Goal: Task Accomplishment & Management: Manage account settings

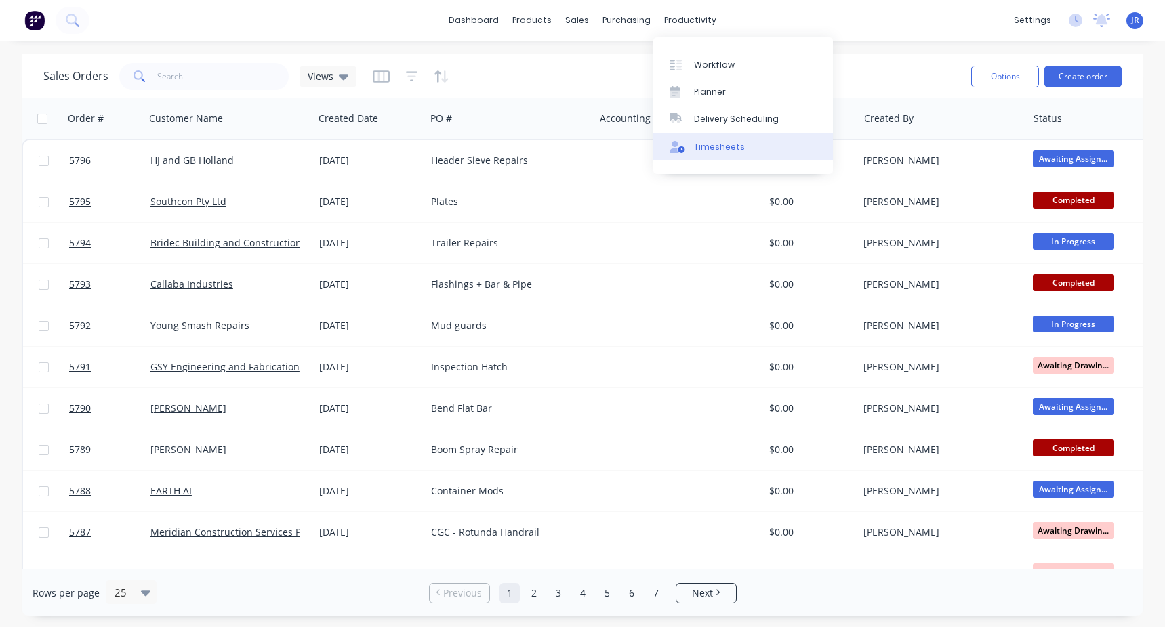
click at [712, 154] on link "Timesheets" at bounding box center [743, 146] width 180 height 27
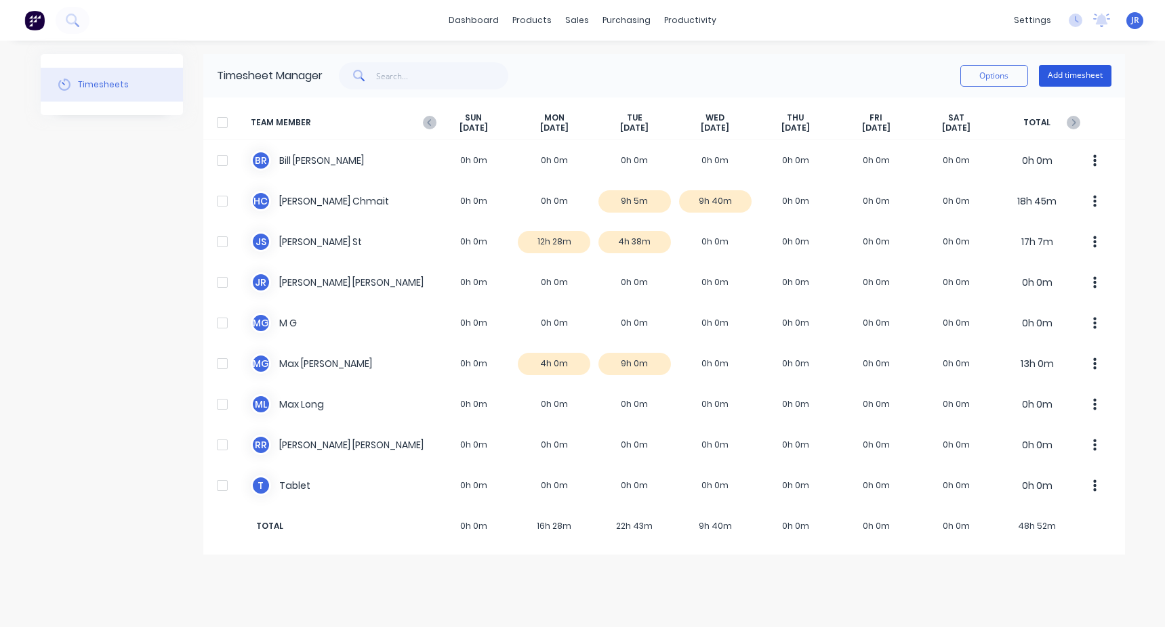
click at [1081, 78] on button "Add timesheet" at bounding box center [1075, 76] width 73 height 22
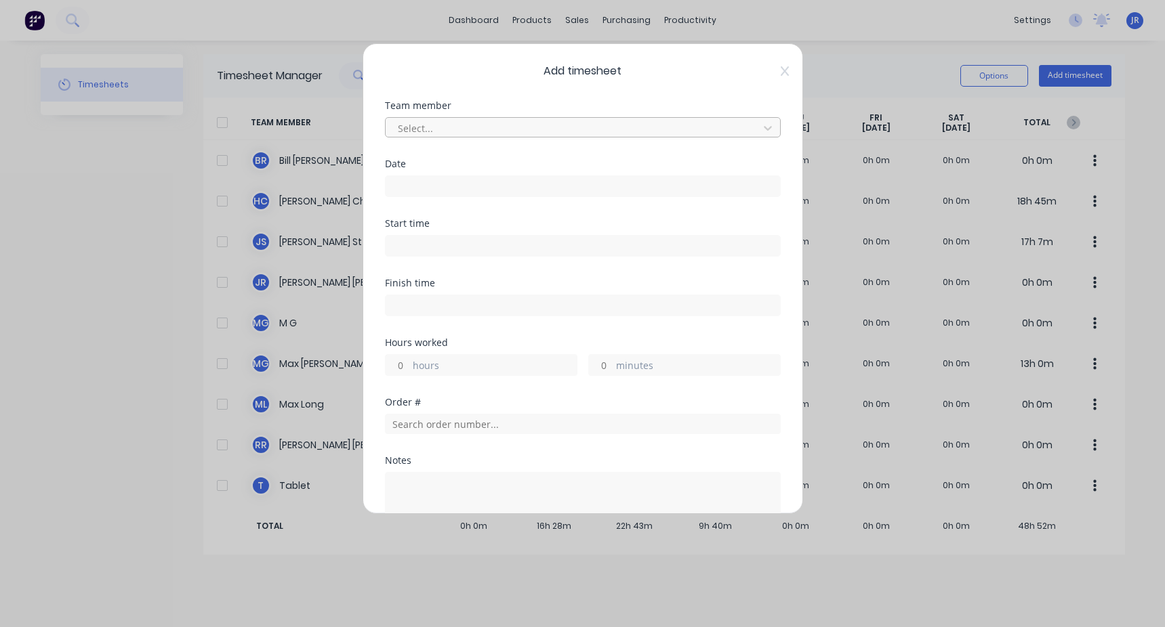
click at [407, 124] on div at bounding box center [573, 128] width 355 height 17
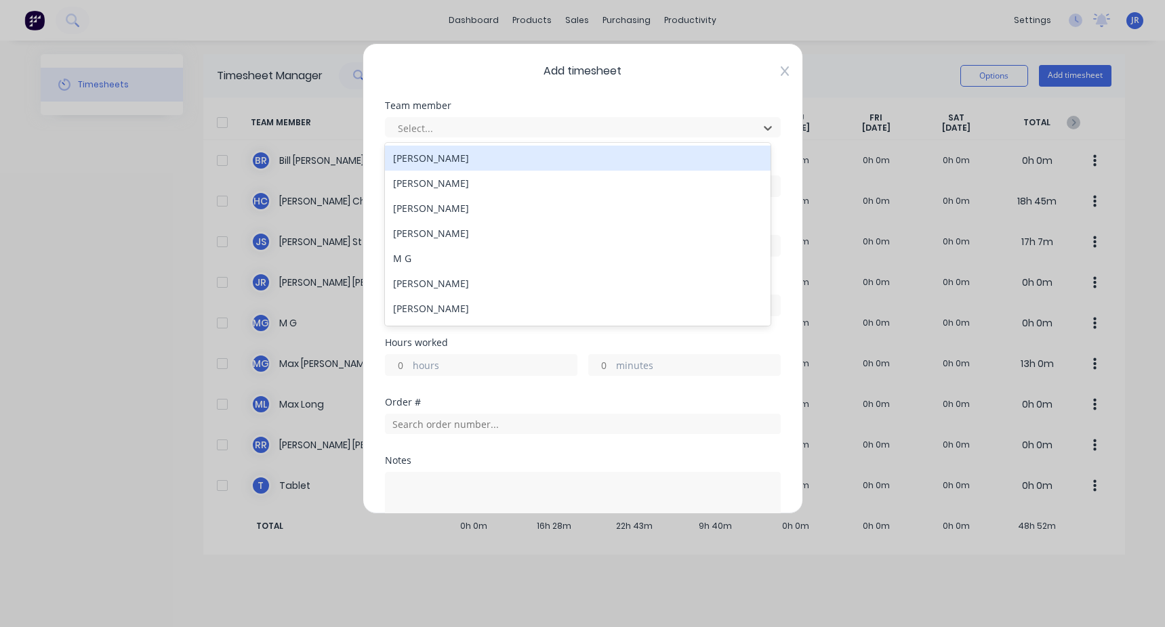
click at [780, 70] on icon at bounding box center [784, 70] width 8 height 9
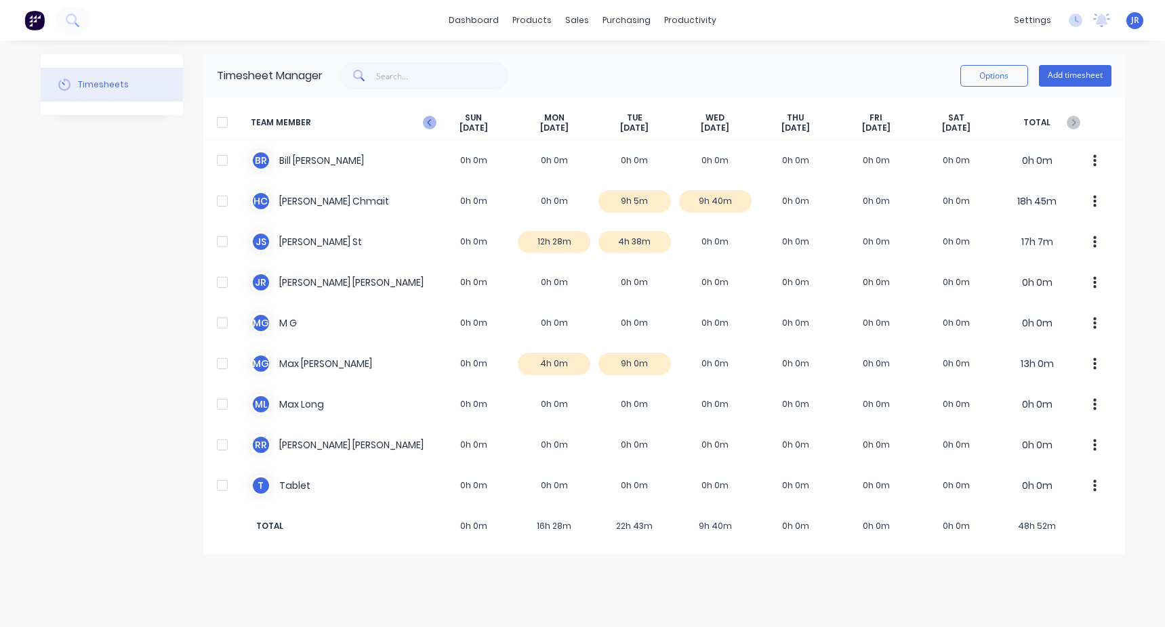
click at [431, 129] on icon "button" at bounding box center [430, 123] width 14 height 14
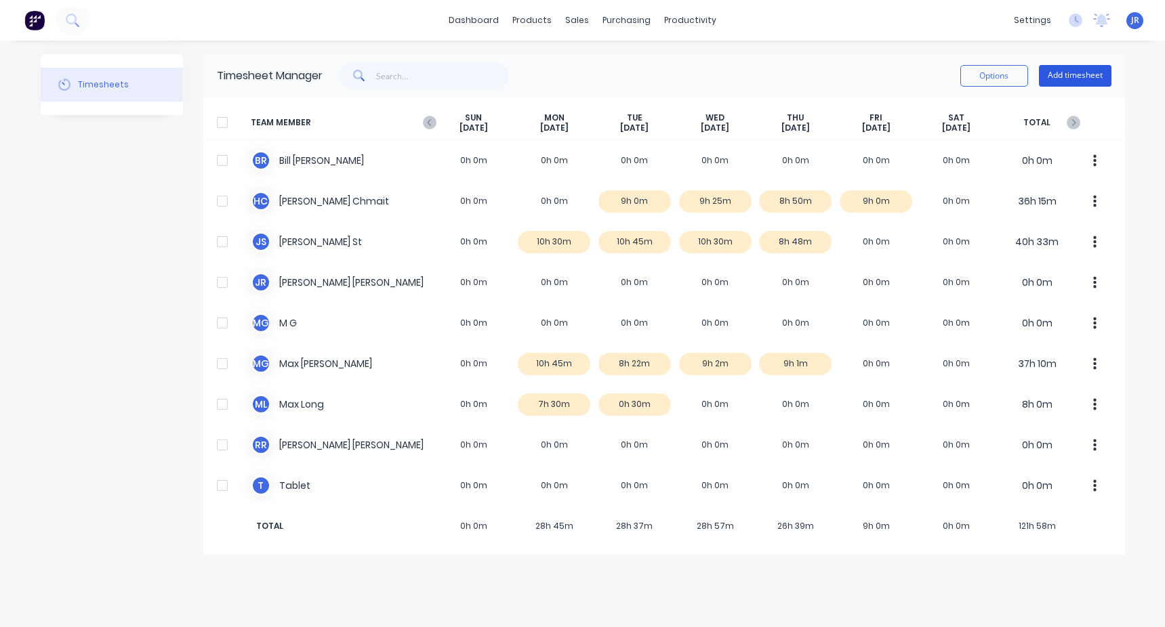
click at [1060, 70] on button "Add timesheet" at bounding box center [1075, 76] width 73 height 22
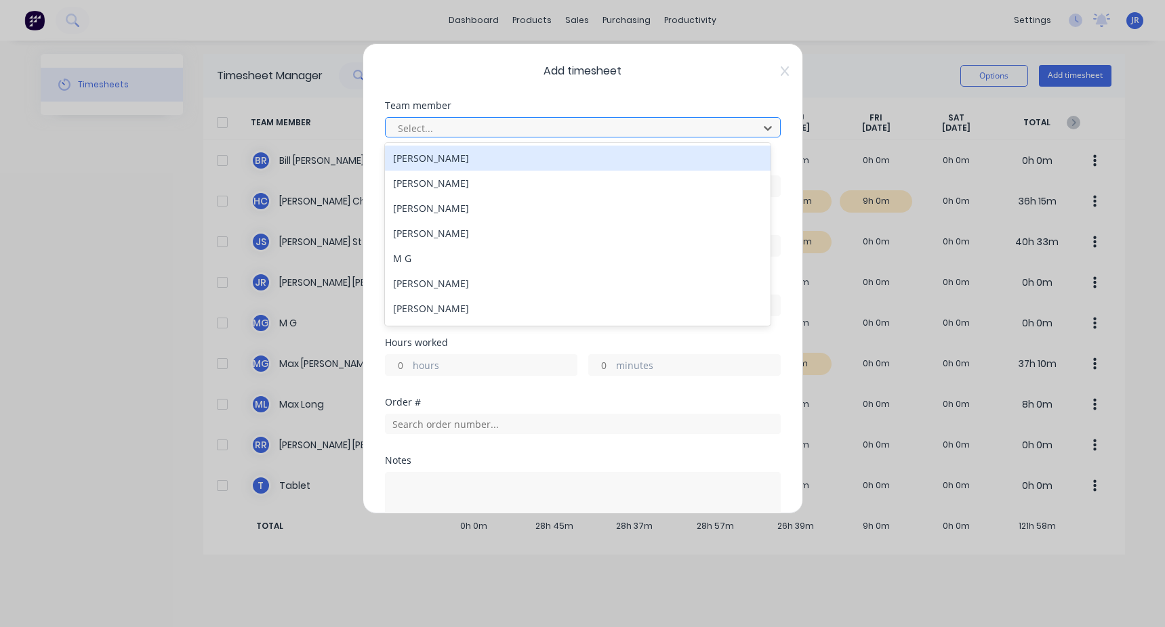
click at [445, 134] on div at bounding box center [573, 128] width 355 height 17
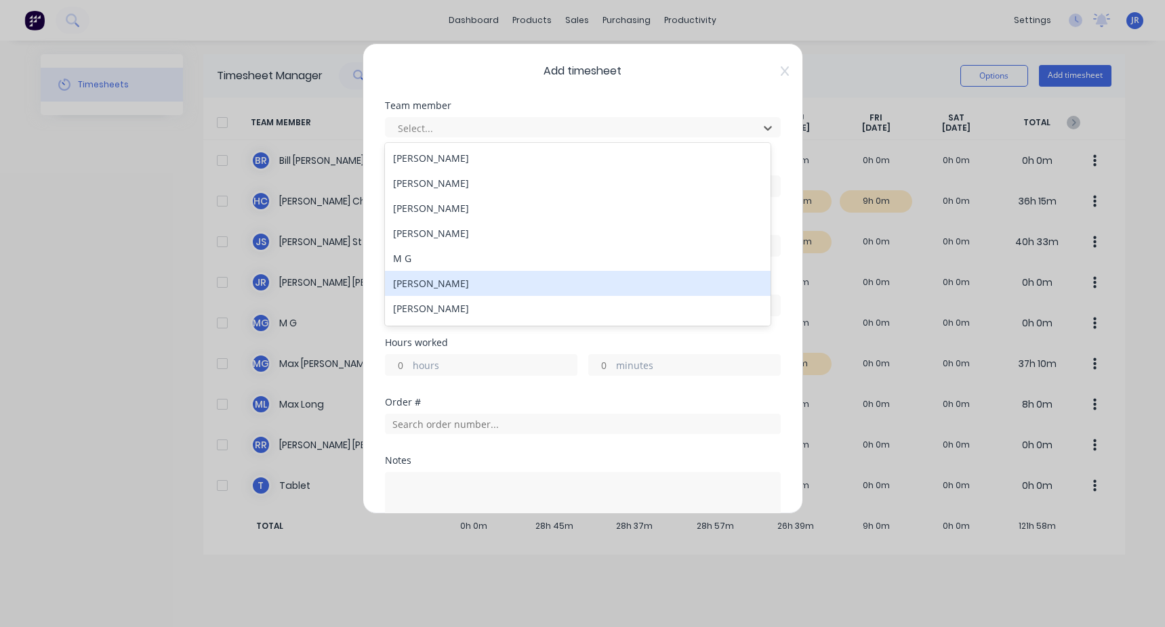
click at [434, 279] on div "Max Galvin" at bounding box center [578, 283] width 386 height 25
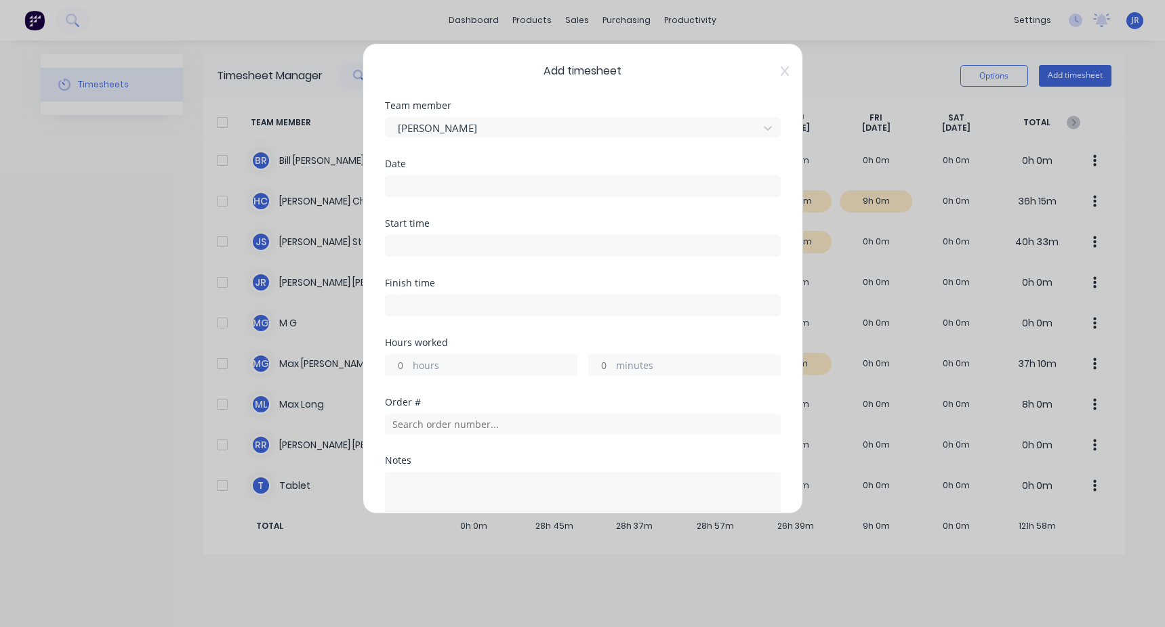
click at [451, 192] on input at bounding box center [583, 186] width 394 height 20
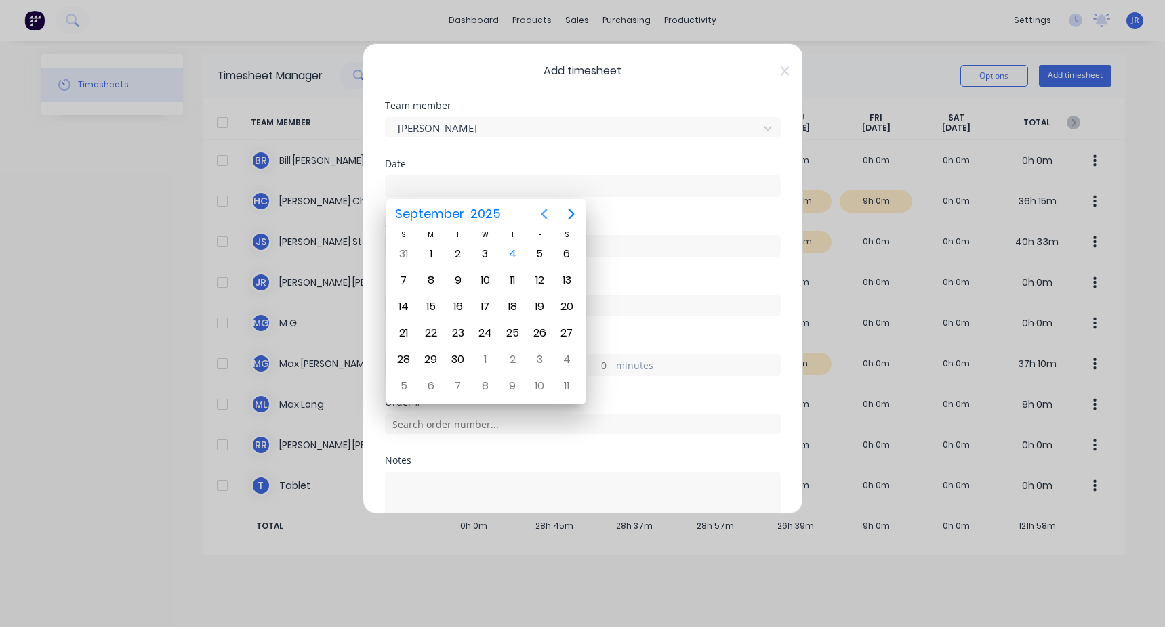
click at [540, 213] on icon "Previous page" at bounding box center [544, 214] width 16 height 16
click at [486, 363] on div "27" at bounding box center [485, 360] width 20 height 20
type input "[DATE]"
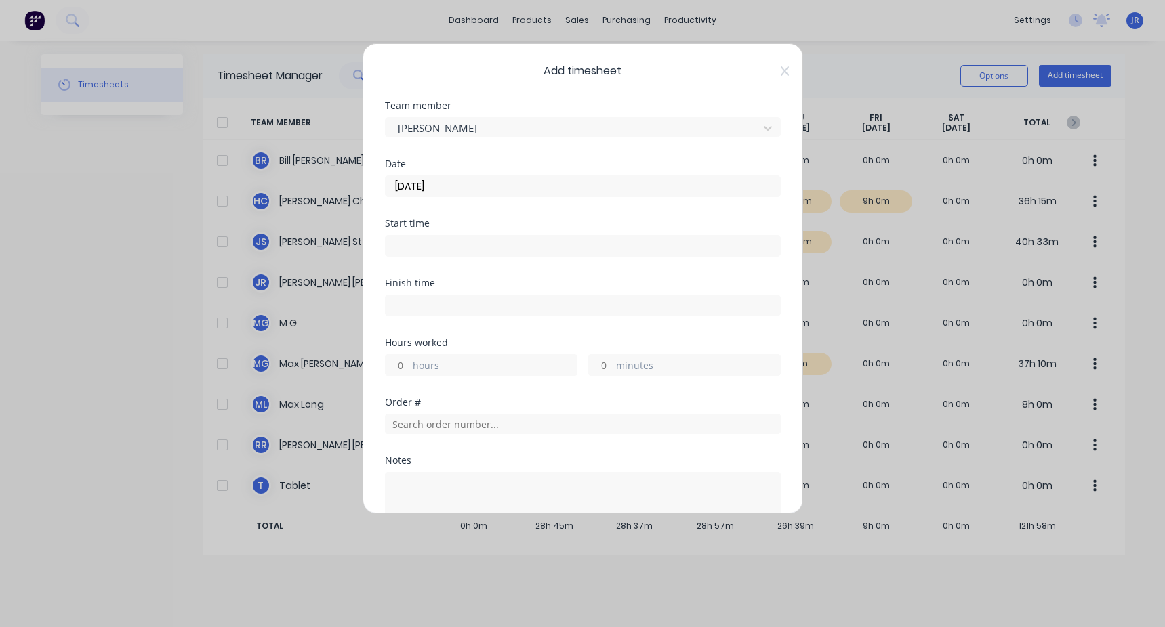
click at [405, 252] on input at bounding box center [583, 246] width 394 height 20
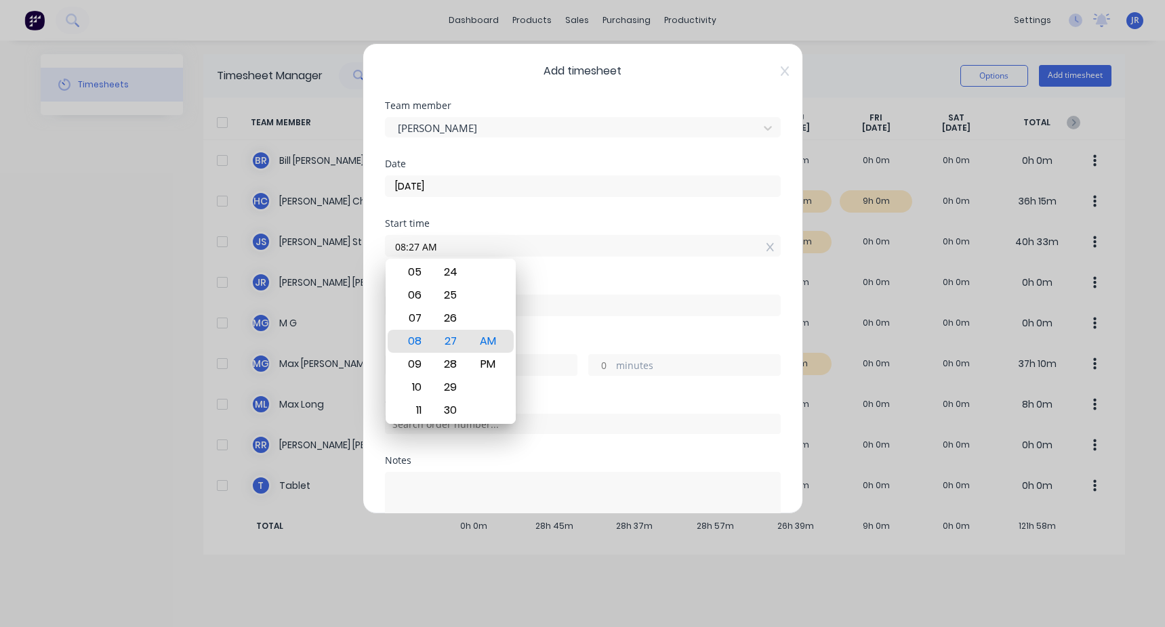
drag, startPoint x: 448, startPoint y: 245, endPoint x: 279, endPoint y: 271, distance: 170.7
click at [280, 271] on div "Add timesheet Team member Max Galvin Date 27/08/2025 Start time 08:27 AM Finish…" at bounding box center [582, 313] width 1165 height 627
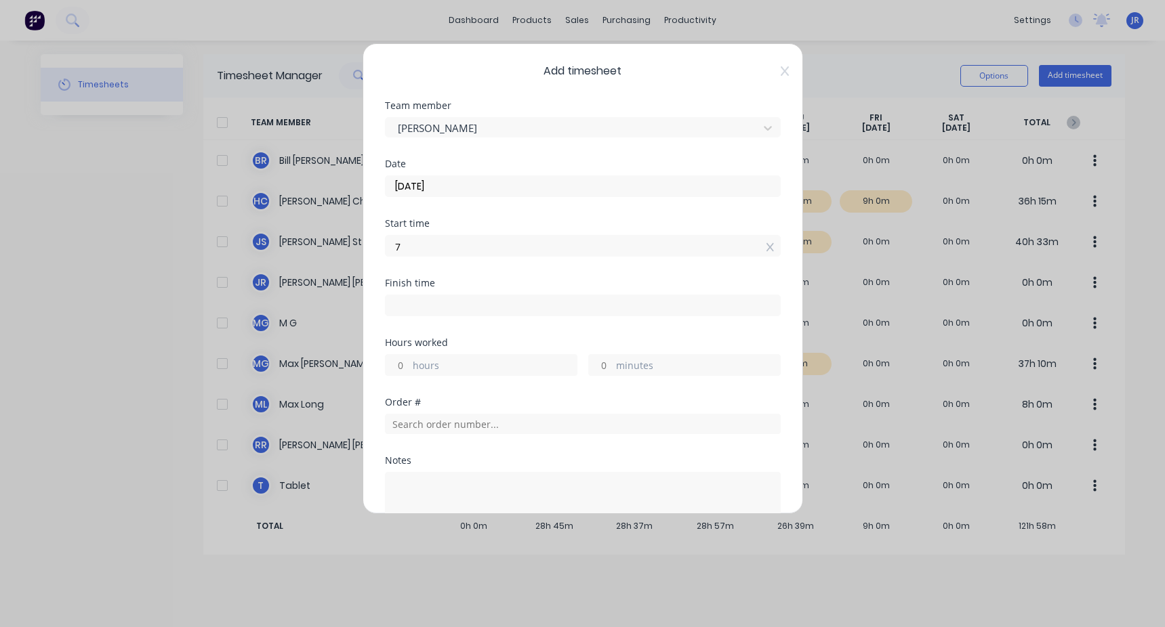
type input "07:00 AM"
drag, startPoint x: 412, startPoint y: 302, endPoint x: 435, endPoint y: 308, distance: 23.8
click at [412, 303] on input at bounding box center [583, 305] width 394 height 20
type input "08:27 AM"
type input "1"
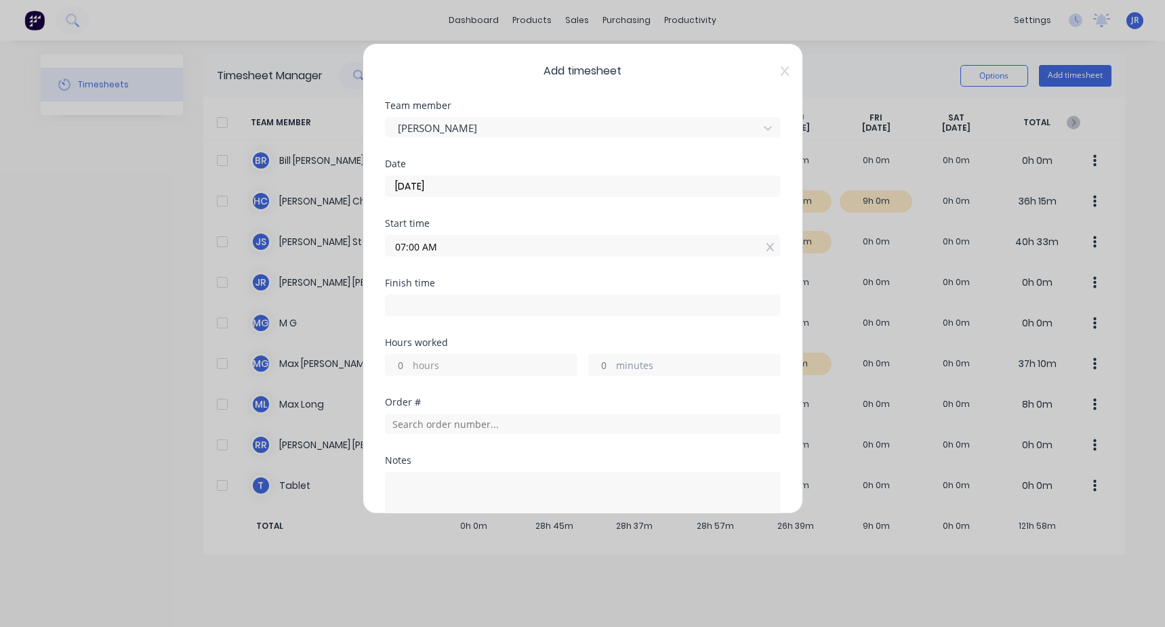
type input "27"
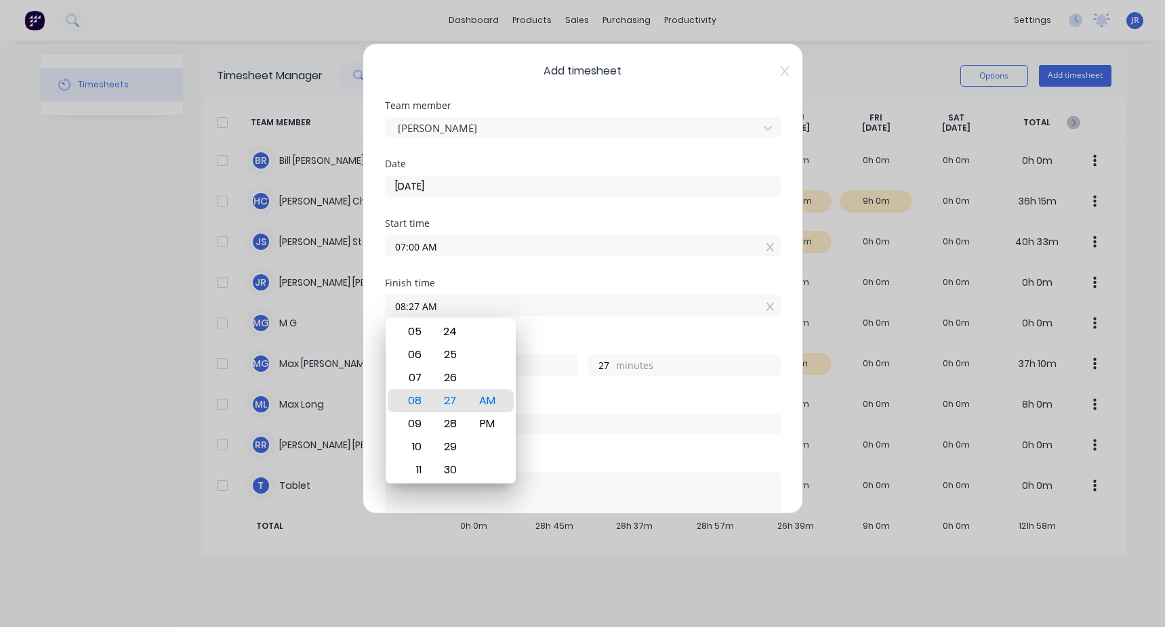
drag, startPoint x: 448, startPoint y: 310, endPoint x: 316, endPoint y: 319, distance: 131.8
click at [316, 319] on div "Add timesheet Team member Max Galvin Date 27/08/2025 Start time 07:00 AM Finish…" at bounding box center [582, 313] width 1165 height 627
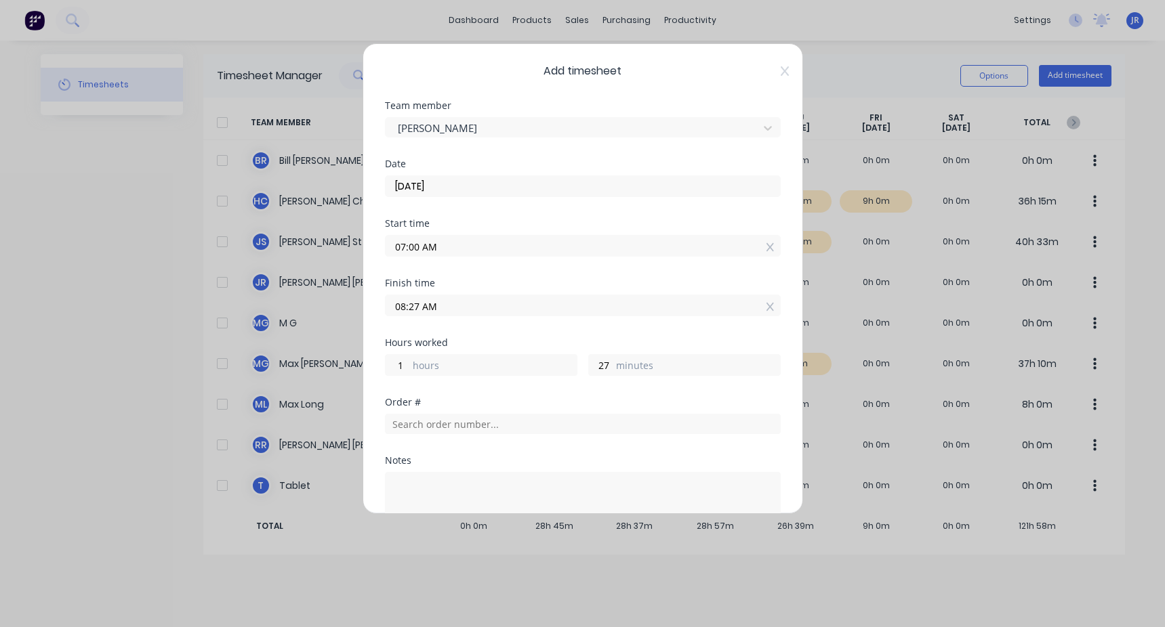
click at [451, 307] on input "08:27 AM" at bounding box center [583, 305] width 394 height 20
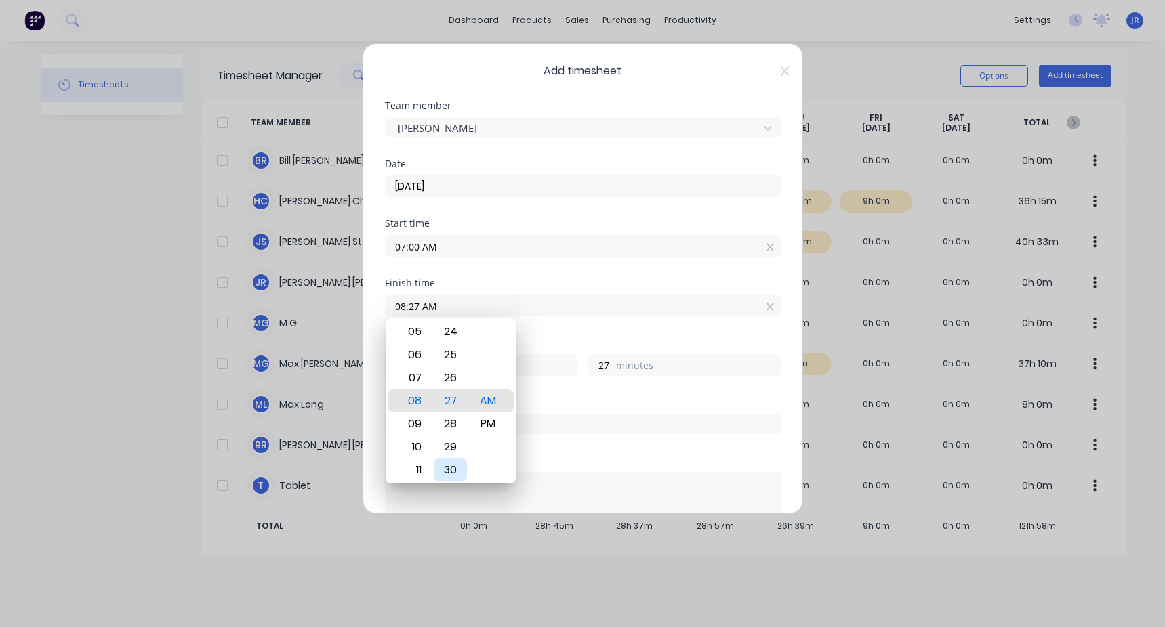
click at [451, 460] on div "30" at bounding box center [450, 470] width 33 height 23
type input "08:30 AM"
type input "30"
click at [502, 268] on div "Start time 07:00 AM" at bounding box center [583, 249] width 396 height 60
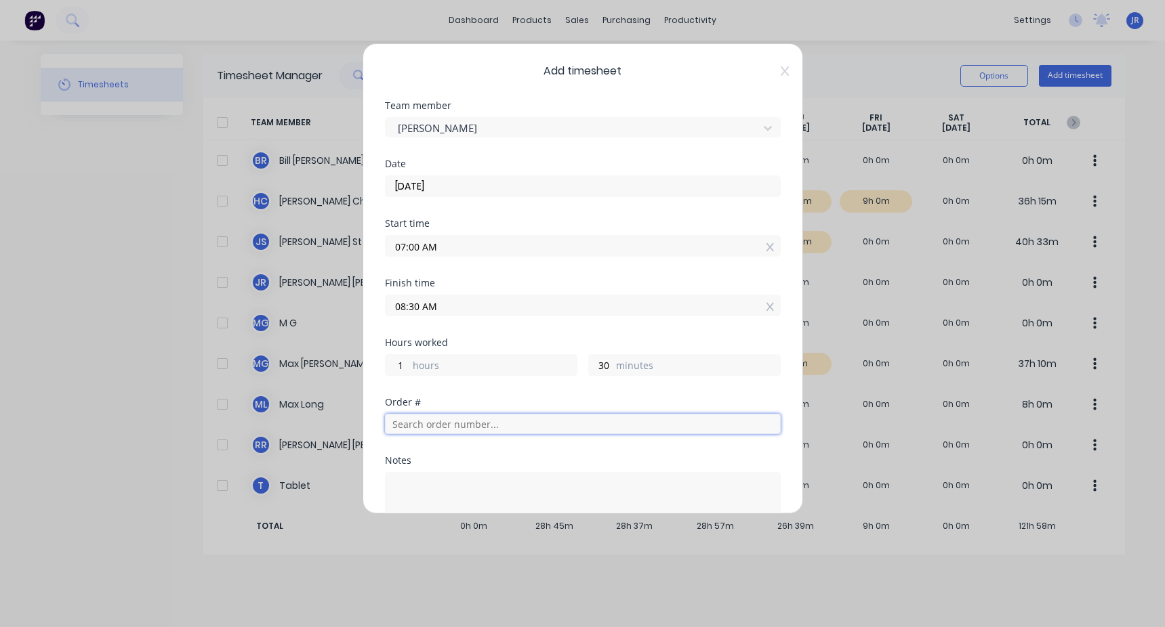
click at [420, 430] on input "text" at bounding box center [583, 424] width 396 height 20
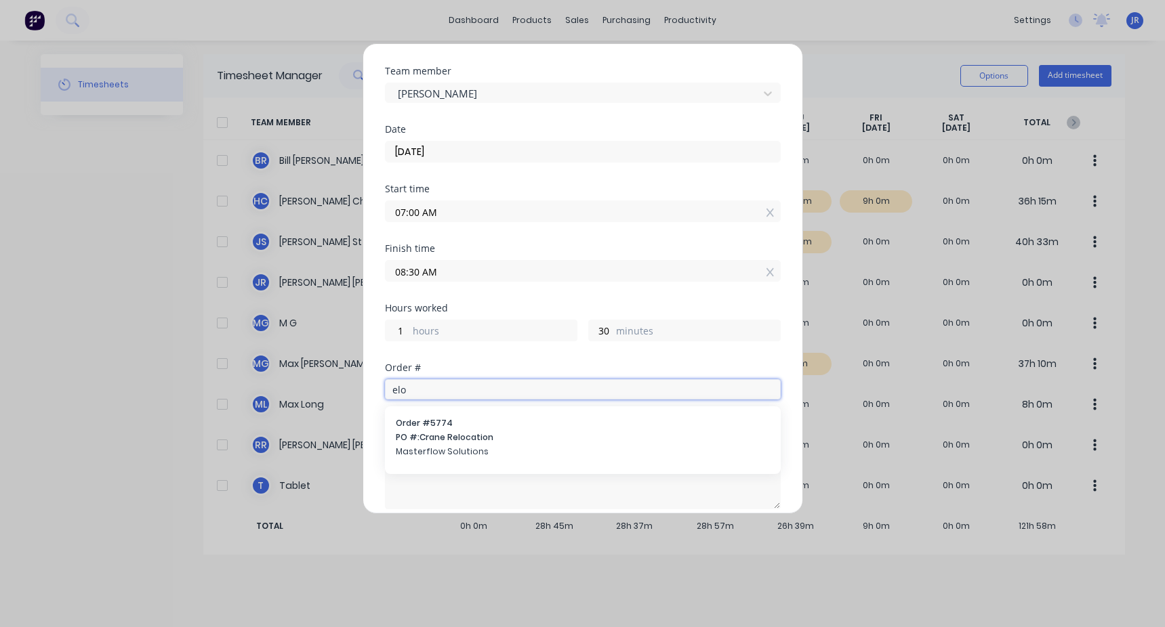
scroll to position [68, 0]
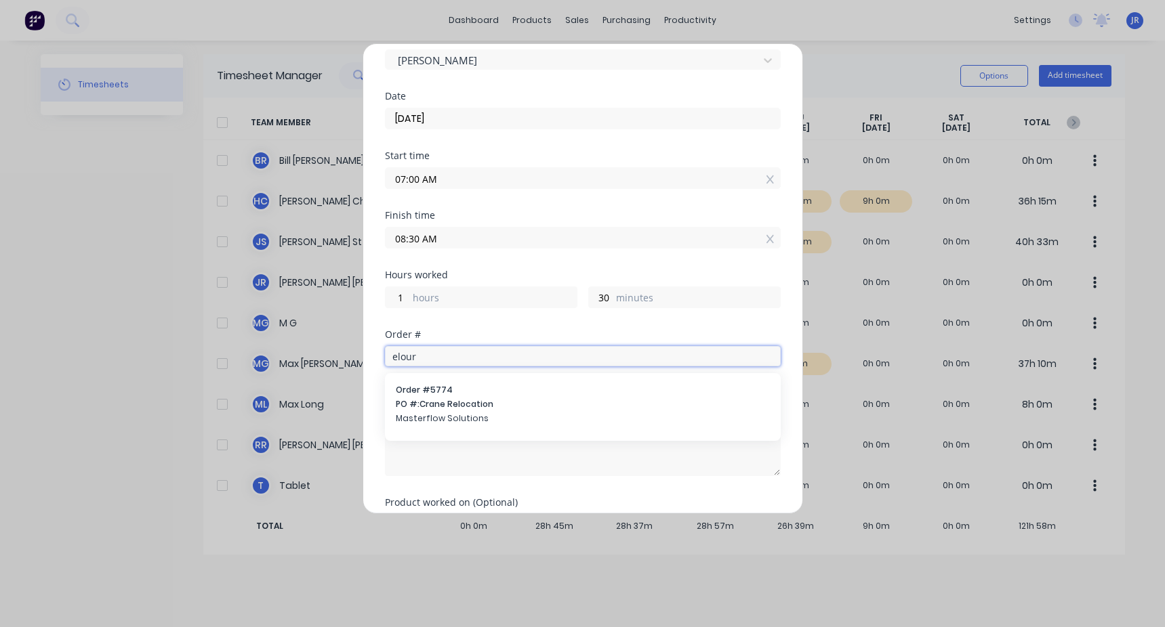
type input "eloura"
drag, startPoint x: 428, startPoint y: 354, endPoint x: 367, endPoint y: 369, distance: 62.1
click at [367, 369] on div "Add timesheet Team member Max Galvin Date 27/08/2025 Start time 07:00 AM Finish…" at bounding box center [583, 278] width 440 height 471
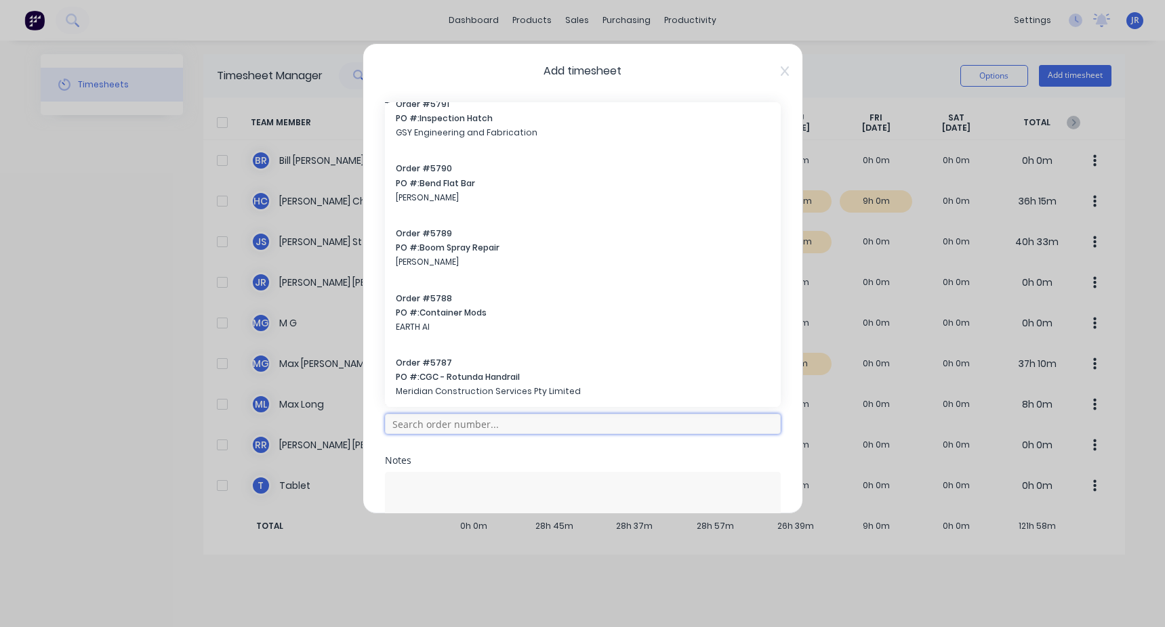
scroll to position [0, 0]
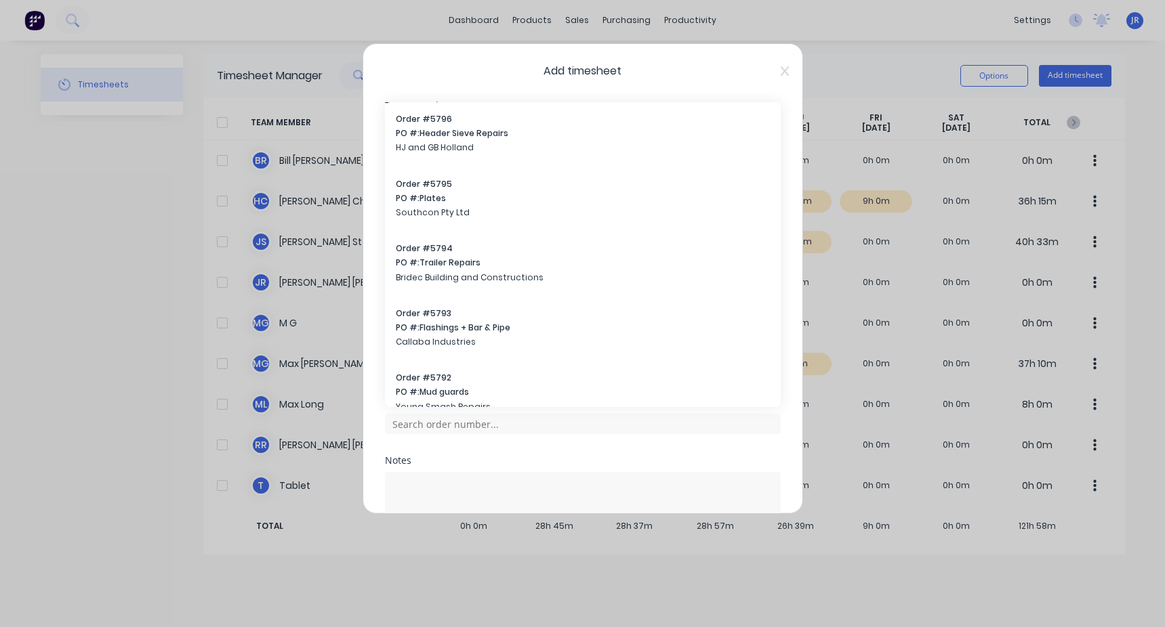
click at [783, 419] on div "Add timesheet Team member Max Galvin Date 27/08/2025 Start time 07:00 AM Finish…" at bounding box center [583, 278] width 440 height 471
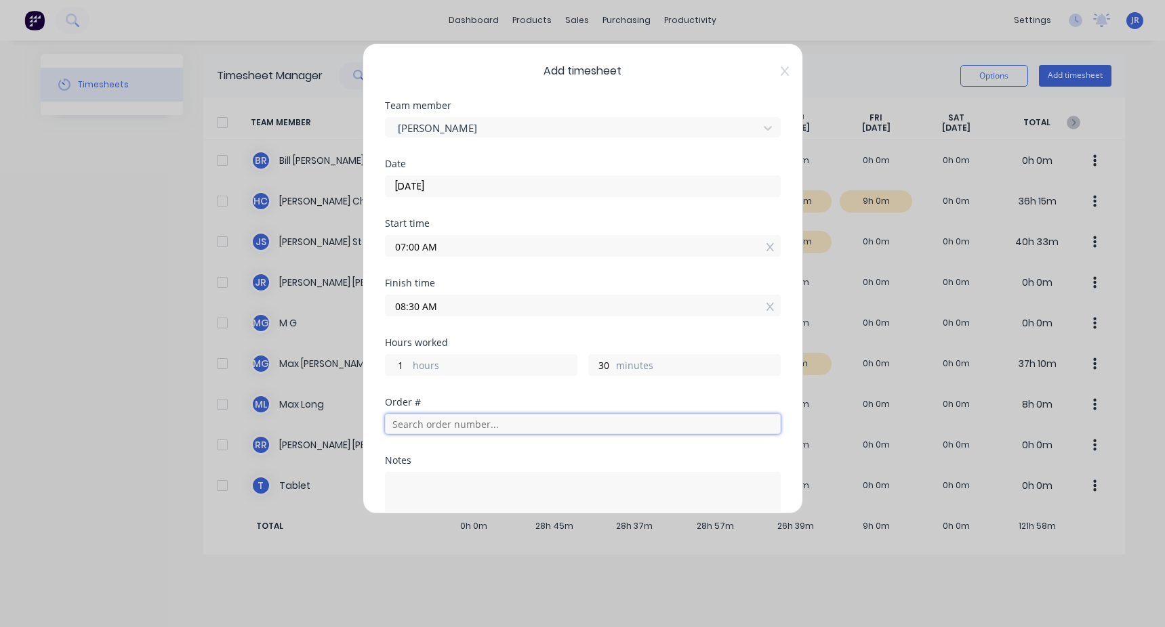
click at [528, 431] on input "text" at bounding box center [583, 424] width 396 height 20
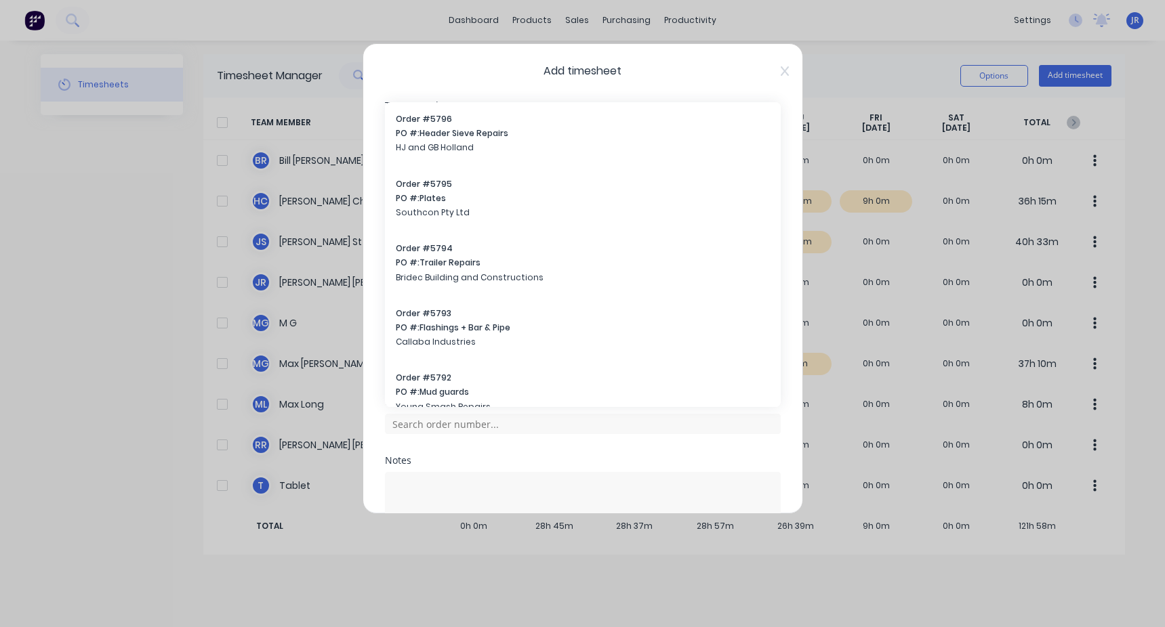
click at [478, 445] on div "Order # Order # 5796 PO #: Header Sieve Repairs HJ and GB Holland Order # 5795 …" at bounding box center [583, 427] width 396 height 58
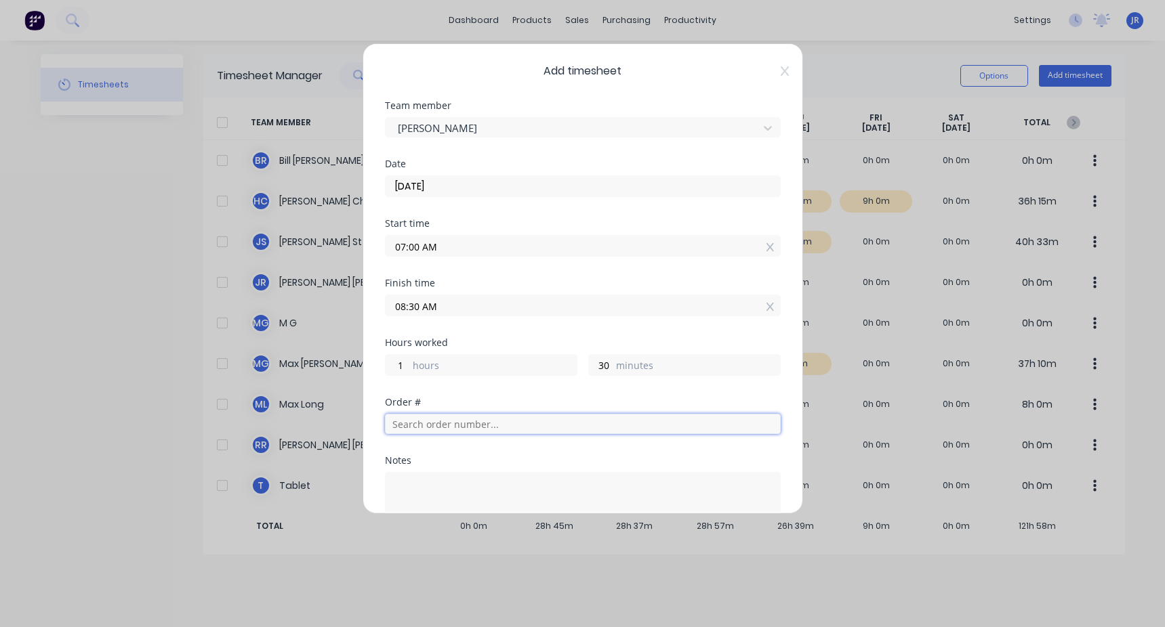
click at [485, 430] on input "text" at bounding box center [583, 424] width 396 height 20
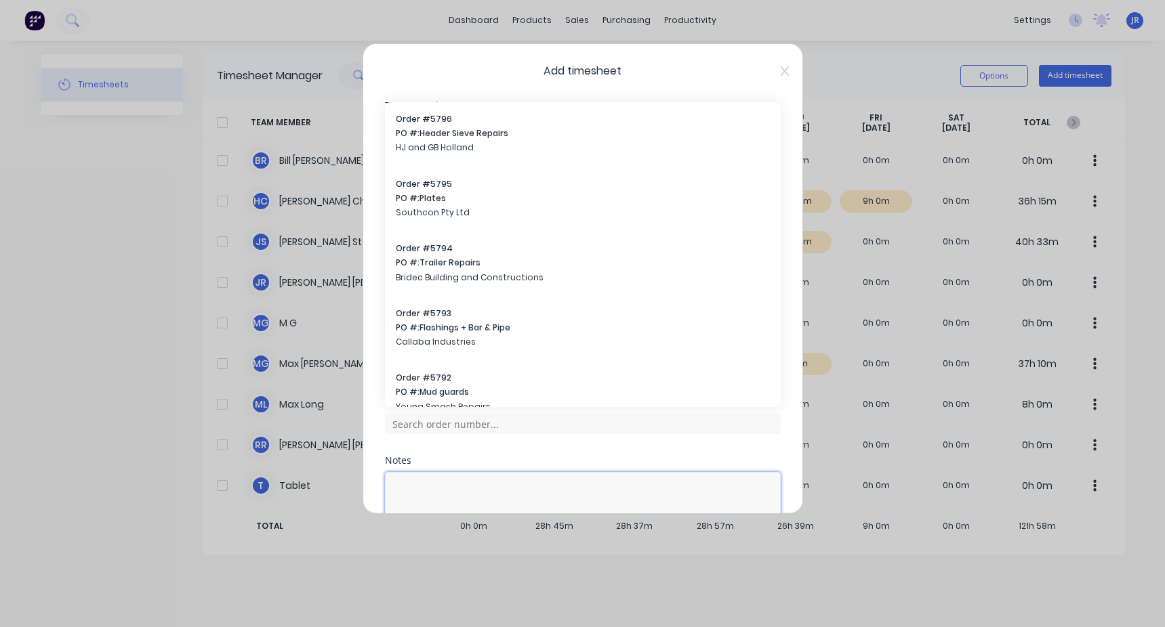
click at [510, 474] on textarea at bounding box center [583, 508] width 396 height 72
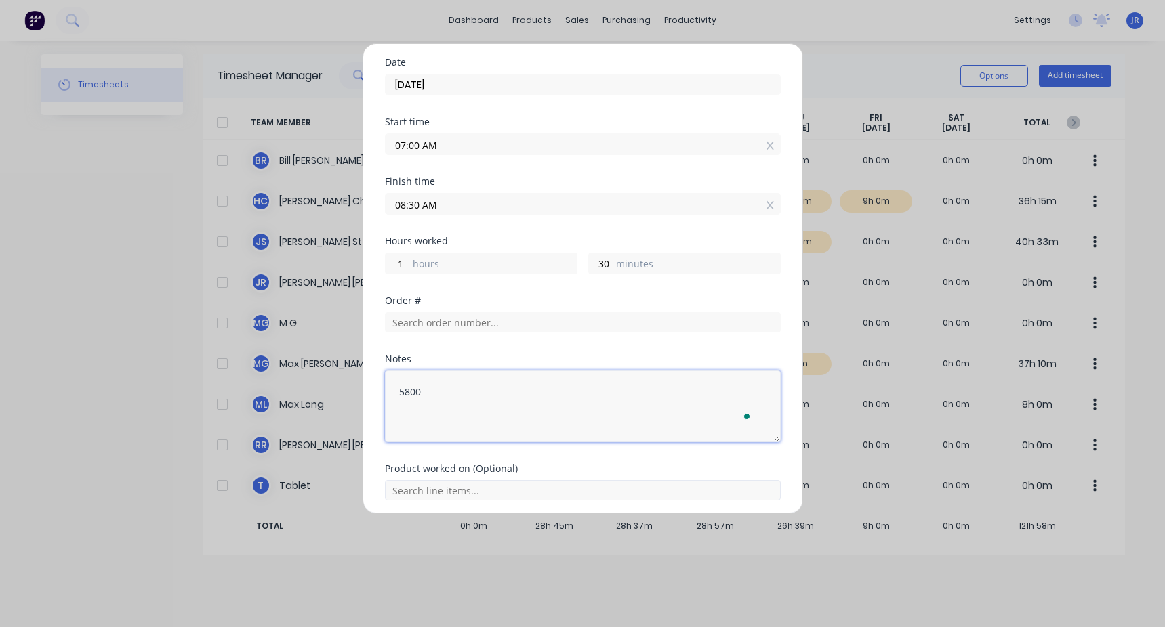
scroll to position [136, 0]
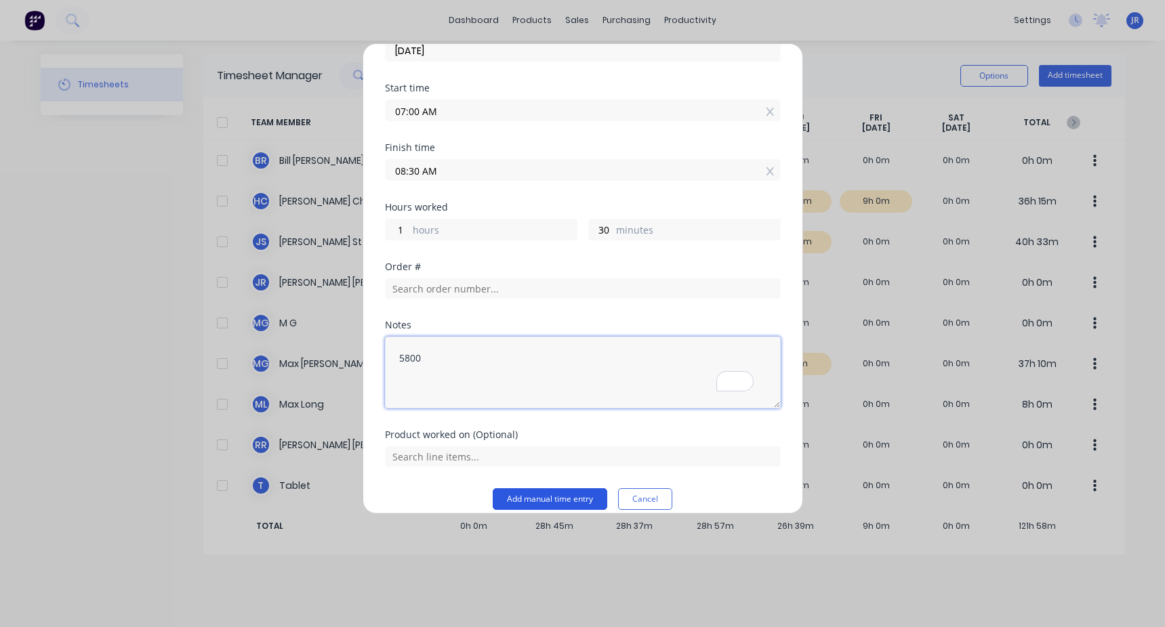
type textarea "5800"
click at [545, 504] on button "Add manual time entry" at bounding box center [550, 500] width 115 height 22
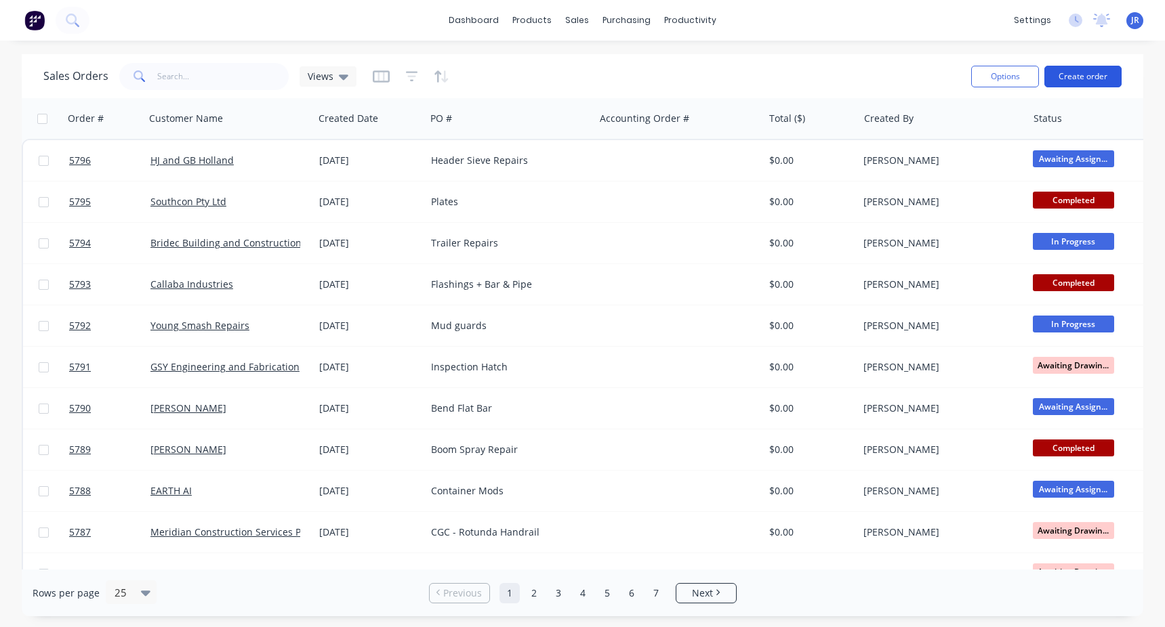
click at [1084, 72] on button "Create order" at bounding box center [1082, 77] width 77 height 22
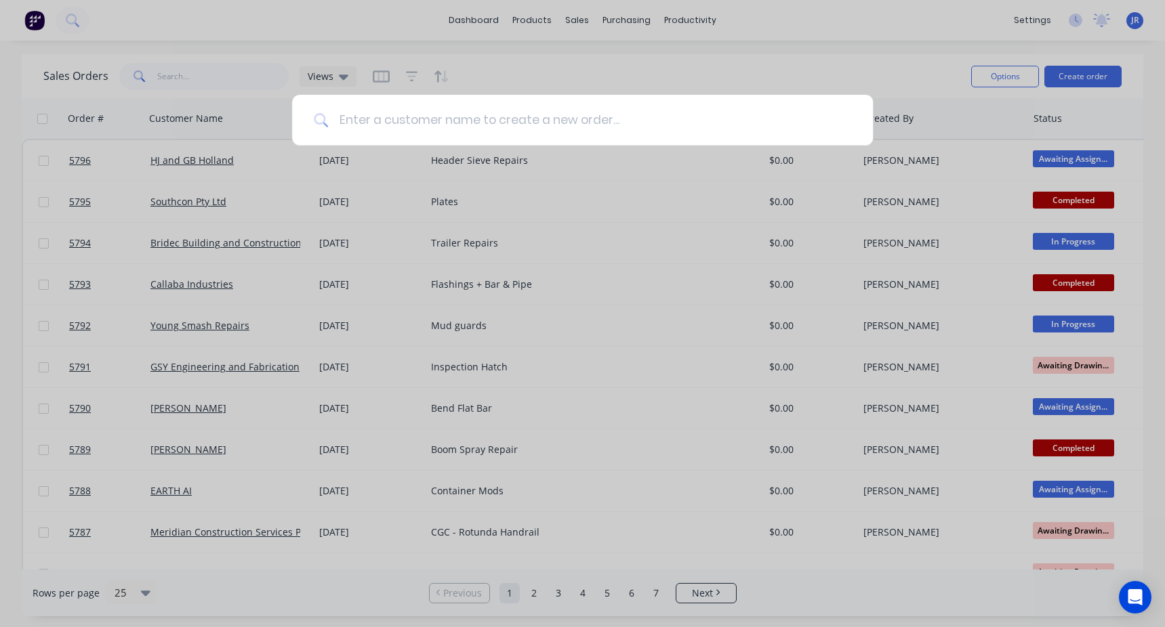
click at [449, 127] on input at bounding box center [589, 120] width 523 height 51
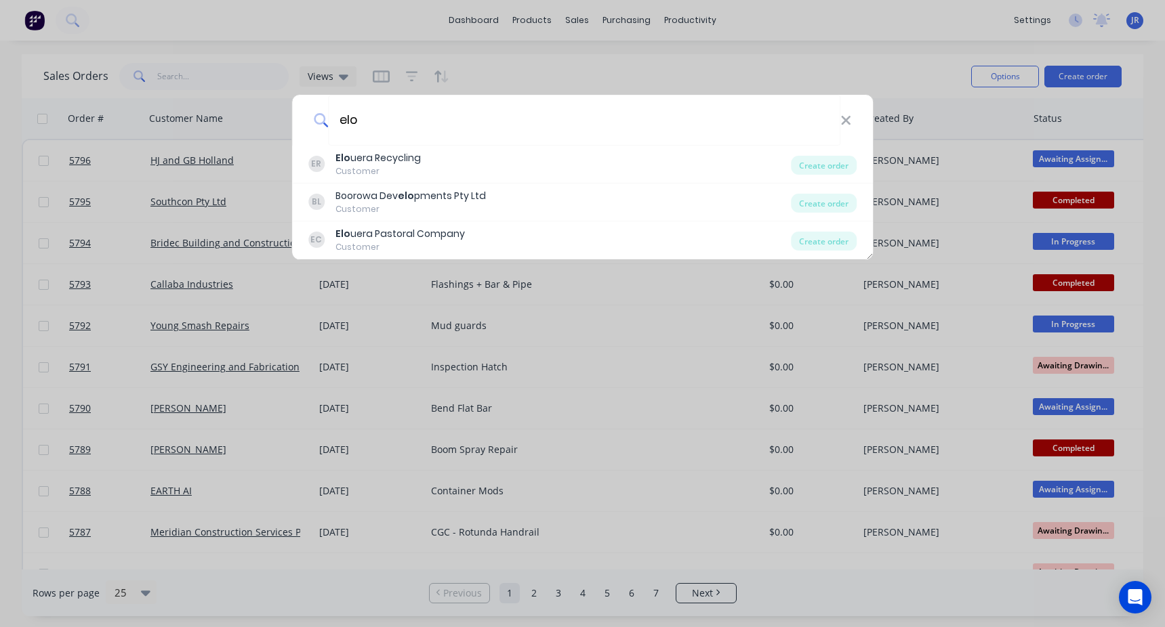
type input "elo"
click at [853, 120] on div "elo" at bounding box center [582, 120] width 581 height 51
click at [845, 121] on icon at bounding box center [845, 120] width 9 height 9
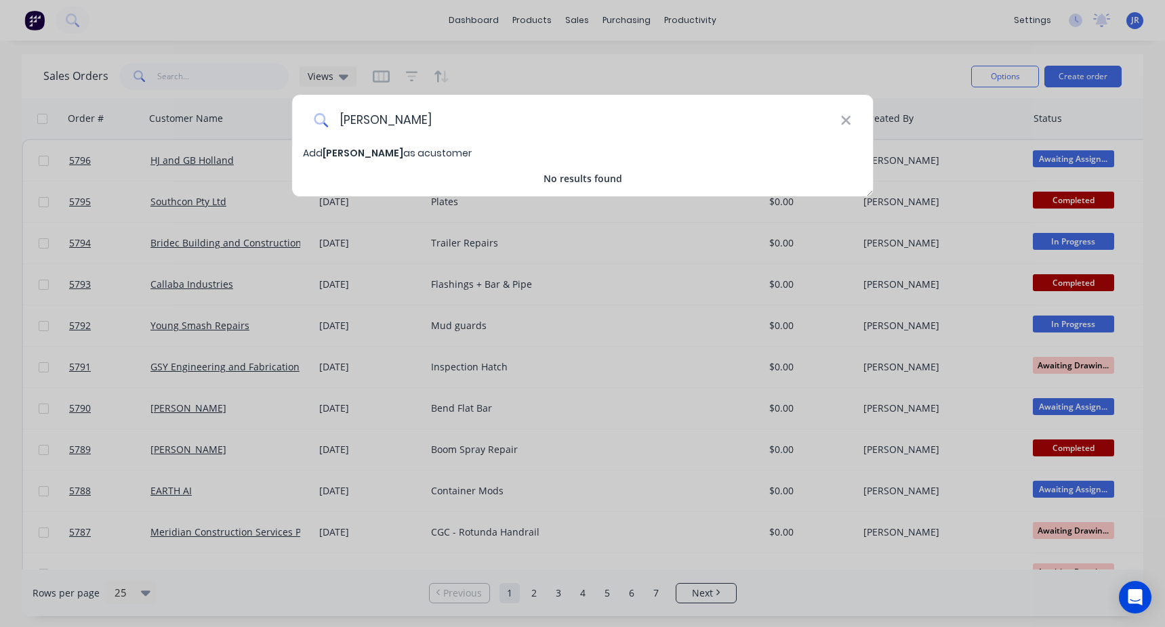
drag, startPoint x: 344, startPoint y: 121, endPoint x: 328, endPoint y: 122, distance: 15.6
click at [328, 122] on input "simon murphy" at bounding box center [584, 120] width 512 height 51
click at [389, 118] on input "Simon murphy" at bounding box center [584, 120] width 512 height 51
click at [457, 115] on input "[PERSON_NAME]" at bounding box center [584, 120] width 512 height 51
type input "[PERSON_NAME]"
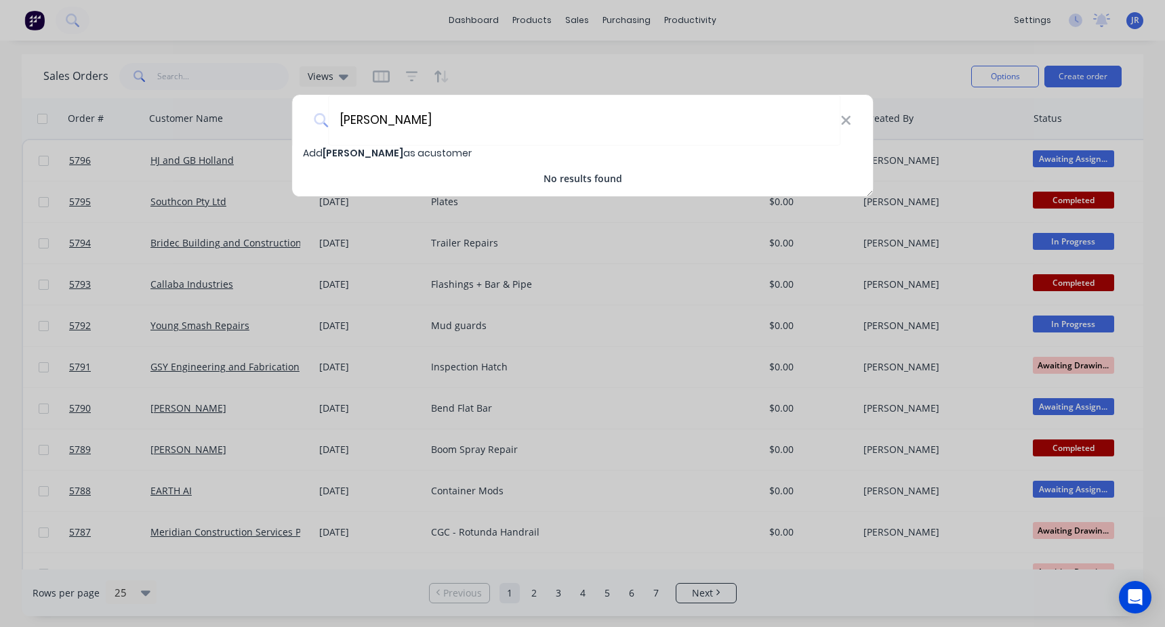
click at [394, 157] on span "Add Simon Murphy as a customer" at bounding box center [387, 153] width 169 height 14
select select "AU"
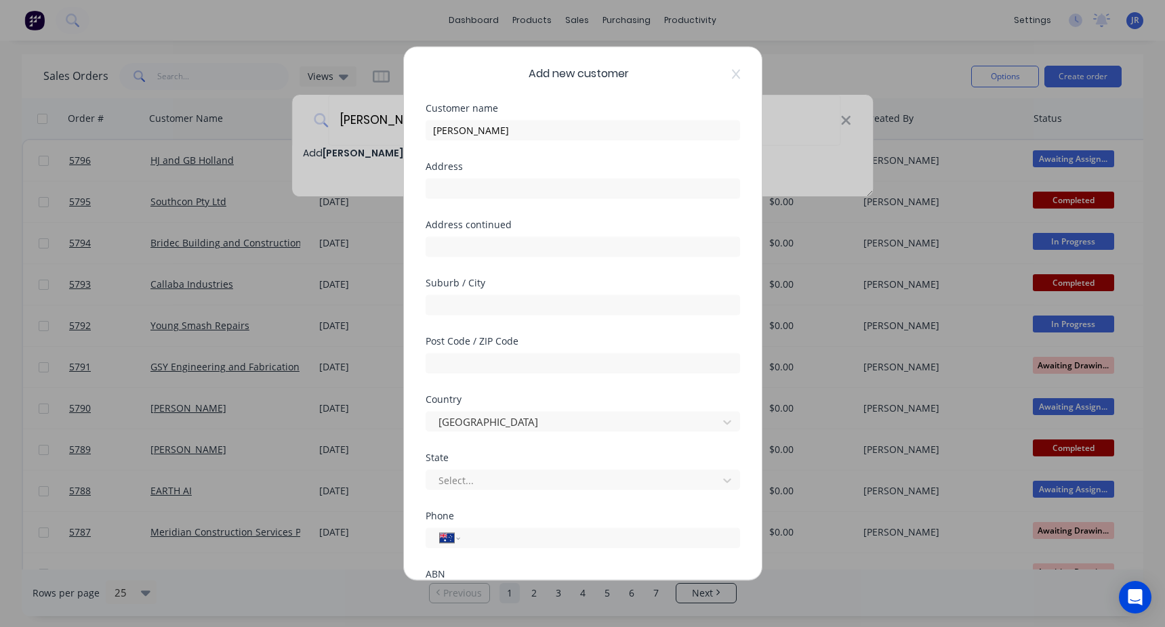
scroll to position [128, 0]
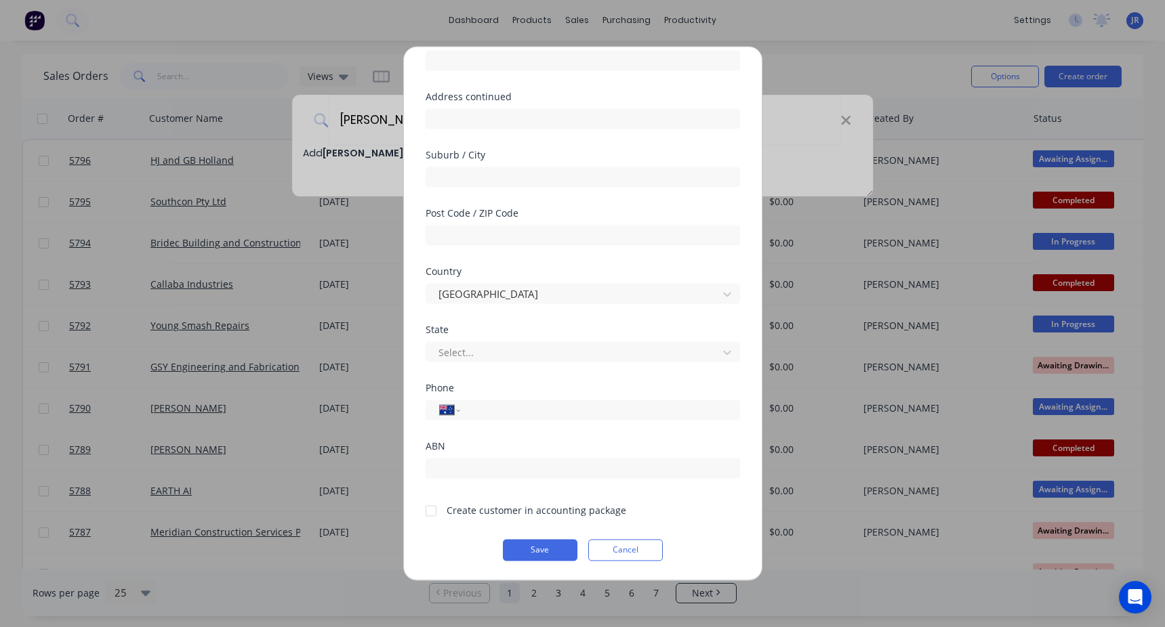
click at [426, 508] on div at bounding box center [430, 510] width 27 height 27
click at [532, 554] on button "Save" at bounding box center [540, 550] width 75 height 22
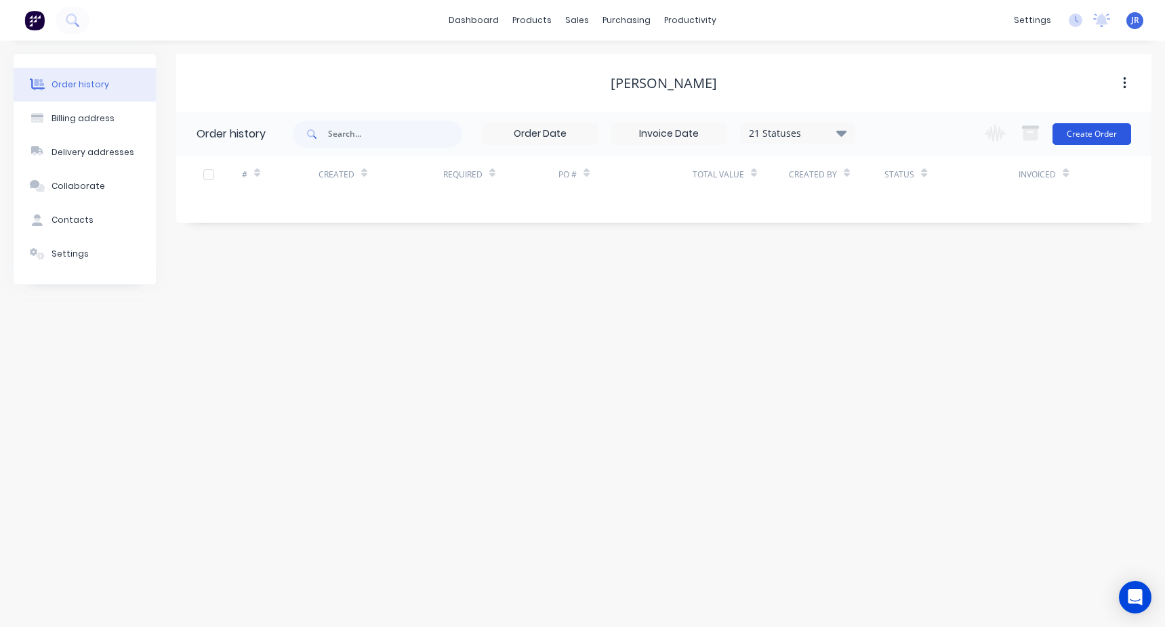
click at [1094, 130] on button "Create Order" at bounding box center [1091, 134] width 79 height 22
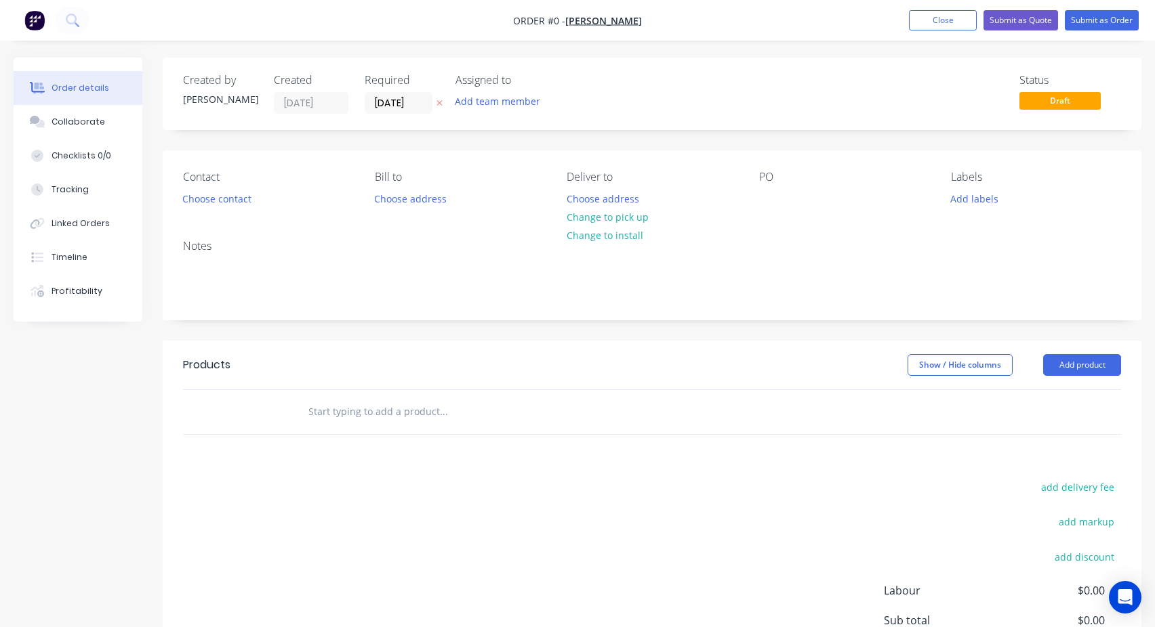
click at [339, 410] on input "text" at bounding box center [443, 411] width 271 height 27
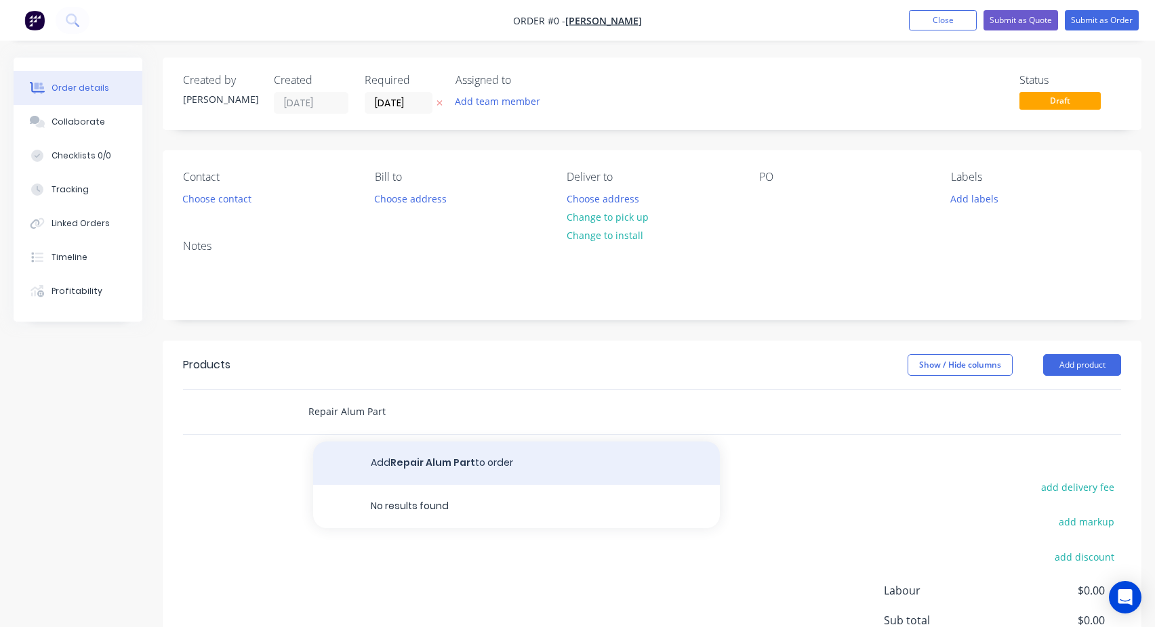
type input "Repair Alum Part"
click at [396, 461] on button "Add Repair Alum Part to order" at bounding box center [516, 463] width 407 height 43
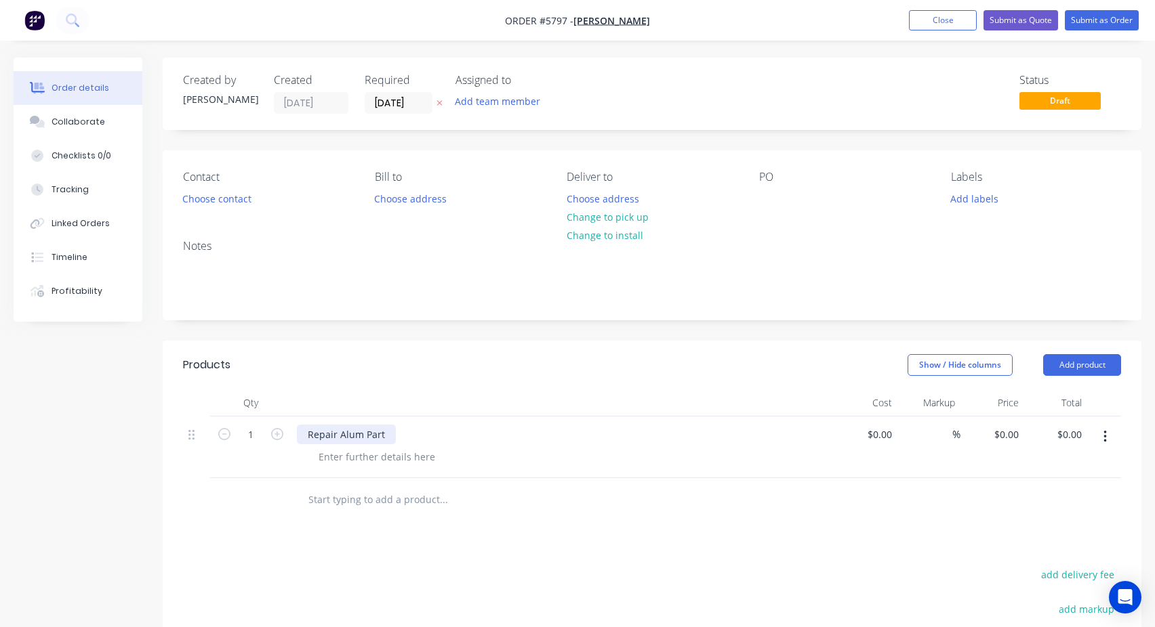
click at [355, 440] on div "Repair Alum Part" at bounding box center [346, 435] width 99 height 20
click at [762, 194] on div at bounding box center [770, 199] width 22 height 20
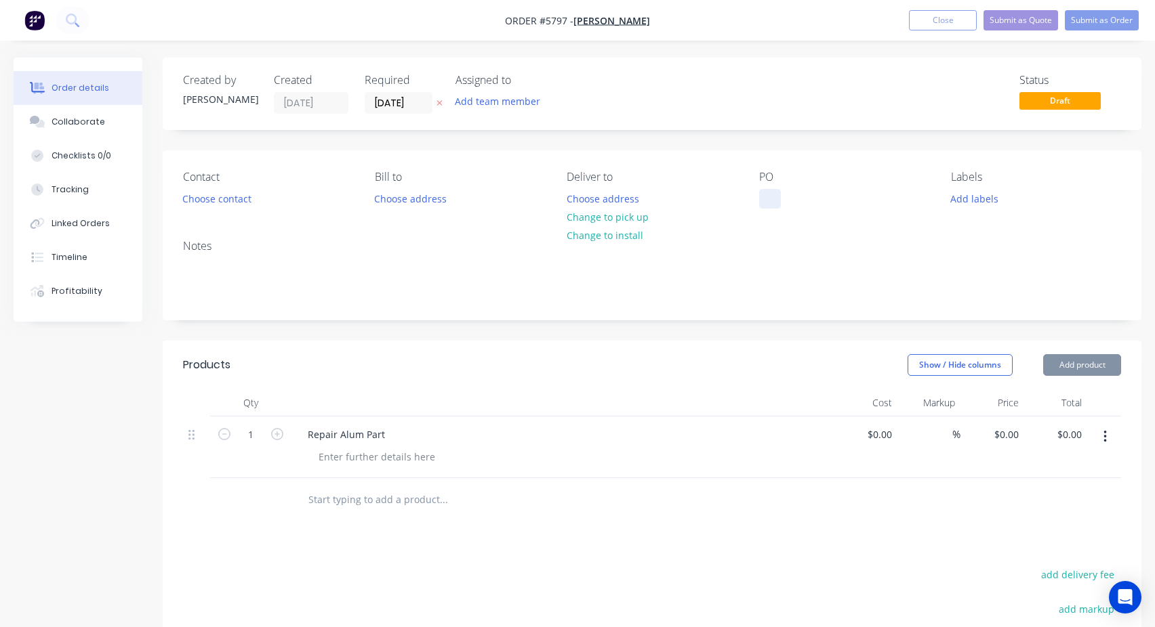
paste div
click at [795, 331] on div "Created by Josh Created 04/09/25 Required 04/09/25 Assigned to Add team member …" at bounding box center [652, 453] width 978 height 790
click at [1081, 20] on button "Submit as Order" at bounding box center [1102, 20] width 74 height 20
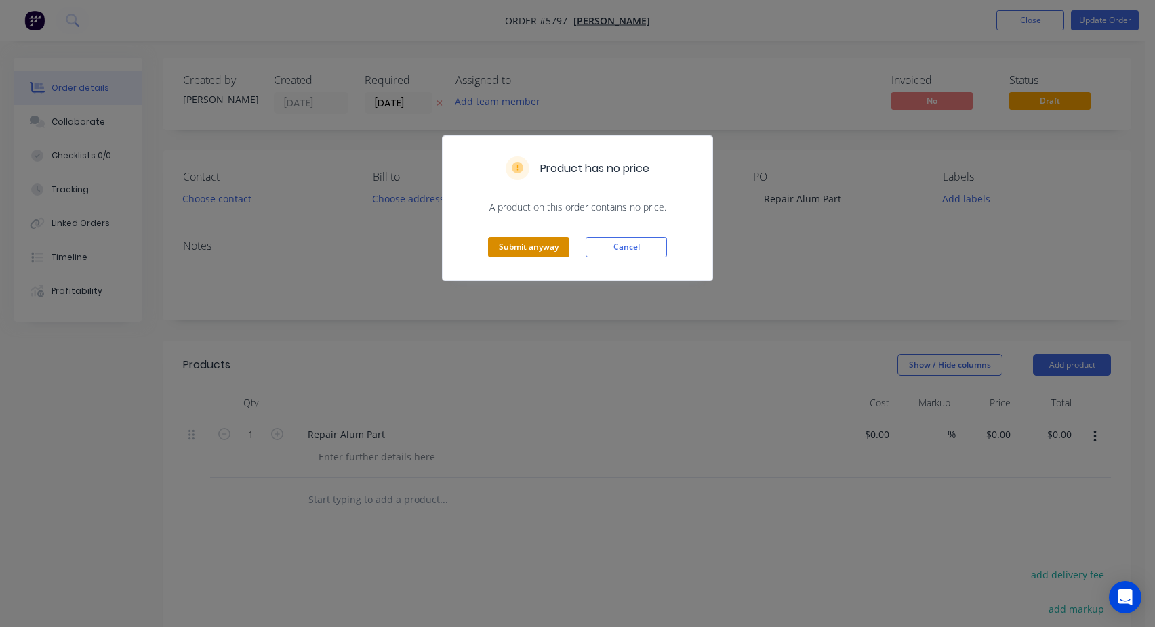
click at [529, 245] on button "Submit anyway" at bounding box center [528, 247] width 81 height 20
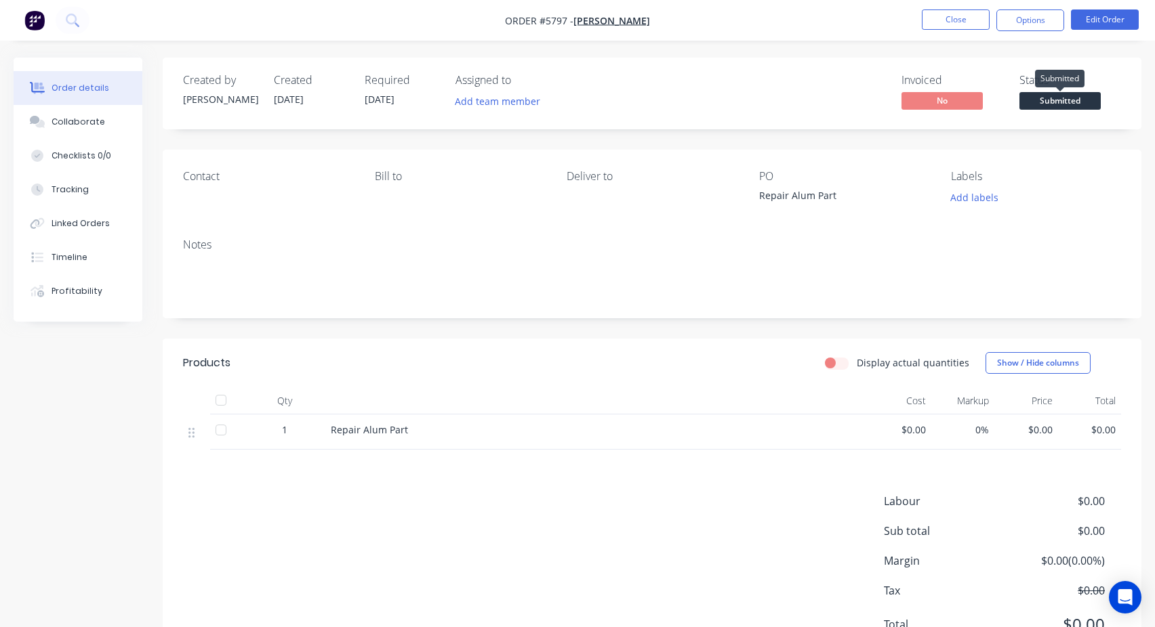
click at [1064, 105] on span "Submitted" at bounding box center [1059, 100] width 81 height 17
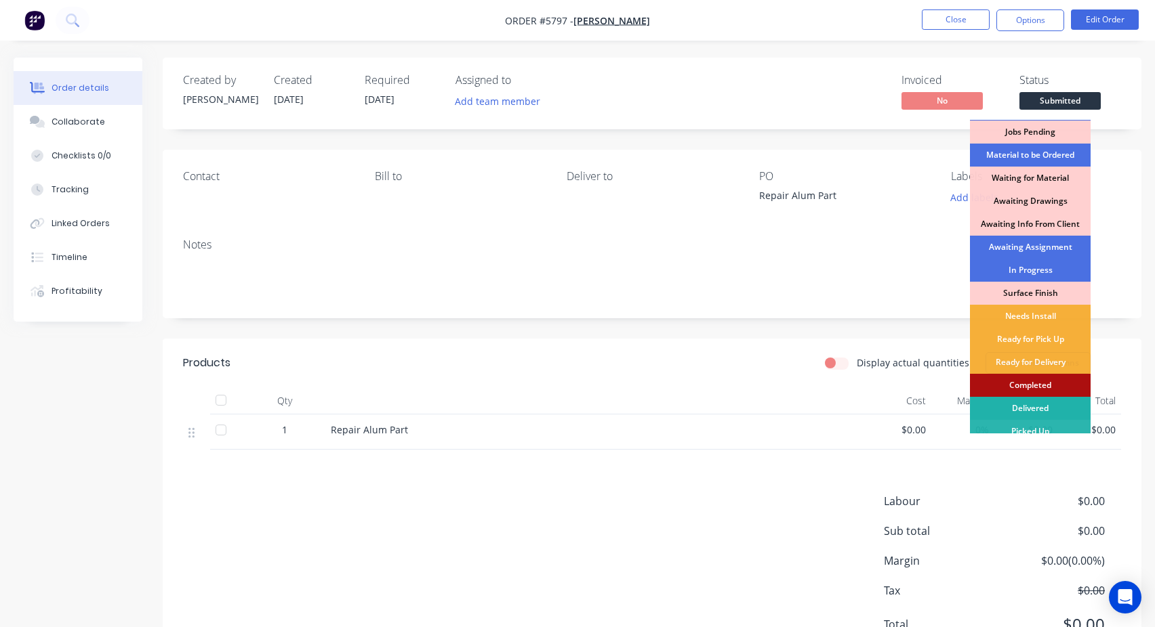
scroll to position [32, 0]
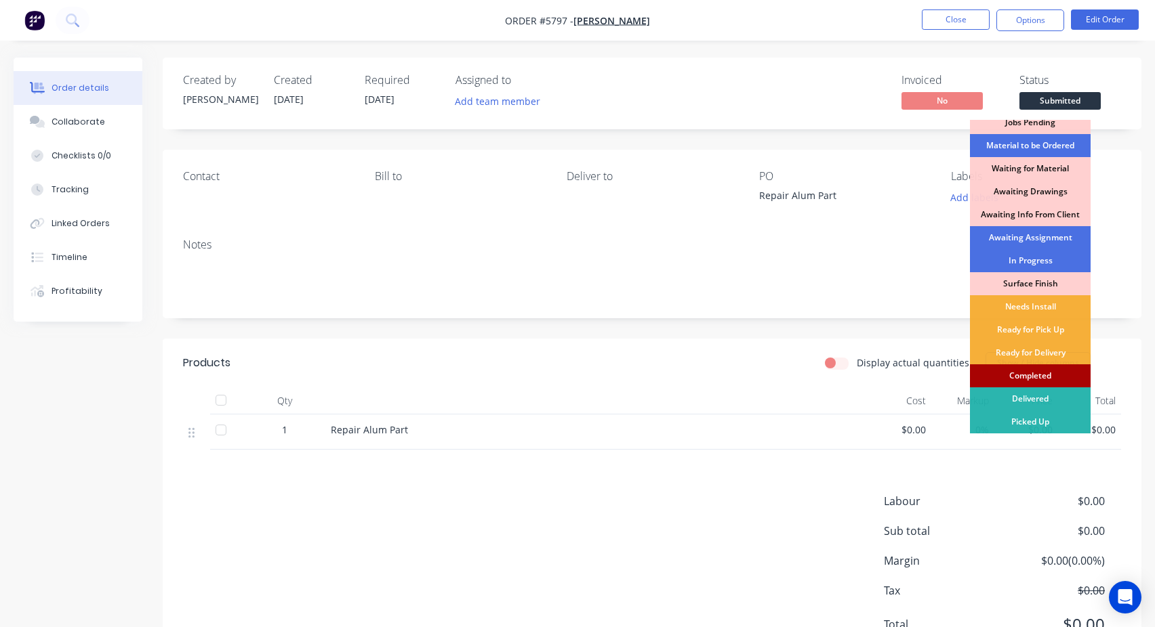
click at [1046, 372] on div "Completed" at bounding box center [1030, 376] width 121 height 23
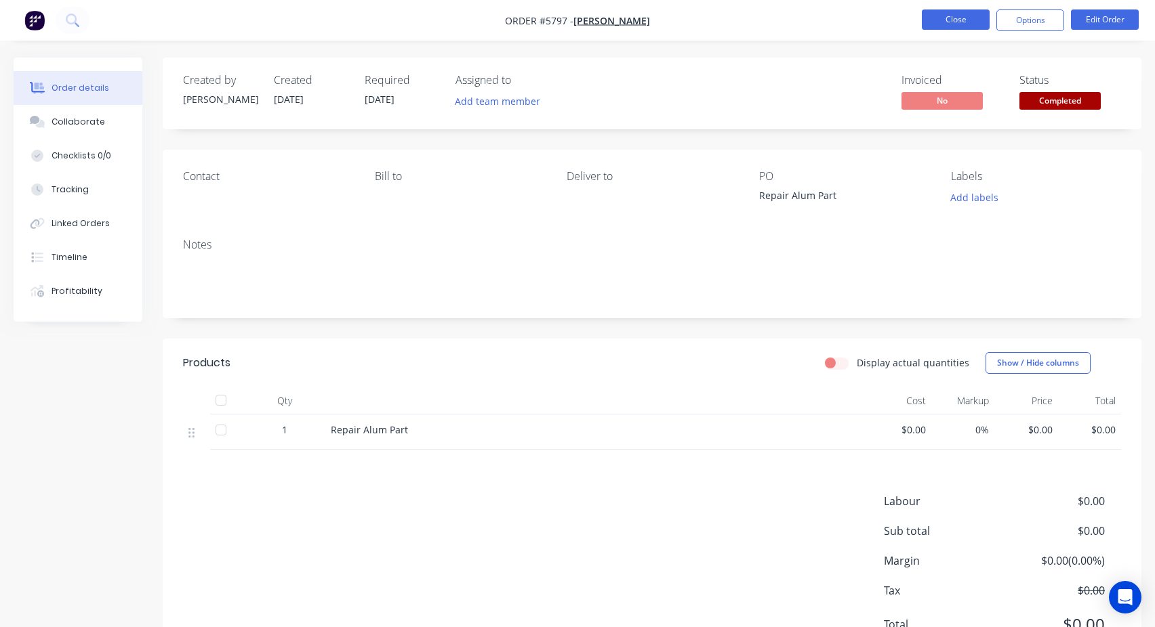
click at [958, 19] on button "Close" at bounding box center [956, 19] width 68 height 20
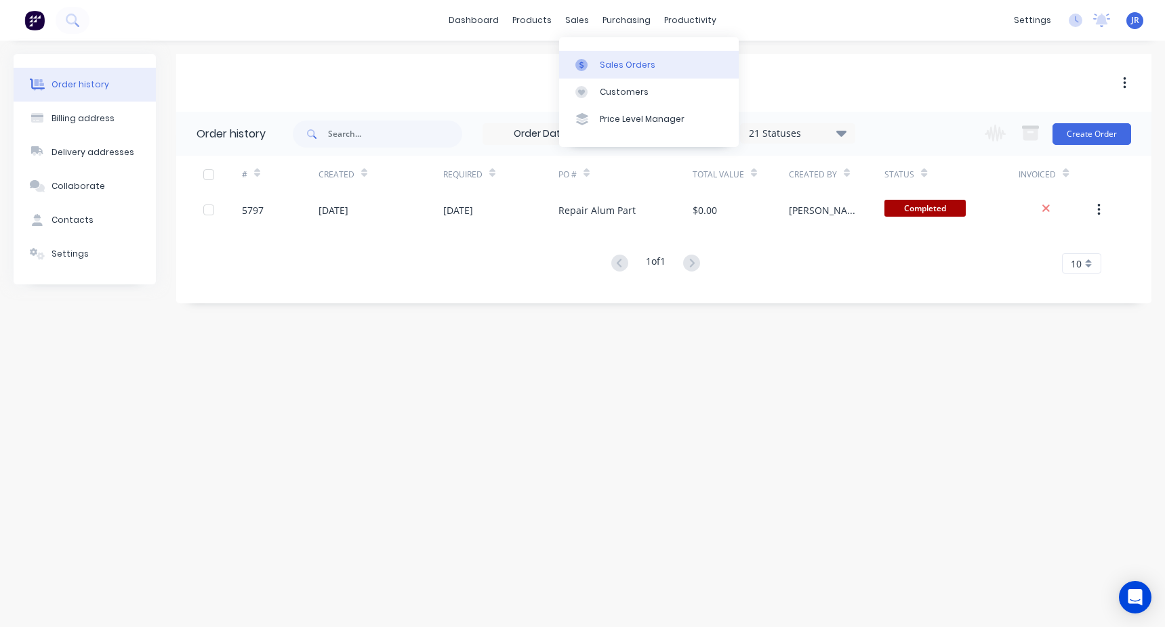
click at [603, 55] on link "Sales Orders" at bounding box center [649, 64] width 180 height 27
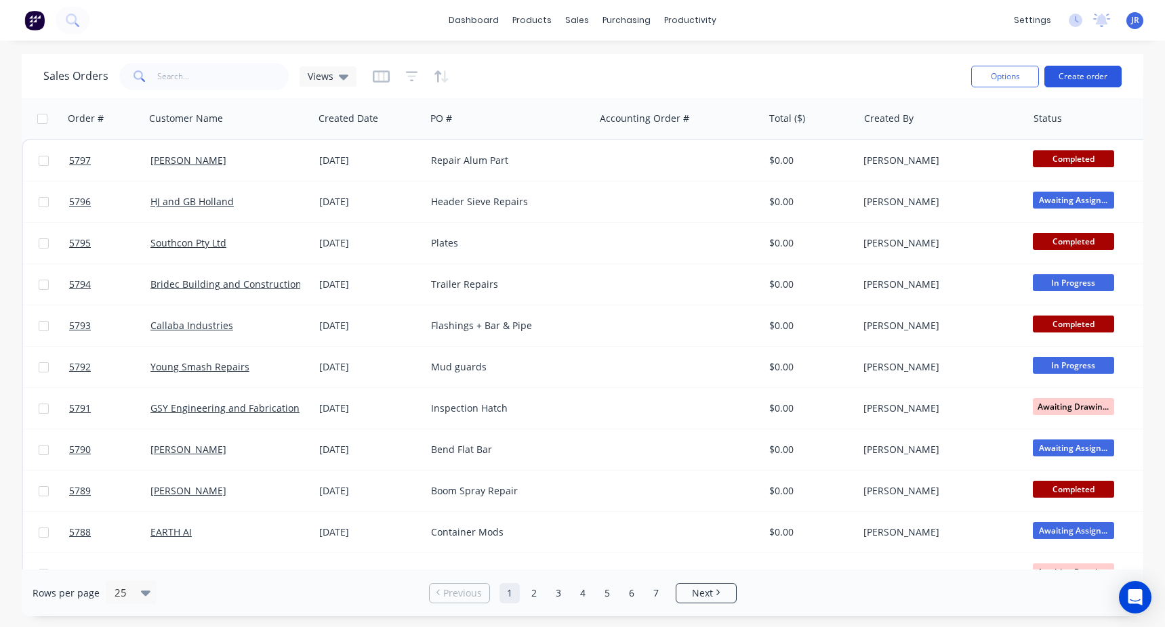
click at [1087, 78] on button "Create order" at bounding box center [1082, 77] width 77 height 22
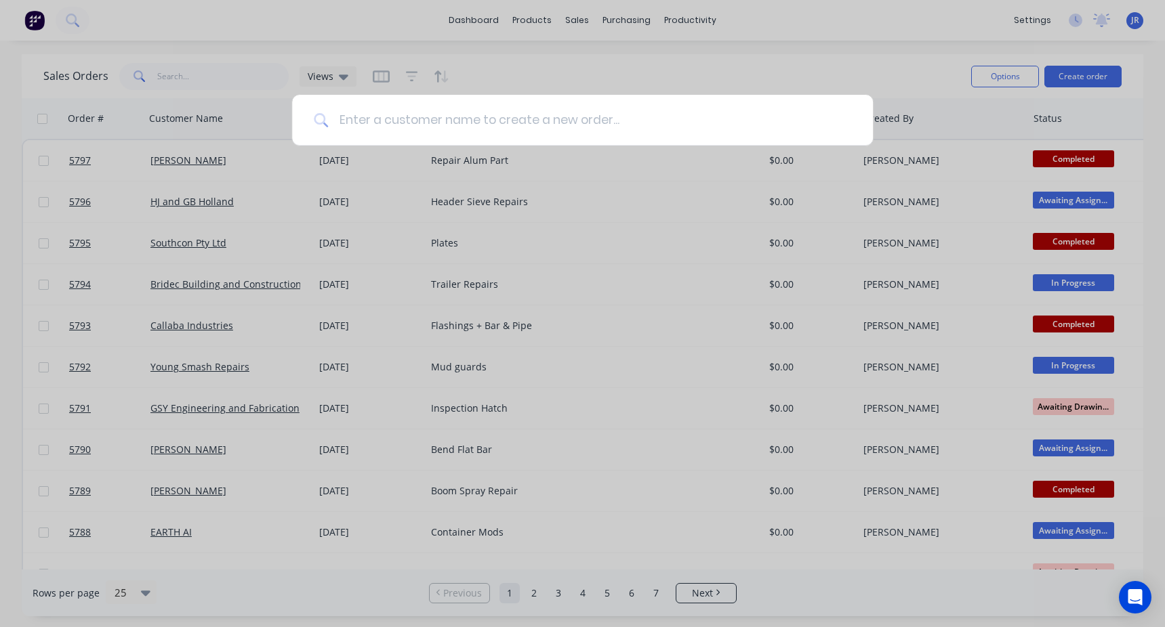
click at [478, 127] on input at bounding box center [589, 120] width 523 height 51
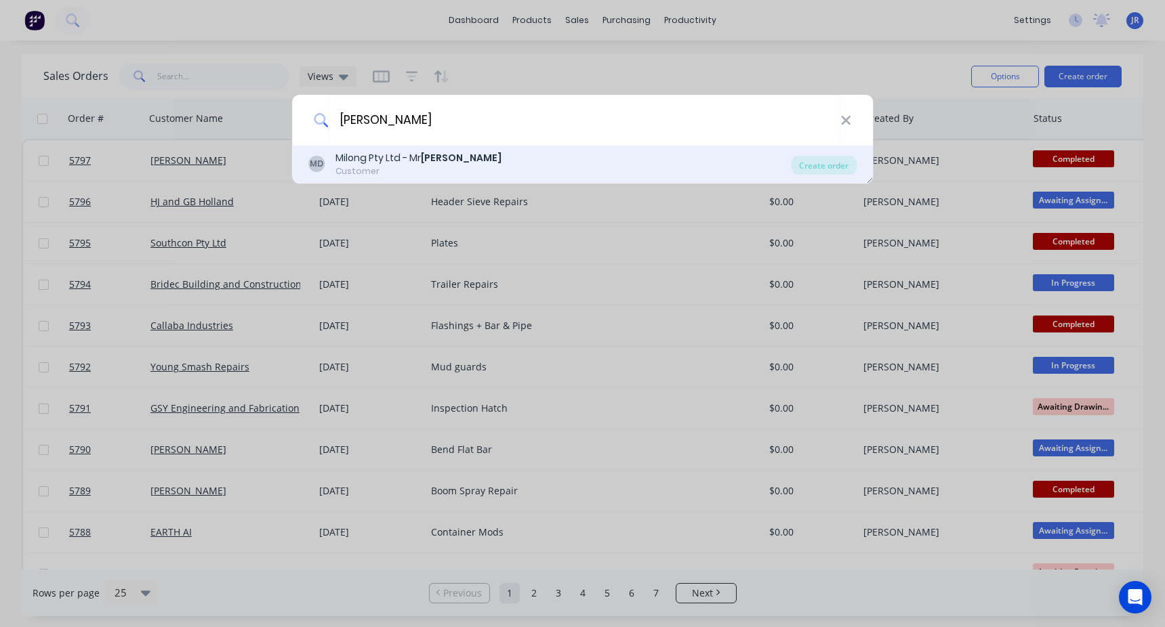
type input "william day"
click at [484, 167] on div "MD Milong Pty Ltd - Mr William Day Customer" at bounding box center [549, 164] width 483 height 26
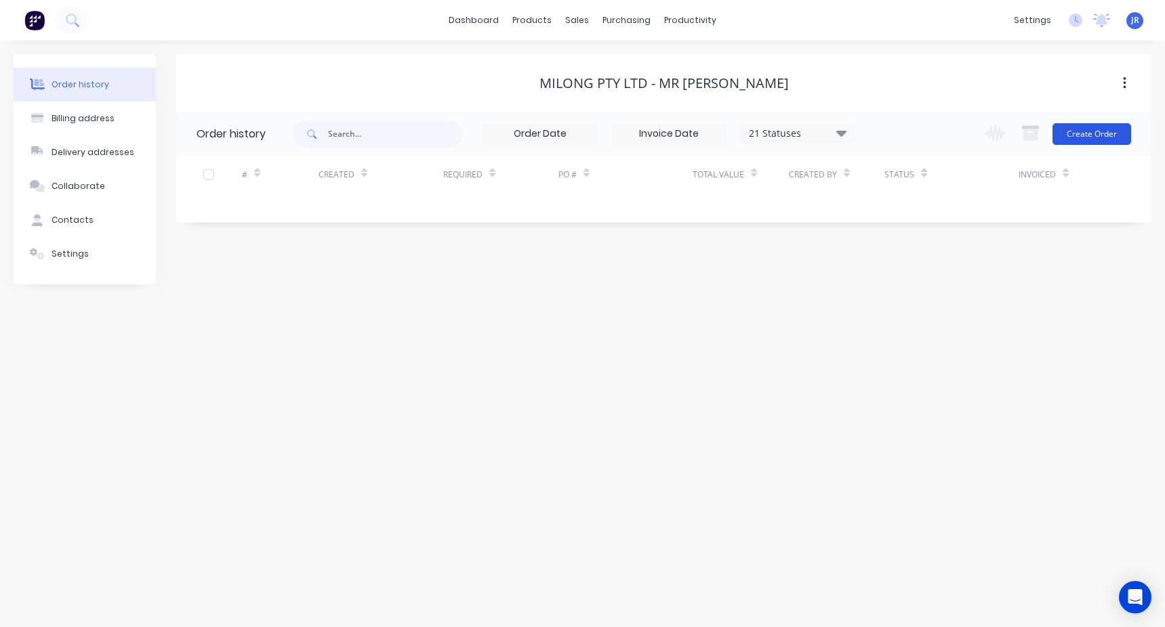
click at [1087, 135] on button "Create Order" at bounding box center [1091, 134] width 79 height 22
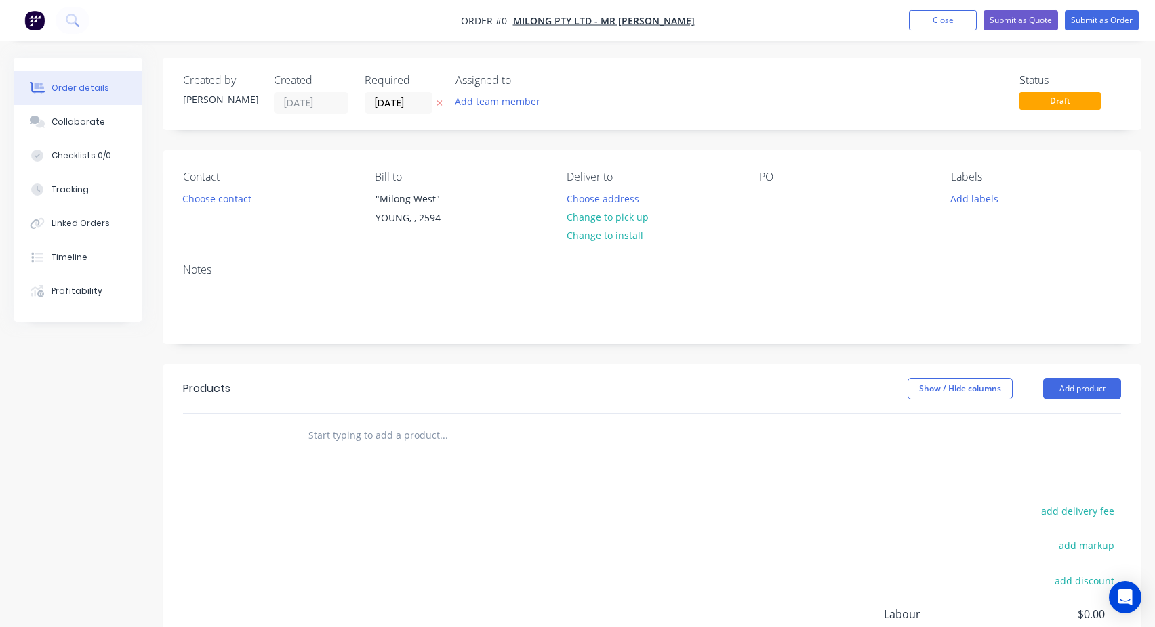
click at [353, 442] on input "text" at bounding box center [443, 435] width 271 height 27
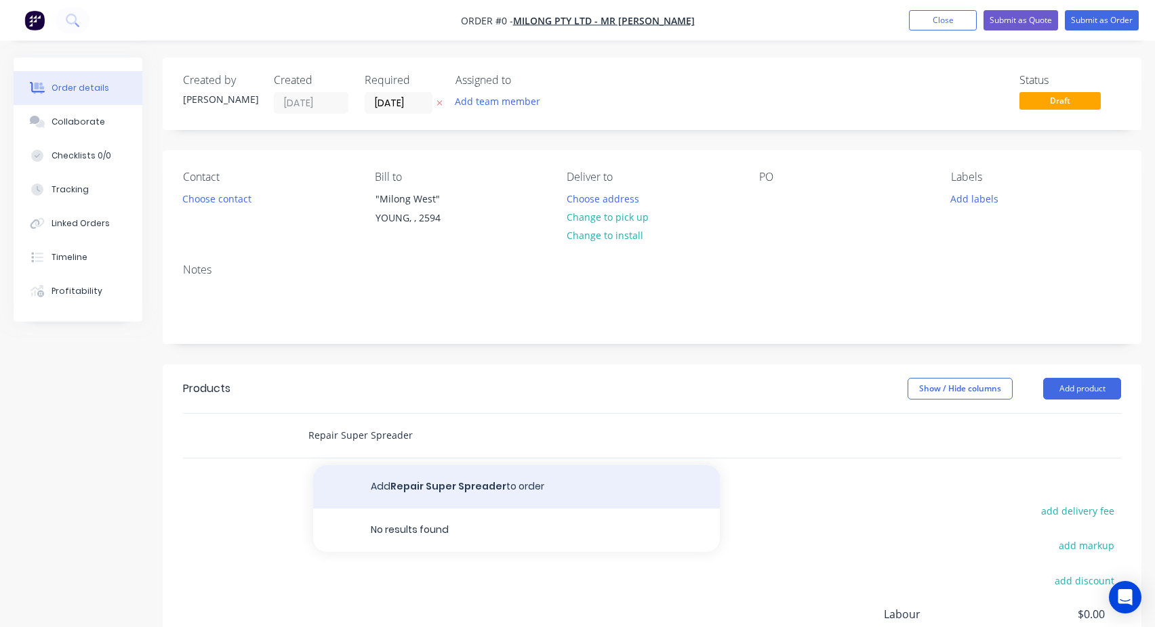
type input "Repair Super Spreader"
click at [428, 489] on button "Add Repair Super Spreader to order" at bounding box center [516, 487] width 407 height 43
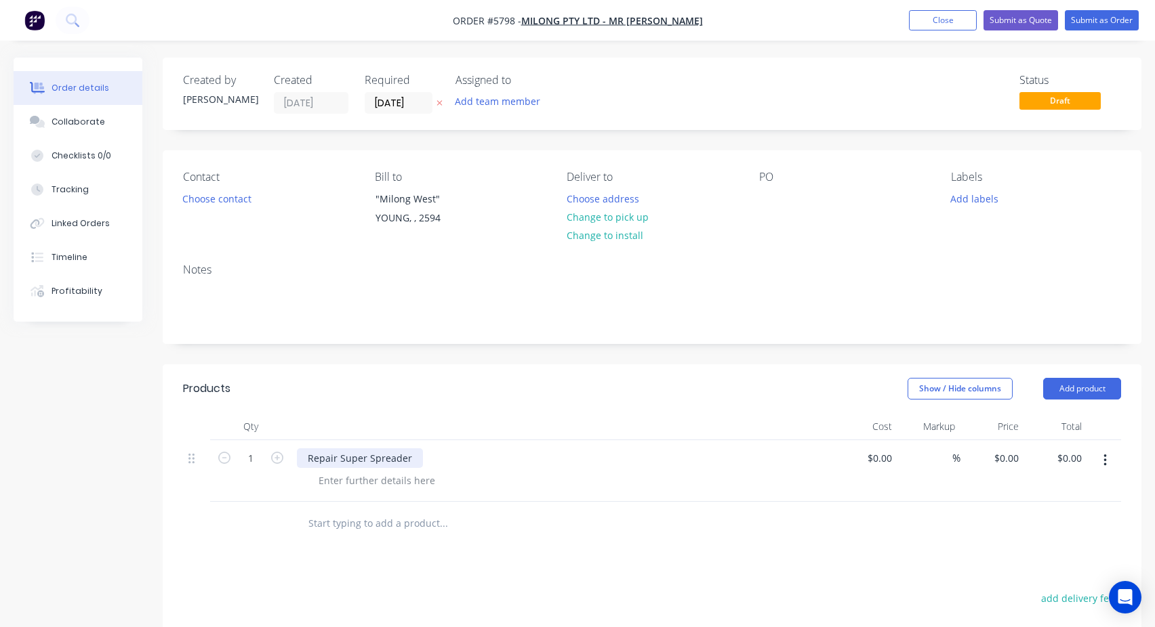
click at [364, 464] on div "Repair Super Spreader" at bounding box center [360, 459] width 126 height 20
click at [757, 198] on div "Contact Choose contact Bill to "Milong West" YOUNG, , 2594 Deliver to Choose ad…" at bounding box center [652, 201] width 978 height 102
click at [771, 190] on div at bounding box center [770, 199] width 22 height 20
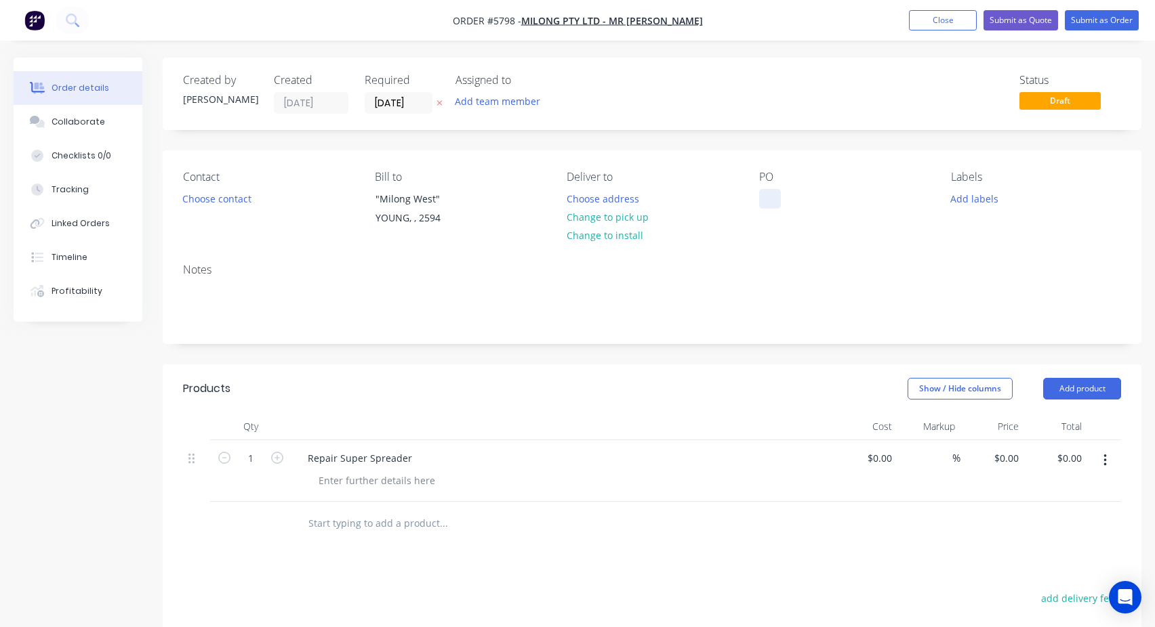
paste div
click at [884, 141] on div "Created by Josh Created 04/09/25 Required 04/09/25 Assigned to Add team member …" at bounding box center [652, 465] width 978 height 814
click at [1084, 26] on button "Submit as Order" at bounding box center [1102, 20] width 74 height 20
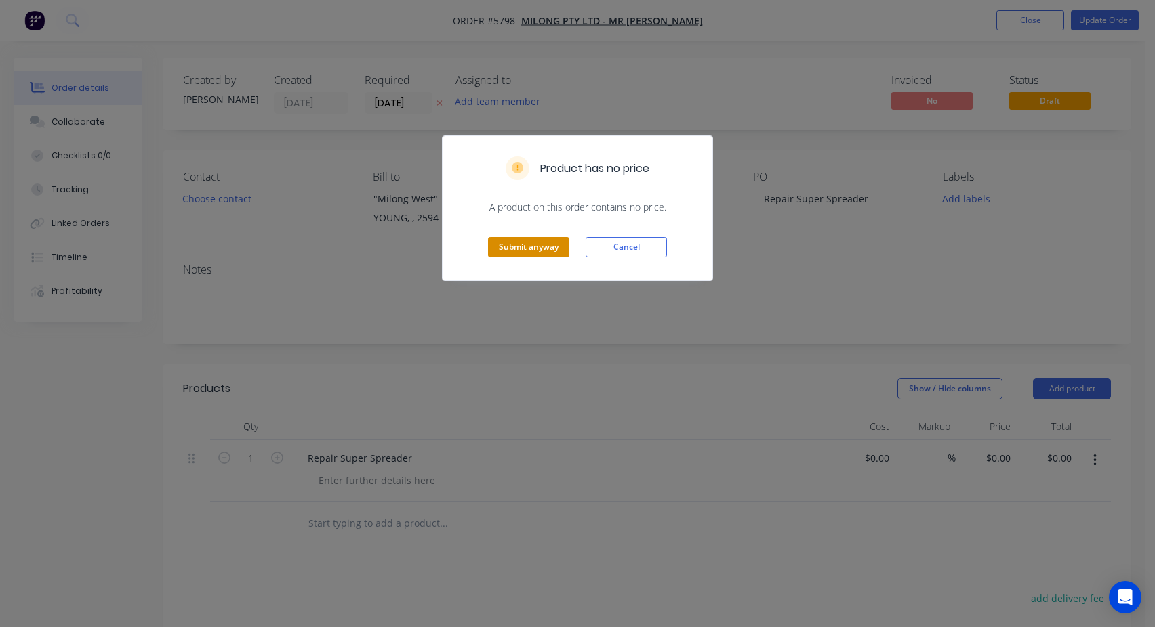
click at [536, 253] on button "Submit anyway" at bounding box center [528, 247] width 81 height 20
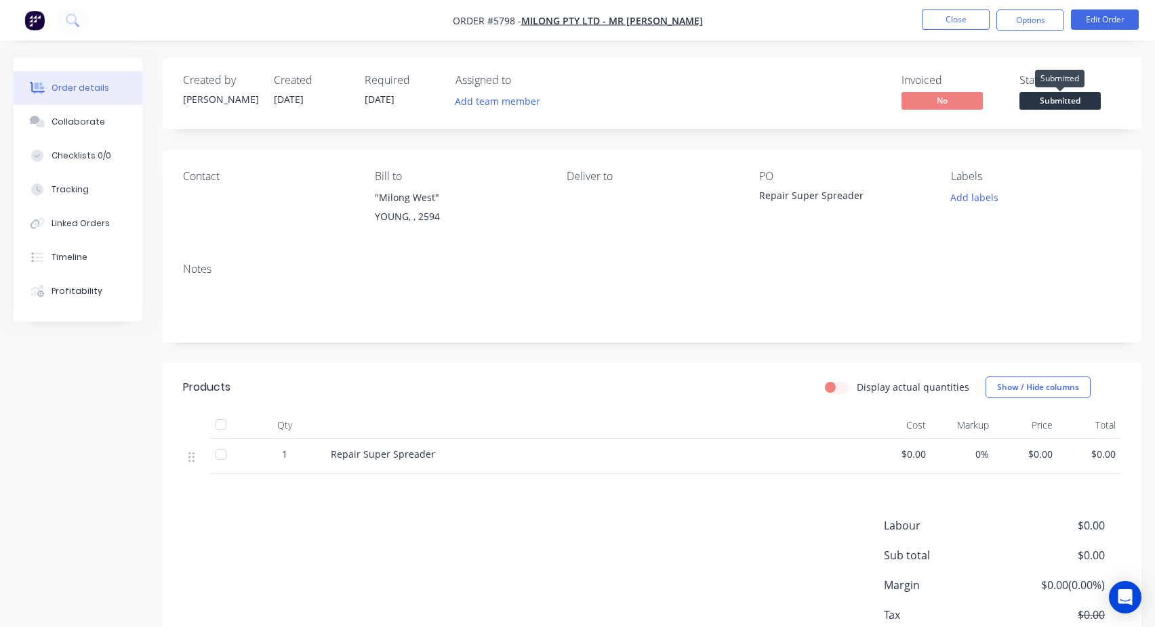
click at [1060, 104] on span "Submitted" at bounding box center [1059, 100] width 81 height 17
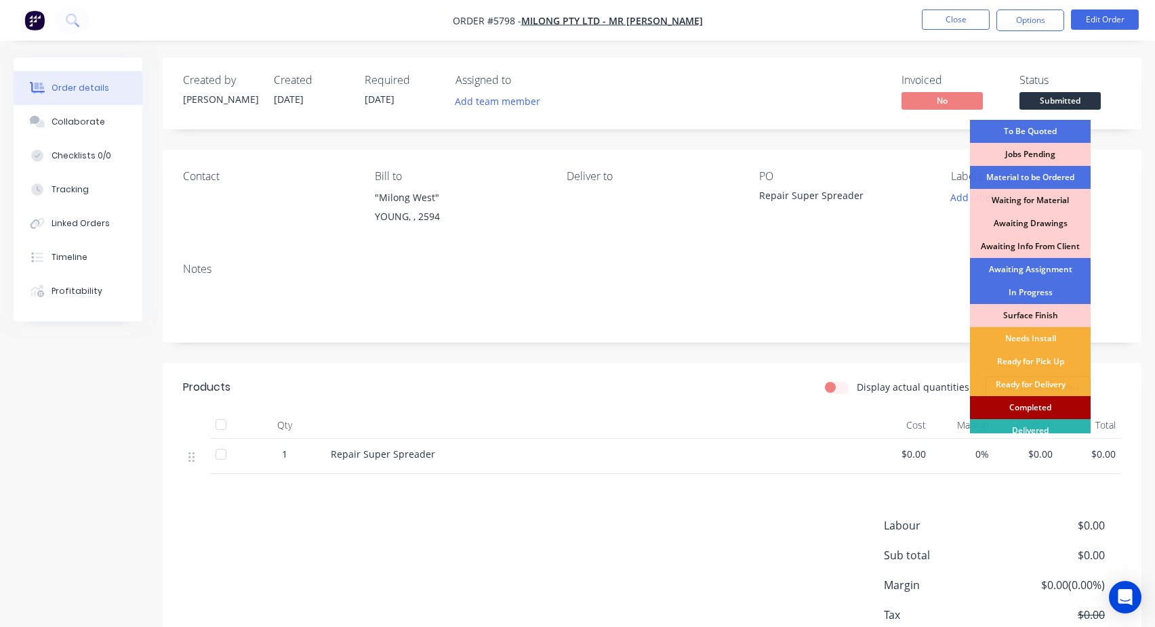
click at [1037, 403] on div "Completed" at bounding box center [1030, 407] width 121 height 23
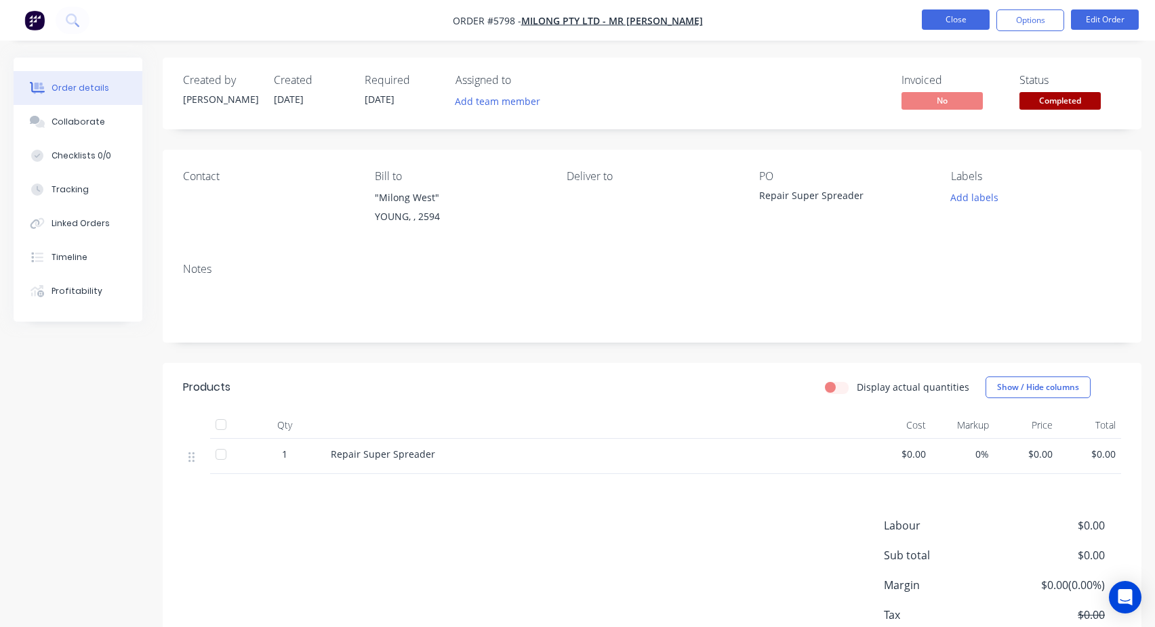
click at [960, 28] on button "Close" at bounding box center [956, 19] width 68 height 20
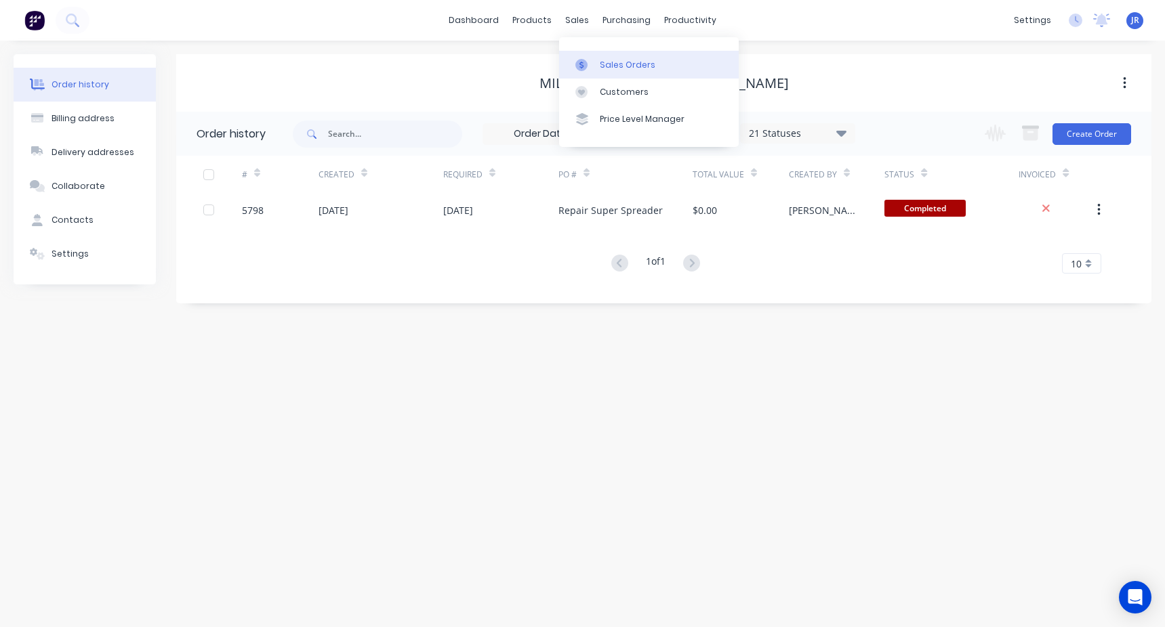
click at [599, 57] on link "Sales Orders" at bounding box center [649, 64] width 180 height 27
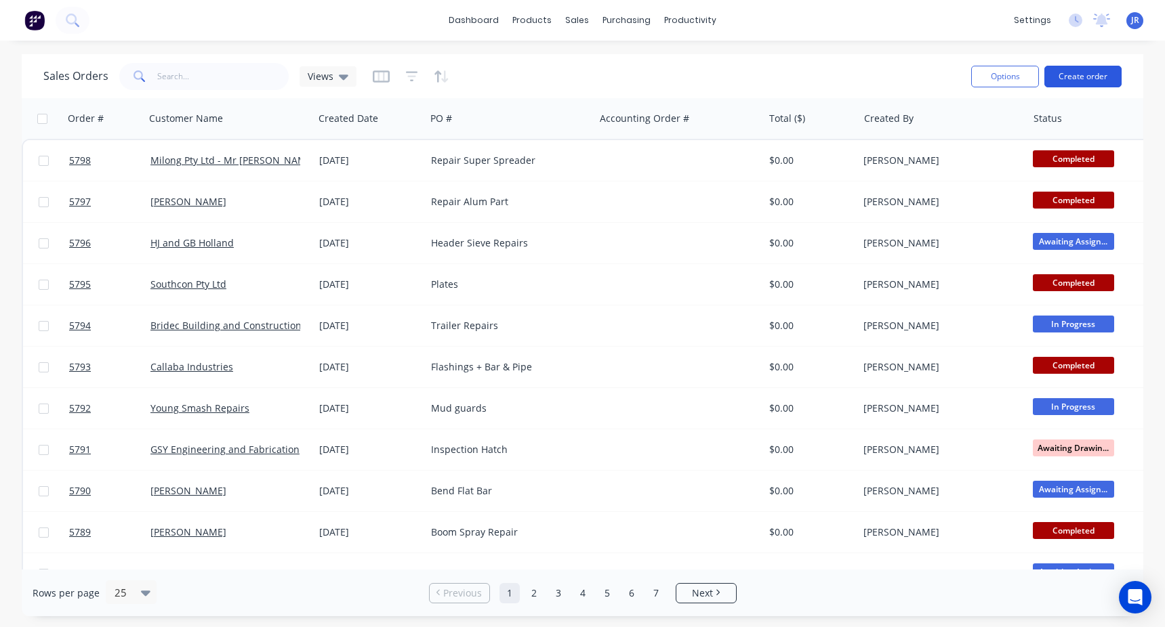
click at [1082, 75] on button "Create order" at bounding box center [1082, 77] width 77 height 22
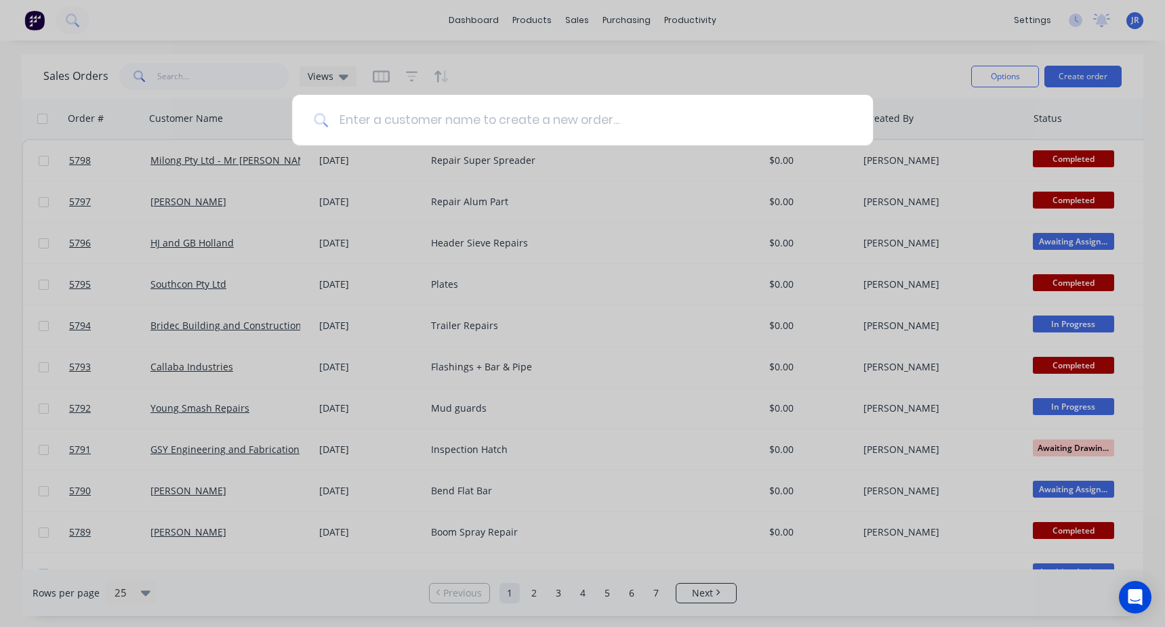
click at [560, 115] on input at bounding box center [589, 120] width 523 height 51
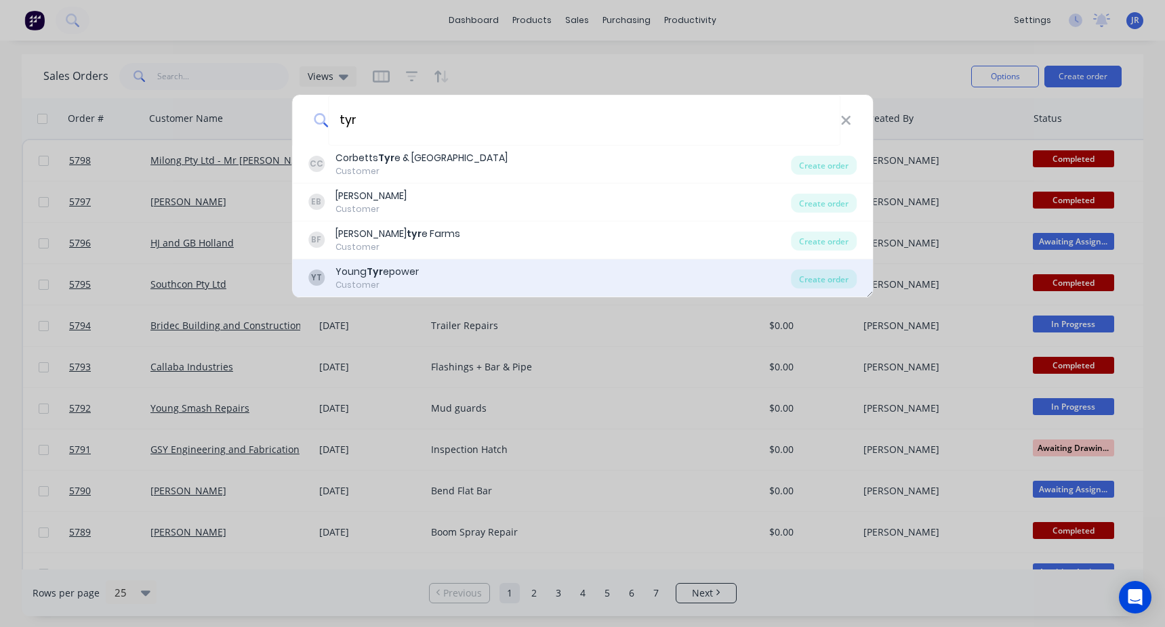
type input "tyr"
click at [415, 274] on div "Young Tyr epower" at bounding box center [376, 272] width 83 height 14
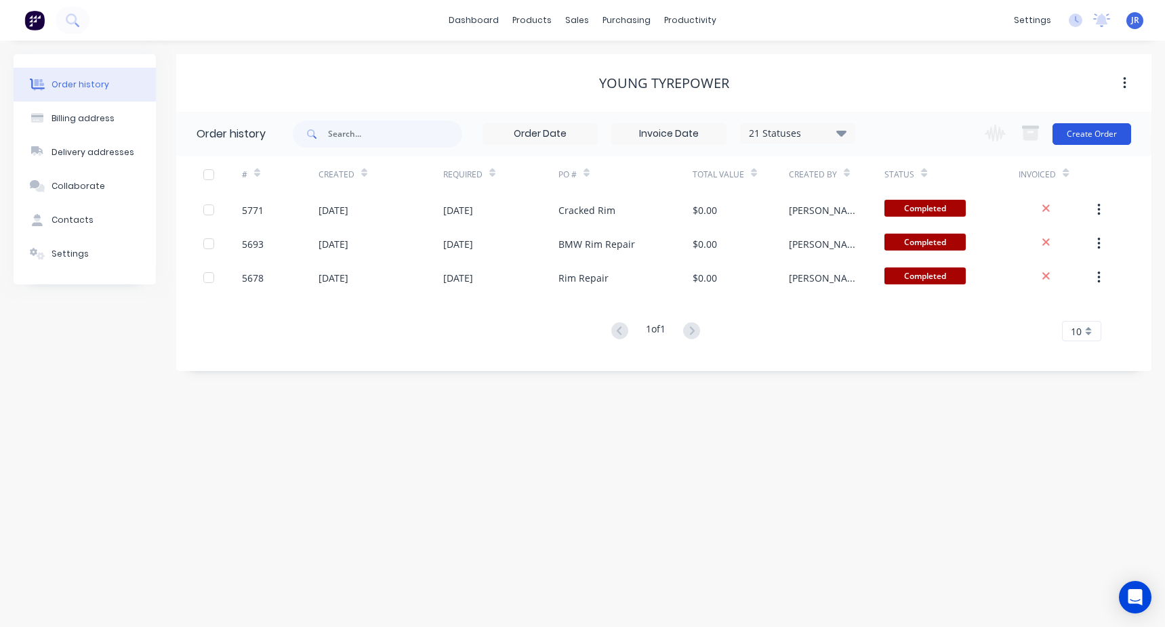
click at [1089, 126] on button "Create Order" at bounding box center [1091, 134] width 79 height 22
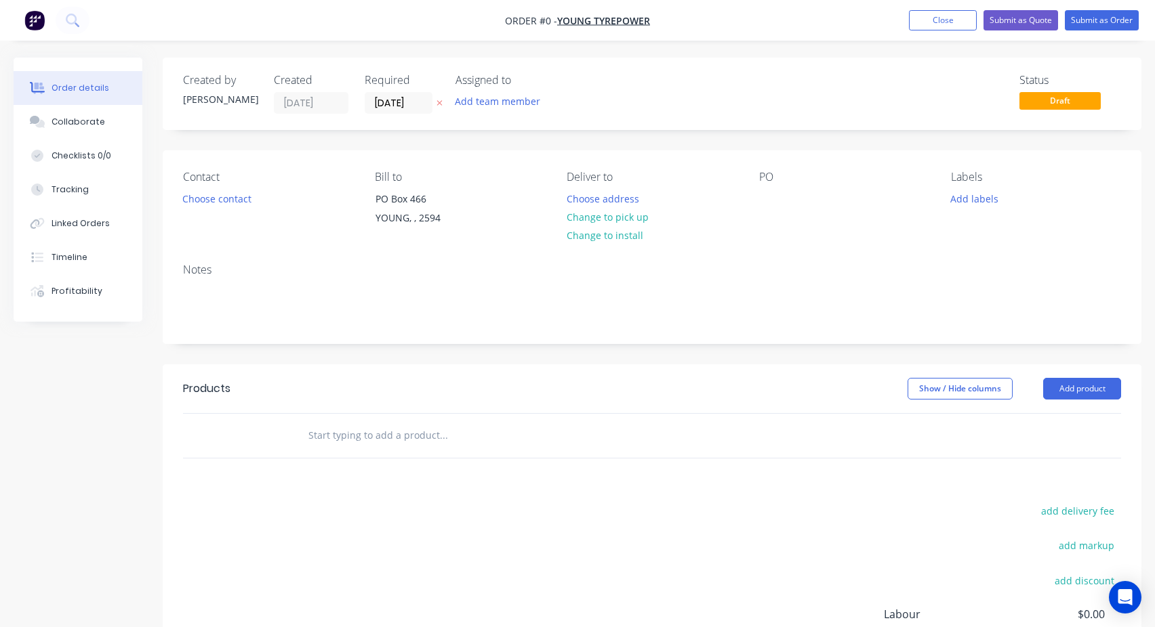
click at [378, 435] on input "text" at bounding box center [443, 435] width 271 height 27
click at [339, 440] on input "Rim" at bounding box center [443, 435] width 271 height 27
type input "Rim Repair"
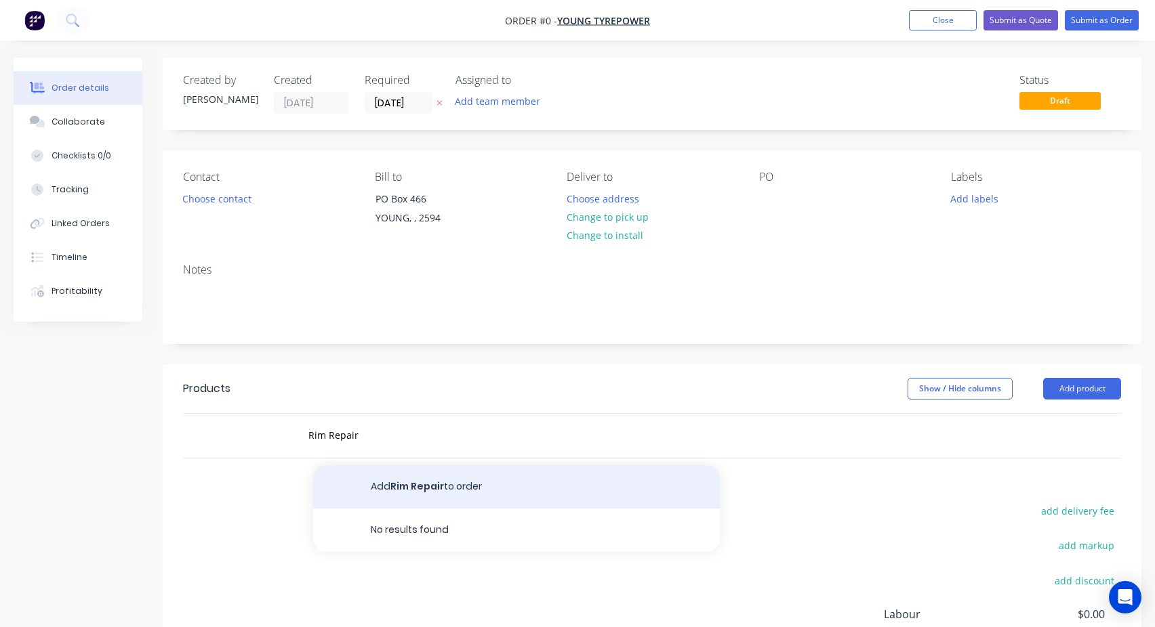
drag, startPoint x: 338, startPoint y: 437, endPoint x: 436, endPoint y: 487, distance: 110.3
click at [436, 487] on button "Add Rim Repair to order" at bounding box center [516, 487] width 407 height 43
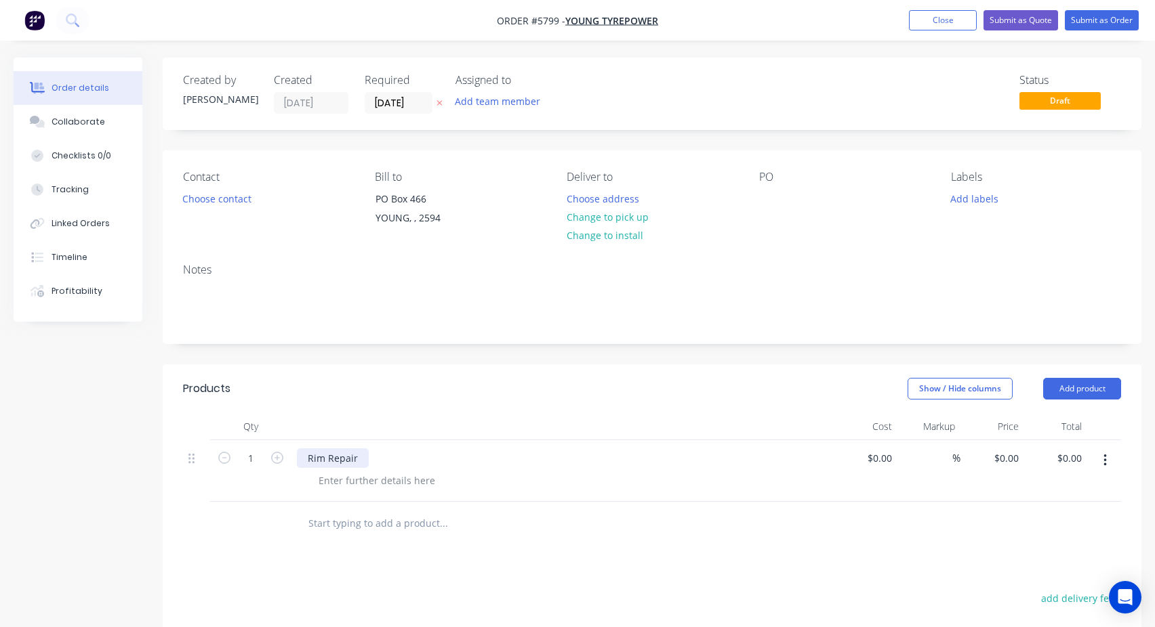
click at [362, 463] on div "Rim Repair" at bounding box center [333, 459] width 72 height 20
click at [364, 479] on div at bounding box center [377, 481] width 138 height 20
click at [353, 479] on div at bounding box center [377, 481] width 138 height 20
click at [436, 524] on input "text" at bounding box center [443, 523] width 271 height 27
click at [346, 490] on div at bounding box center [377, 481] width 138 height 20
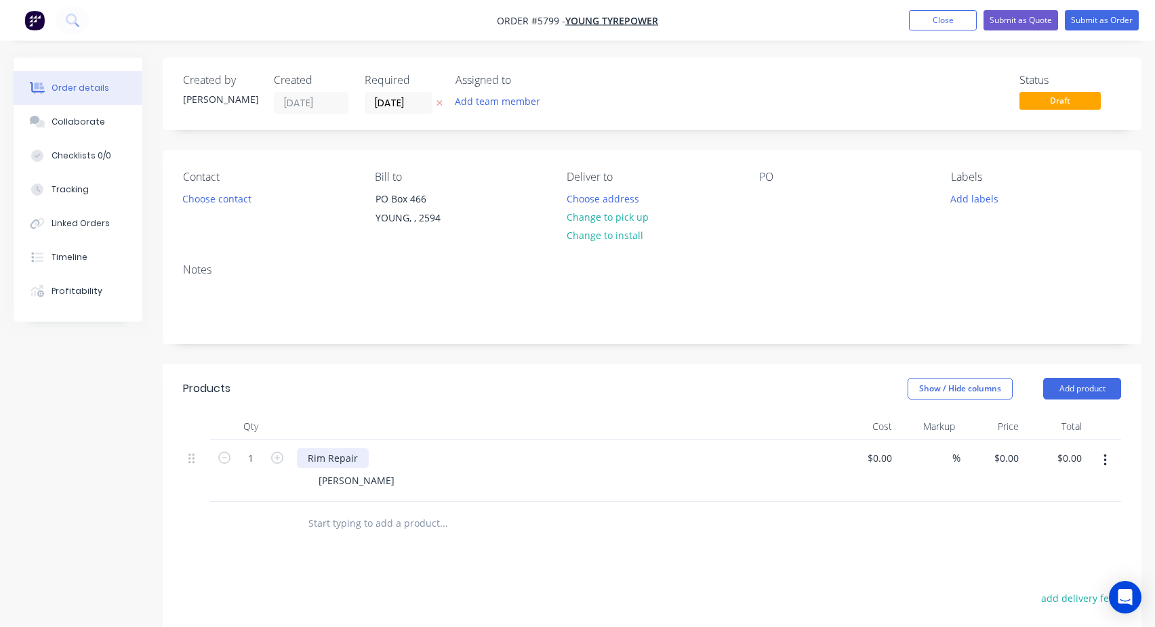
click at [337, 461] on div "Rim Repair" at bounding box center [333, 459] width 72 height 20
copy div "Rim Repair"
click at [762, 197] on div at bounding box center [770, 199] width 22 height 20
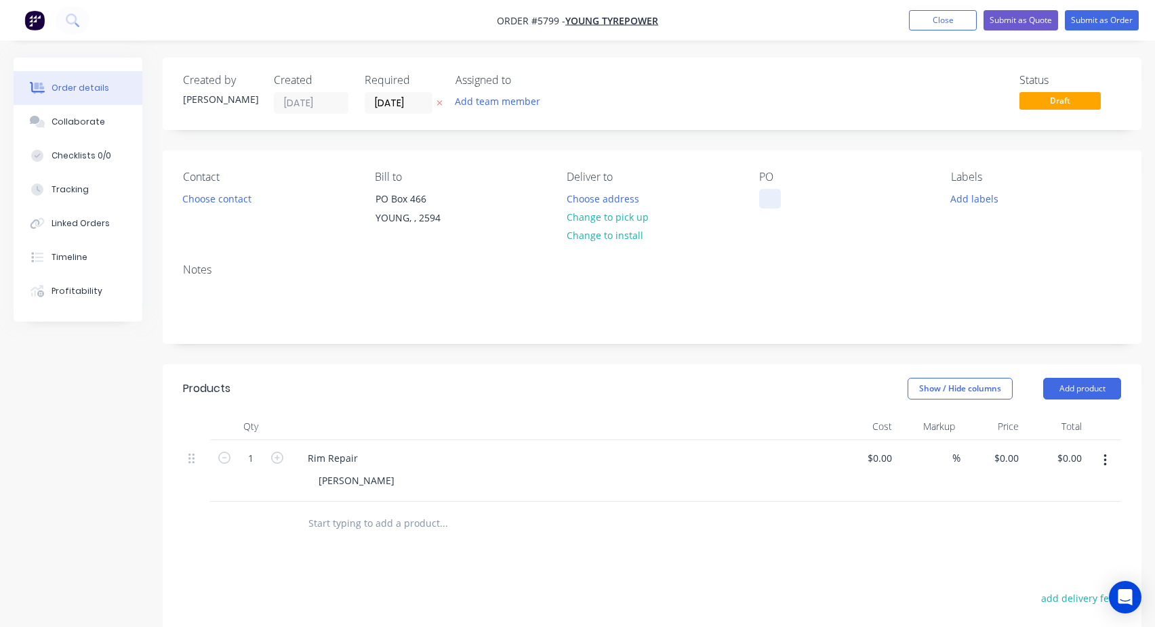
paste div
click at [815, 253] on div "Notes" at bounding box center [652, 298] width 978 height 91
click at [1079, 26] on button "Submit as Order" at bounding box center [1102, 20] width 74 height 20
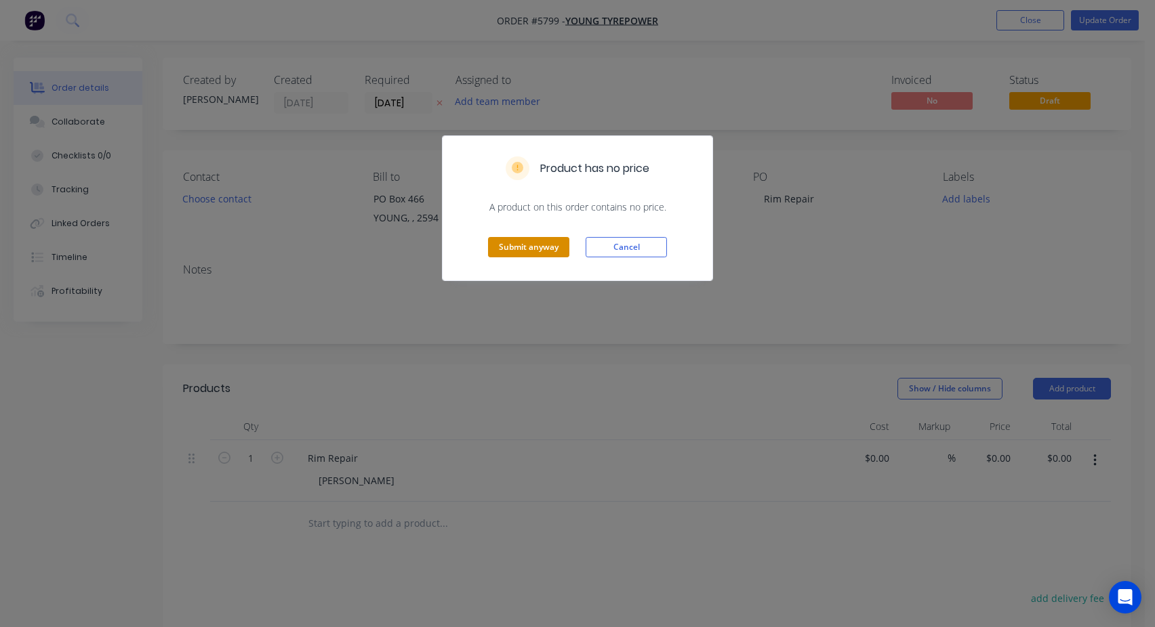
click at [501, 247] on button "Submit anyway" at bounding box center [528, 247] width 81 height 20
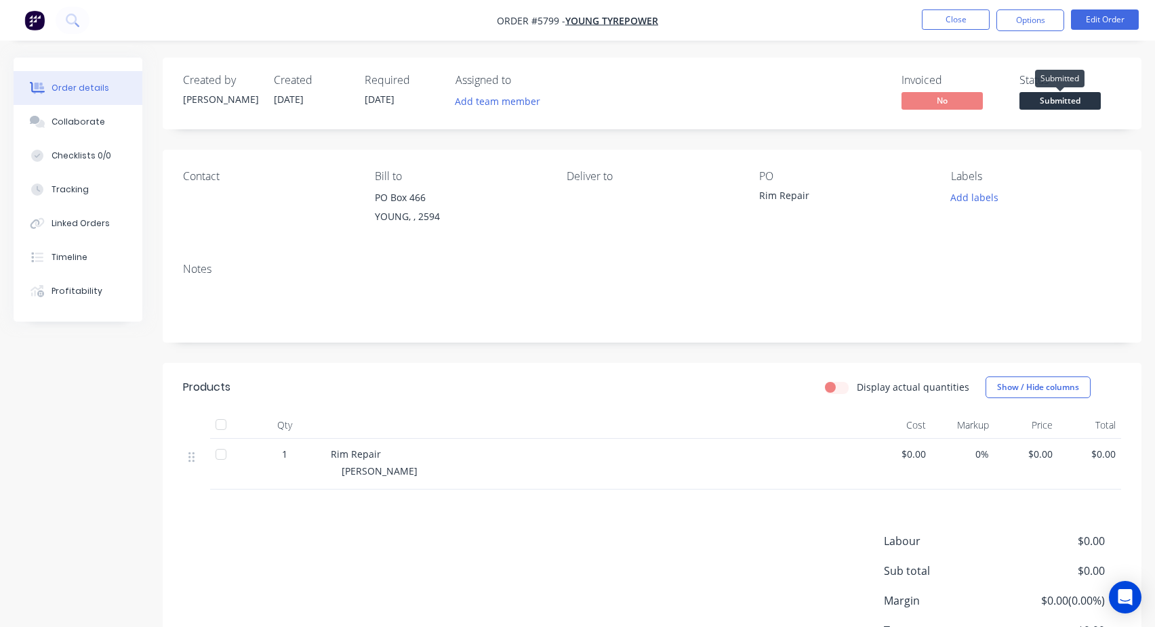
click at [1056, 105] on span "Submitted" at bounding box center [1059, 100] width 81 height 17
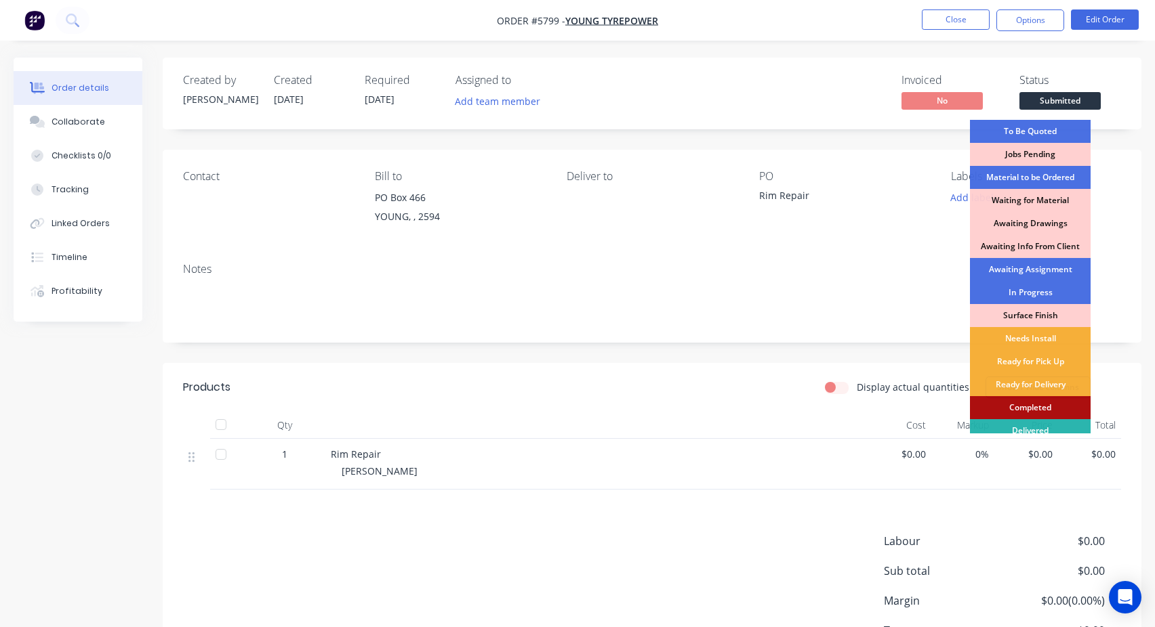
click at [1016, 401] on div "Completed" at bounding box center [1030, 407] width 121 height 23
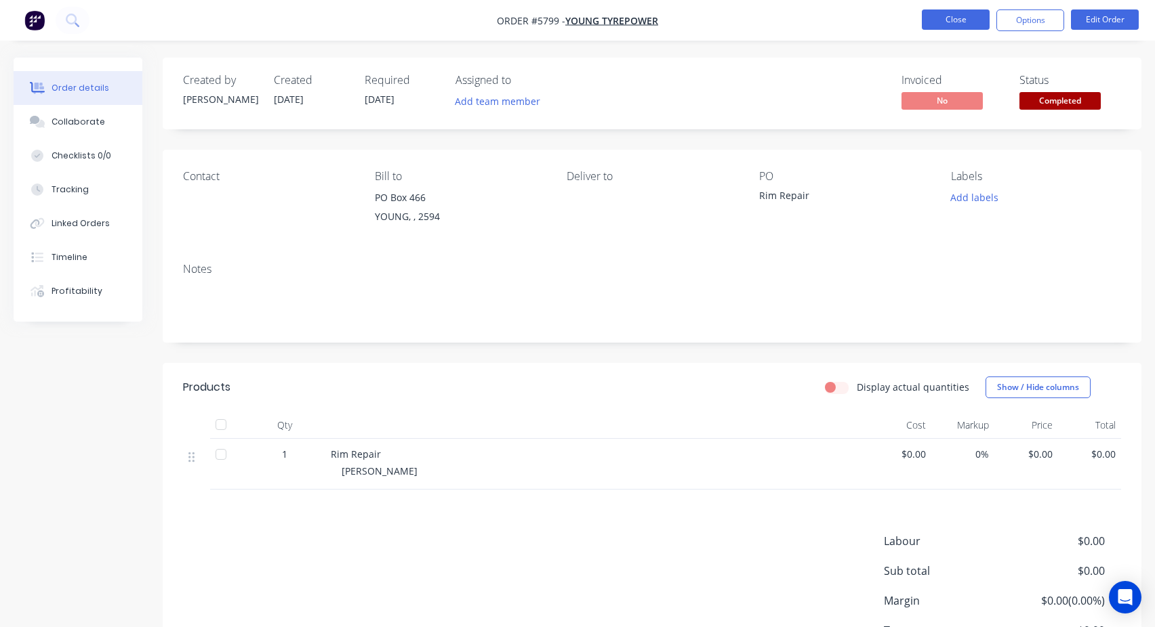
click at [962, 28] on button "Close" at bounding box center [956, 19] width 68 height 20
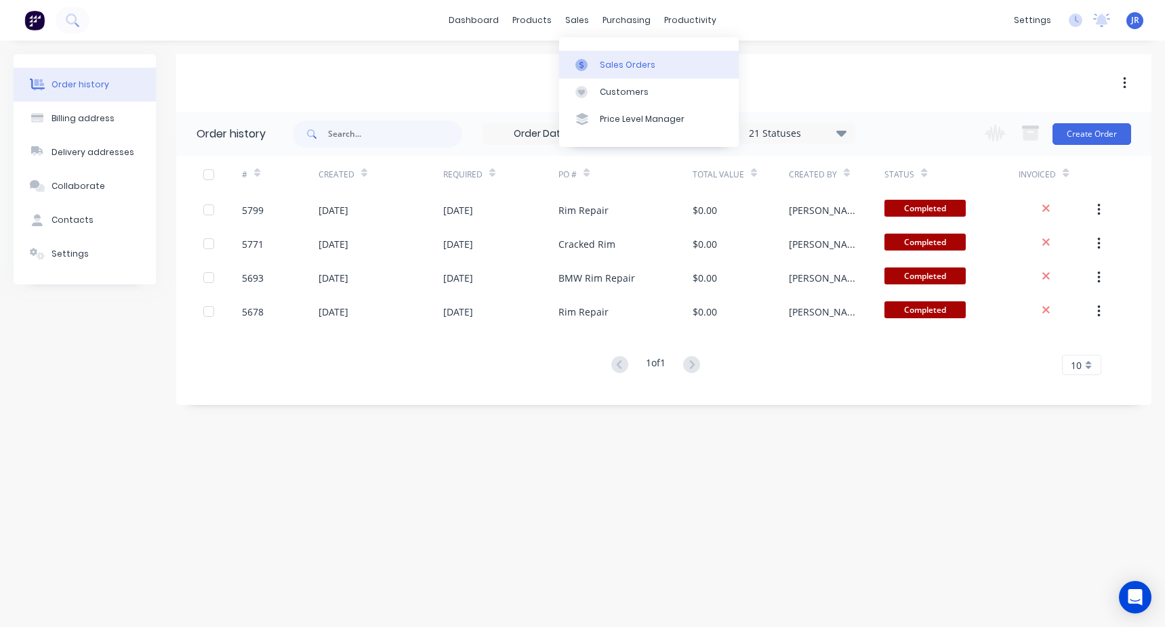
click at [619, 64] on div "Sales Orders" at bounding box center [628, 65] width 56 height 12
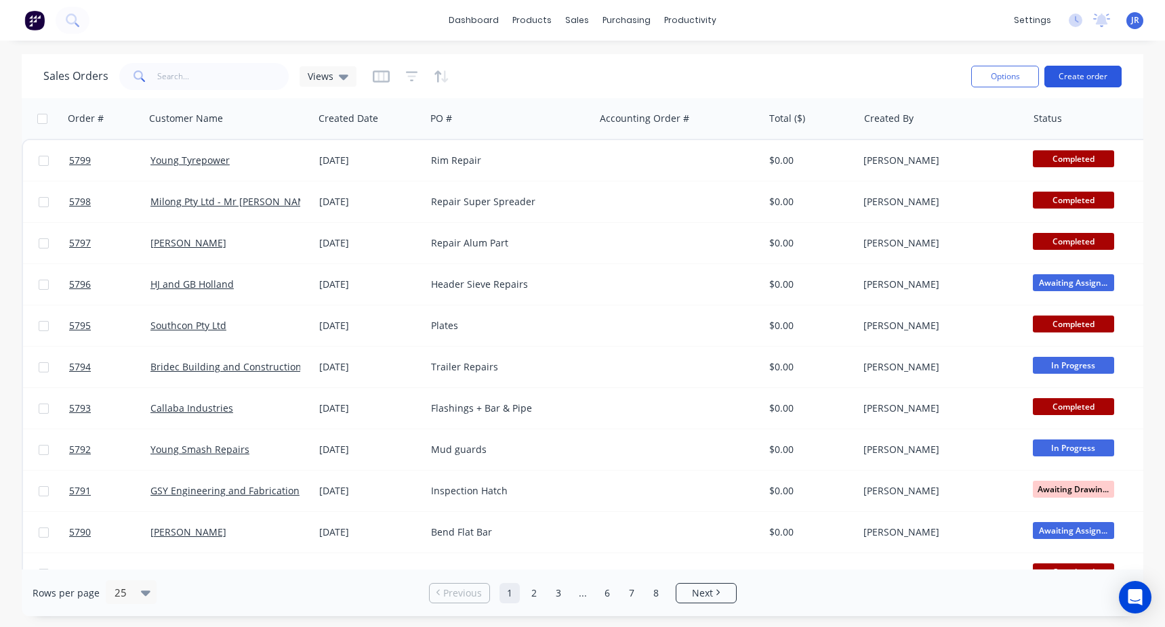
click at [1069, 81] on button "Create order" at bounding box center [1082, 77] width 77 height 22
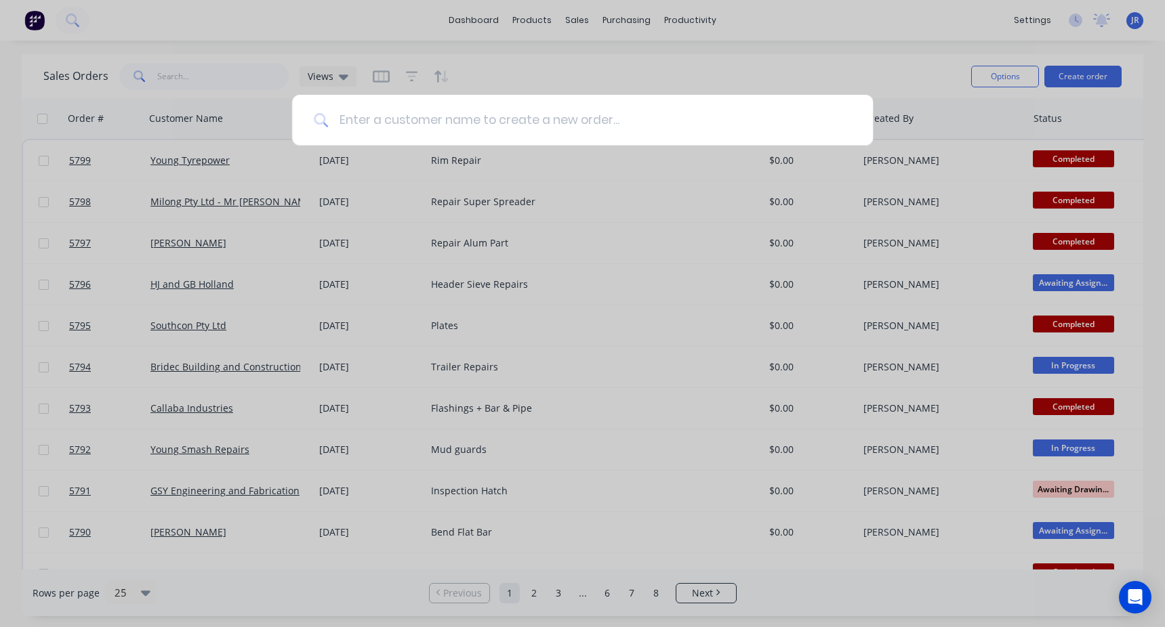
click at [456, 113] on input at bounding box center [589, 120] width 523 height 51
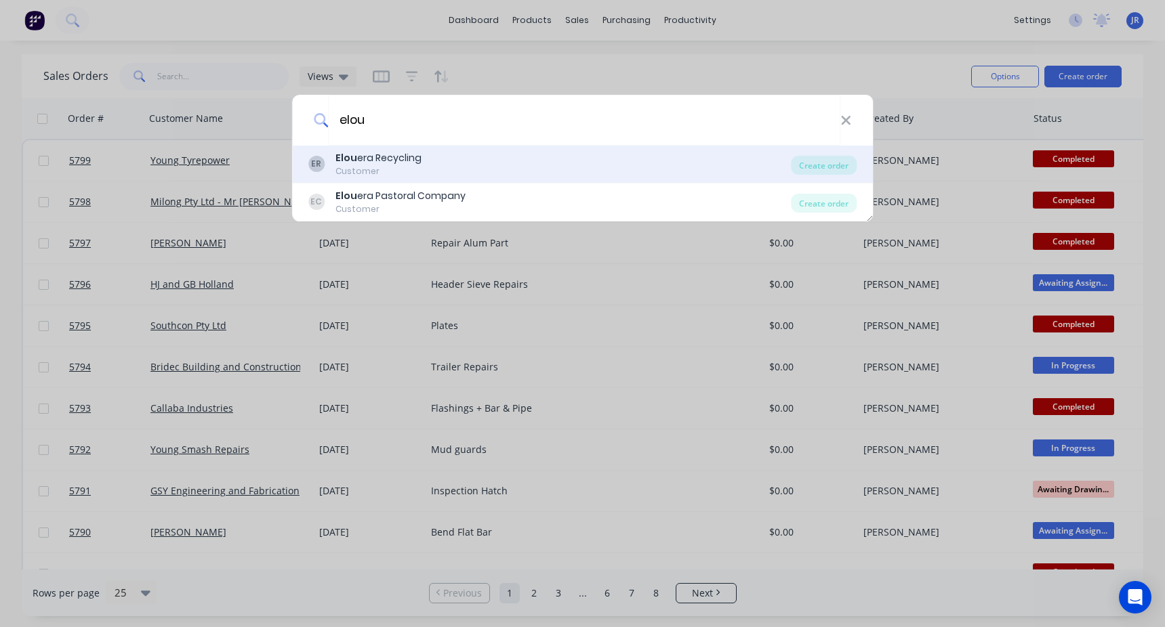
type input "elou"
click at [415, 155] on div "Elou era Recycling" at bounding box center [378, 158] width 86 height 14
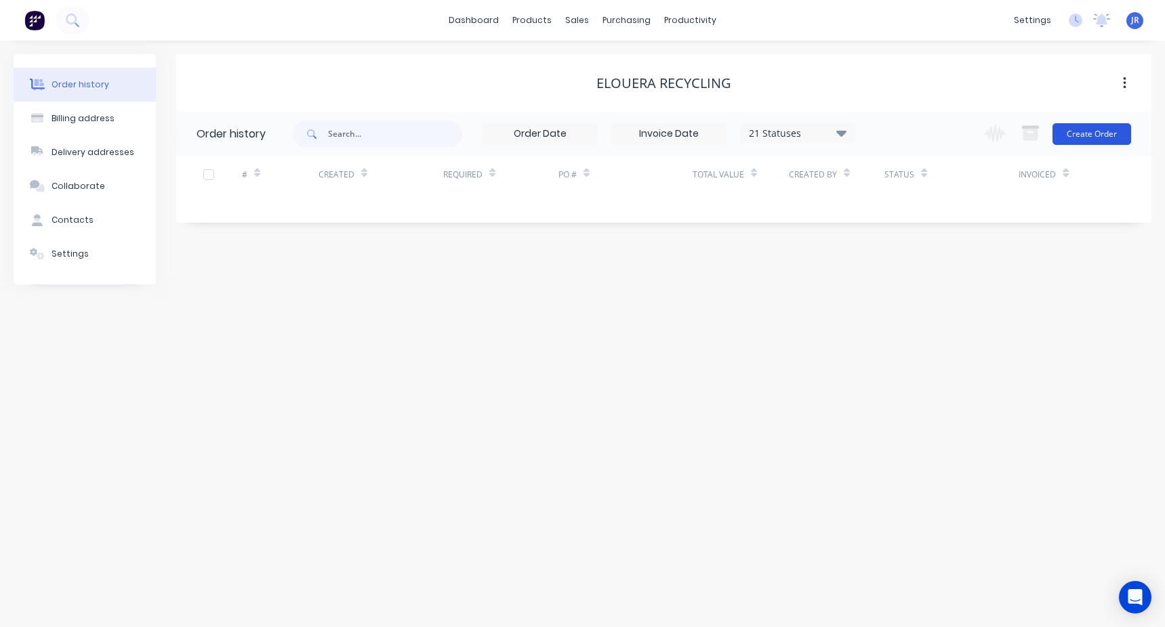
click at [1088, 132] on button "Create Order" at bounding box center [1091, 134] width 79 height 22
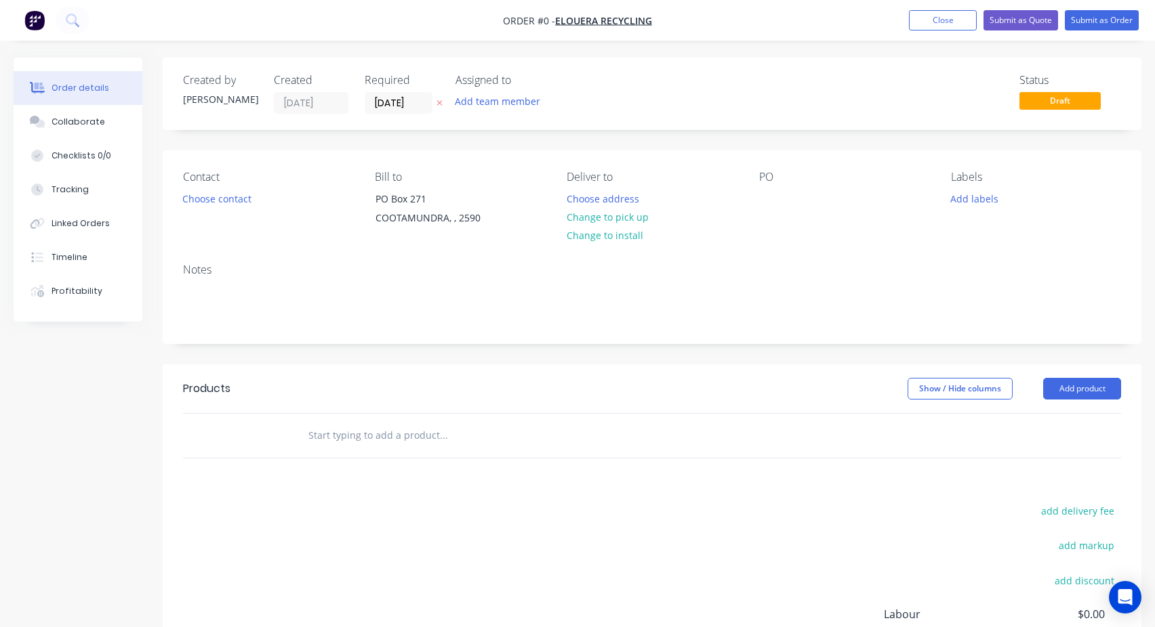
click at [361, 426] on input "text" at bounding box center [443, 435] width 271 height 27
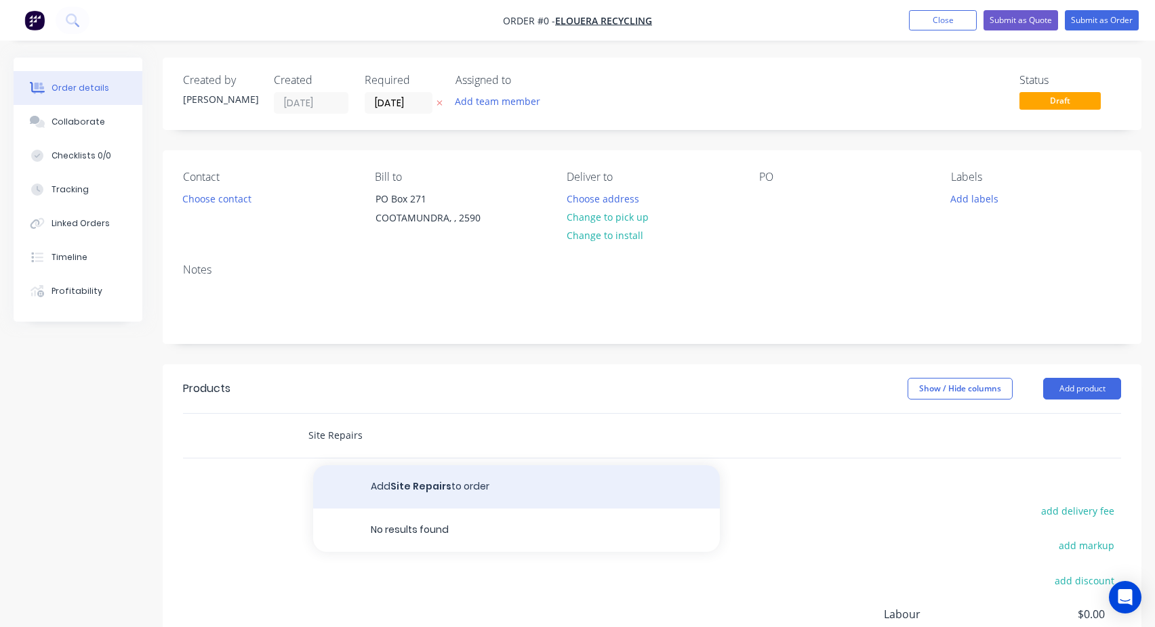
type input "Site Repairs"
click at [410, 488] on button "Add Site Repairs to order" at bounding box center [516, 487] width 407 height 43
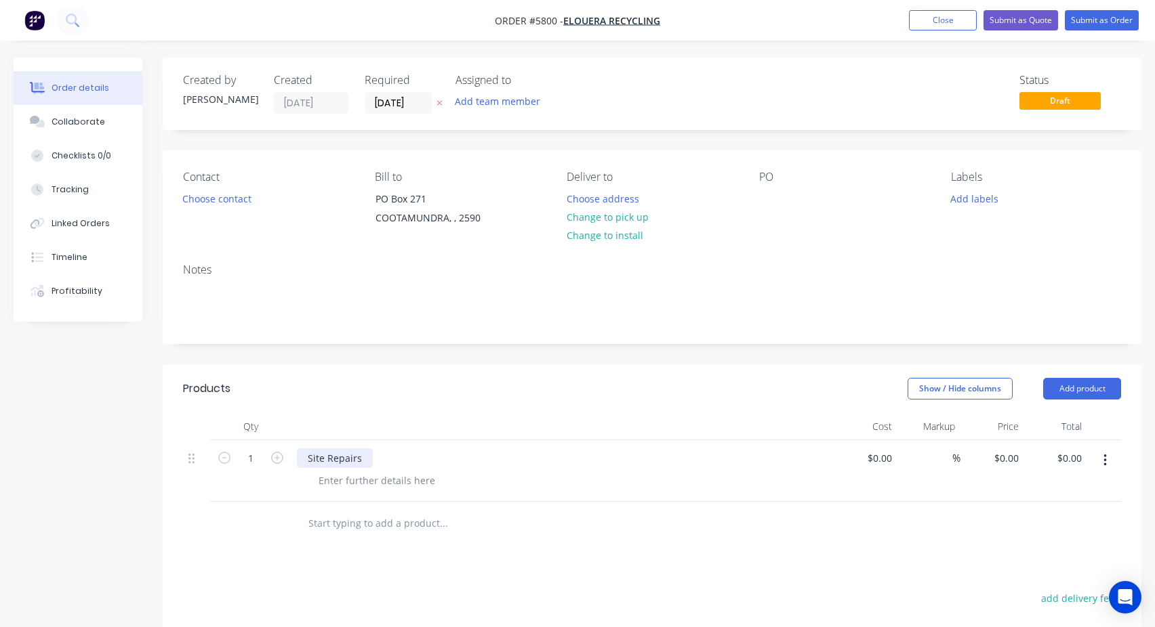
click at [343, 455] on div "Site Repairs" at bounding box center [335, 459] width 76 height 20
copy div "Site Repairs"
click at [772, 201] on div at bounding box center [770, 199] width 22 height 20
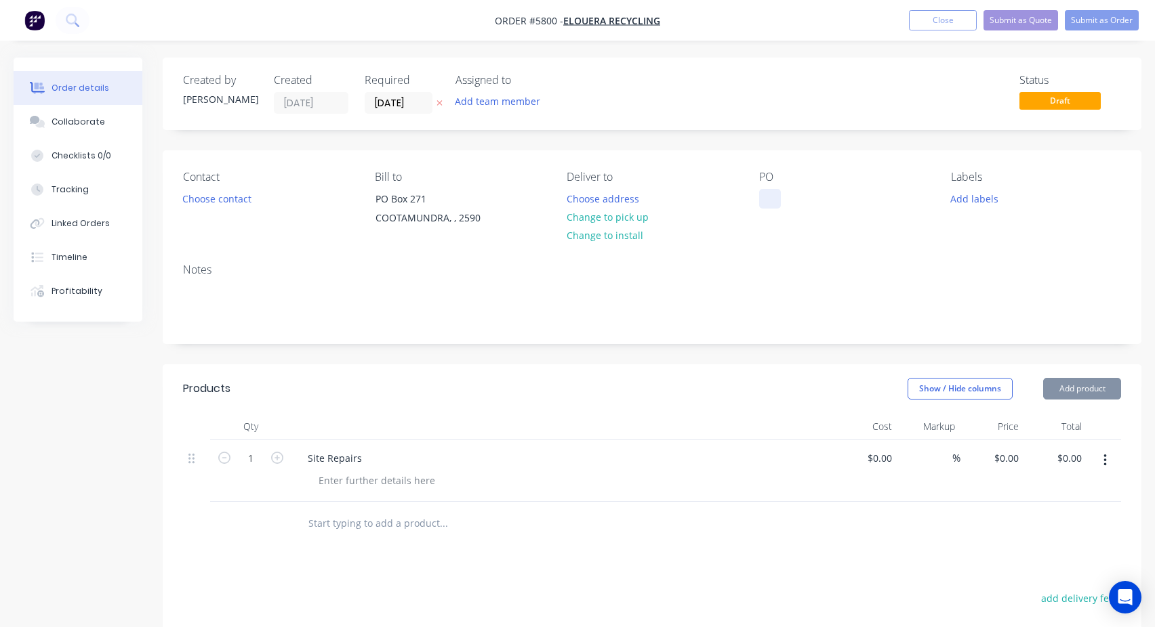
paste div
click at [861, 179] on div "PO" at bounding box center [844, 177] width 170 height 13
click at [1077, 19] on button "Submit as Order" at bounding box center [1102, 20] width 74 height 20
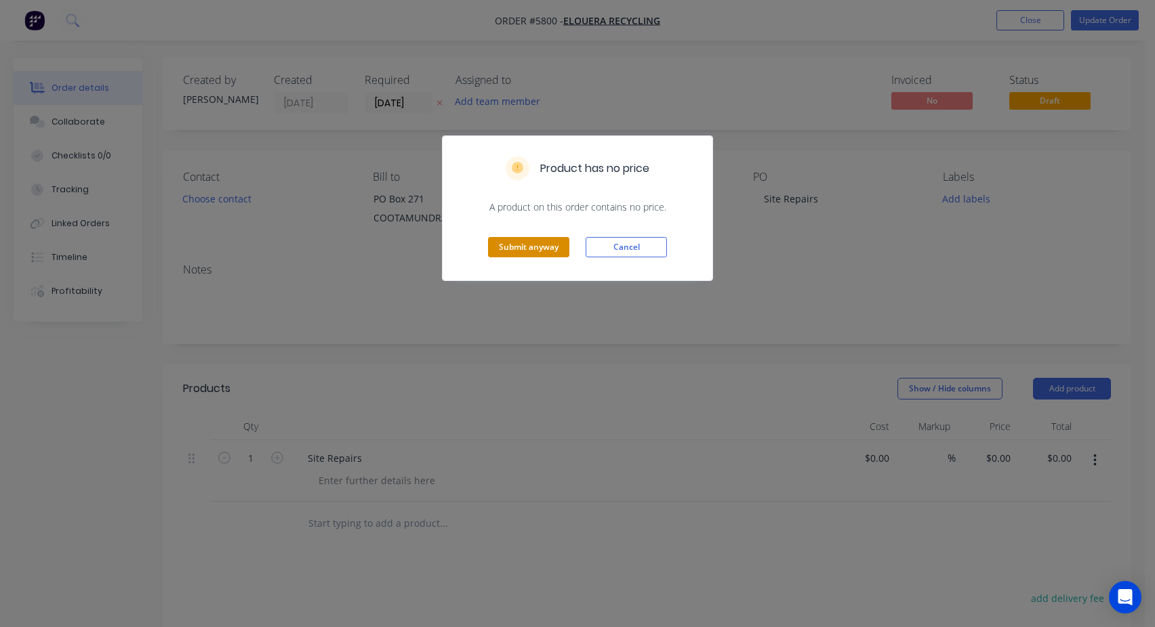
click at [545, 239] on button "Submit anyway" at bounding box center [528, 247] width 81 height 20
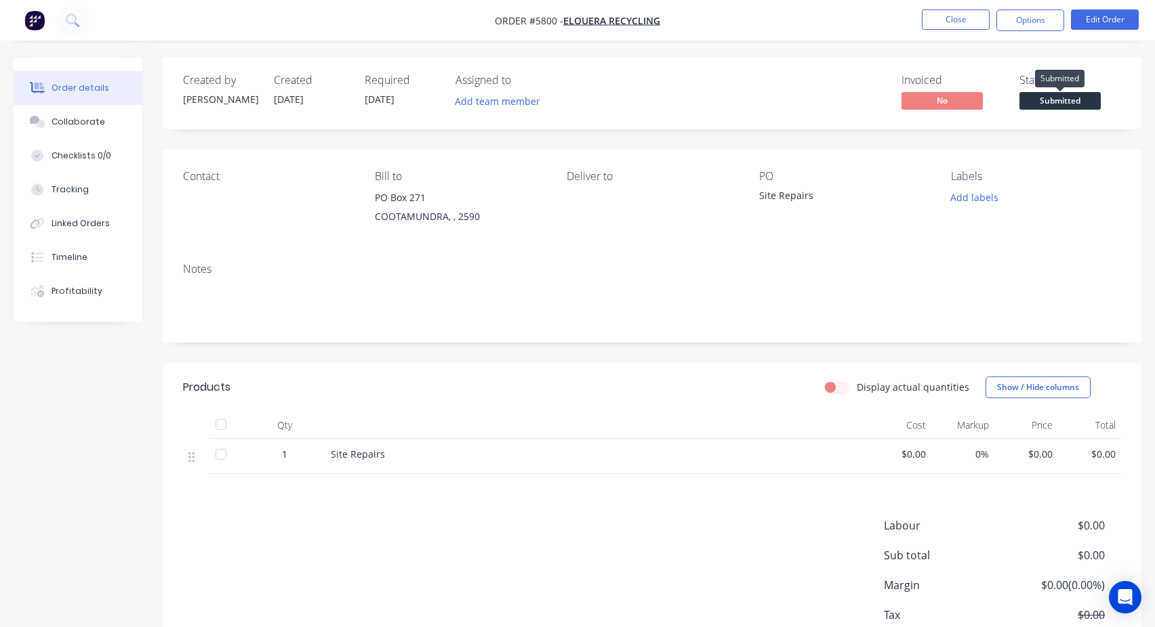
click at [1069, 106] on span "Submitted" at bounding box center [1059, 100] width 81 height 17
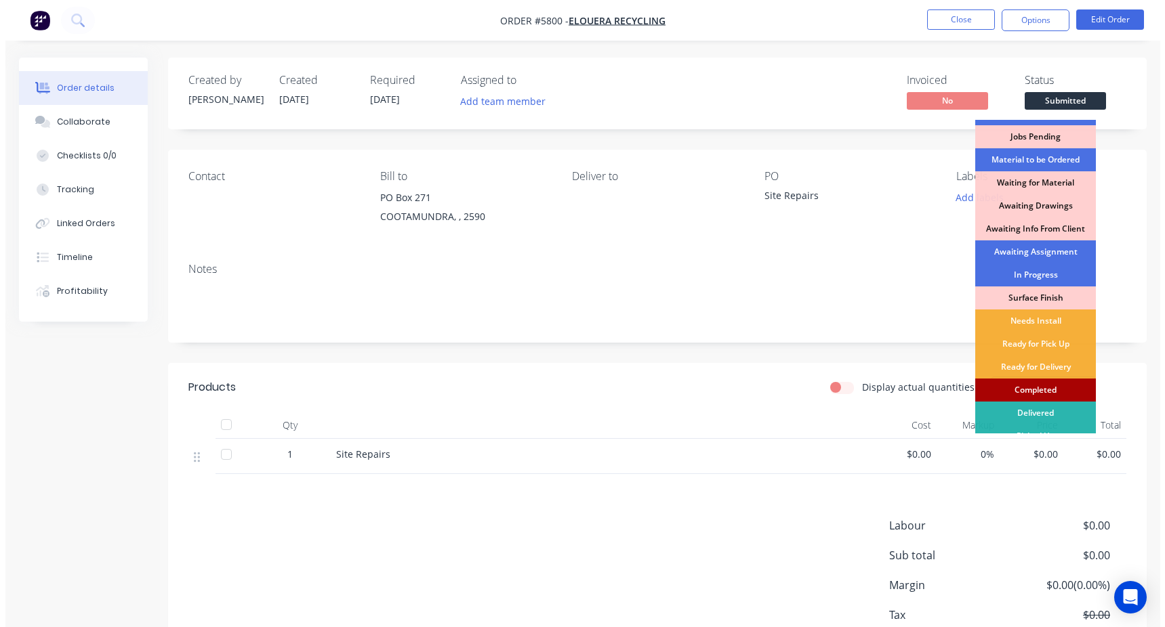
scroll to position [32, 0]
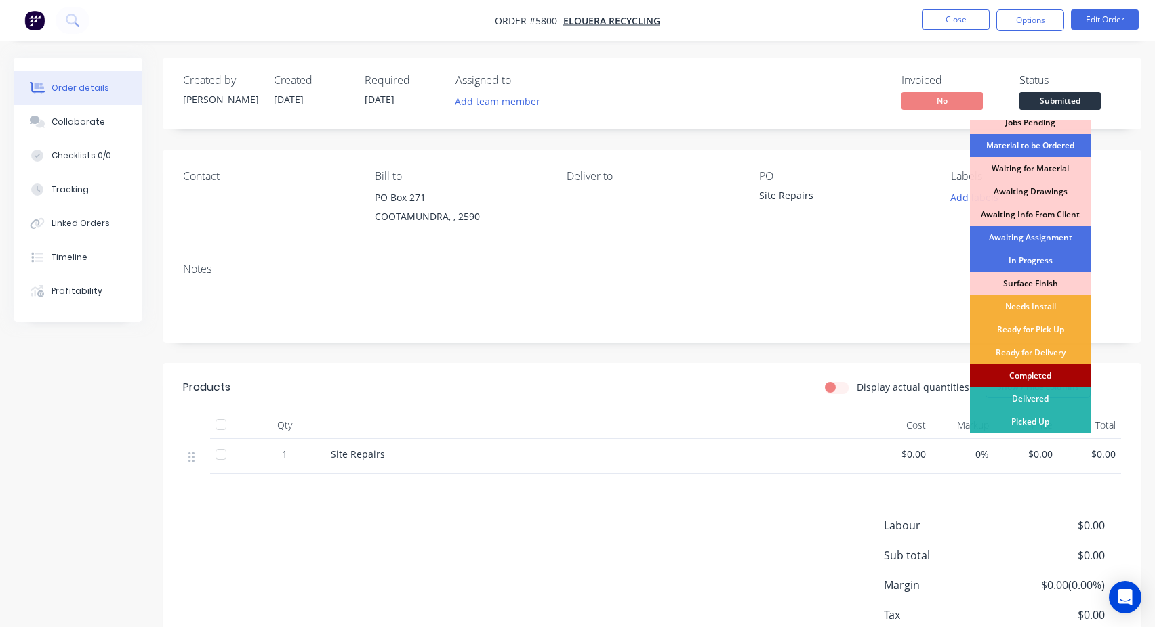
click at [1042, 372] on div "Completed" at bounding box center [1030, 376] width 121 height 23
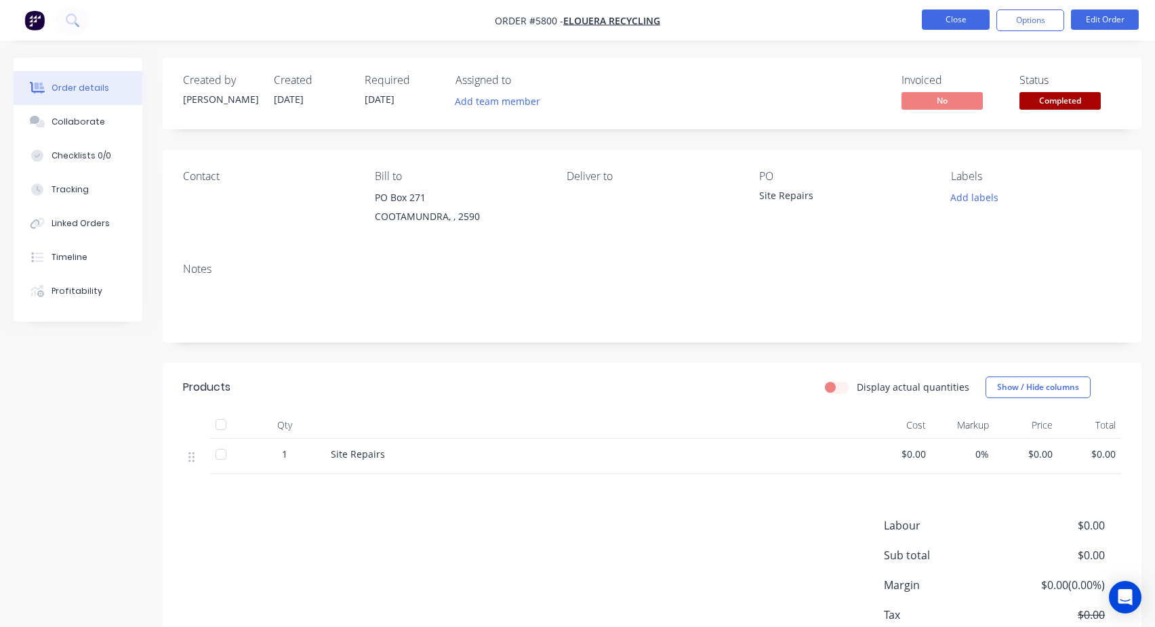
click at [961, 23] on button "Close" at bounding box center [956, 19] width 68 height 20
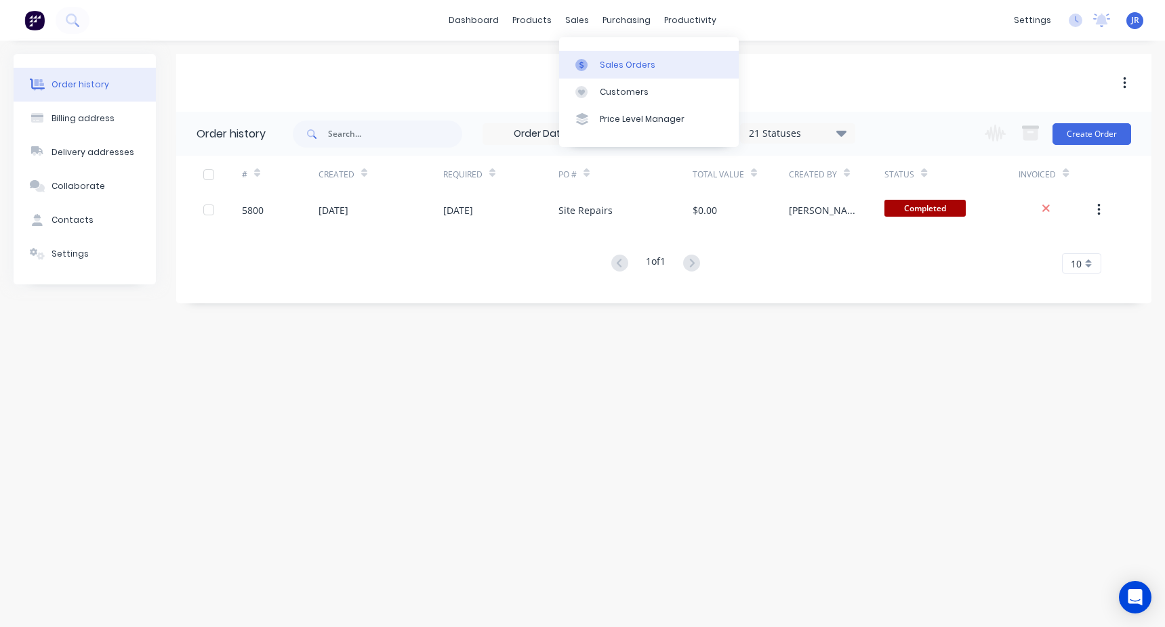
click at [588, 60] on div at bounding box center [585, 65] width 20 height 12
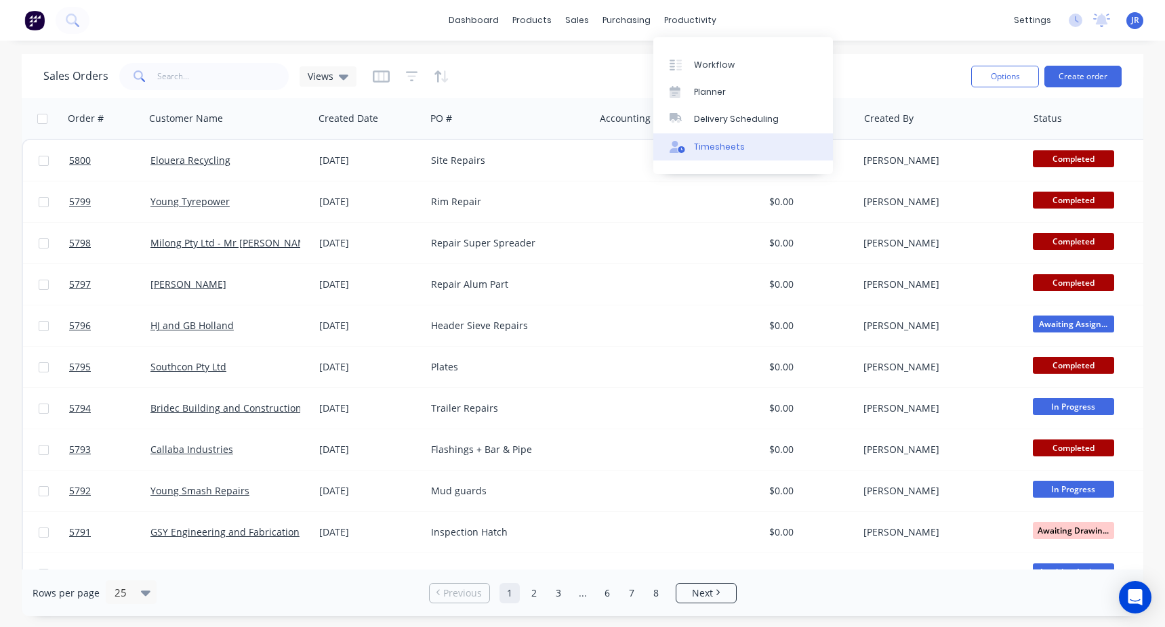
click at [747, 137] on link "Timesheets" at bounding box center [743, 146] width 180 height 27
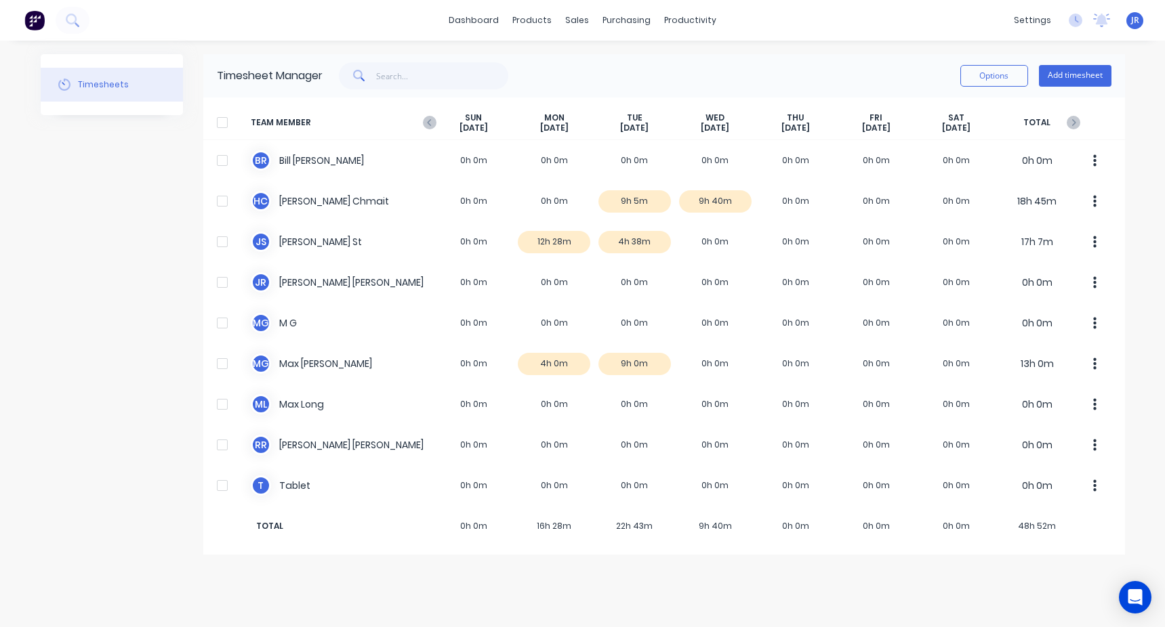
click at [419, 119] on span "TEAM MEMBER" at bounding box center [342, 122] width 183 height 21
click at [423, 119] on icon "button" at bounding box center [430, 123] width 14 height 14
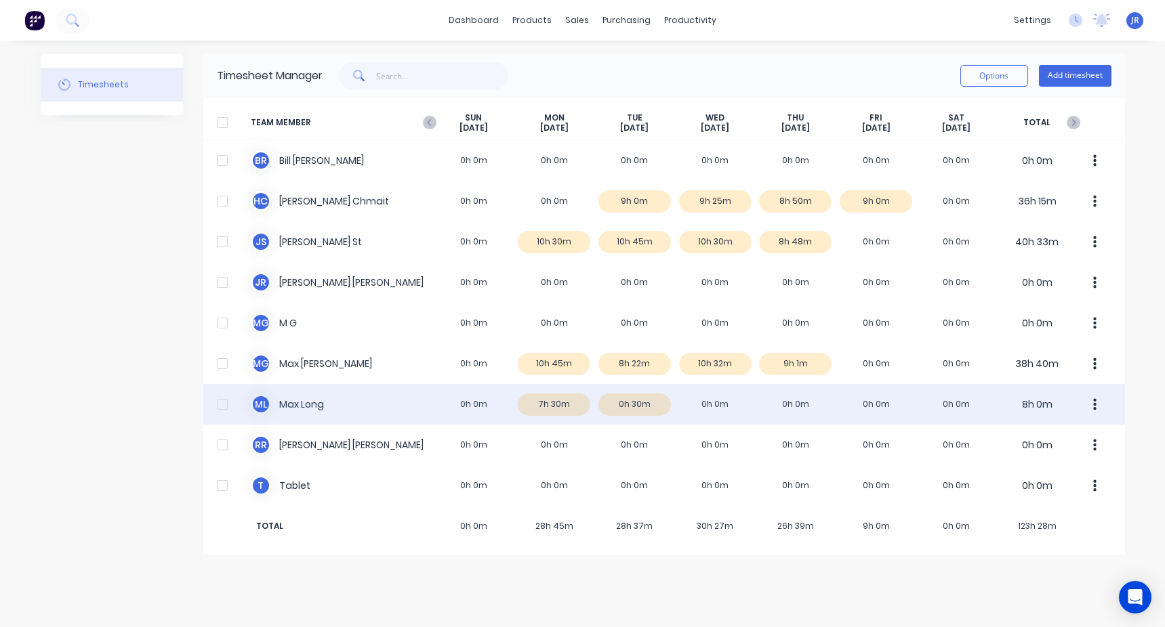
click at [623, 399] on div "M L Max Long 0h 0m 7h 30m 0h 30m 0h 0m 0h 0m 0h 0m 0h 0m 8h 0m" at bounding box center [664, 404] width 922 height 41
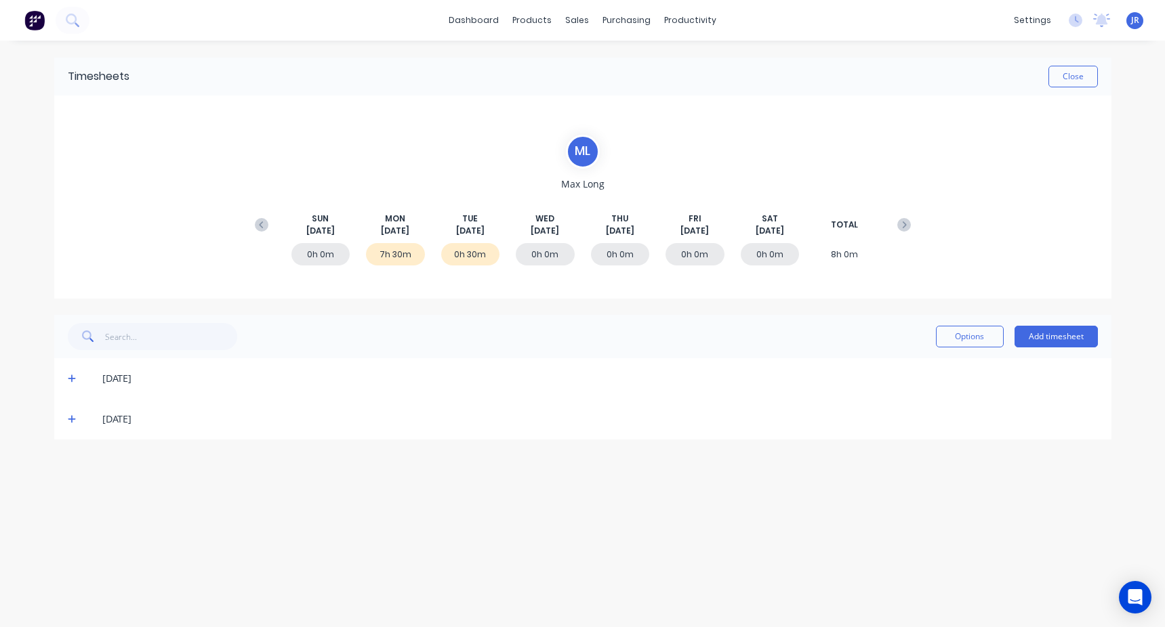
click at [73, 424] on icon at bounding box center [72, 419] width 9 height 9
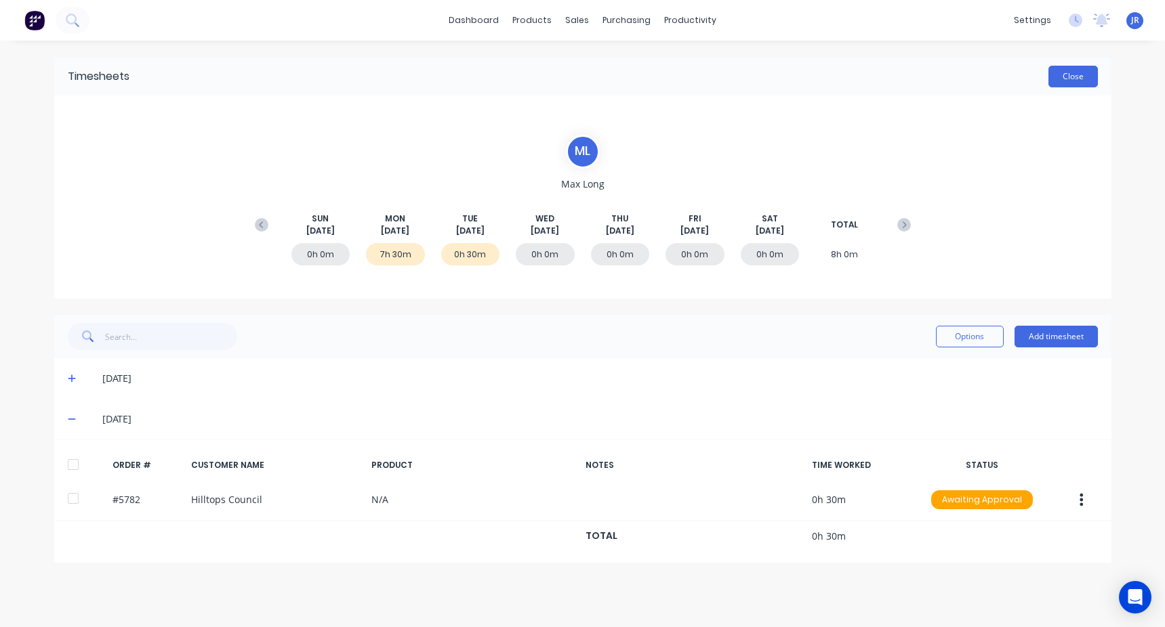
click at [1073, 76] on button "Close" at bounding box center [1072, 77] width 49 height 22
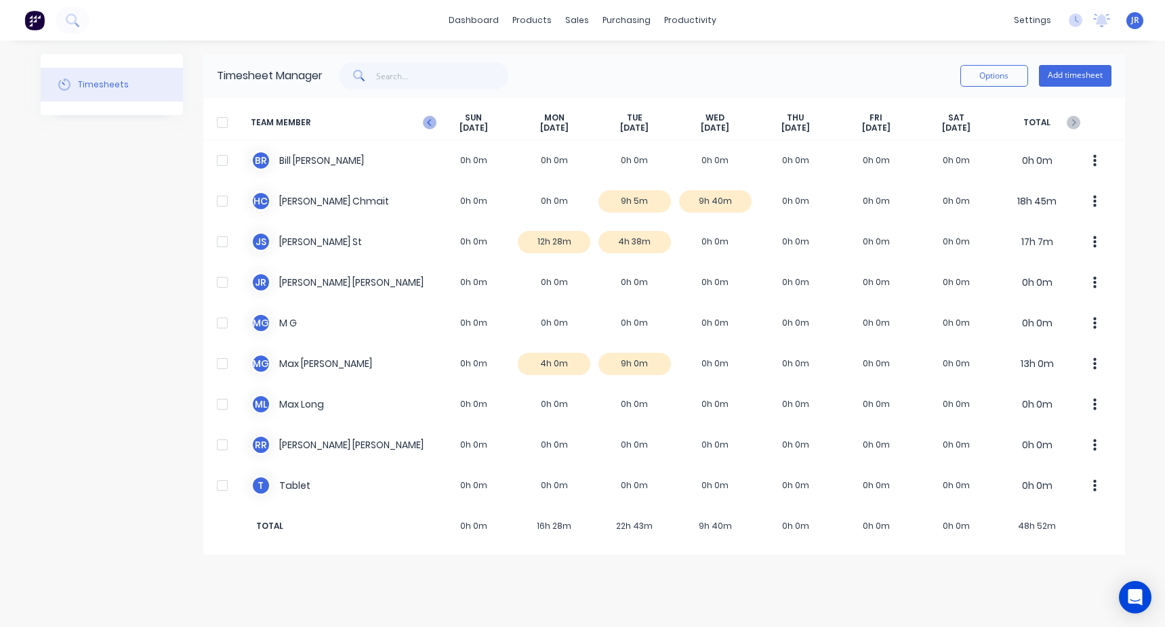
click at [426, 125] on icon "button" at bounding box center [430, 123] width 14 height 14
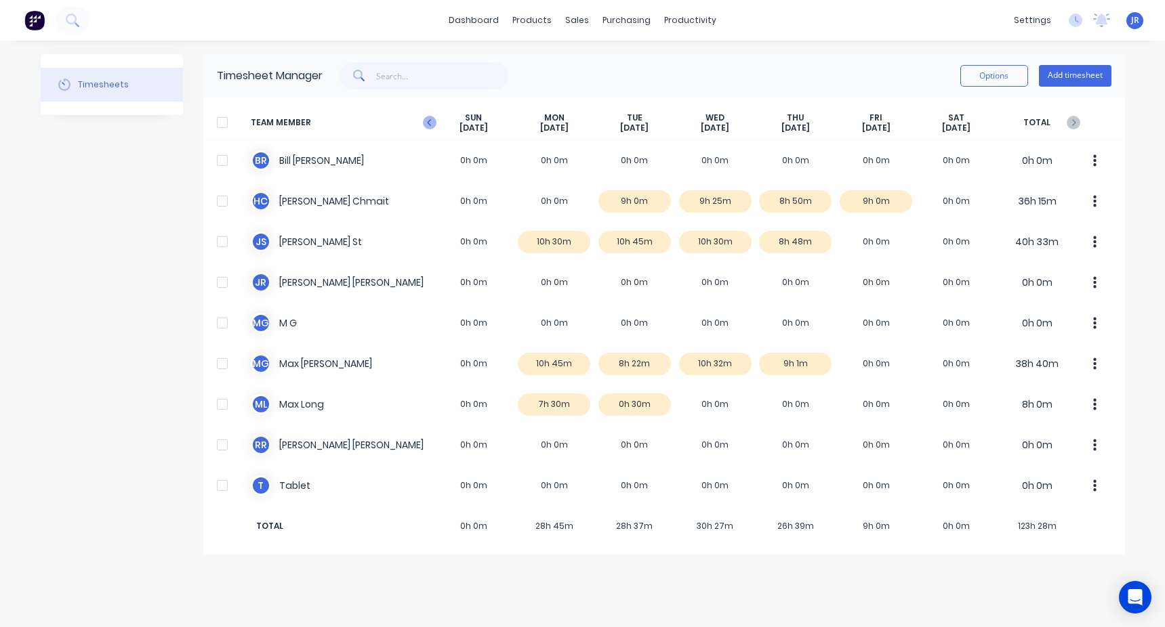
click at [432, 118] on icon "button" at bounding box center [430, 123] width 14 height 14
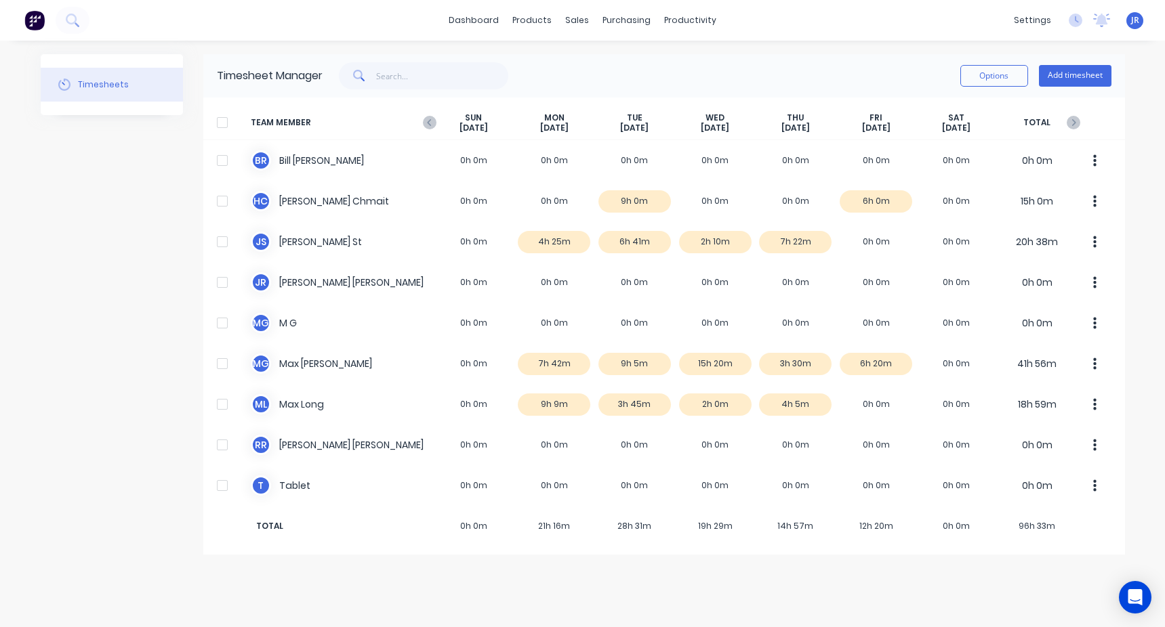
click at [432, 118] on icon "button" at bounding box center [430, 123] width 14 height 14
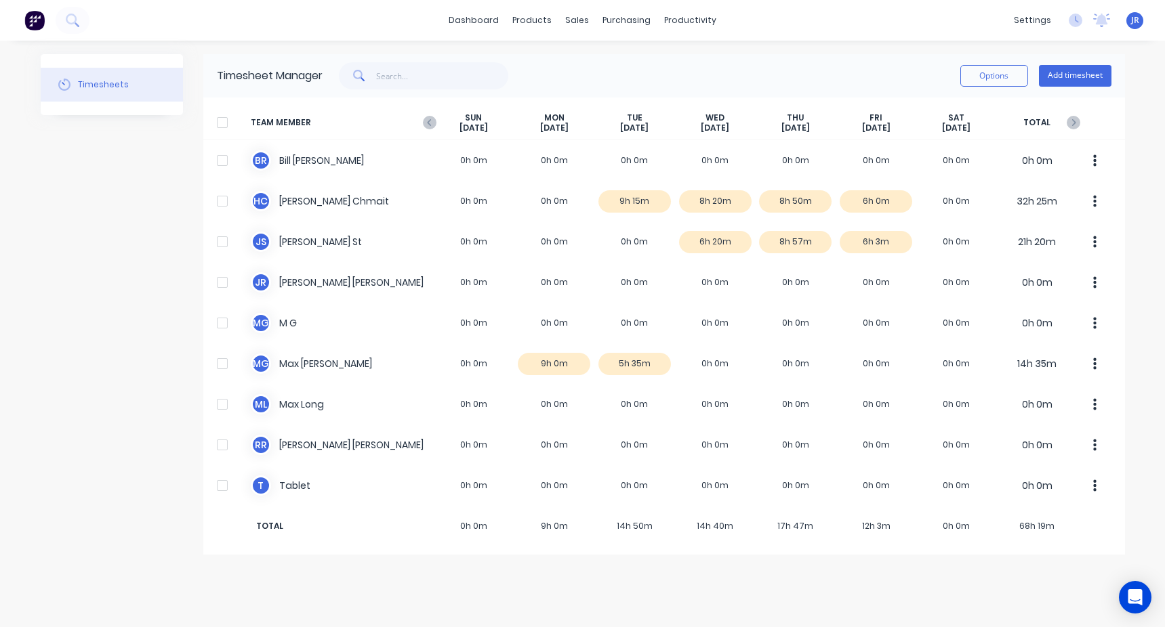
click at [432, 118] on icon "button" at bounding box center [430, 123] width 14 height 14
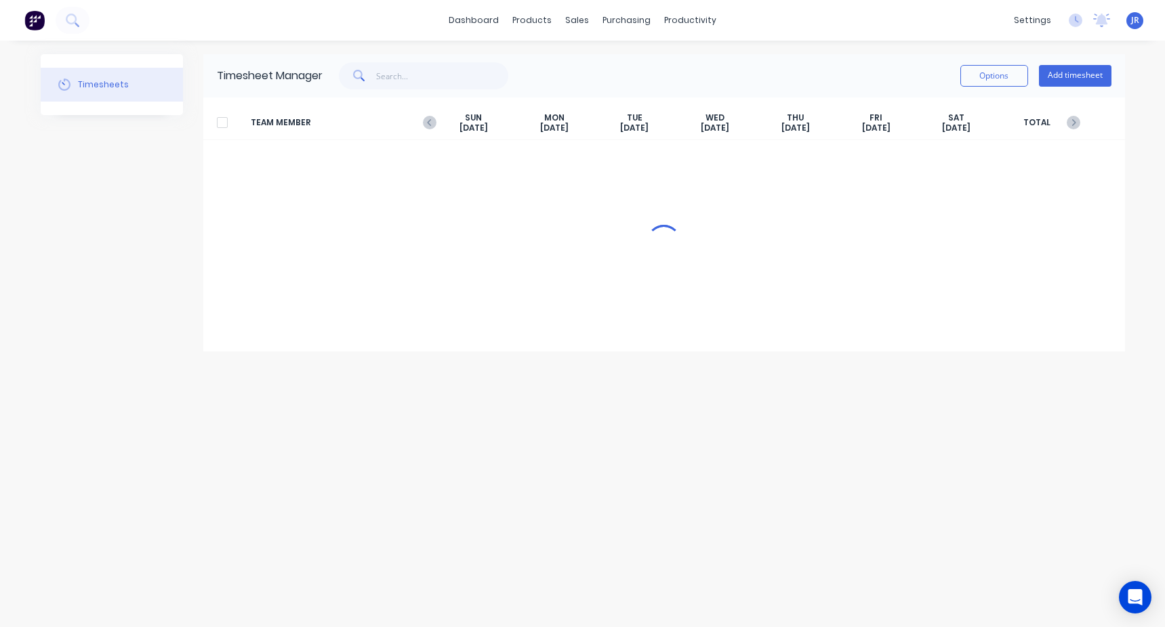
click at [432, 118] on icon "button" at bounding box center [430, 123] width 14 height 14
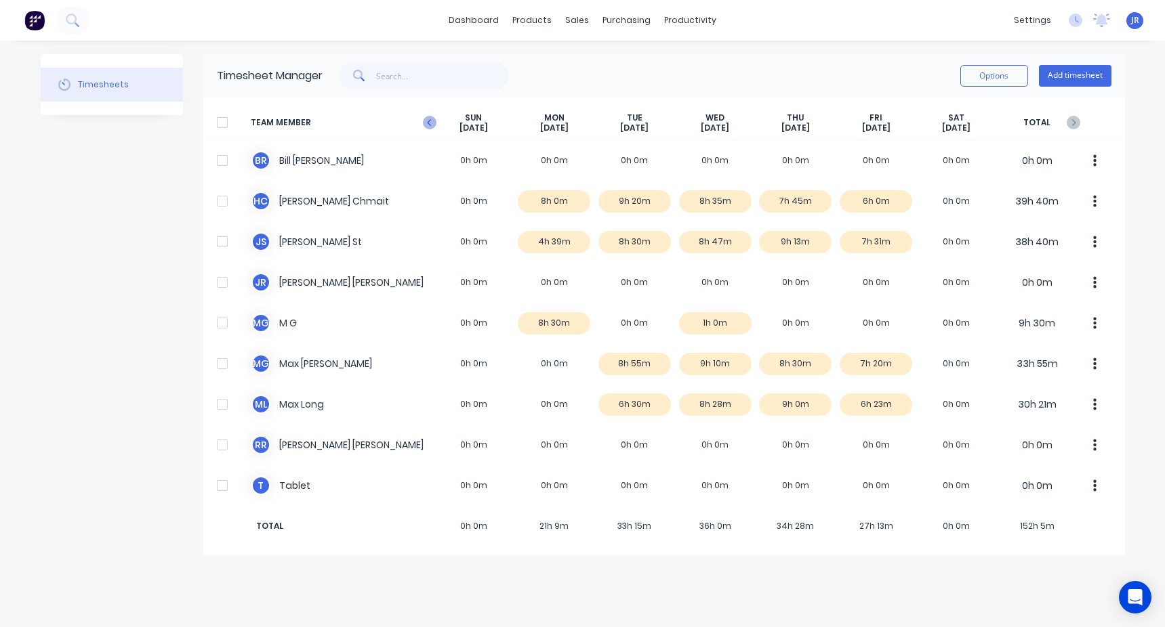
click at [434, 117] on icon "button" at bounding box center [430, 123] width 14 height 14
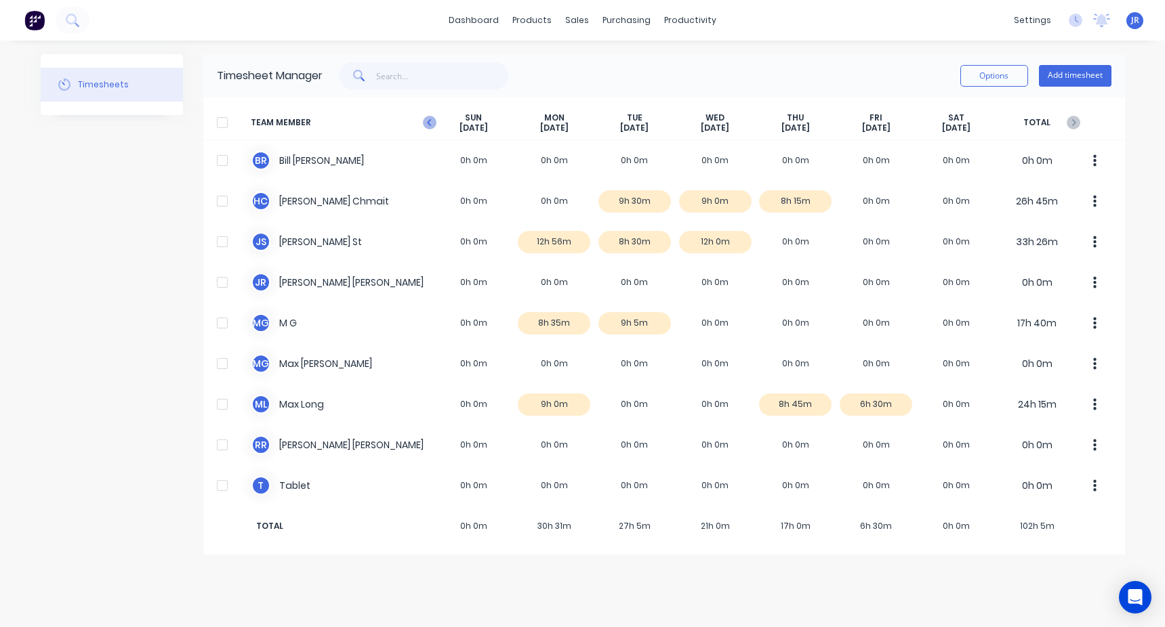
click at [428, 122] on icon "button" at bounding box center [429, 122] width 4 height 7
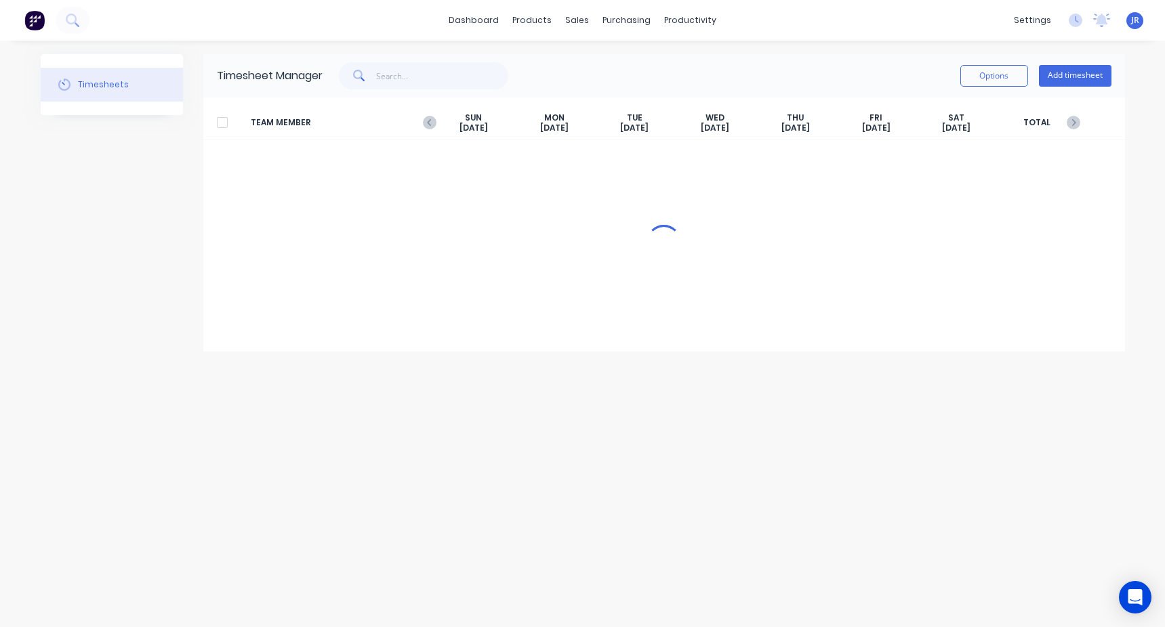
click at [428, 122] on icon "button" at bounding box center [429, 122] width 4 height 7
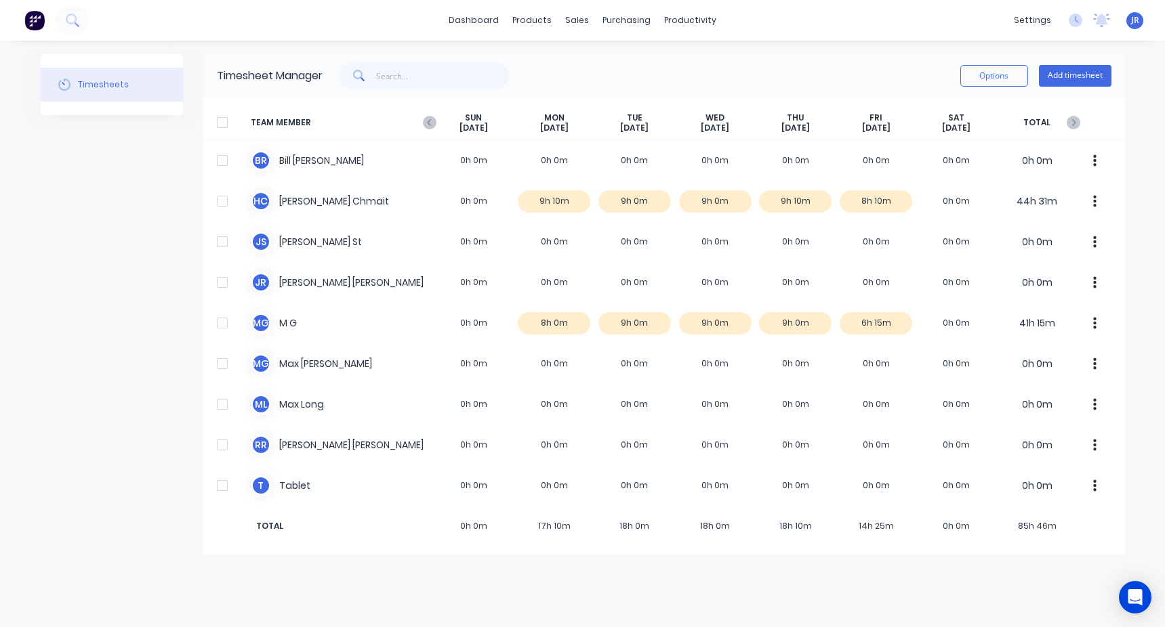
click at [428, 122] on icon "button" at bounding box center [429, 122] width 4 height 7
click at [1059, 73] on button "Add timesheet" at bounding box center [1075, 76] width 73 height 22
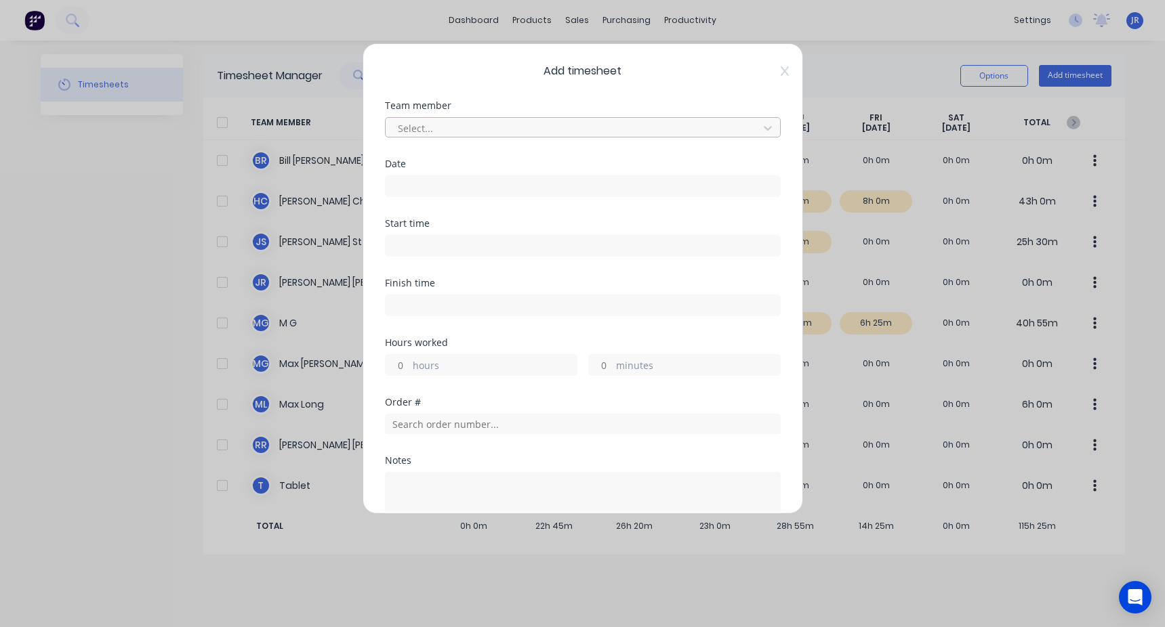
click at [432, 130] on div at bounding box center [573, 128] width 355 height 17
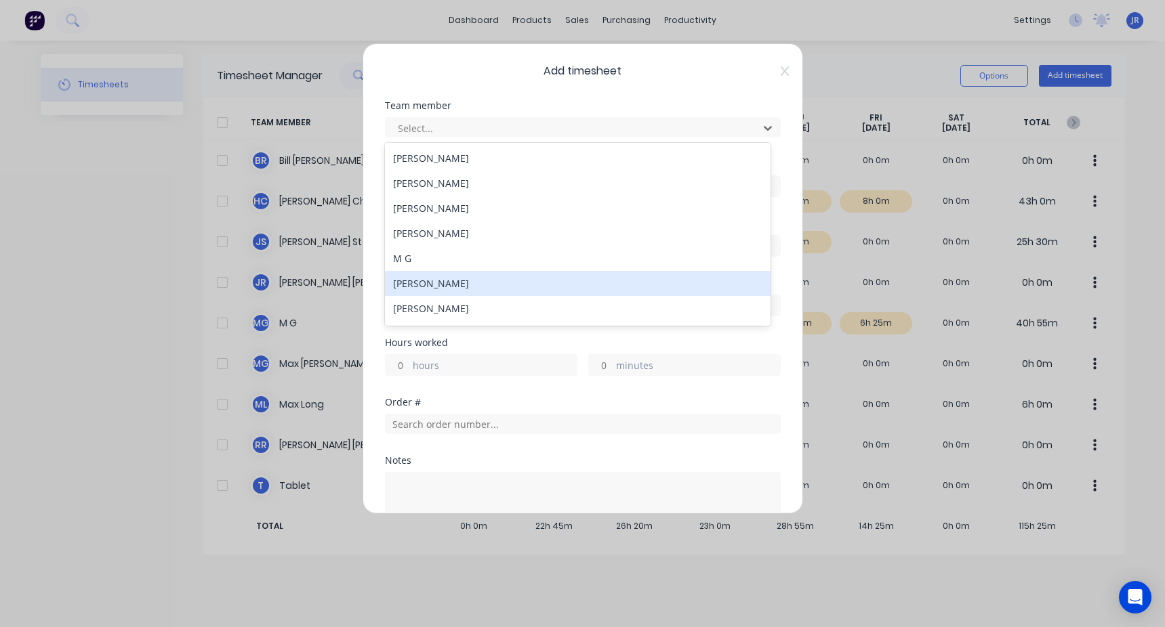
click at [422, 286] on div "Max Galvin" at bounding box center [578, 283] width 386 height 25
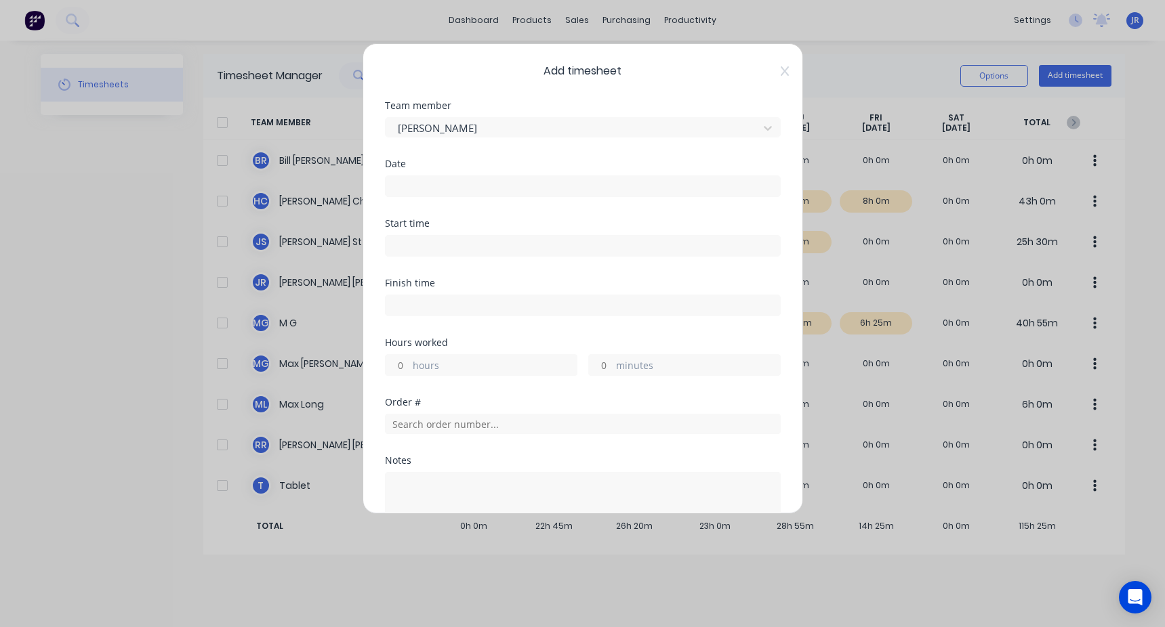
click at [443, 180] on input at bounding box center [583, 186] width 394 height 20
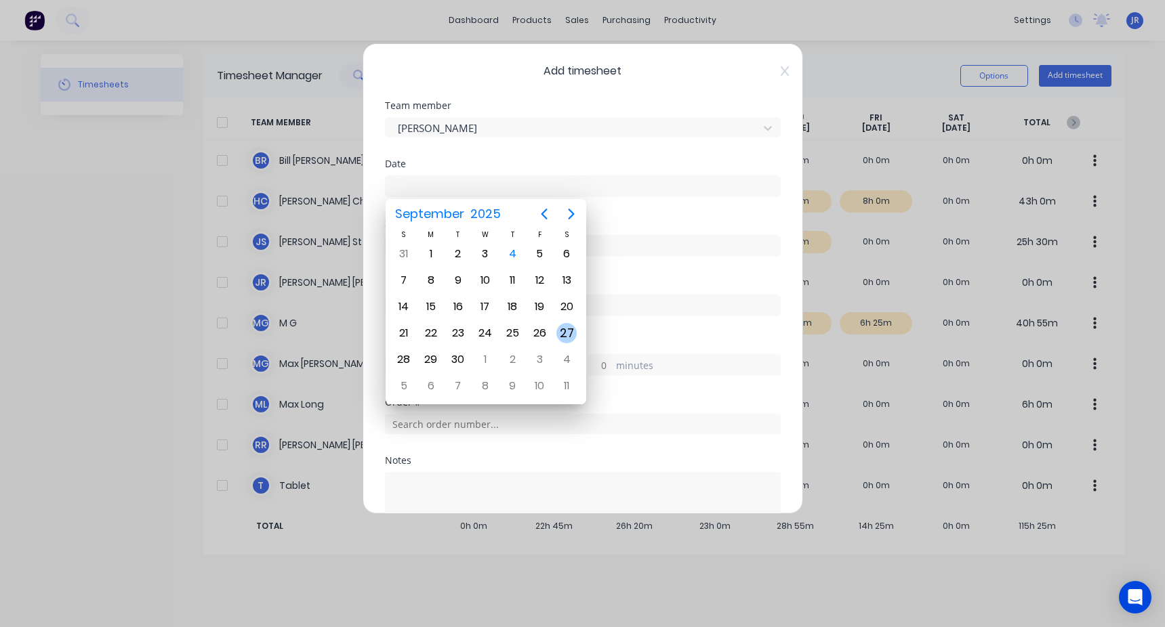
click at [577, 334] on div "27" at bounding box center [566, 334] width 27 height 26
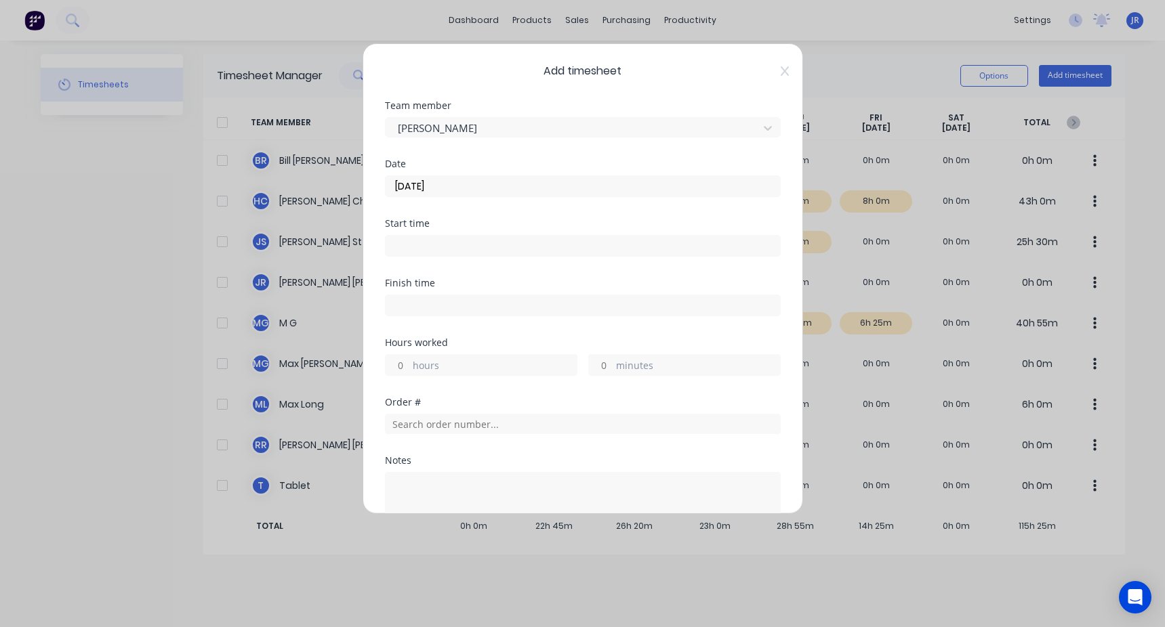
click at [413, 190] on input "27/09/2025" at bounding box center [583, 186] width 394 height 20
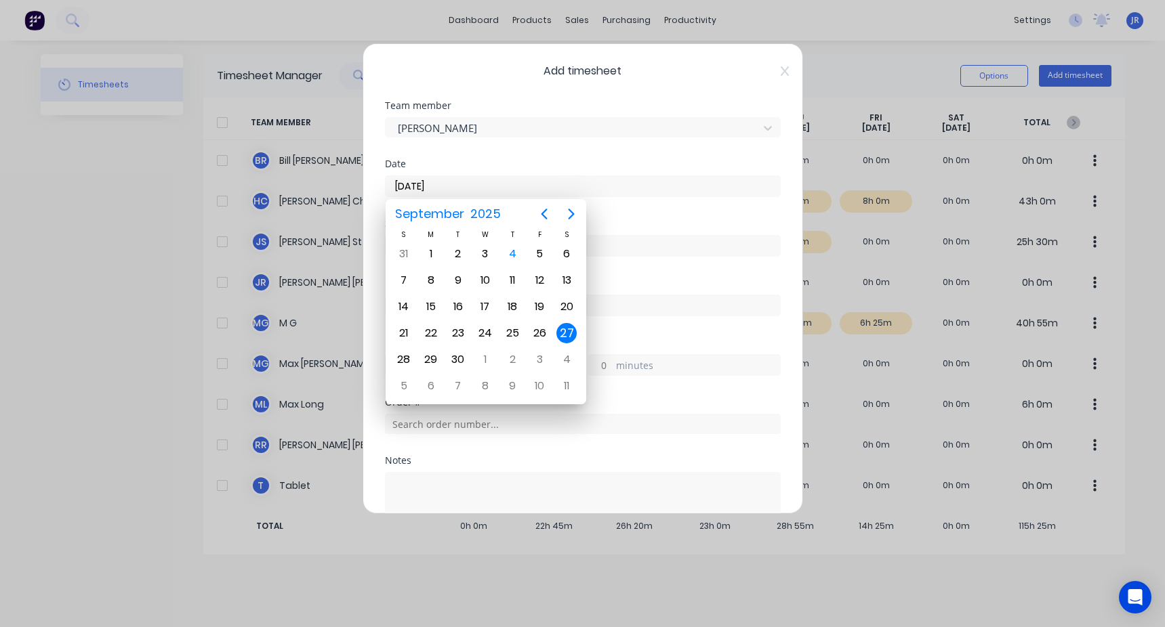
type input "[DATE]"
click at [543, 142] on div "Team member Max Galvin" at bounding box center [583, 130] width 396 height 58
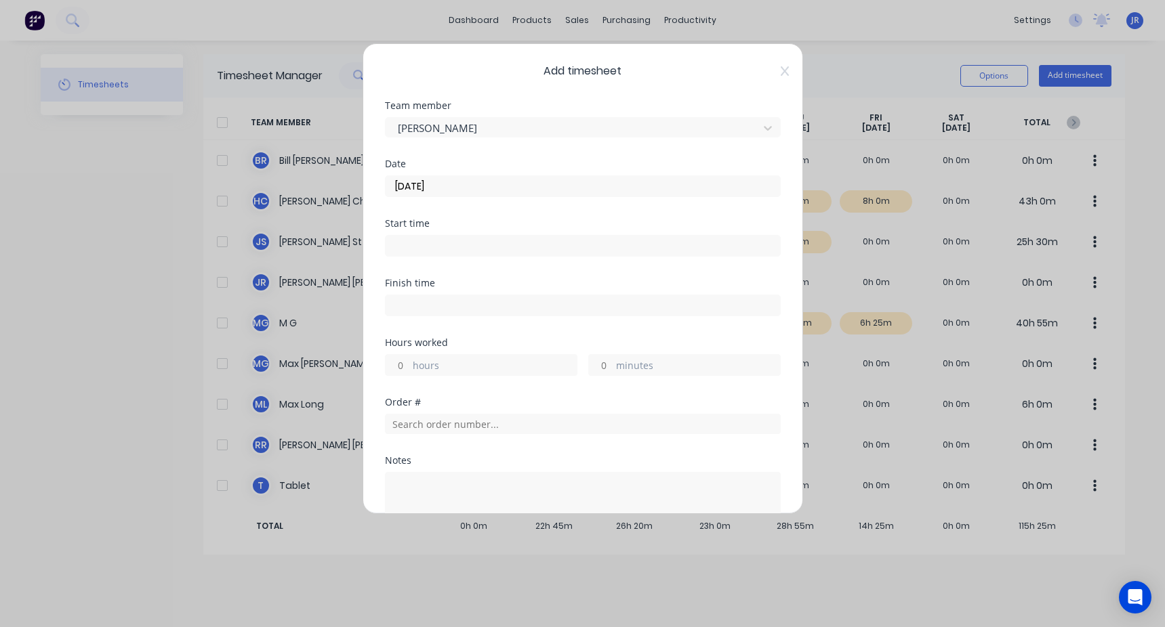
click at [432, 249] on input at bounding box center [583, 246] width 394 height 20
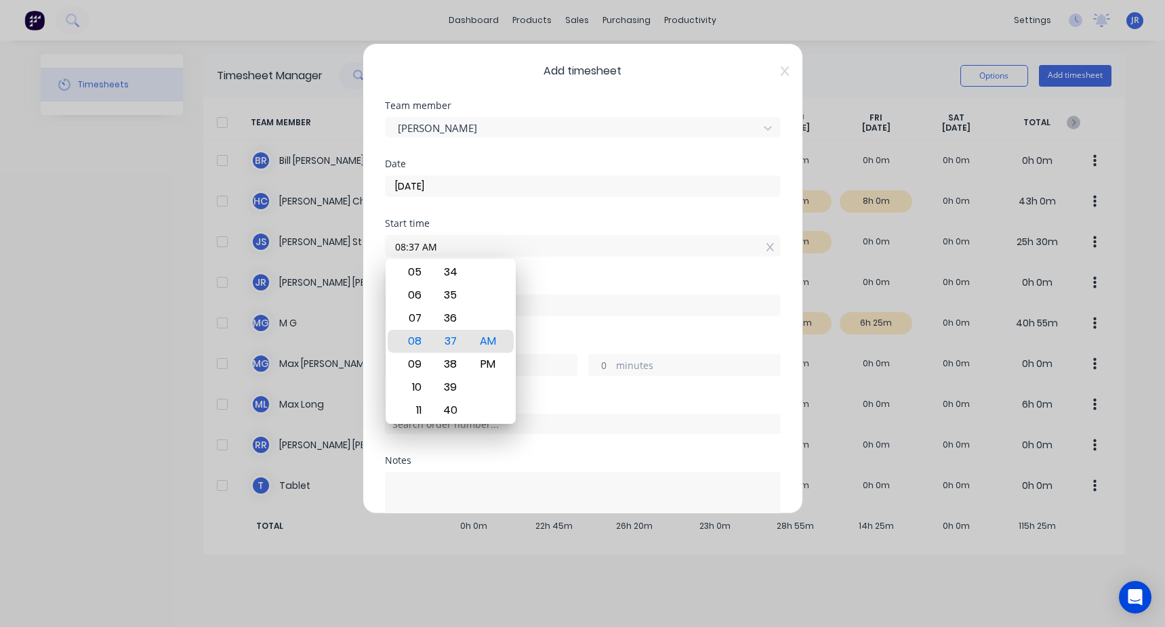
drag, startPoint x: 467, startPoint y: 254, endPoint x: 336, endPoint y: 261, distance: 131.0
click at [336, 261] on div "Add timesheet Team member Max Galvin Date 27/08/2025 Start time 08:37 AM Finish…" at bounding box center [582, 313] width 1165 height 627
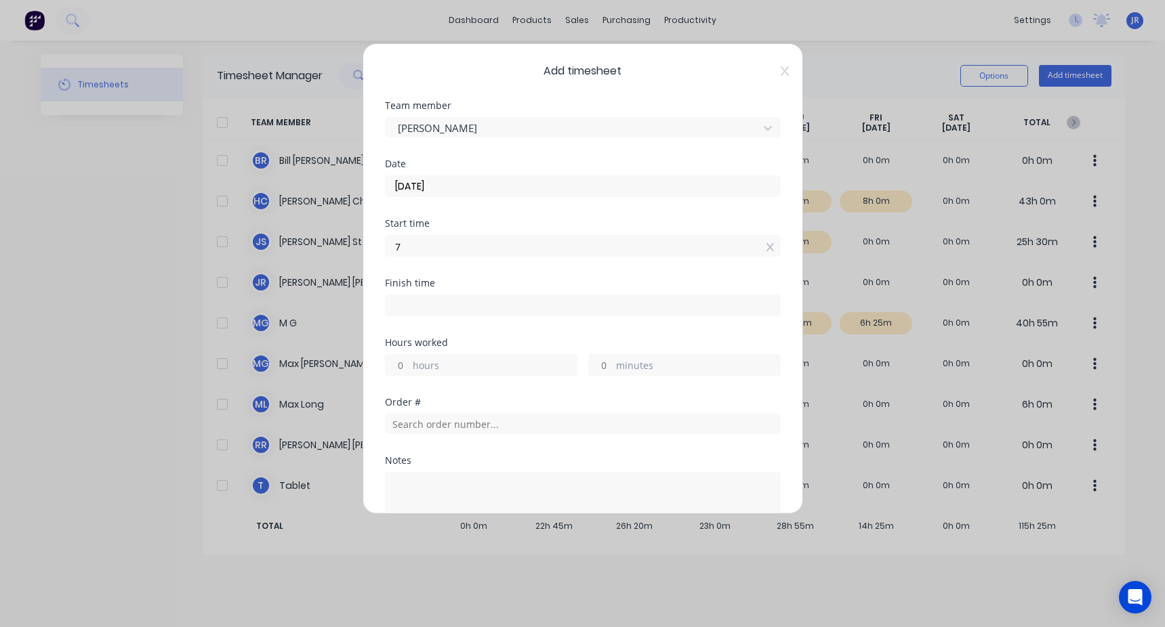
type input "07:00 AM"
click at [531, 215] on div "Date 27/08/2025" at bounding box center [583, 189] width 396 height 60
drag, startPoint x: 478, startPoint y: 304, endPoint x: 469, endPoint y: 308, distance: 9.7
click at [469, 308] on input at bounding box center [583, 305] width 394 height 20
type input "08:37 AM"
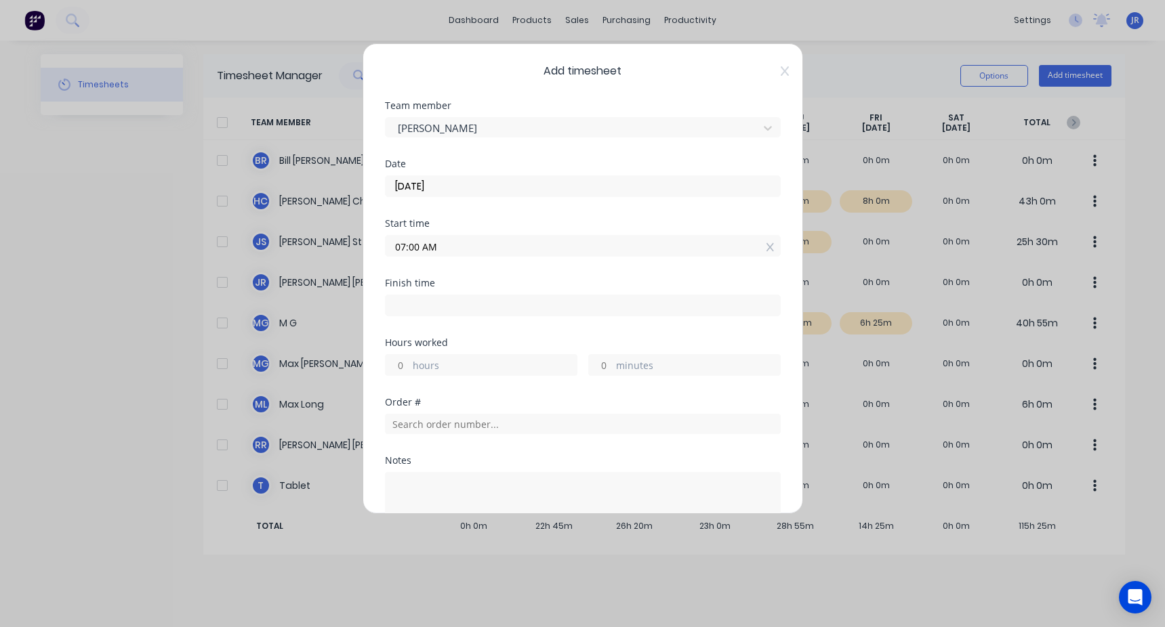
type input "1"
type input "37"
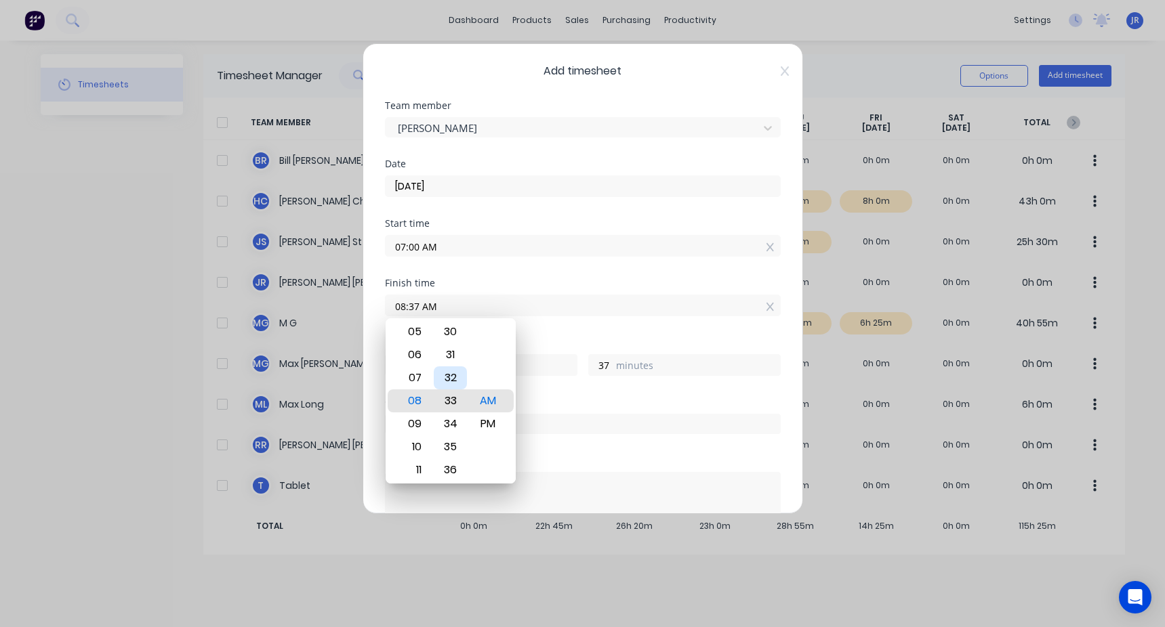
type input "08:33 AM"
type input "33"
type input "08:32 AM"
type input "32"
click at [460, 350] on div "30" at bounding box center [450, 355] width 33 height 23
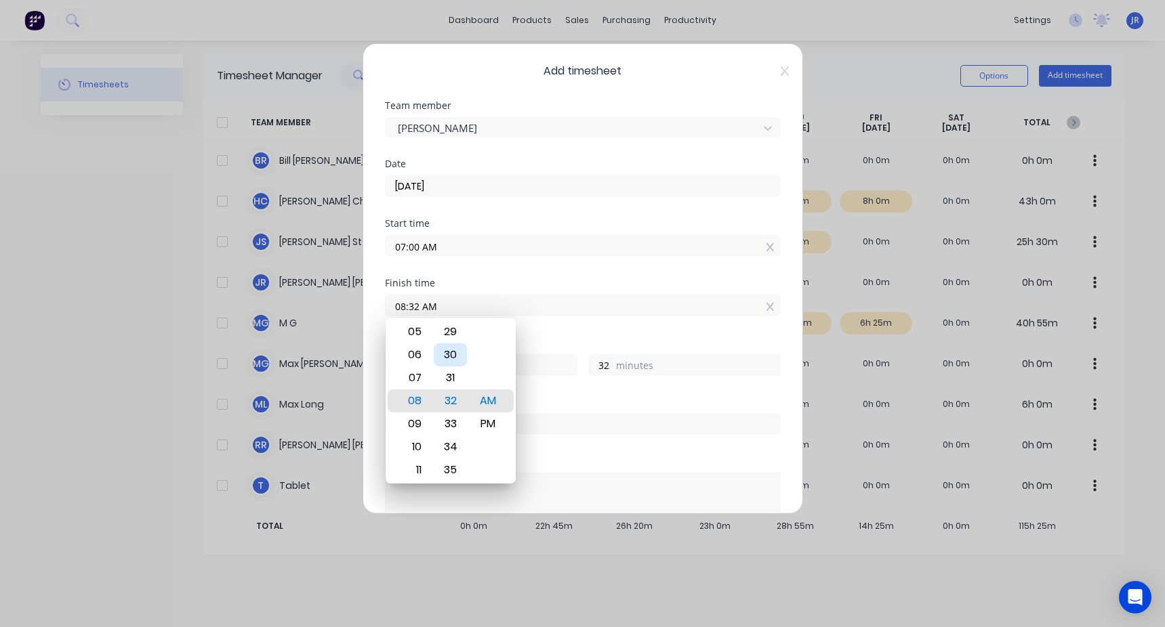
type input "08:30 AM"
type input "30"
drag, startPoint x: 476, startPoint y: 271, endPoint x: 469, endPoint y: 279, distance: 11.0
click at [476, 272] on div "Start time 07:00 AM" at bounding box center [583, 249] width 396 height 60
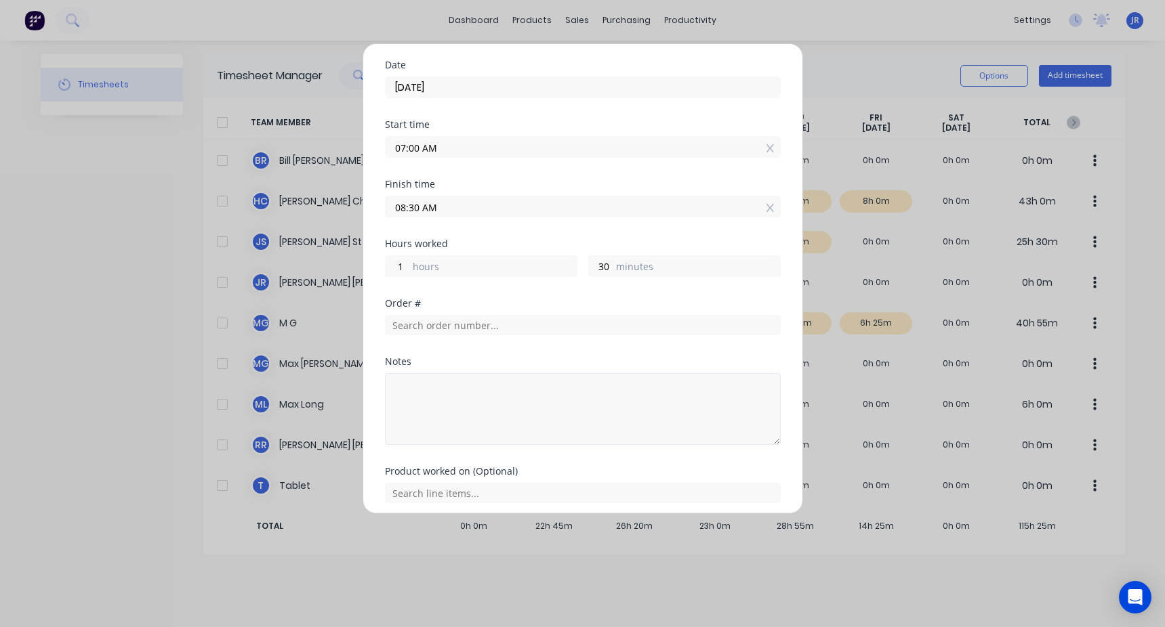
scroll to position [151, 0]
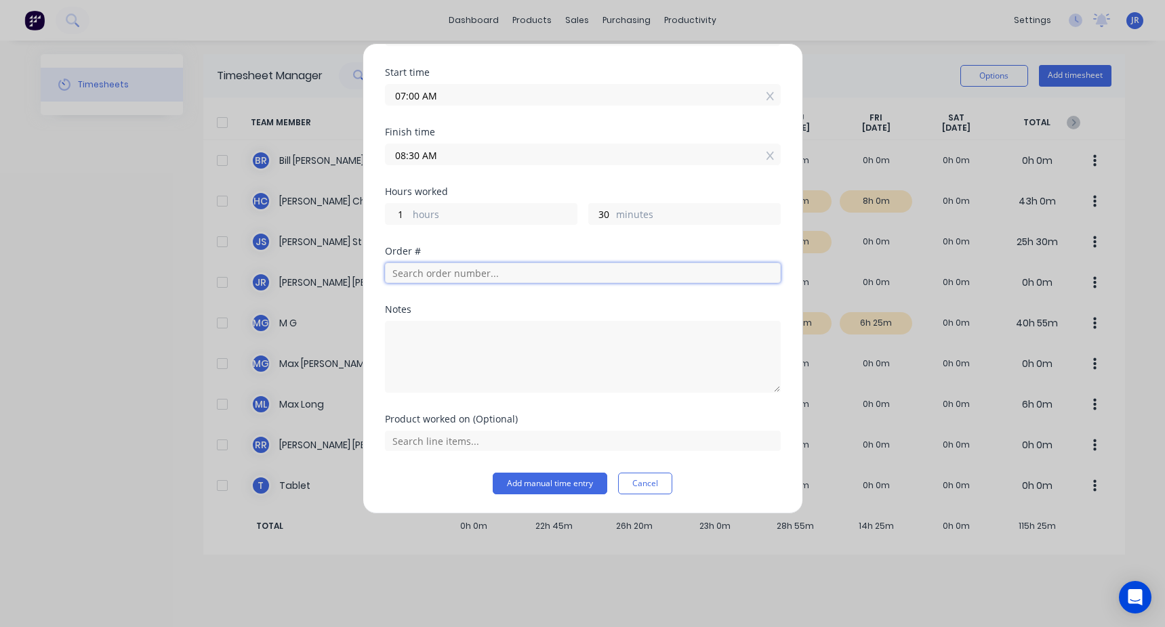
click at [441, 279] on input "text" at bounding box center [583, 273] width 396 height 20
type input "588"
click at [447, 307] on span "Order # 5588" at bounding box center [583, 307] width 374 height 12
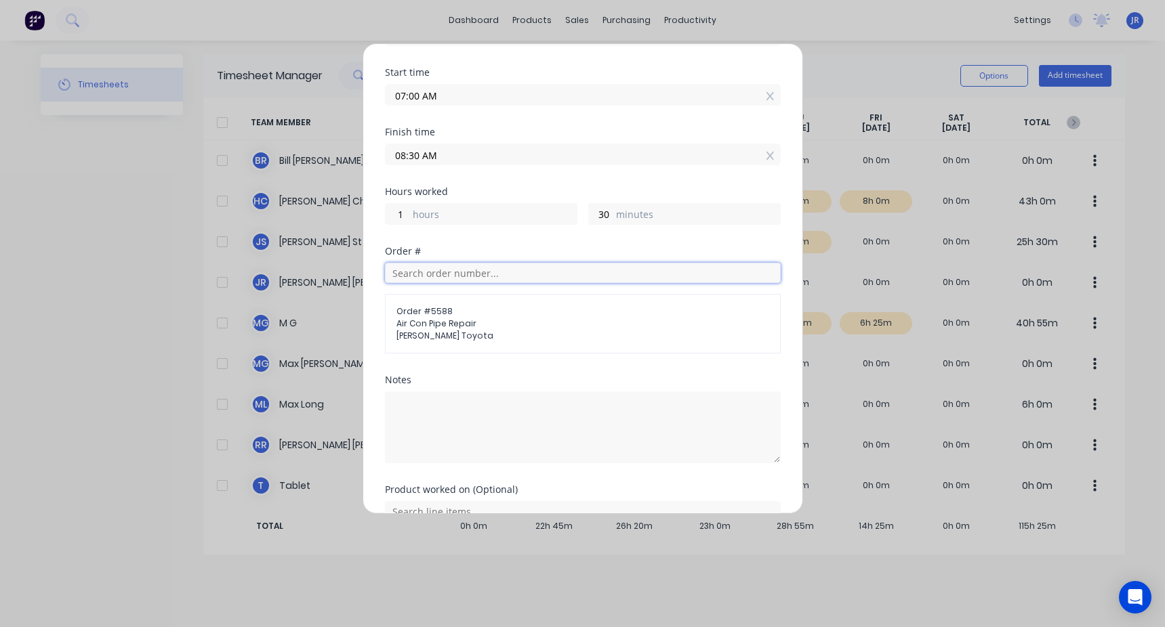
click at [457, 265] on input "text" at bounding box center [583, 273] width 396 height 20
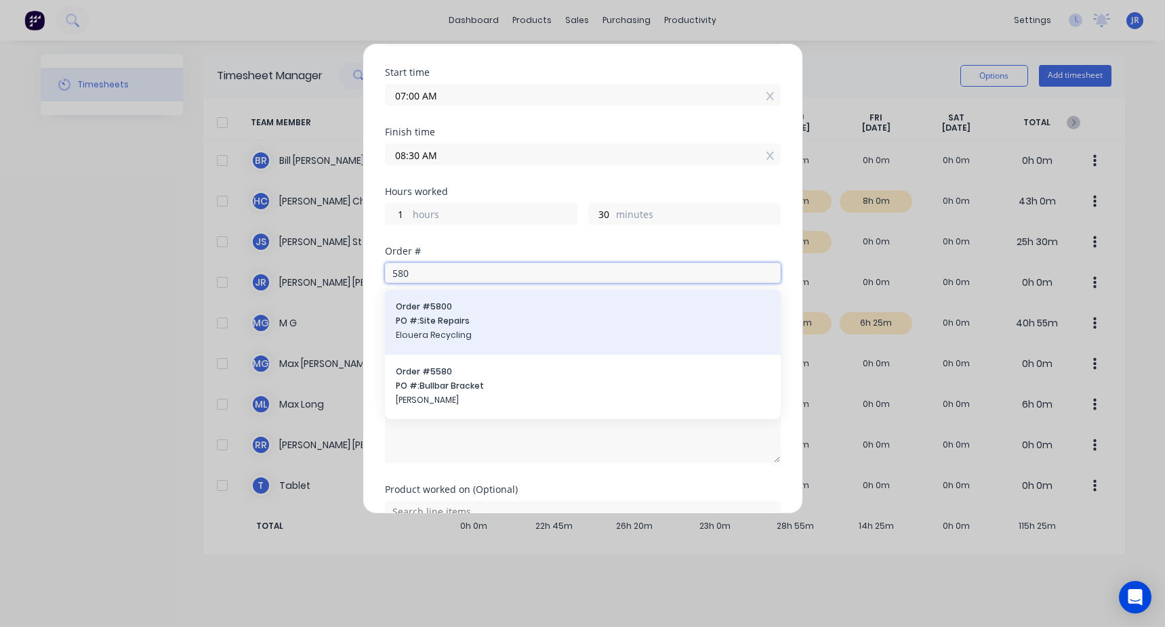
type input "580"
click at [474, 322] on span "PO #: Site Repairs" at bounding box center [583, 321] width 374 height 12
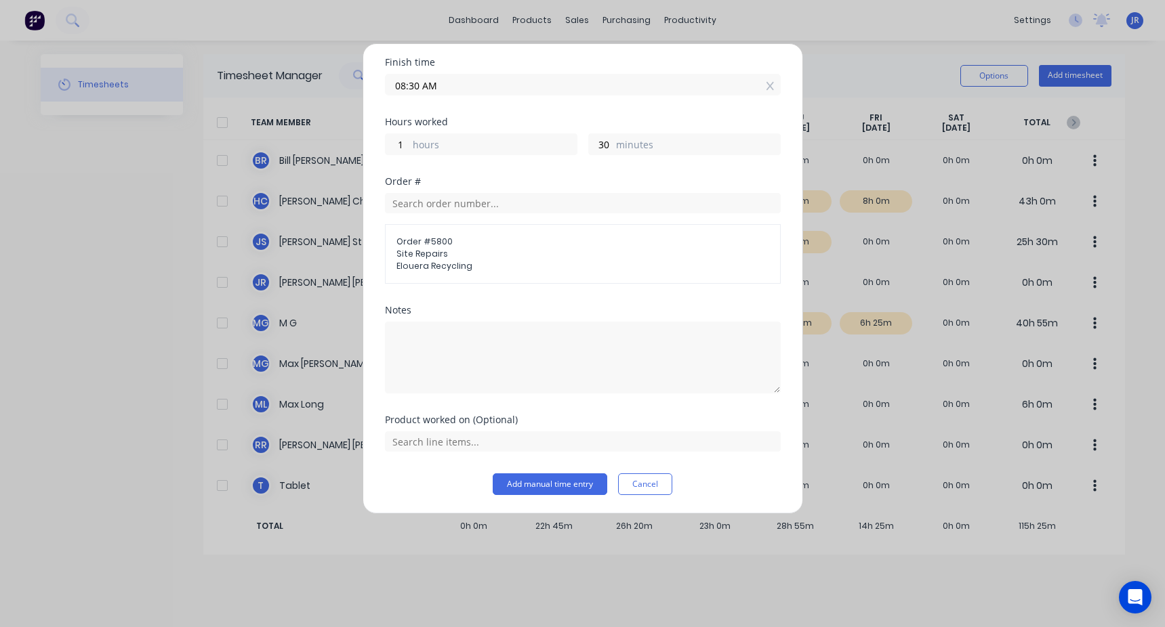
scroll to position [222, 0]
click at [541, 482] on button "Add manual time entry" at bounding box center [550, 484] width 115 height 22
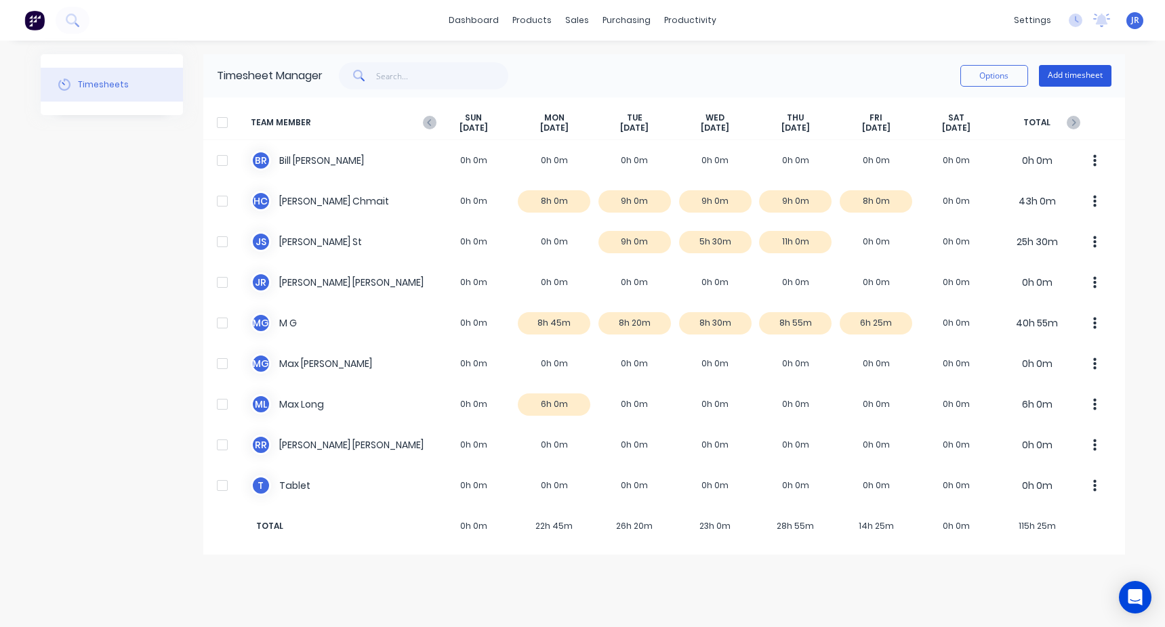
click at [1083, 78] on button "Add timesheet" at bounding box center [1075, 76] width 73 height 22
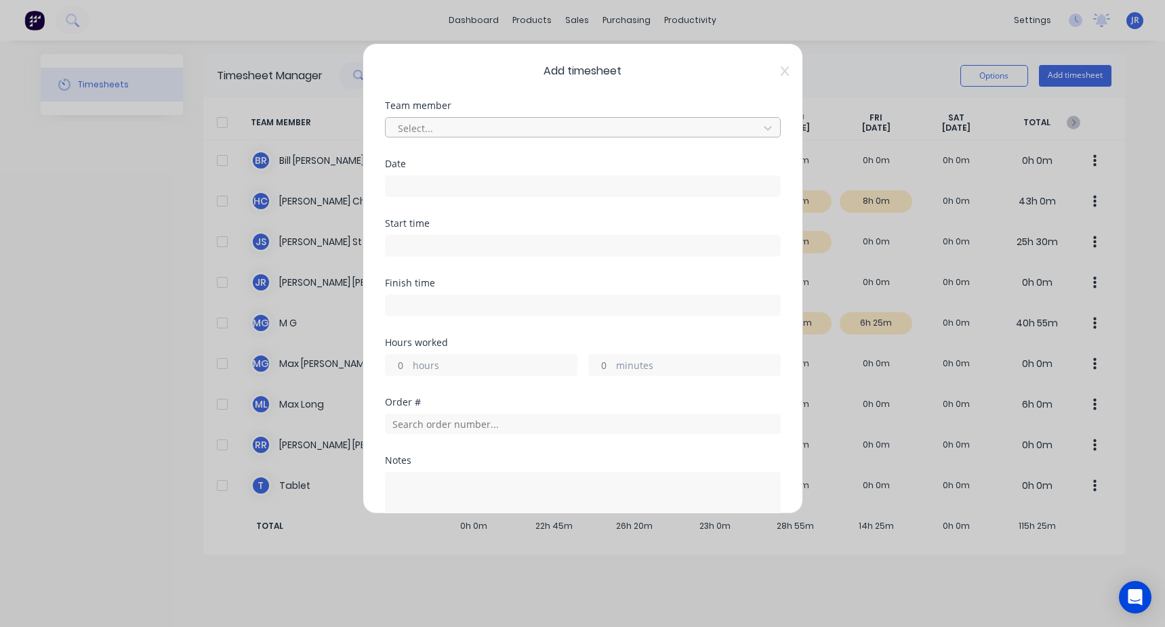
click at [456, 122] on div at bounding box center [573, 128] width 355 height 17
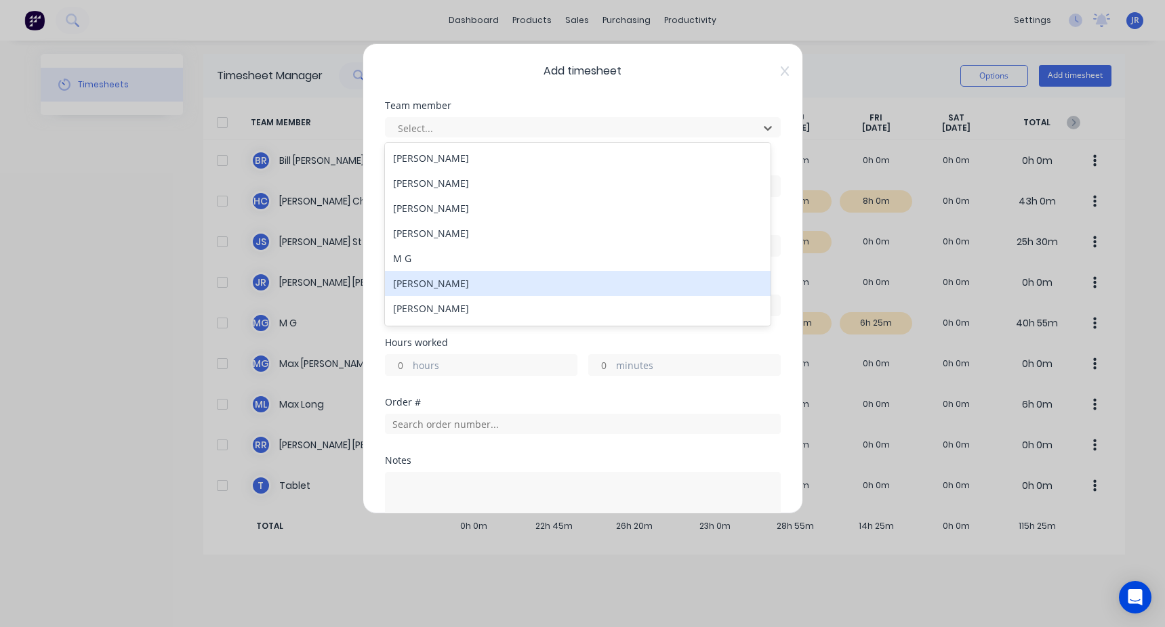
click at [421, 287] on div "Max Galvin" at bounding box center [578, 283] width 386 height 25
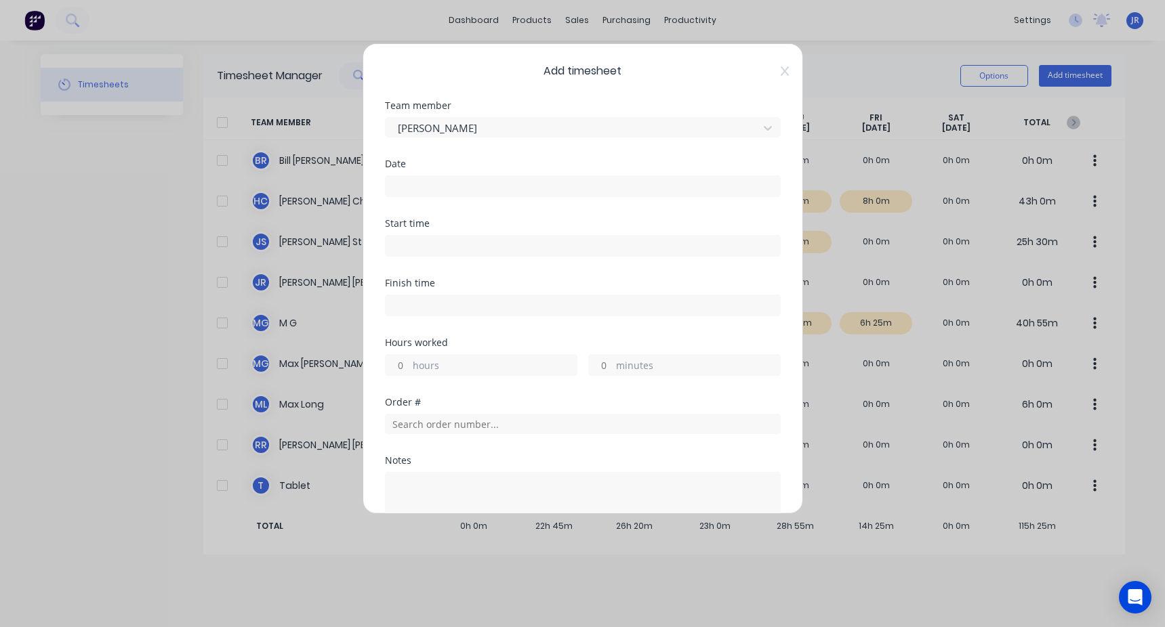
click at [439, 194] on input at bounding box center [583, 186] width 394 height 20
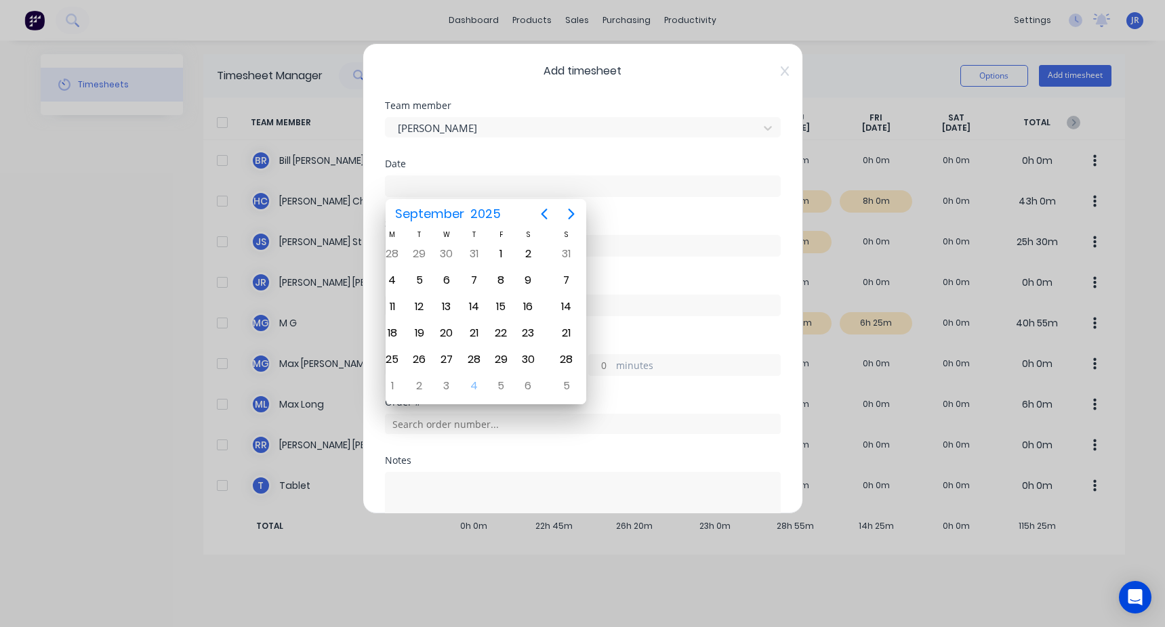
drag, startPoint x: 563, startPoint y: 335, endPoint x: 726, endPoint y: 355, distance: 163.9
click at [726, 355] on body "dashboard products sales purchasing productivity dashboard products Product Cat…" at bounding box center [582, 313] width 1165 height 627
click at [486, 355] on div "27" at bounding box center [485, 360] width 20 height 20
type input "[DATE]"
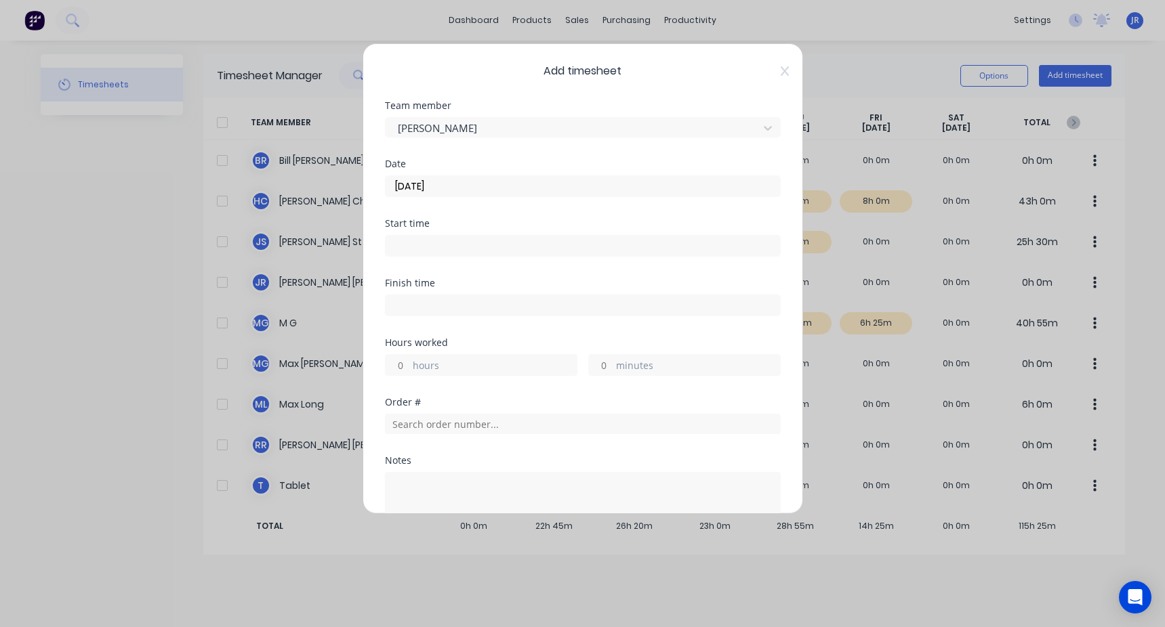
click at [421, 241] on input at bounding box center [583, 246] width 394 height 20
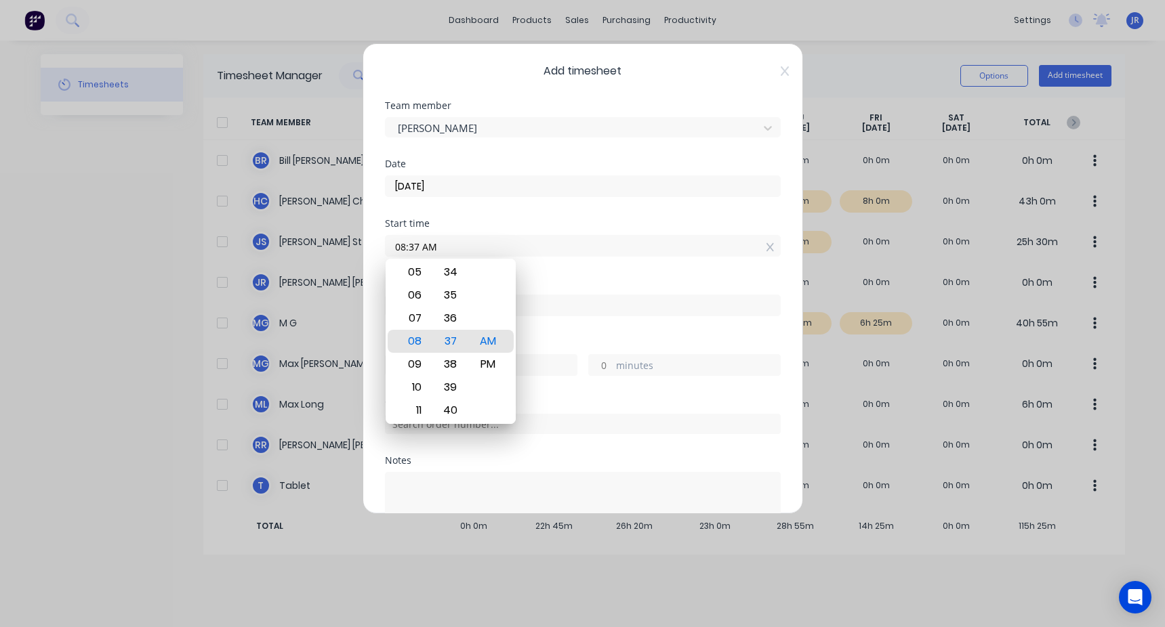
drag, startPoint x: 449, startPoint y: 241, endPoint x: 361, endPoint y: 266, distance: 91.6
click at [361, 266] on div "Add timesheet Team member Max Galvin Date 27/08/2025 Start time 08:37 AM Finish…" at bounding box center [582, 313] width 1165 height 627
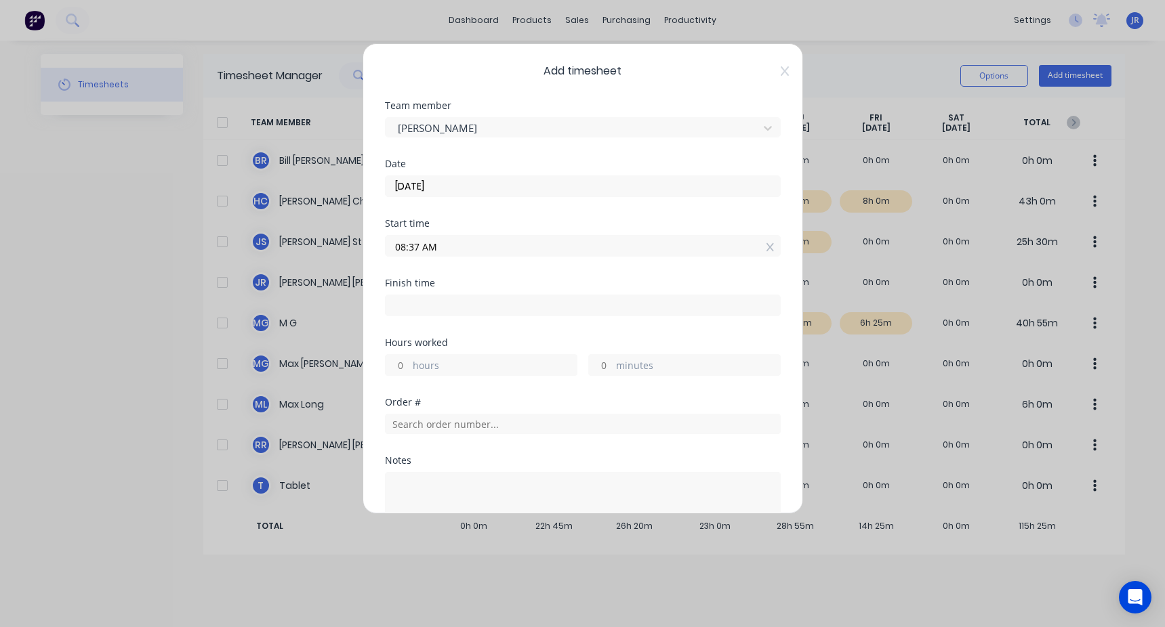
click at [413, 243] on input "08:37 AM" at bounding box center [583, 246] width 394 height 20
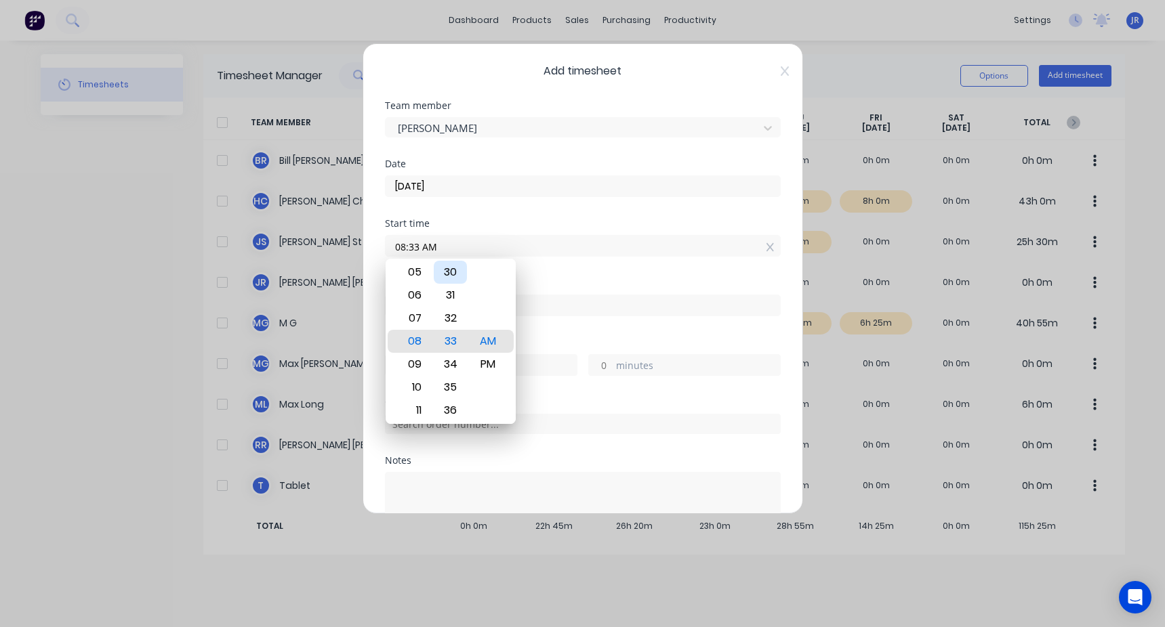
click at [448, 269] on div "30" at bounding box center [450, 272] width 33 height 23
type input "08:30 AM"
click at [458, 226] on div "Start time" at bounding box center [583, 223] width 396 height 9
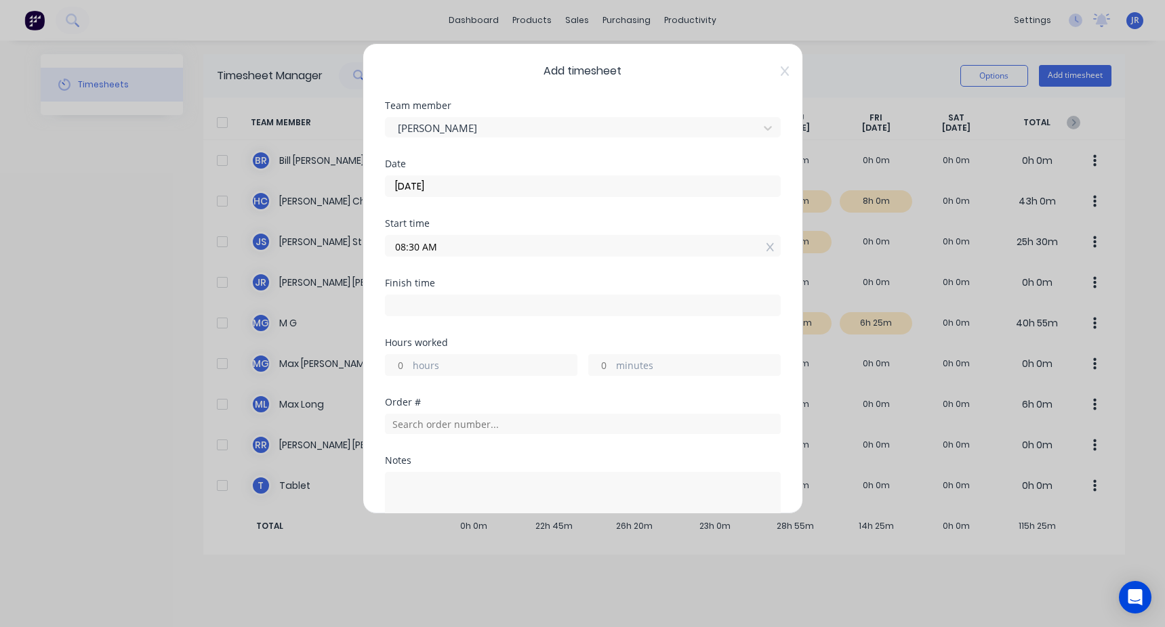
click at [436, 310] on input at bounding box center [583, 305] width 394 height 20
type input "08:37 AM"
type input "0"
type input "7"
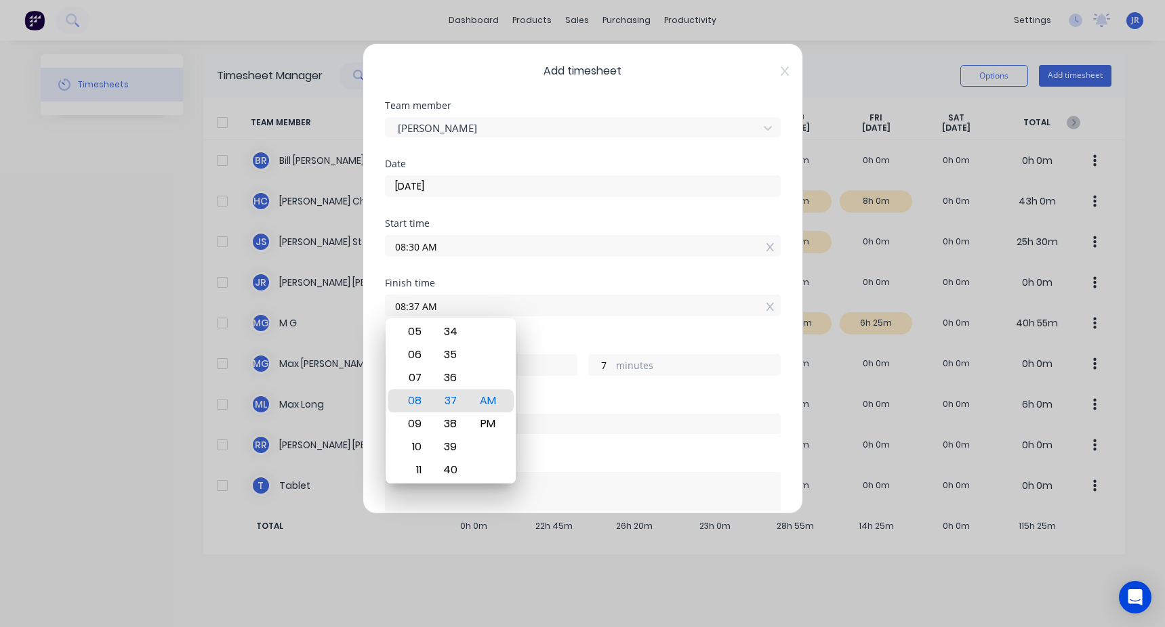
drag, startPoint x: 449, startPoint y: 303, endPoint x: 363, endPoint y: 322, distance: 88.1
click at [363, 322] on div "Add timesheet Team member Max Galvin Date 27/08/2025 Start time 08:30 AM Finish…" at bounding box center [583, 278] width 440 height 471
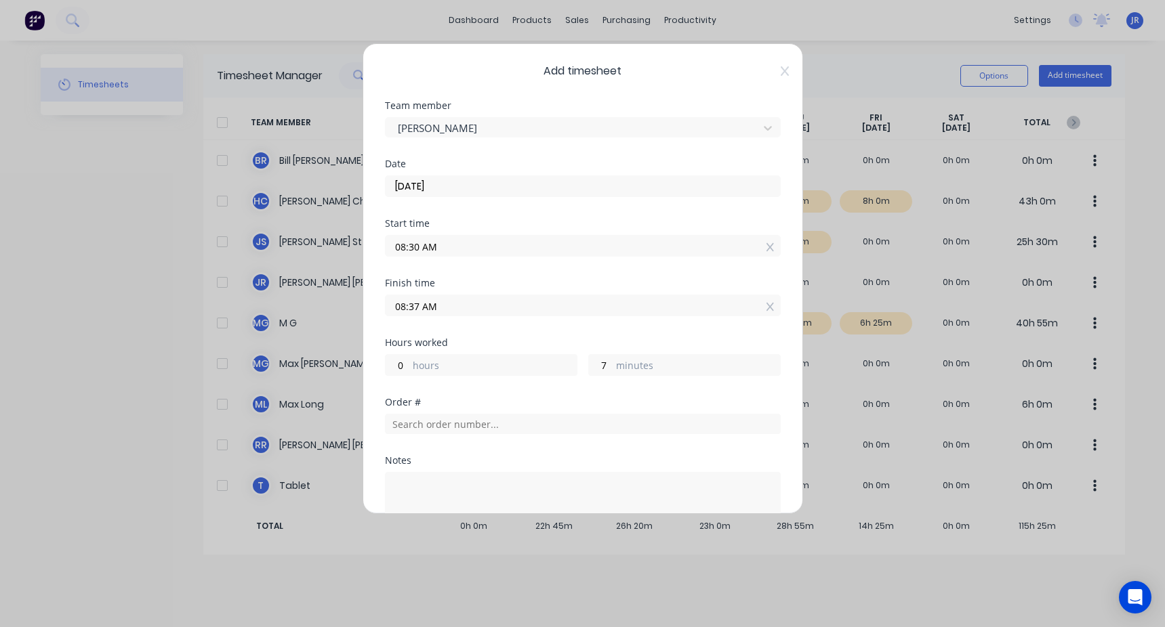
click at [491, 291] on div "Finish time 08:37 AM" at bounding box center [583, 298] width 396 height 38
click at [468, 306] on input "08:37 AM" at bounding box center [583, 305] width 394 height 20
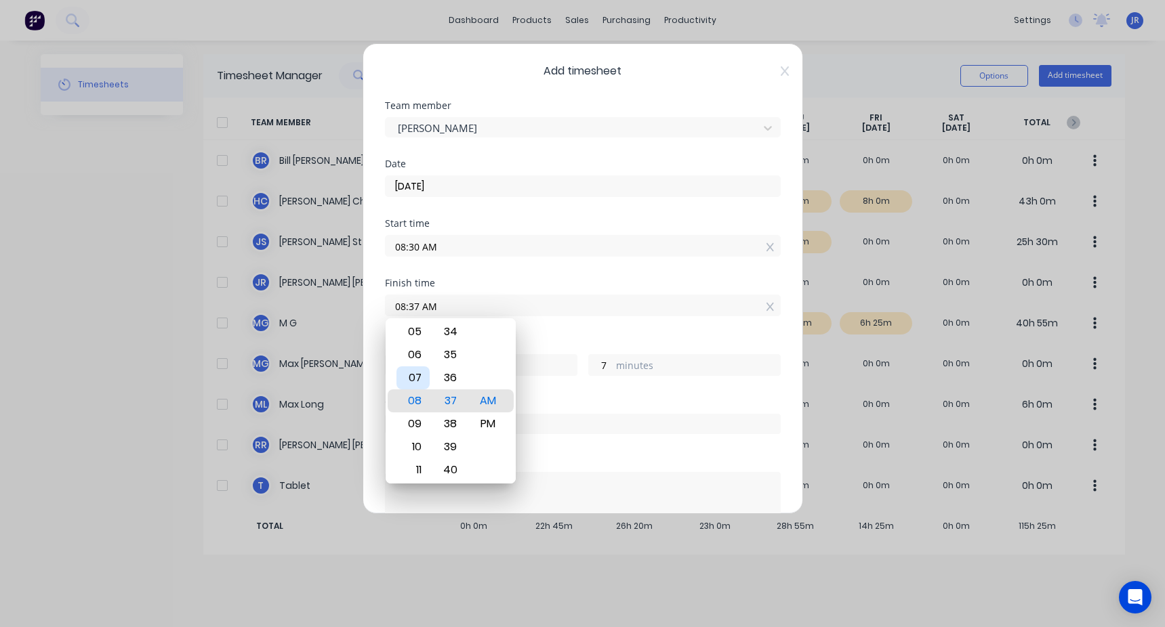
type input "09:37 AM"
type input "1"
type input "09:33 AM"
type input "3"
type input "09:28 AM"
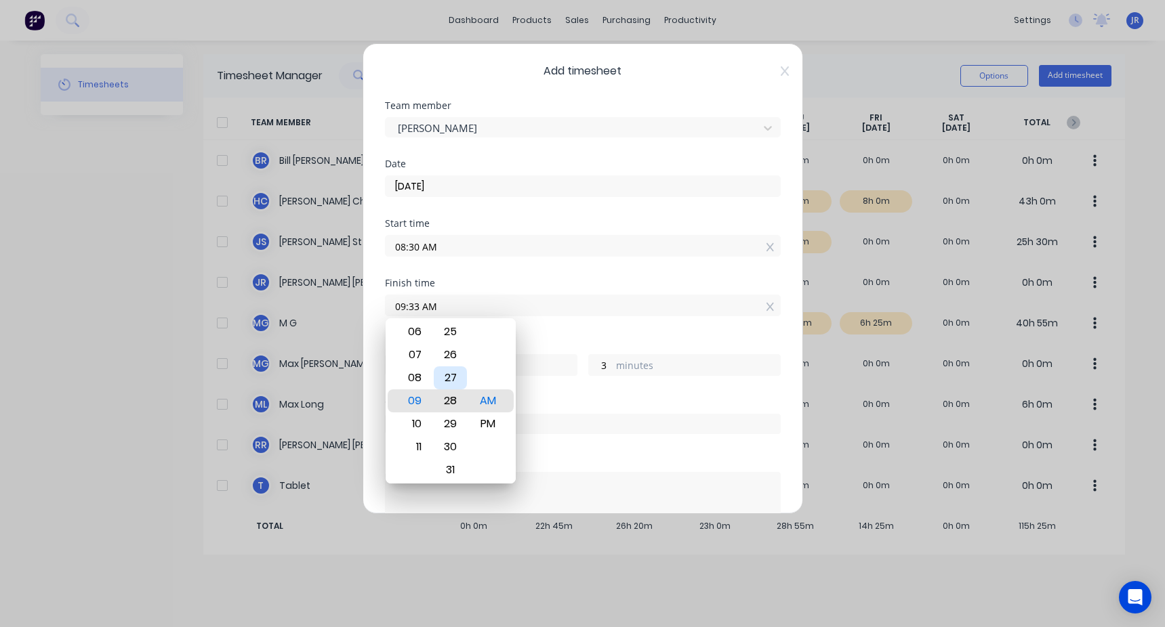
type input "0"
type input "58"
type input "09:23 AM"
type input "53"
type input "09:18 AM"
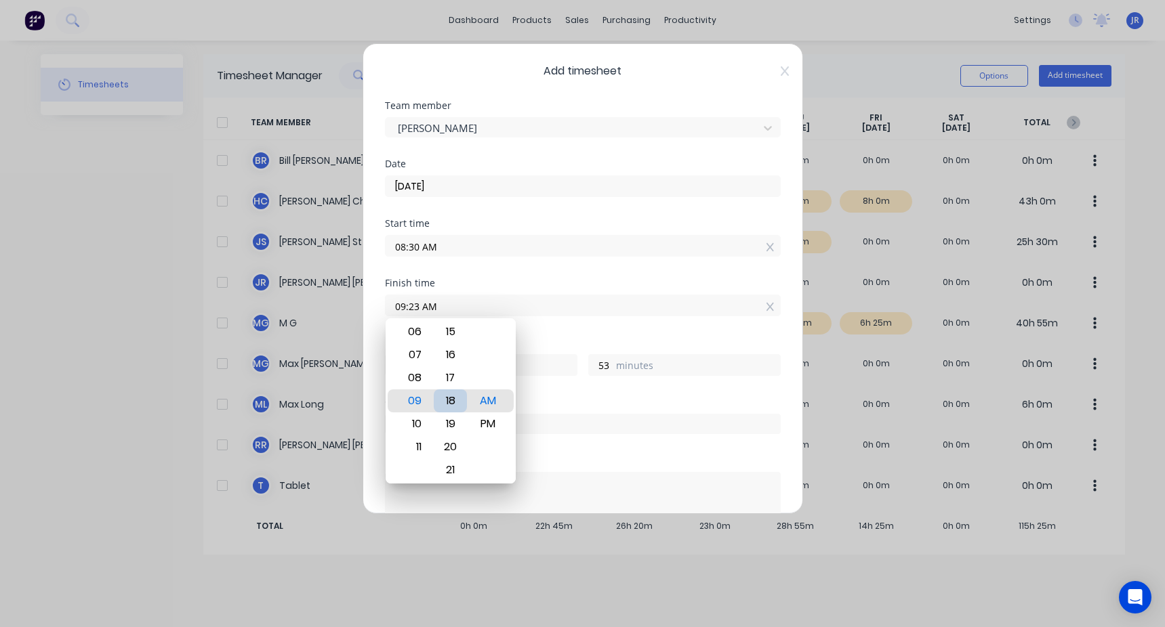
type input "48"
type input "09:13 AM"
type input "43"
type input "09:08 AM"
type input "38"
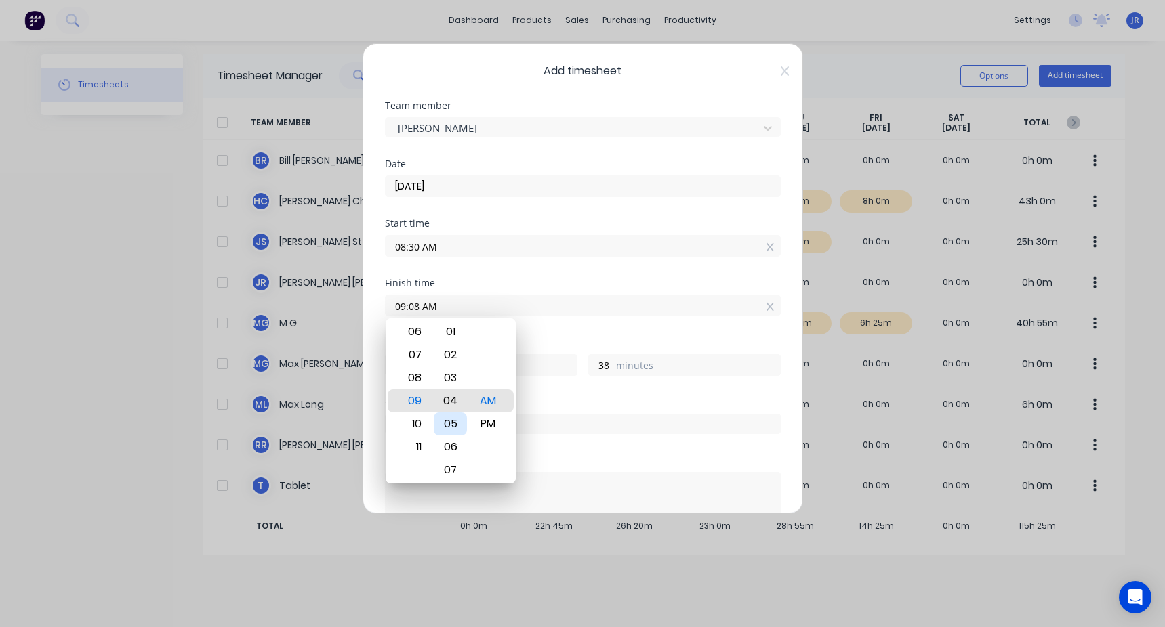
type input "09:03 AM"
type input "33"
type input "09:01 AM"
type input "31"
type input "09:00 AM"
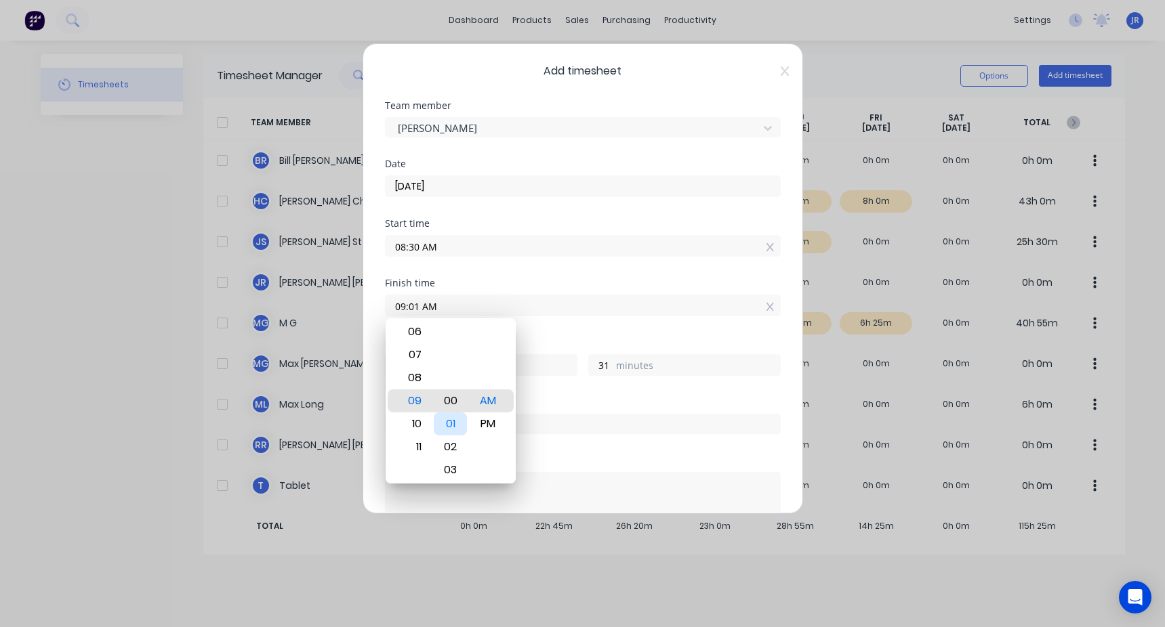
type input "30"
click at [535, 328] on div "Finish time 09:00 AM" at bounding box center [583, 309] width 396 height 60
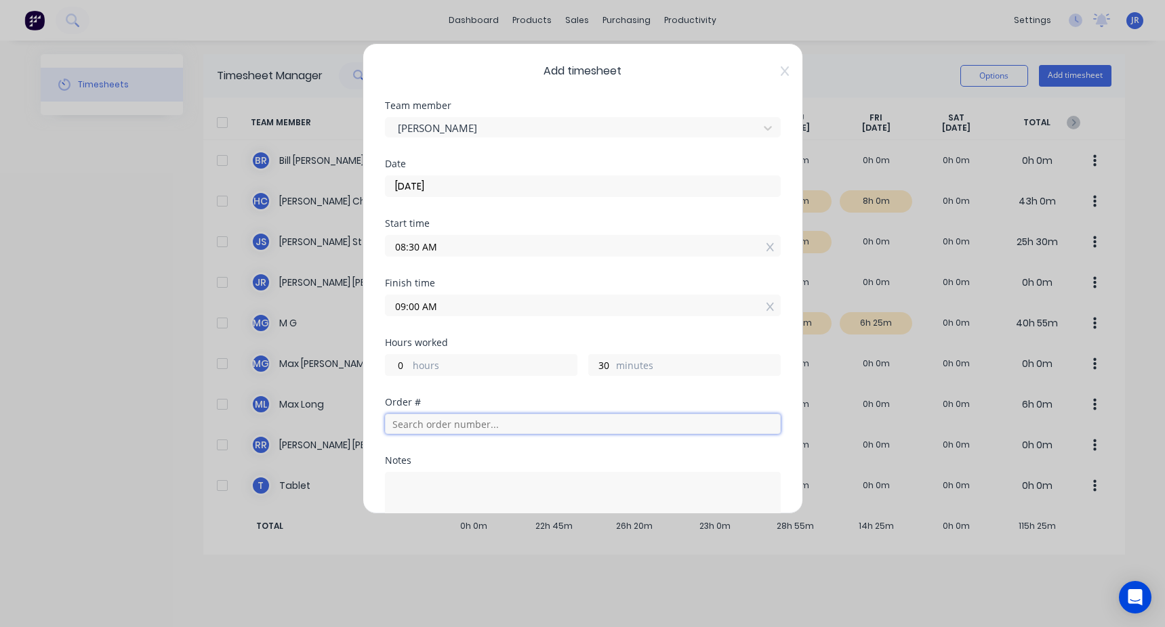
click at [434, 431] on input "text" at bounding box center [583, 424] width 396 height 20
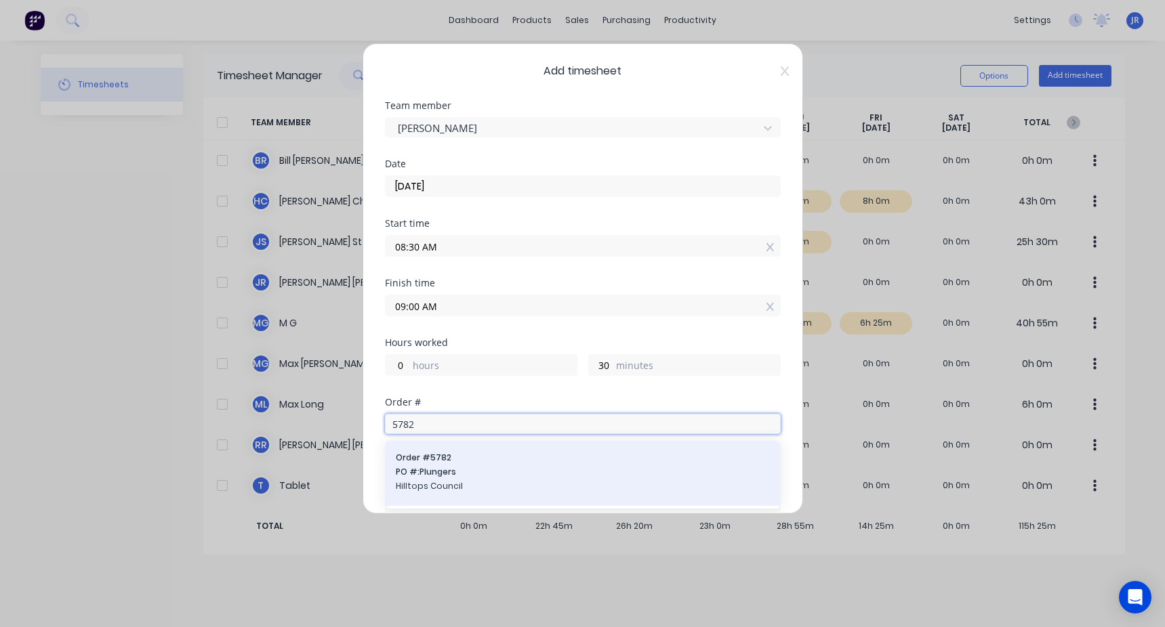
type input "5782"
click at [474, 456] on span "Order # 5782" at bounding box center [583, 458] width 374 height 12
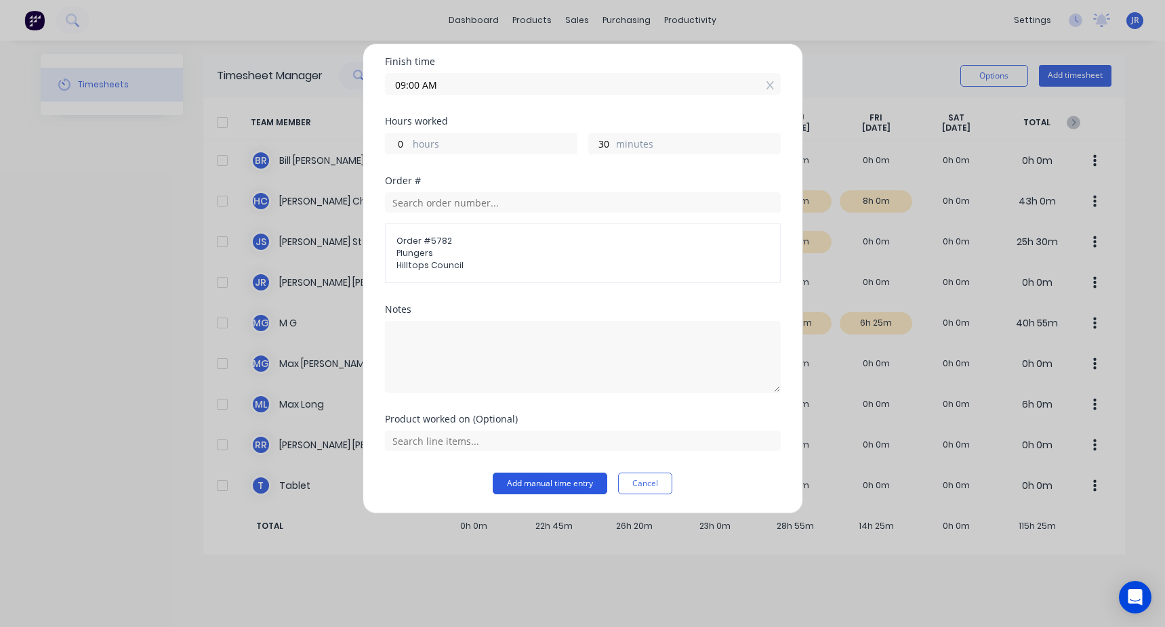
click at [544, 482] on button "Add manual time entry" at bounding box center [550, 484] width 115 height 22
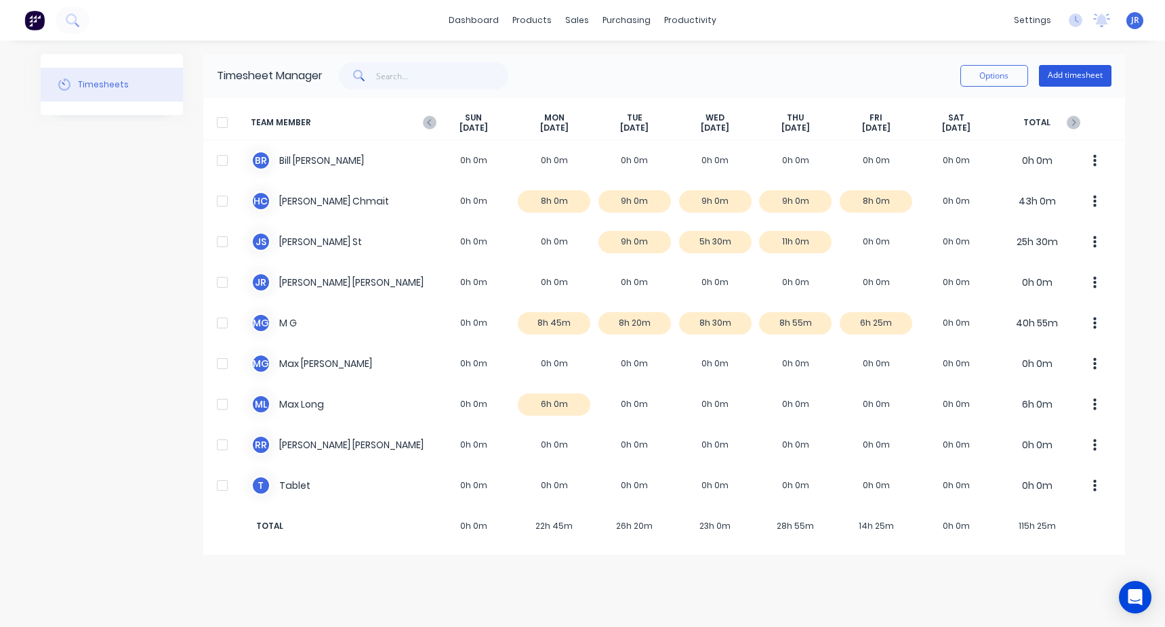
click at [1094, 74] on button "Add timesheet" at bounding box center [1075, 76] width 73 height 22
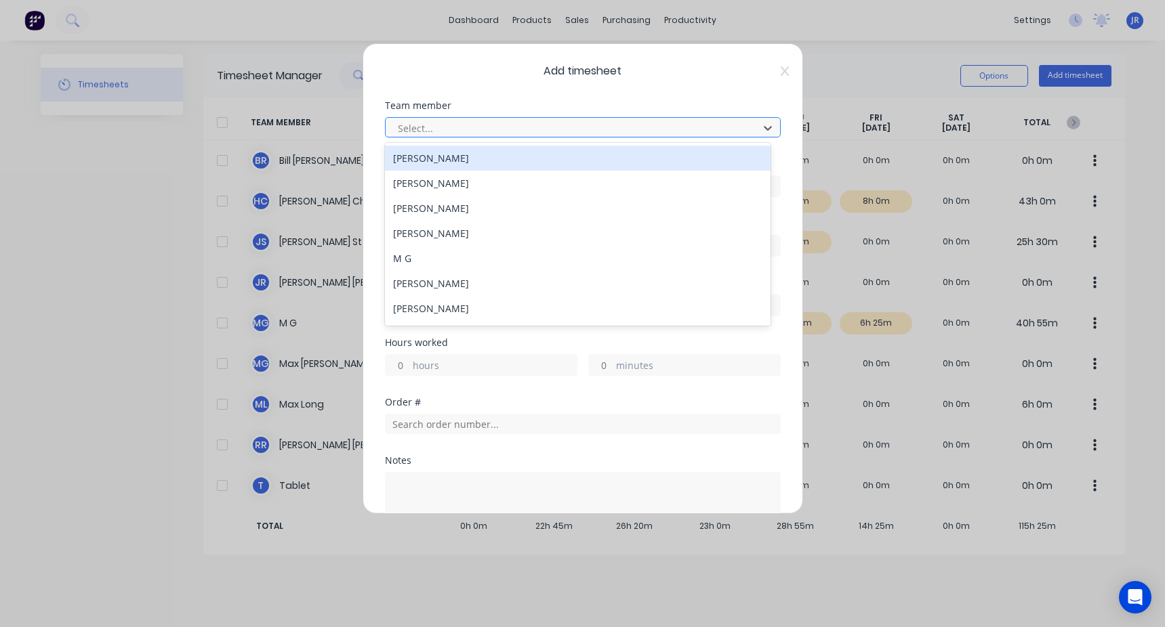
click at [417, 125] on div at bounding box center [573, 128] width 355 height 17
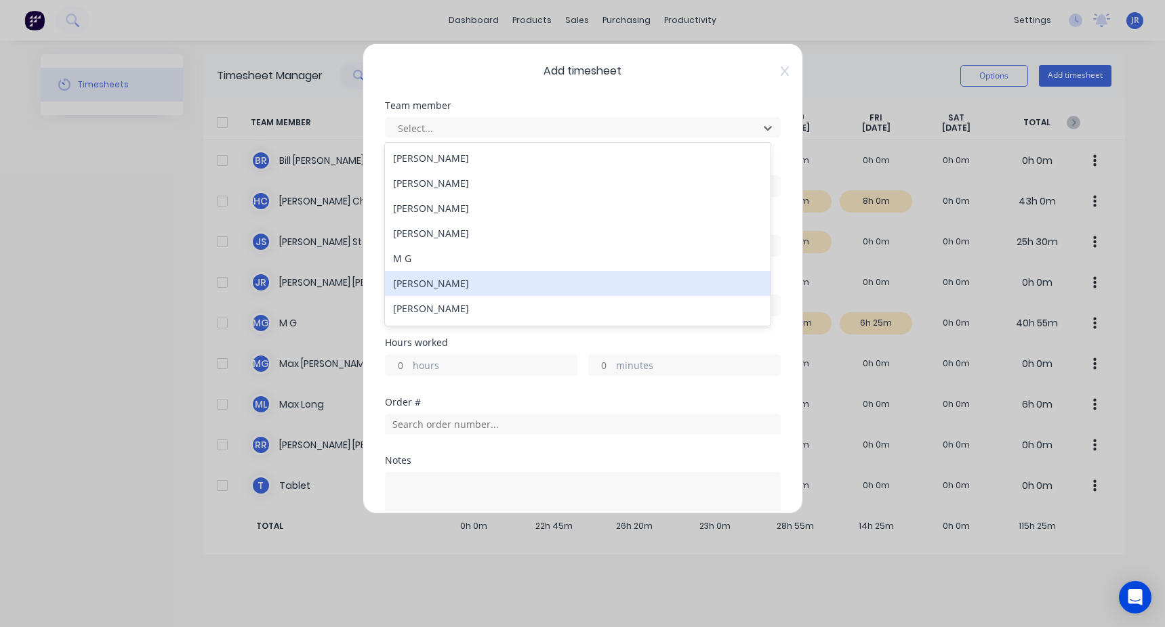
click at [442, 283] on div "Max Galvin" at bounding box center [578, 283] width 386 height 25
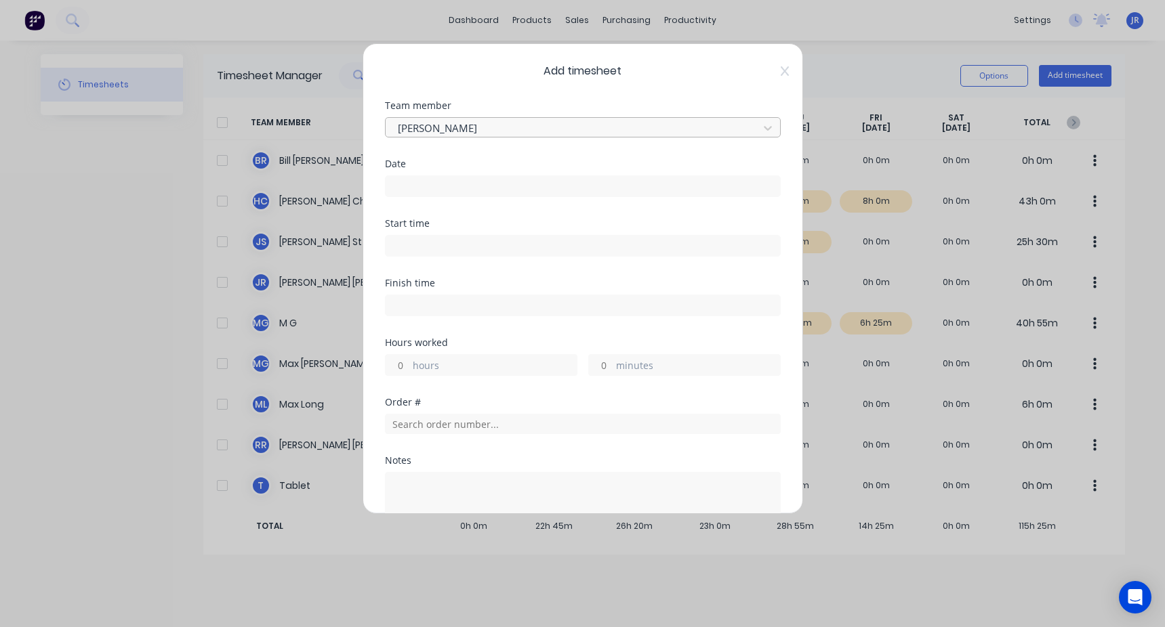
click at [452, 127] on div at bounding box center [573, 128] width 355 height 17
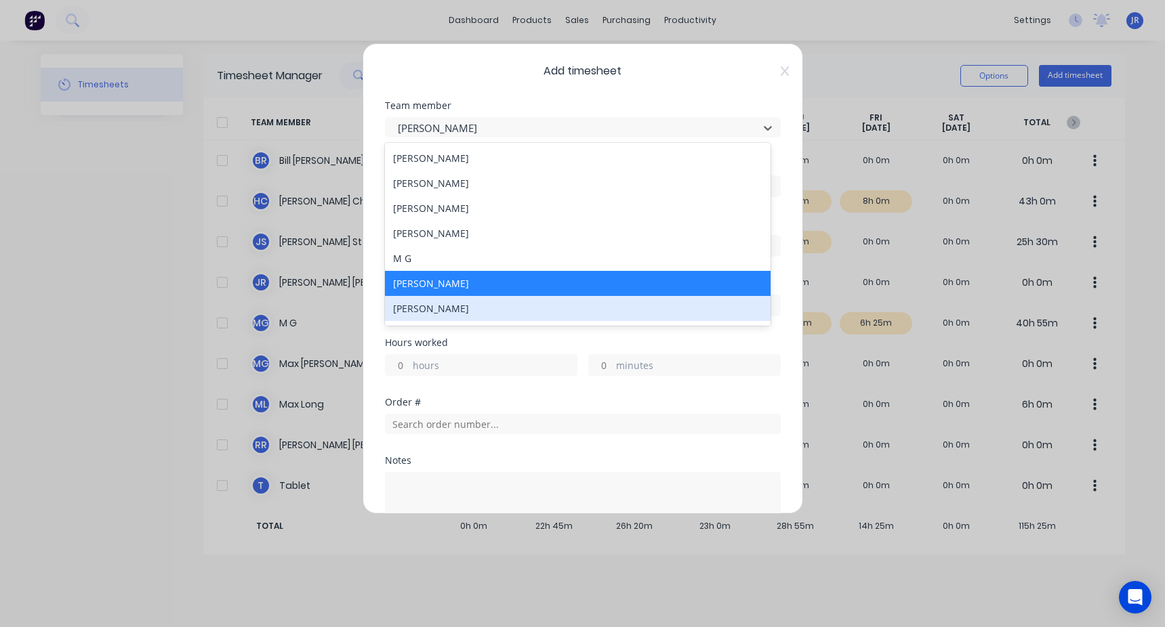
click at [434, 308] on div "Max Long" at bounding box center [578, 308] width 386 height 25
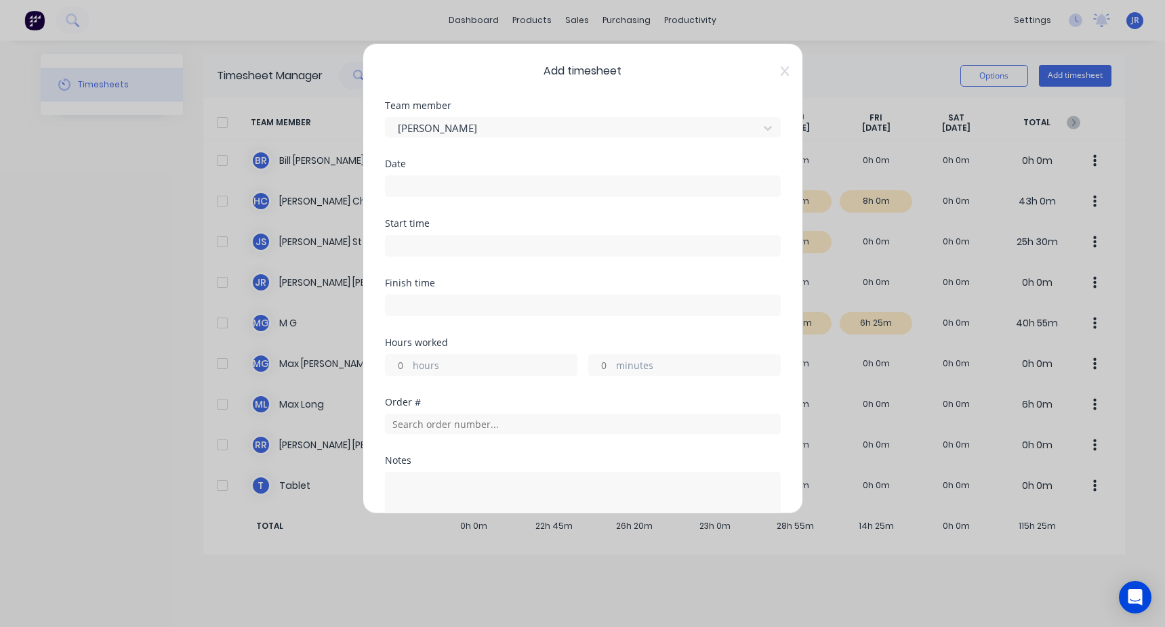
click at [779, 66] on div "Add timesheet Team member Max Long Date Start time Finish time Hours worked hou…" at bounding box center [583, 278] width 440 height 471
click at [780, 69] on icon at bounding box center [784, 70] width 8 height 9
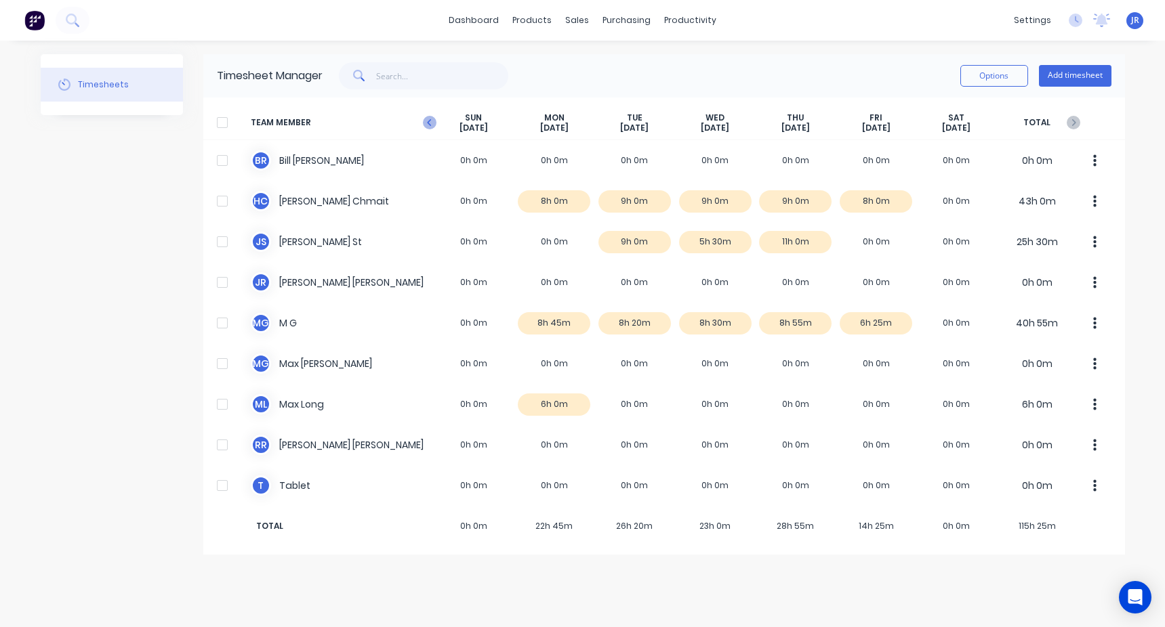
click at [428, 116] on icon "button" at bounding box center [430, 123] width 14 height 14
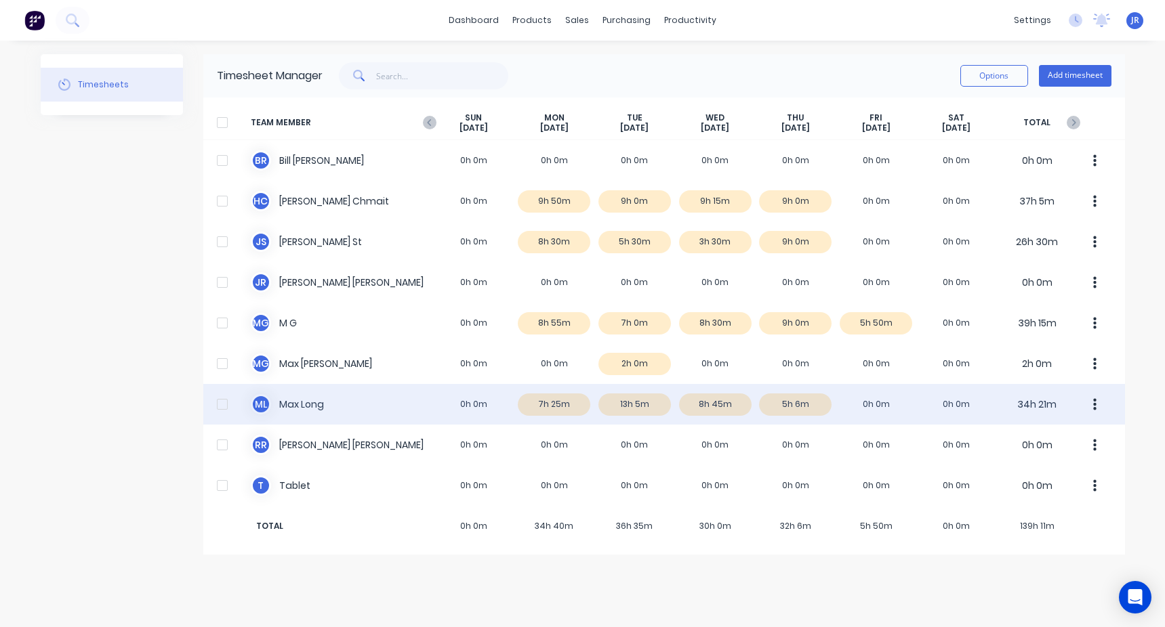
click at [784, 410] on div "M L Max Long 0h 0m 7h 25m 13h 5m 8h 45m 5h 6m 0h 0m 0h 0m 34h 21m" at bounding box center [664, 404] width 922 height 41
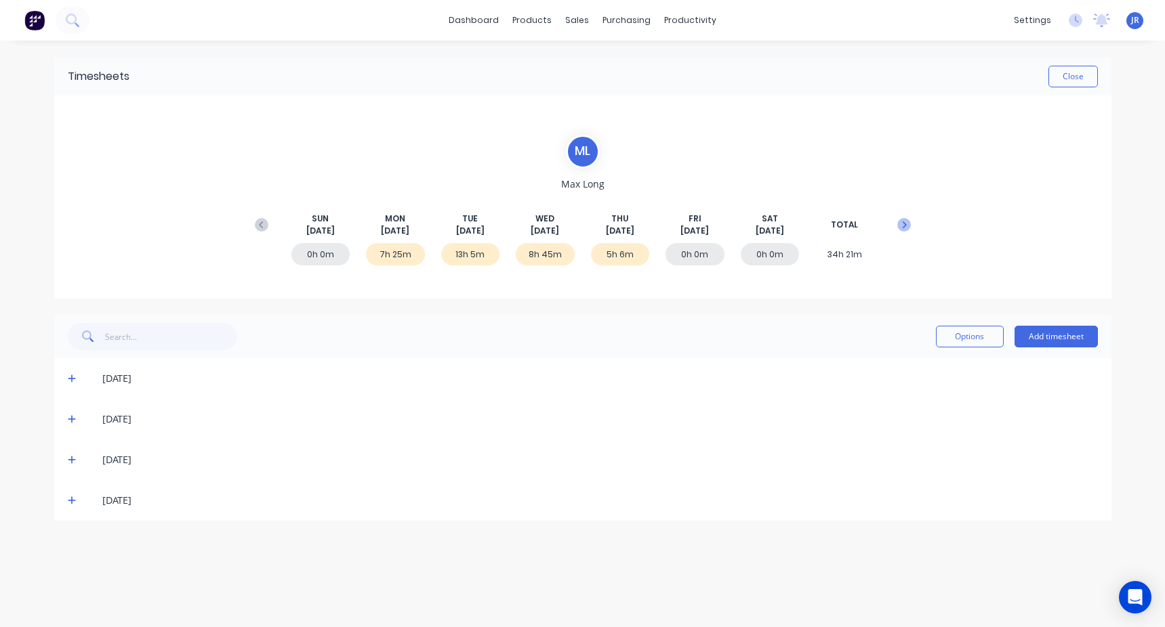
click at [909, 232] on button at bounding box center [903, 225] width 27 height 24
click at [907, 223] on icon at bounding box center [904, 225] width 14 height 14
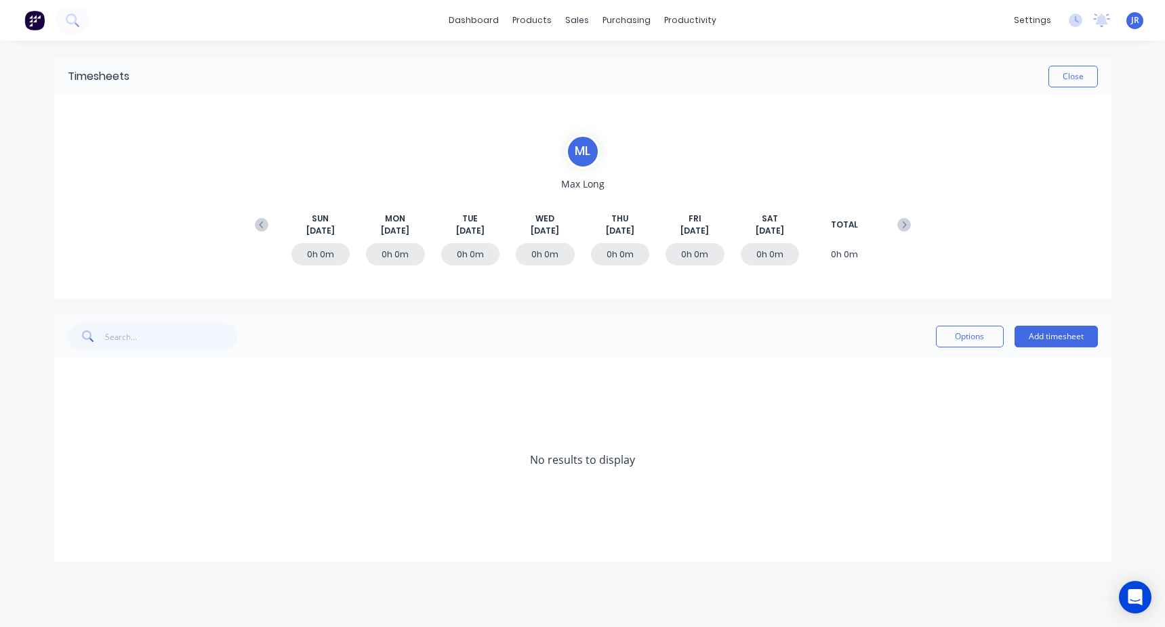
click at [907, 223] on icon at bounding box center [904, 225] width 14 height 14
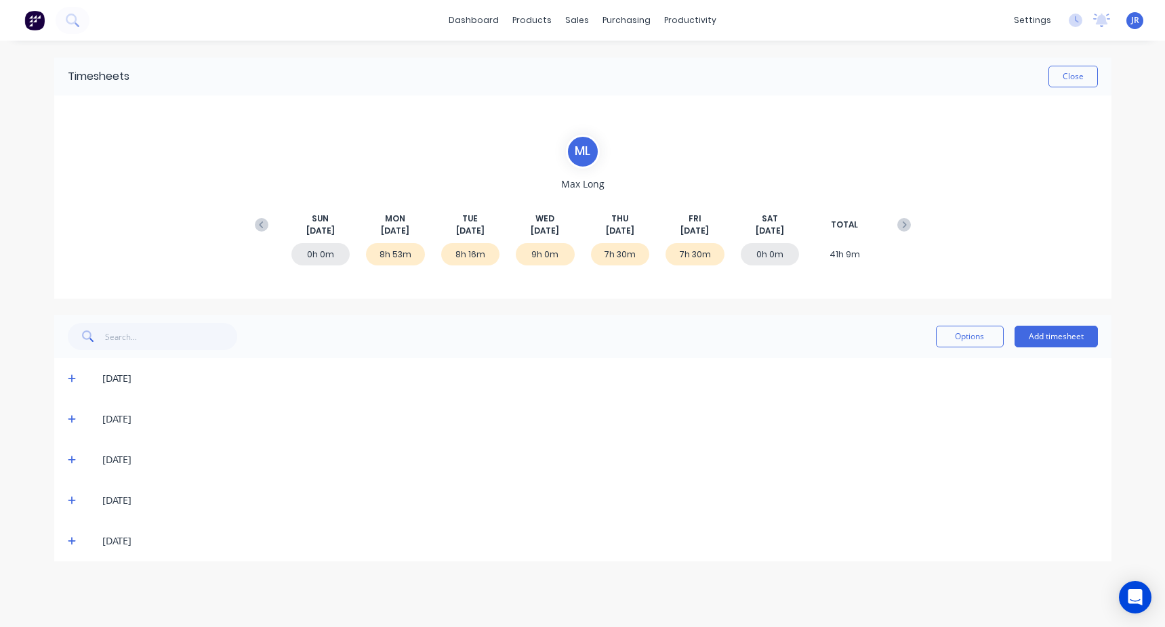
click at [907, 223] on icon at bounding box center [904, 225] width 14 height 14
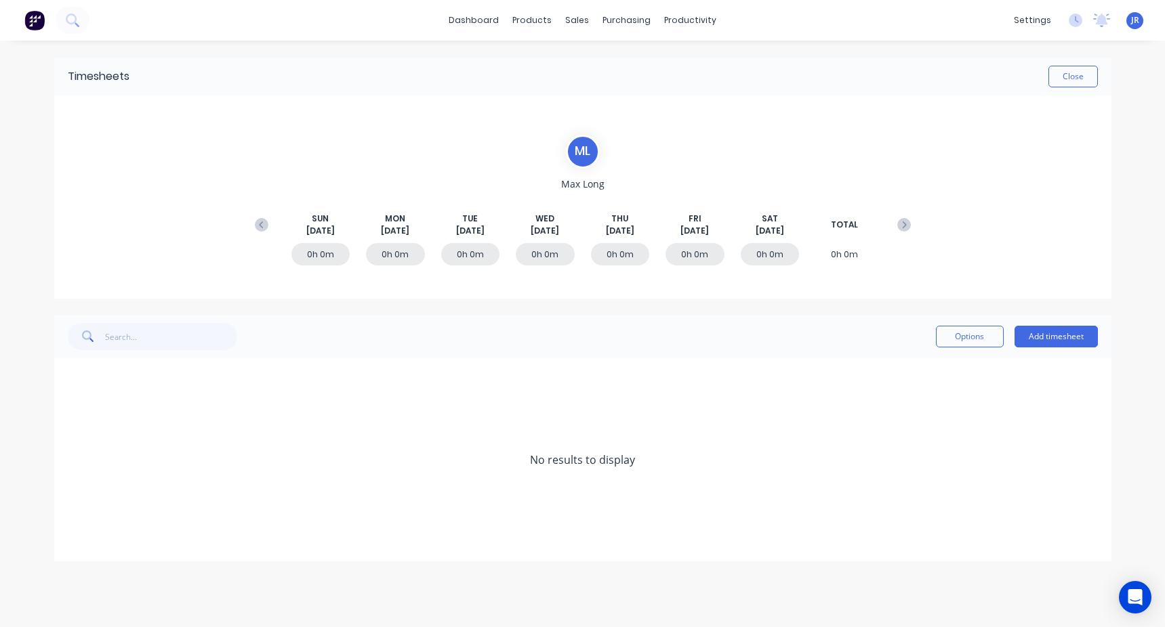
click at [907, 223] on icon at bounding box center [904, 225] width 14 height 14
click at [71, 424] on icon at bounding box center [72, 419] width 9 height 9
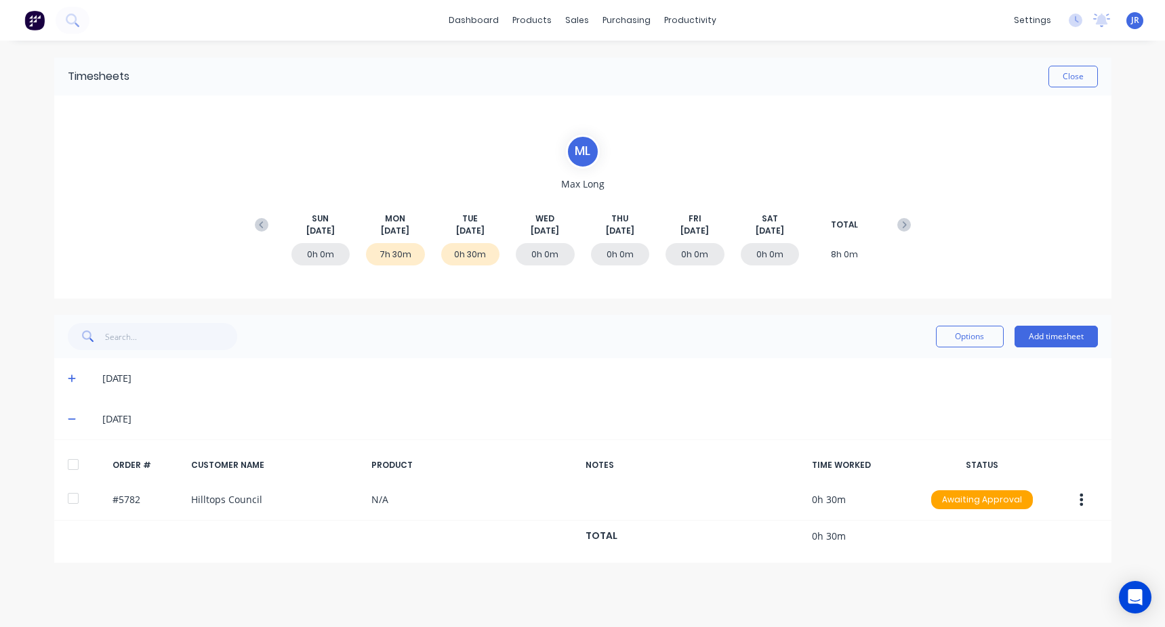
click at [72, 380] on icon at bounding box center [72, 379] width 8 height 8
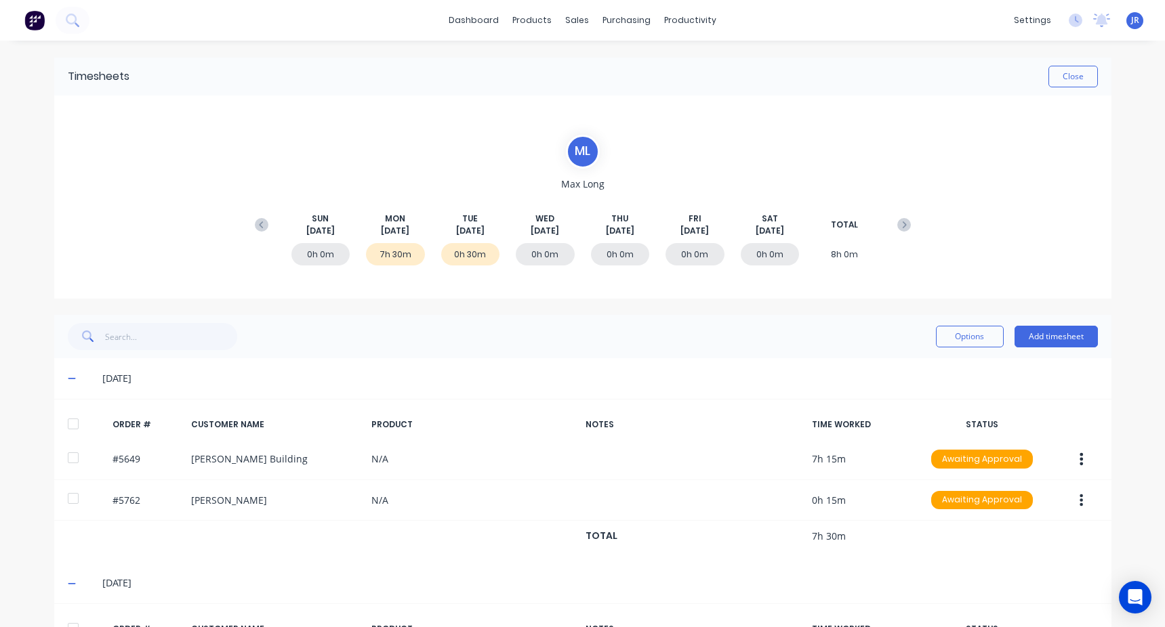
click at [70, 380] on icon at bounding box center [72, 378] width 9 height 9
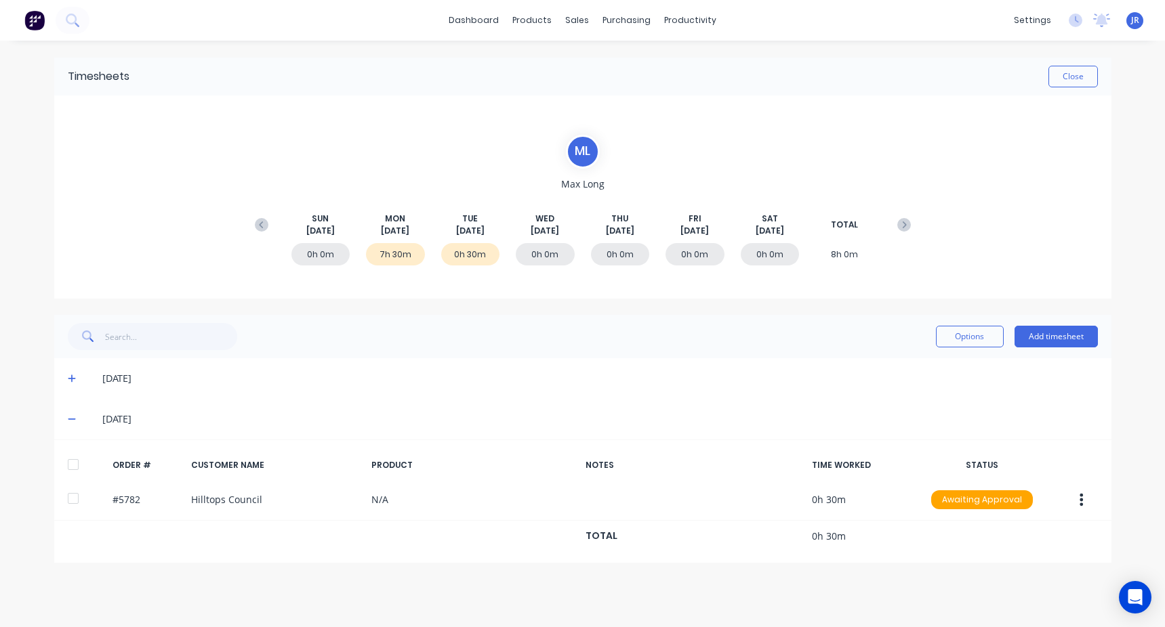
click at [71, 419] on icon at bounding box center [72, 419] width 9 height 9
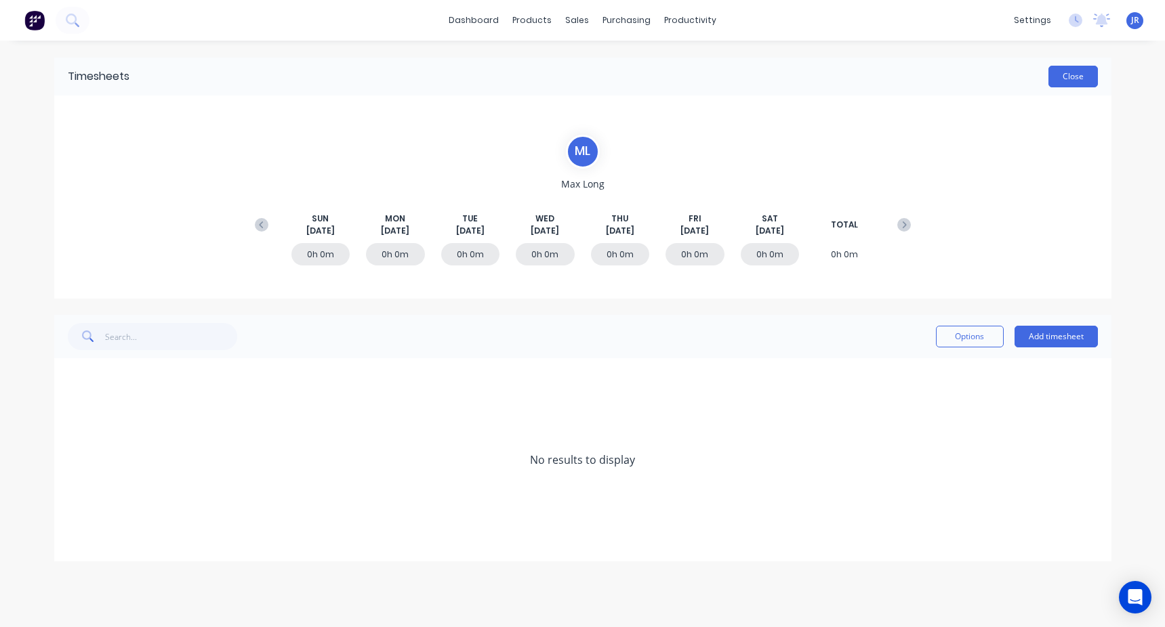
click at [1075, 77] on button "Close" at bounding box center [1072, 77] width 49 height 22
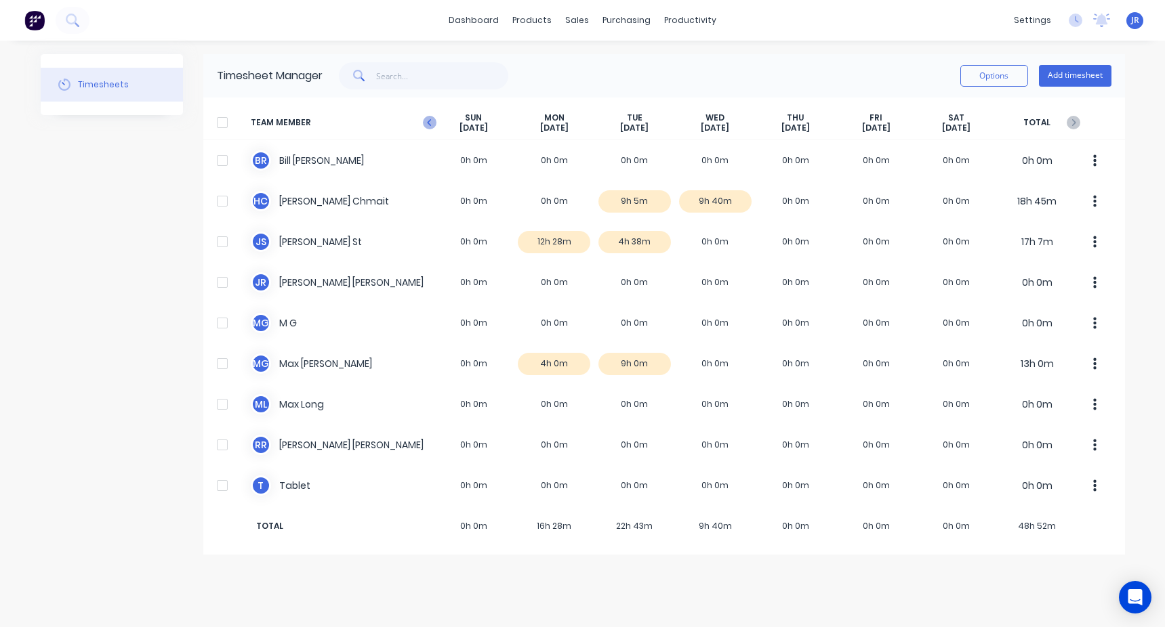
click at [430, 123] on icon "button" at bounding box center [430, 123] width 14 height 14
click at [424, 121] on icon "button" at bounding box center [430, 123] width 14 height 14
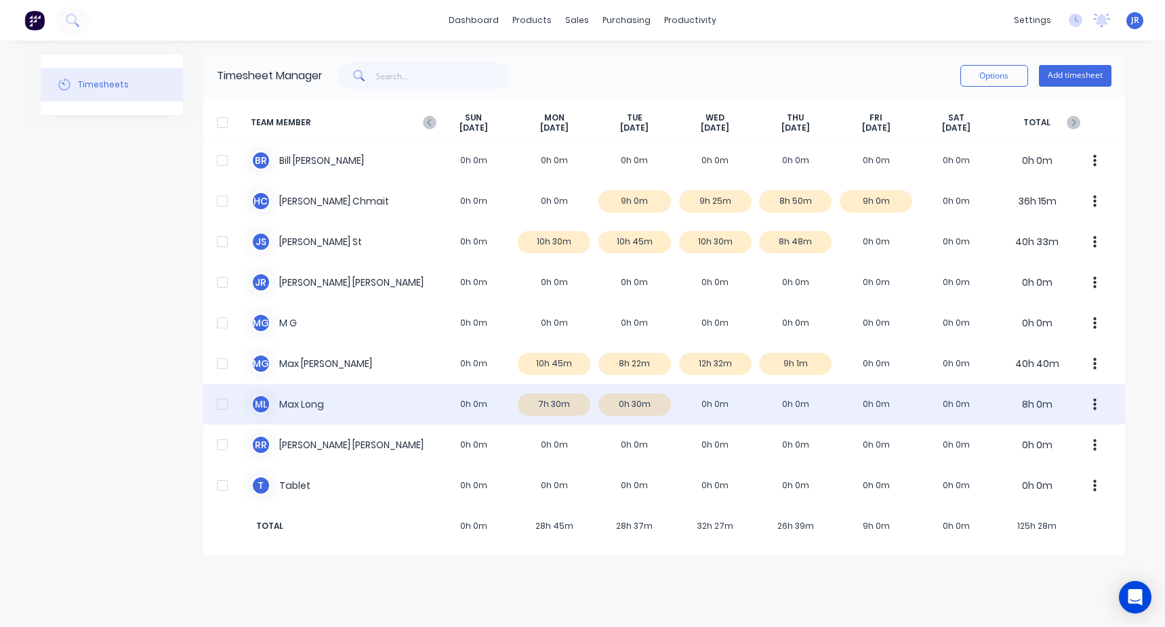
click at [709, 411] on div "M L Max Long 0h 0m 7h 30m 0h 30m 0h 0m 0h 0m 0h 0m 0h 0m 8h 0m" at bounding box center [664, 404] width 922 height 41
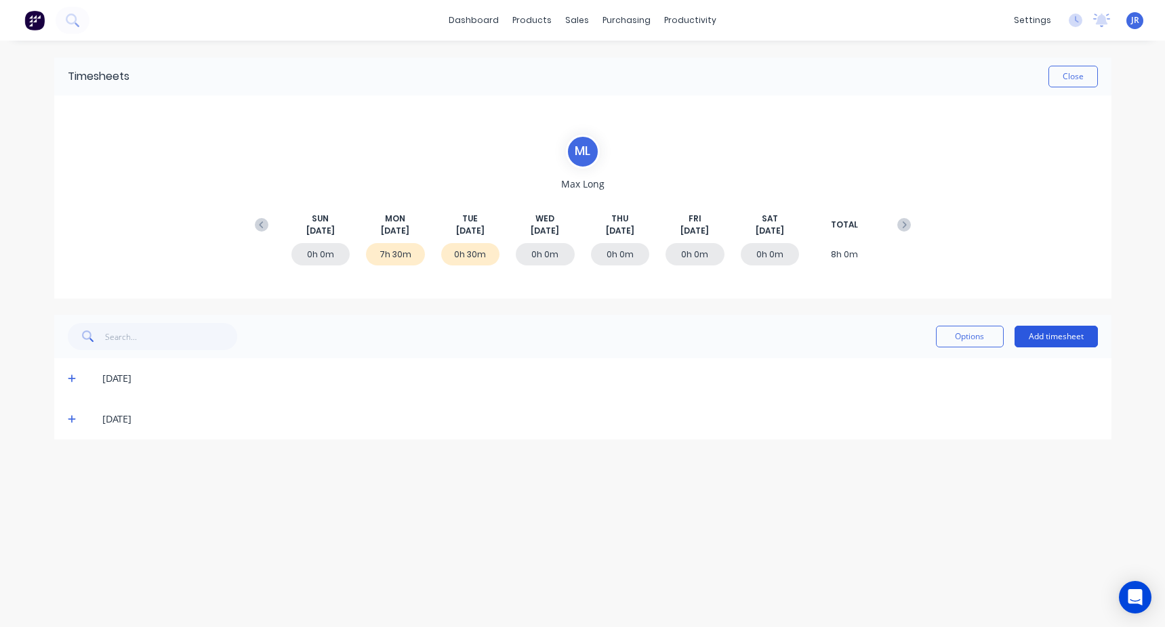
click at [1039, 346] on button "Add timesheet" at bounding box center [1055, 337] width 83 height 22
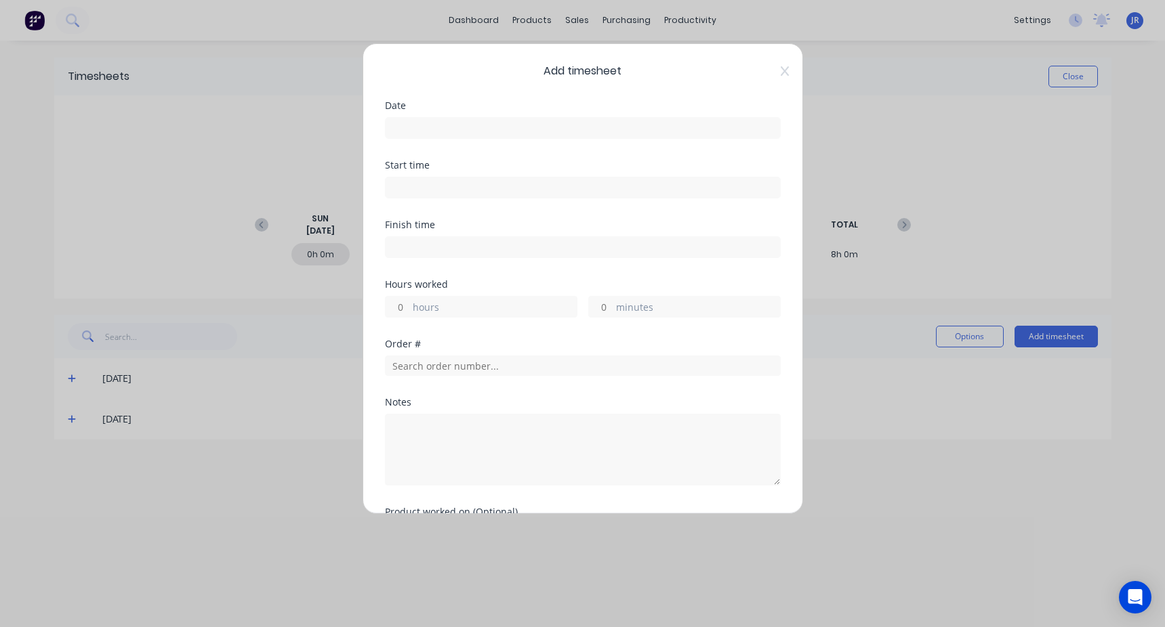
click at [419, 120] on input at bounding box center [583, 128] width 394 height 20
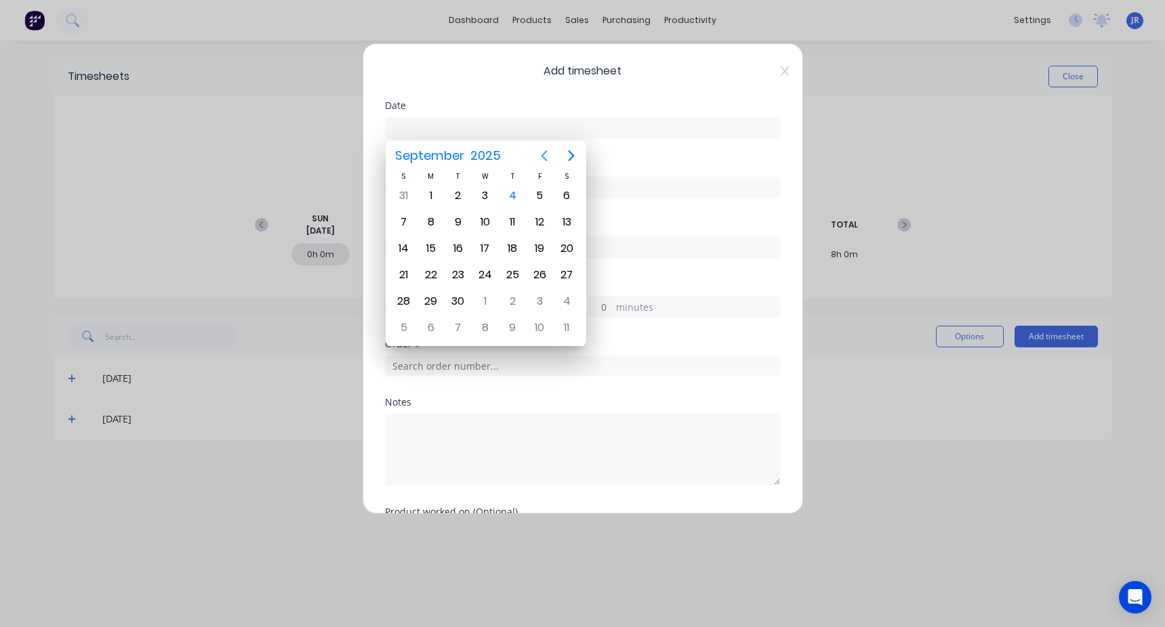
click at [545, 159] on icon "Previous page" at bounding box center [544, 156] width 16 height 16
click at [491, 303] on div "27" at bounding box center [485, 301] width 20 height 20
type input "[DATE]"
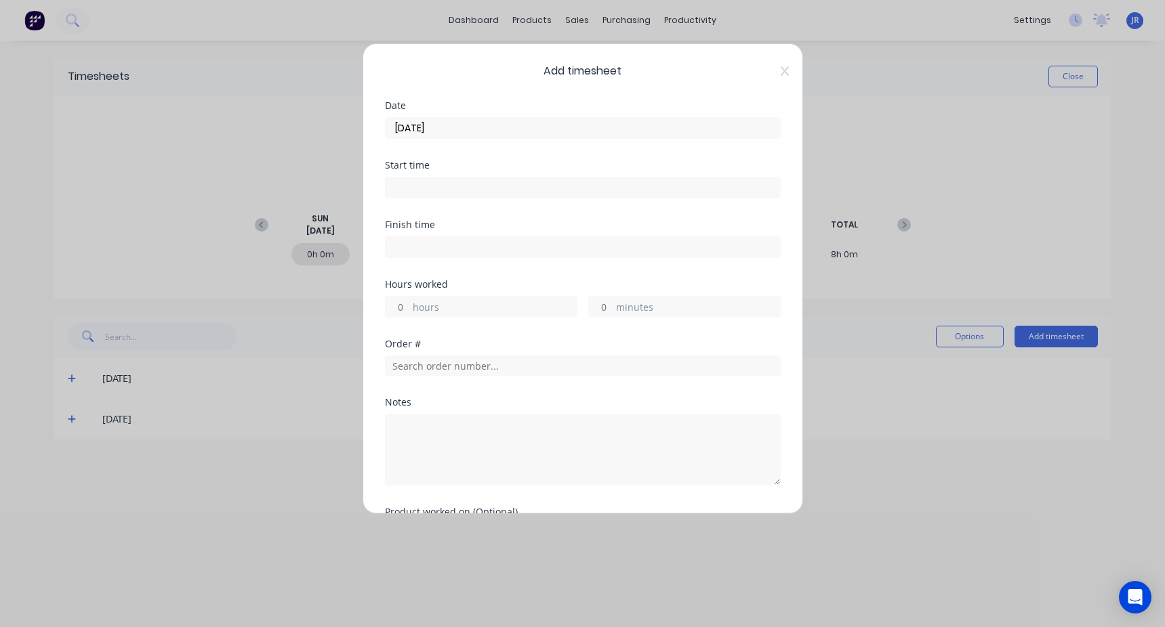
click at [463, 199] on div "Start time" at bounding box center [583, 191] width 396 height 60
click at [462, 186] on input at bounding box center [583, 188] width 394 height 20
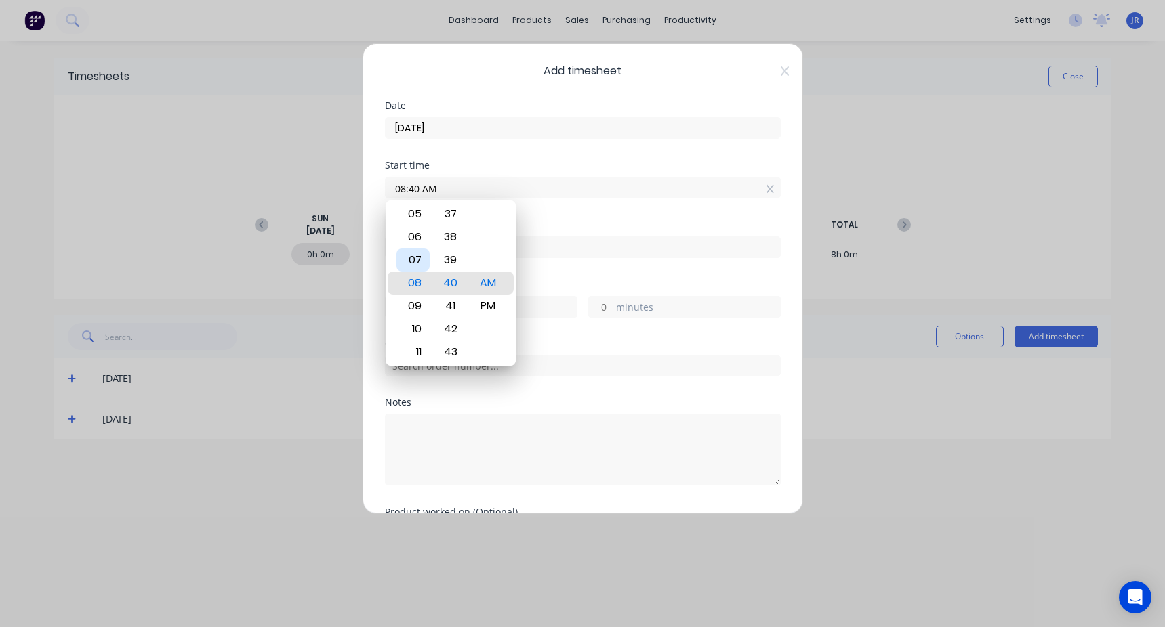
click at [416, 257] on div "07" at bounding box center [412, 260] width 33 height 23
type input "07:00 AM"
click at [526, 218] on div "Start time 07:00 AM" at bounding box center [583, 191] width 396 height 60
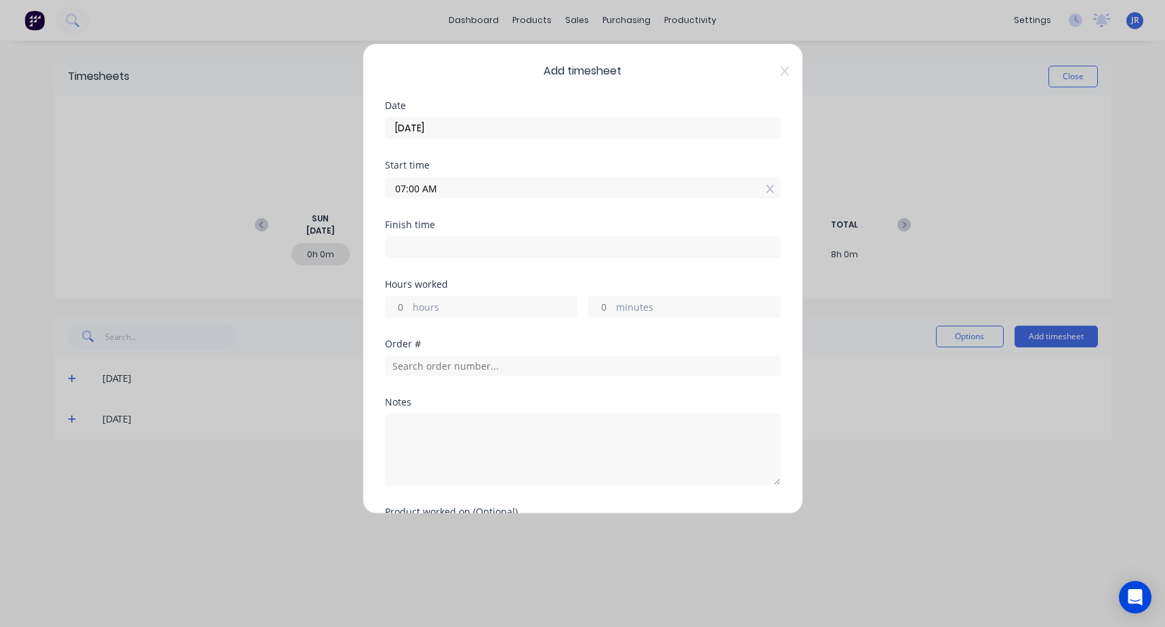
click at [473, 246] on input at bounding box center [583, 247] width 394 height 20
type input "08:40 AM"
type input "1"
type input "40"
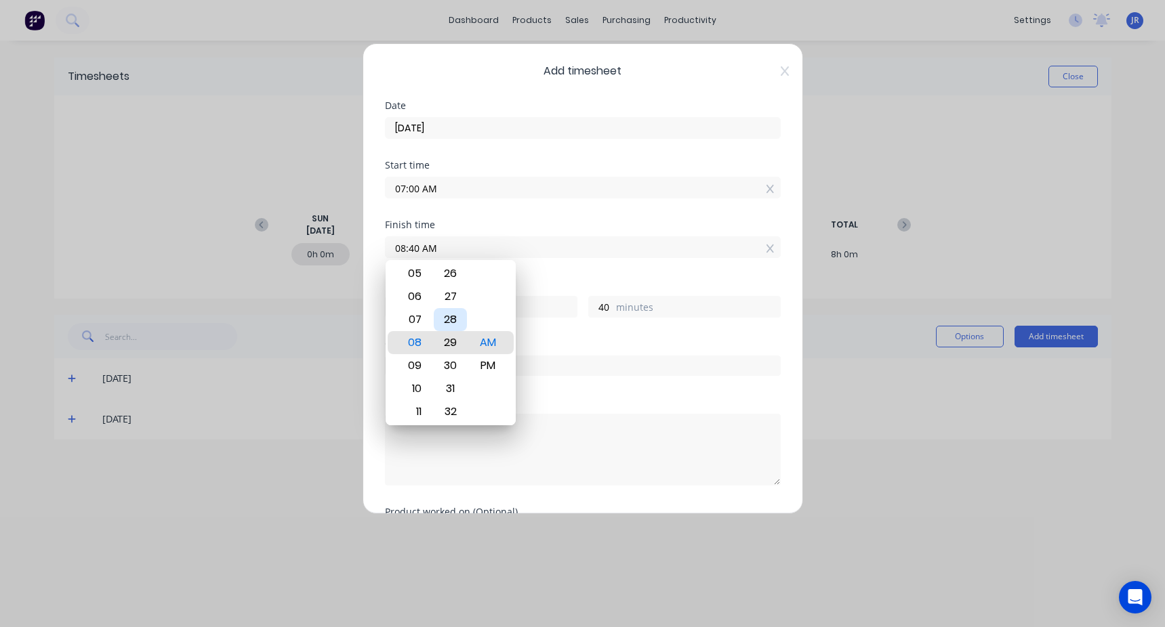
type input "08:29 AM"
type input "29"
click at [456, 366] on div "30" at bounding box center [450, 365] width 33 height 23
type input "08:30 AM"
type input "30"
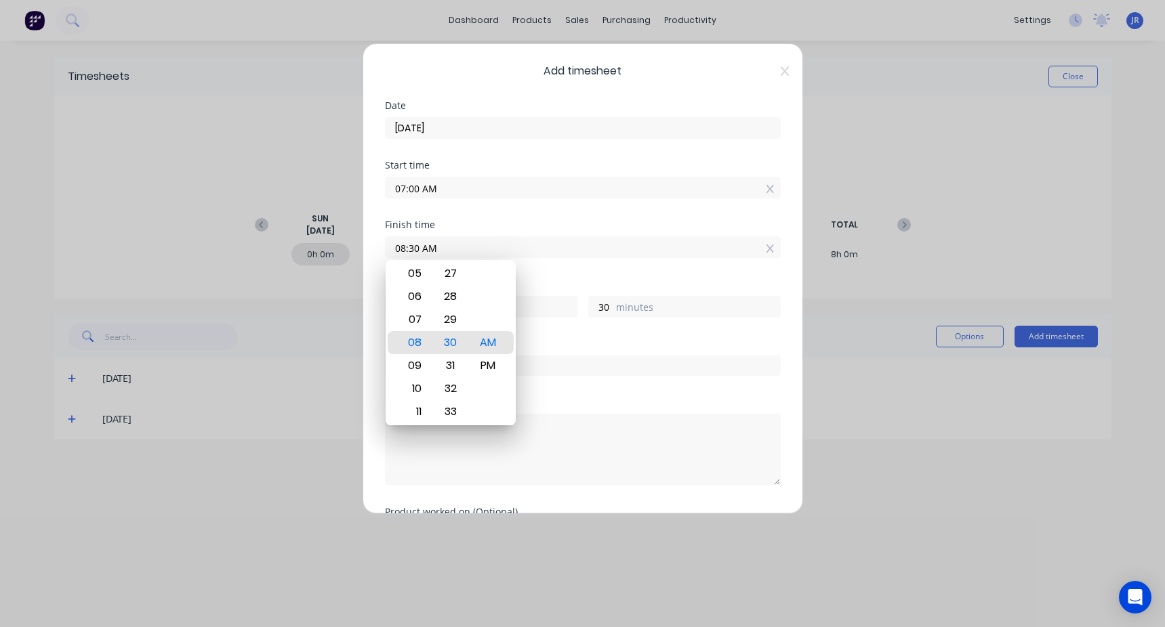
click at [529, 272] on div "Finish time 08:30 AM" at bounding box center [583, 250] width 396 height 60
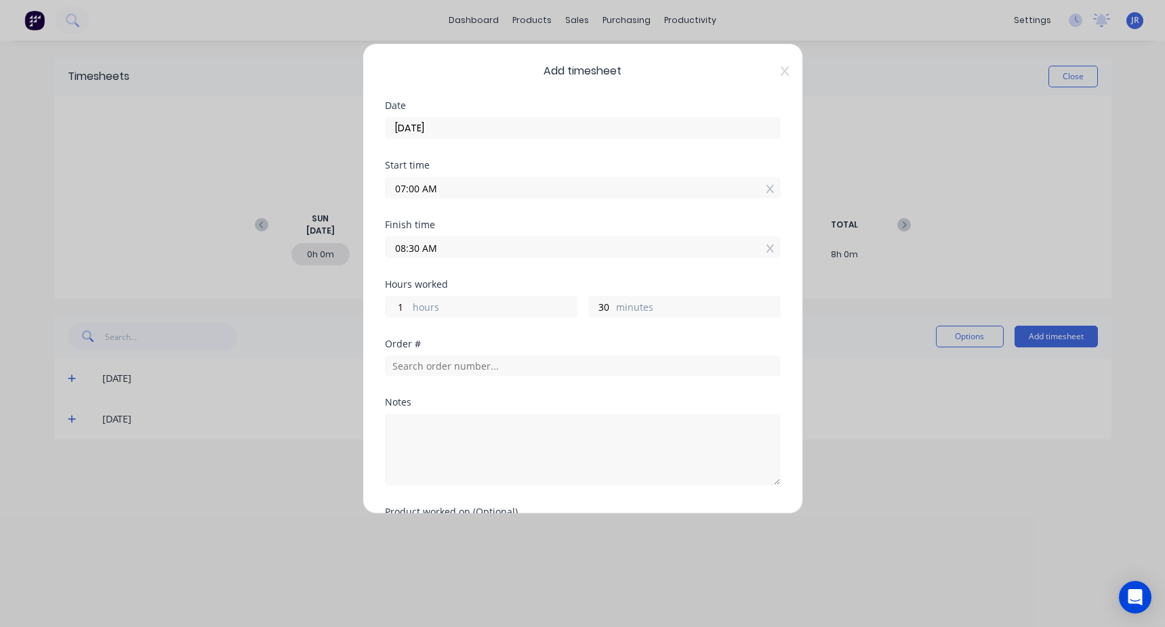
click at [459, 376] on div "Order #" at bounding box center [583, 368] width 396 height 58
click at [461, 372] on input "text" at bounding box center [583, 366] width 396 height 20
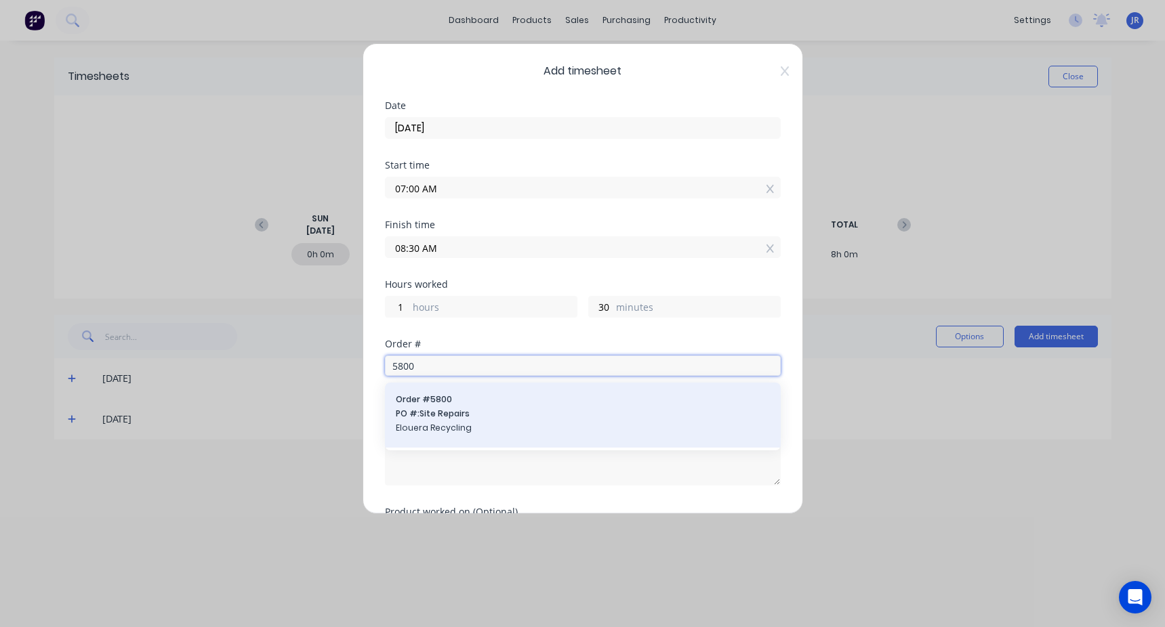
type input "5800"
click at [466, 408] on span "PO #: Site Repairs" at bounding box center [583, 414] width 374 height 12
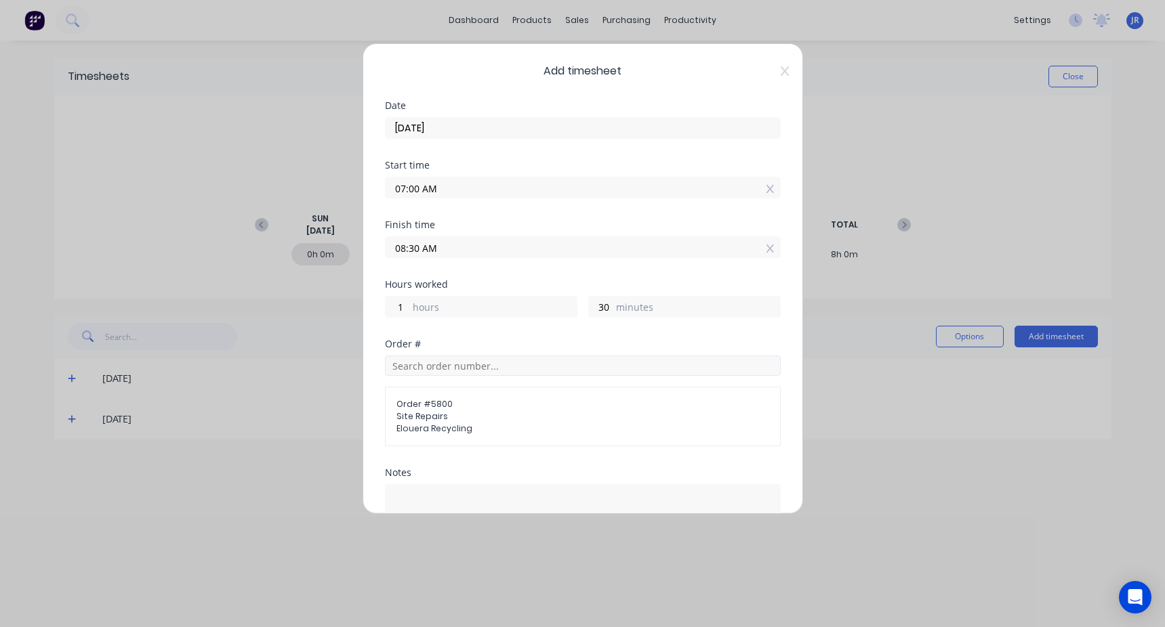
scroll to position [163, 0]
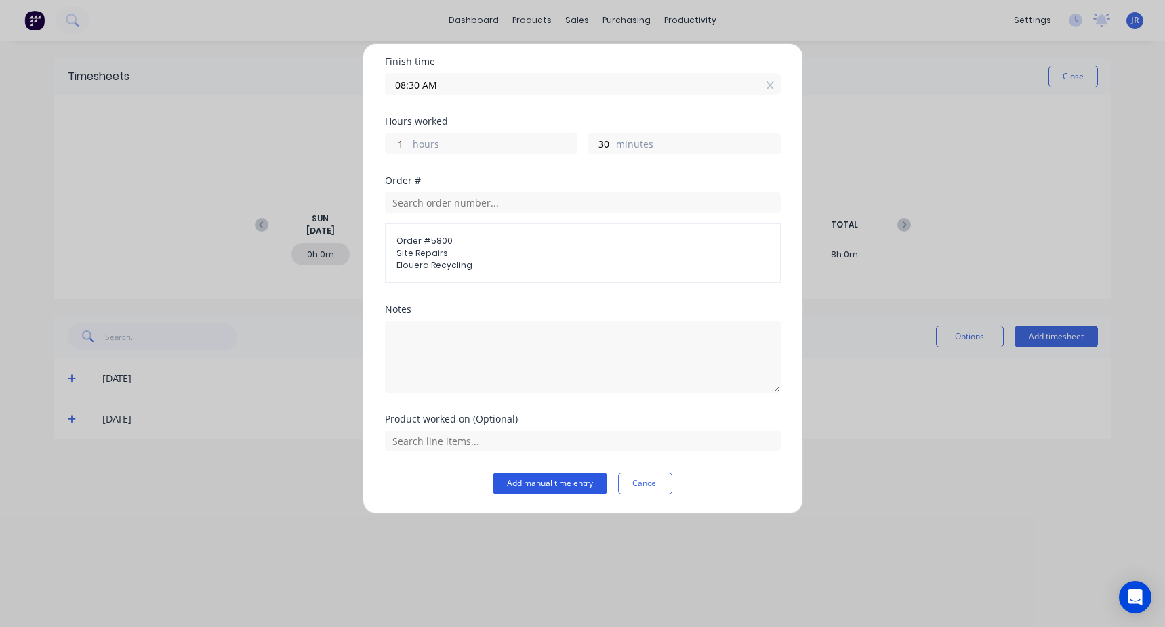
click at [552, 483] on button "Add manual time entry" at bounding box center [550, 484] width 115 height 22
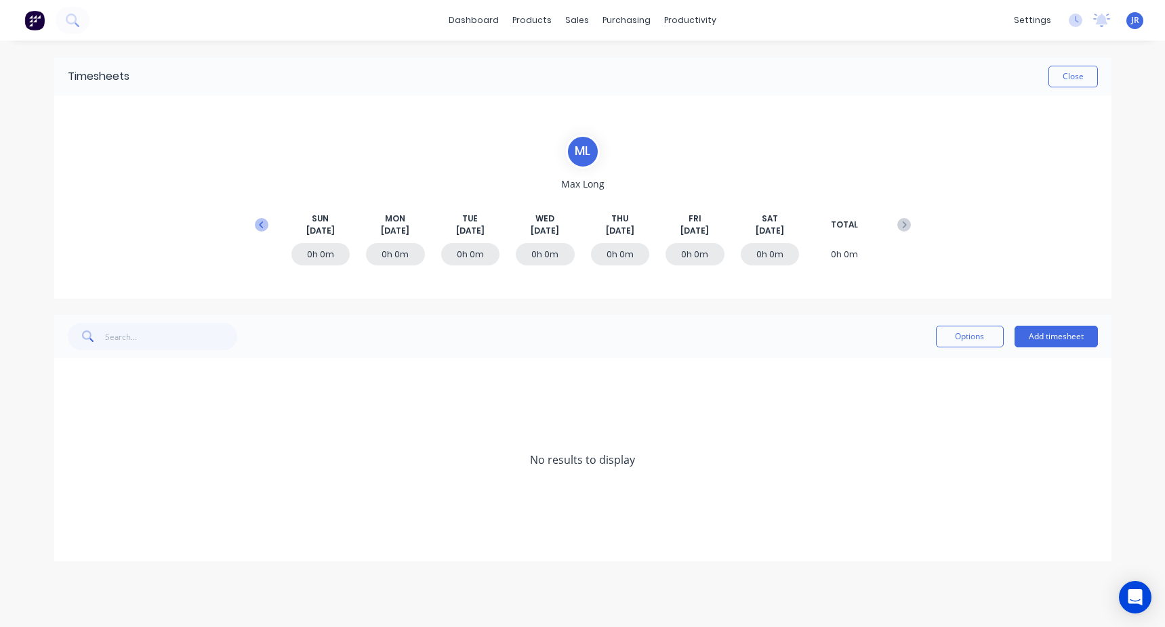
click at [265, 223] on icon at bounding box center [262, 225] width 14 height 14
click at [75, 459] on icon at bounding box center [72, 459] width 9 height 9
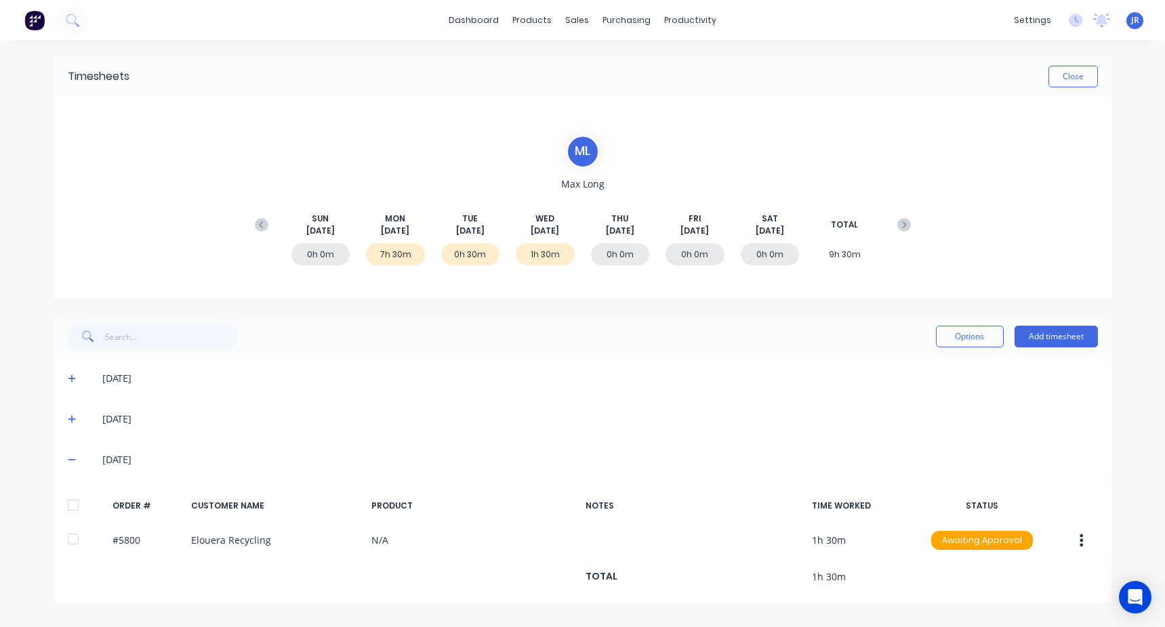
click at [73, 419] on icon at bounding box center [72, 420] width 8 height 8
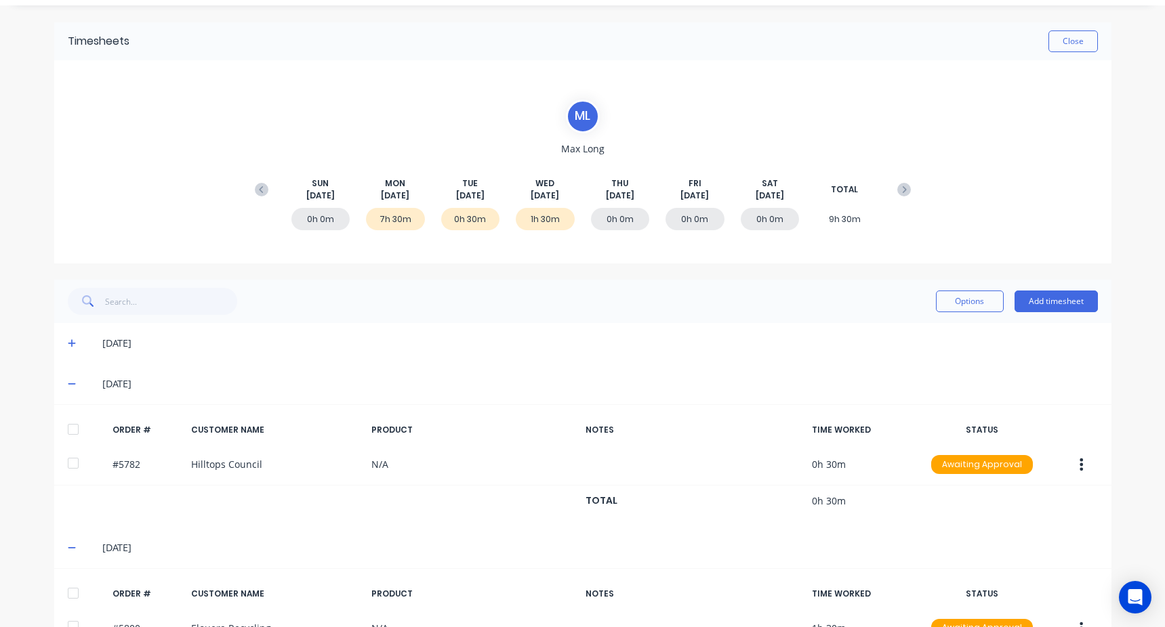
scroll to position [116, 0]
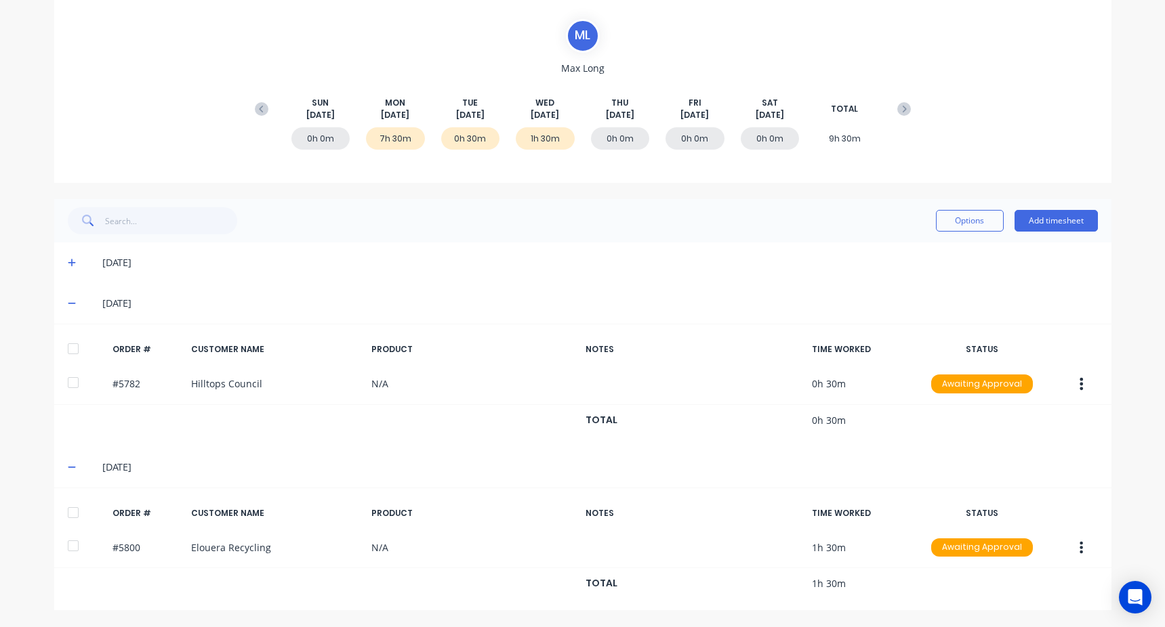
click at [70, 266] on icon at bounding box center [72, 262] width 9 height 9
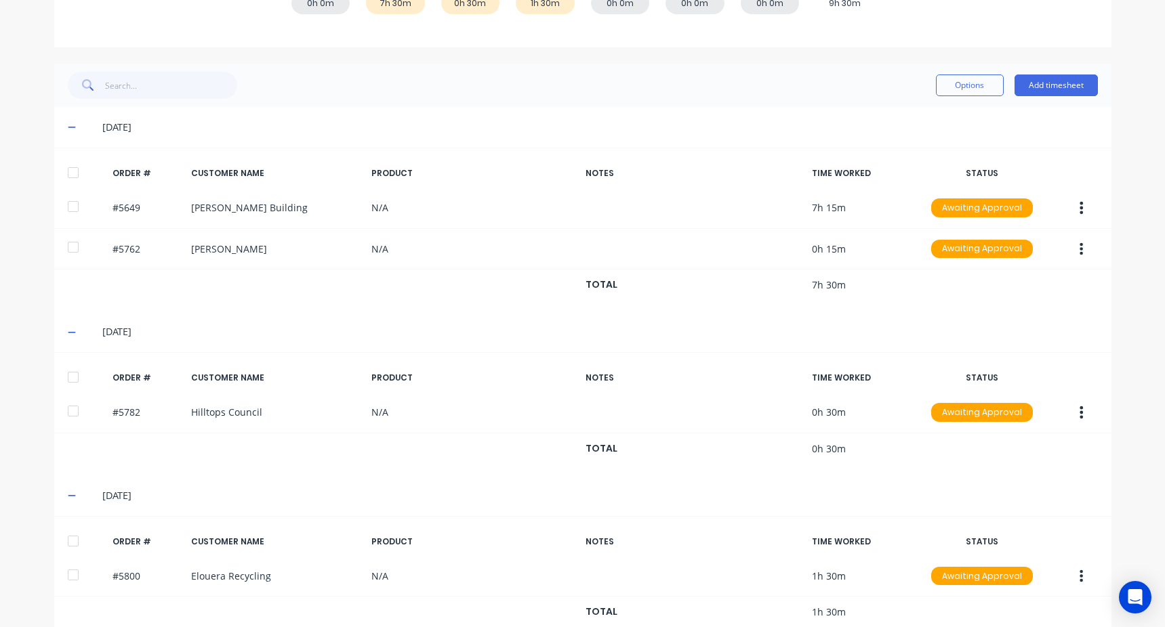
scroll to position [280, 0]
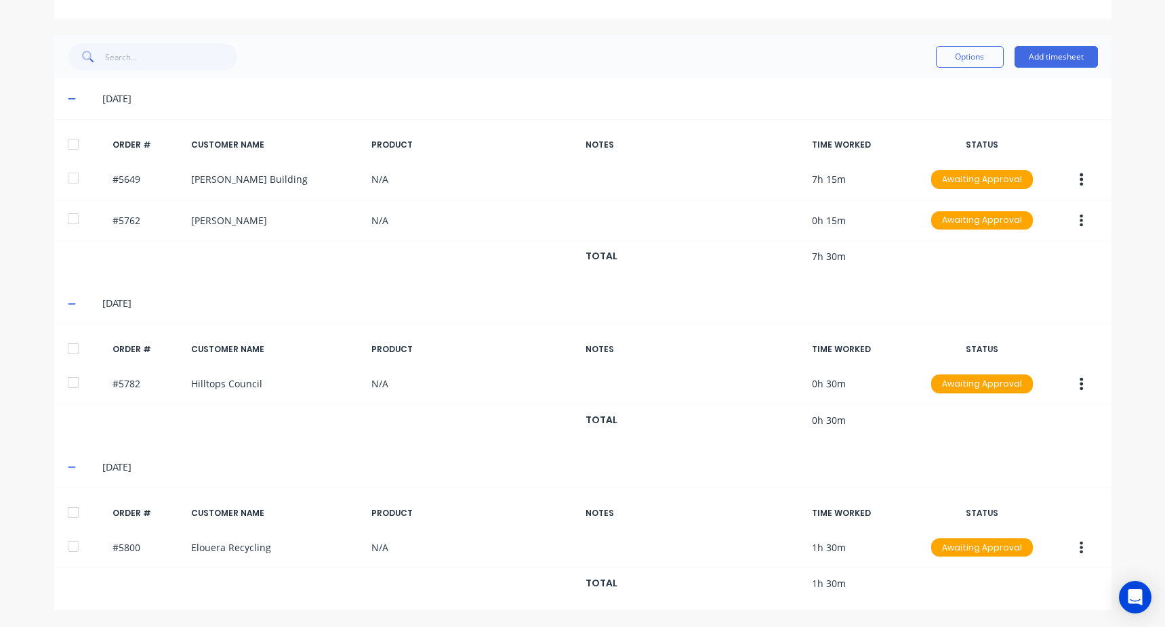
click at [68, 102] on icon at bounding box center [72, 98] width 9 height 9
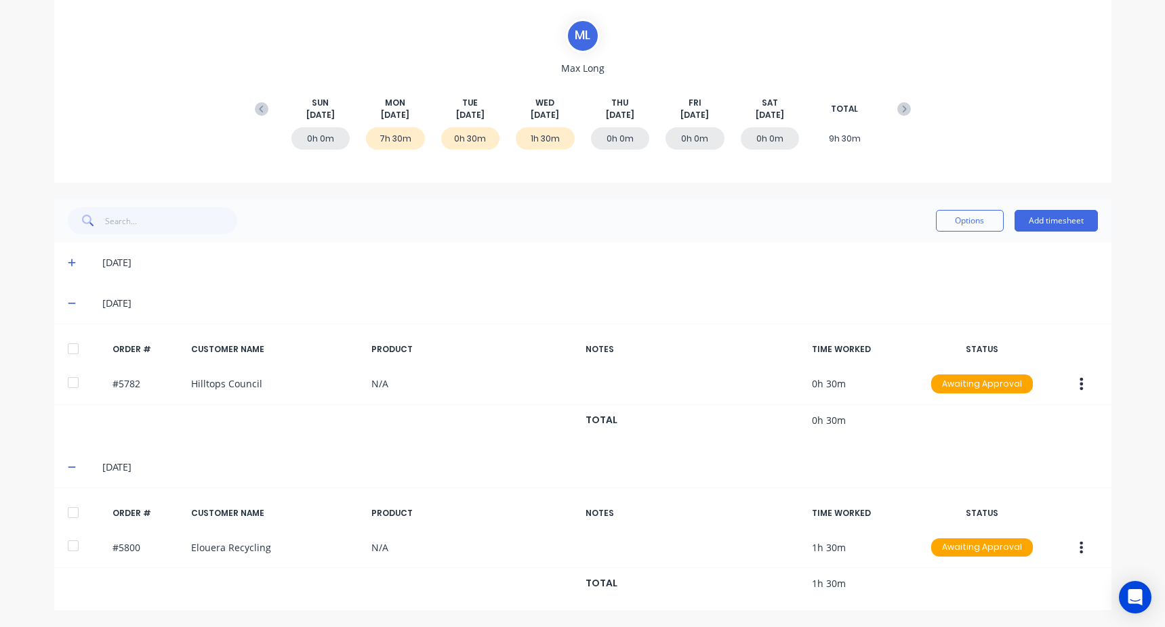
click at [74, 297] on span at bounding box center [75, 304] width 14 height 14
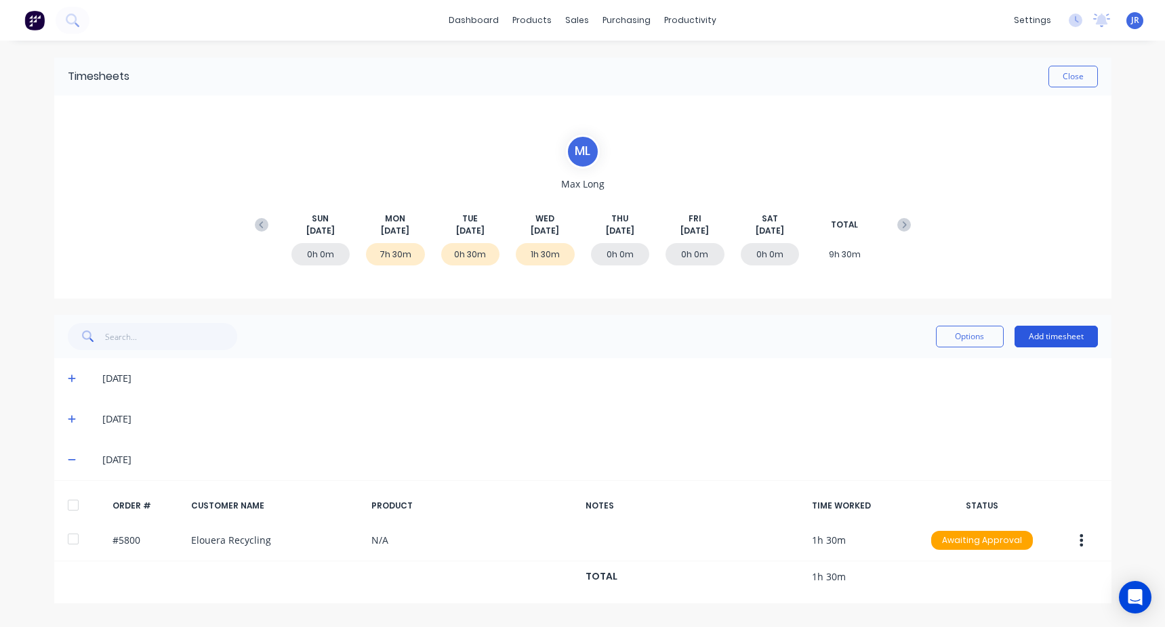
click at [1057, 335] on button "Add timesheet" at bounding box center [1055, 337] width 83 height 22
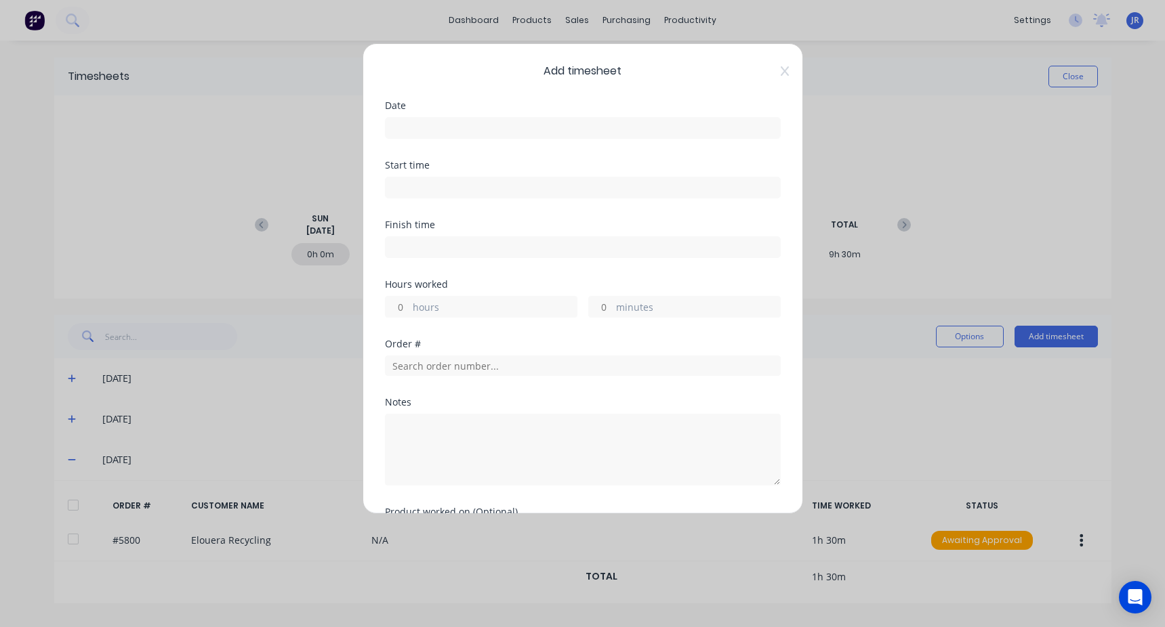
click at [428, 130] on input at bounding box center [583, 128] width 394 height 20
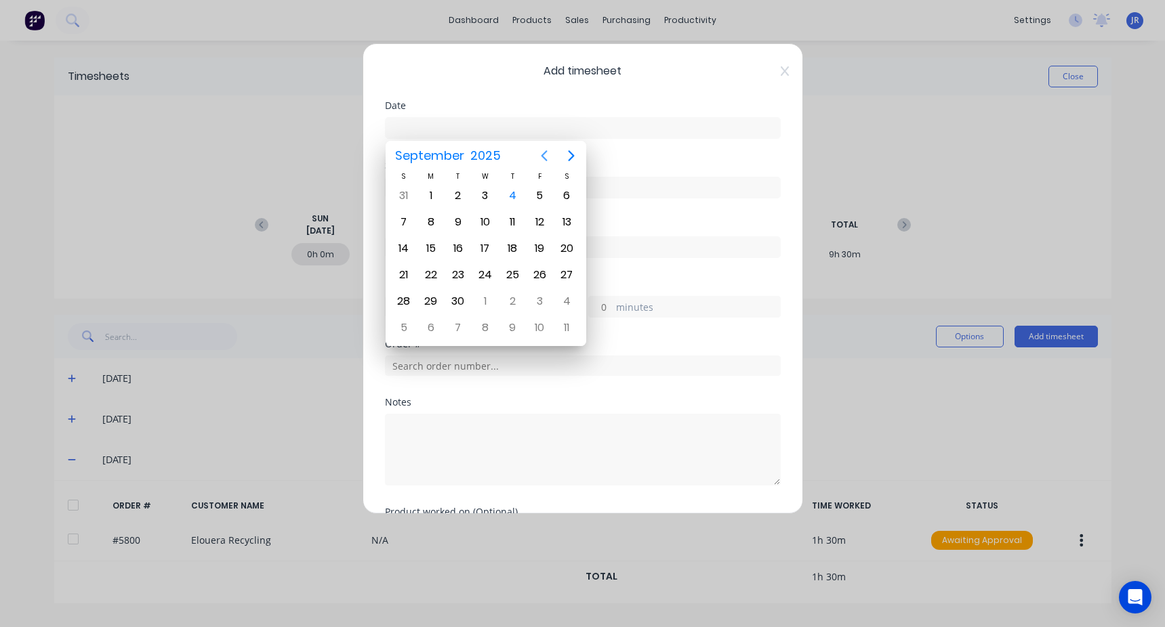
click at [550, 153] on icon "Previous page" at bounding box center [544, 156] width 16 height 16
click at [488, 303] on div "27" at bounding box center [485, 301] width 20 height 20
type input "[DATE]"
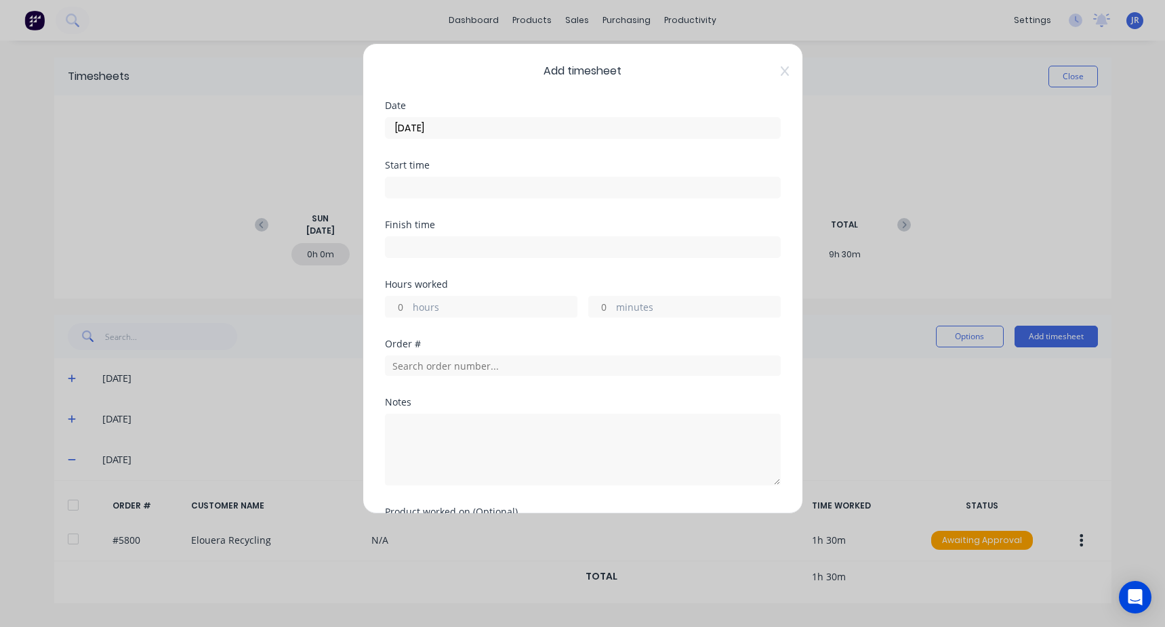
click at [437, 192] on input at bounding box center [583, 188] width 394 height 20
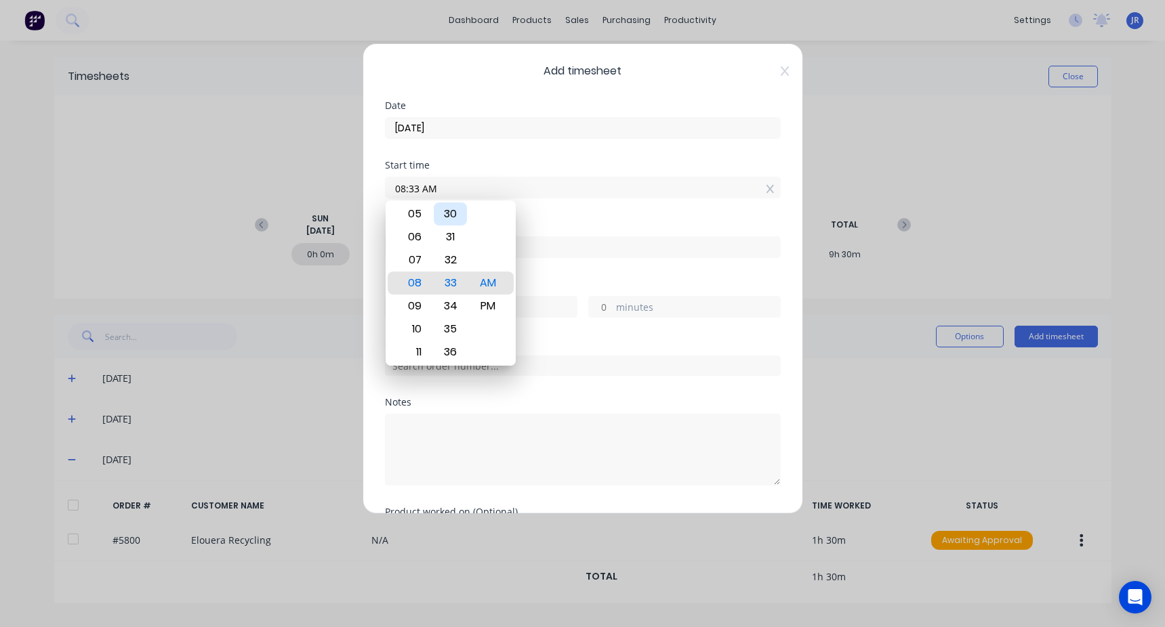
click at [460, 215] on div "30" at bounding box center [450, 214] width 33 height 23
type input "08:30 AM"
click at [546, 214] on div "Start time 08:30 AM" at bounding box center [583, 191] width 396 height 60
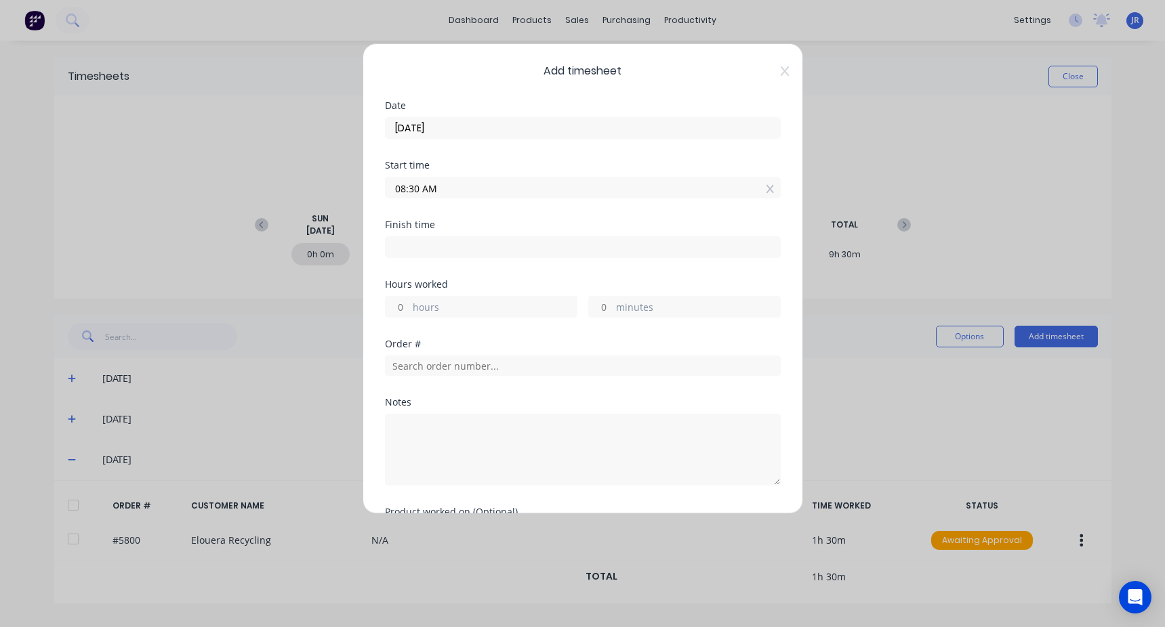
click at [422, 242] on input at bounding box center [583, 247] width 394 height 20
type input "08:41 AM"
type input "0"
type input "11"
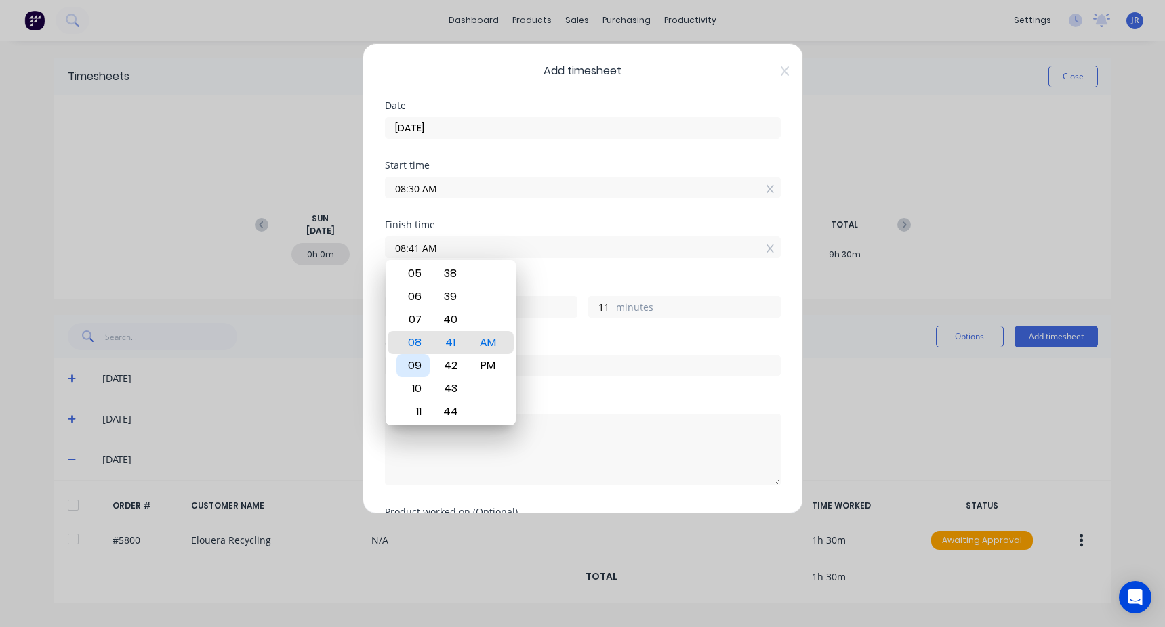
click at [419, 356] on div "09" at bounding box center [412, 365] width 33 height 23
type input "09:41 AM"
type input "1"
type input "09:05 AM"
type input "0"
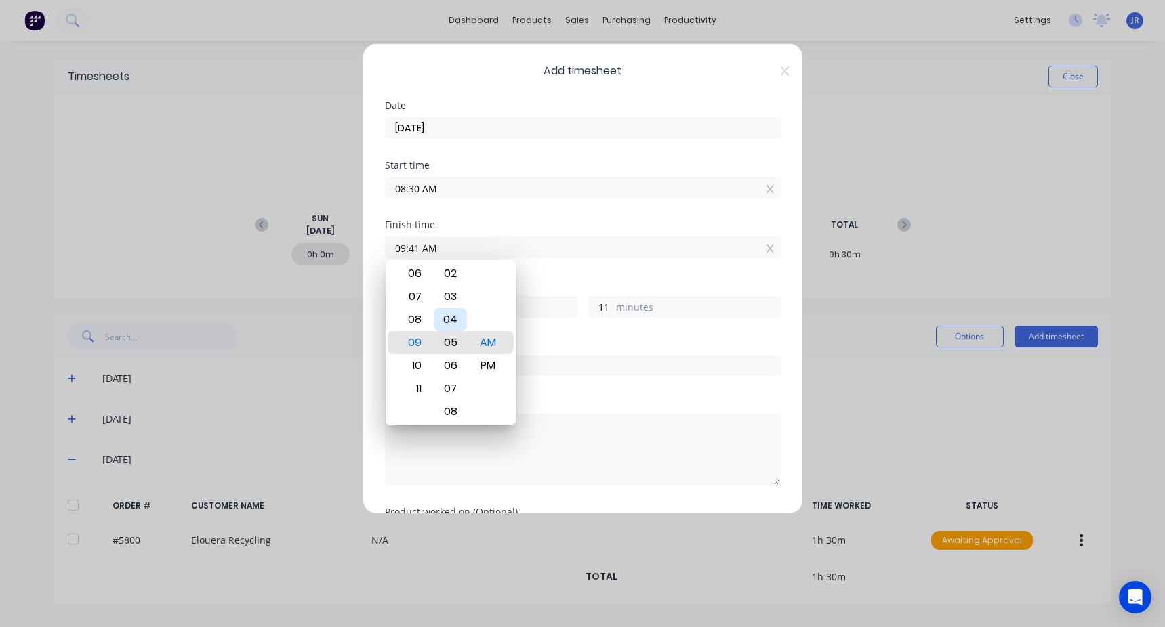
type input "35"
type input "09:00 AM"
type input "30"
click at [579, 275] on div "Finish time 09:00 AM" at bounding box center [583, 250] width 396 height 60
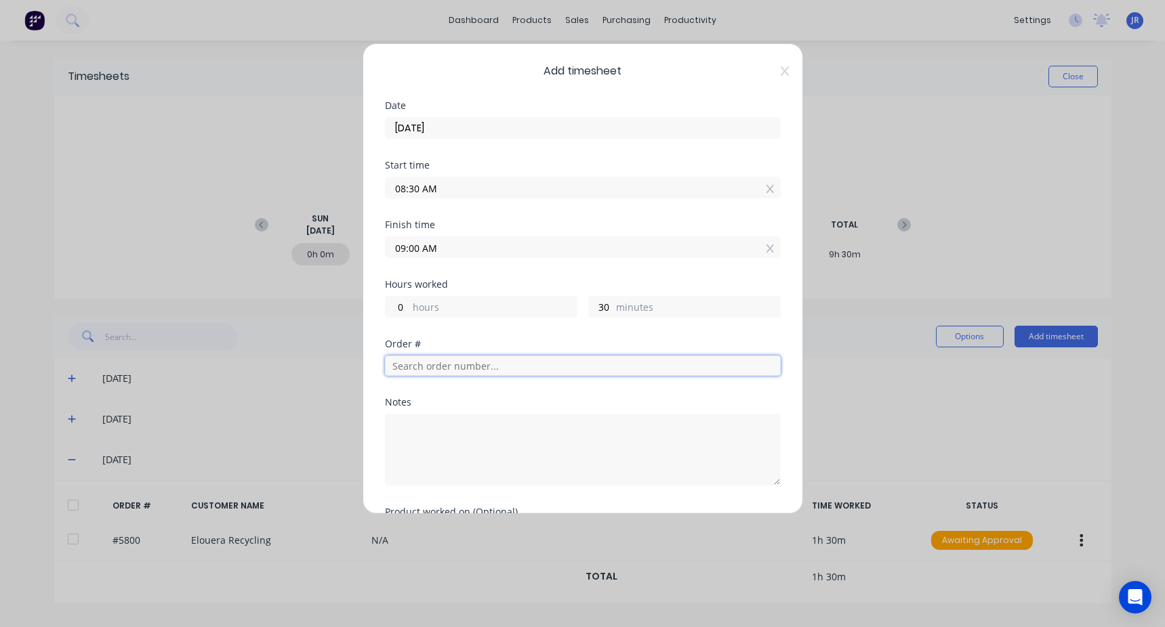
click at [419, 360] on input "text" at bounding box center [583, 366] width 396 height 20
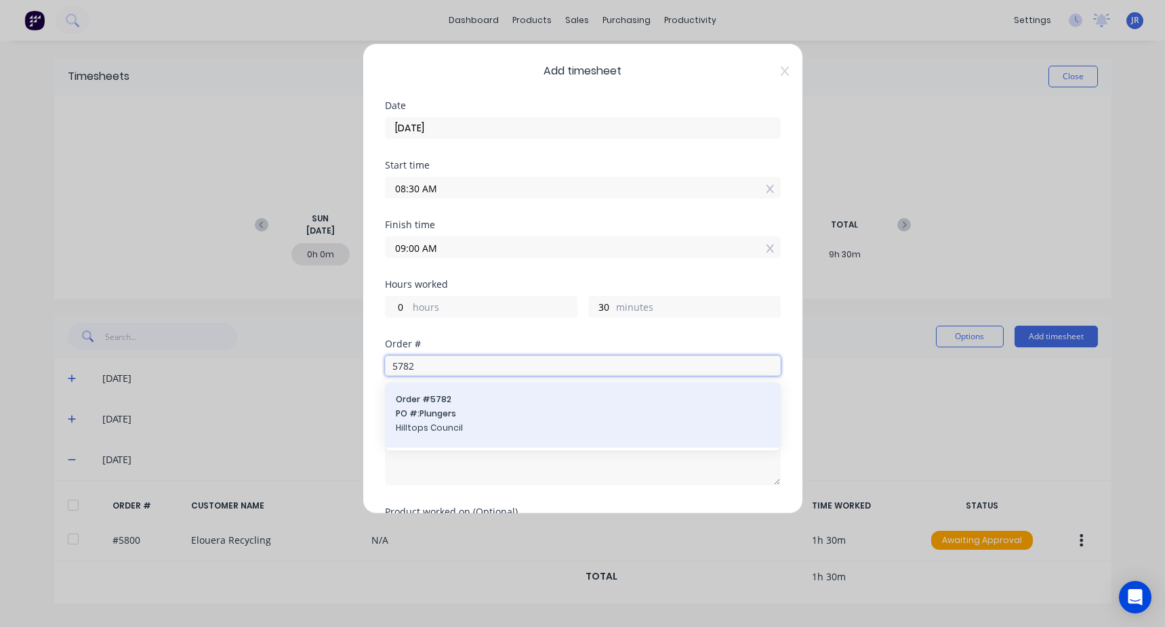
type input "5782"
click at [465, 410] on span "PO #: Plungers" at bounding box center [583, 414] width 374 height 12
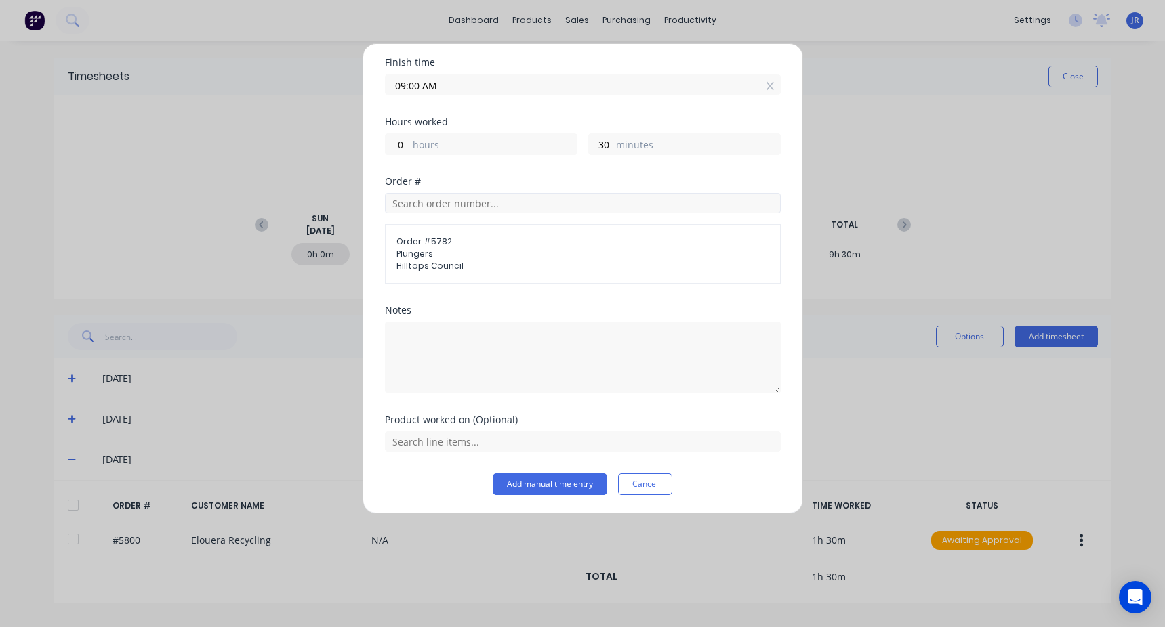
scroll to position [163, 0]
click at [541, 487] on button "Add manual time entry" at bounding box center [550, 484] width 115 height 22
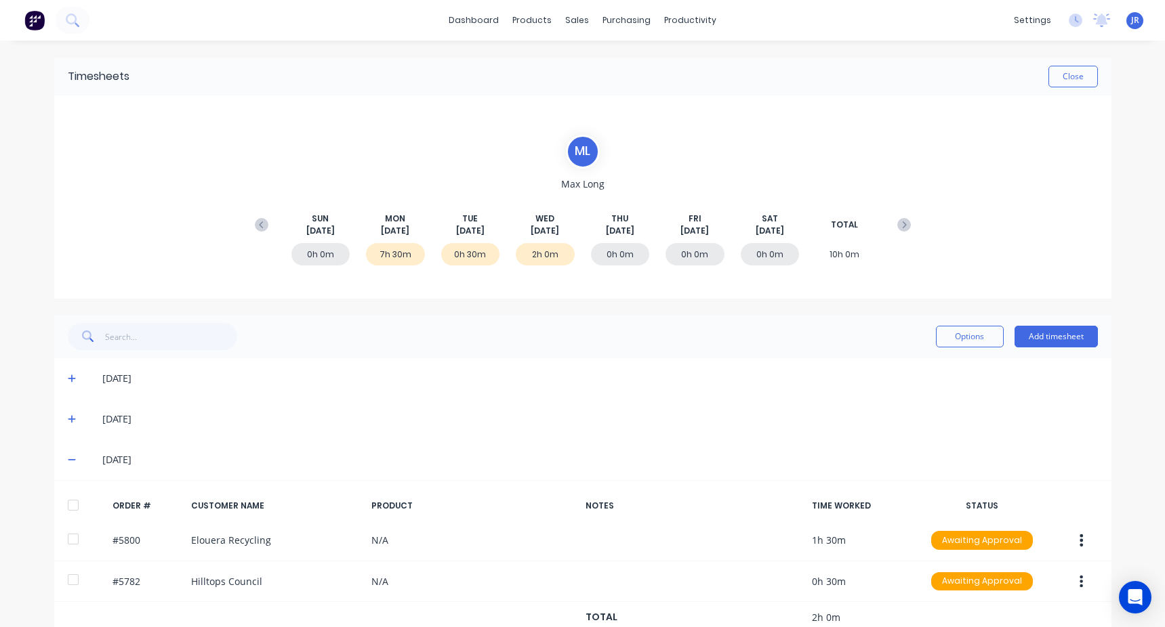
scroll to position [34, 0]
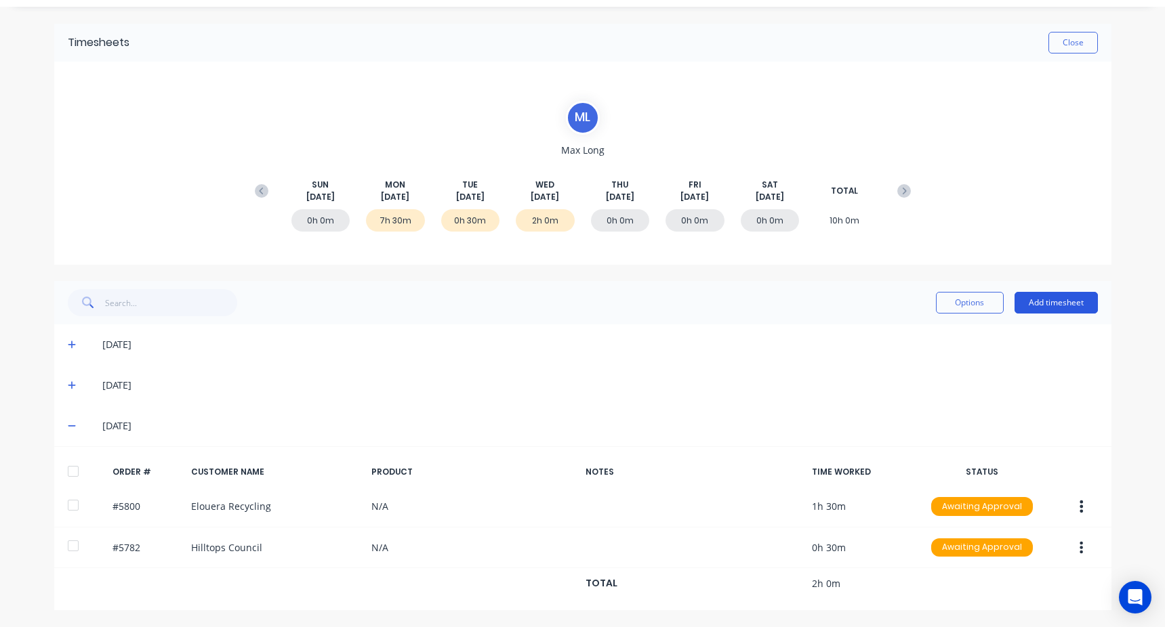
click at [1050, 300] on button "Add timesheet" at bounding box center [1055, 303] width 83 height 22
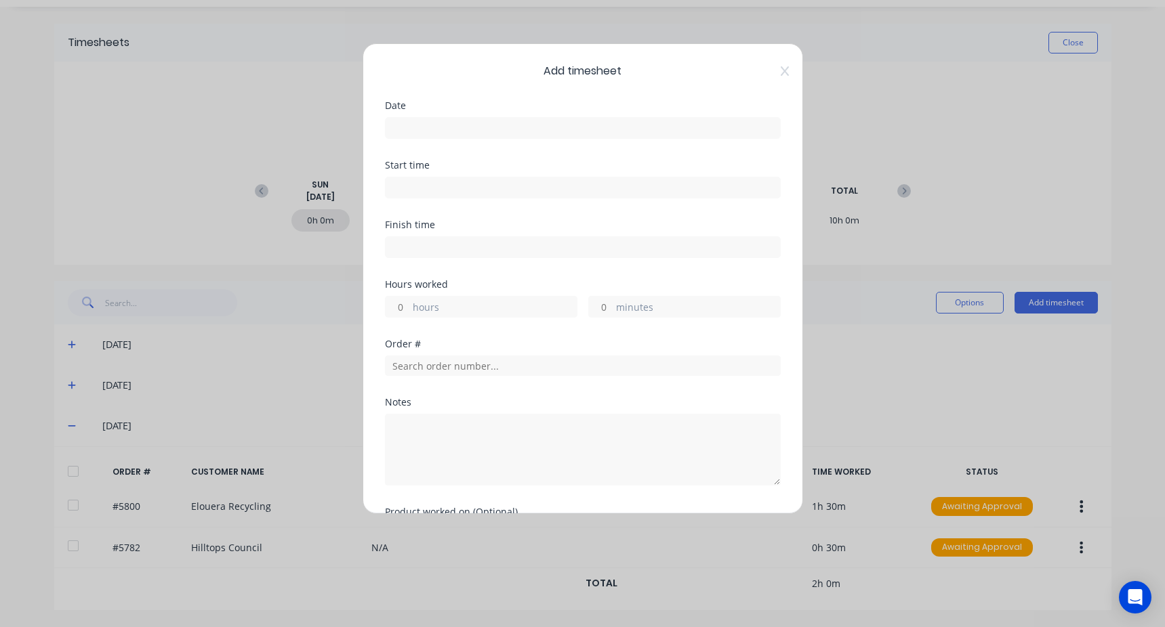
click at [442, 132] on input at bounding box center [583, 128] width 394 height 20
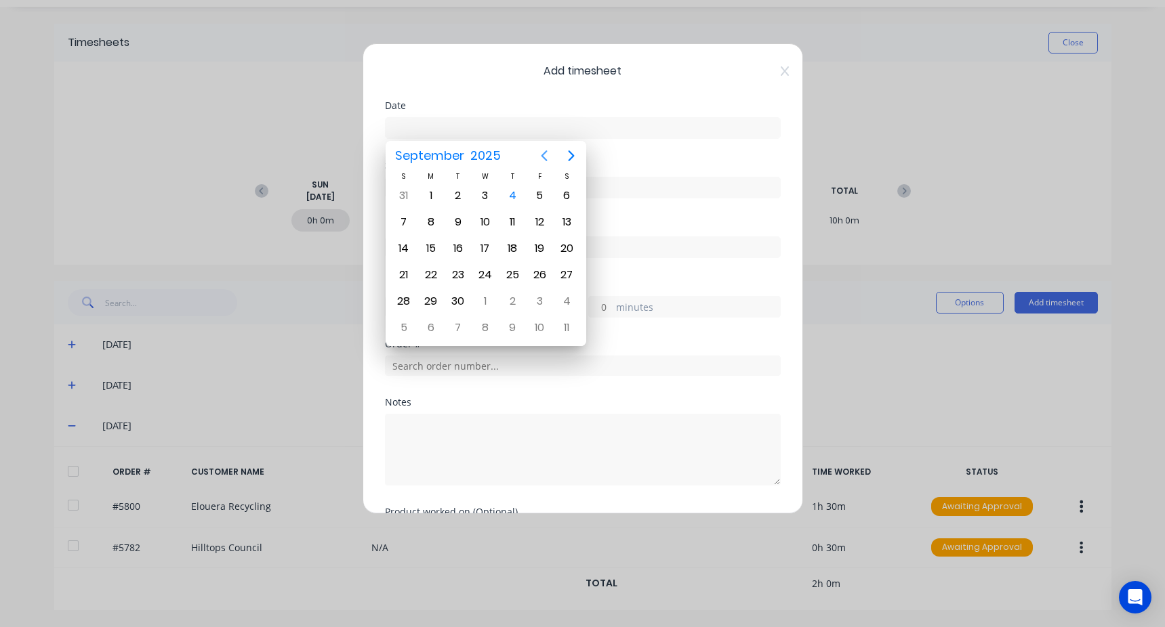
click at [538, 154] on icon "Previous page" at bounding box center [544, 156] width 16 height 16
click at [485, 298] on div "27" at bounding box center [485, 301] width 20 height 20
type input "[DATE]"
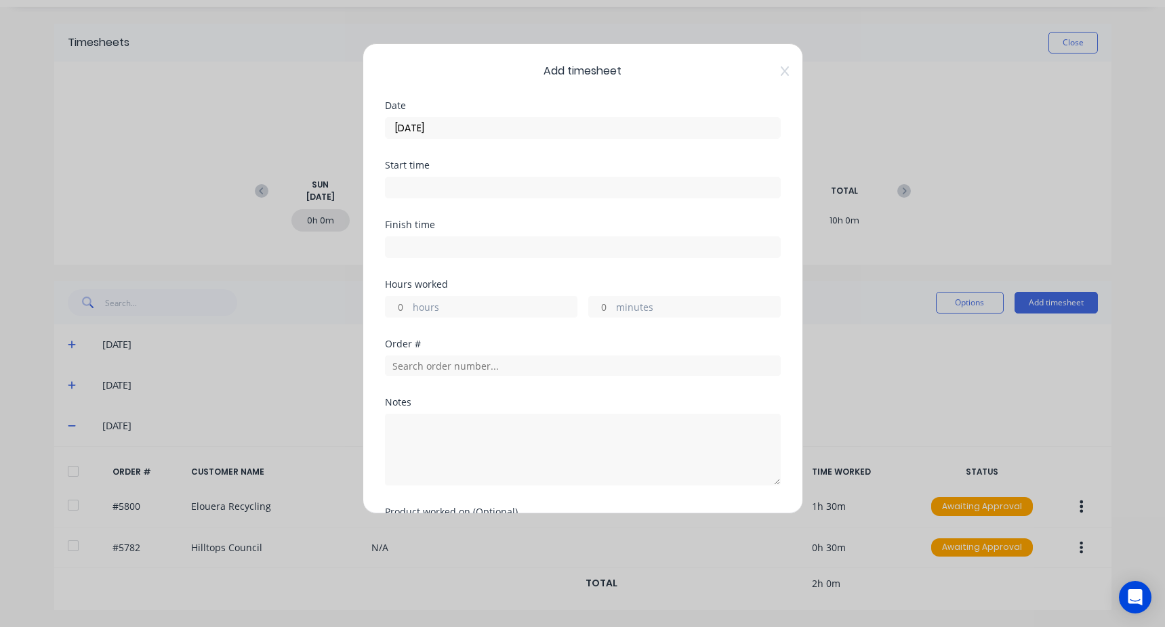
click at [433, 190] on input at bounding box center [583, 188] width 394 height 20
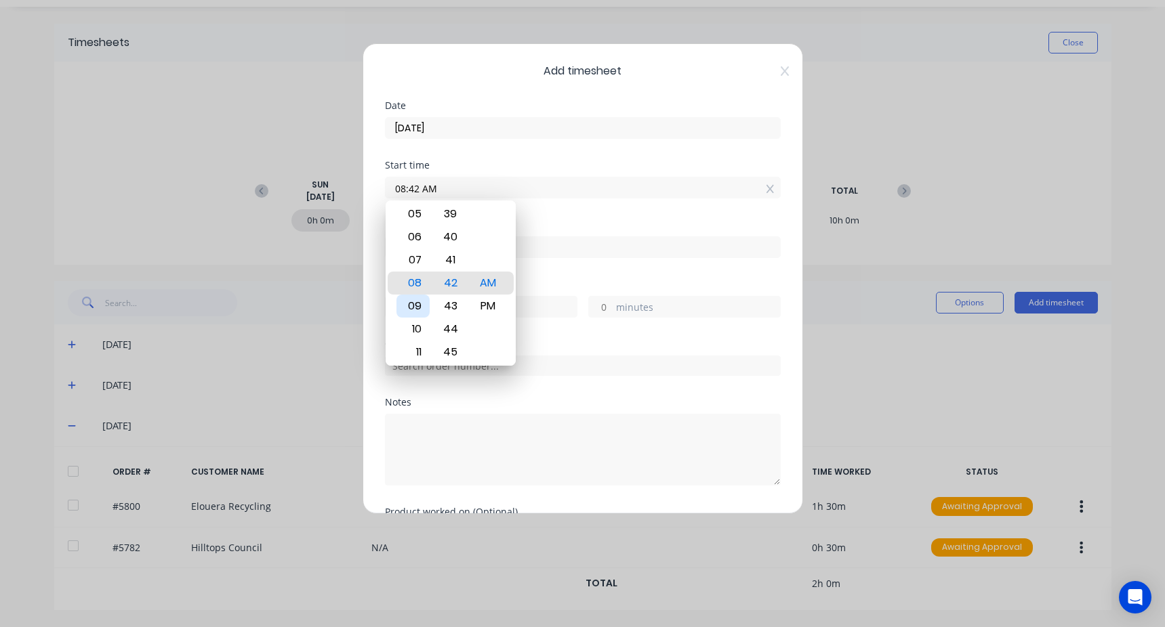
click at [422, 300] on div "09" at bounding box center [412, 306] width 33 height 23
type input "09:00 AM"
click at [581, 209] on div "Start time 09:00 AM" at bounding box center [583, 191] width 396 height 60
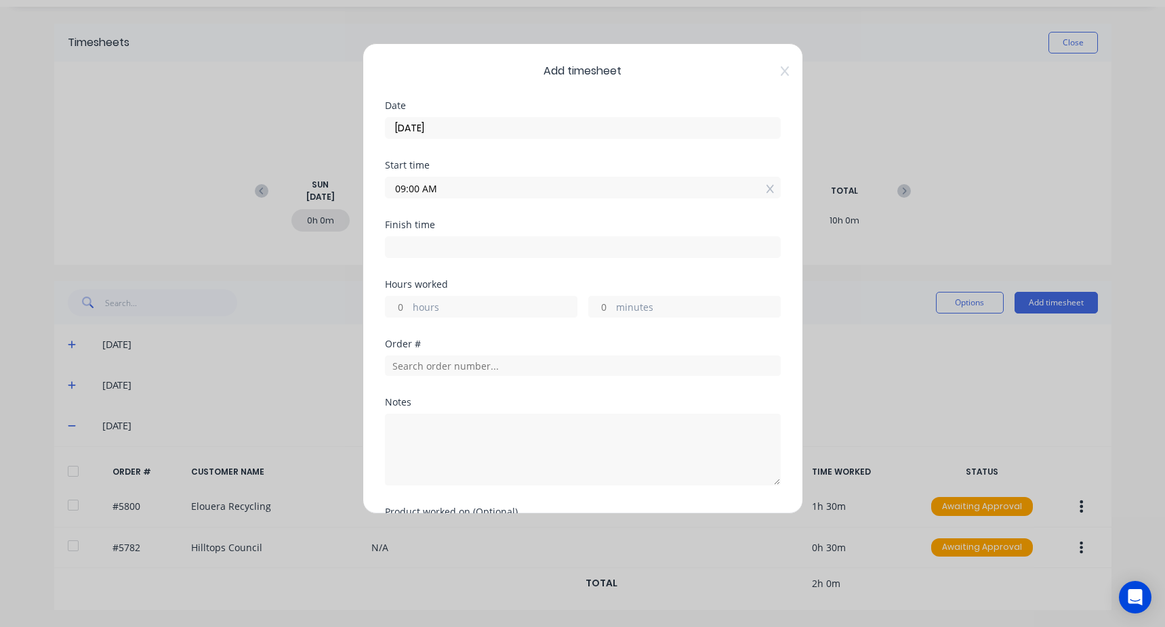
click at [474, 245] on input at bounding box center [583, 247] width 394 height 20
type input "08:42 AM"
type input "23"
type input "42"
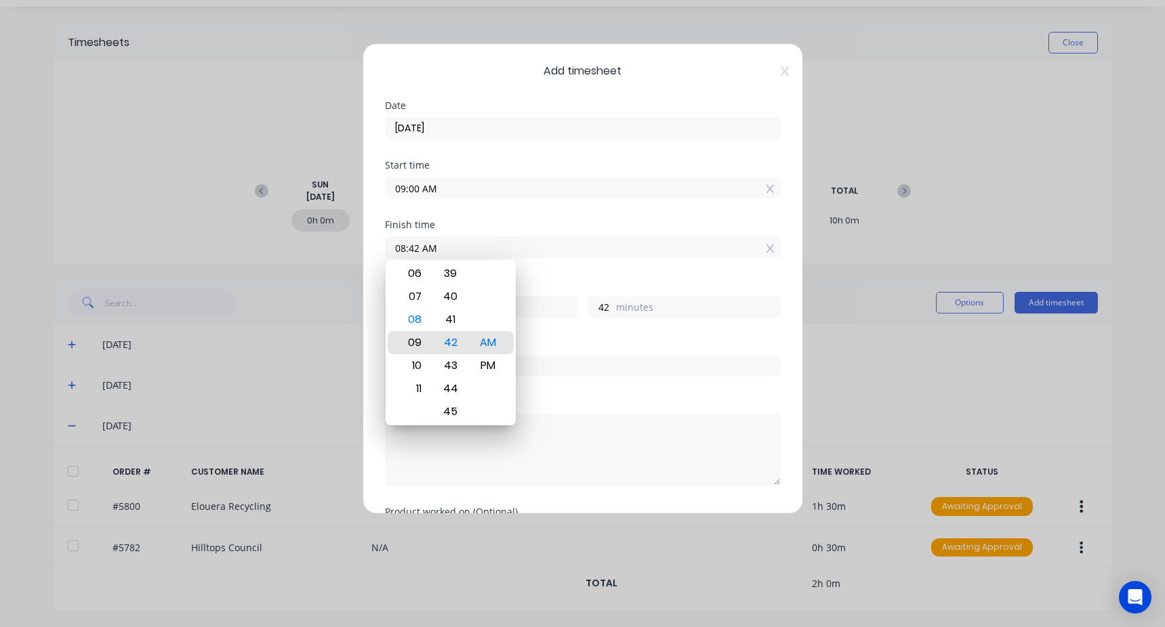
type input "09:42 AM"
type input "0"
type input "10:42 AM"
type input "1"
type input "12:42 AM"
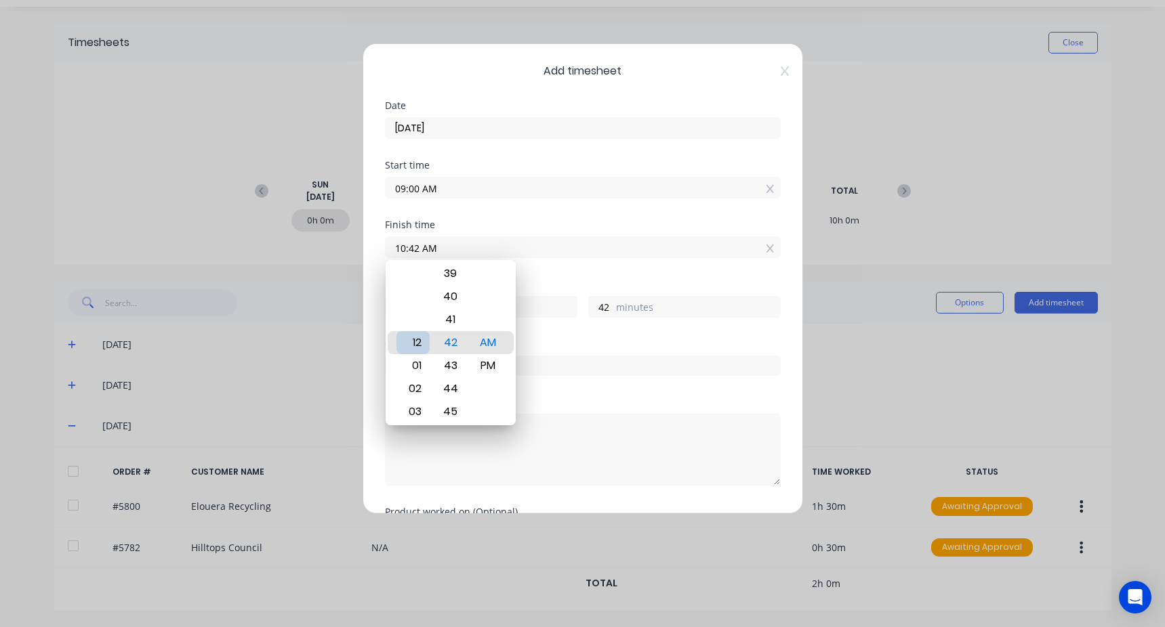
type input "15"
type input "12:37 AM"
type input "37"
type input "12:34 AM"
type input "34"
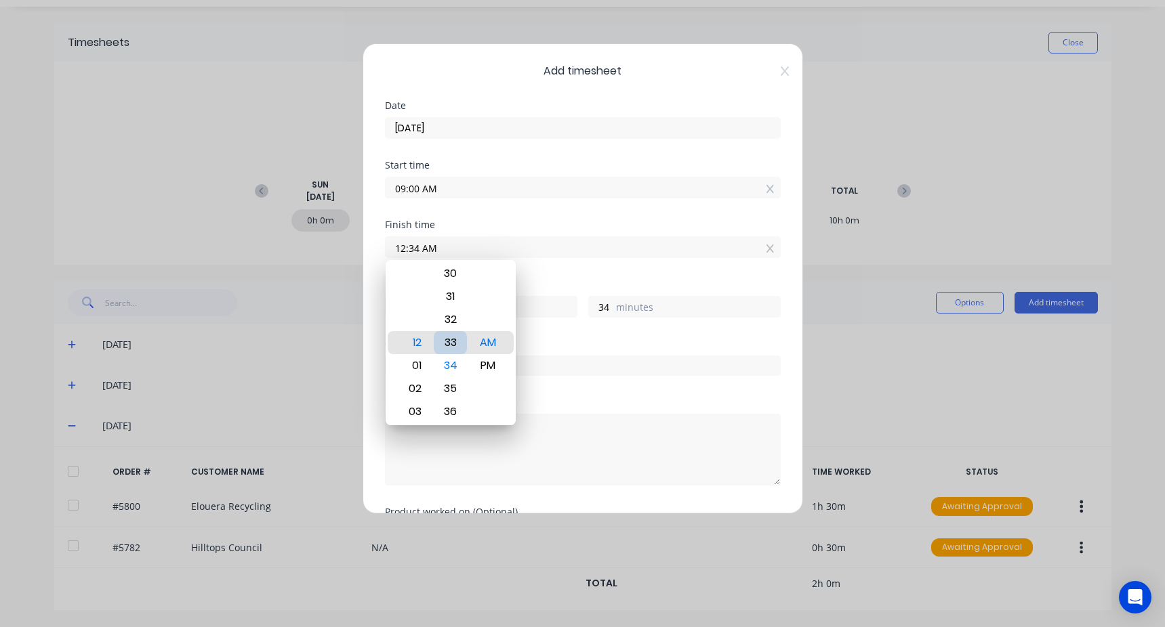
type input "12:33 AM"
type input "33"
type input "12:31 AM"
type input "31"
type input "12:30 AM"
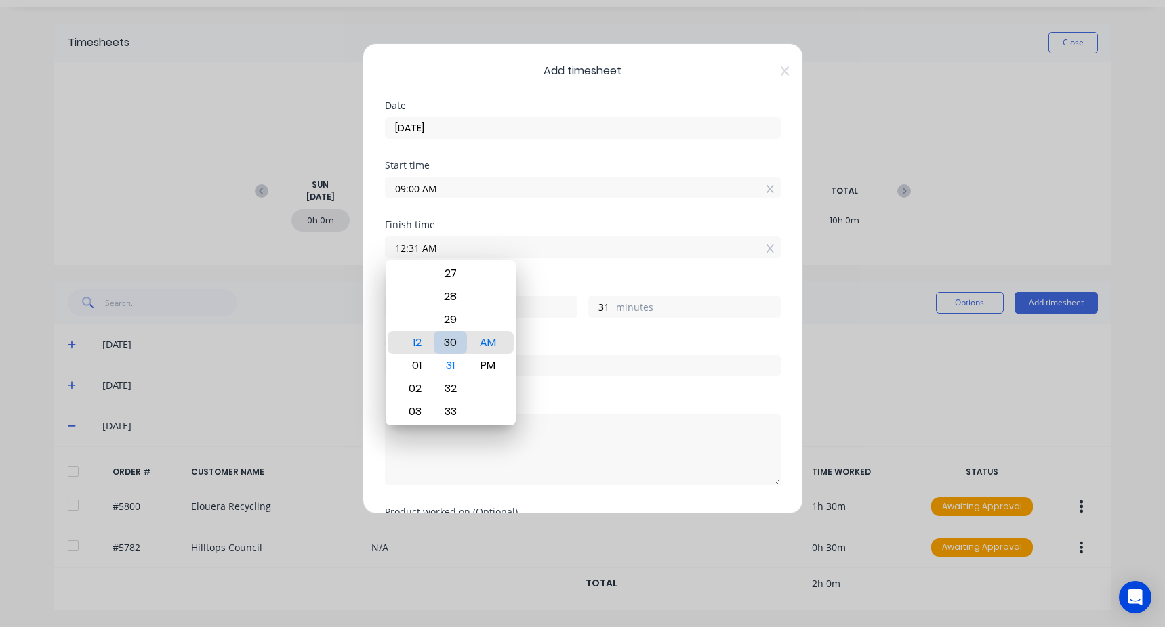
type input "30"
drag, startPoint x: 496, startPoint y: 372, endPoint x: 520, endPoint y: 298, distance: 77.6
click at [496, 373] on div "PM" at bounding box center [487, 365] width 33 height 23
type input "12:30 PM"
type input "3"
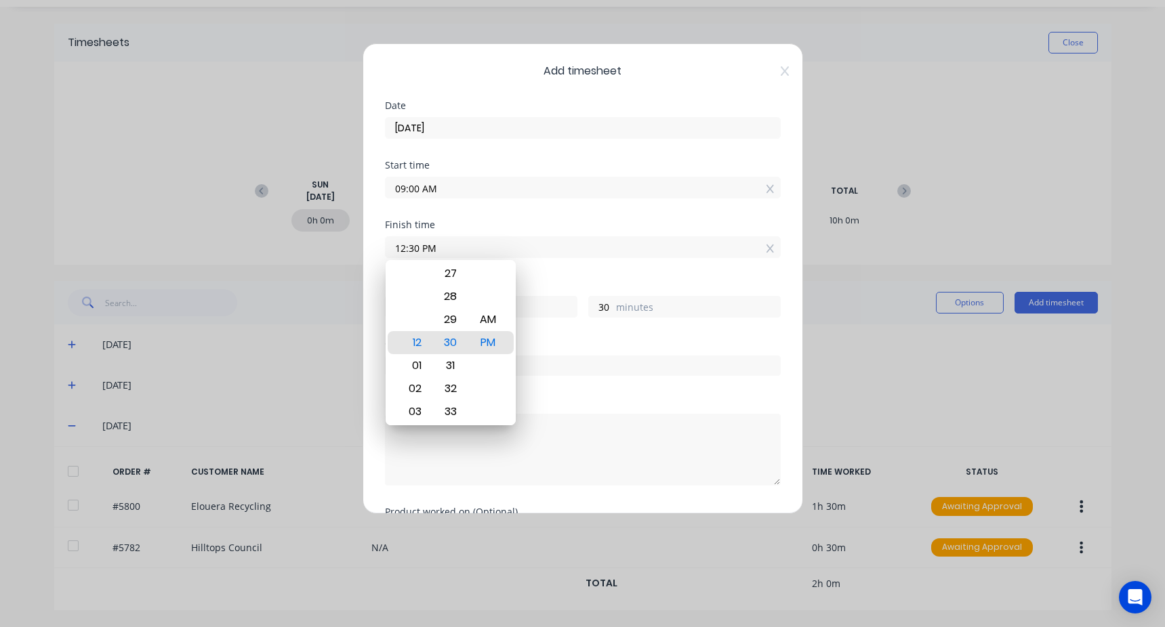
click at [537, 275] on div "Finish time 12:30 PM" at bounding box center [583, 250] width 396 height 60
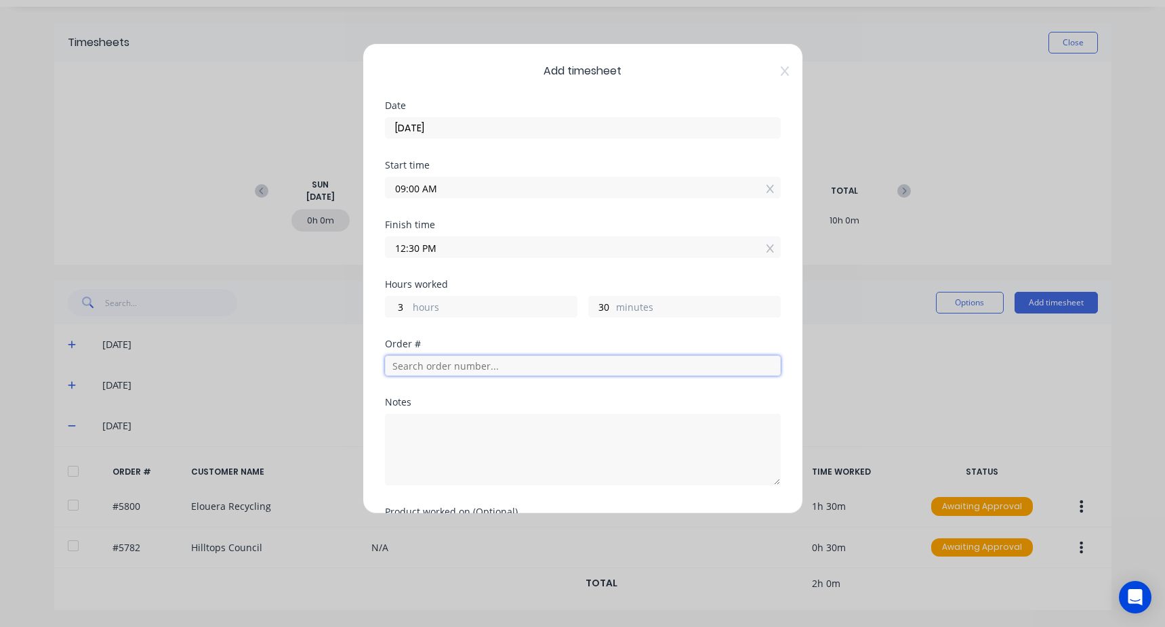
click at [446, 371] on input "text" at bounding box center [583, 366] width 396 height 20
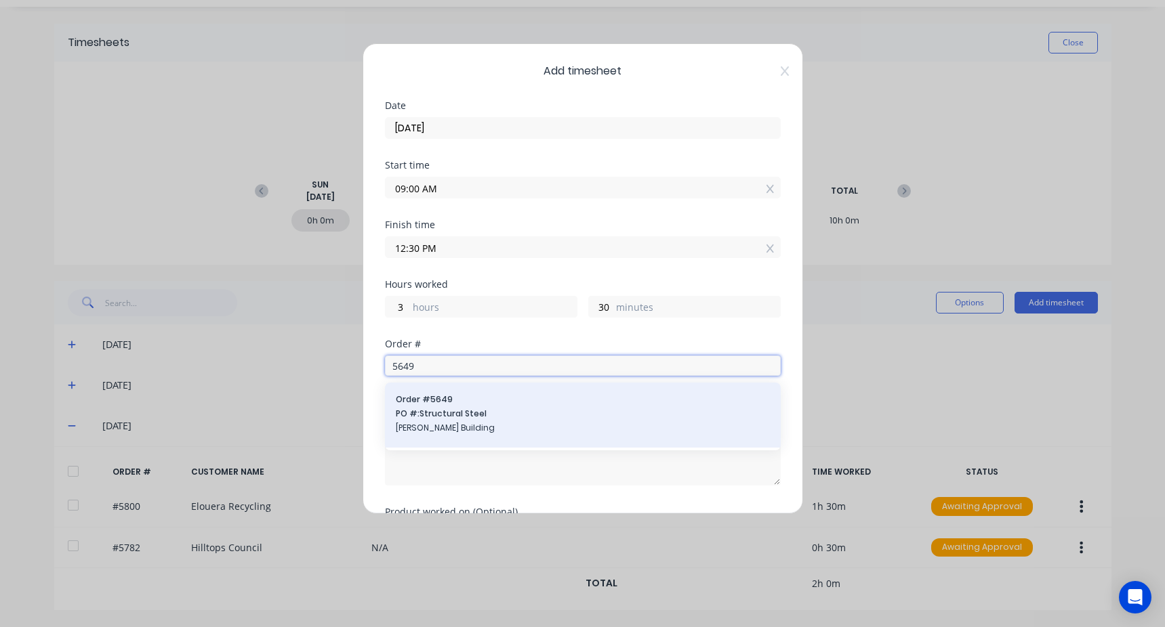
type input "5649"
click at [492, 421] on div "Order # 5649 PO #: Structural Steel [PERSON_NAME] Building" at bounding box center [583, 415] width 374 height 43
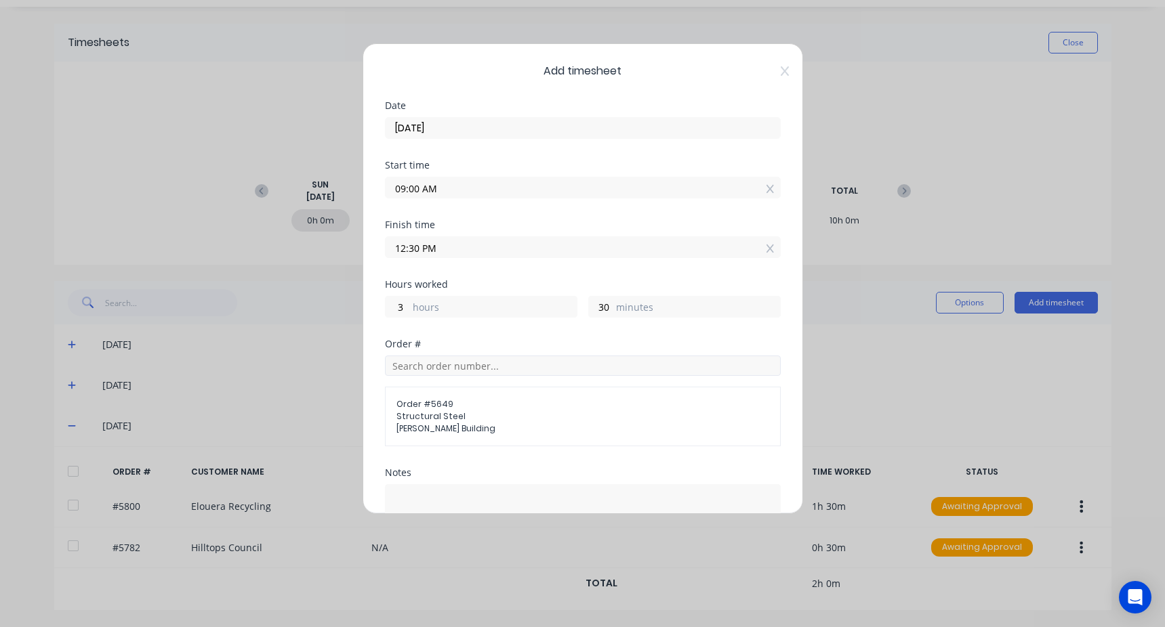
scroll to position [163, 0]
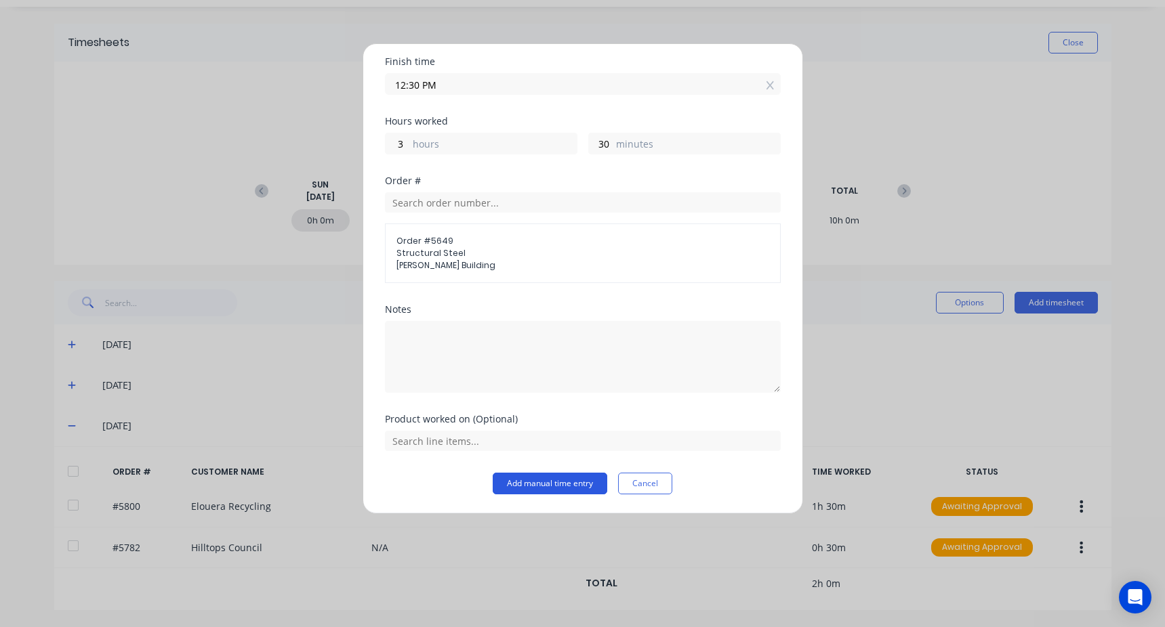
click at [557, 481] on button "Add manual time entry" at bounding box center [550, 484] width 115 height 22
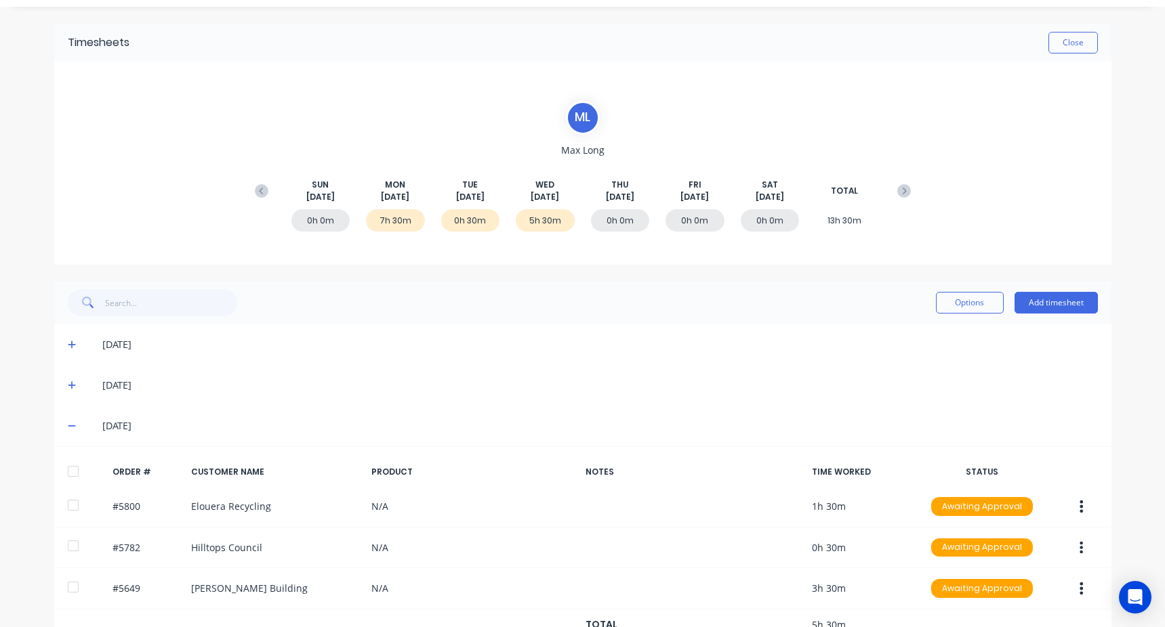
scroll to position [75, 0]
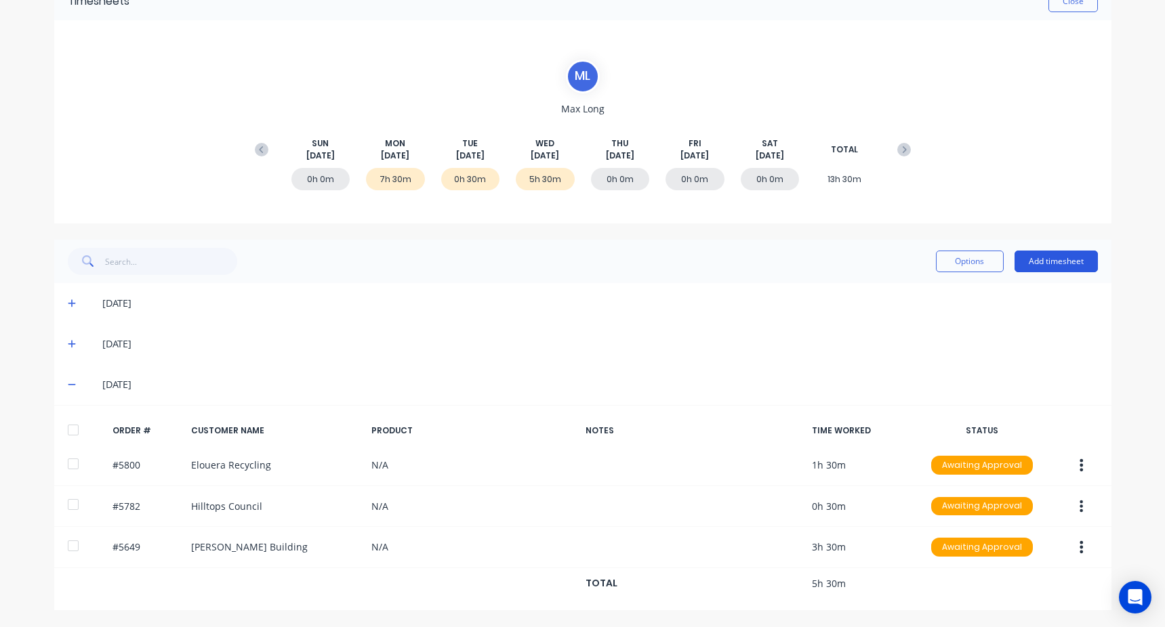
click at [1020, 261] on button "Add timesheet" at bounding box center [1055, 262] width 83 height 22
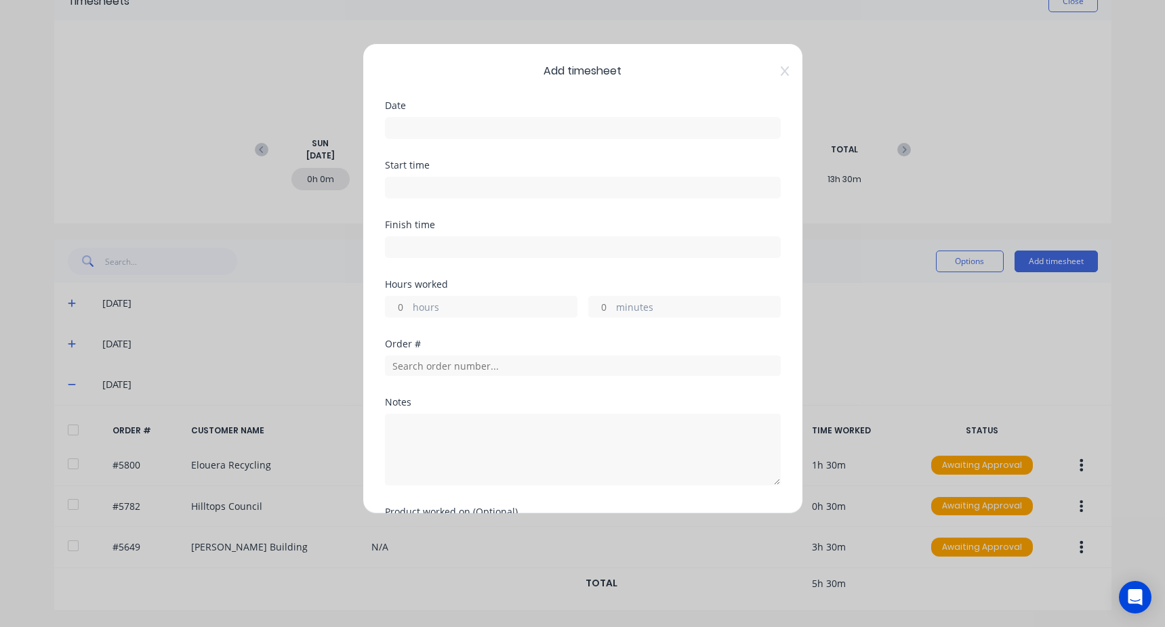
click at [416, 122] on input at bounding box center [583, 128] width 394 height 20
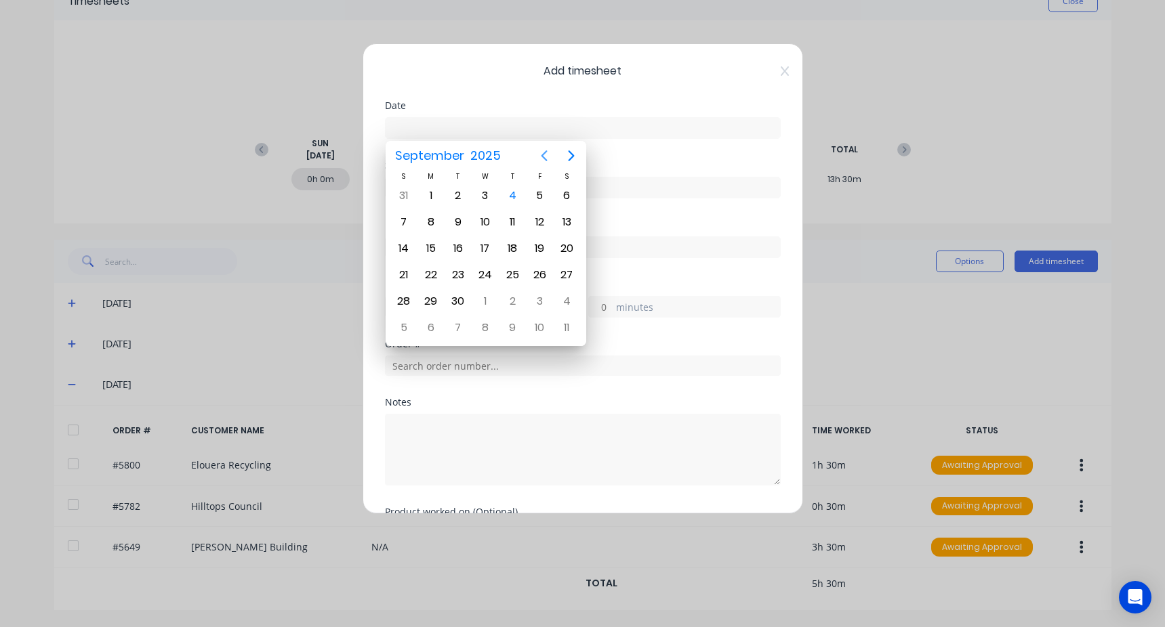
click at [547, 148] on icon "Previous page" at bounding box center [544, 156] width 16 height 16
click at [486, 293] on div "27" at bounding box center [485, 301] width 20 height 20
type input "[DATE]"
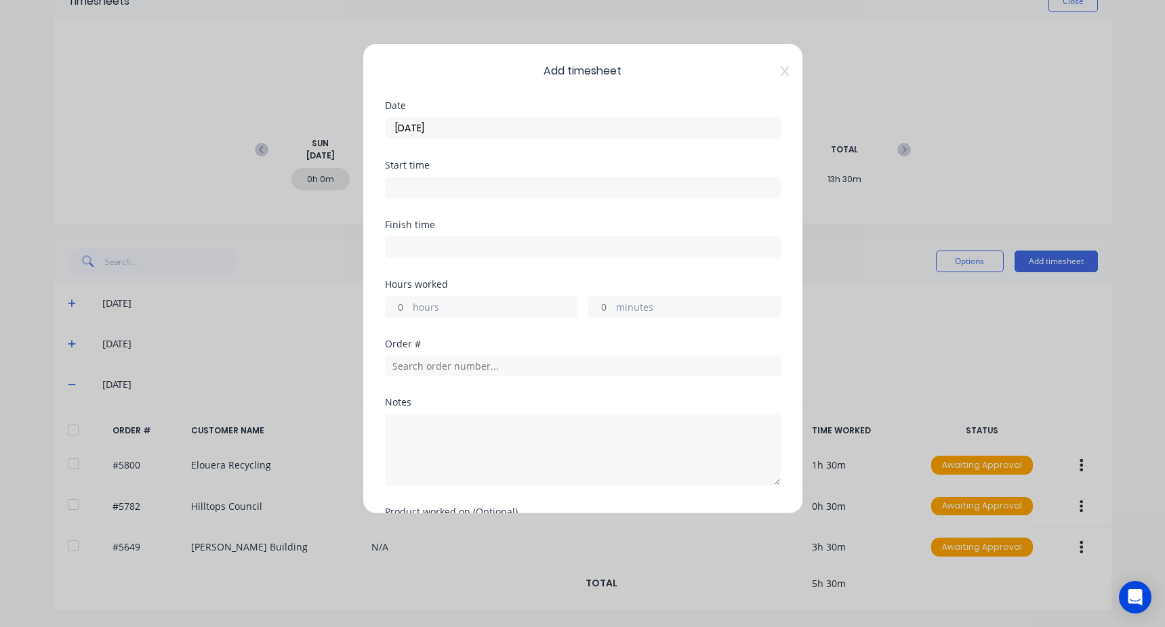
click at [440, 186] on input at bounding box center [583, 188] width 394 height 20
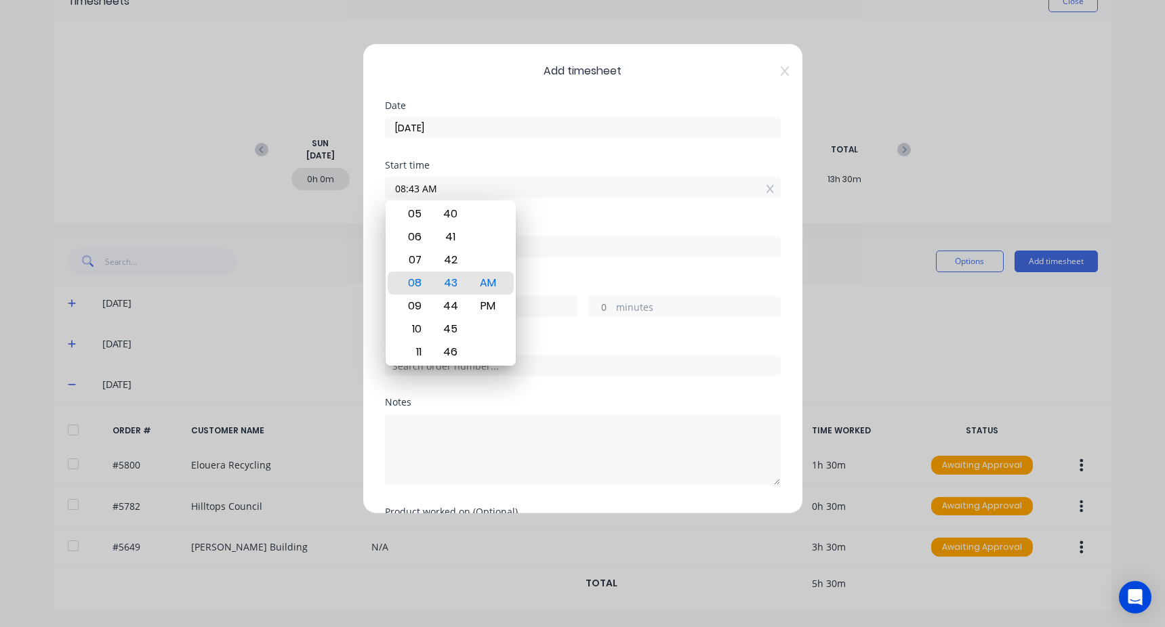
drag, startPoint x: 470, startPoint y: 181, endPoint x: 341, endPoint y: 184, distance: 129.5
click at [341, 184] on div "Add timesheet Date 27/08/2025 Start time 08:43 AM Finish time Hours worked hour…" at bounding box center [582, 313] width 1165 height 627
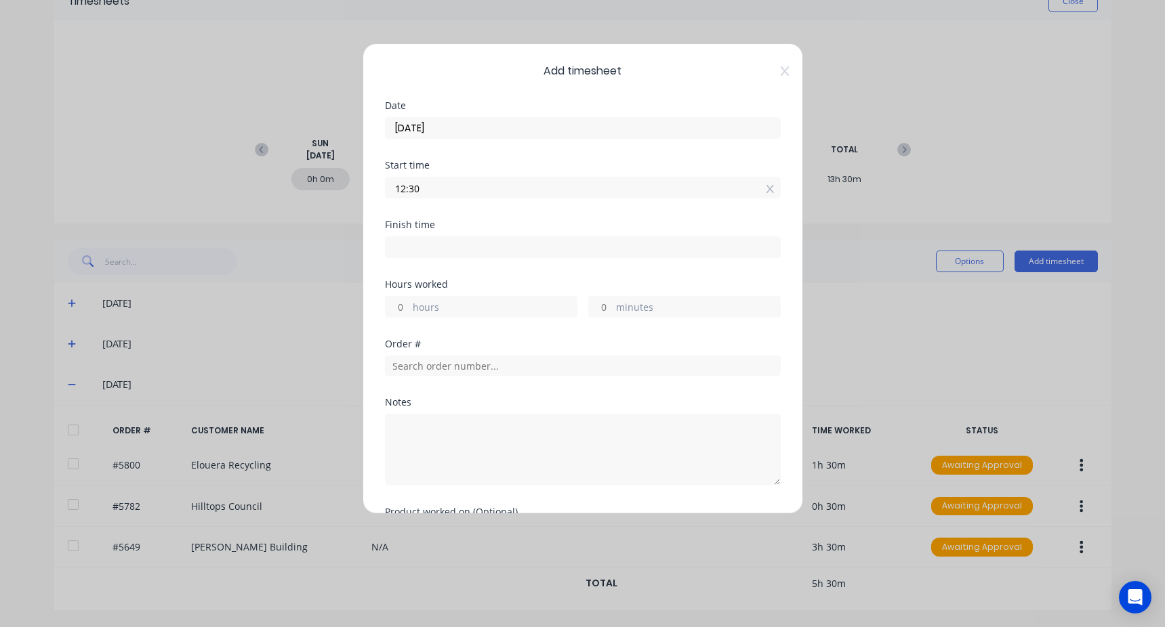
type input "12:30 PM"
click at [432, 243] on input at bounding box center [583, 247] width 394 height 20
type input "08:43 AM"
type input "20"
type input "13"
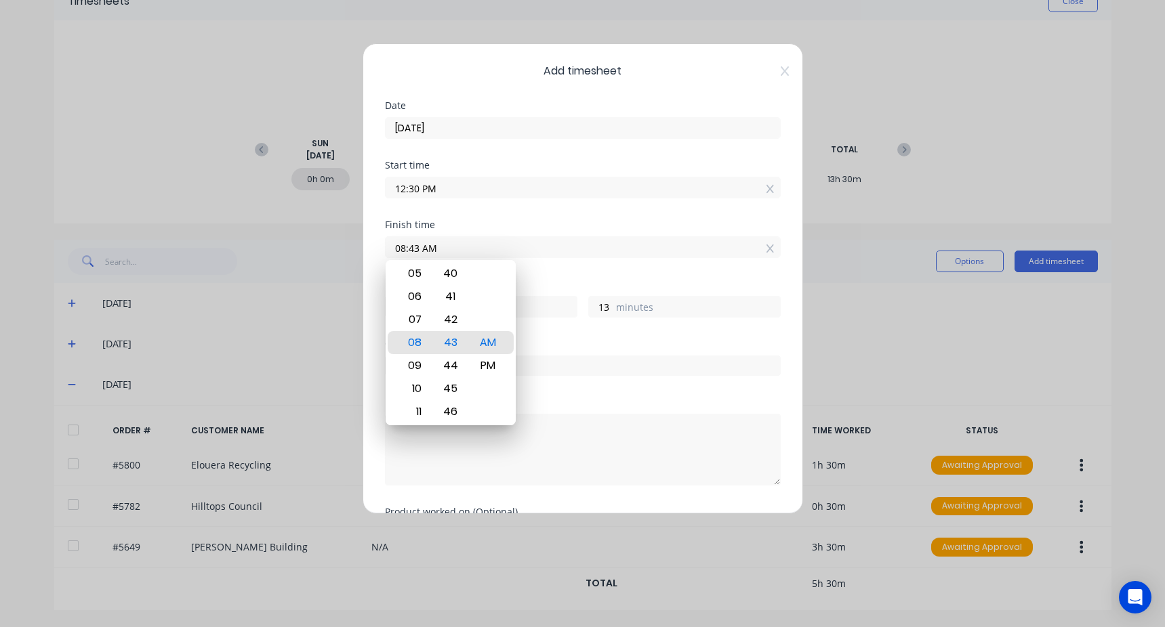
drag, startPoint x: 448, startPoint y: 245, endPoint x: 380, endPoint y: 255, distance: 68.5
click at [382, 255] on div "Add timesheet Date 27/08/2025 Start time 12:30 PM Finish time 08:43 AM Hours wo…" at bounding box center [583, 278] width 440 height 471
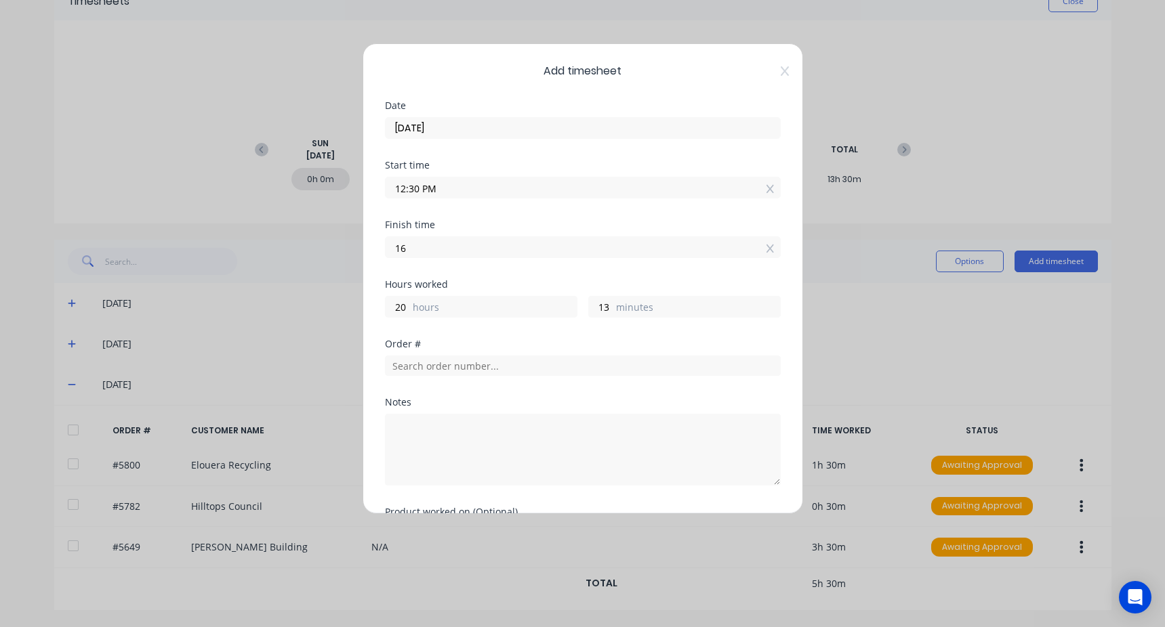
type input "04:00 PM"
type input "3"
type input "30"
click at [449, 215] on div "Start time 12:30 PM" at bounding box center [583, 191] width 396 height 60
click at [440, 370] on input "text" at bounding box center [583, 366] width 396 height 20
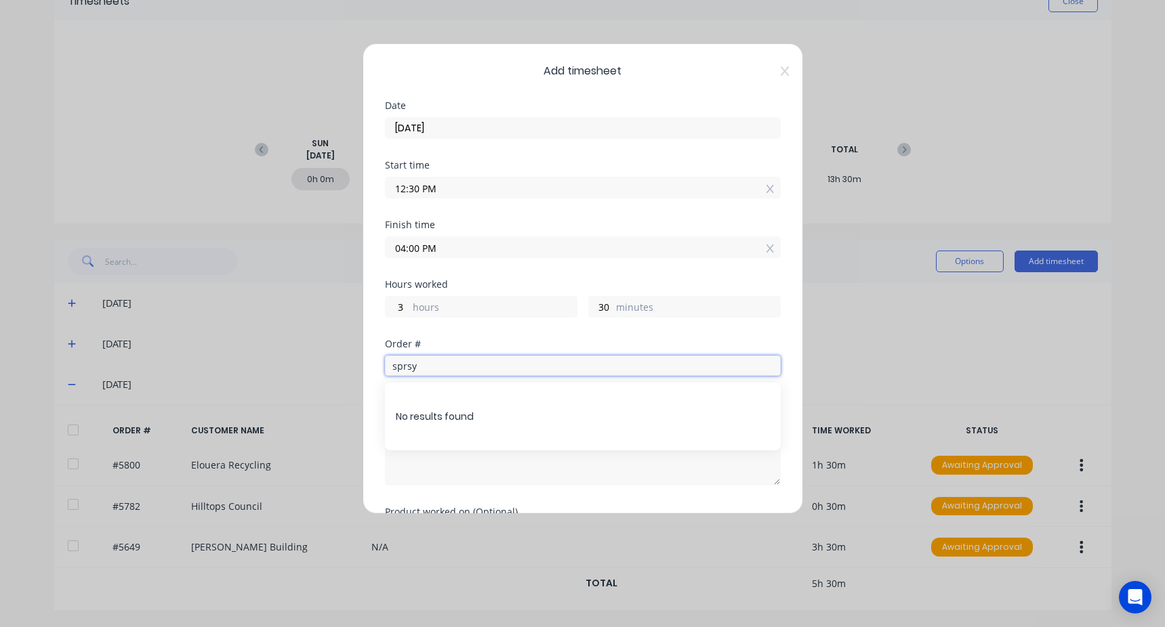
click at [406, 367] on input "sprsy" at bounding box center [583, 366] width 396 height 20
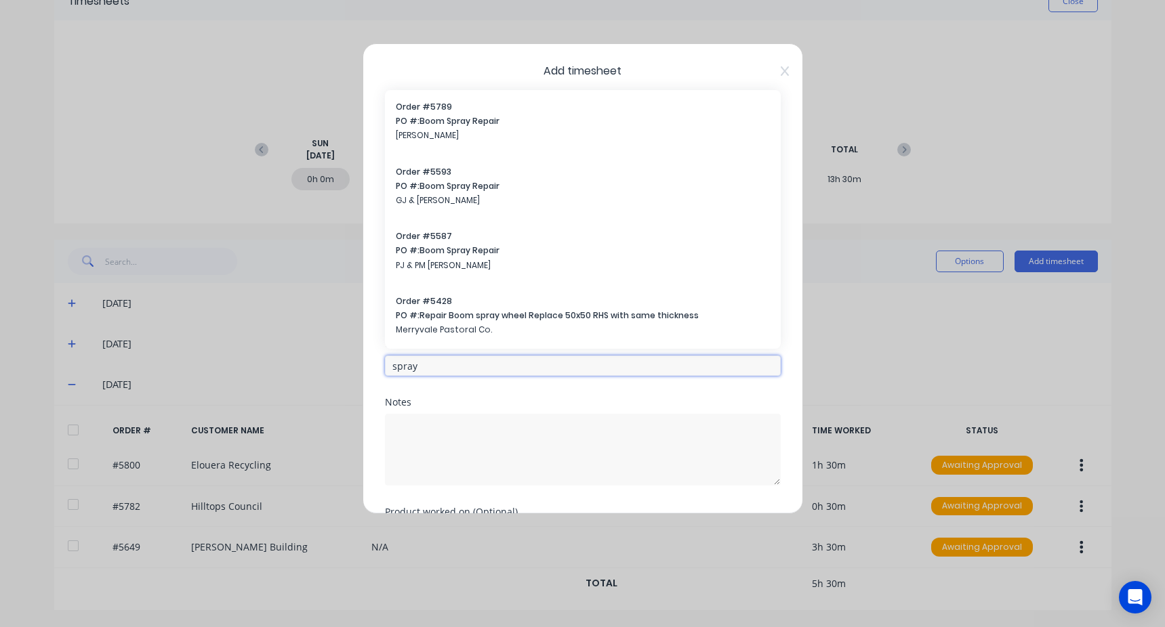
click at [438, 365] on input "spray" at bounding box center [583, 366] width 396 height 20
drag, startPoint x: 438, startPoint y: 365, endPoint x: 241, endPoint y: 356, distance: 196.7
click at [241, 356] on div "Add timesheet Date 27/08/2025 Start time 12:30 PM Finish time 04:00 PM Hours wo…" at bounding box center [582, 313] width 1165 height 627
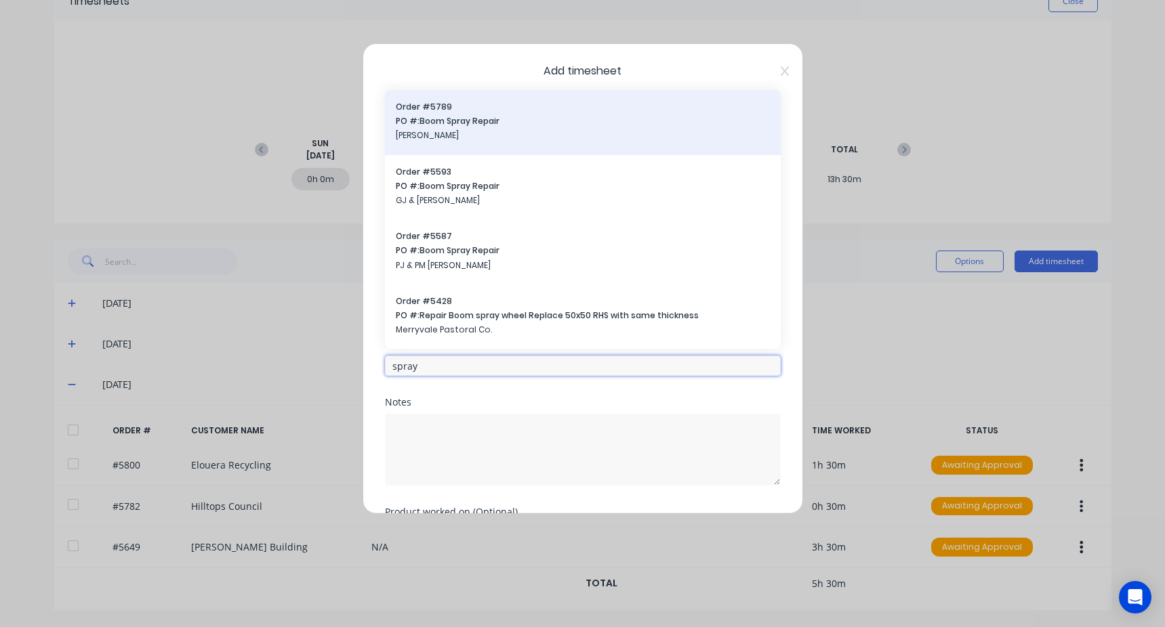
type input "spray"
click at [478, 124] on span "PO #: Boom Spray Repair" at bounding box center [583, 121] width 374 height 12
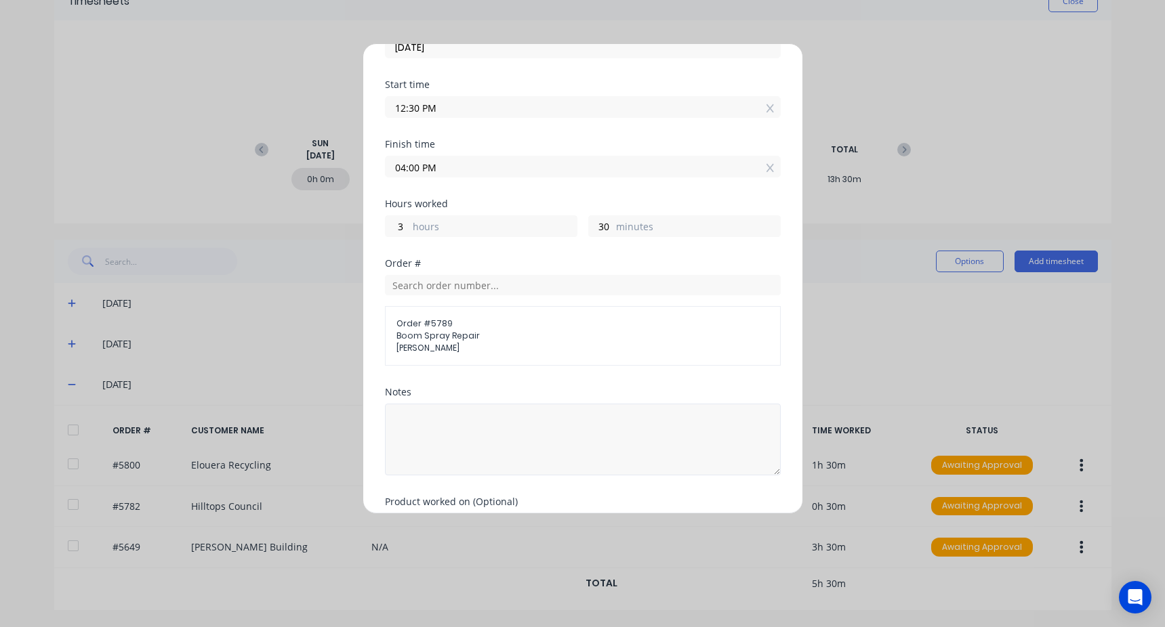
scroll to position [163, 0]
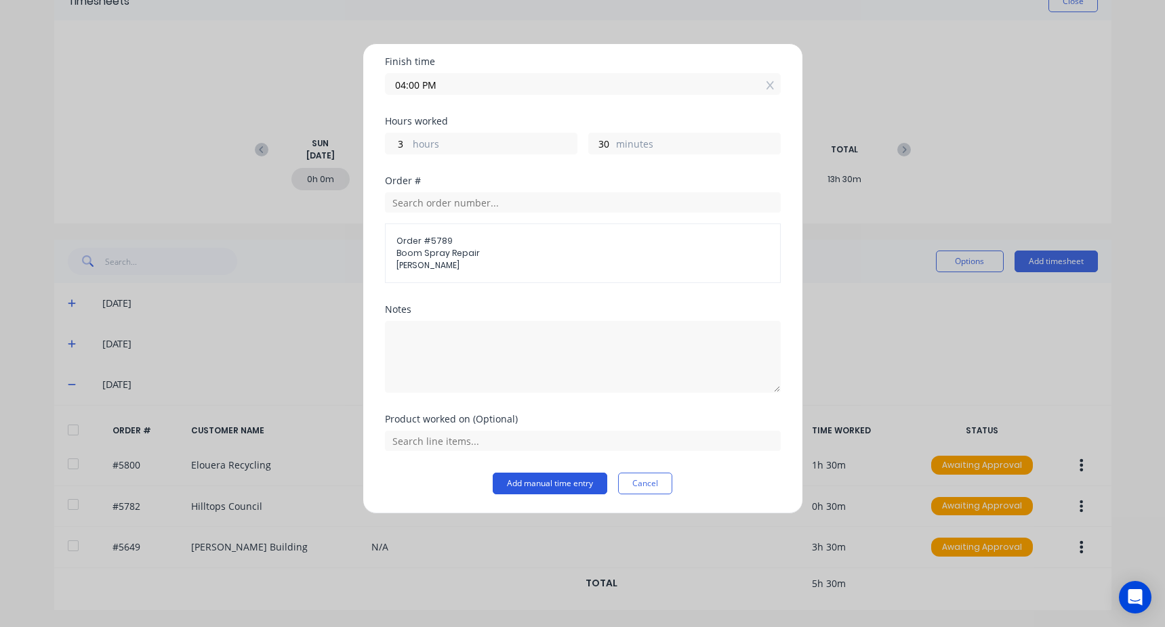
click at [548, 487] on button "Add manual time entry" at bounding box center [550, 484] width 115 height 22
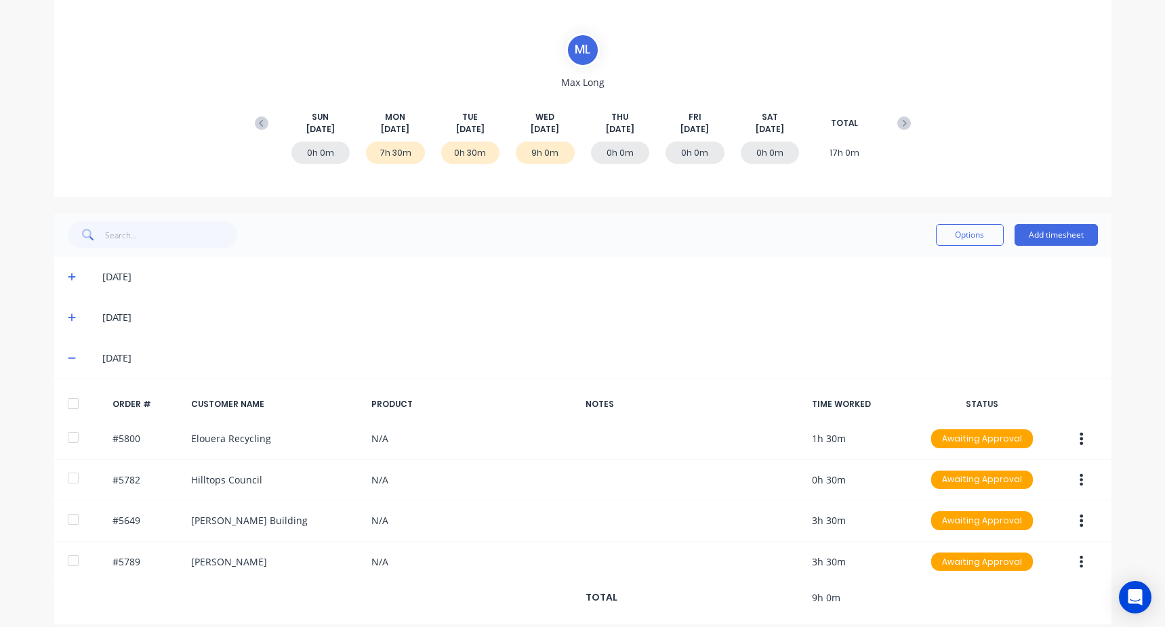
scroll to position [116, 0]
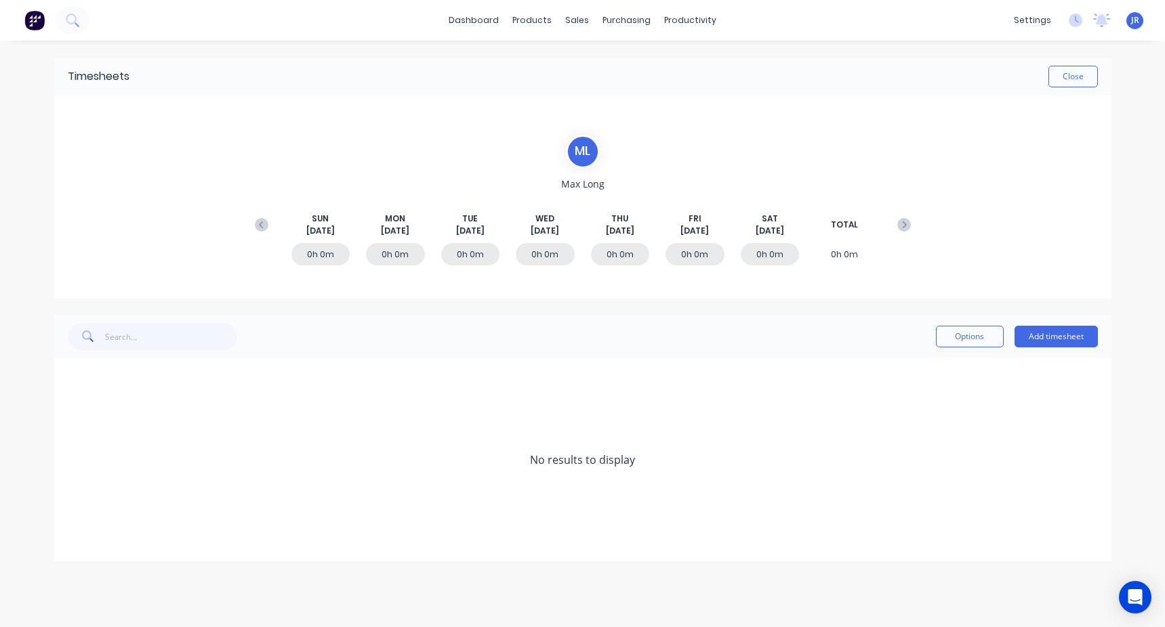
click at [258, 220] on icon at bounding box center [262, 225] width 14 height 14
click at [57, 460] on div "[DATE]" at bounding box center [582, 460] width 1057 height 41
click at [63, 459] on div "[DATE]" at bounding box center [582, 460] width 1057 height 41
click at [70, 459] on icon at bounding box center [72, 459] width 9 height 9
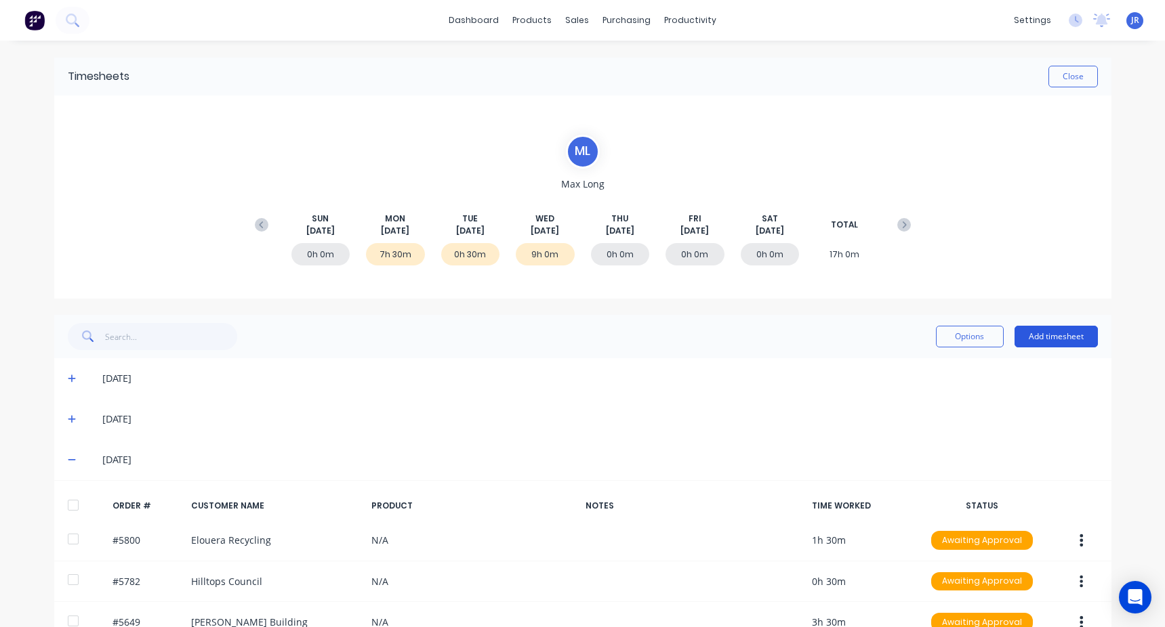
click at [1047, 341] on button "Add timesheet" at bounding box center [1055, 337] width 83 height 22
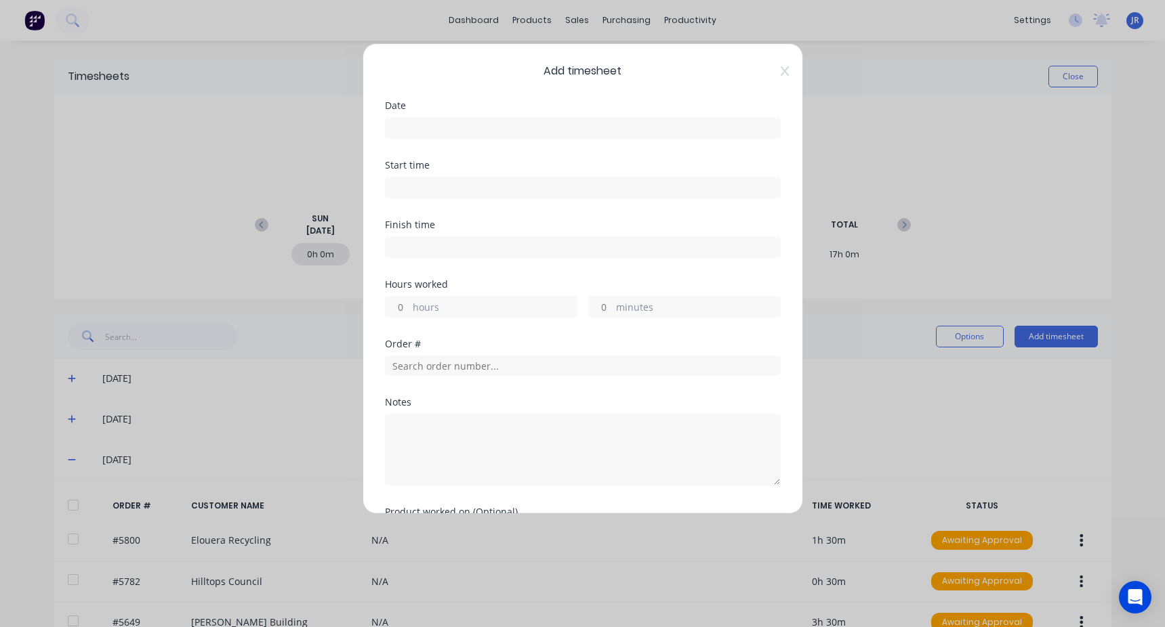
click at [425, 114] on div at bounding box center [583, 126] width 396 height 25
click at [413, 133] on input at bounding box center [583, 128] width 394 height 20
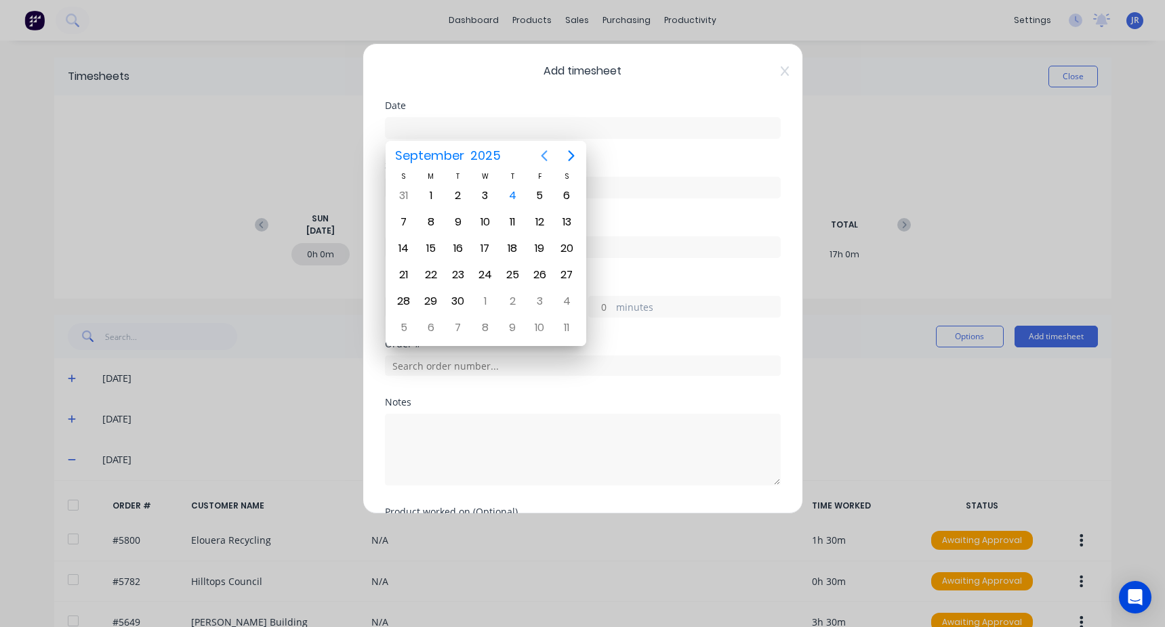
click at [548, 161] on icon "Previous page" at bounding box center [544, 156] width 16 height 16
click at [502, 296] on div "28" at bounding box center [512, 302] width 27 height 26
type input "[DATE]"
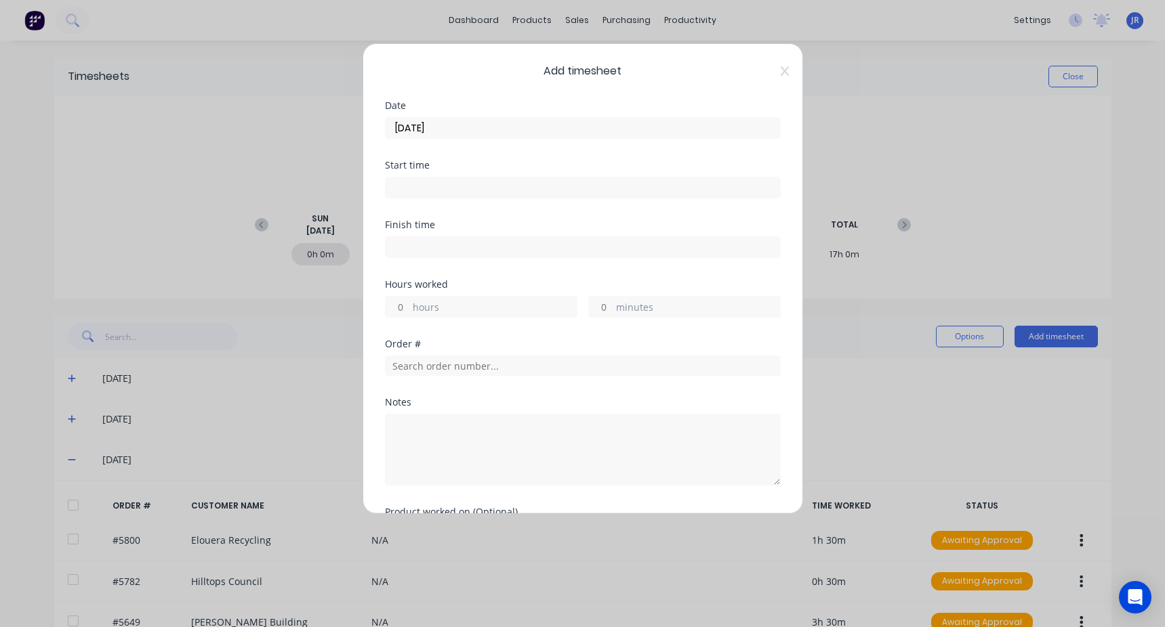
click at [406, 192] on input at bounding box center [583, 188] width 394 height 20
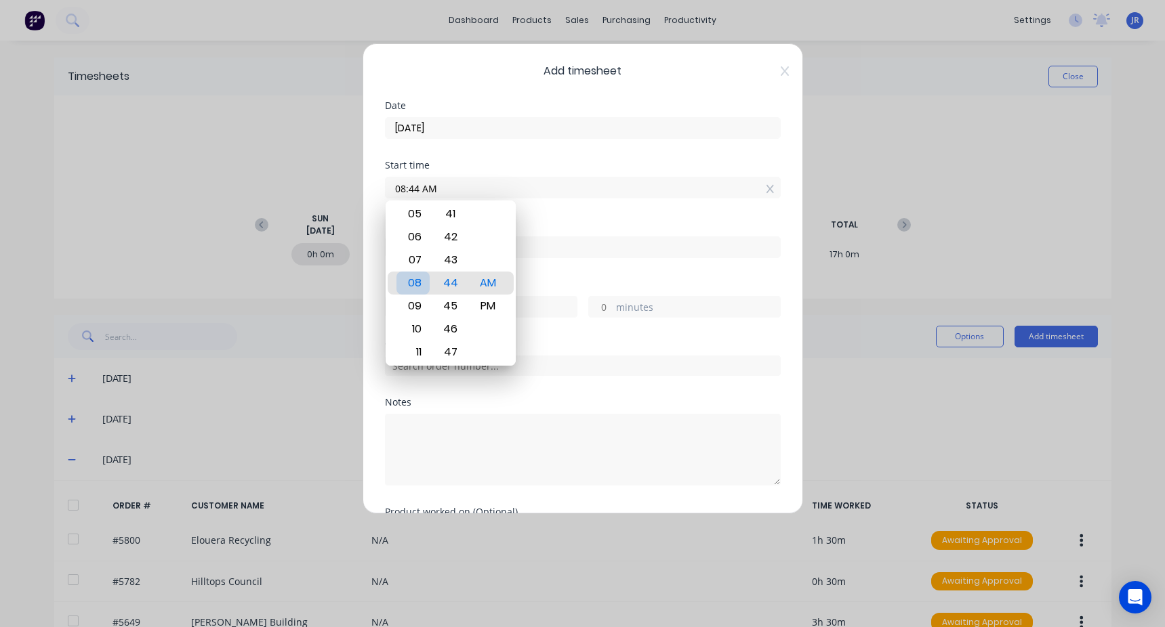
click at [420, 264] on div "07" at bounding box center [412, 260] width 33 height 23
type input "07:00 AM"
click at [570, 278] on div "Finish time" at bounding box center [583, 250] width 396 height 60
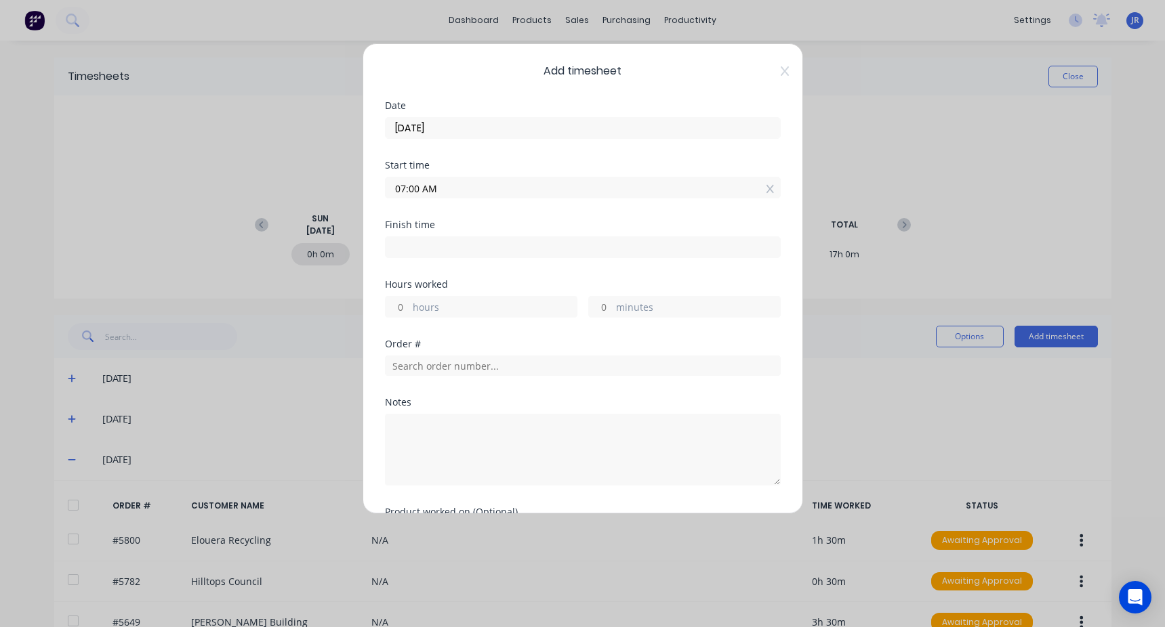
click at [413, 247] on input at bounding box center [583, 247] width 394 height 20
type input "08:44 AM"
type input "1"
type input "44"
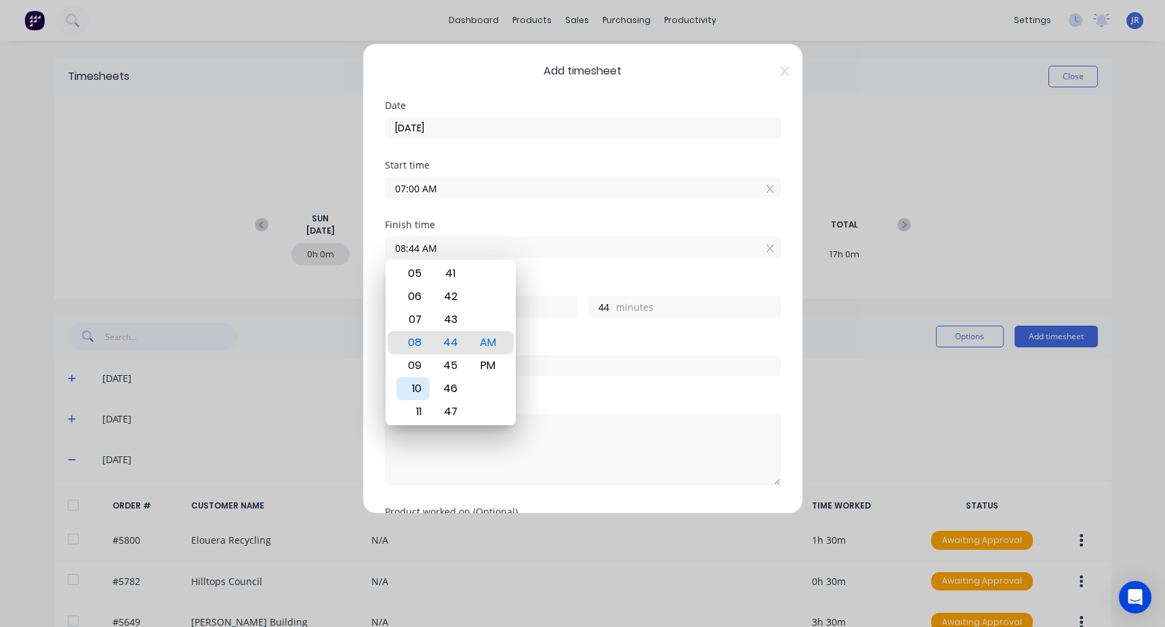
click at [415, 388] on div "10" at bounding box center [412, 388] width 33 height 23
type input "10:44 AM"
type input "3"
type input "10:25 AM"
type input "25"
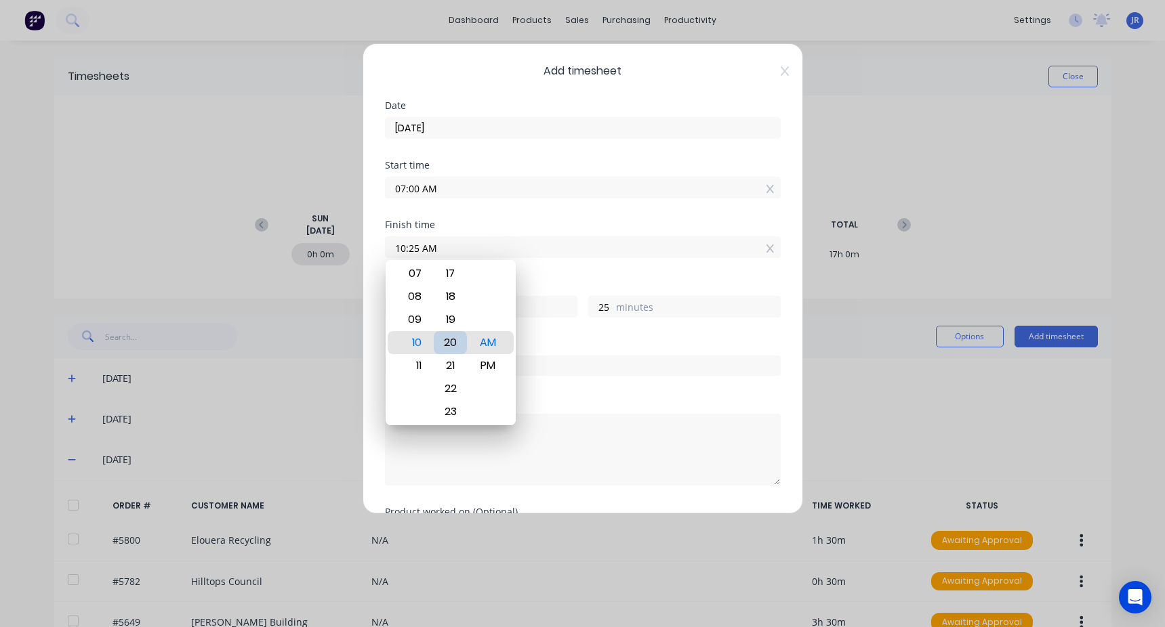
type input "10:20 AM"
type input "20"
type input "10:18 AM"
type input "18"
type input "10:15 AM"
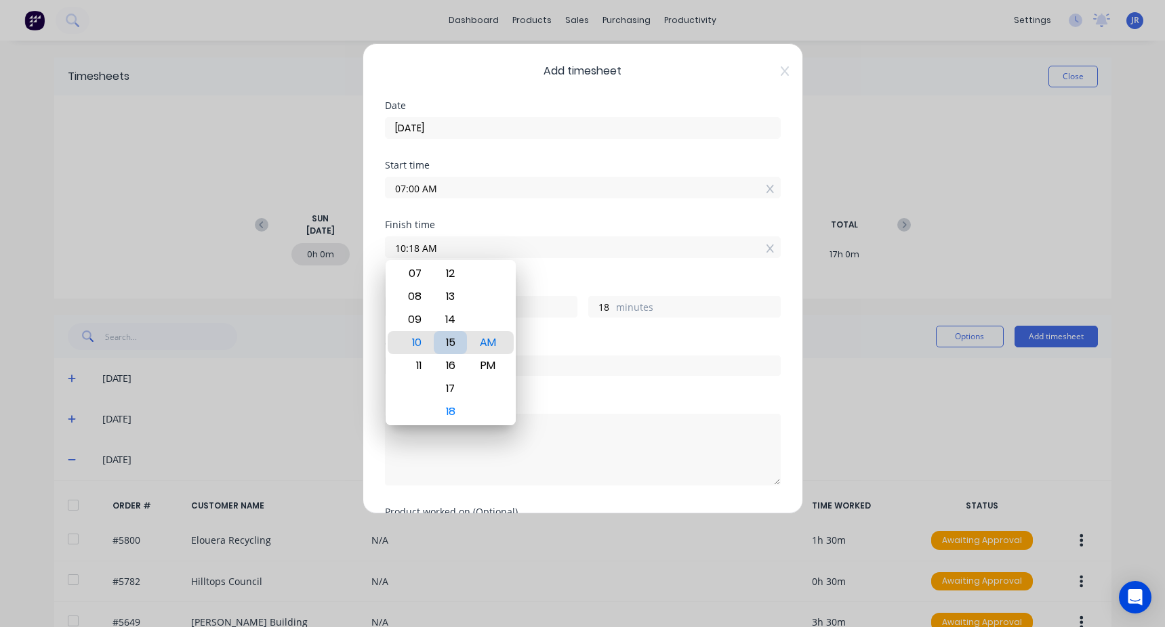
type input "15"
click at [602, 338] on div "Hours worked 3 hours 15 minutes" at bounding box center [583, 310] width 396 height 60
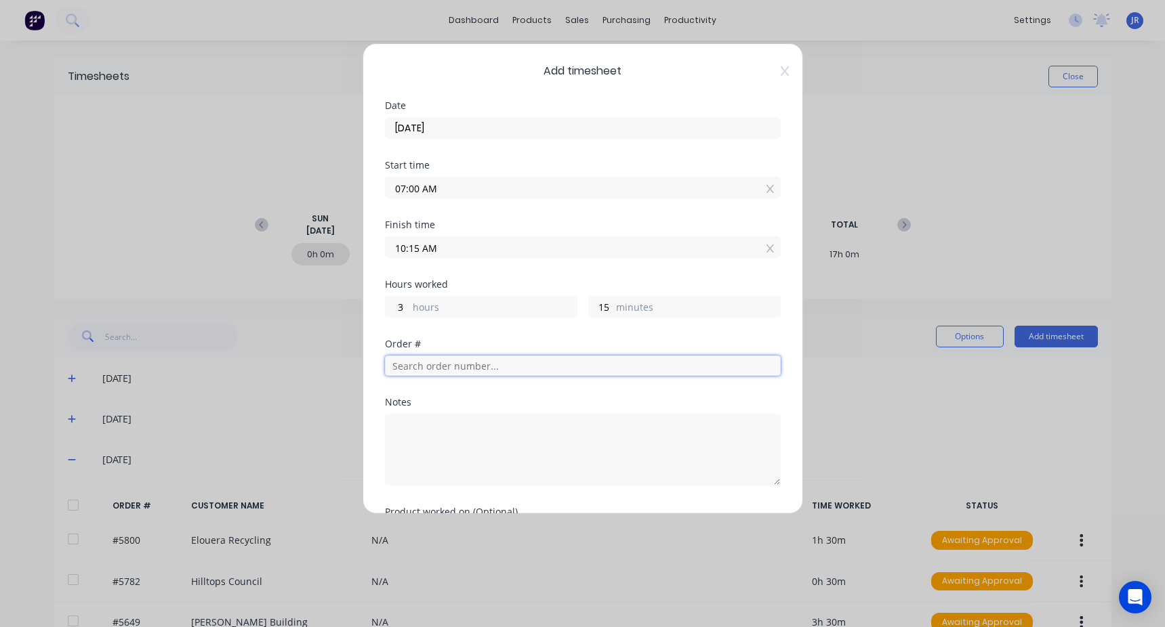
click at [470, 368] on input "text" at bounding box center [583, 366] width 396 height 20
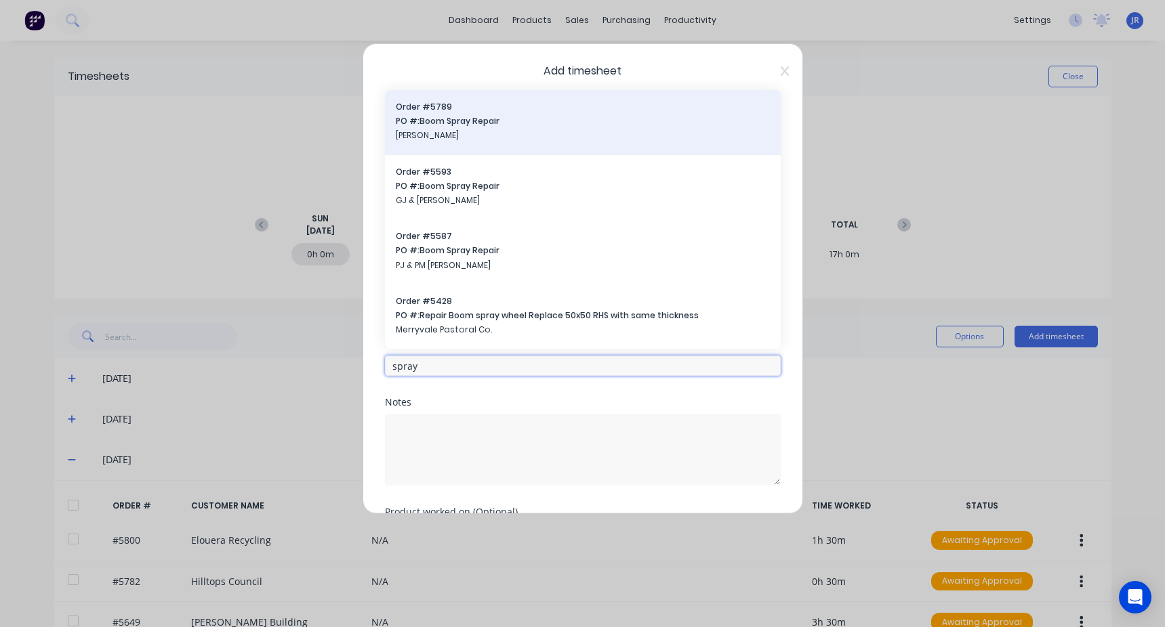
type input "spray"
click at [462, 127] on span "PO #: Boom Spray Repair" at bounding box center [583, 121] width 374 height 12
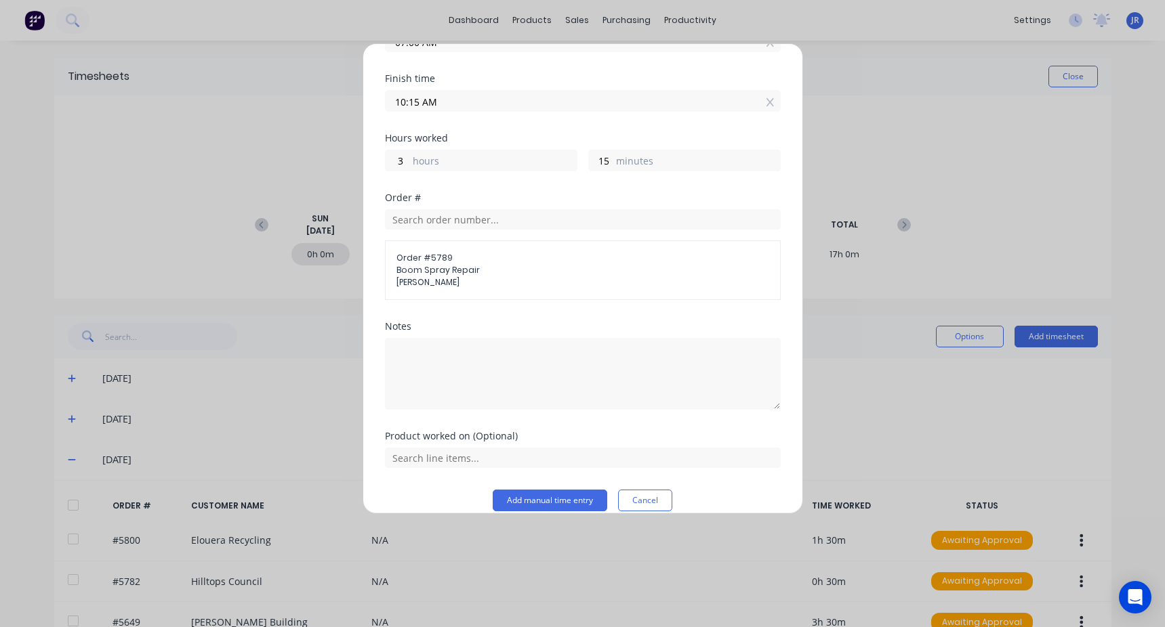
scroll to position [163, 0]
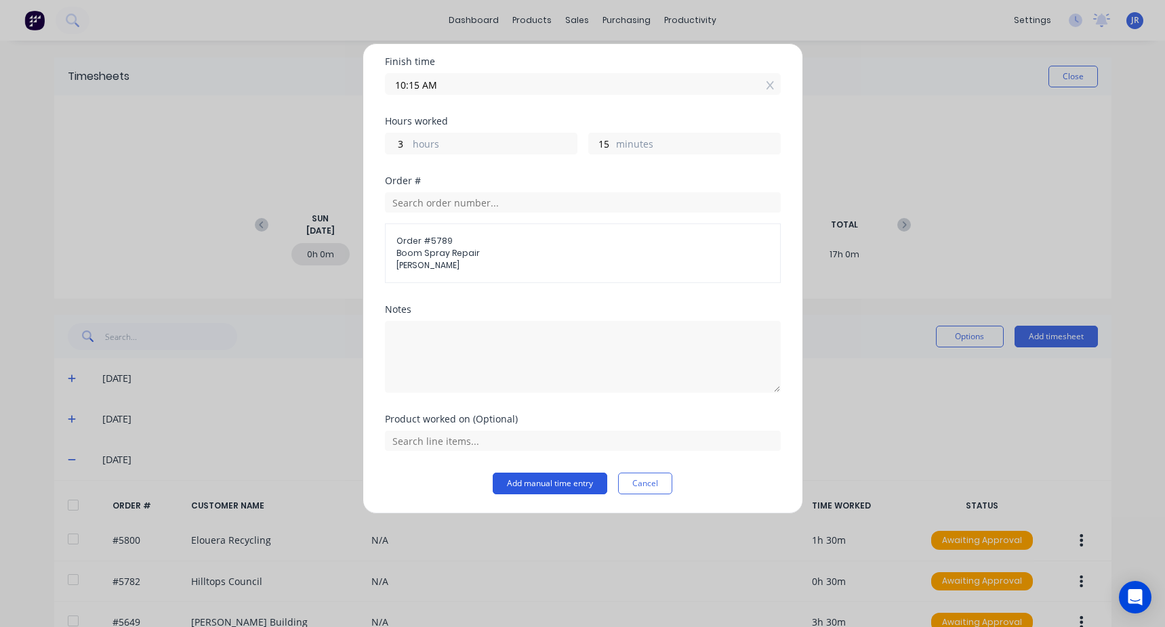
click at [539, 479] on button "Add manual time entry" at bounding box center [550, 484] width 115 height 22
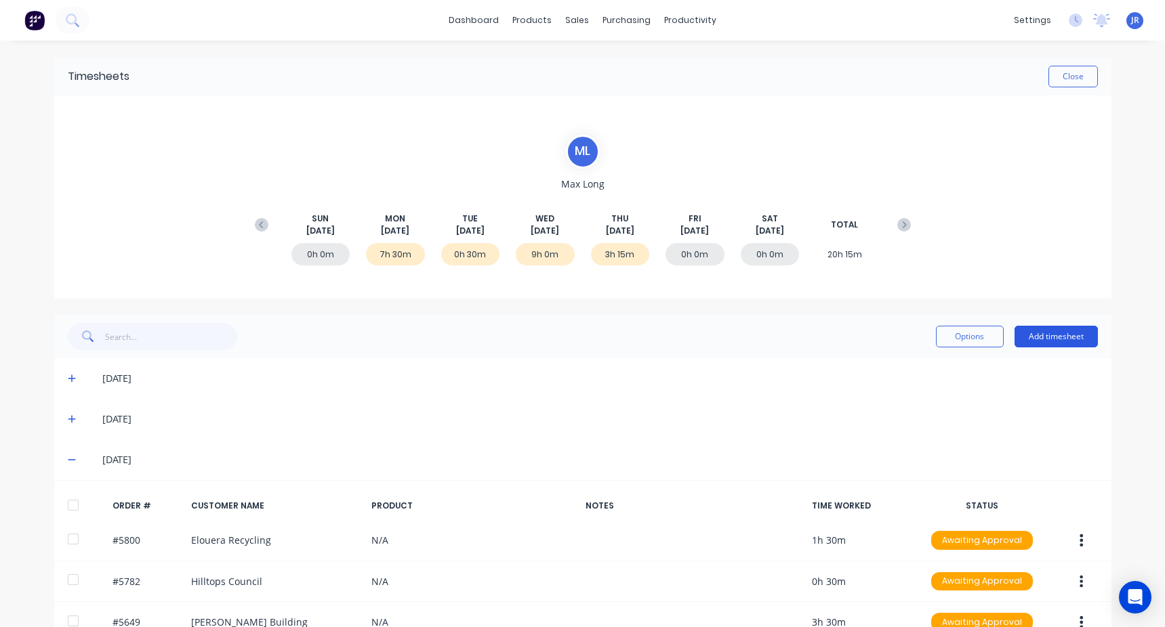
click at [1050, 326] on button "Add timesheet" at bounding box center [1055, 337] width 83 height 22
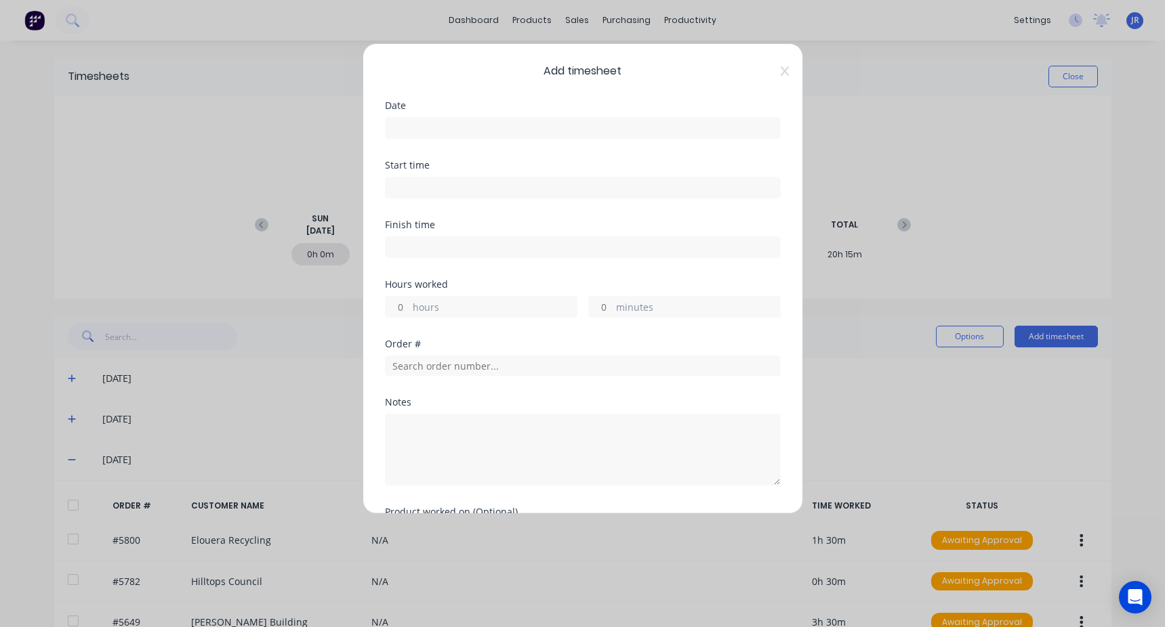
click at [428, 128] on input at bounding box center [583, 128] width 394 height 20
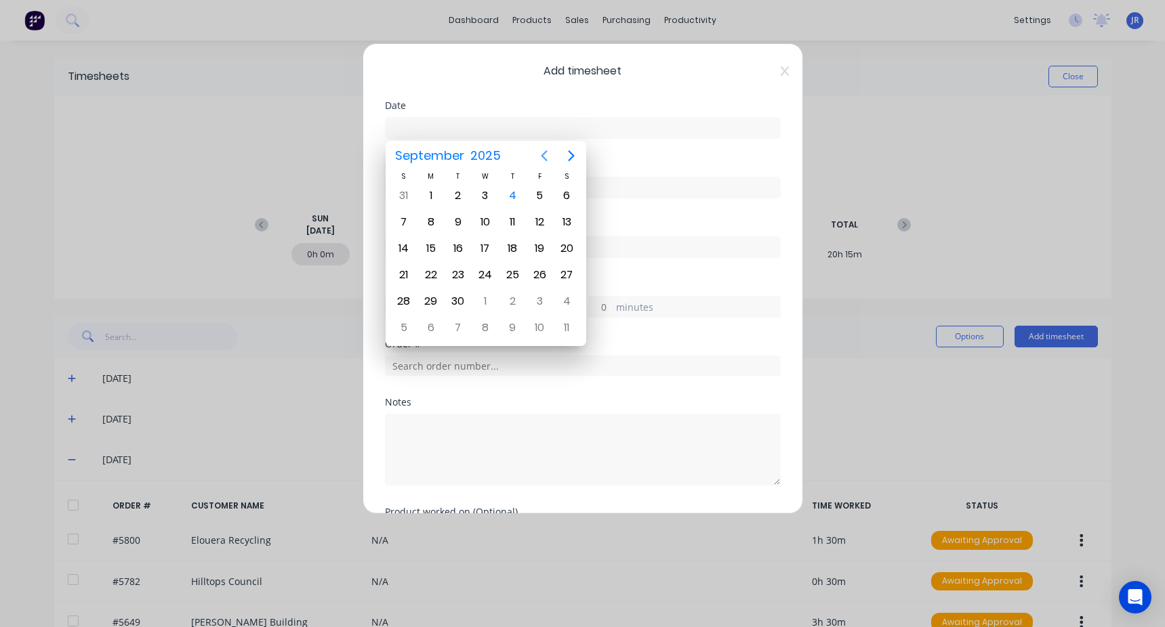
click at [536, 154] on icon "Previous page" at bounding box center [544, 156] width 16 height 16
click at [510, 294] on div "28" at bounding box center [512, 301] width 20 height 20
type input "[DATE]"
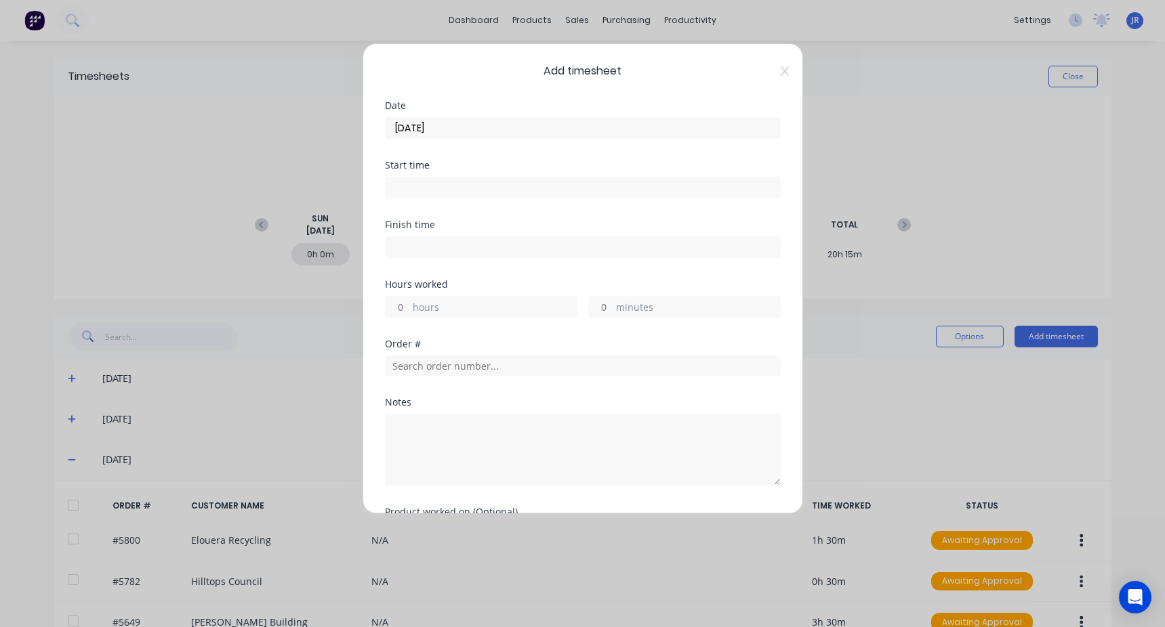
click at [470, 192] on input at bounding box center [583, 188] width 394 height 20
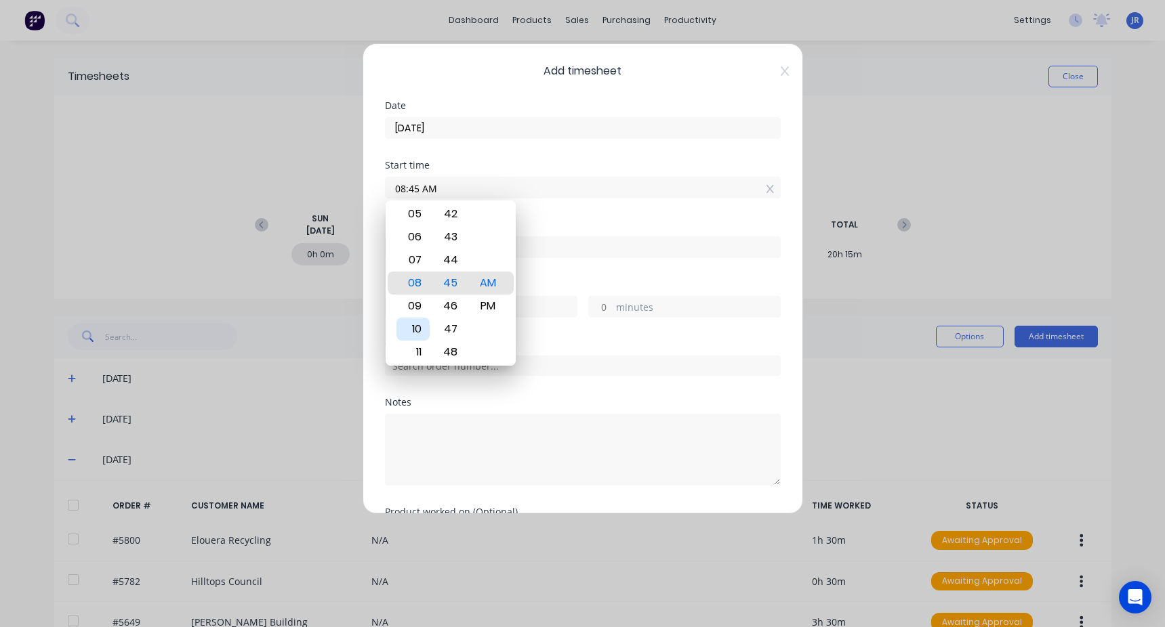
click at [413, 330] on div "10" at bounding box center [412, 329] width 33 height 23
click at [455, 258] on div "15" at bounding box center [450, 260] width 33 height 23
type input "10:15 AM"
click at [558, 213] on div "Start time 10:15 AM" at bounding box center [583, 191] width 396 height 60
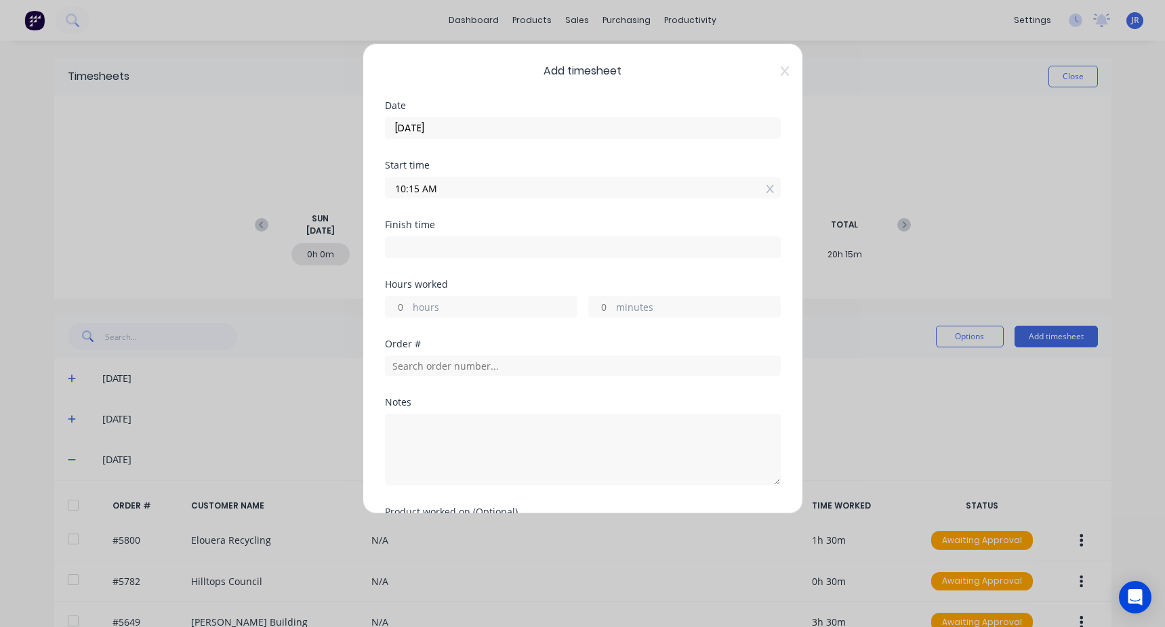
click at [489, 247] on input at bounding box center [583, 247] width 394 height 20
type input "08:45 AM"
type input "22"
type input "30"
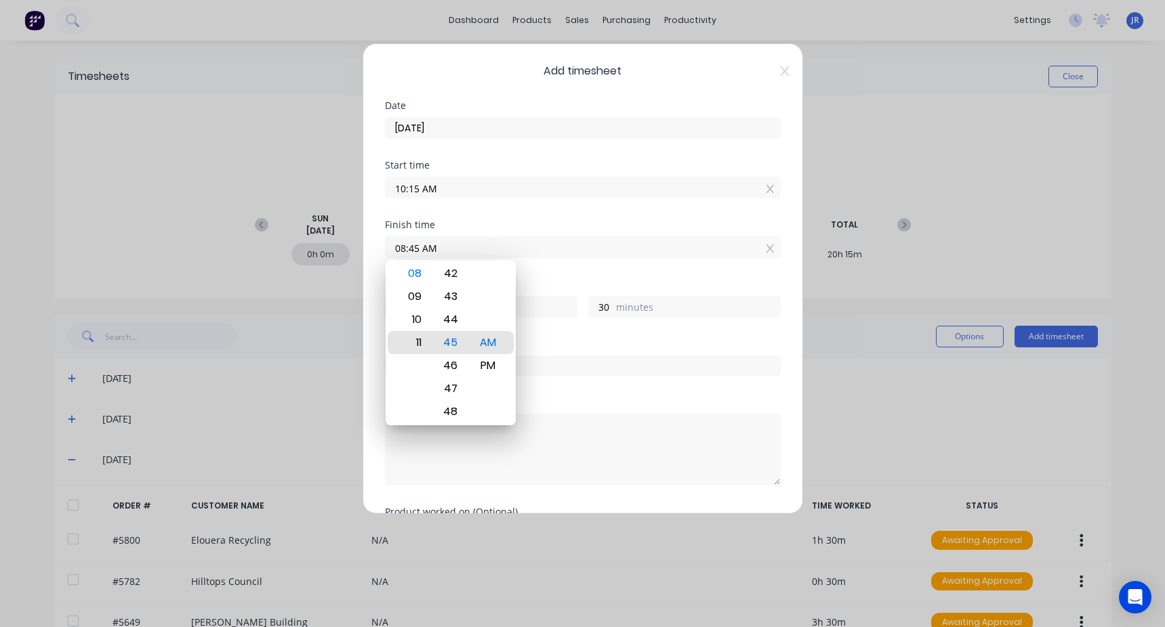
type input "11:45 AM"
type input "1"
type input "12:45 AM"
type input "14"
type input "12:26 AM"
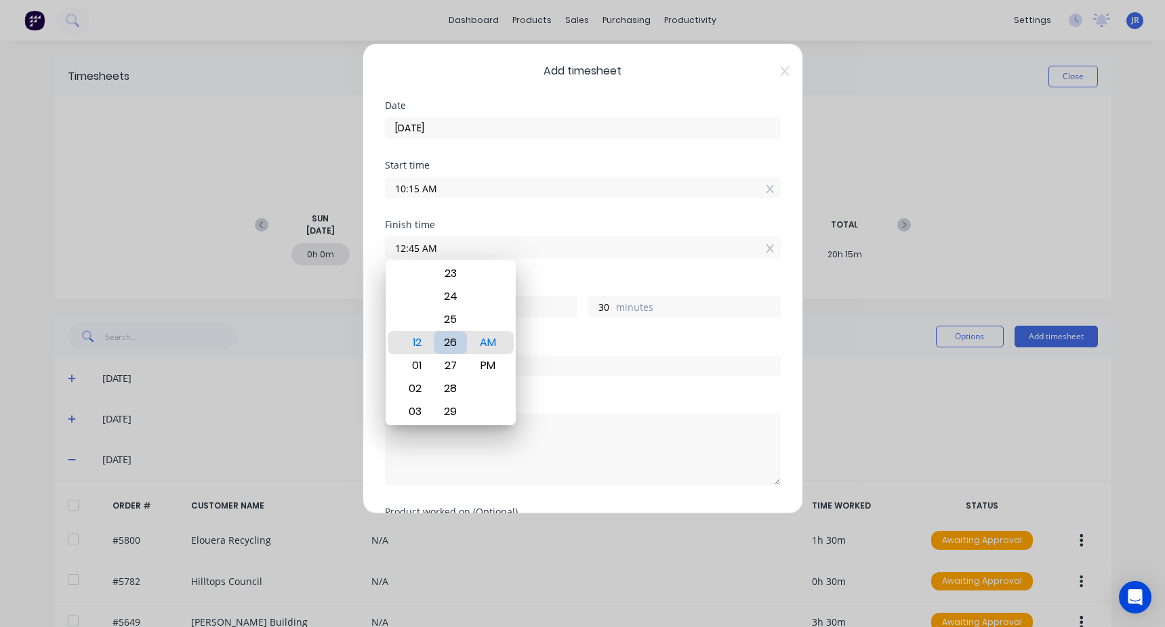
type input "11"
type input "12:21 AM"
type input "6"
type input "12:16 AM"
type input "1"
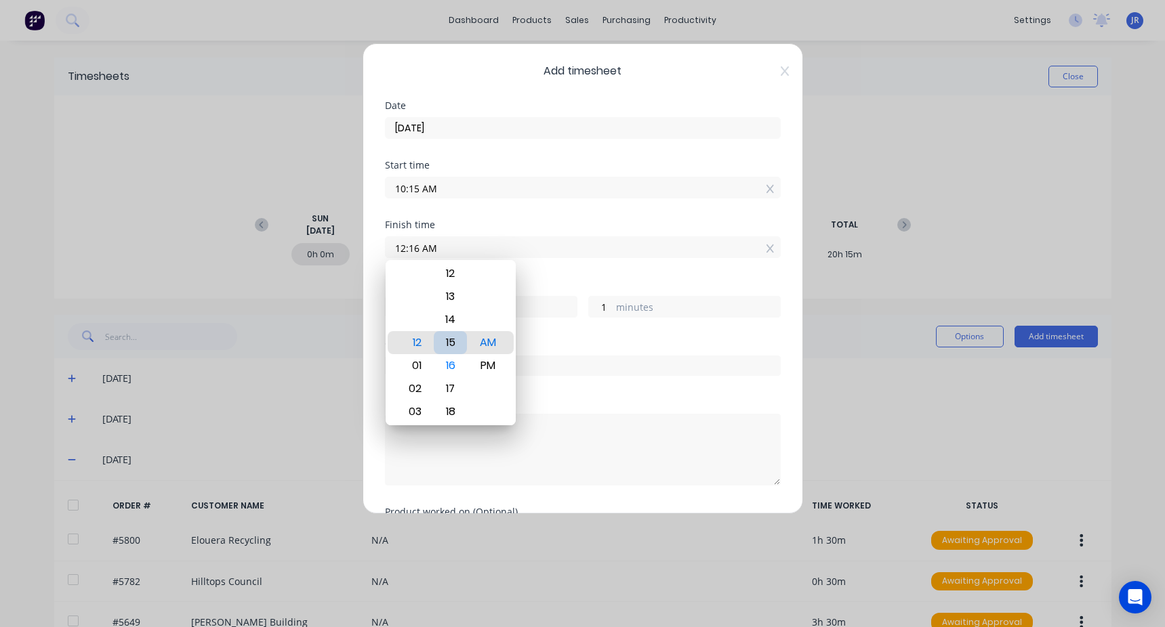
type input "12:15 AM"
type input "0"
click at [566, 269] on div "Finish time 12:15 AM" at bounding box center [583, 250] width 396 height 60
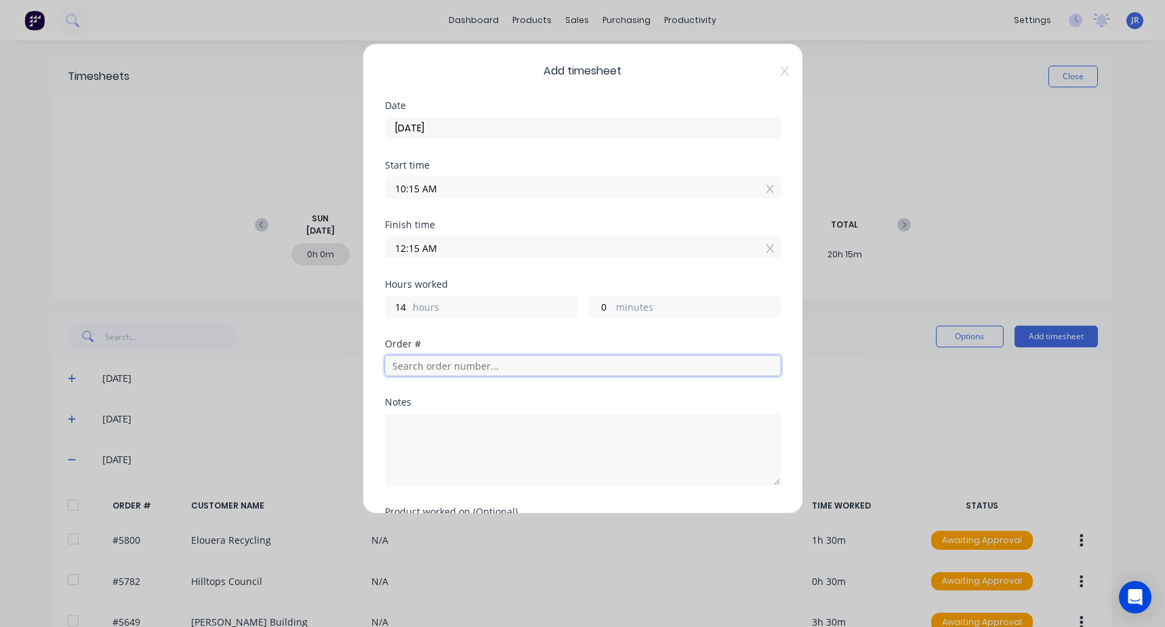
click at [428, 358] on input "text" at bounding box center [583, 366] width 396 height 20
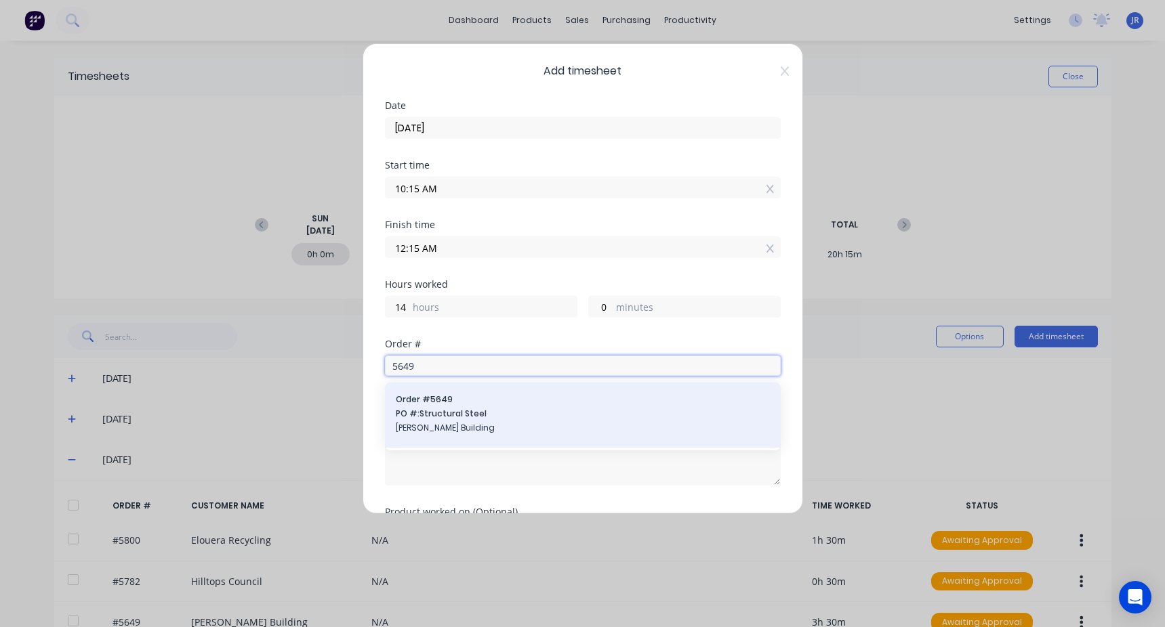
type input "5649"
click at [453, 411] on span "PO #: Structural Steel" at bounding box center [583, 414] width 374 height 12
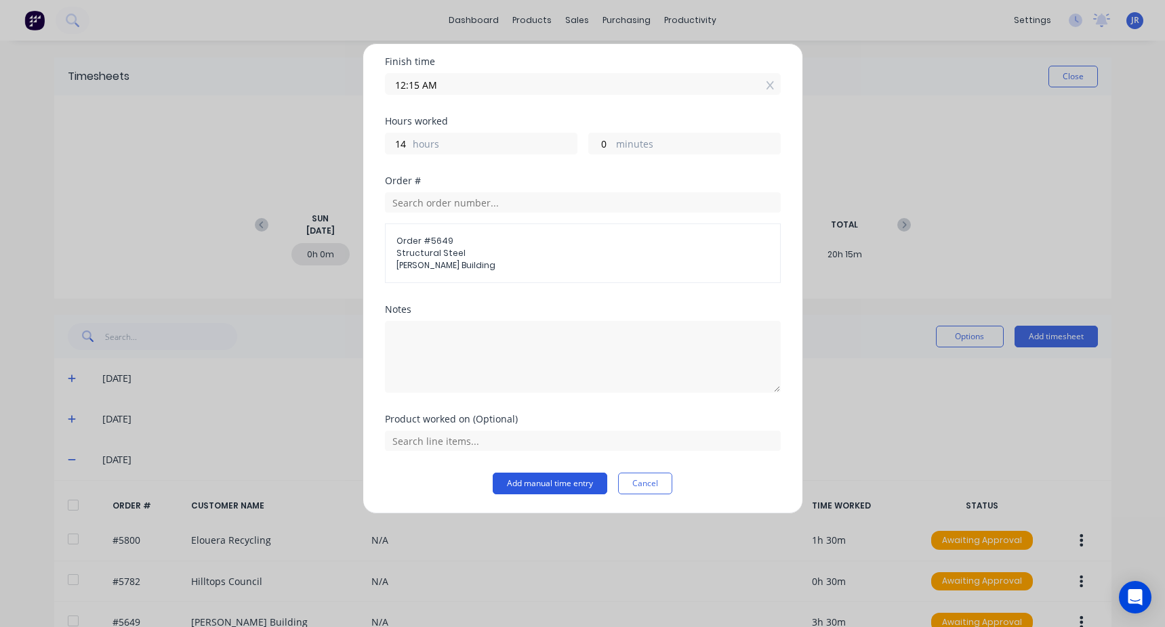
click at [556, 489] on button "Add manual time entry" at bounding box center [550, 484] width 115 height 22
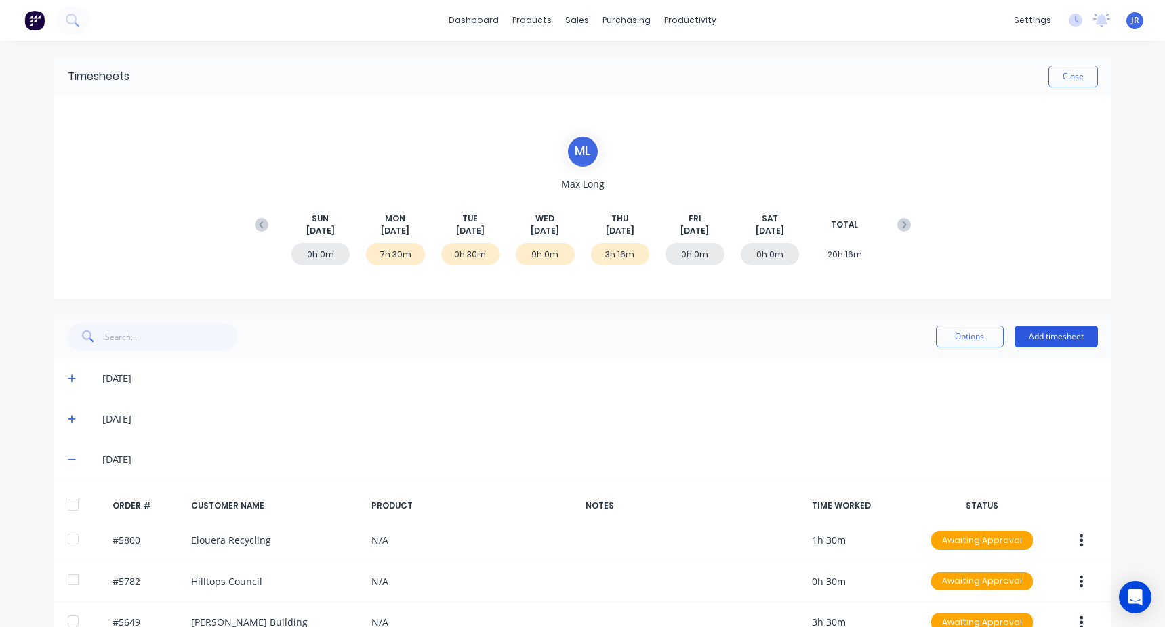
click at [1055, 335] on button "Add timesheet" at bounding box center [1055, 337] width 83 height 22
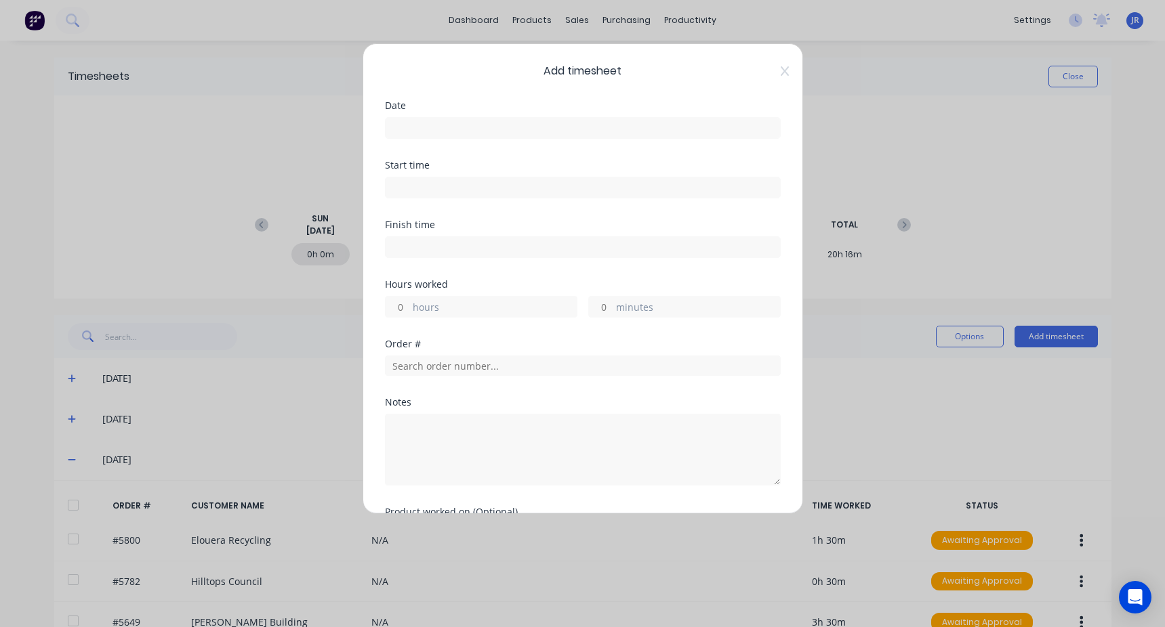
click at [390, 130] on input at bounding box center [583, 128] width 394 height 20
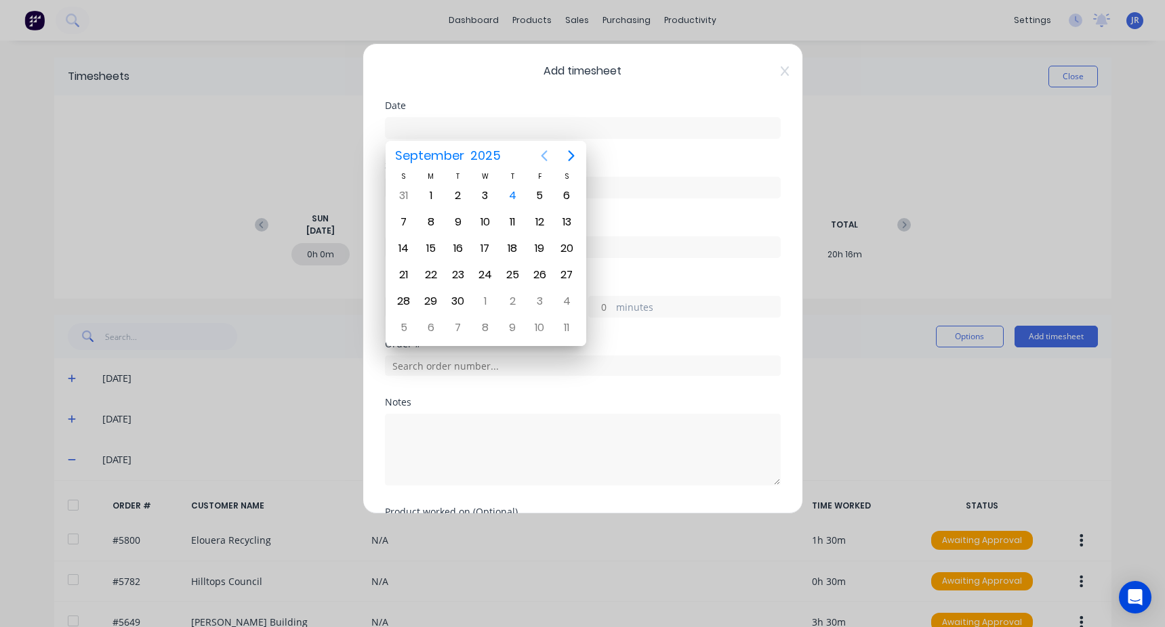
click at [550, 159] on icon "Previous page" at bounding box center [544, 156] width 16 height 16
click at [521, 297] on div "28" at bounding box center [512, 301] width 20 height 20
type input "[DATE]"
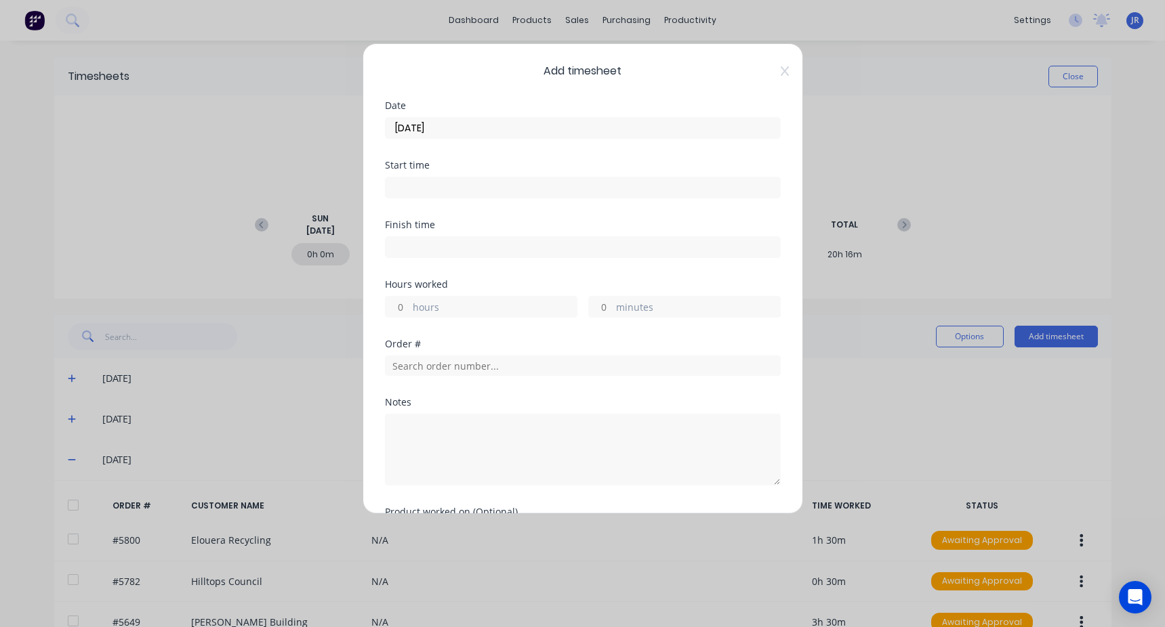
click at [439, 188] on input at bounding box center [583, 188] width 394 height 20
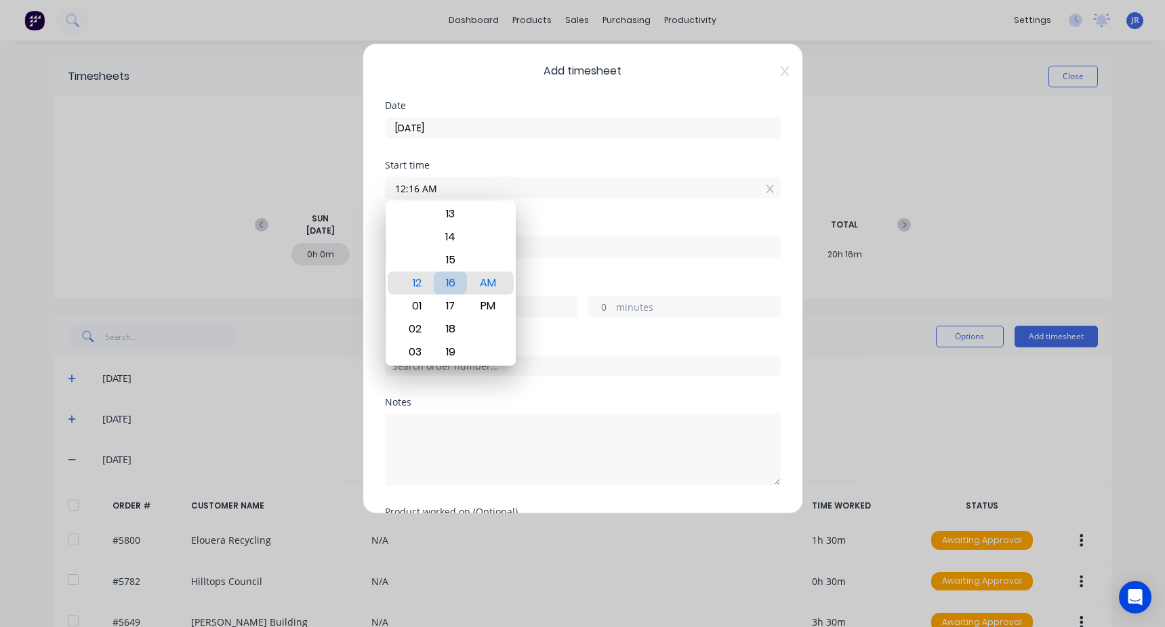
type input "12:15 AM"
click at [586, 218] on div "Start time 12:15 AM" at bounding box center [583, 191] width 396 height 60
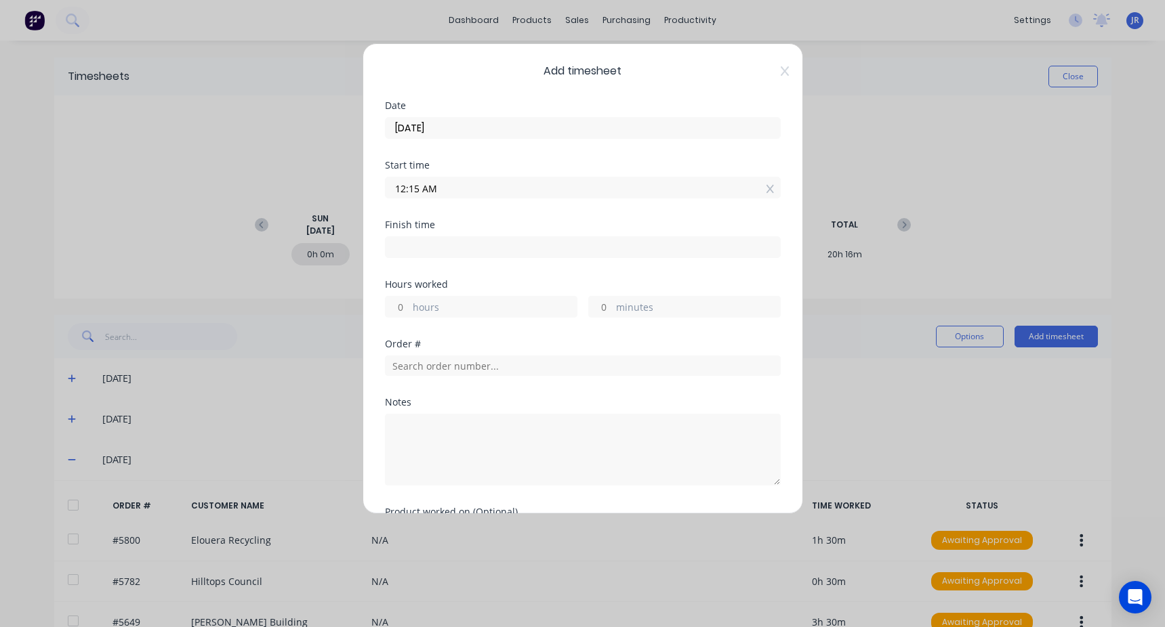
click at [494, 255] on input at bounding box center [583, 247] width 394 height 20
type input "08:45 AM"
type input "8"
type input "30"
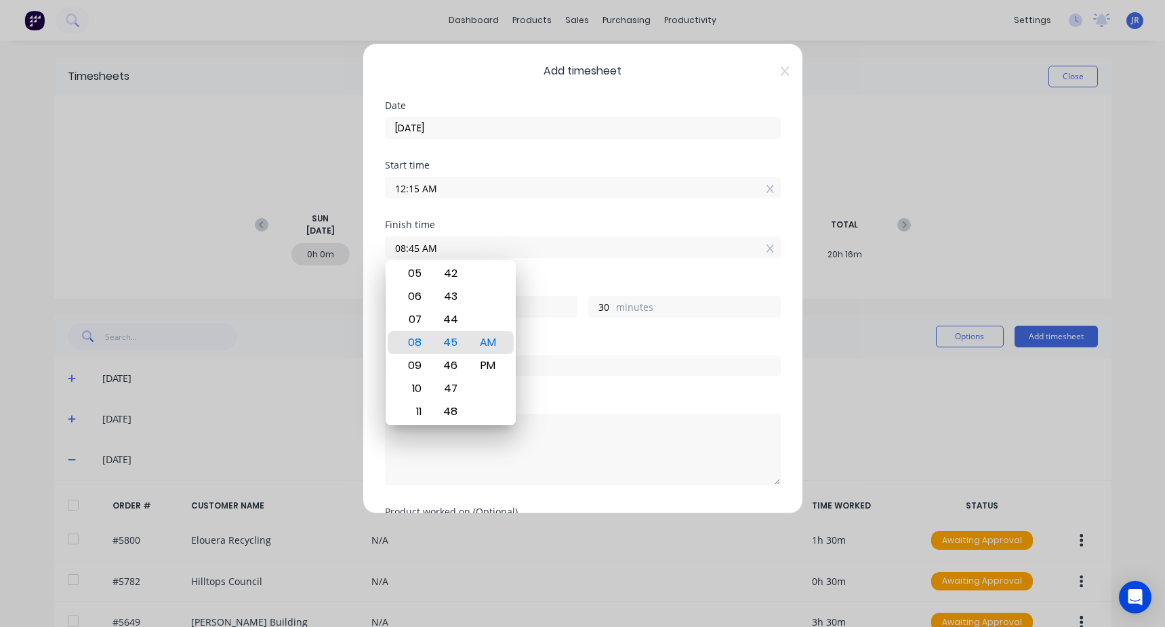
drag, startPoint x: 492, startPoint y: 251, endPoint x: 342, endPoint y: 251, distance: 150.4
click at [342, 251] on div "Add timesheet Date [DATE] Start time 12:15 AM Finish time 08:45 AM Hours worked…" at bounding box center [582, 313] width 1165 height 627
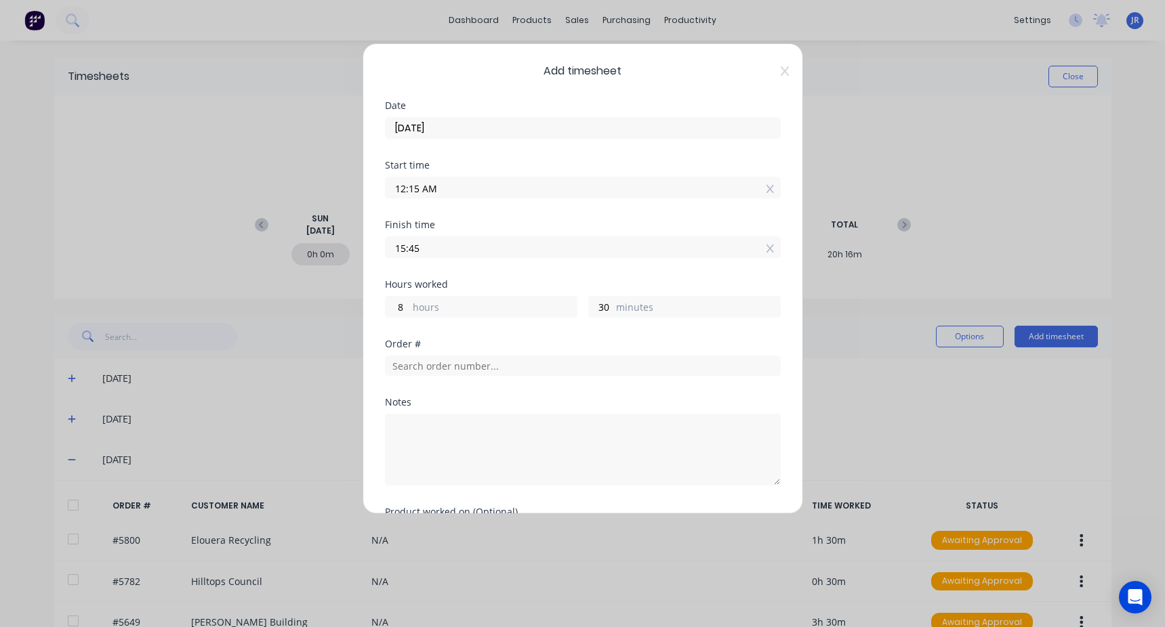
type input "03:45 PM"
type input "15"
click at [468, 218] on div "Start time 12:15 AM" at bounding box center [583, 191] width 396 height 60
click at [445, 365] on input "text" at bounding box center [583, 366] width 396 height 20
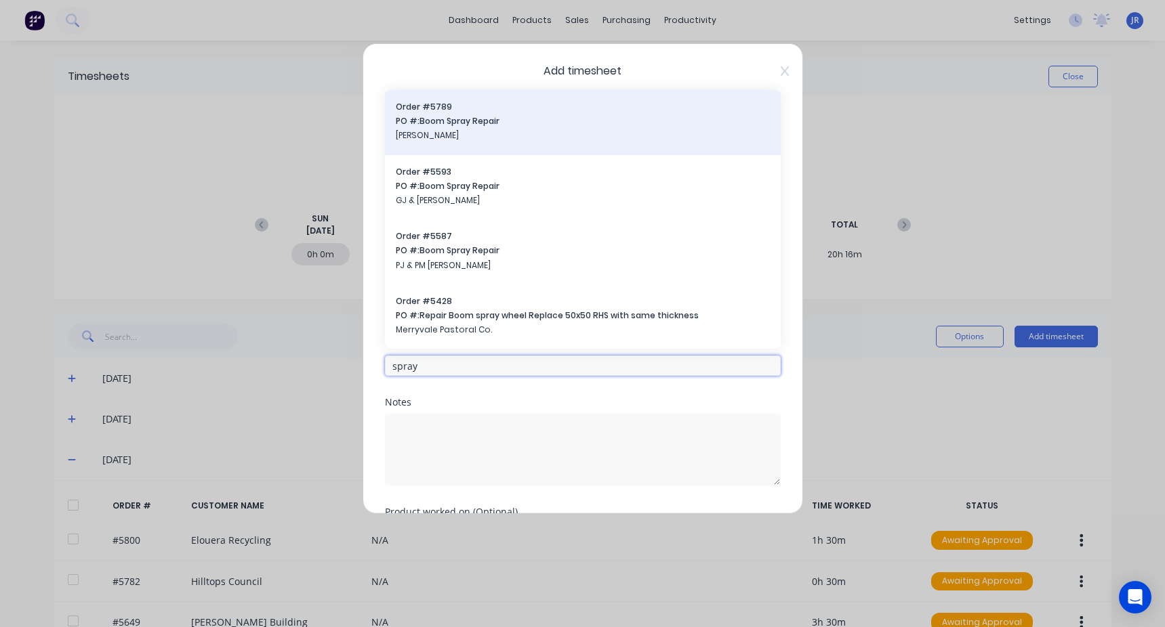
type input "spray"
click at [480, 129] on span "[PERSON_NAME]" at bounding box center [583, 135] width 374 height 12
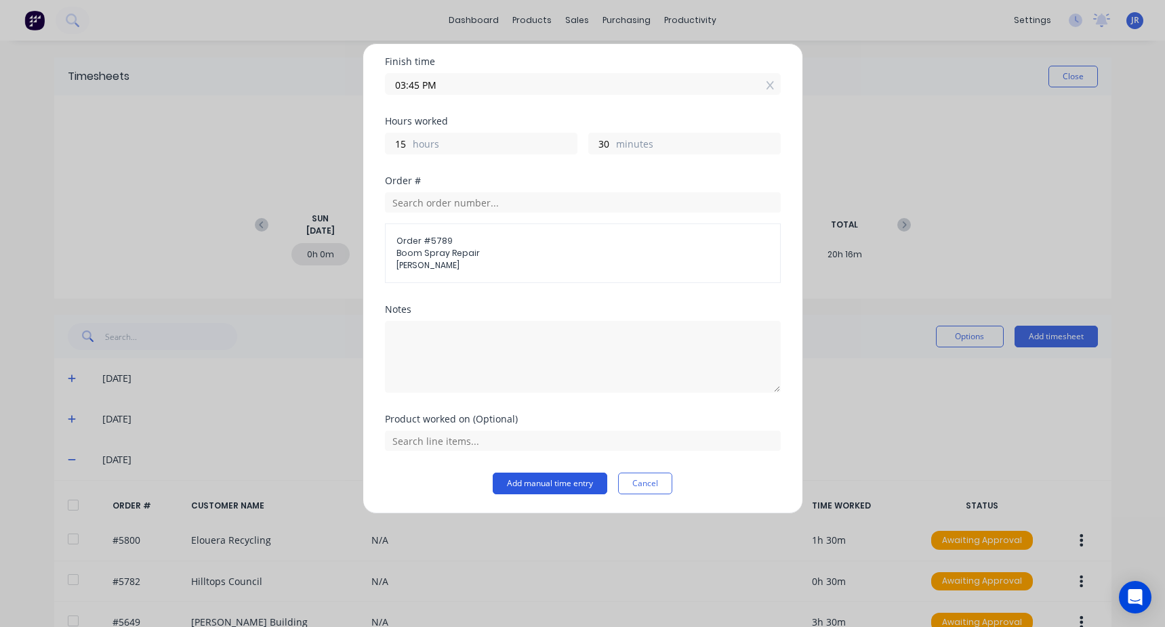
click at [537, 482] on button "Add manual time entry" at bounding box center [550, 484] width 115 height 22
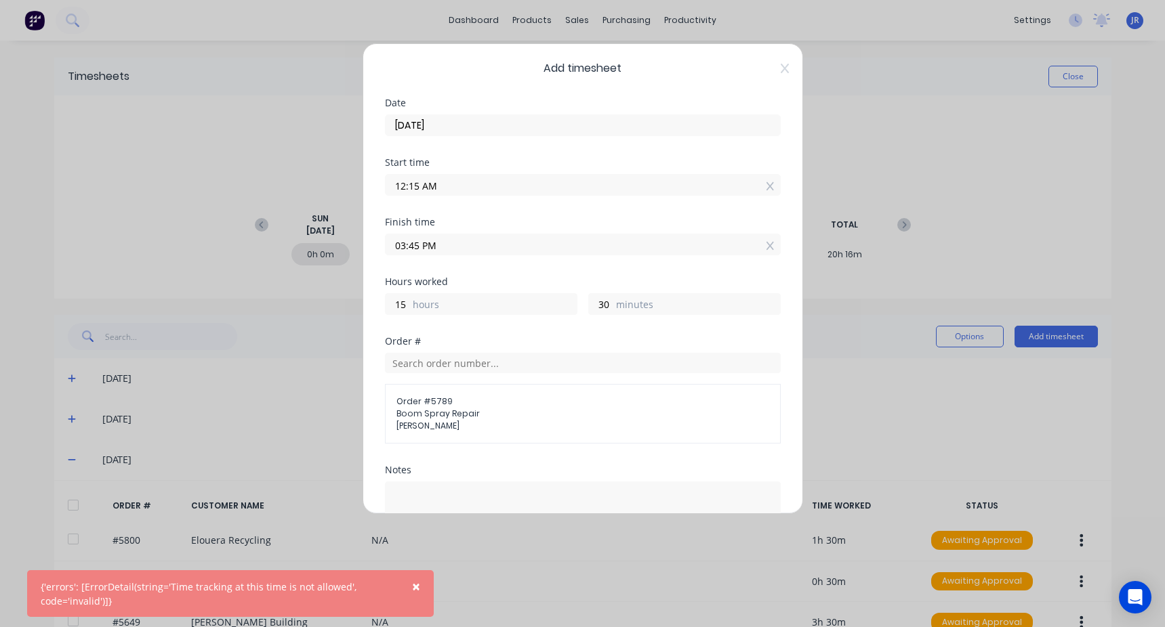
scroll to position [0, 0]
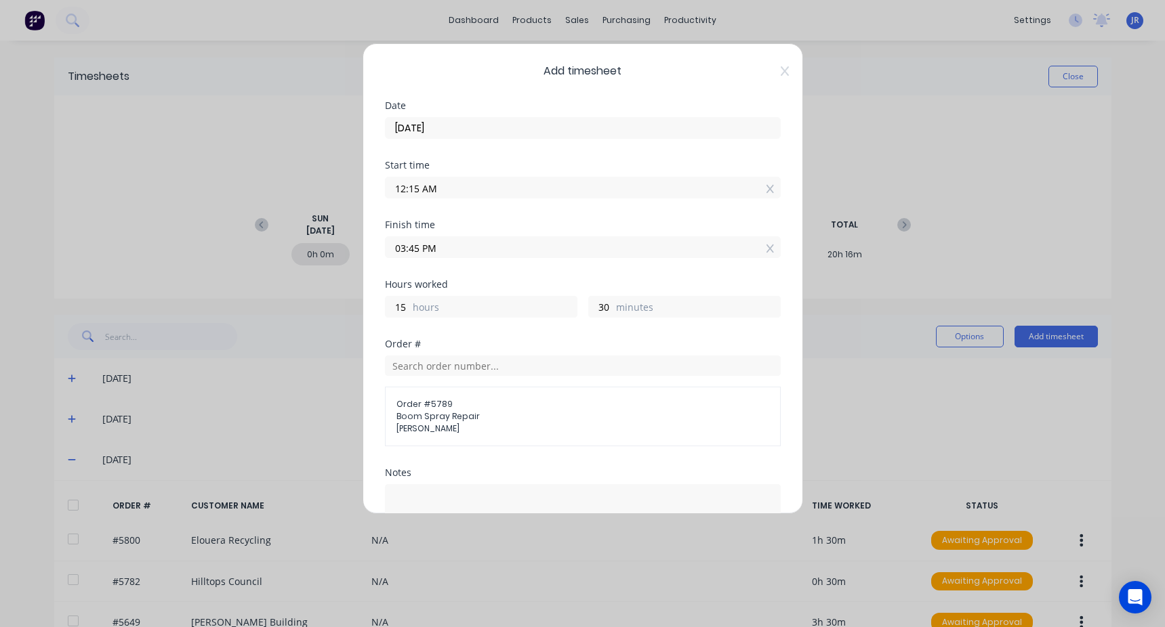
click at [438, 189] on input "12:15 AM" at bounding box center [583, 188] width 394 height 20
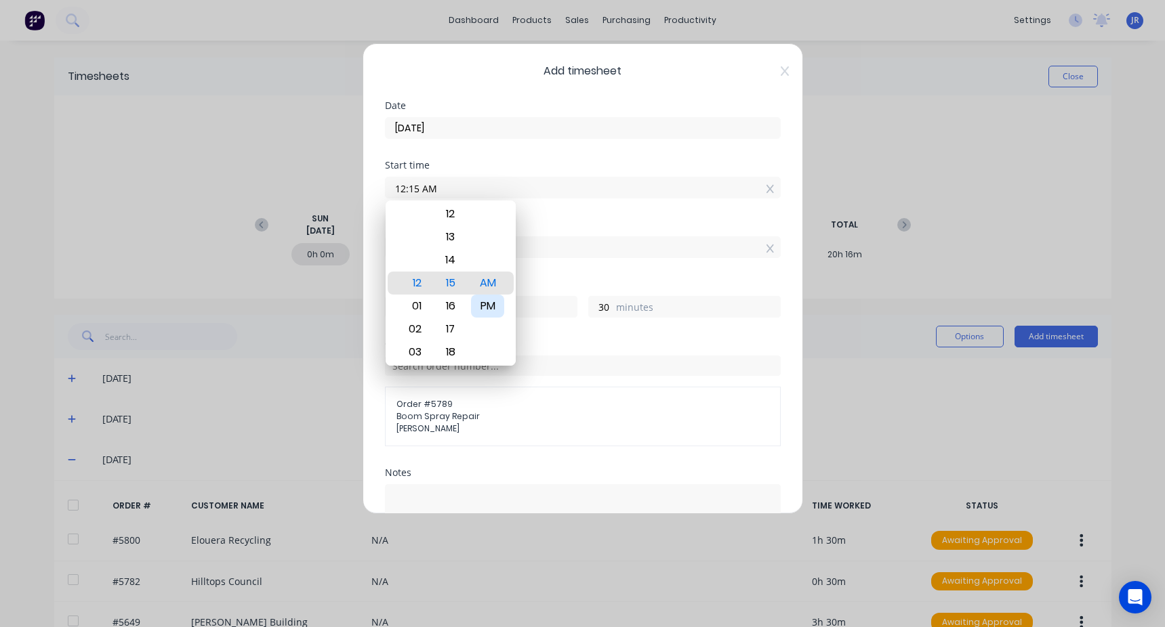
click at [499, 306] on div "PM" at bounding box center [487, 306] width 33 height 23
type input "12:15 PM"
type input "3"
click at [531, 219] on div "Start time 12:15 PM" at bounding box center [583, 191] width 396 height 60
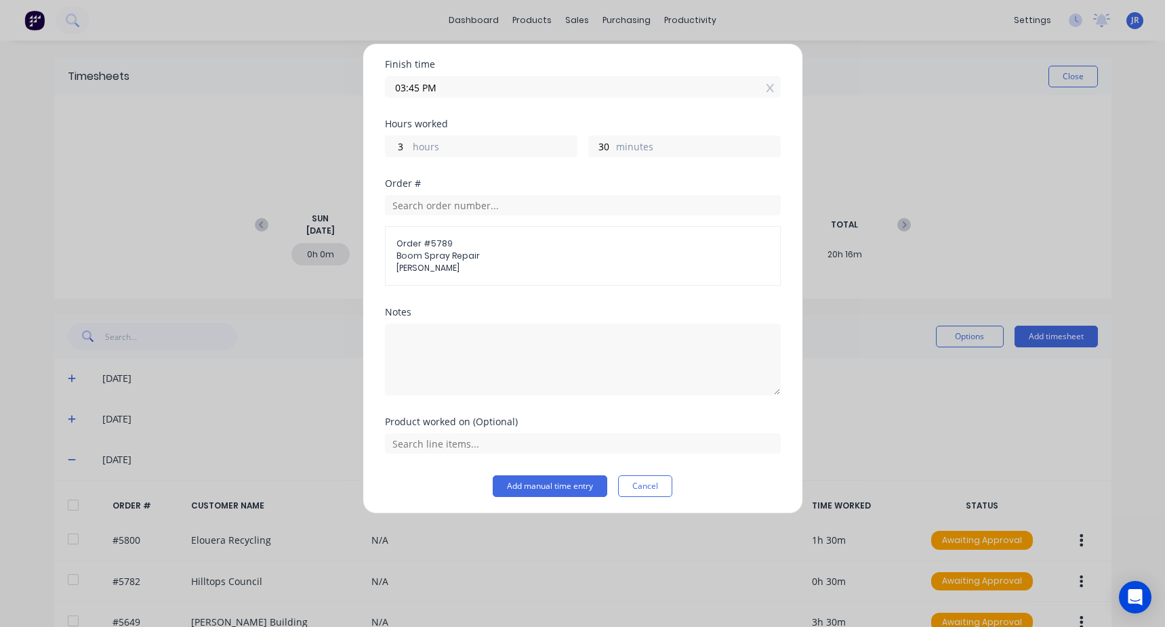
scroll to position [163, 0]
click at [547, 482] on button "Add manual time entry" at bounding box center [550, 484] width 115 height 22
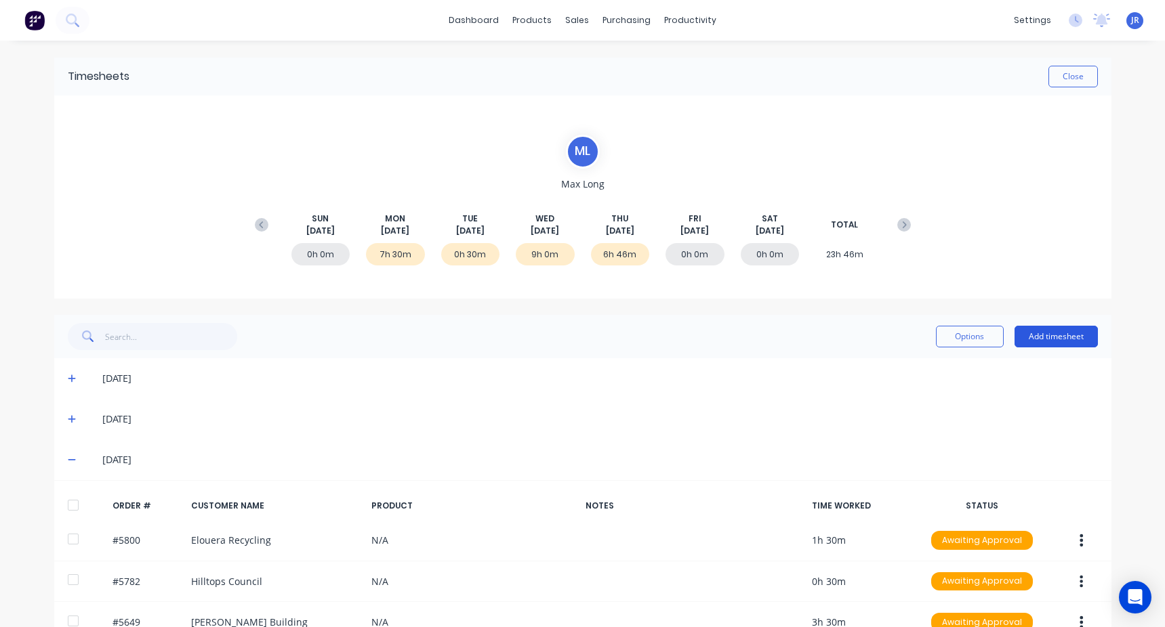
click at [1037, 327] on button "Add timesheet" at bounding box center [1055, 337] width 83 height 22
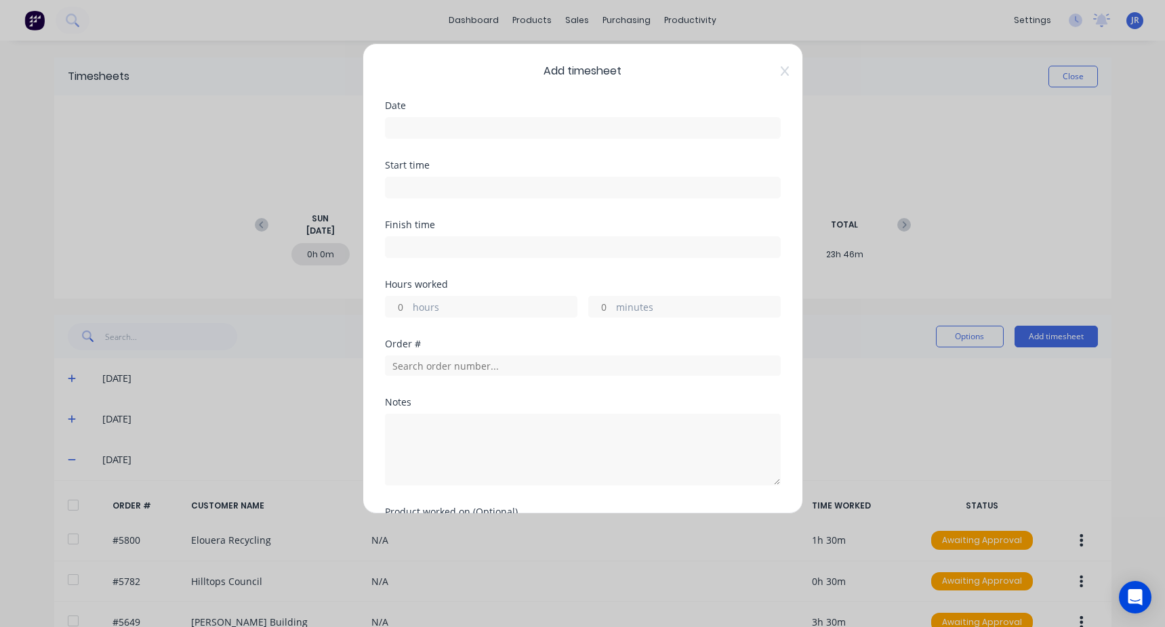
click at [436, 131] on input at bounding box center [583, 128] width 394 height 20
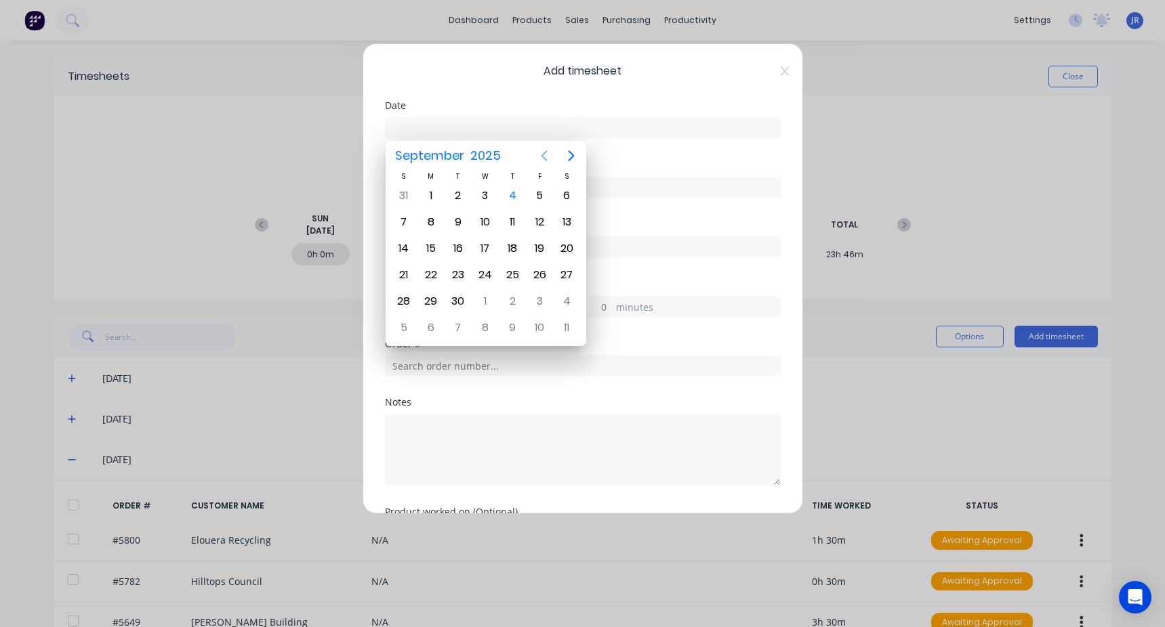
click at [547, 159] on icon "Previous page" at bounding box center [544, 156] width 16 height 16
click at [507, 302] on div "28" at bounding box center [512, 301] width 20 height 20
type input "[DATE]"
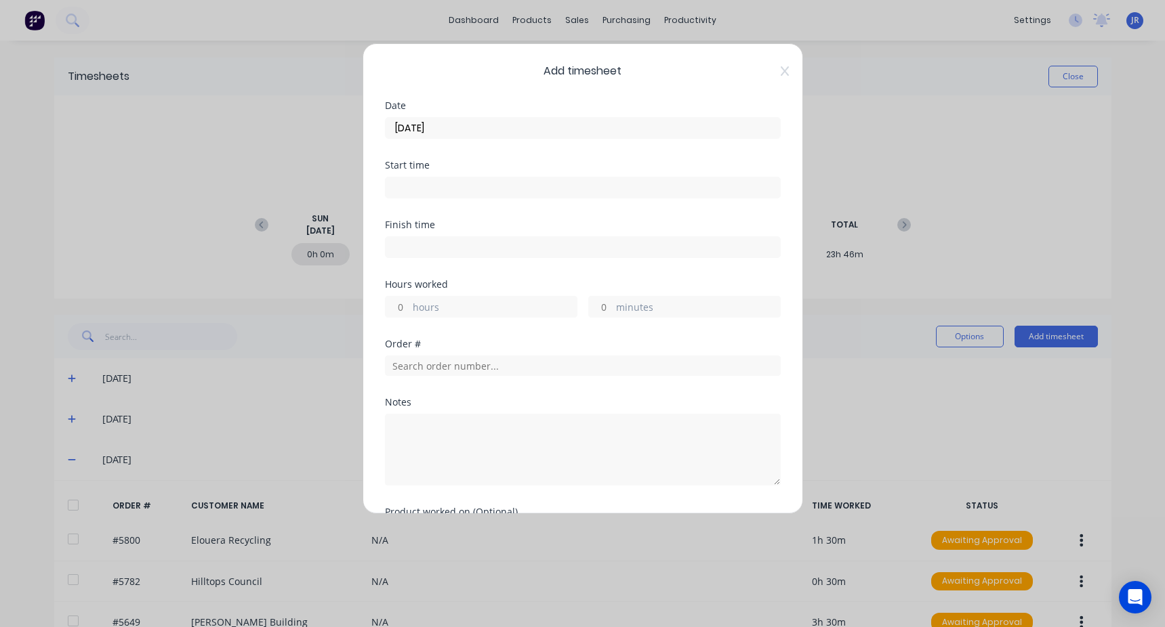
click at [424, 188] on input at bounding box center [583, 188] width 394 height 20
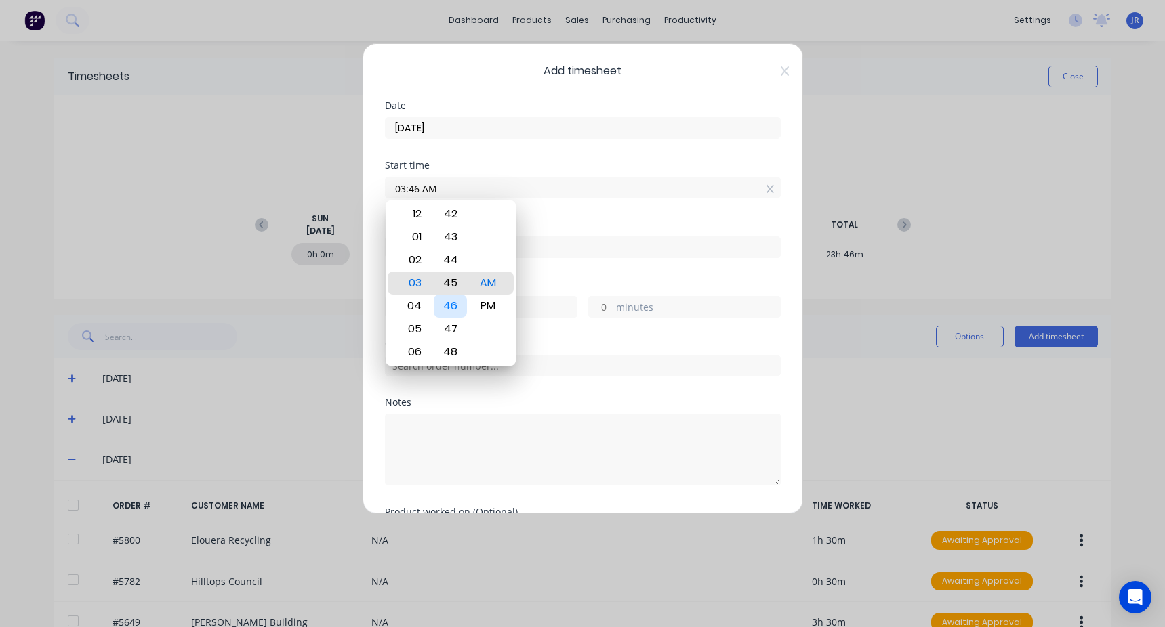
type input "03:45 AM"
click at [572, 226] on div "Finish time" at bounding box center [583, 224] width 396 height 9
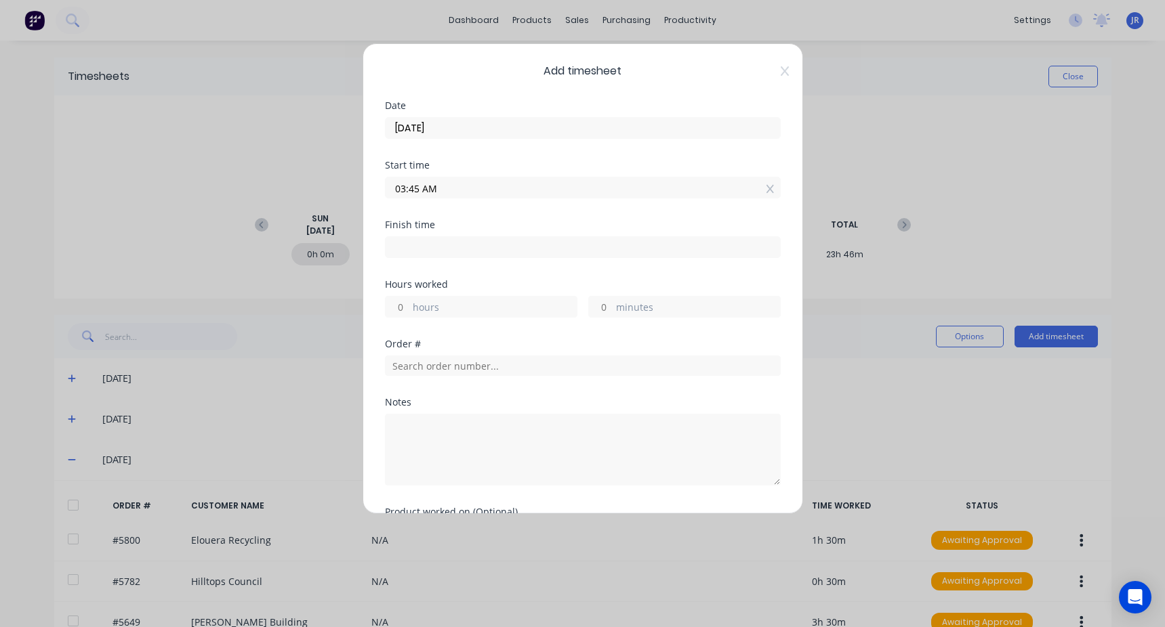
click at [476, 249] on input at bounding box center [583, 247] width 394 height 20
type input "08:46 AM"
type input "5"
type input "1"
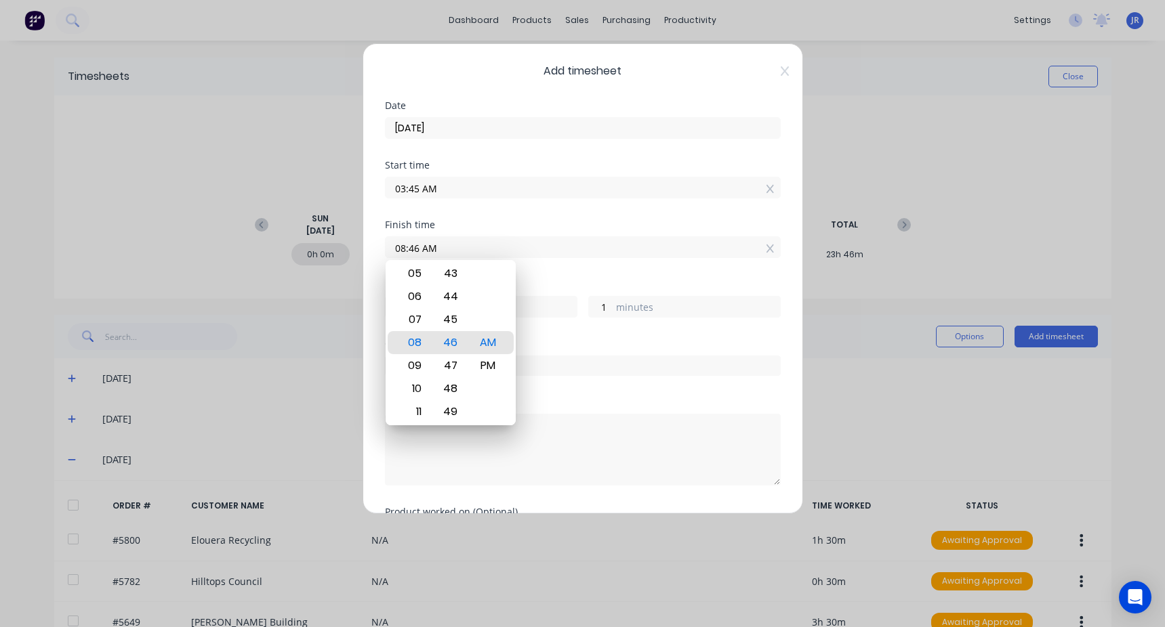
drag, startPoint x: 496, startPoint y: 242, endPoint x: 394, endPoint y: 251, distance: 102.7
click at [394, 251] on input "08:46 AM" at bounding box center [583, 247] width 394 height 20
type input "06:46 AM"
type input "3"
type input "05:46 AM"
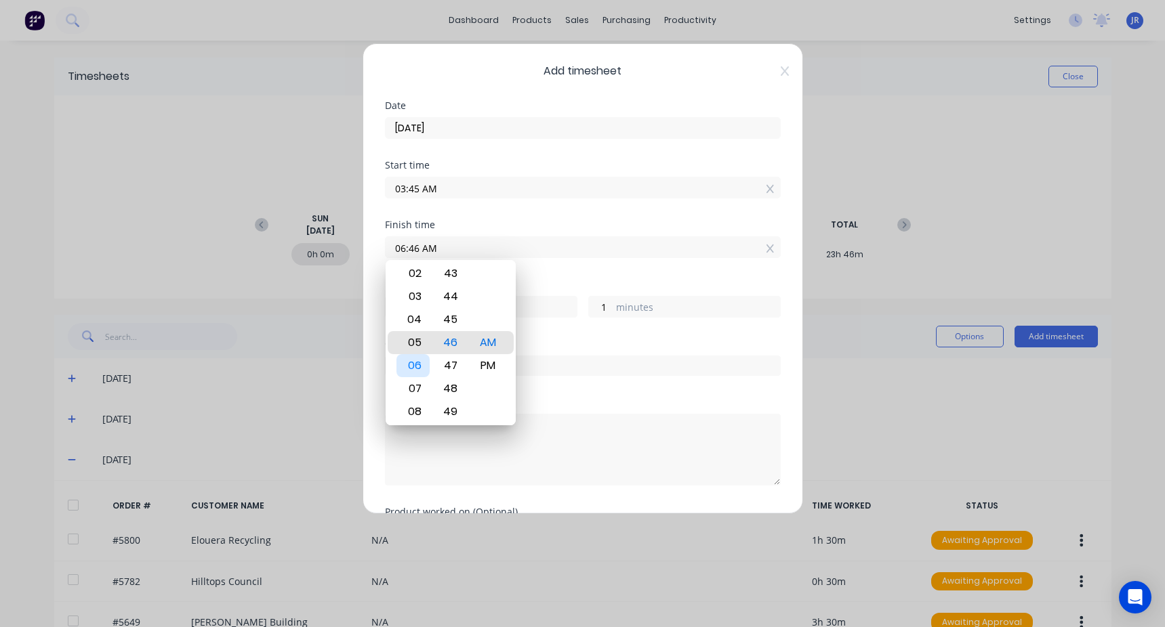
type input "2"
type input "04:46 AM"
type input "1"
type input "04:42 AM"
type input "0"
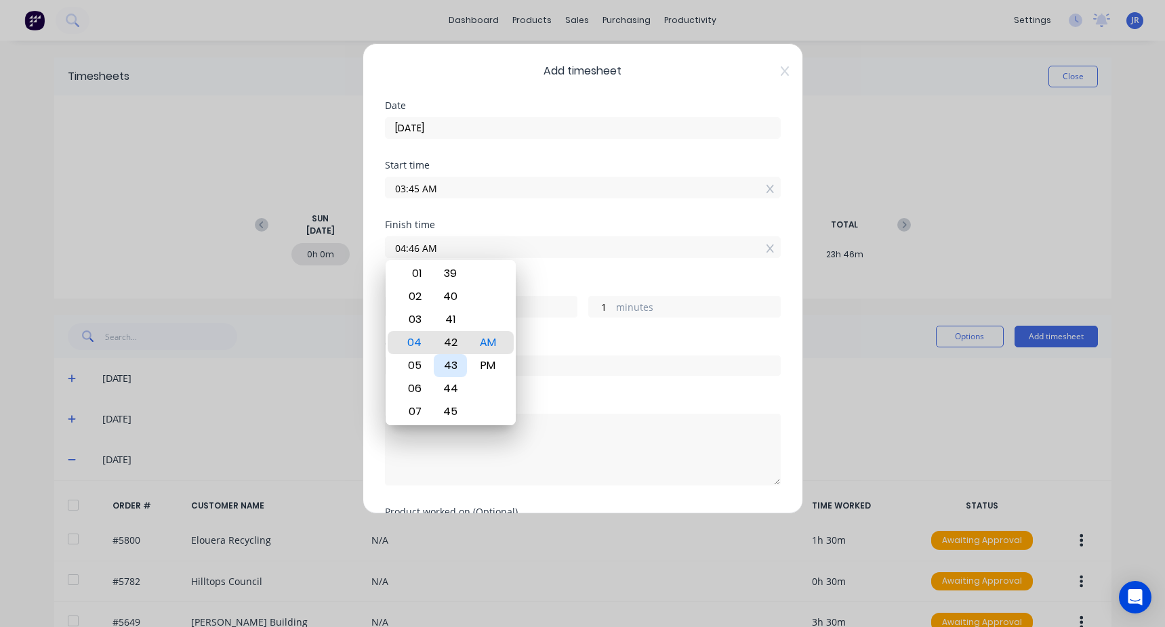
type input "57"
type input "04:39 AM"
type input "54"
type input "04:34 AM"
type input "49"
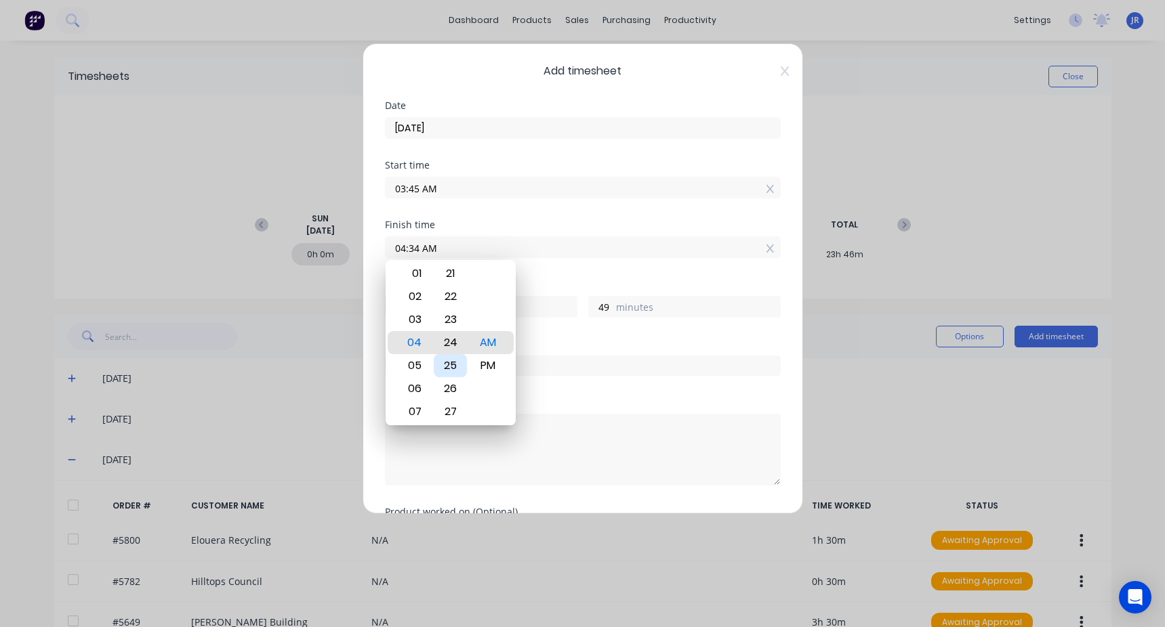
type input "04:24 AM"
type input "39"
type input "04:18 AM"
type input "33"
type input "04:13 AM"
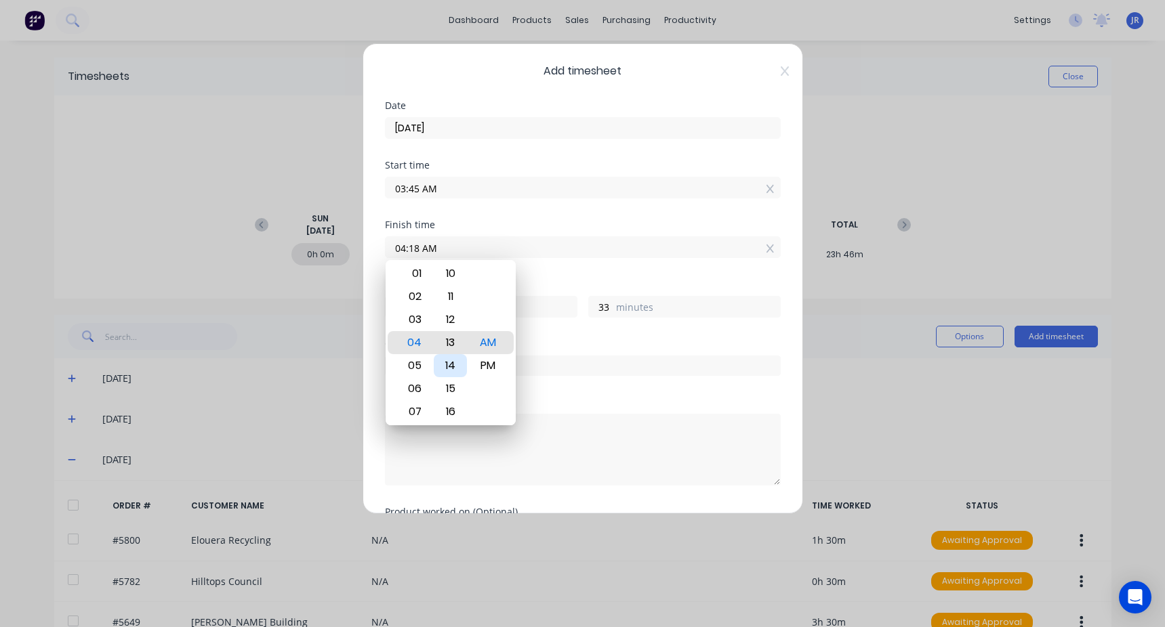
type input "28"
type input "04:08 AM"
type input "23"
type input "04:02 AM"
type input "17"
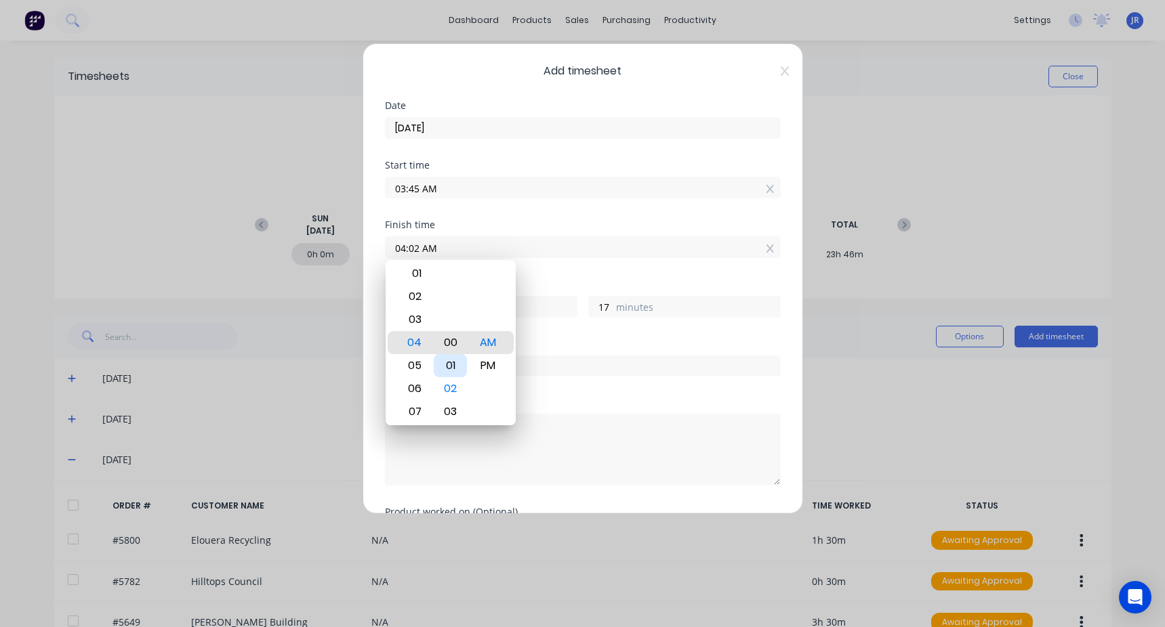
type input "04:00 AM"
type input "15"
click at [550, 276] on div "Finish time 04:00 AM" at bounding box center [583, 250] width 396 height 60
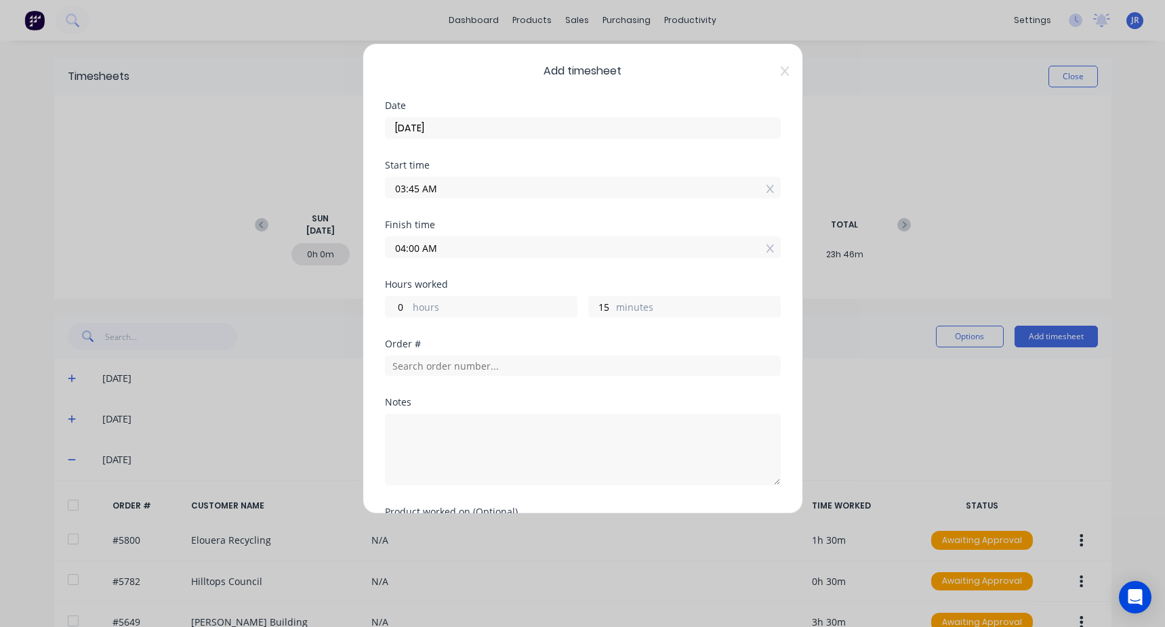
click at [483, 193] on input "03:45 AM" at bounding box center [583, 188] width 394 height 20
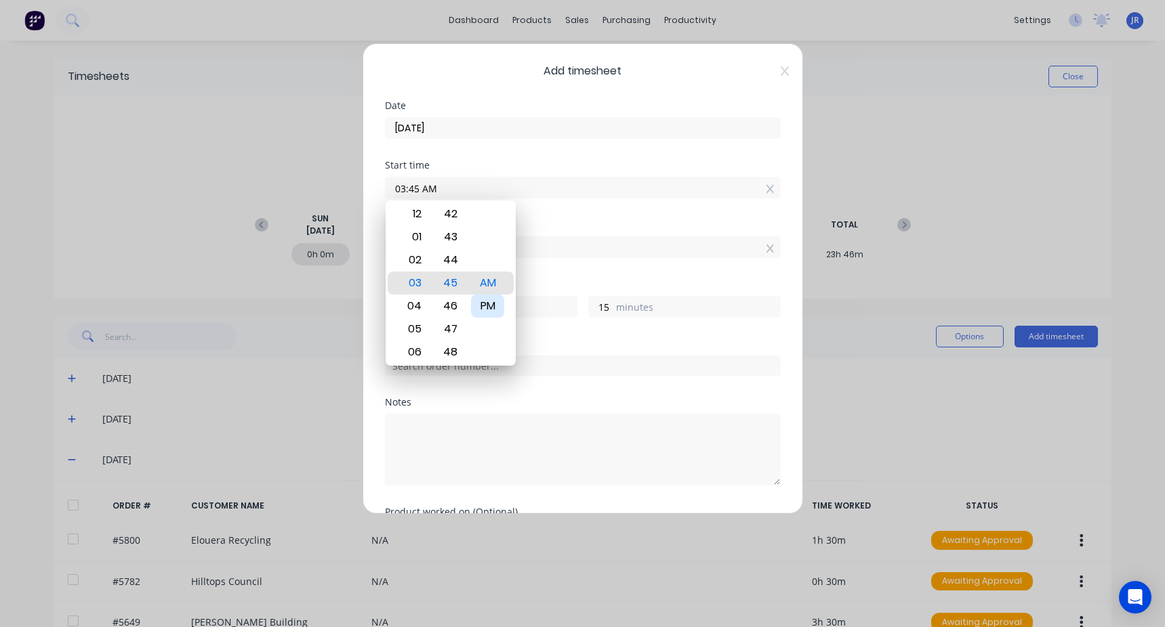
click at [503, 305] on div "PM" at bounding box center [487, 306] width 33 height 23
type input "03:45 PM"
type input "12"
click at [527, 253] on input "04:00 AM" at bounding box center [583, 247] width 394 height 20
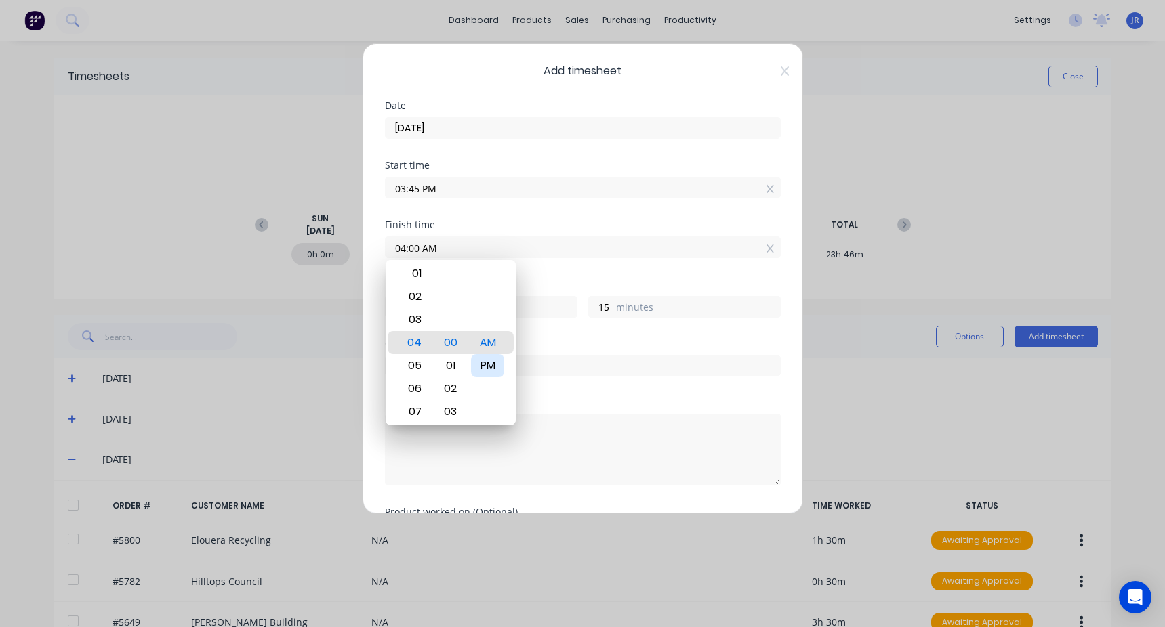
click at [480, 354] on div "PM" at bounding box center [487, 365] width 33 height 23
type input "04:00 PM"
type input "0"
click at [535, 280] on div "Hours worked" at bounding box center [583, 284] width 396 height 9
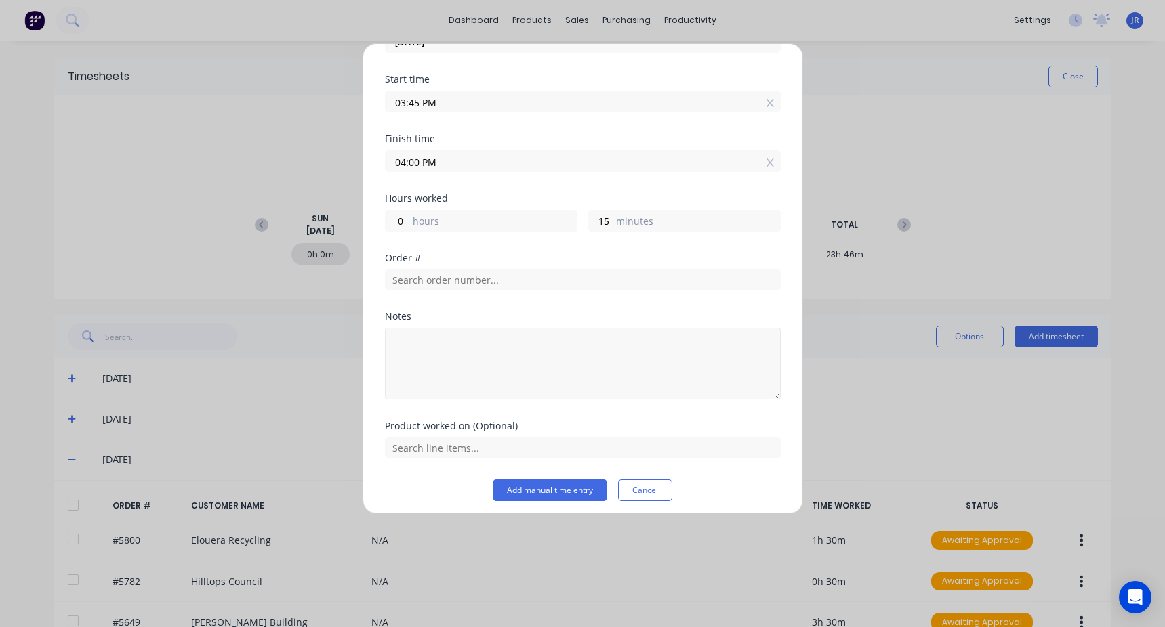
scroll to position [93, 0]
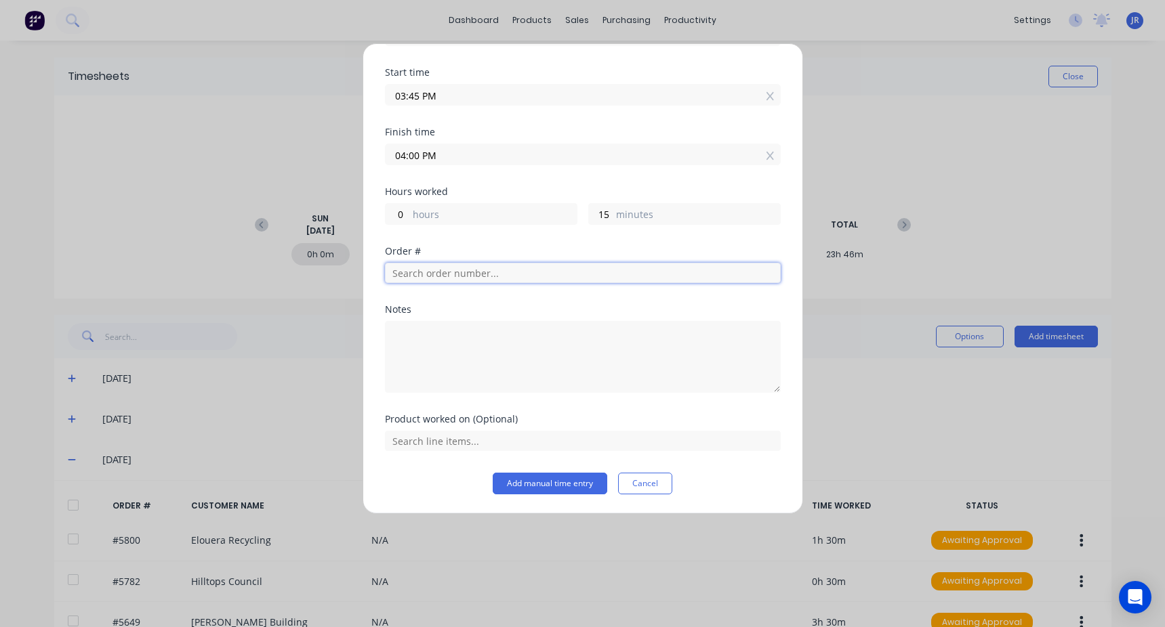
click at [445, 274] on input "text" at bounding box center [583, 273] width 396 height 20
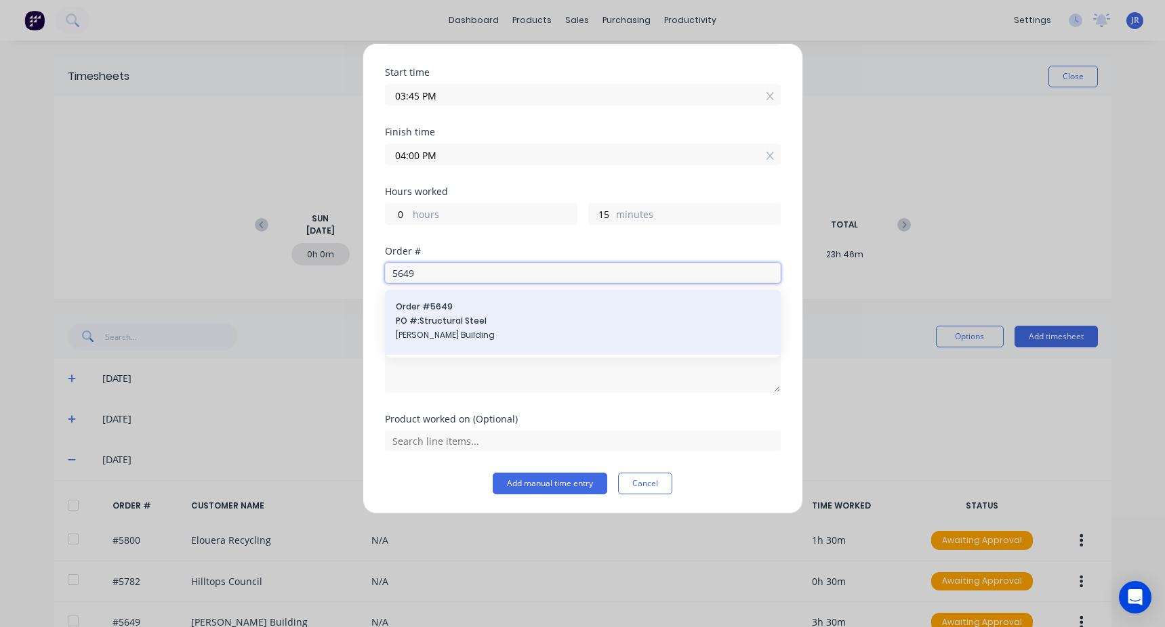
type input "5649"
click at [461, 329] on div "Order # 5649 PO #: Structural Steel [PERSON_NAME] Building" at bounding box center [583, 322] width 374 height 43
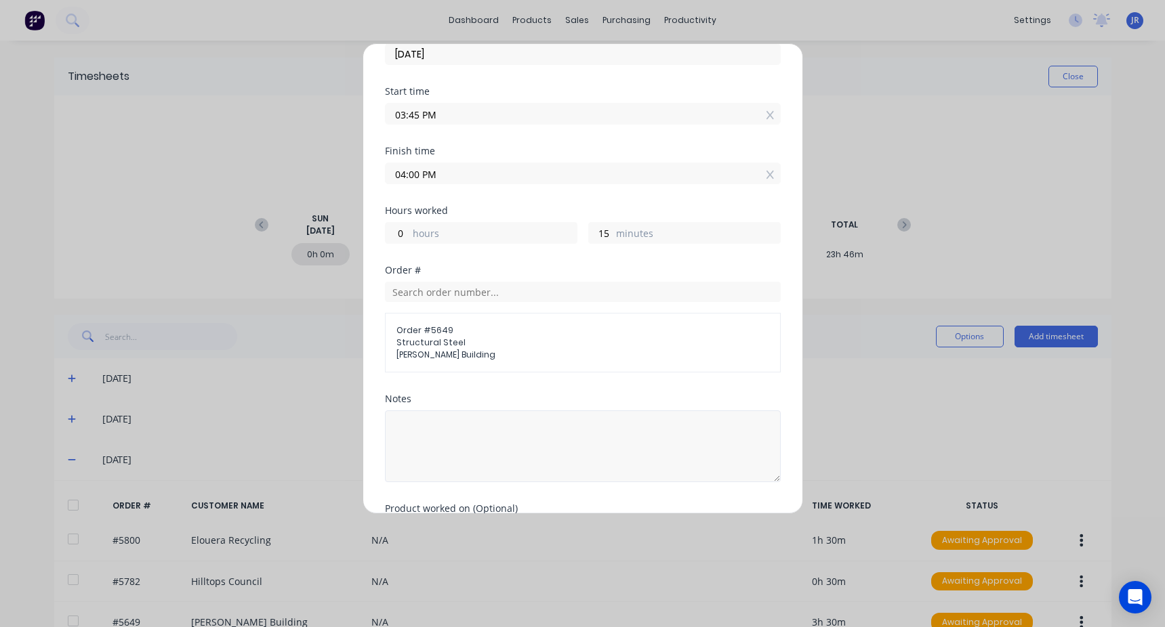
scroll to position [163, 0]
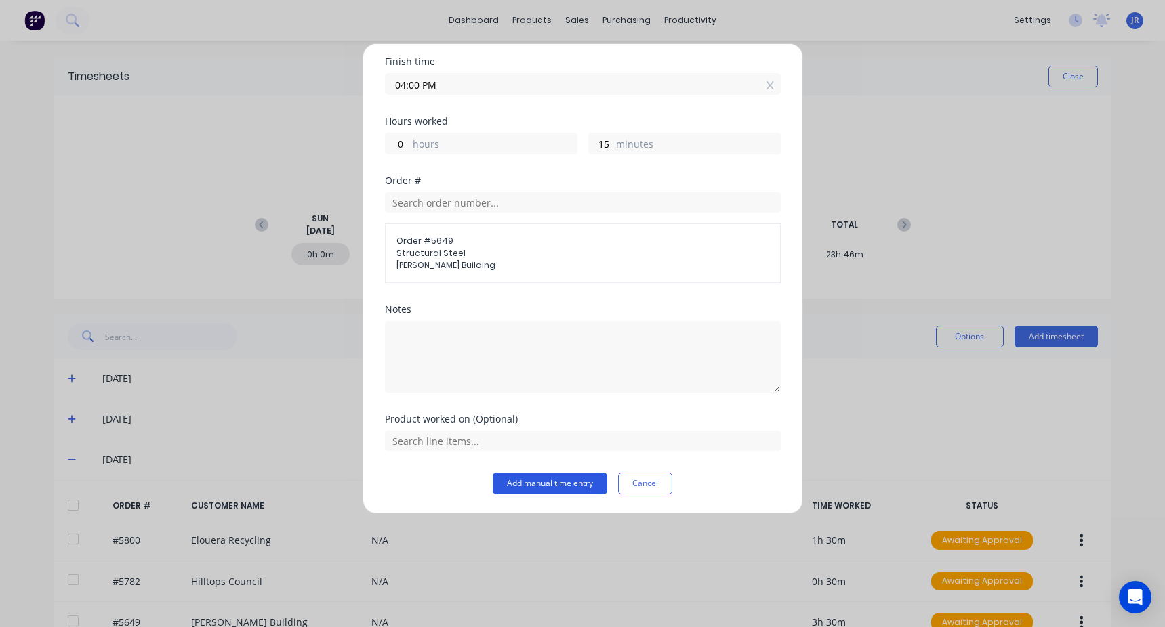
click at [534, 482] on button "Add manual time entry" at bounding box center [550, 484] width 115 height 22
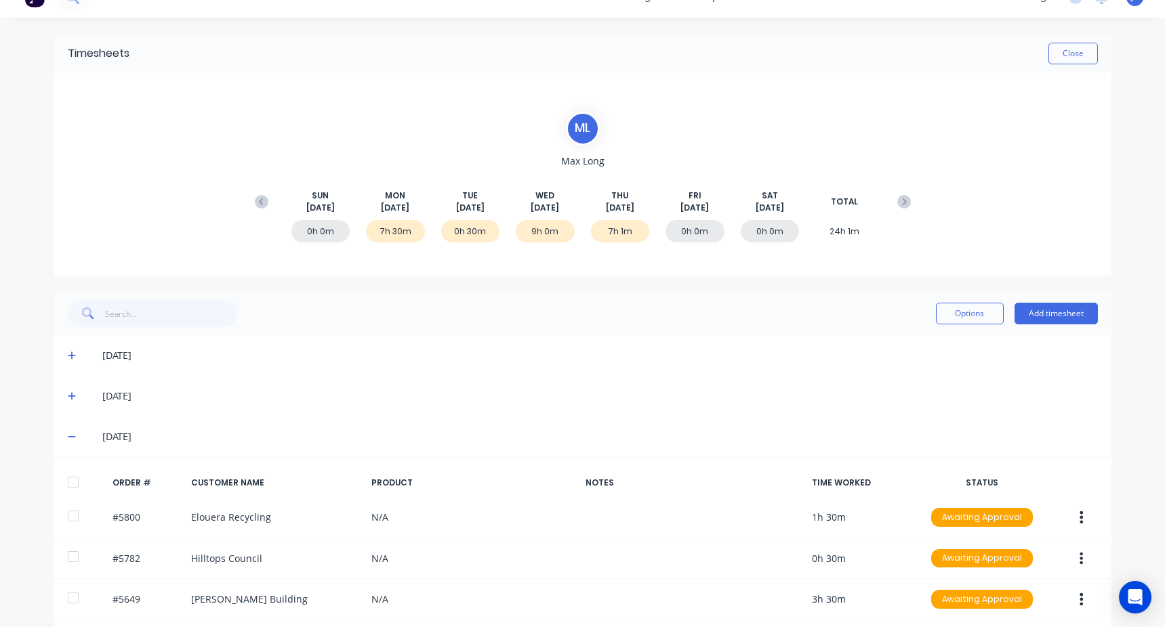
scroll to position [0, 0]
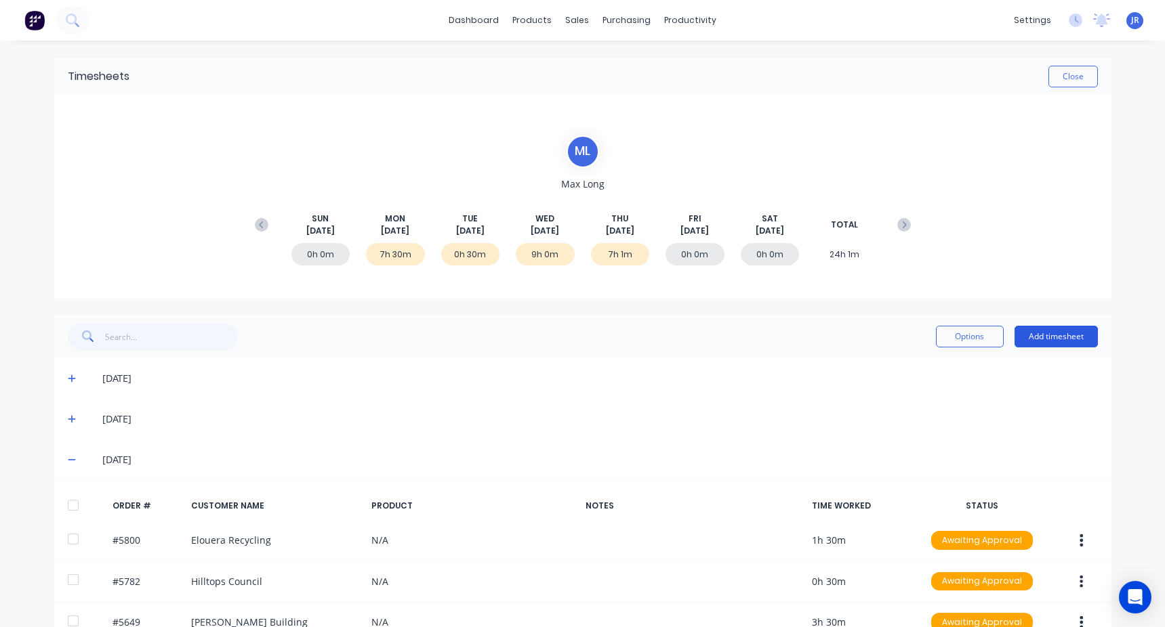
click at [1063, 336] on button "Add timesheet" at bounding box center [1055, 337] width 83 height 22
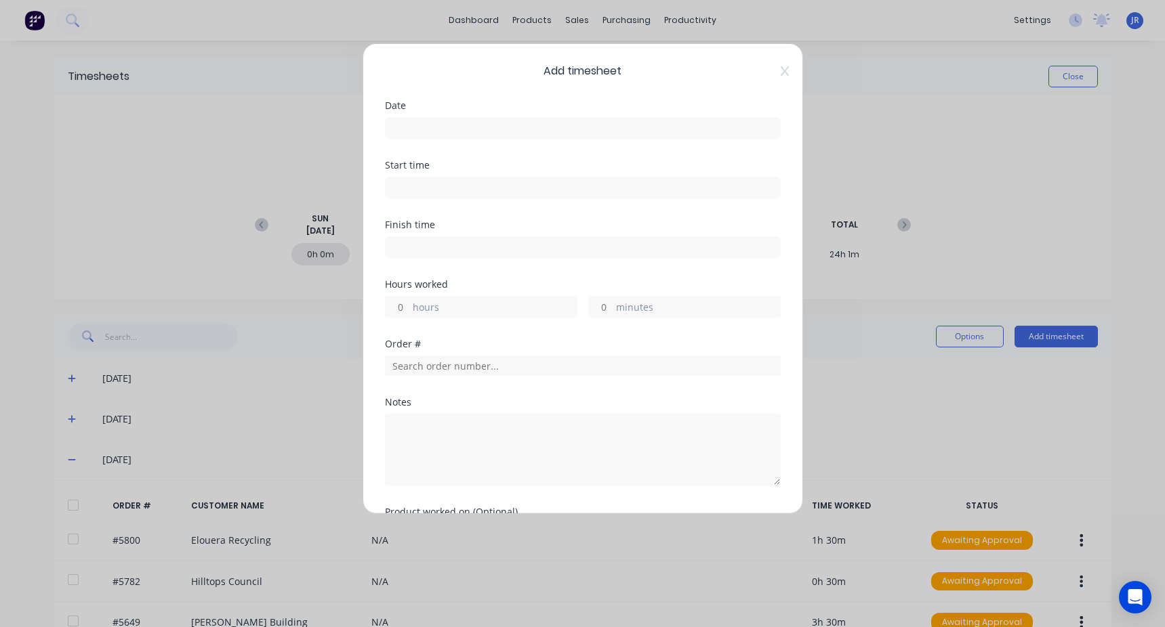
click at [487, 125] on input at bounding box center [583, 128] width 394 height 20
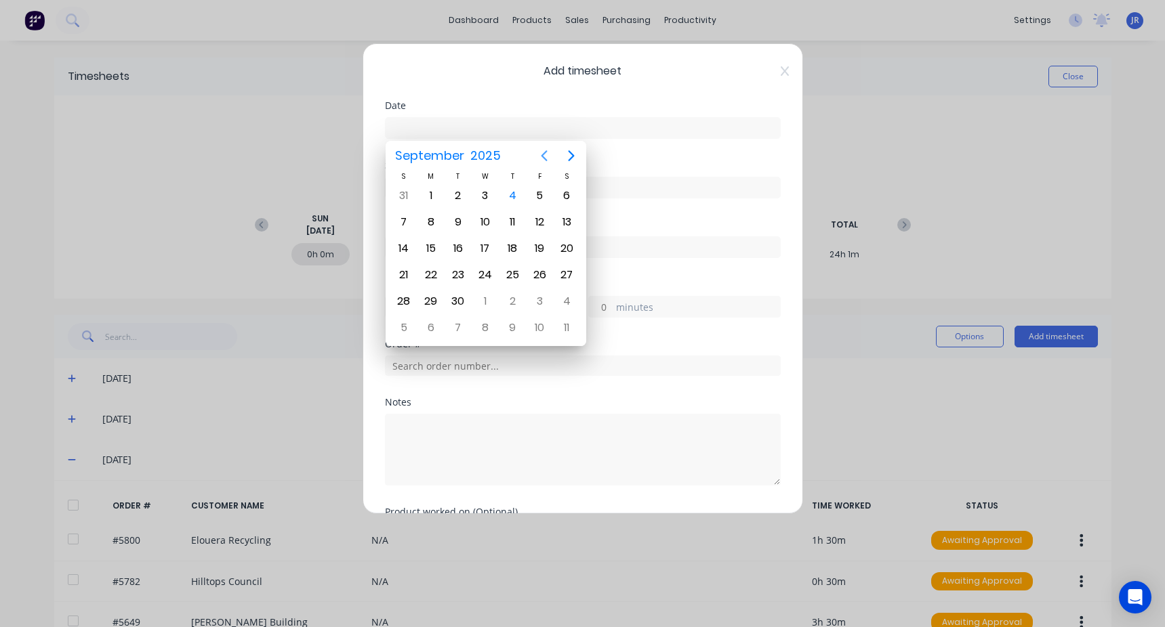
click at [548, 144] on button "Previous page" at bounding box center [544, 155] width 27 height 27
click at [489, 302] on div "27" at bounding box center [485, 301] width 20 height 20
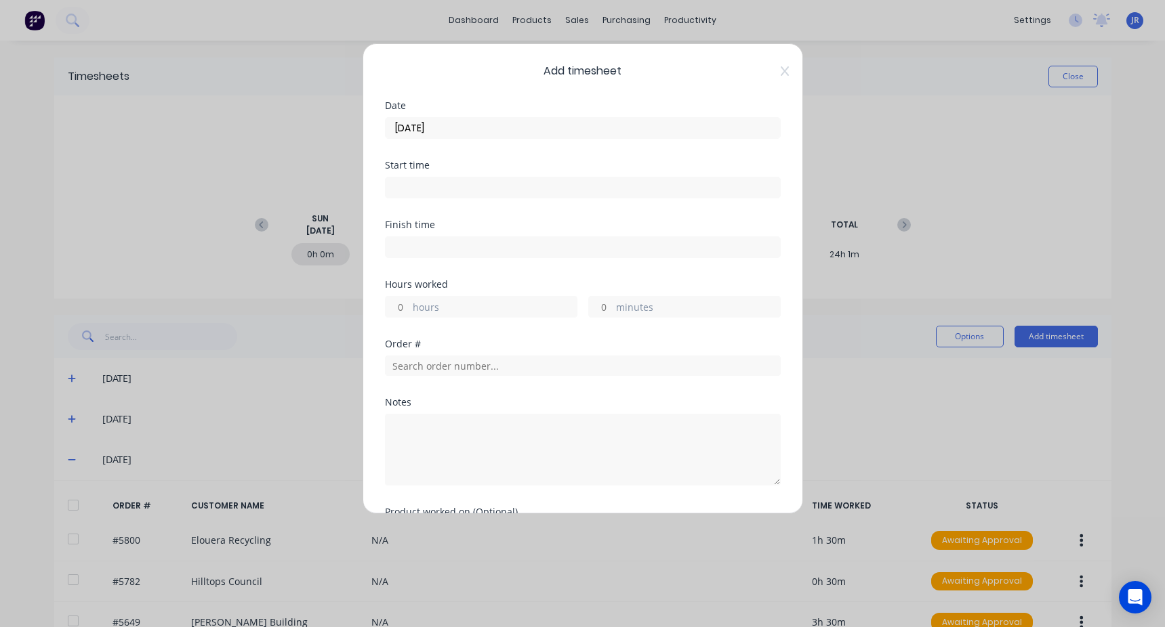
drag, startPoint x: 398, startPoint y: 132, endPoint x: 405, endPoint y: 129, distance: 7.6
click at [405, 129] on input "[DATE]" at bounding box center [583, 128] width 394 height 20
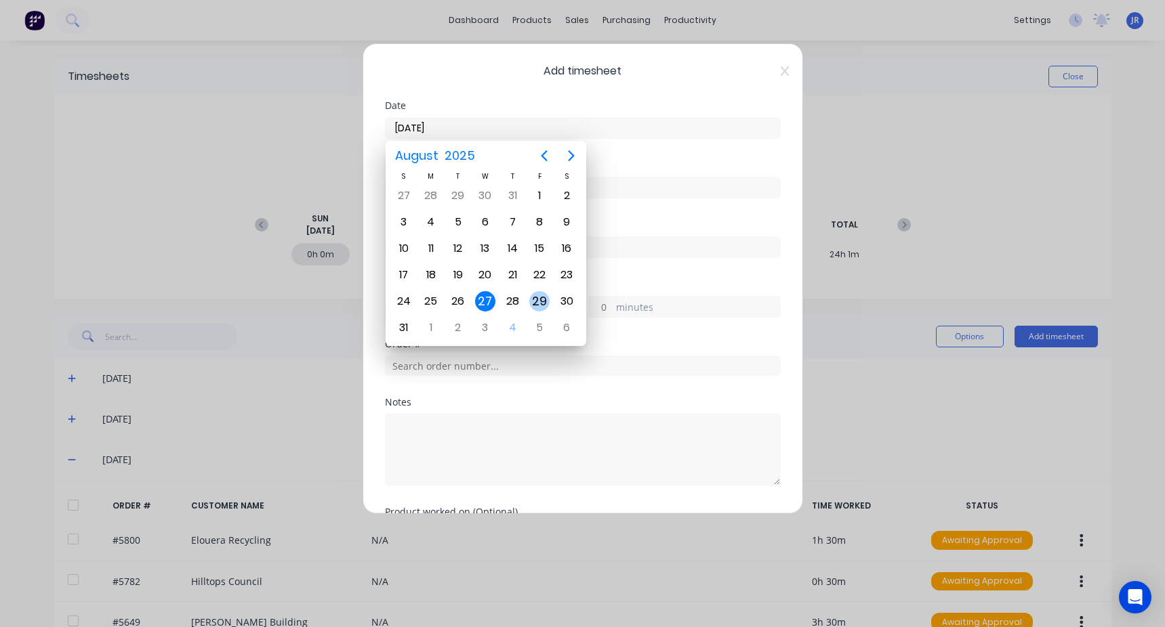
click at [531, 305] on div "29" at bounding box center [539, 301] width 20 height 20
type input "[DATE]"
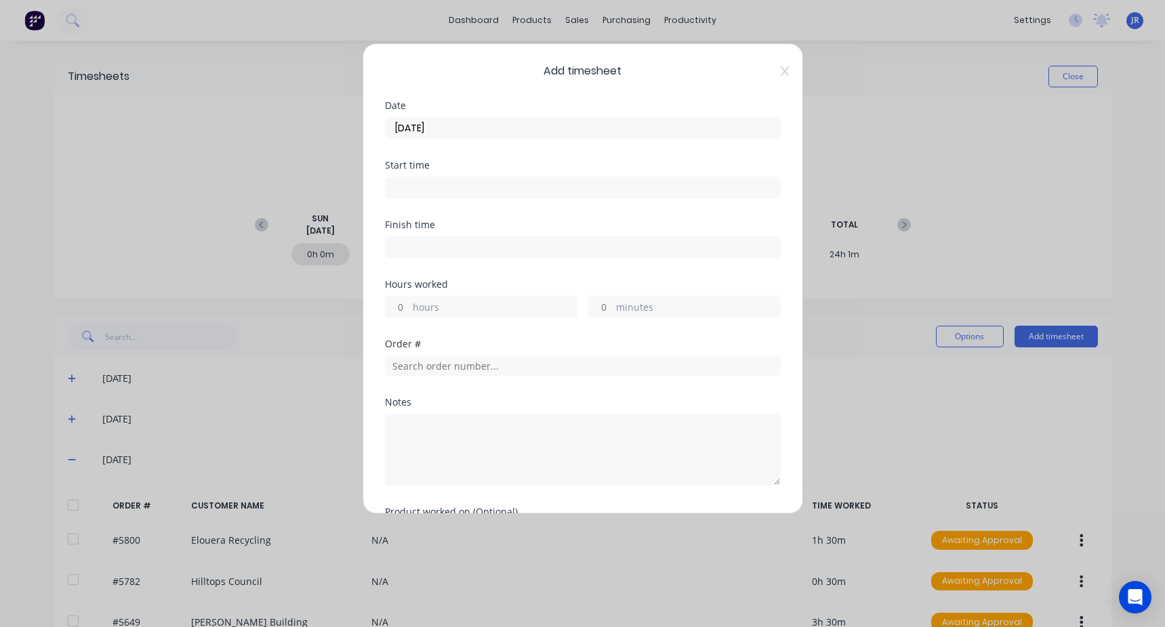
click at [435, 180] on input at bounding box center [583, 188] width 394 height 20
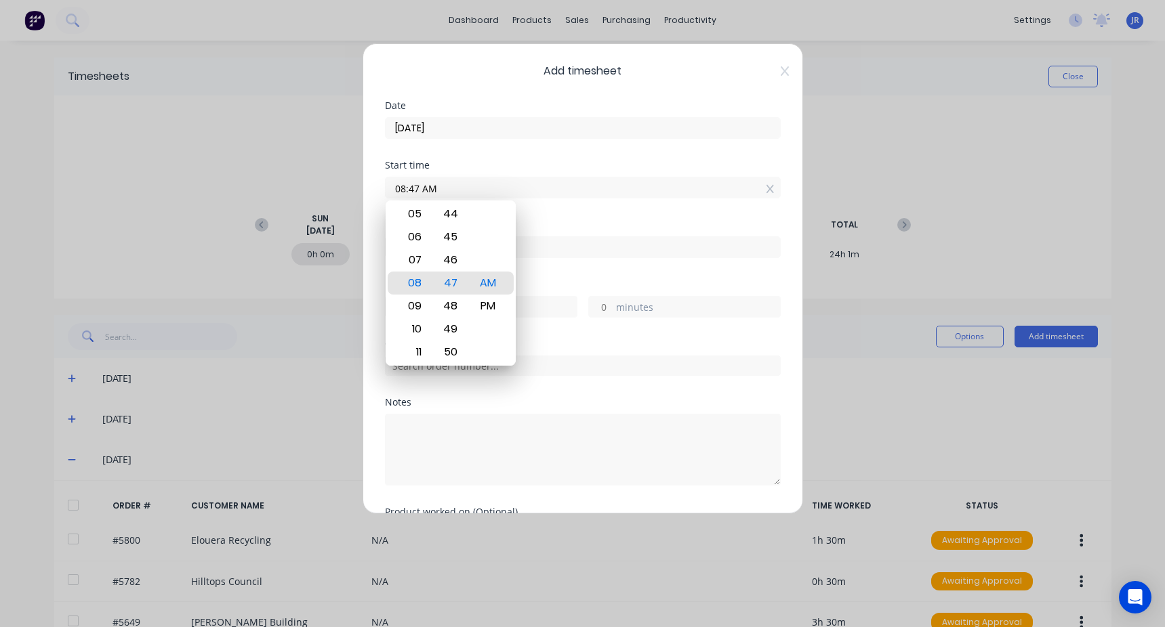
drag, startPoint x: 439, startPoint y: 184, endPoint x: 360, endPoint y: 203, distance: 80.9
click at [360, 203] on div "Add timesheet Date [DATE] Start time 08:47 AM Finish time Hours worked hours mi…" at bounding box center [582, 313] width 1165 height 627
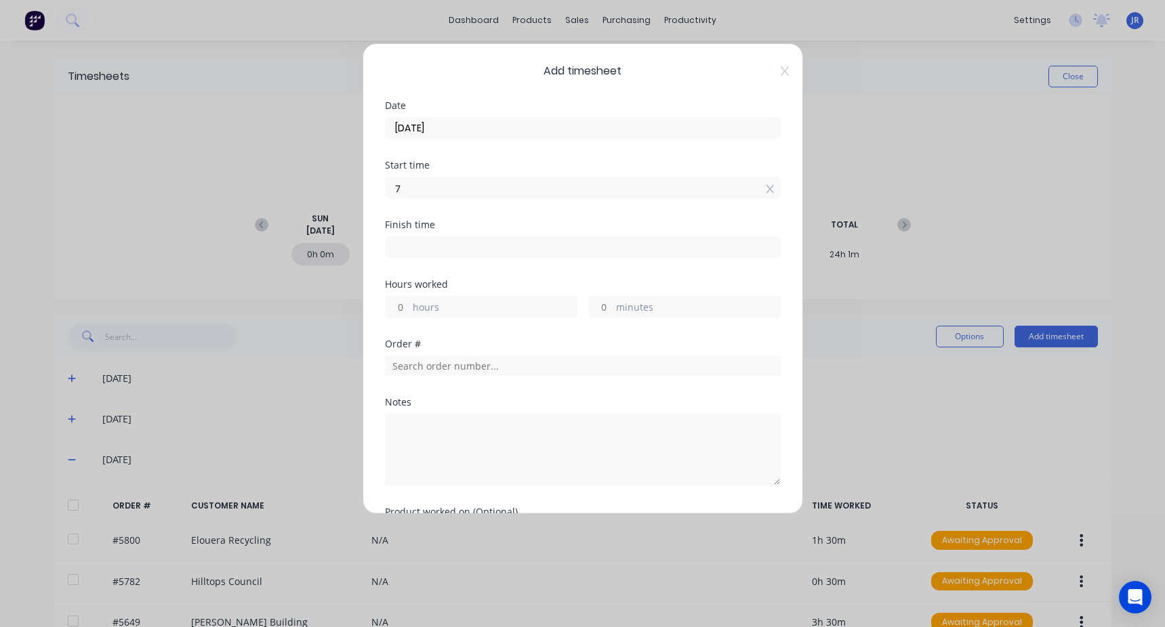
type input "07:00 AM"
click at [446, 250] on input at bounding box center [583, 247] width 394 height 20
type input "08:47 AM"
type input "1"
type input "47"
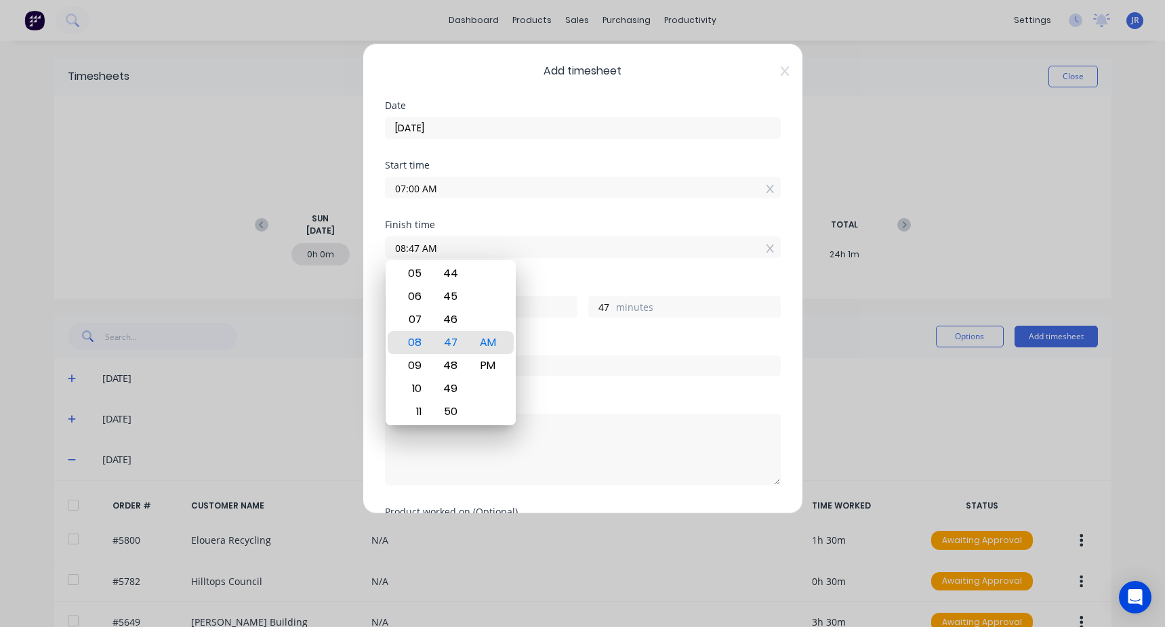
drag, startPoint x: 473, startPoint y: 251, endPoint x: 318, endPoint y: 261, distance: 155.5
click at [319, 261] on div "Add timesheet Date [DATE] Start time 07:00 AM Finish time 08:47 AM Hours worked…" at bounding box center [582, 313] width 1165 height 627
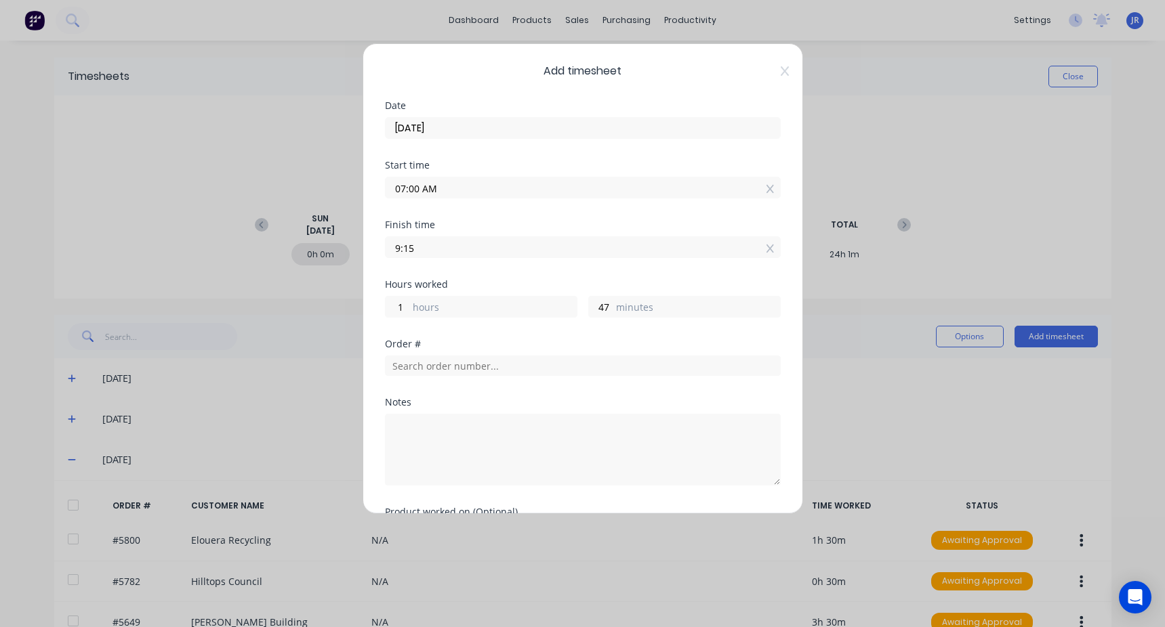
type input "09:15 AM"
type input "2"
type input "15"
click at [496, 215] on div "Start time 07:00 AM" at bounding box center [583, 191] width 396 height 60
click at [437, 366] on input "text" at bounding box center [583, 366] width 396 height 20
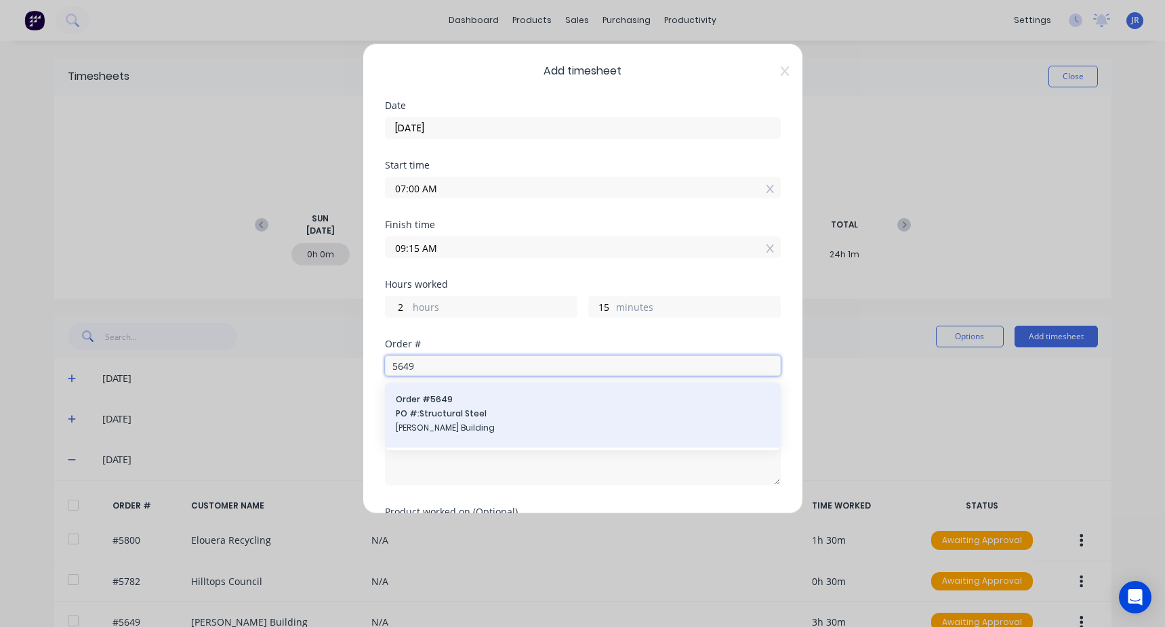
type input "5649"
click at [461, 420] on span "PO #: Structural Steel" at bounding box center [583, 414] width 374 height 12
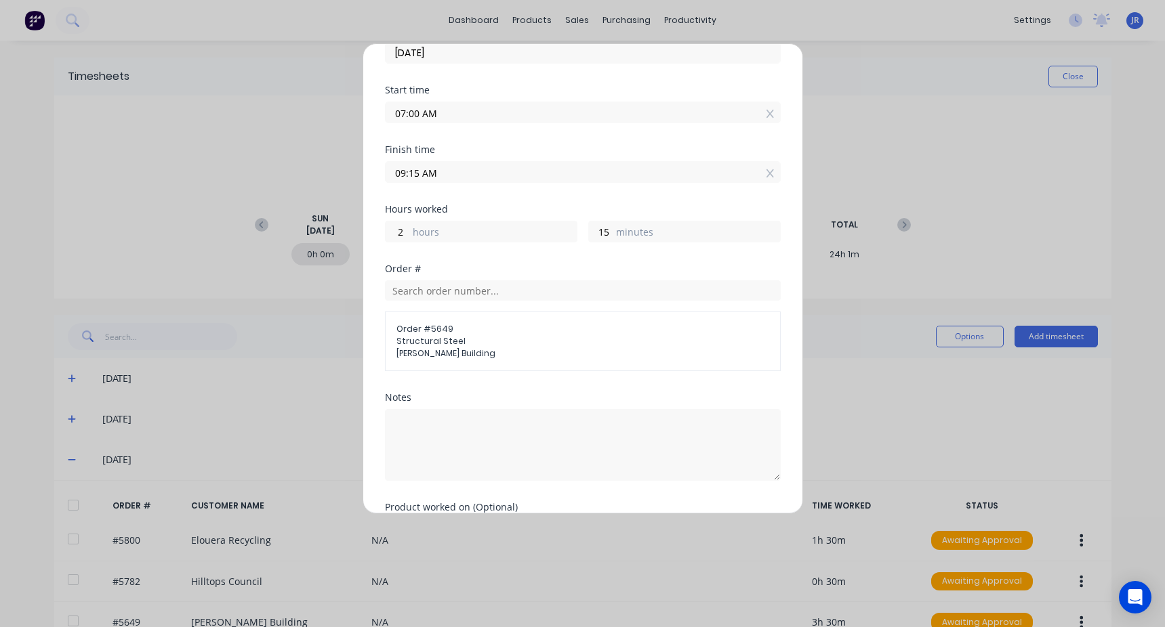
scroll to position [163, 0]
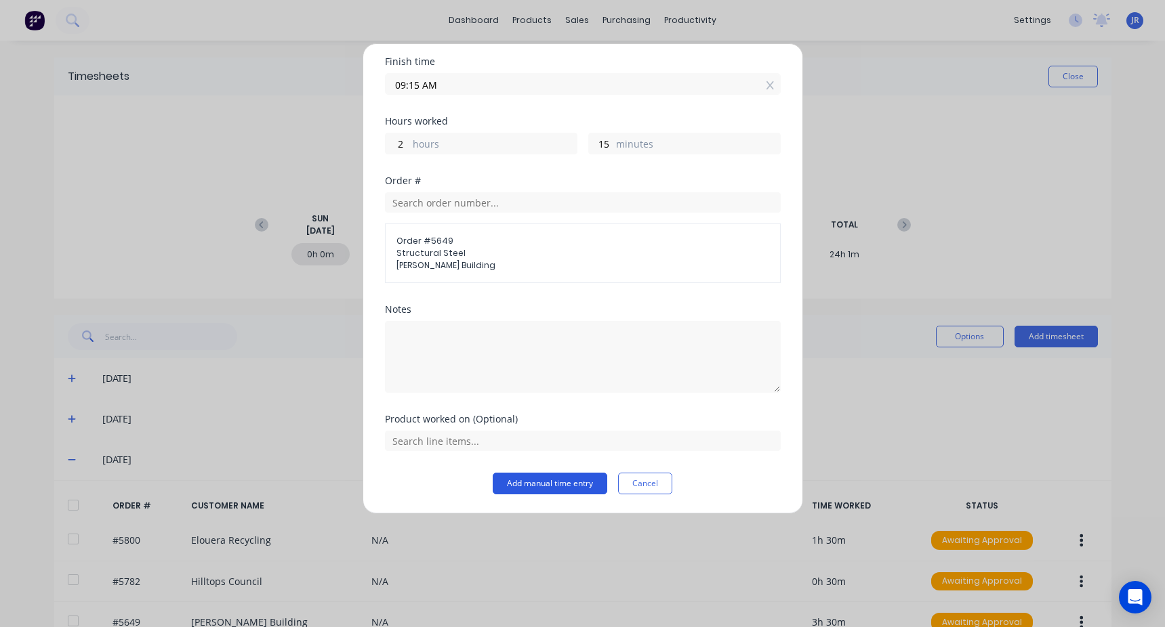
click at [548, 485] on button "Add manual time entry" at bounding box center [550, 484] width 115 height 22
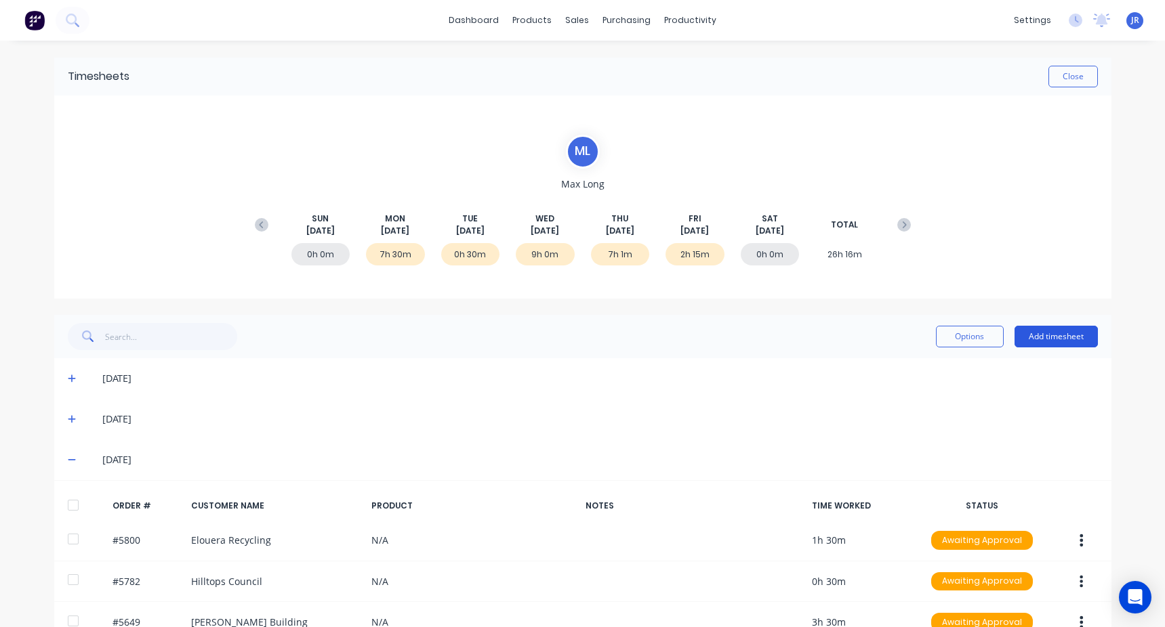
click at [1051, 339] on button "Add timesheet" at bounding box center [1055, 337] width 83 height 22
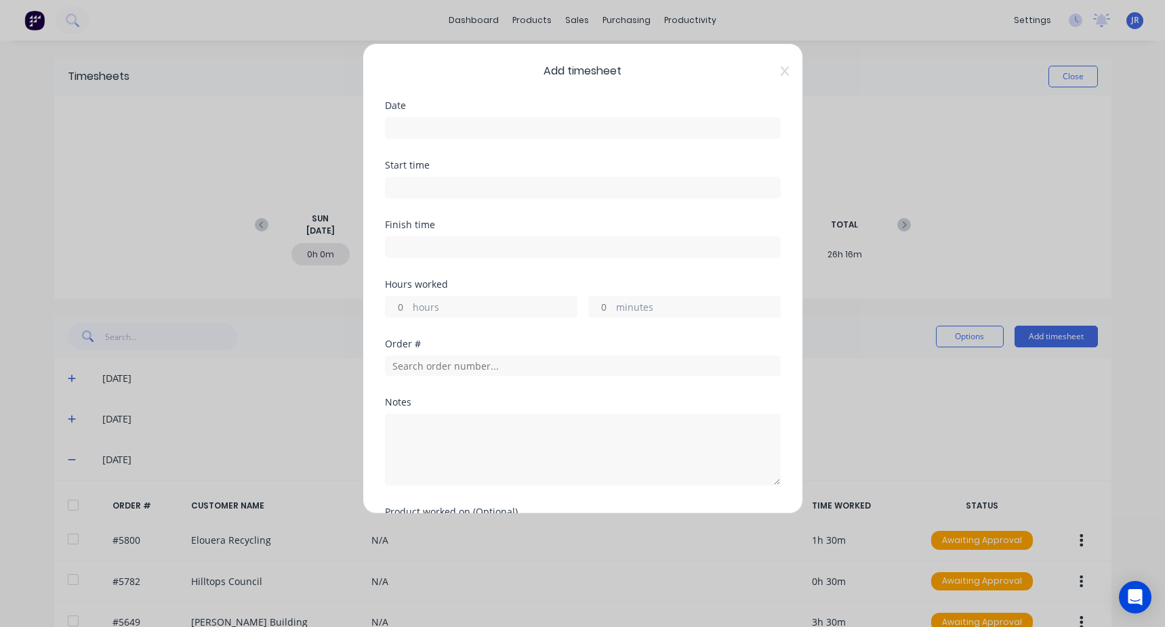
click at [453, 131] on input at bounding box center [583, 128] width 394 height 20
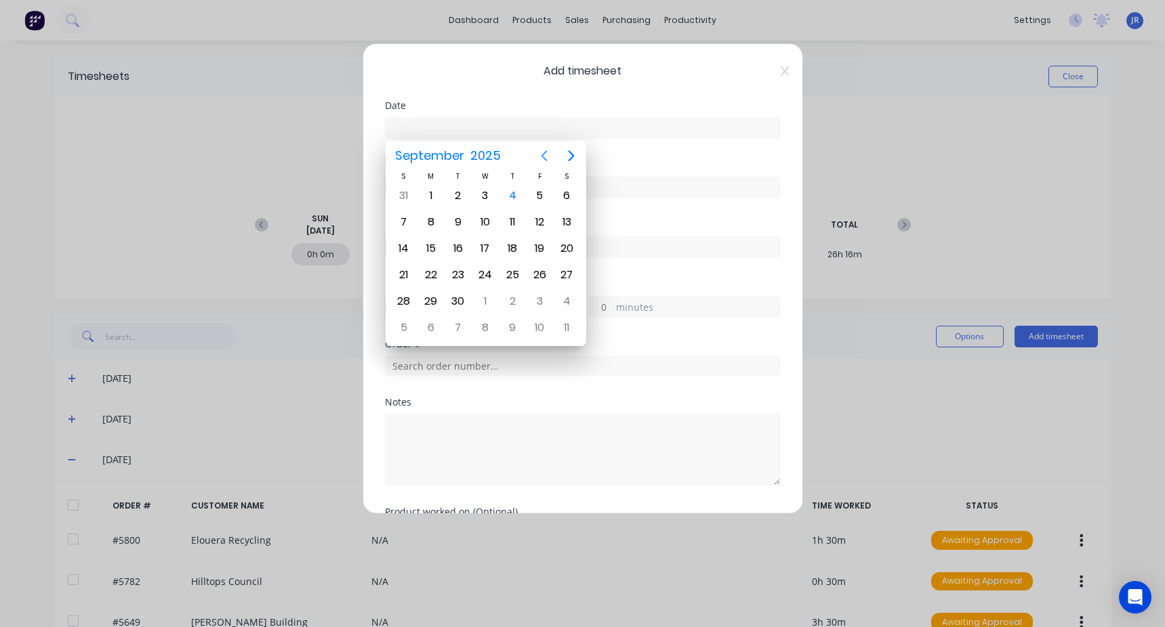
click at [547, 161] on icon "Previous page" at bounding box center [544, 156] width 16 height 16
click at [539, 304] on div "29" at bounding box center [539, 301] width 20 height 20
type input "[DATE]"
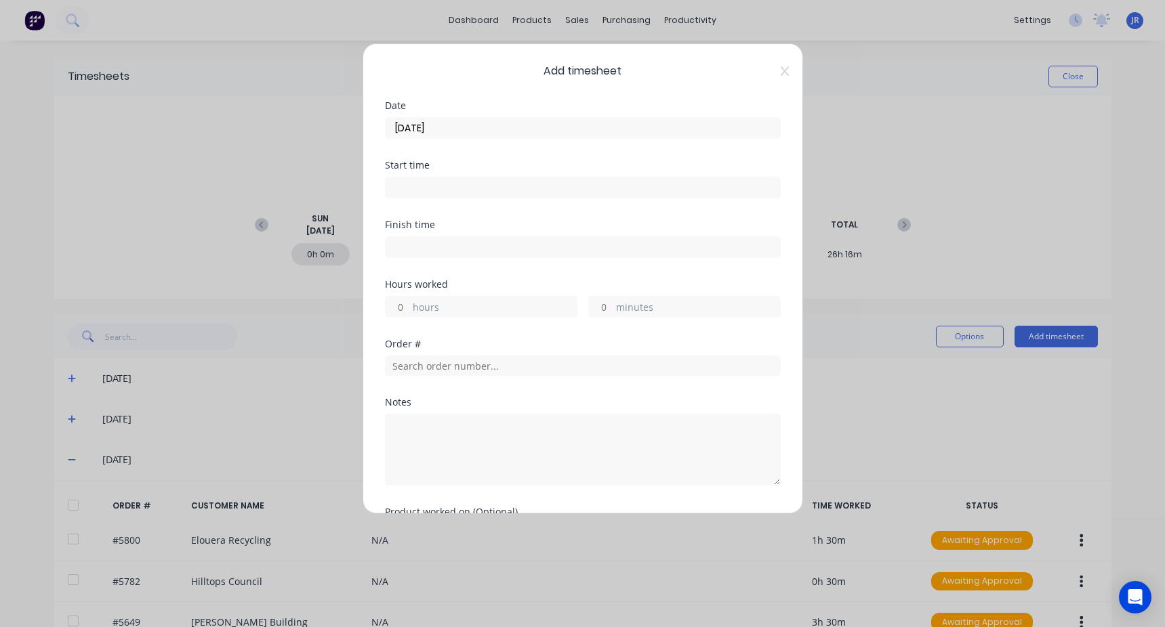
click at [438, 191] on input at bounding box center [583, 188] width 394 height 20
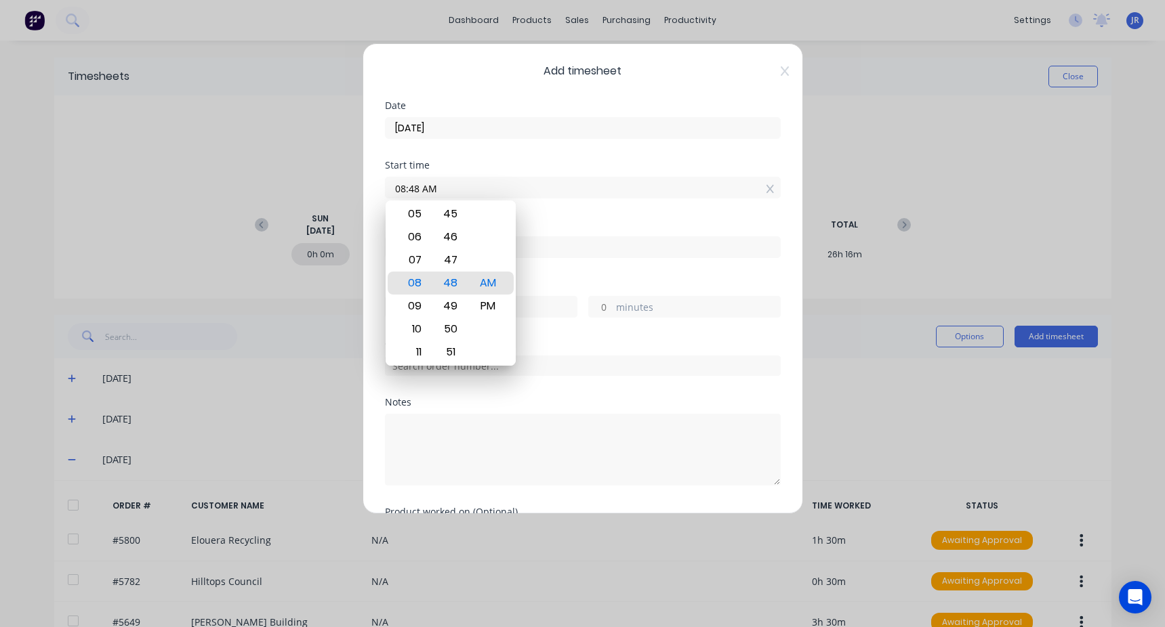
drag, startPoint x: 463, startPoint y: 186, endPoint x: 348, endPoint y: 196, distance: 115.6
click at [348, 196] on div "Add timesheet Date [DATE] Start time 08:48 AM Finish time Hours worked hours mi…" at bounding box center [582, 313] width 1165 height 627
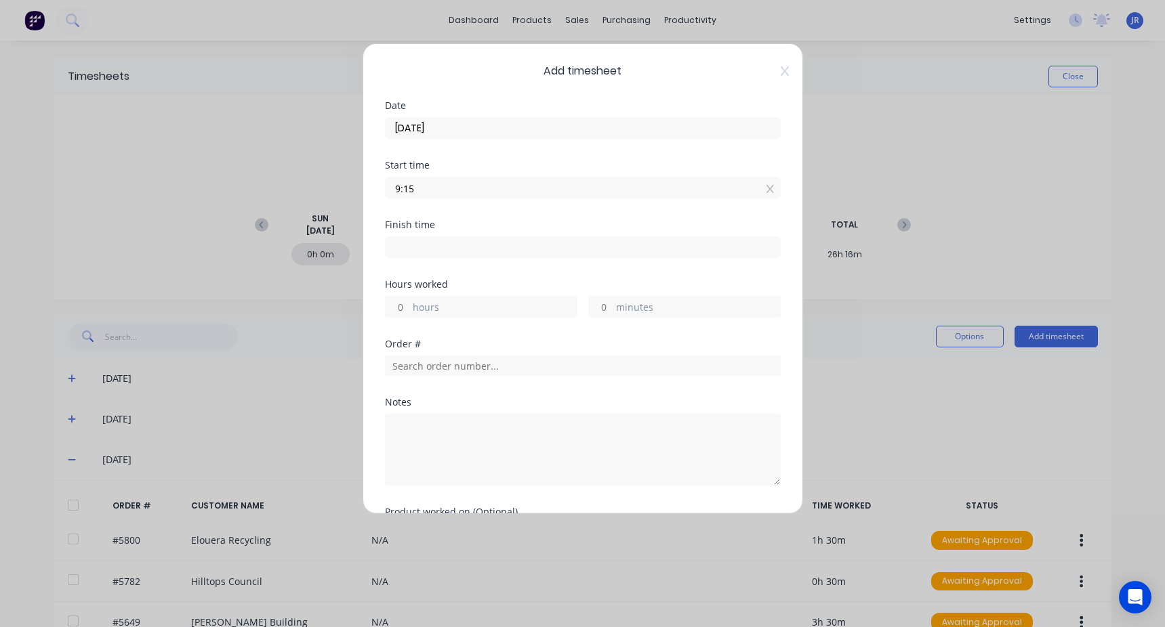
type input "09:15 AM"
click at [432, 245] on input at bounding box center [583, 247] width 394 height 20
type input "08:48 AM"
type input "23"
type input "33"
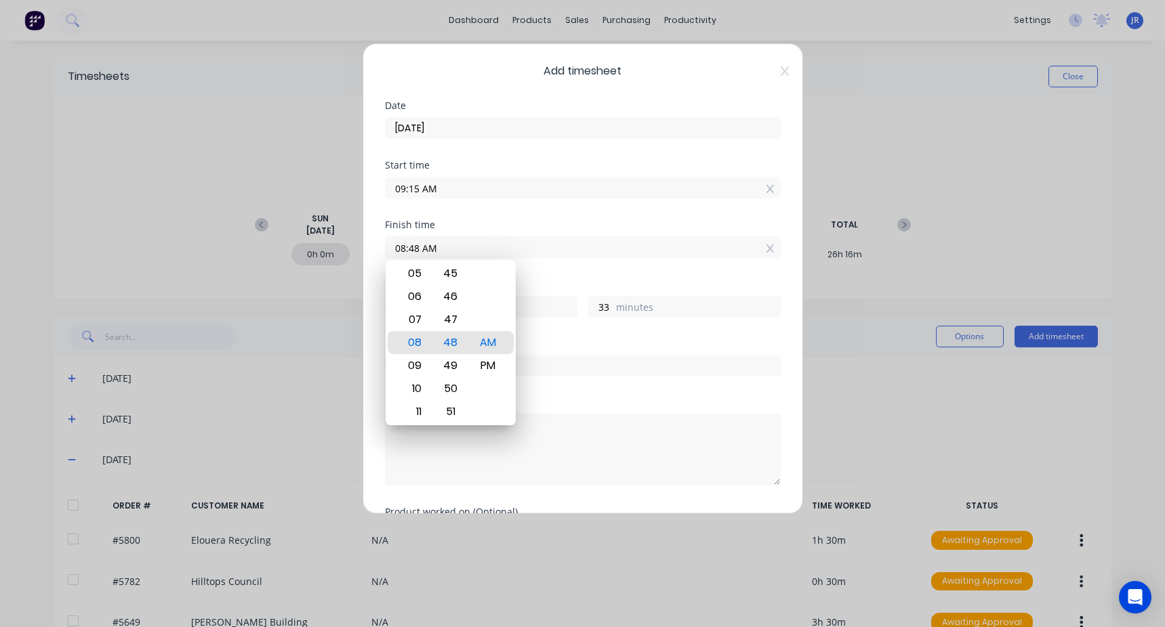
drag, startPoint x: 459, startPoint y: 252, endPoint x: 328, endPoint y: 254, distance: 131.5
click at [328, 254] on div "Add timesheet Date [DATE] Start time 09:15 AM Finish time 08:48 AM Hours worked…" at bounding box center [582, 313] width 1165 height 627
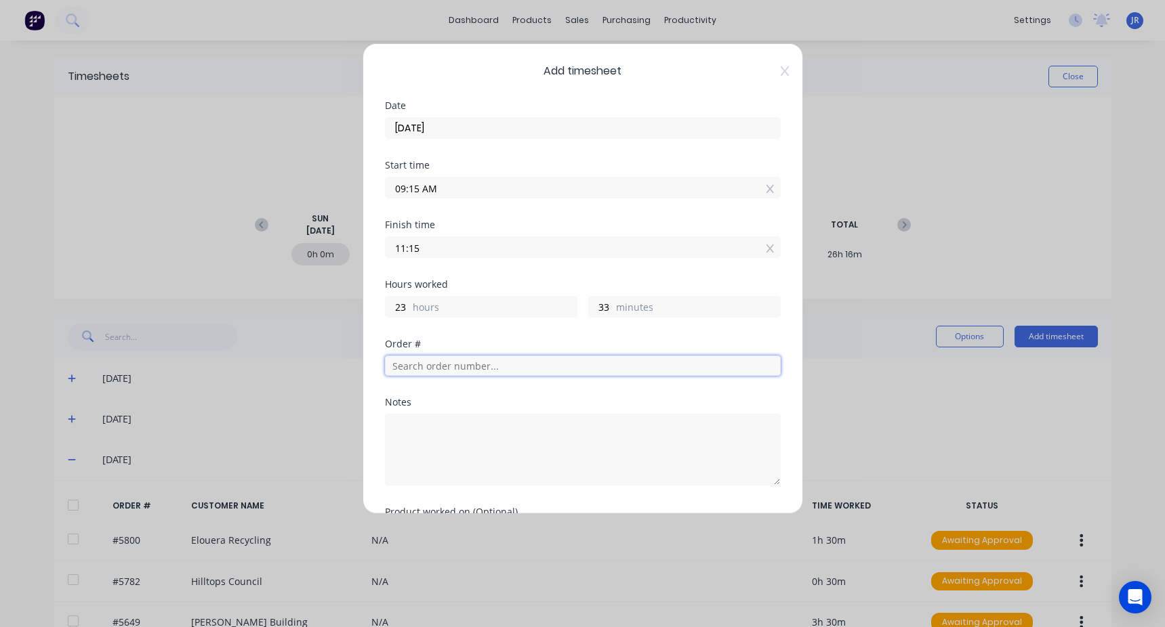
type input "11:15 AM"
type input "2"
type input "0"
click at [448, 375] on input "text" at bounding box center [583, 366] width 396 height 20
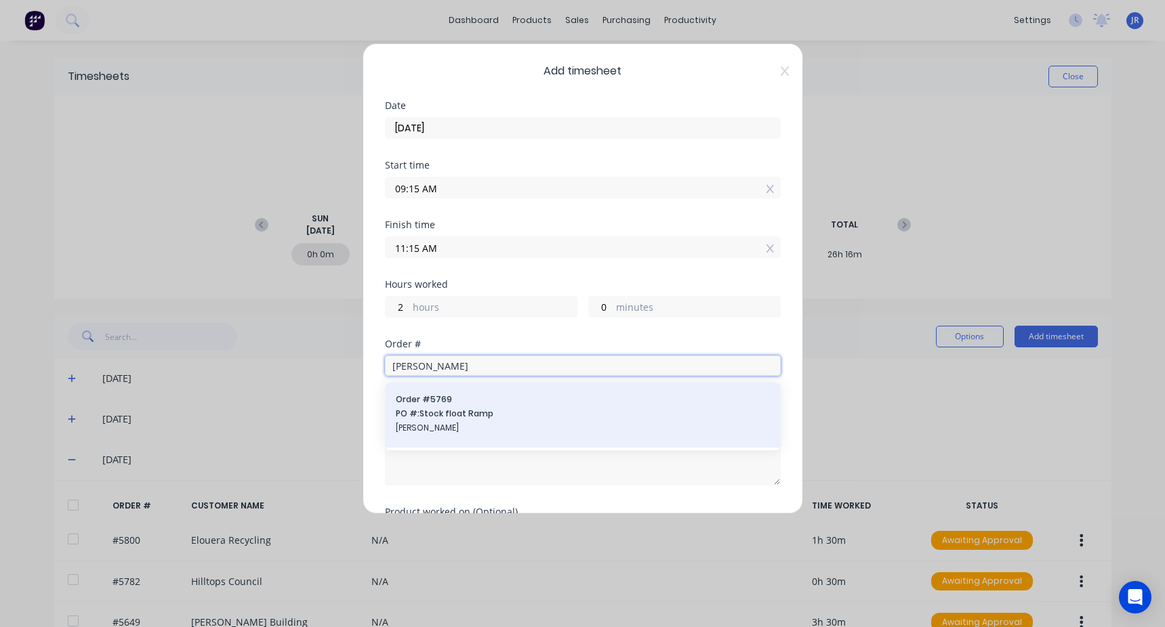
type input "[PERSON_NAME]"
click at [499, 413] on span "PO #: Stock float Ramp" at bounding box center [583, 414] width 374 height 12
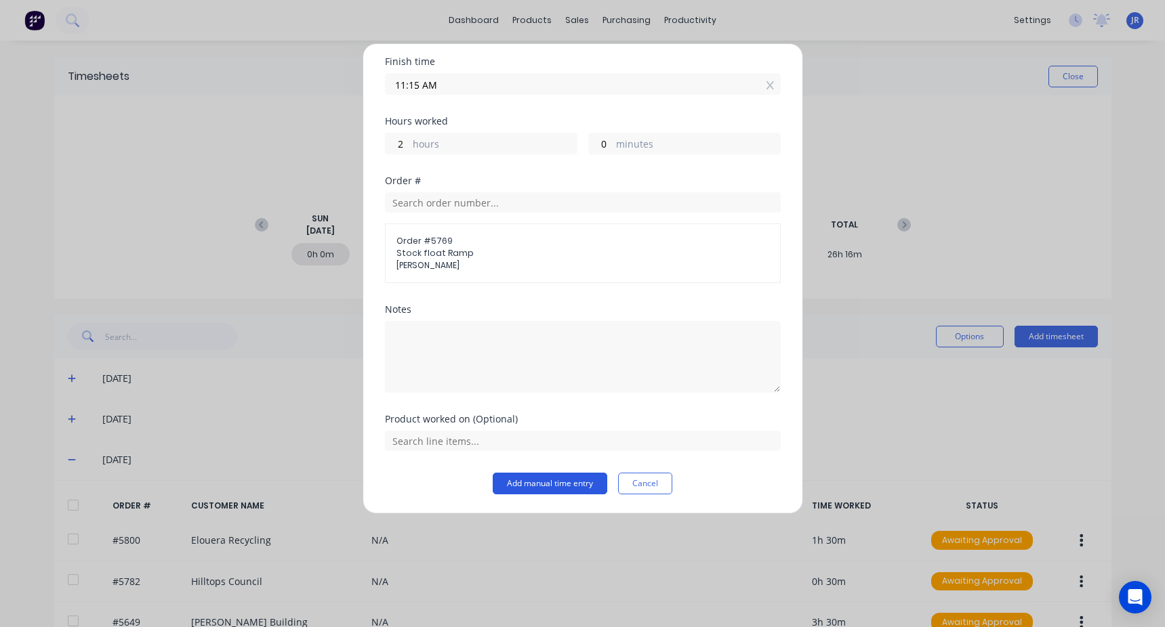
click at [563, 485] on button "Add manual time entry" at bounding box center [550, 484] width 115 height 22
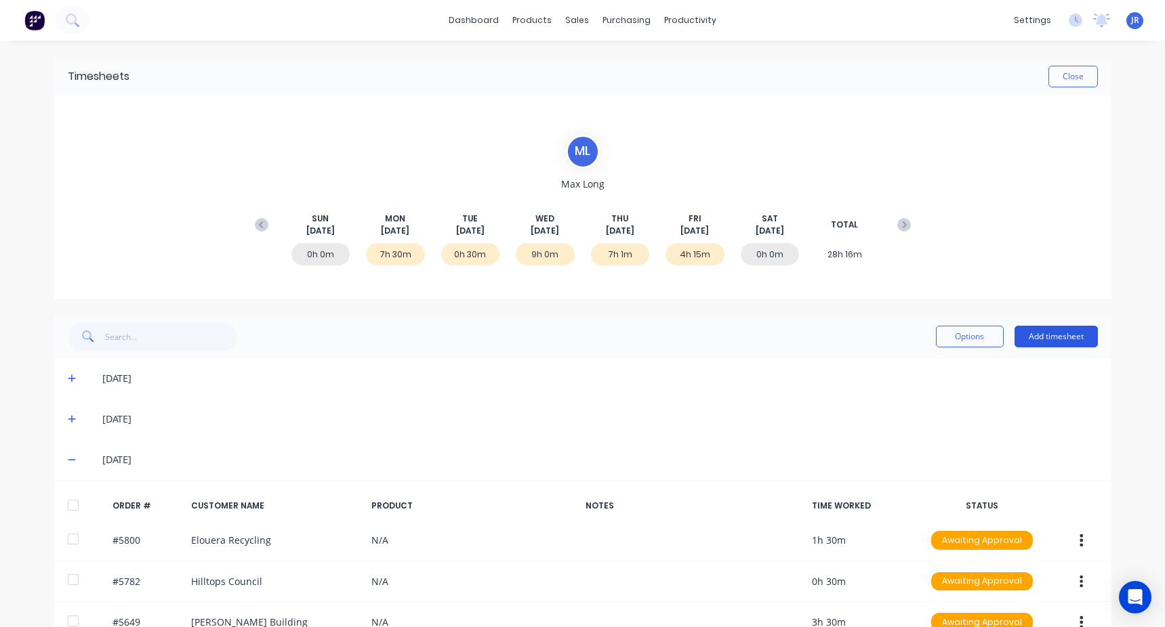
click at [1028, 339] on button "Add timesheet" at bounding box center [1055, 337] width 83 height 22
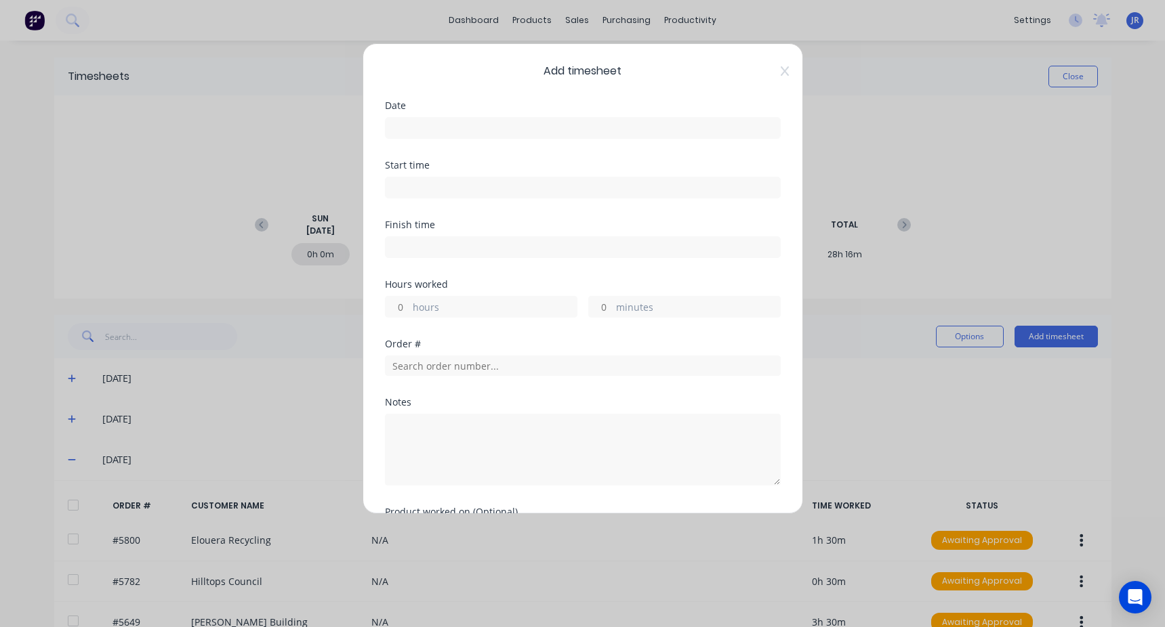
click at [461, 122] on input at bounding box center [583, 128] width 394 height 20
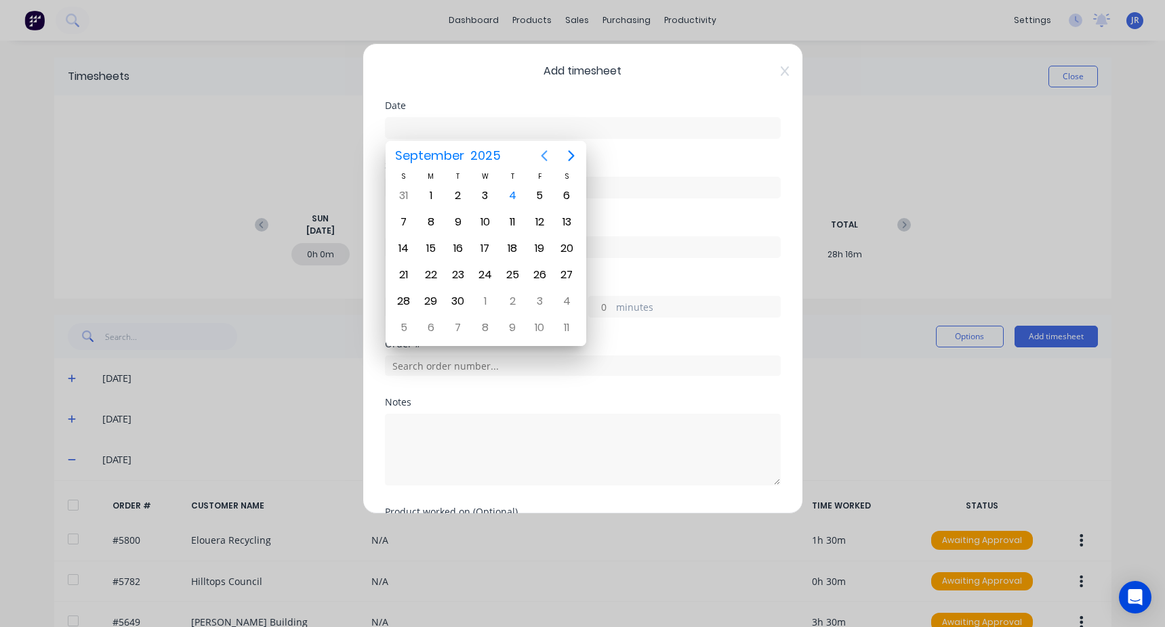
click at [549, 154] on icon "Previous page" at bounding box center [544, 156] width 16 height 16
click at [537, 304] on div "29" at bounding box center [539, 301] width 20 height 20
type input "[DATE]"
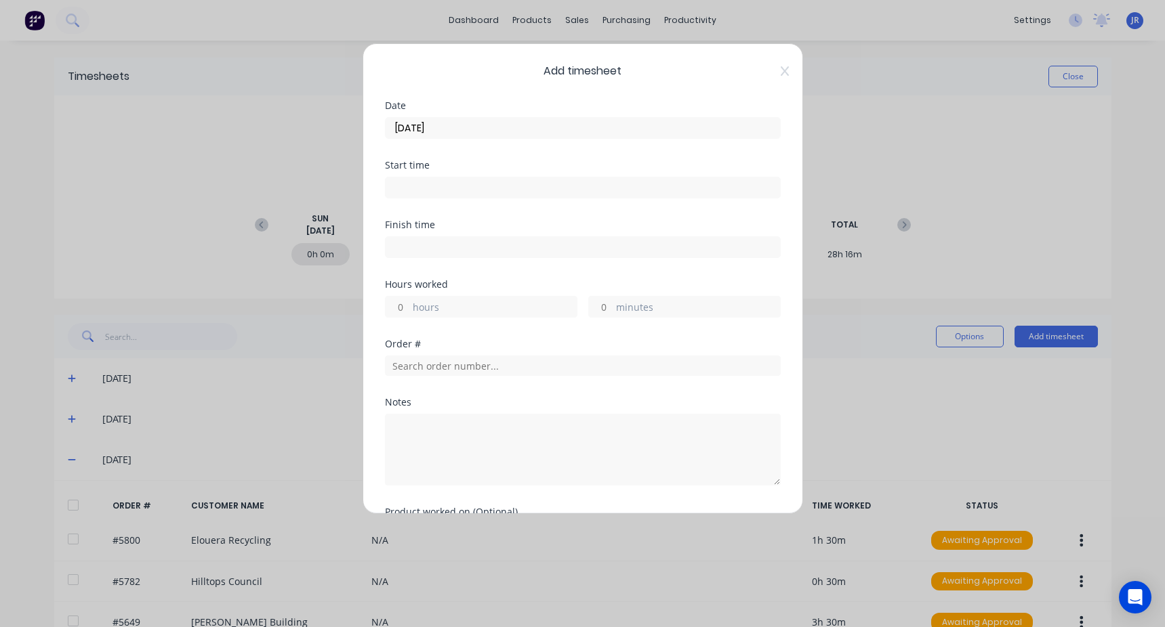
click at [474, 184] on input at bounding box center [583, 188] width 394 height 20
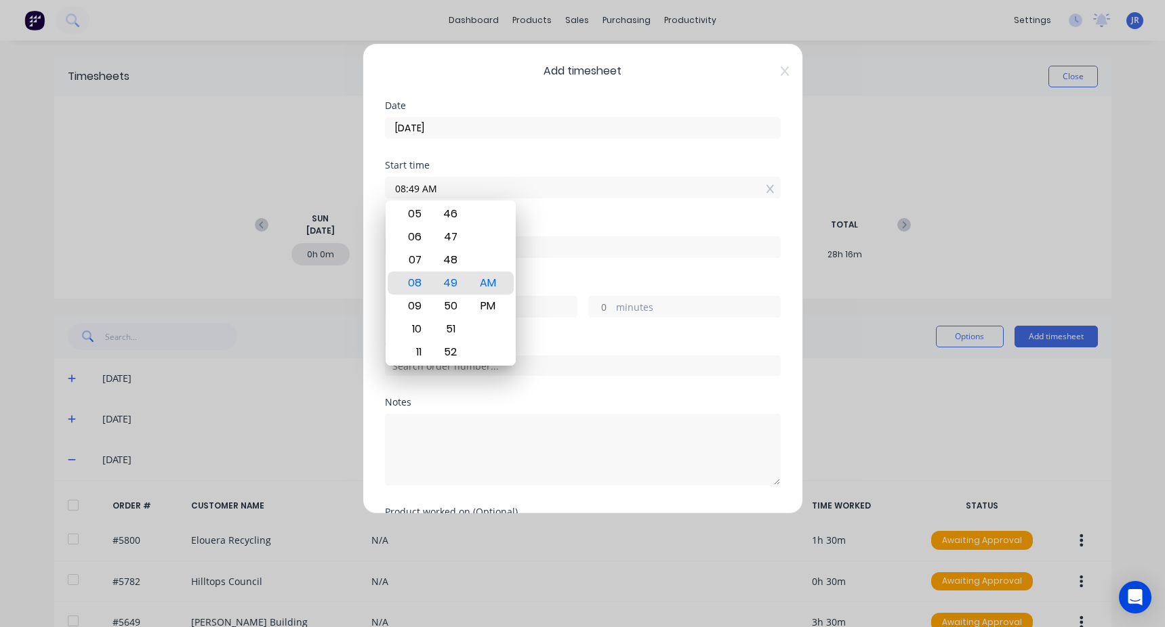
drag, startPoint x: 462, startPoint y: 176, endPoint x: 409, endPoint y: 194, distance: 56.4
click at [409, 194] on div "08:49 AM" at bounding box center [583, 185] width 396 height 25
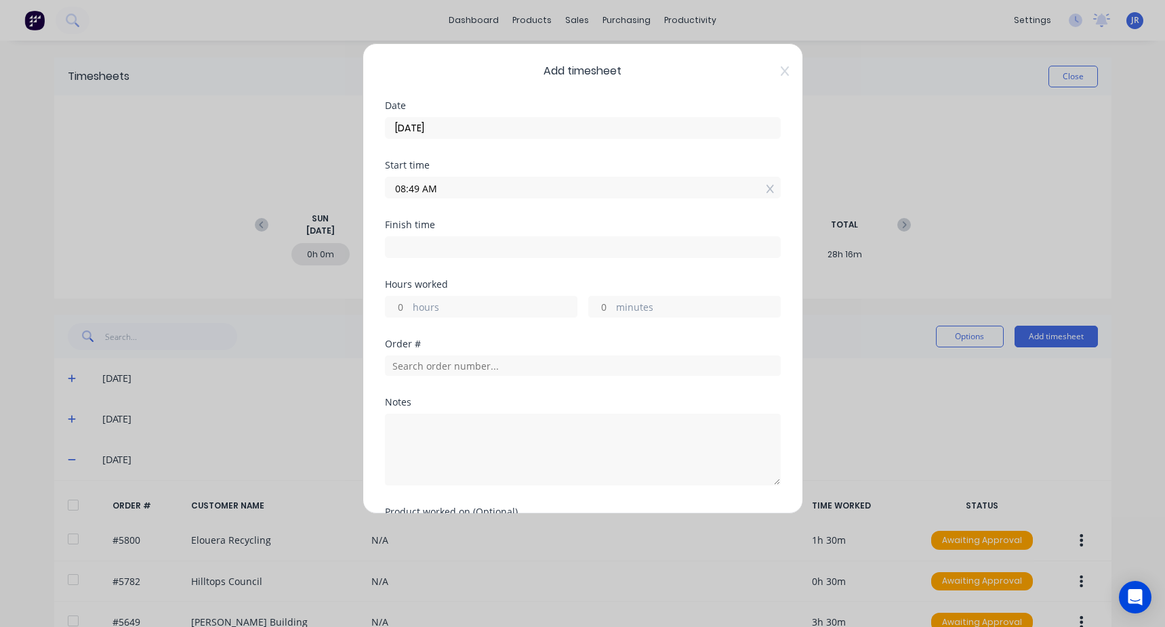
drag, startPoint x: 433, startPoint y: 195, endPoint x: 220, endPoint y: 192, distance: 212.8
click at [220, 192] on div "Add timesheet Date [DATE] Start time 08:49 AM Finish time Hours worked hours mi…" at bounding box center [582, 313] width 1165 height 627
type input "11:15 AM"
click at [451, 250] on input at bounding box center [583, 247] width 394 height 20
type input "08:49 AM"
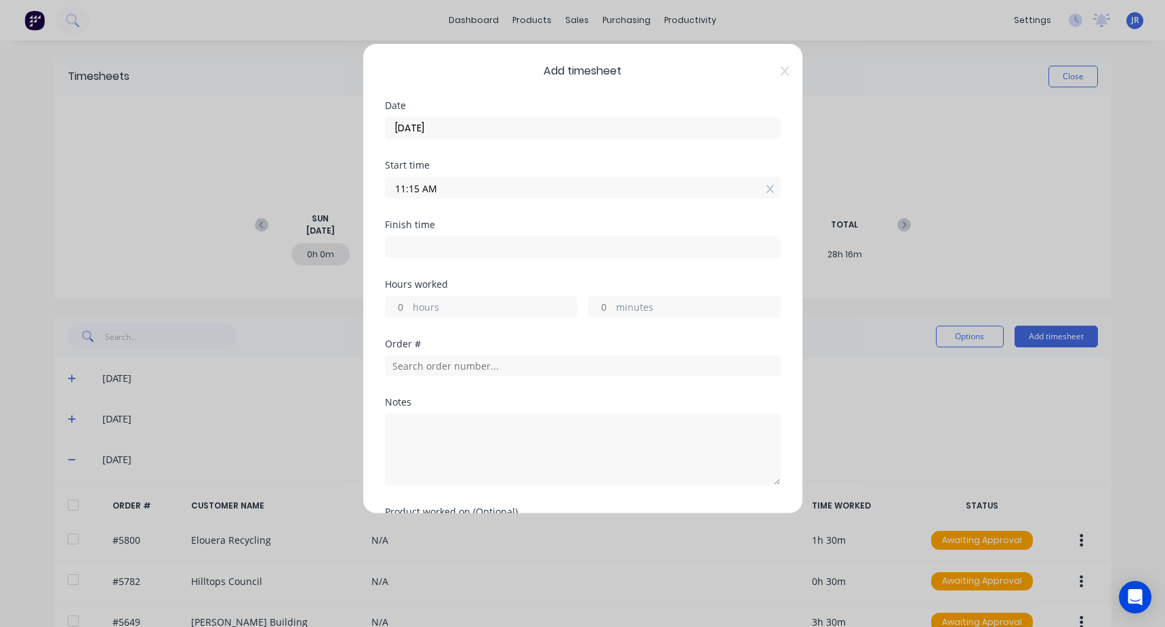
type input "21"
type input "34"
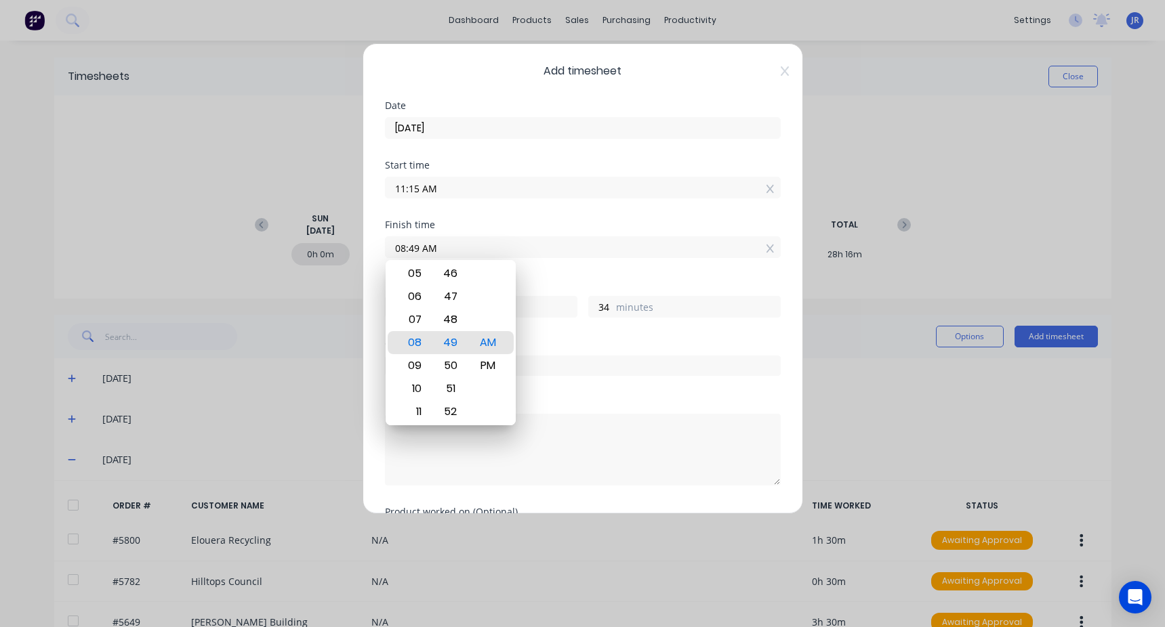
drag, startPoint x: 456, startPoint y: 248, endPoint x: 241, endPoint y: 240, distance: 215.0
click at [241, 240] on div "Add timesheet Date [DATE] Start time 11:15 AM Finish time 08:49 AM Hours worked…" at bounding box center [582, 313] width 1165 height 627
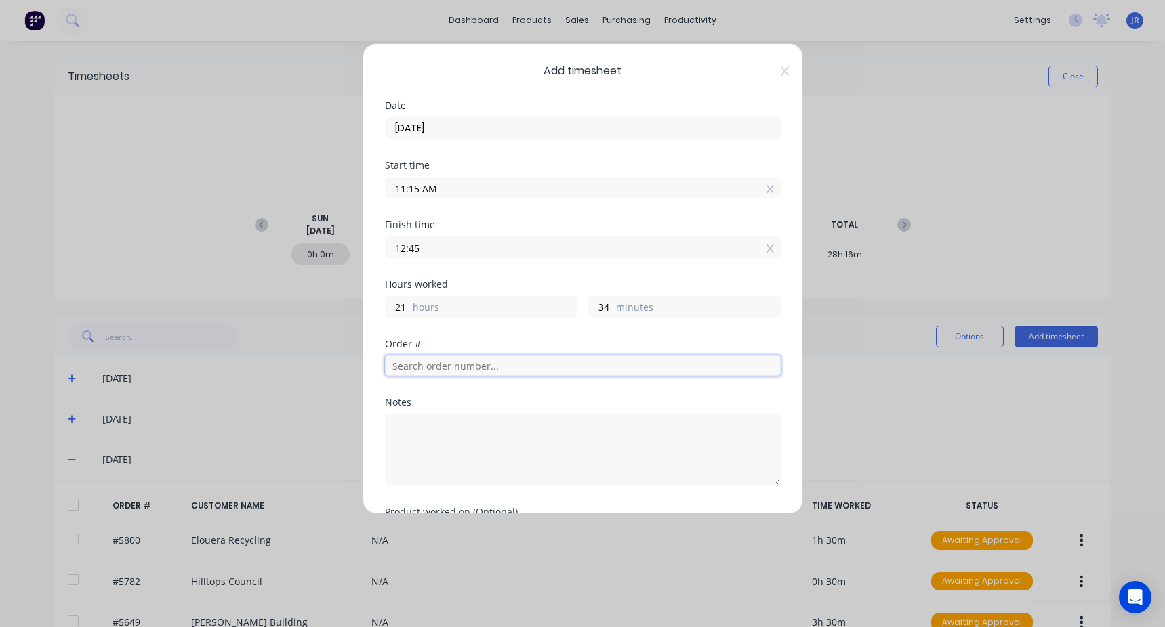
type input "12:45 PM"
type input "1"
type input "30"
click at [448, 364] on input "text" at bounding box center [583, 366] width 396 height 20
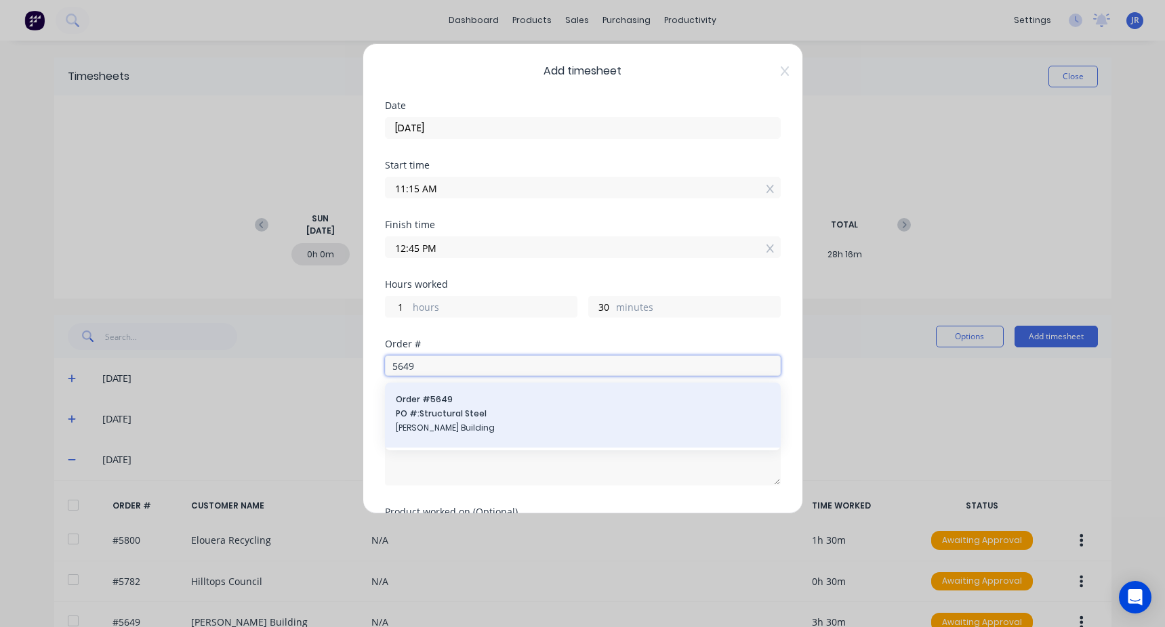
type input "5649"
click at [460, 406] on div "Order # 5649 PO #: Structural Steel [PERSON_NAME] Building" at bounding box center [583, 415] width 374 height 43
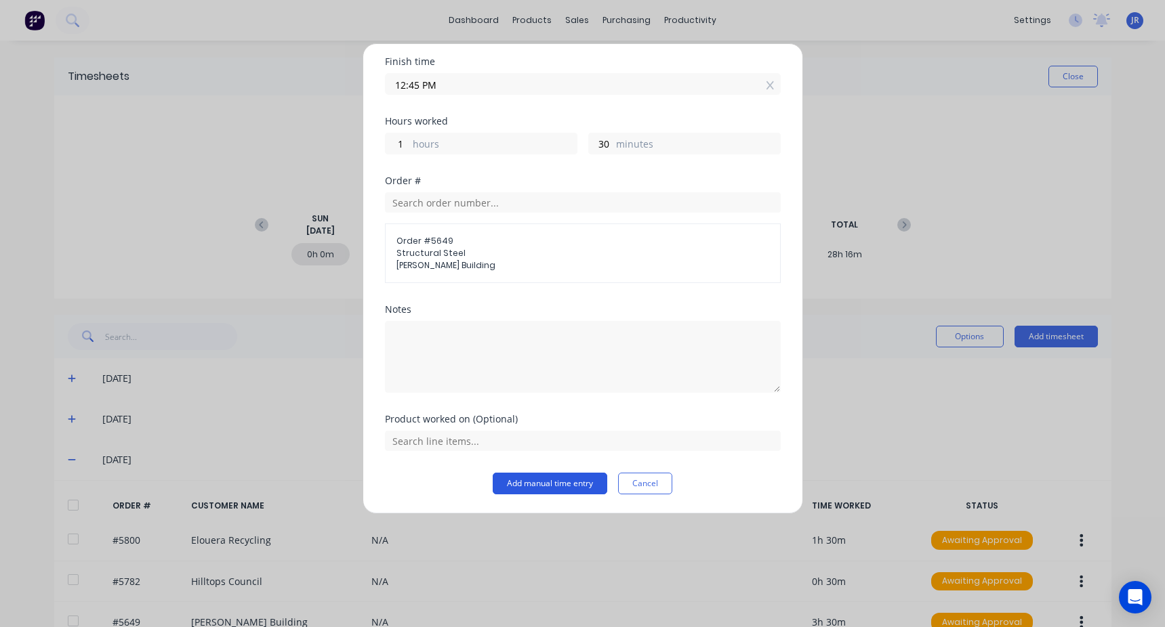
click at [510, 479] on button "Add manual time entry" at bounding box center [550, 484] width 115 height 22
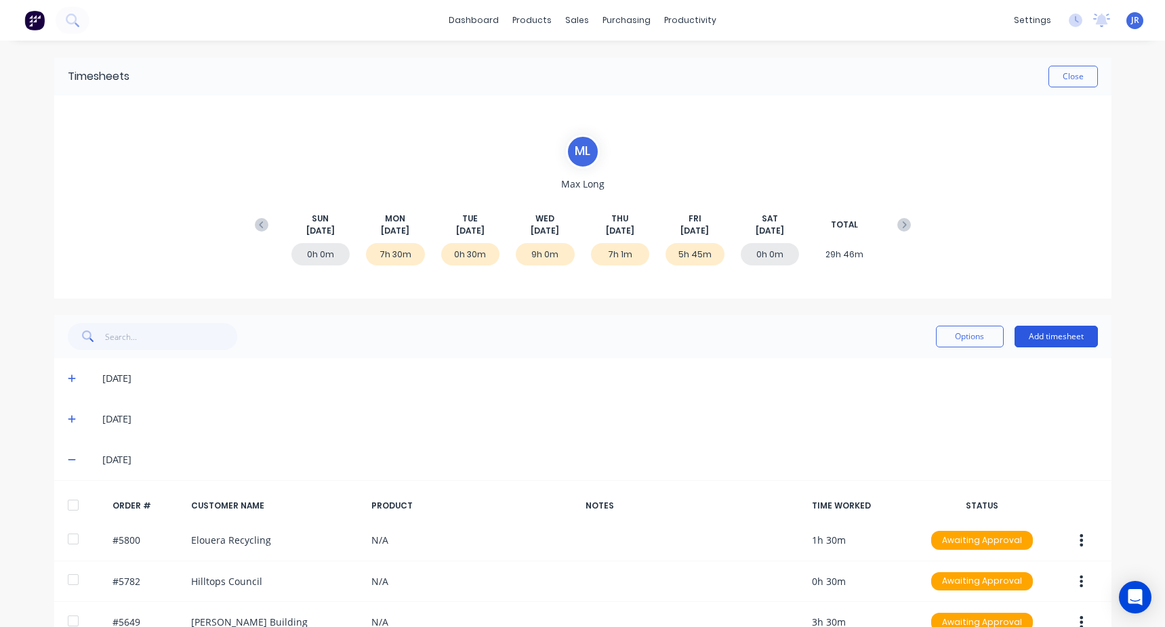
click at [1056, 339] on button "Add timesheet" at bounding box center [1055, 337] width 83 height 22
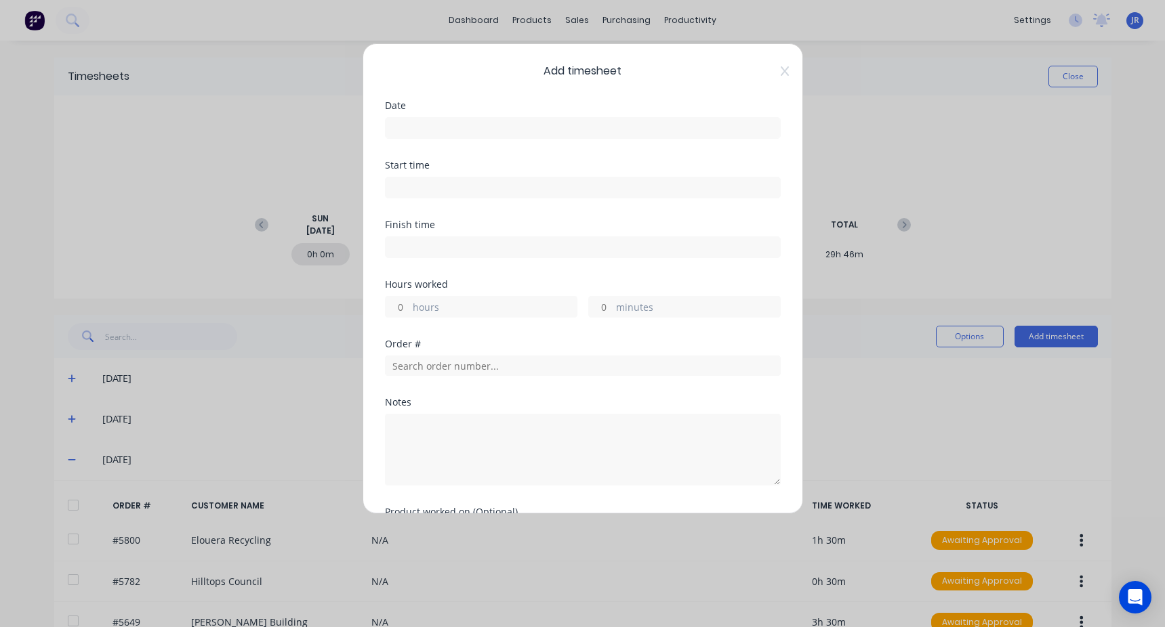
click at [439, 115] on div at bounding box center [583, 126] width 396 height 25
click at [427, 129] on input at bounding box center [583, 128] width 394 height 20
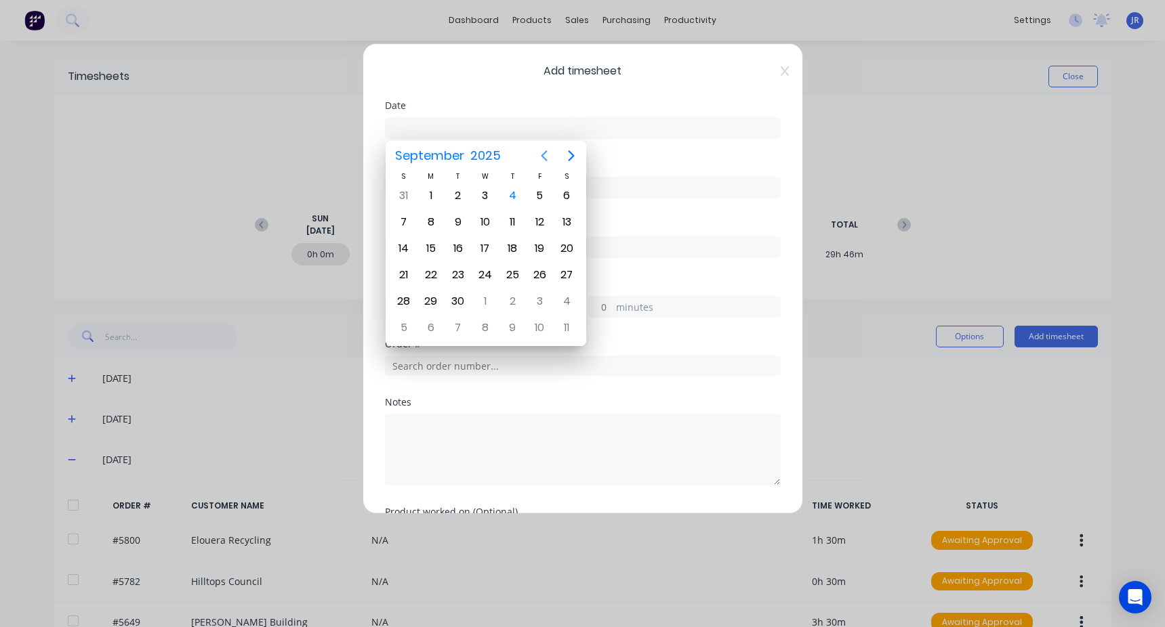
click at [548, 158] on icon "Previous page" at bounding box center [544, 156] width 16 height 16
click at [539, 296] on div "29" at bounding box center [539, 301] width 20 height 20
type input "[DATE]"
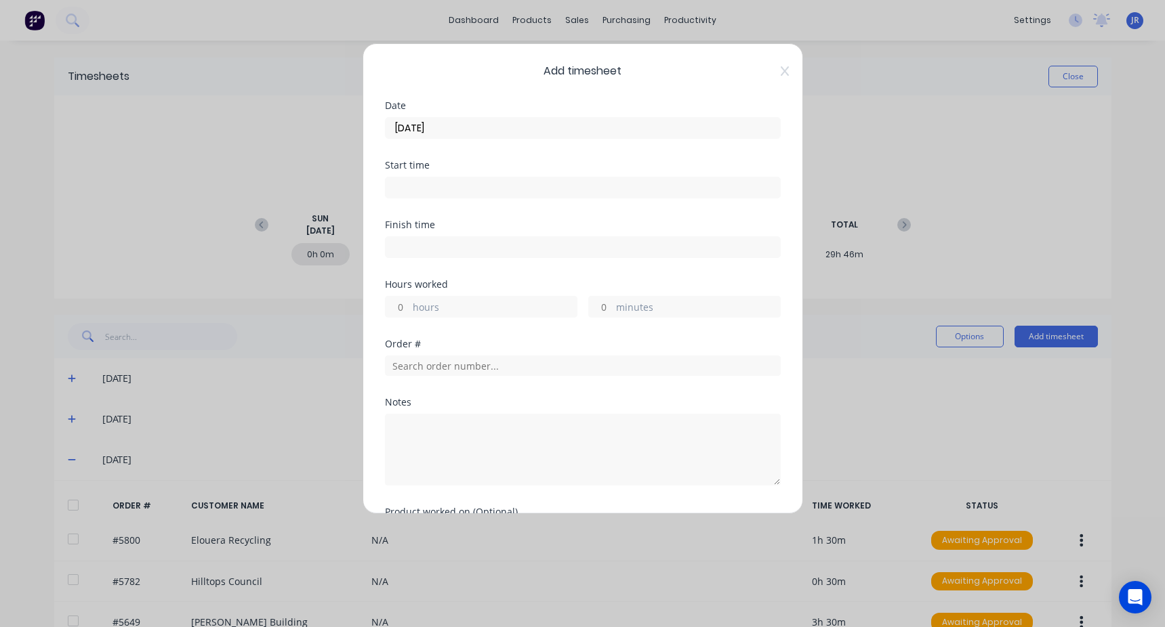
click at [434, 183] on input at bounding box center [583, 188] width 394 height 20
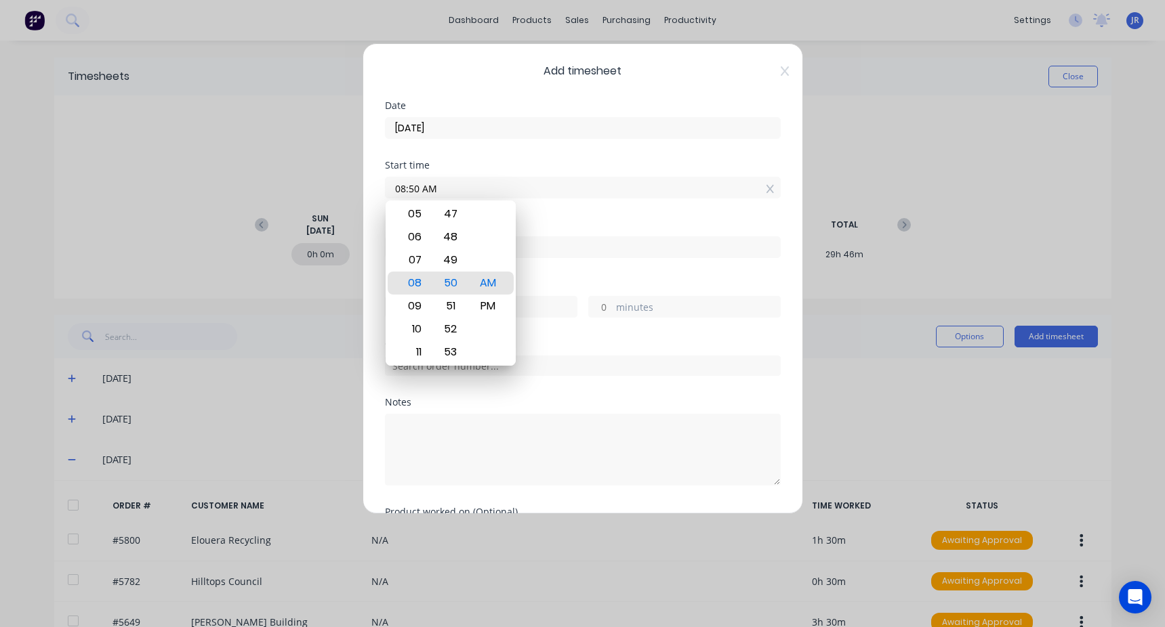
drag, startPoint x: 462, startPoint y: 193, endPoint x: 326, endPoint y: 207, distance: 136.9
click at [326, 207] on div "Add timesheet Date [DATE] Start time 08:50 AM Finish time Hours worked hours mi…" at bounding box center [582, 313] width 1165 height 627
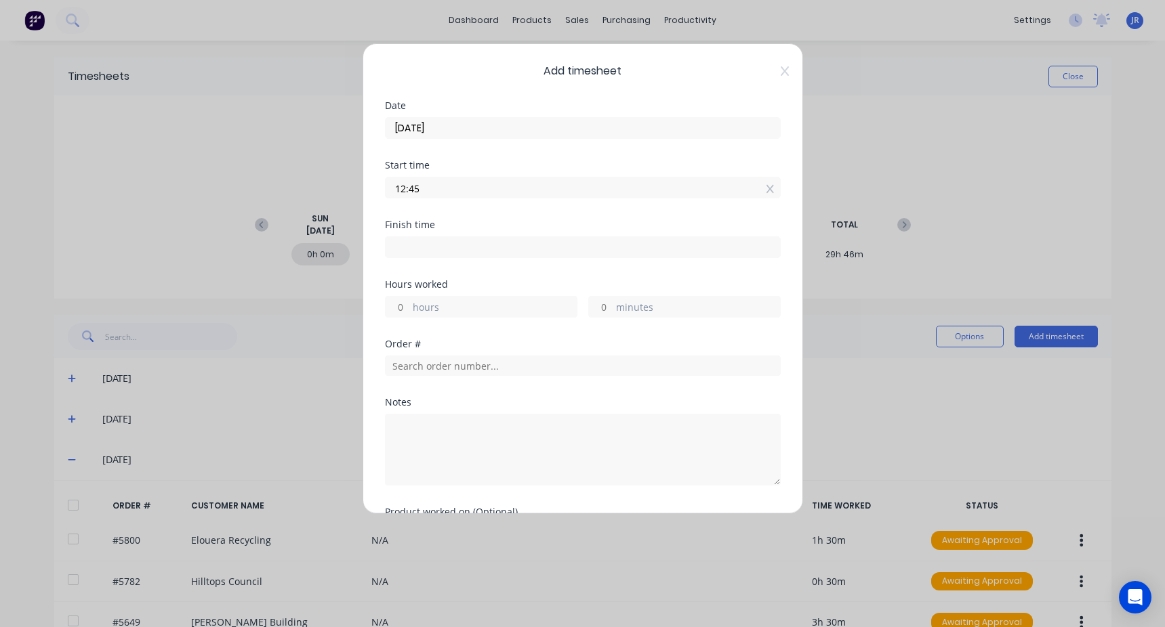
type input "12:45 PM"
click at [407, 236] on label at bounding box center [583, 247] width 396 height 22
click at [407, 237] on input at bounding box center [583, 247] width 394 height 20
type input "08:50 AM"
type input "20"
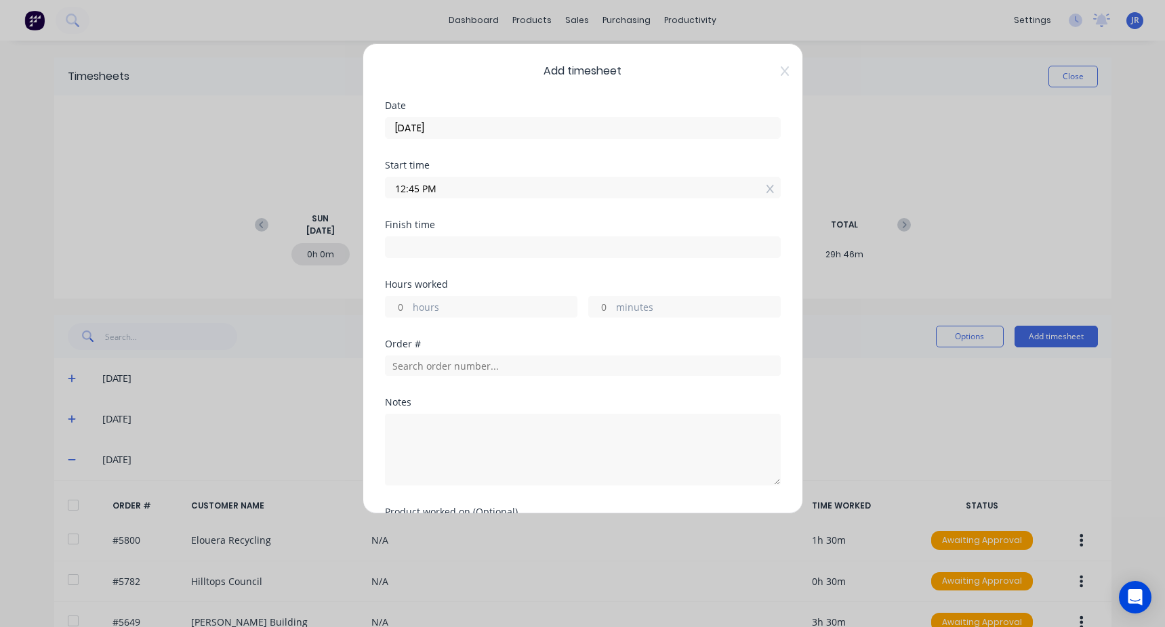
type input "5"
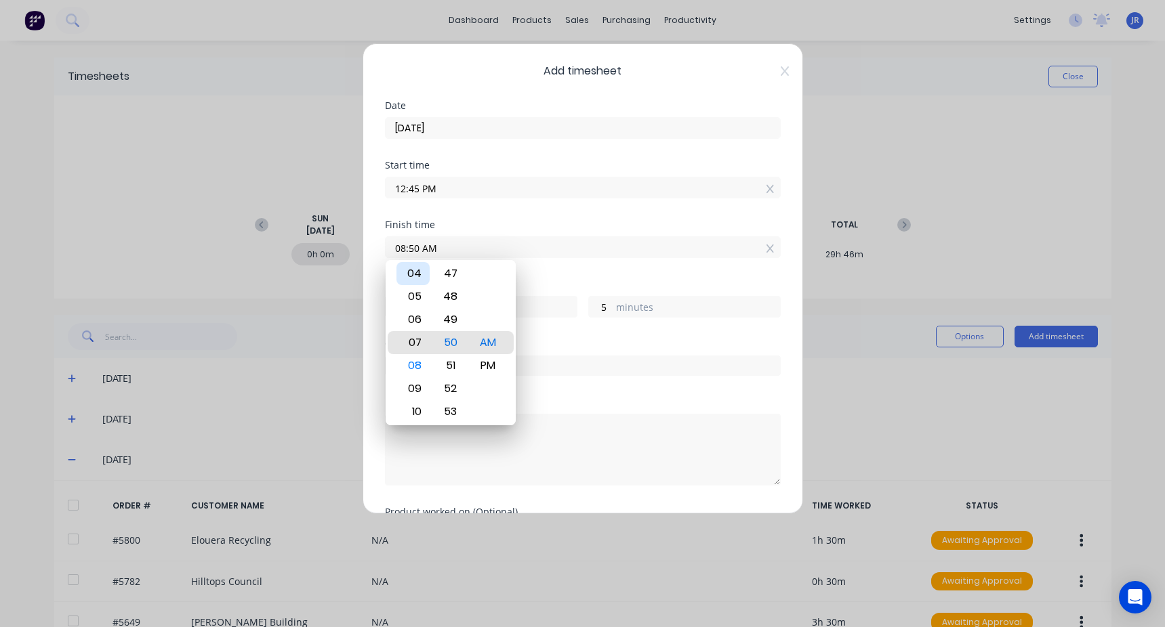
type input "07:50 AM"
type input "19"
type input "06:50 AM"
type input "18"
type input "03:50 AM"
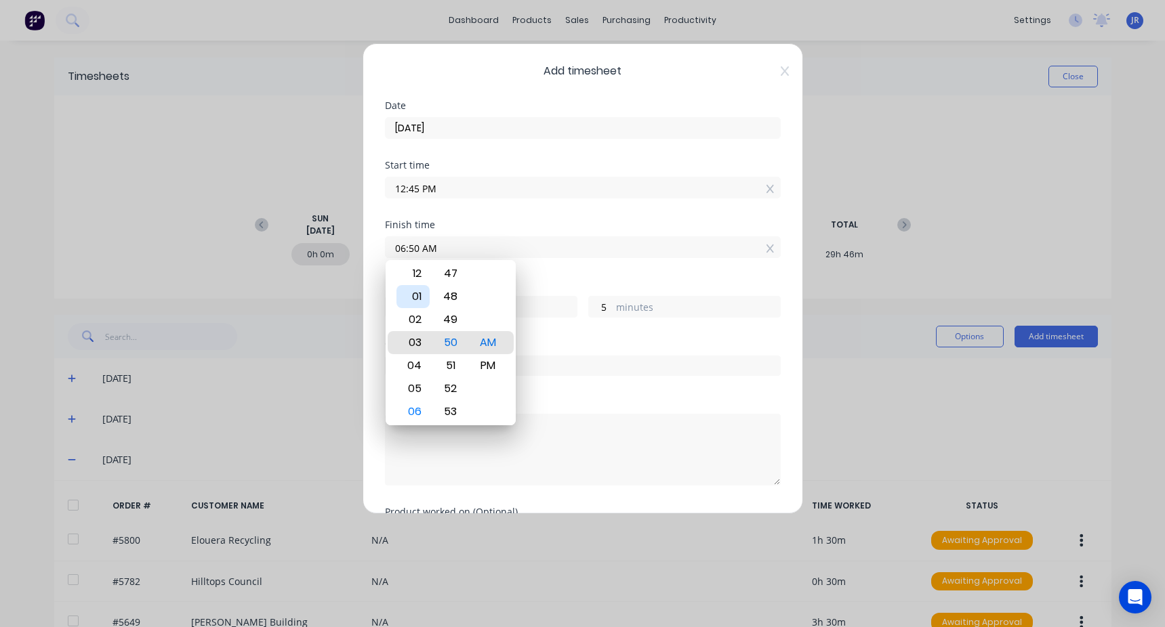
type input "15"
click at [417, 321] on div "02" at bounding box center [412, 319] width 33 height 23
type input "02:50 AM"
type input "14"
type input "02:47 AM"
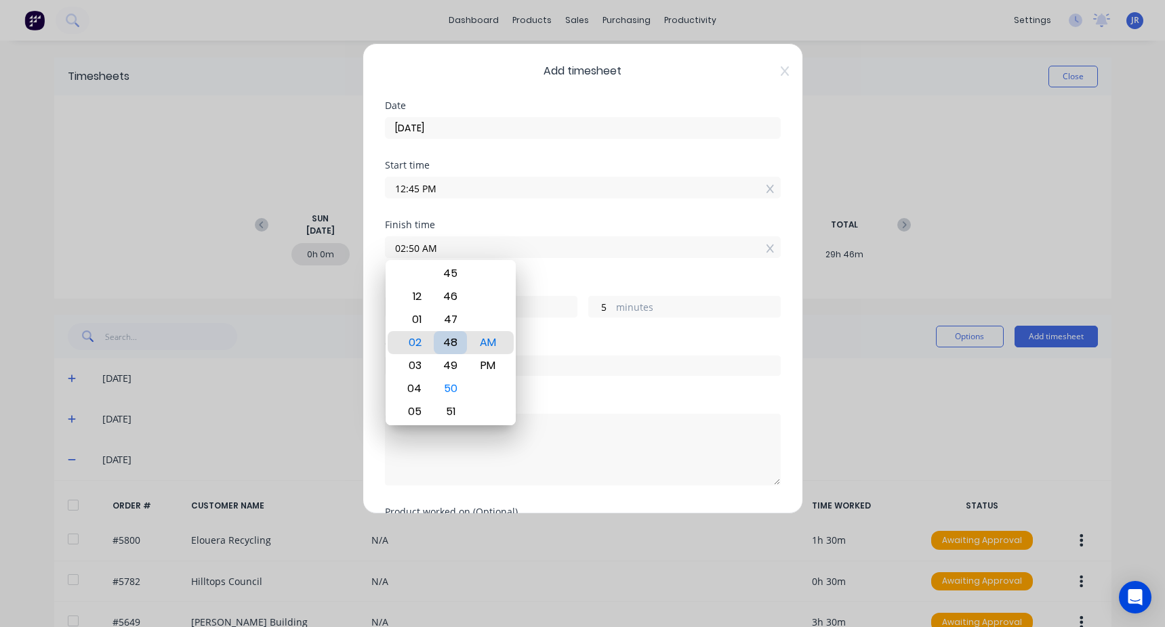
type input "2"
type input "02:46 AM"
type input "1"
type input "02:45 AM"
type input "0"
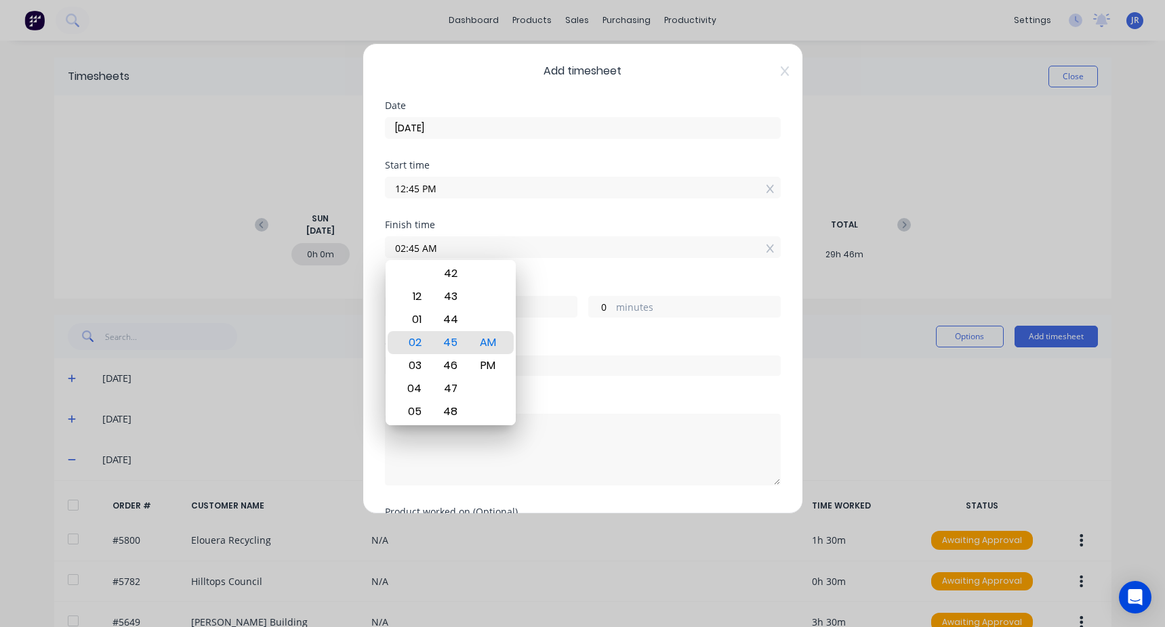
click at [567, 269] on div "Finish time 02:45 AM" at bounding box center [583, 250] width 396 height 60
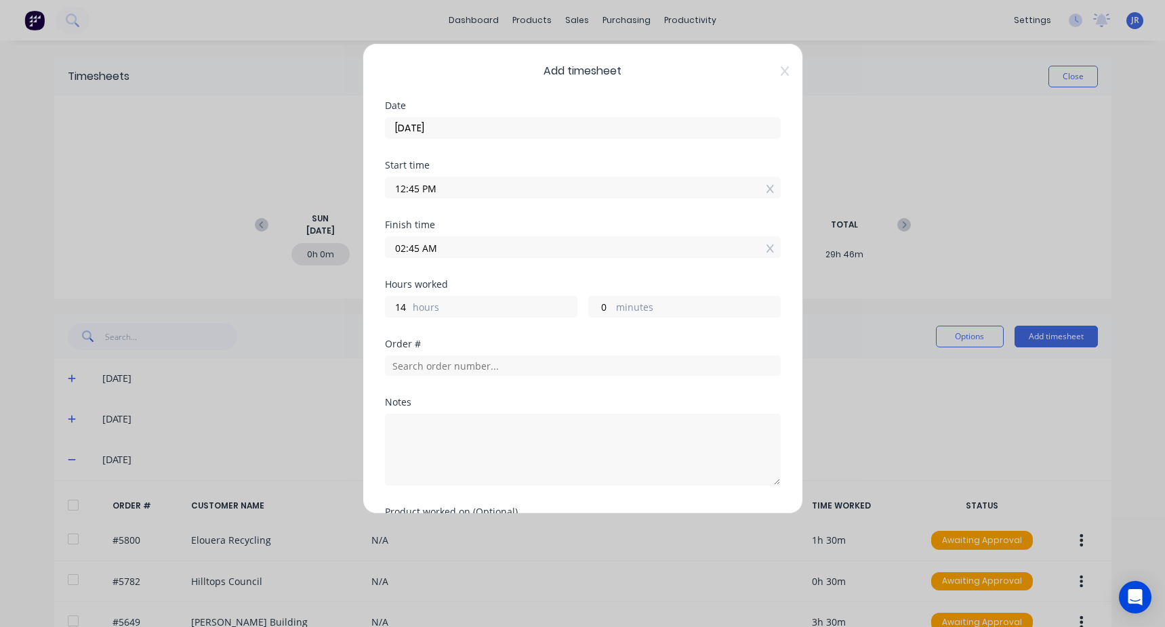
click at [440, 244] on input "02:45 AM" at bounding box center [583, 247] width 394 height 20
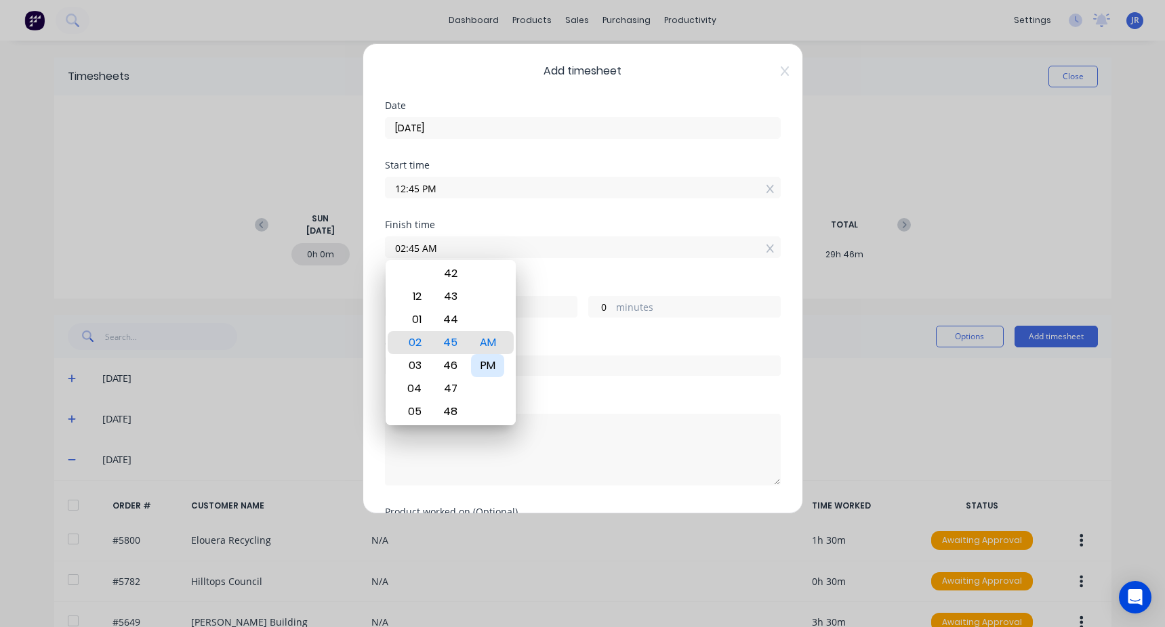
click at [491, 372] on div "PM" at bounding box center [487, 365] width 33 height 23
type input "02:45 PM"
type input "2"
click at [621, 360] on input "text" at bounding box center [583, 366] width 396 height 20
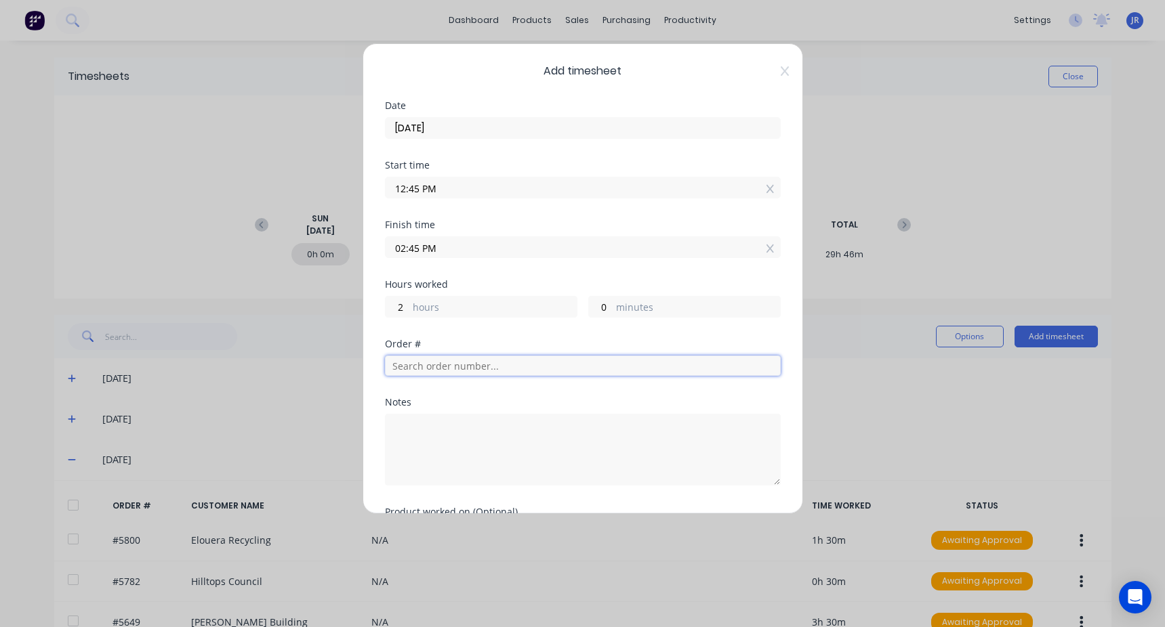
click at [457, 371] on input "text" at bounding box center [583, 366] width 396 height 20
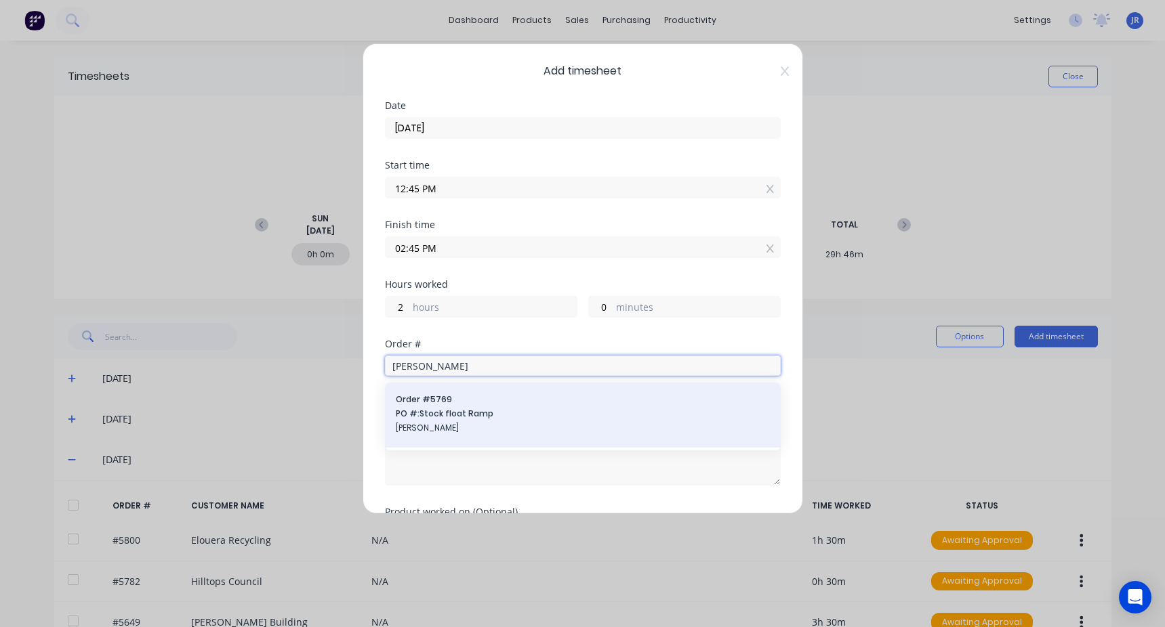
type input "[PERSON_NAME]"
click at [487, 419] on span "PO #: Stock float Ramp" at bounding box center [583, 414] width 374 height 12
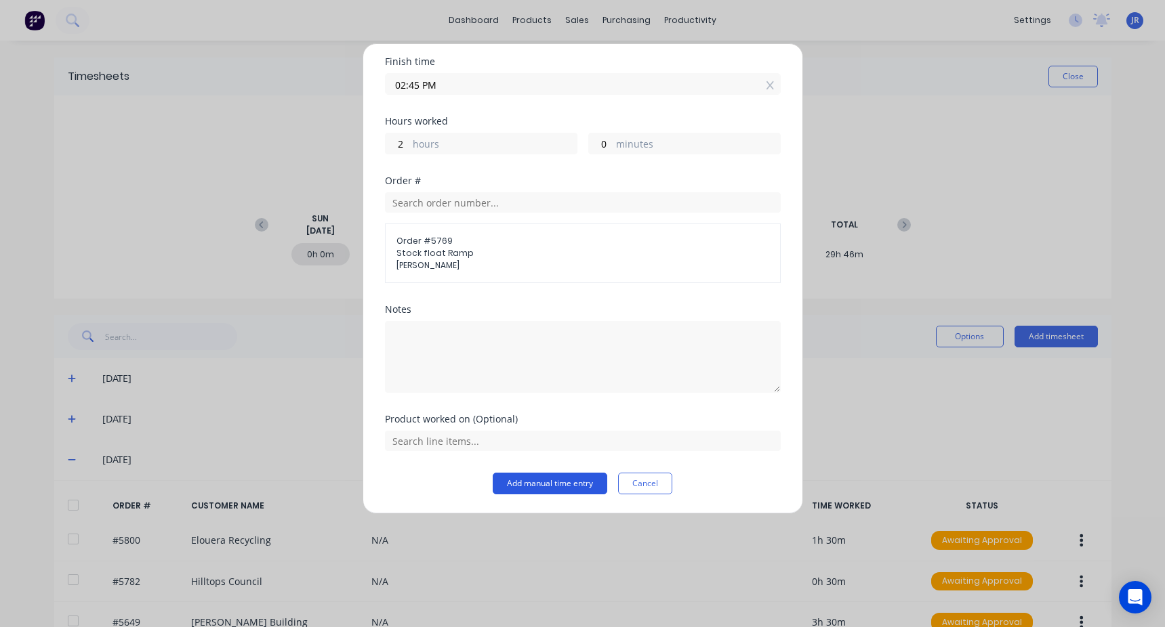
click at [556, 488] on button "Add manual time entry" at bounding box center [550, 484] width 115 height 22
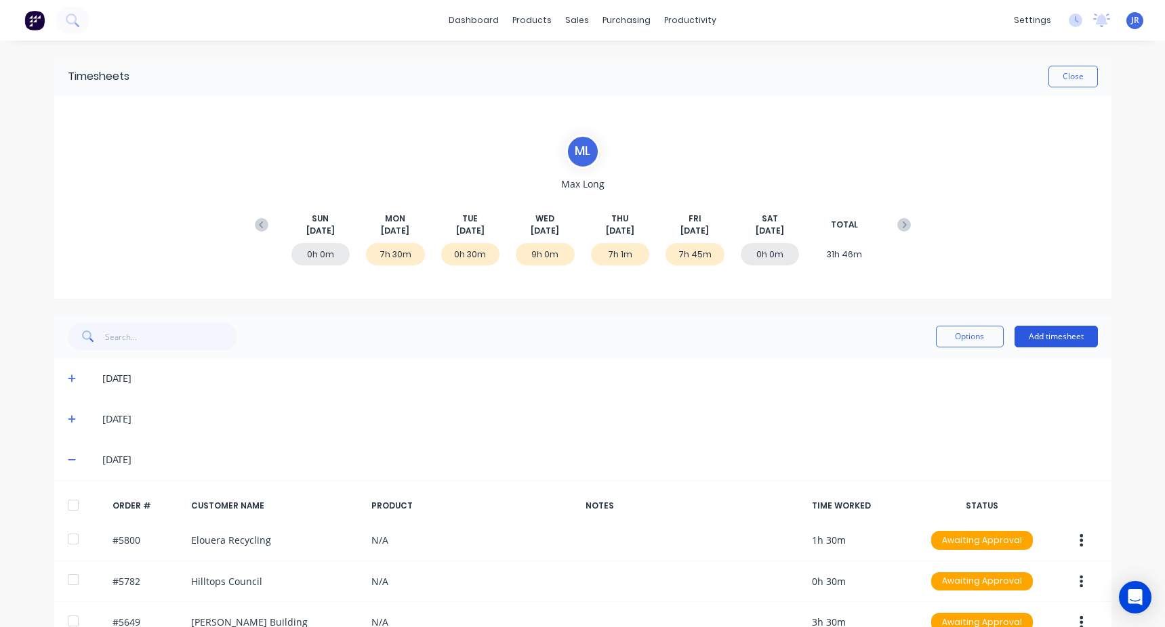
click at [1052, 341] on button "Add timesheet" at bounding box center [1055, 337] width 83 height 22
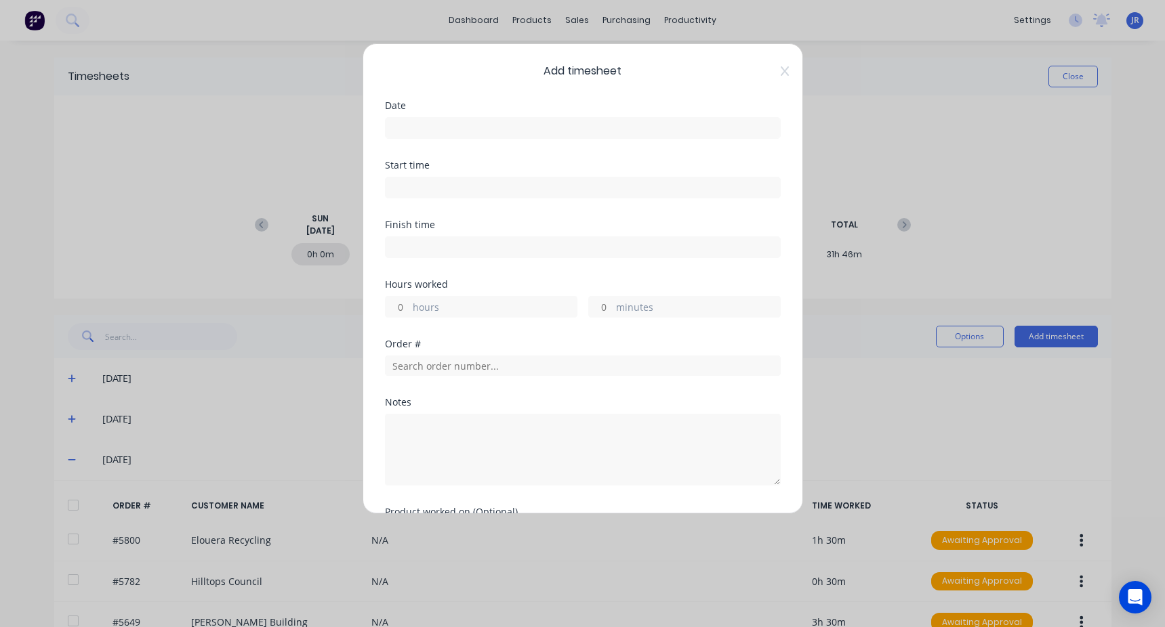
click at [427, 127] on input at bounding box center [583, 128] width 394 height 20
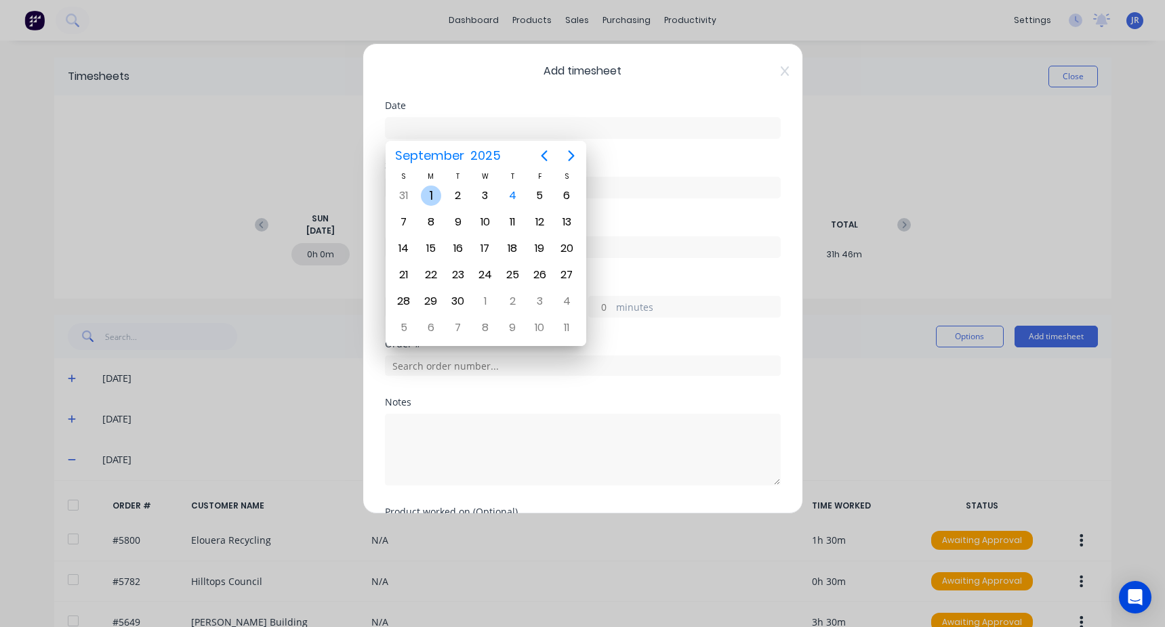
click at [430, 192] on div "1" at bounding box center [431, 196] width 20 height 20
type input "[DATE]"
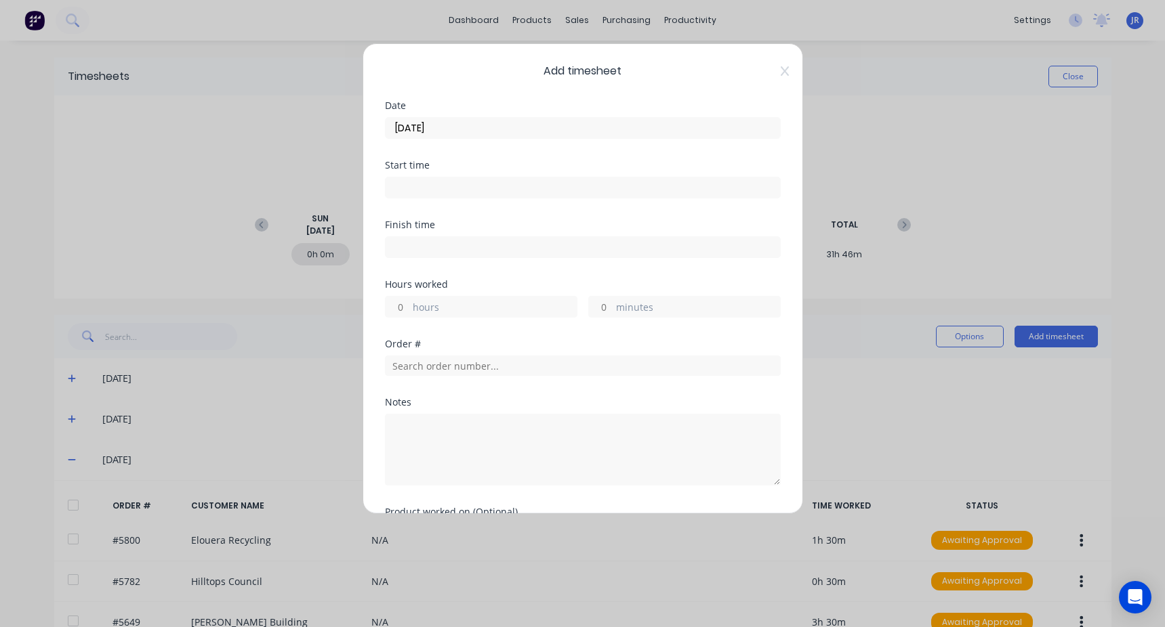
click at [457, 190] on input at bounding box center [583, 188] width 394 height 20
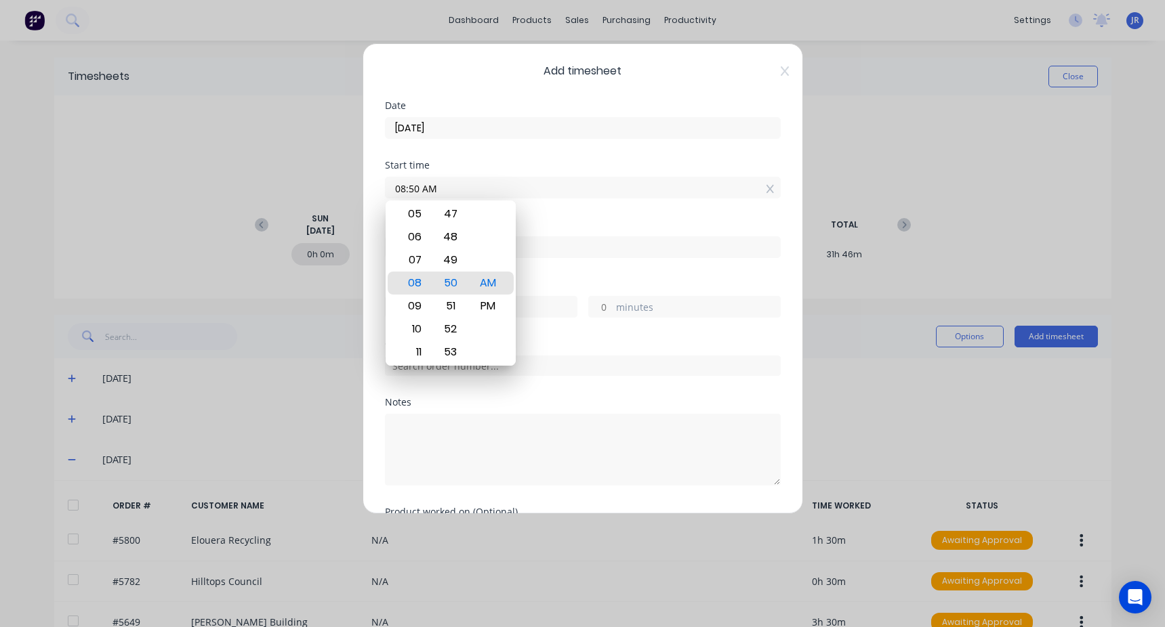
drag, startPoint x: 457, startPoint y: 190, endPoint x: 183, endPoint y: 171, distance: 274.4
click at [184, 171] on div "Add timesheet Date [DATE] Start time 08:50 AM Finish time Hours worked hours mi…" at bounding box center [582, 313] width 1165 height 627
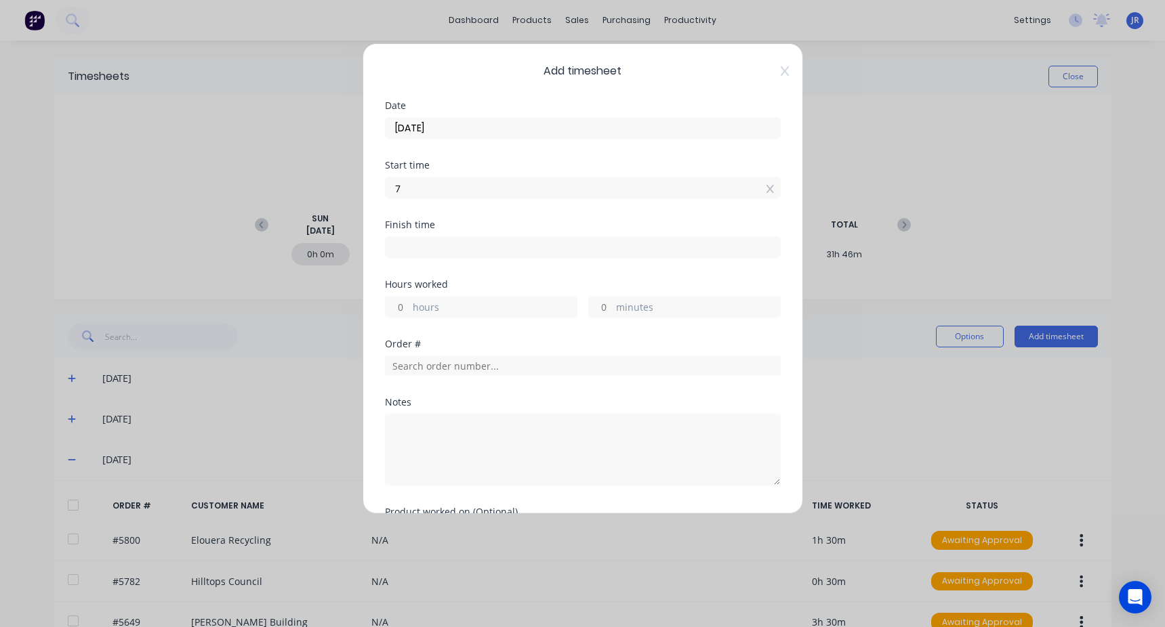
type input "07:00 AM"
click at [419, 240] on input at bounding box center [583, 247] width 394 height 20
type input "08:50 AM"
type input "1"
type input "50"
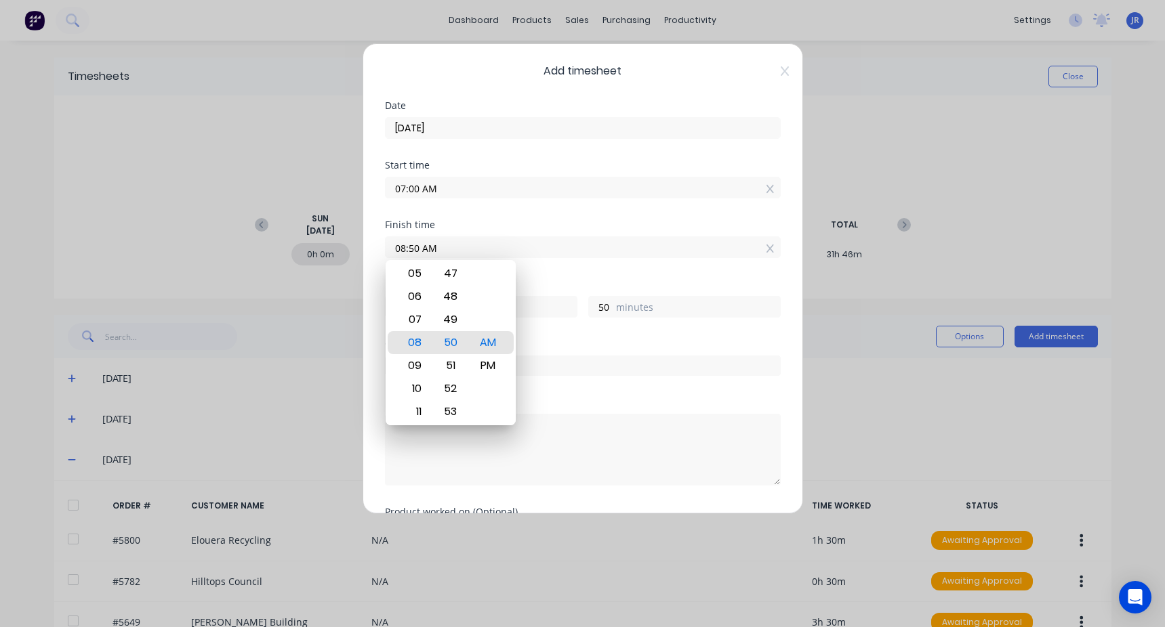
drag, startPoint x: 398, startPoint y: 237, endPoint x: 213, endPoint y: 228, distance: 184.6
click at [214, 228] on div "Add timesheet Date [DATE] Start time 07:00 AM Finish time 08:50 AM Hours worked…" at bounding box center [582, 313] width 1165 height 627
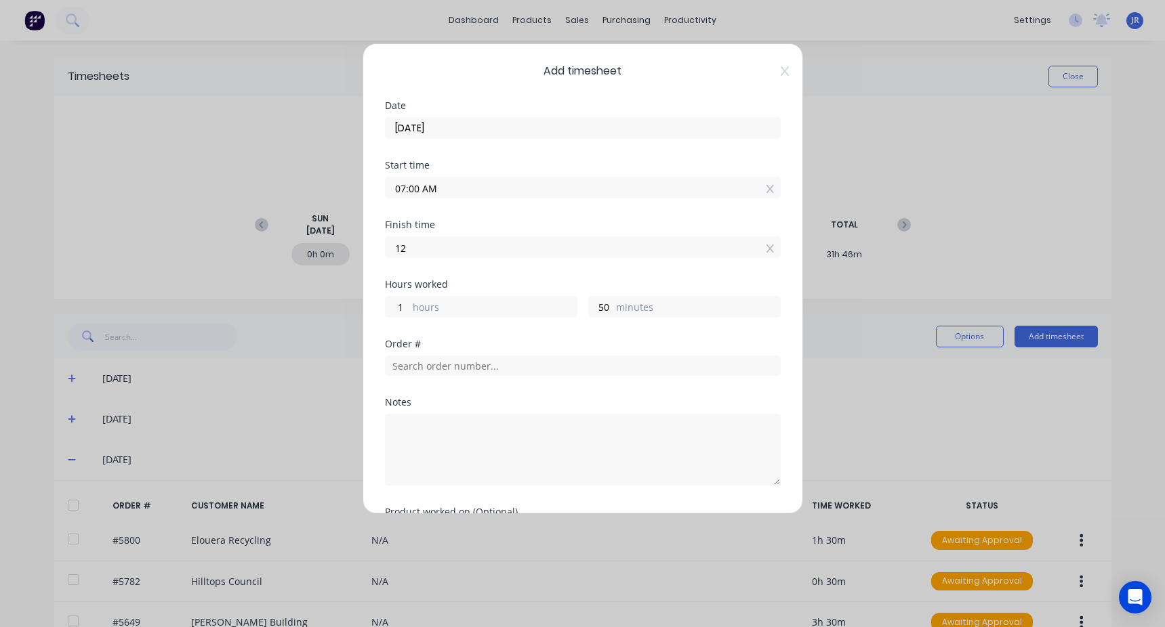
type input "12:00 PM"
type input "5"
type input "0"
click at [524, 216] on div "Start time 07:00 AM" at bounding box center [583, 191] width 396 height 60
click at [453, 365] on input "text" at bounding box center [583, 366] width 396 height 20
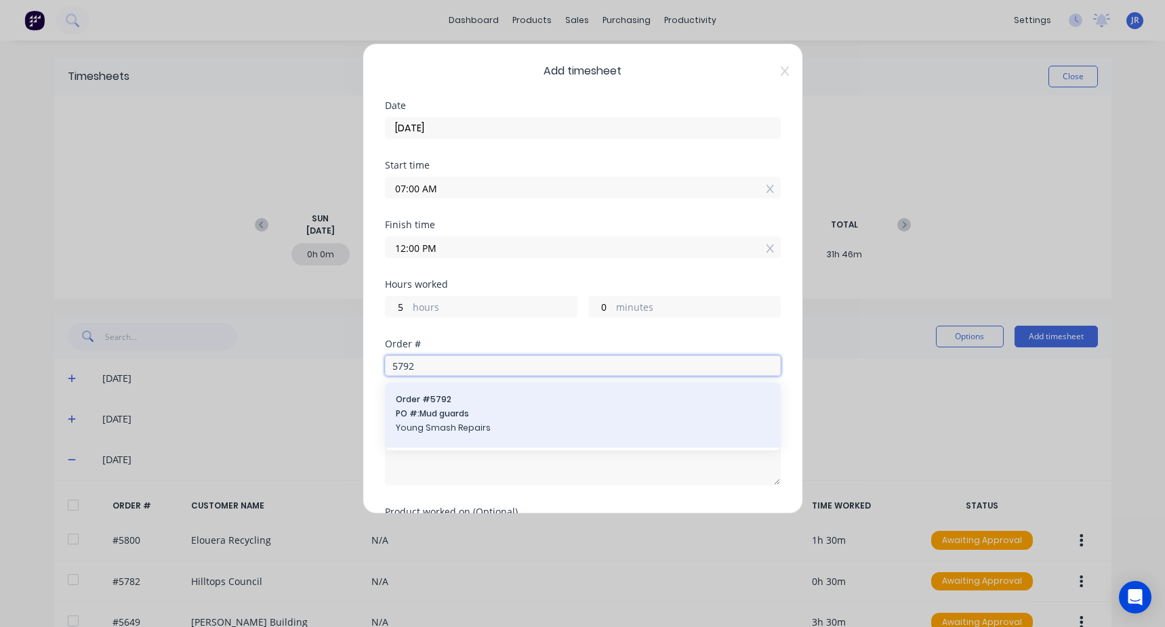
type input "5792"
click at [516, 407] on div "Order # 5792 PO #: Mud guards Young Smash Repairs" at bounding box center [583, 415] width 374 height 43
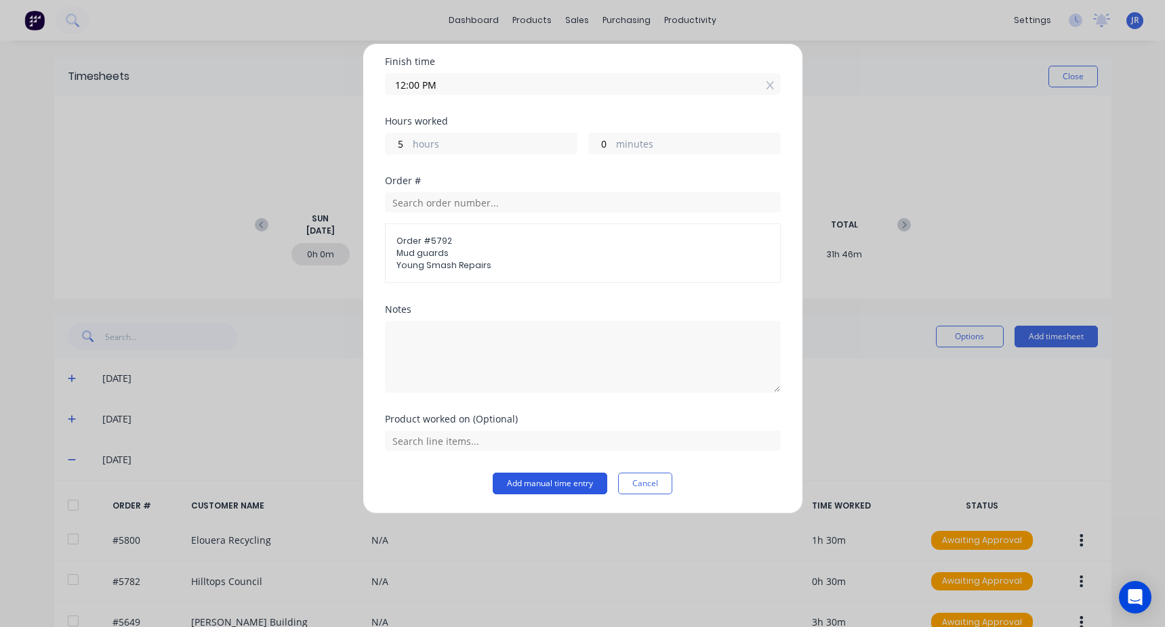
click at [581, 490] on button "Add manual time entry" at bounding box center [550, 484] width 115 height 22
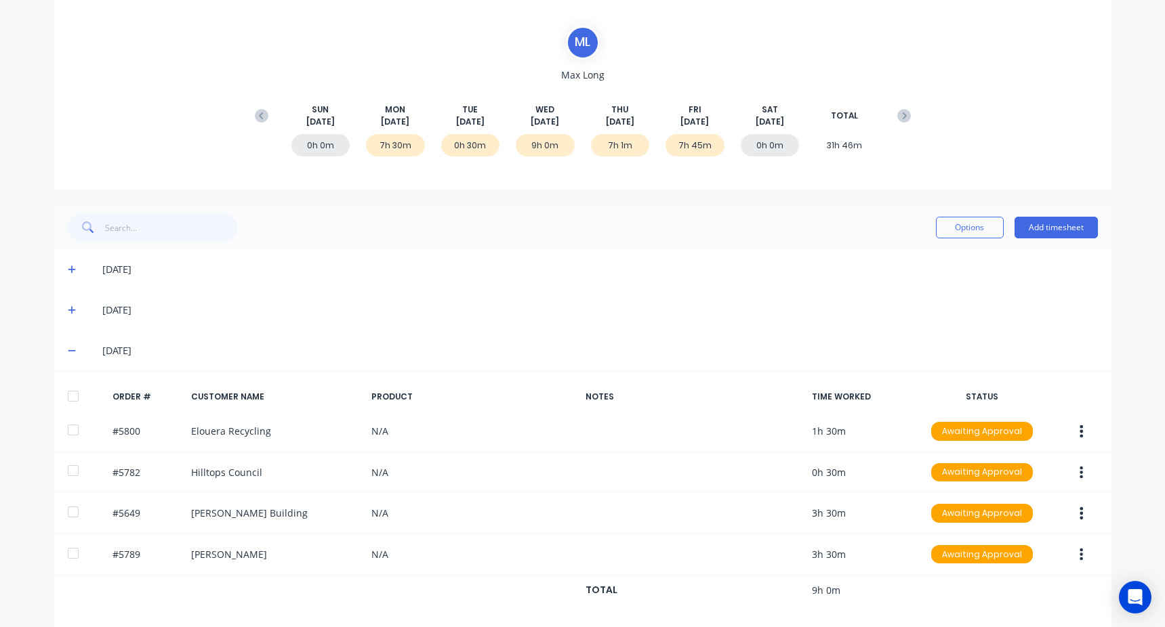
scroll to position [0, 0]
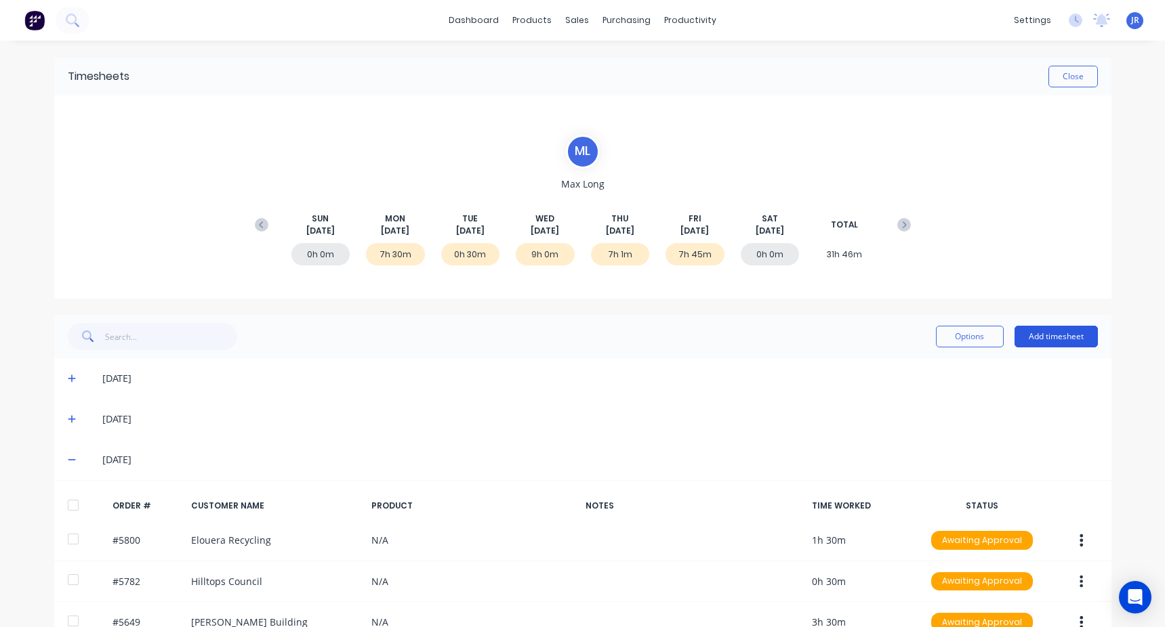
click at [1045, 338] on button "Add timesheet" at bounding box center [1055, 337] width 83 height 22
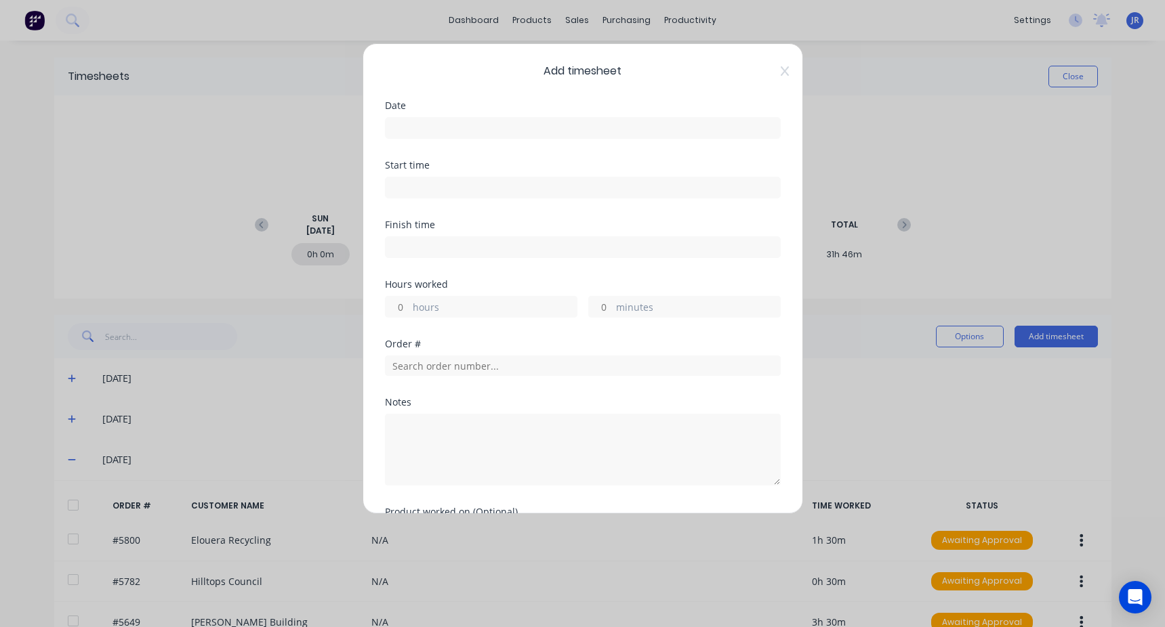
click at [433, 129] on input at bounding box center [583, 128] width 394 height 20
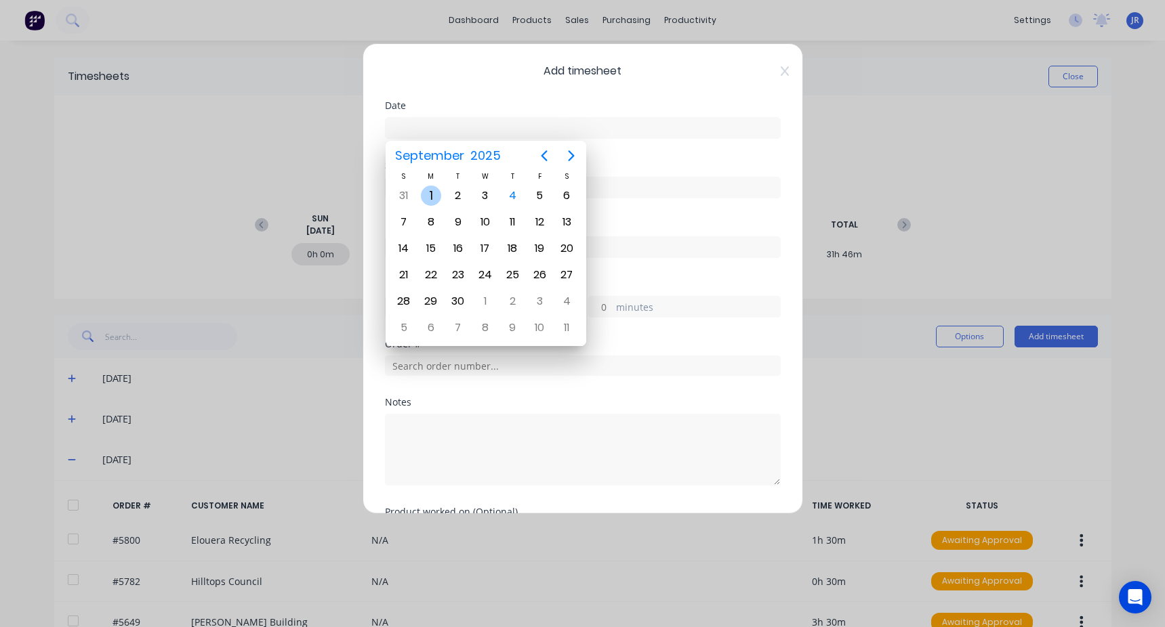
click at [439, 201] on div "1" at bounding box center [431, 196] width 20 height 20
type input "[DATE]"
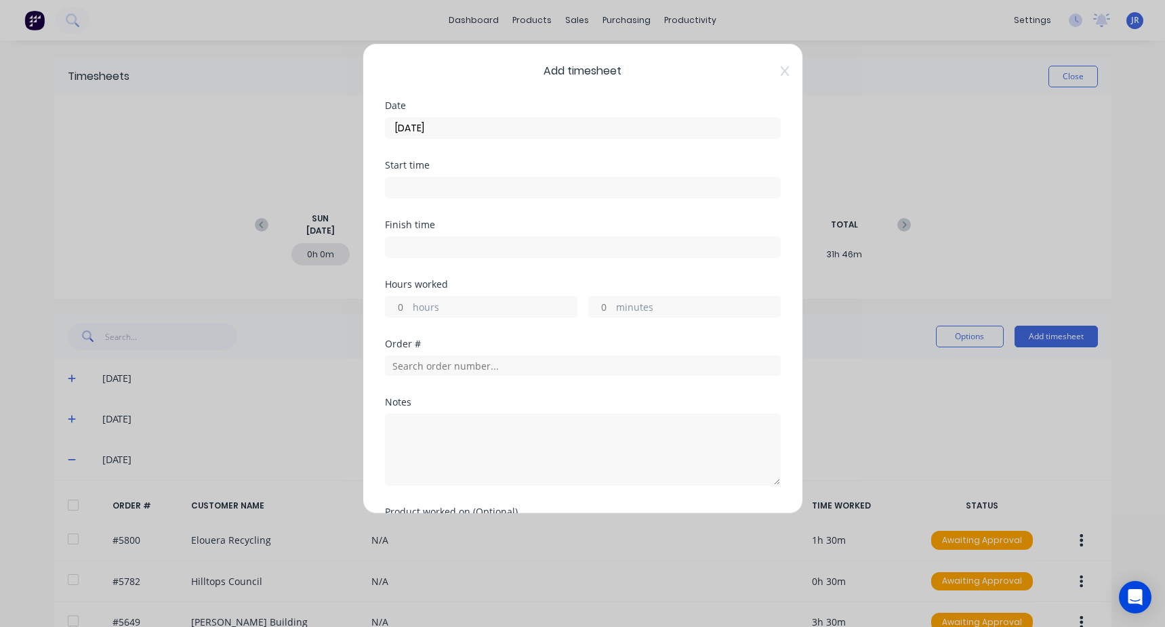
click at [428, 186] on input at bounding box center [583, 188] width 394 height 20
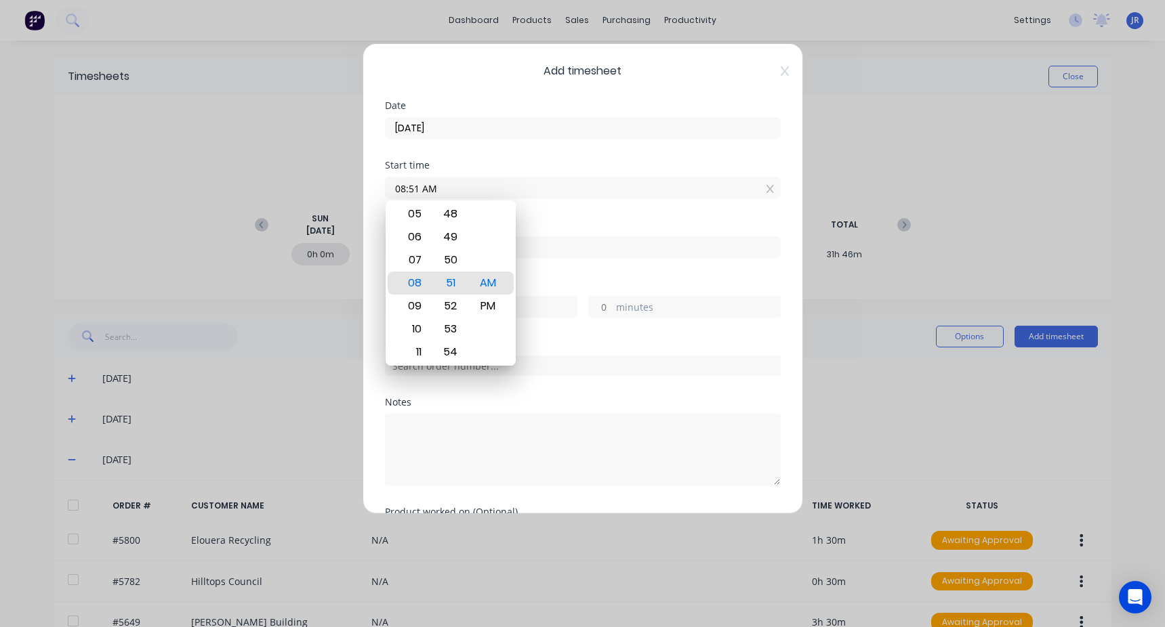
drag, startPoint x: 459, startPoint y: 184, endPoint x: 329, endPoint y: 197, distance: 131.5
click at [329, 197] on div "Add timesheet Date [DATE] Start time 08:51 AM Finish time Hours worked hours mi…" at bounding box center [582, 313] width 1165 height 627
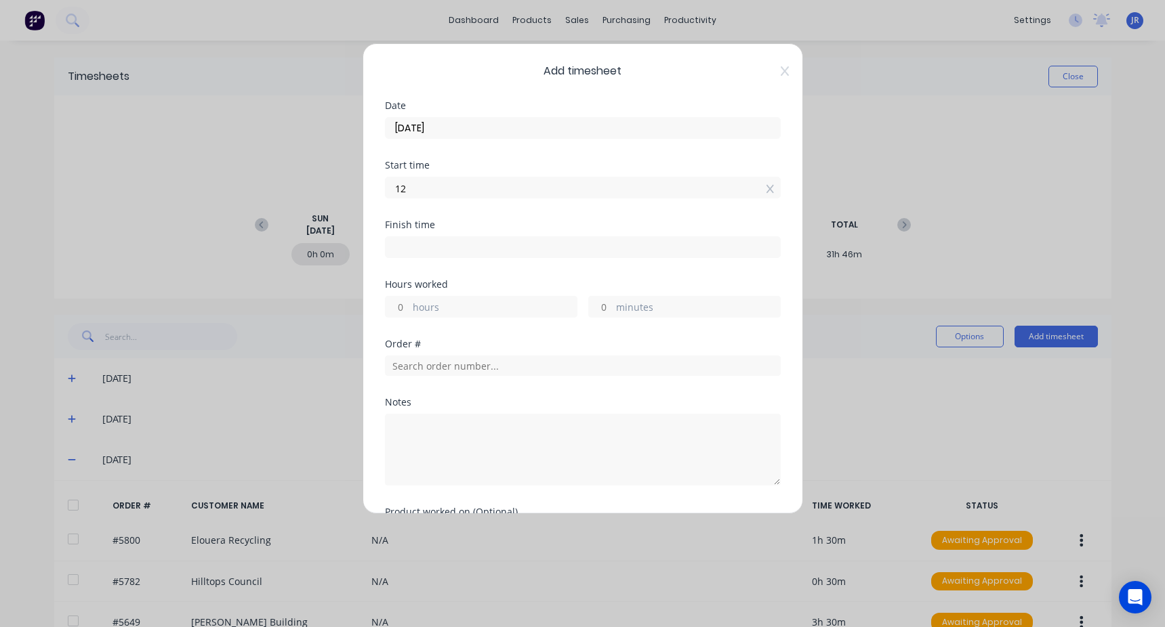
type input "12:00 PM"
click at [421, 237] on label at bounding box center [583, 247] width 396 height 22
click at [421, 237] on input at bounding box center [583, 247] width 394 height 20
type input "08:51 AM"
type input "20"
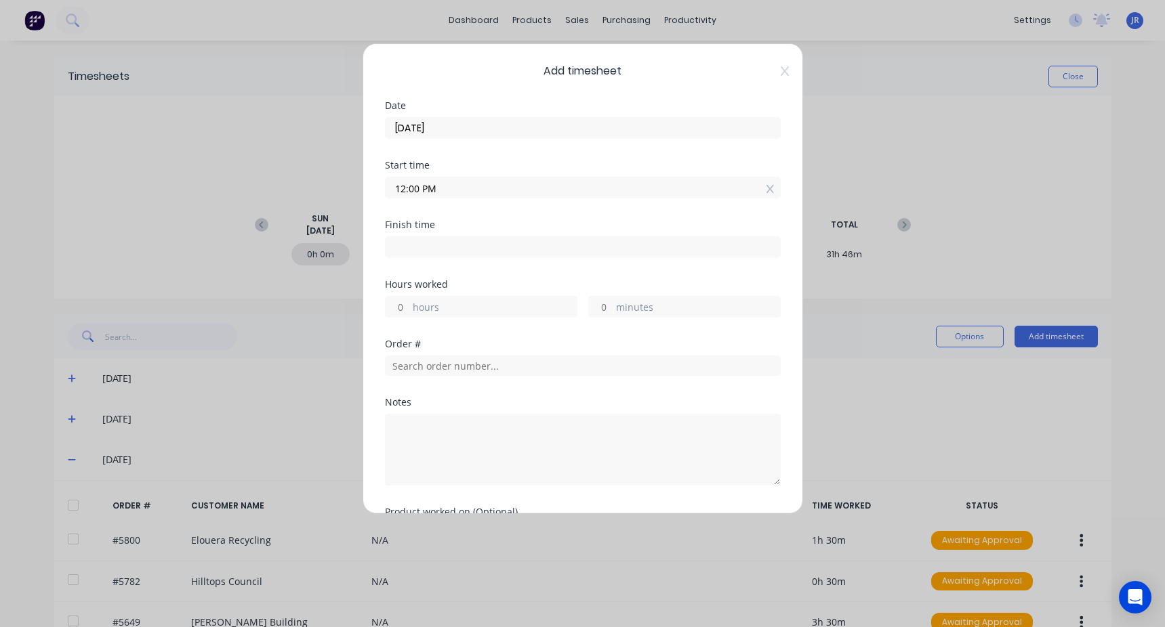
type input "51"
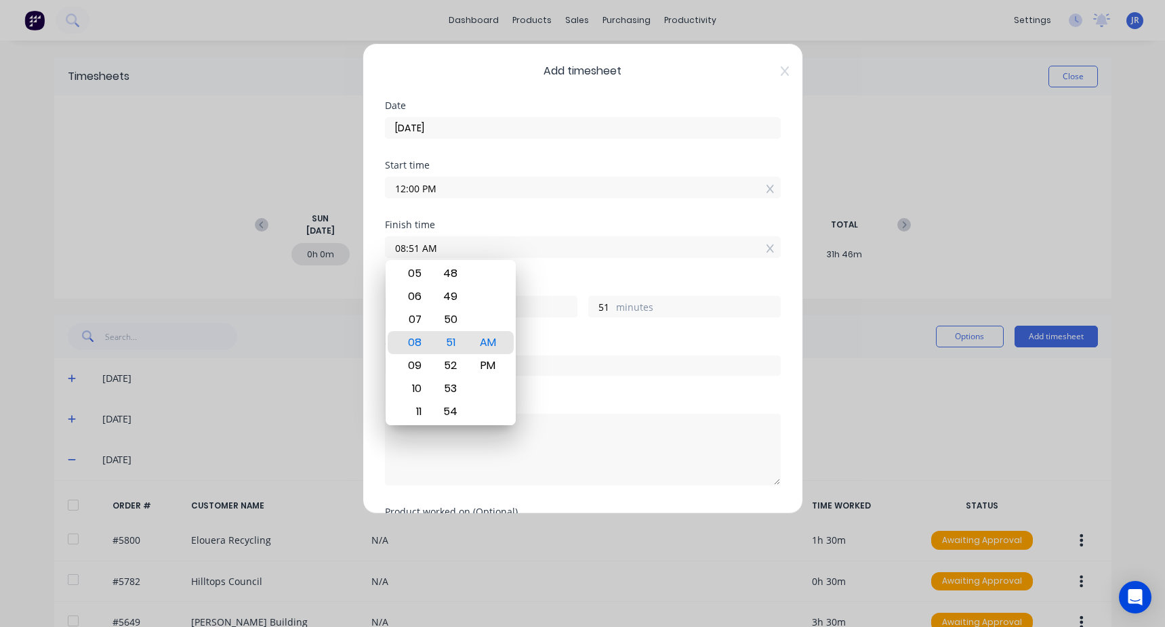
drag, startPoint x: 468, startPoint y: 248, endPoint x: 255, endPoint y: 237, distance: 213.7
click at [255, 237] on div "Add timesheet Date [DATE] Start time 12:00 PM Finish time 08:51 AM Hours worked…" at bounding box center [582, 313] width 1165 height 627
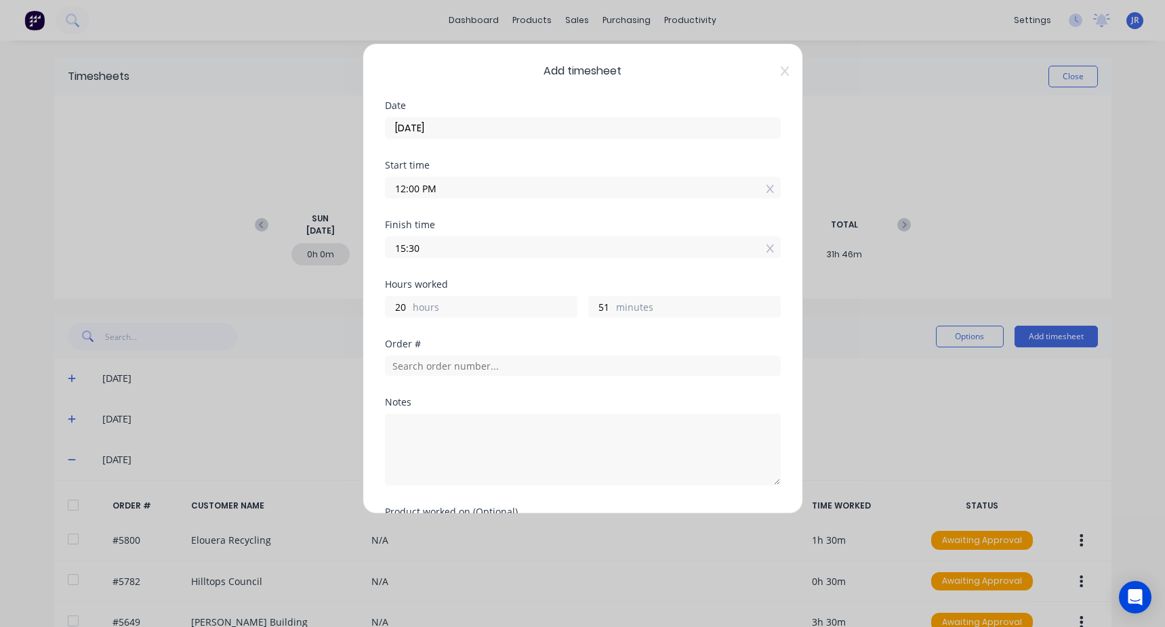
type input "03:30 PM"
type input "3"
type input "30"
click at [515, 270] on div "Finish time 03:30 PM" at bounding box center [583, 250] width 396 height 60
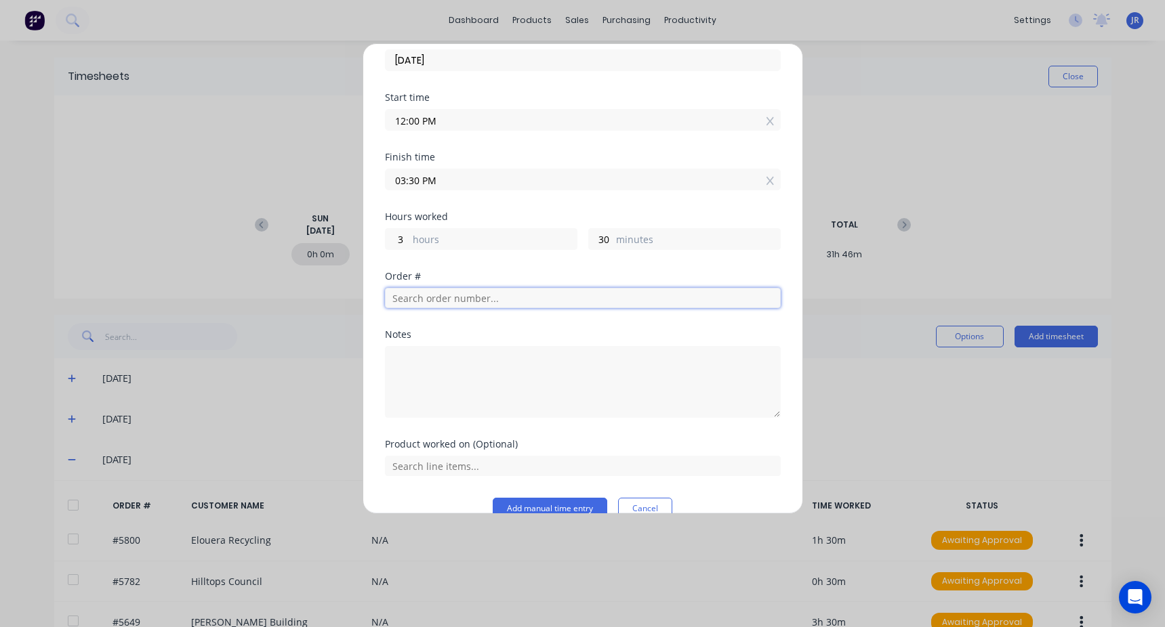
click at [445, 294] on input "text" at bounding box center [583, 298] width 396 height 20
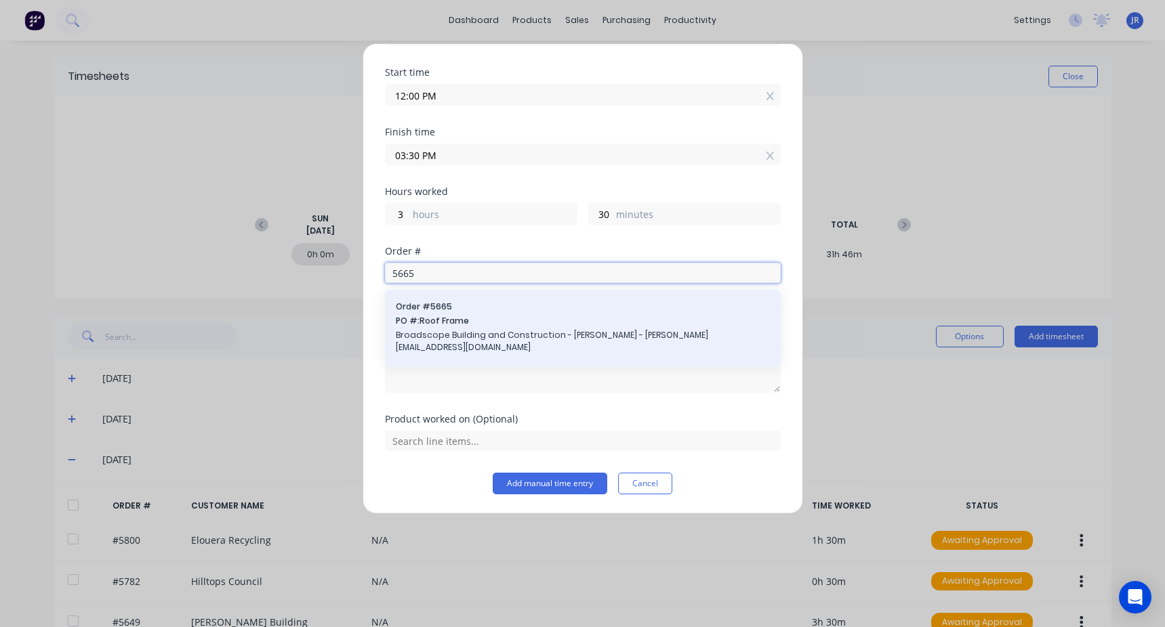
type input "5665"
click at [500, 314] on div "Order # 5665 PO #: Roof Frame Broadscope Building and Construction - [PERSON_NA…" at bounding box center [583, 329] width 374 height 56
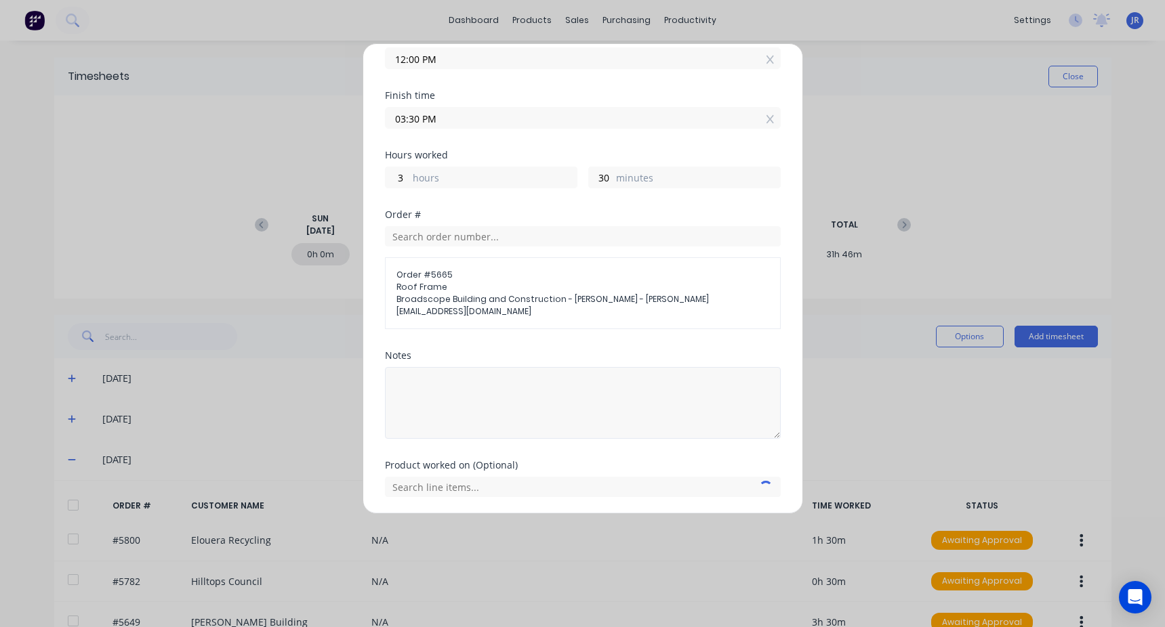
scroll to position [163, 0]
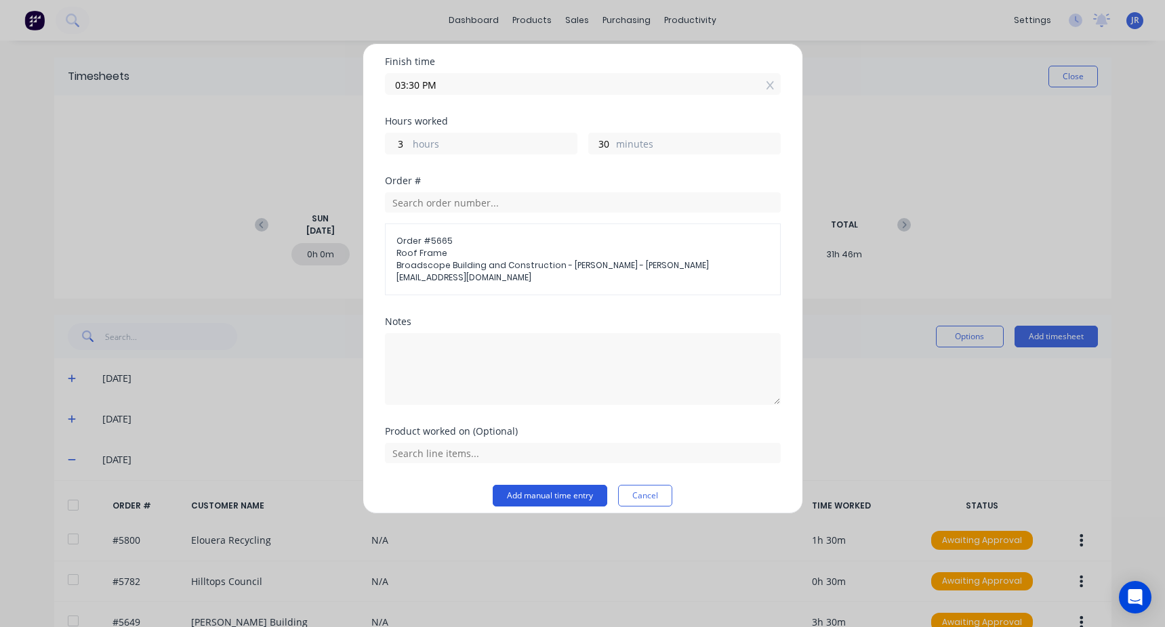
click at [539, 485] on button "Add manual time entry" at bounding box center [550, 496] width 115 height 22
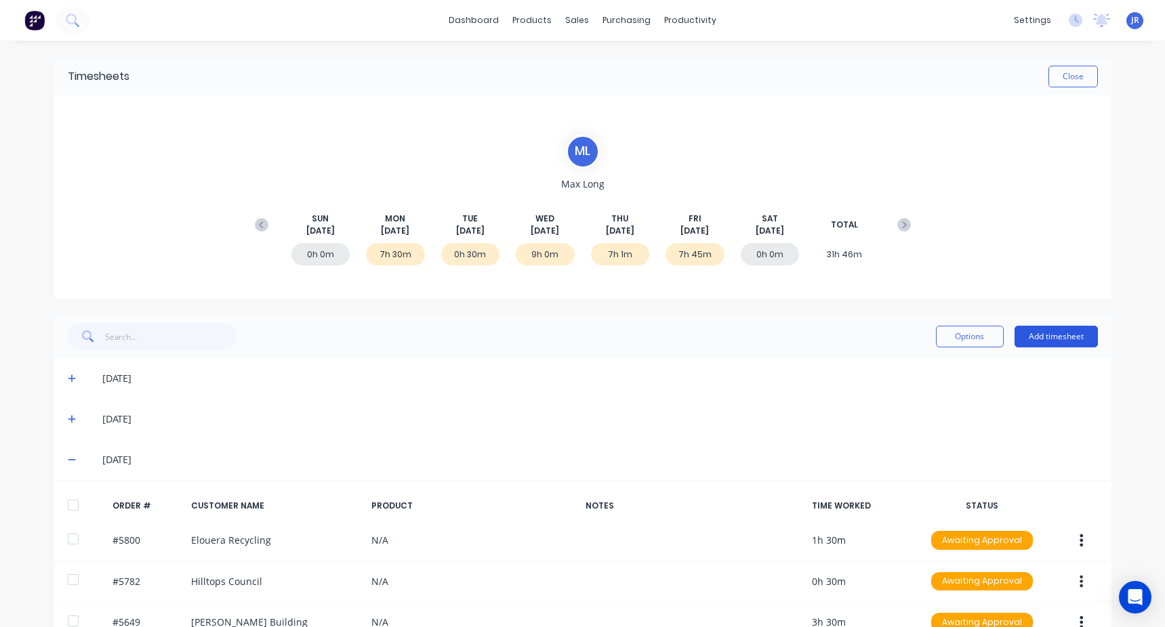
click at [1050, 333] on button "Add timesheet" at bounding box center [1055, 337] width 83 height 22
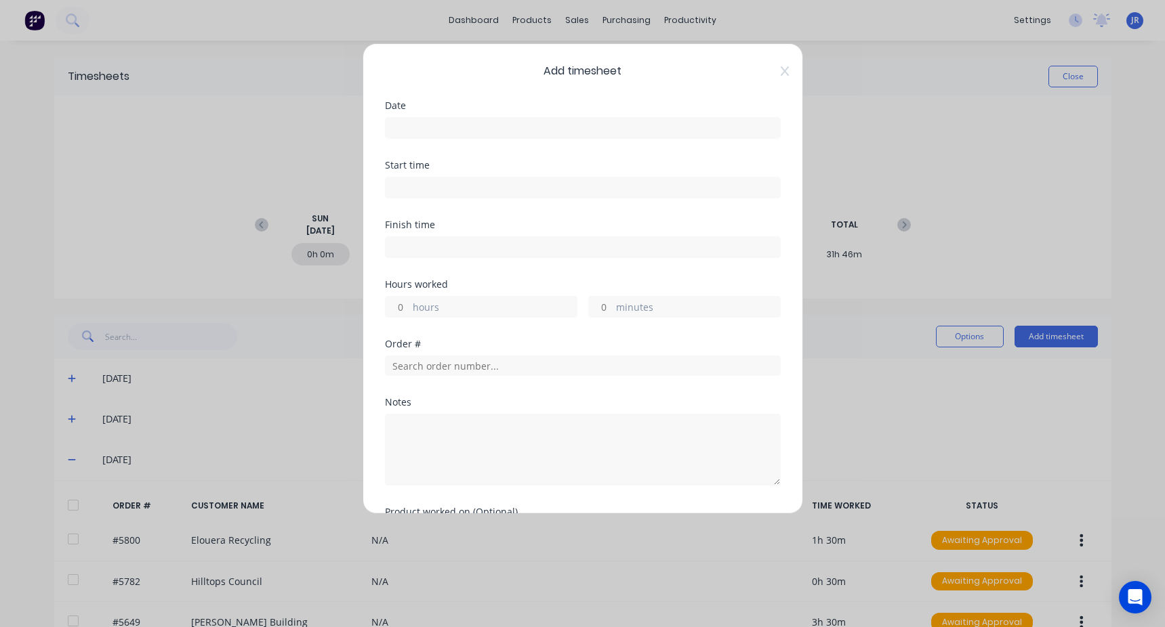
click at [430, 129] on input at bounding box center [583, 128] width 394 height 20
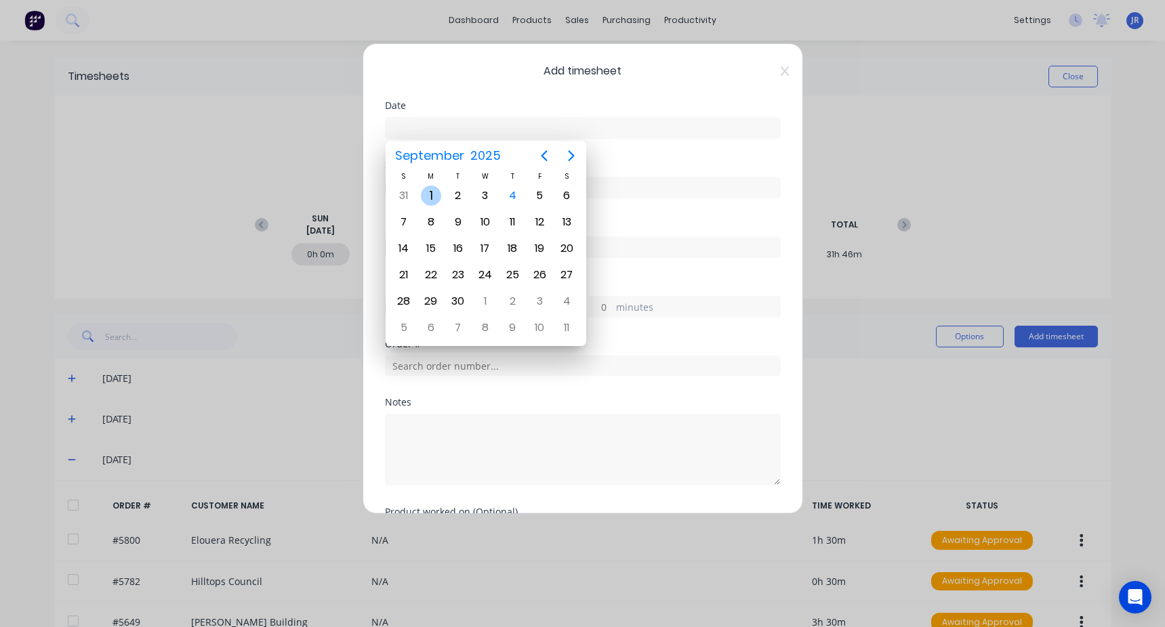
click at [432, 192] on div "1" at bounding box center [431, 196] width 20 height 20
type input "[DATE]"
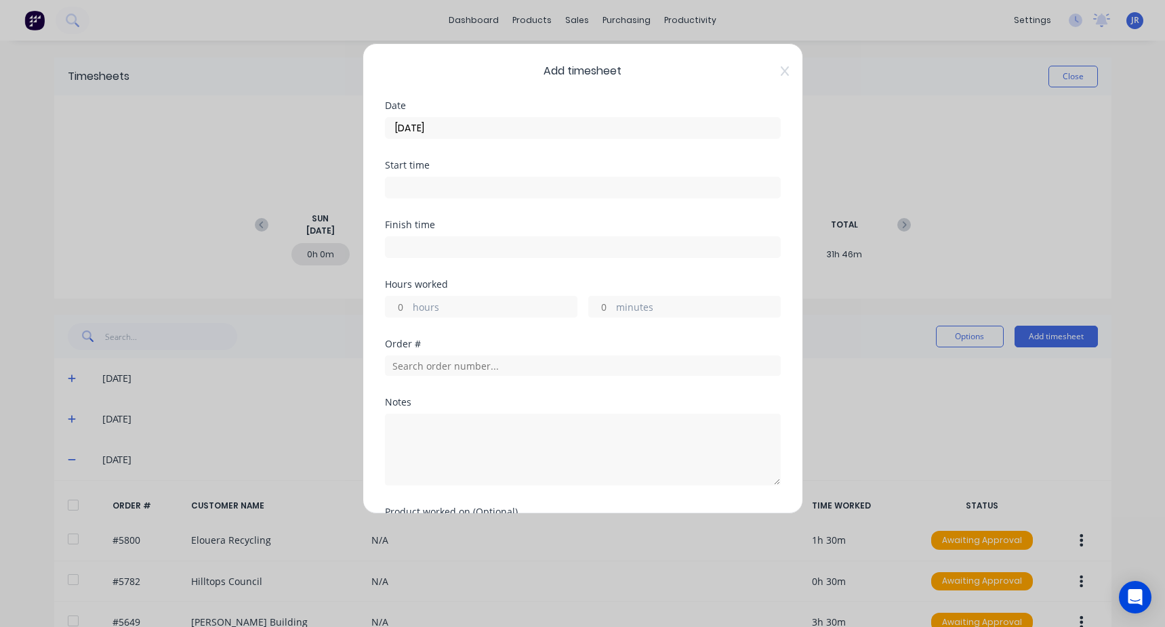
click at [437, 189] on input at bounding box center [583, 188] width 394 height 20
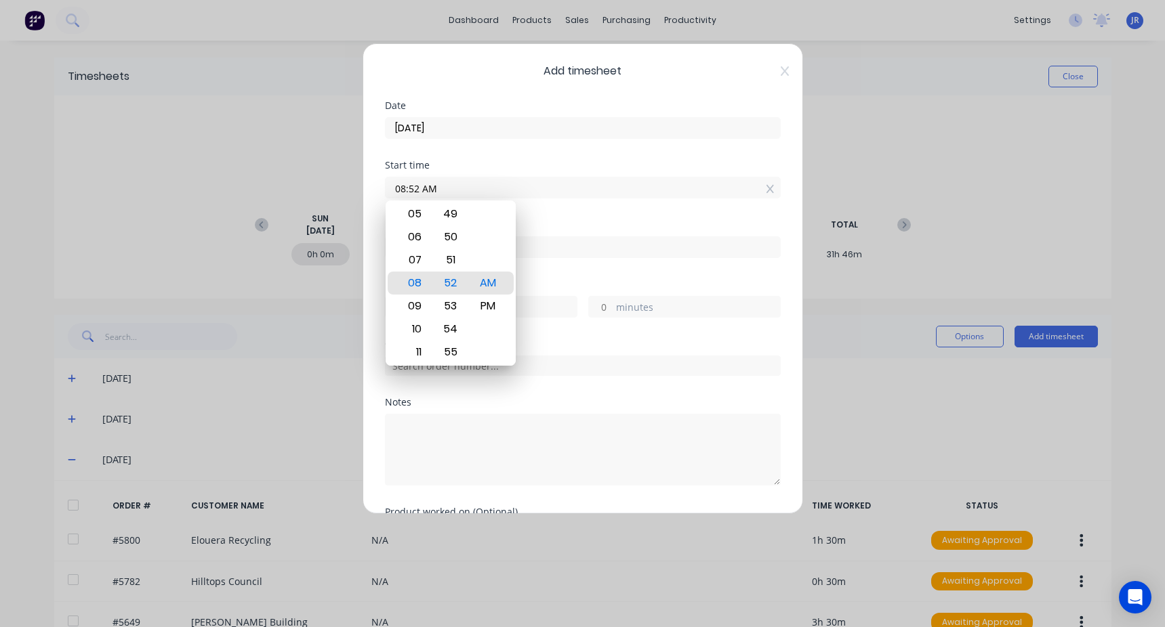
drag, startPoint x: 453, startPoint y: 188, endPoint x: 331, endPoint y: 184, distance: 121.4
click at [331, 184] on div "Add timesheet Date [DATE] Start time 08:52 AM Finish time Hours worked hours mi…" at bounding box center [582, 313] width 1165 height 627
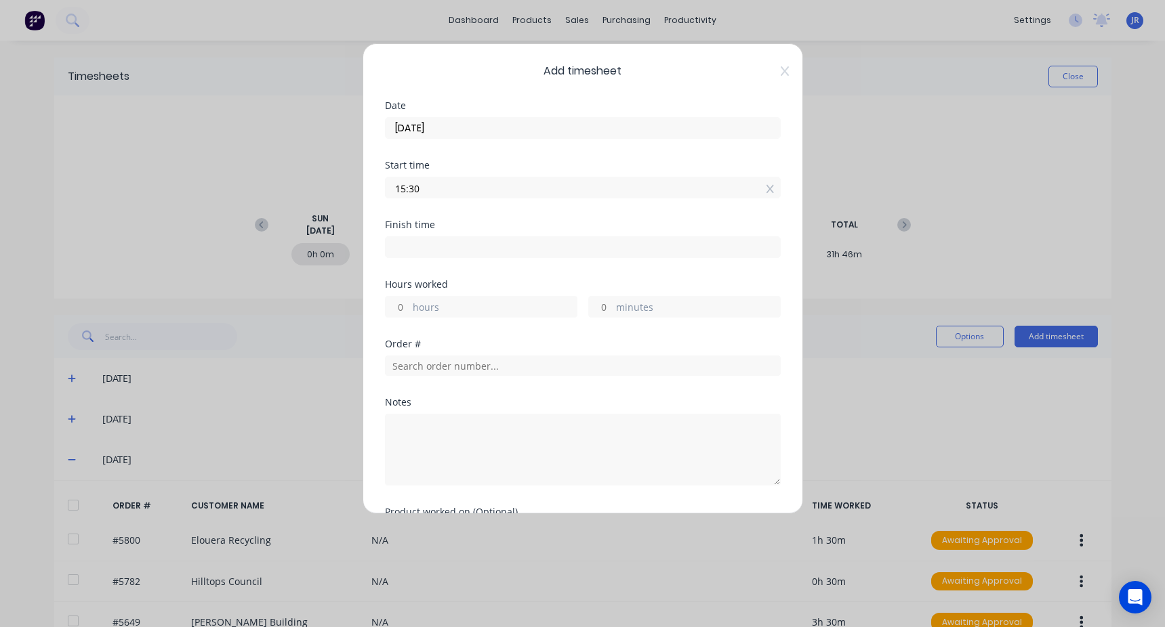
type input "03:30 PM"
click at [415, 241] on input at bounding box center [583, 247] width 394 height 20
type input "08:52 AM"
type input "17"
type input "22"
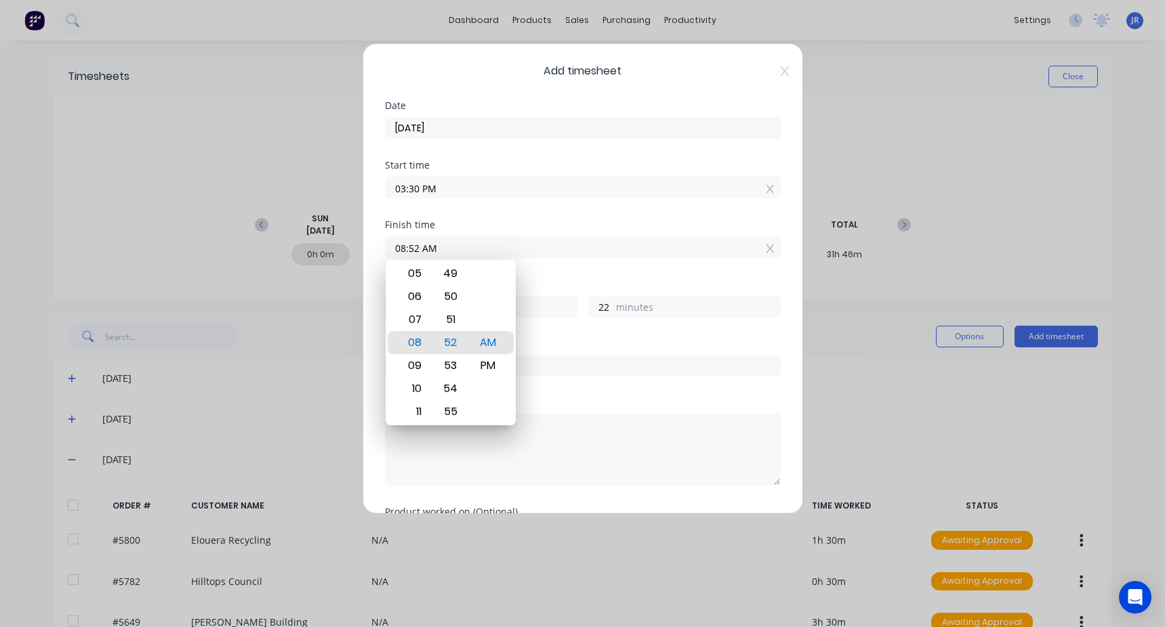
drag, startPoint x: 459, startPoint y: 244, endPoint x: 313, endPoint y: 247, distance: 146.4
click at [313, 247] on div "Add timesheet Date [DATE] Start time 03:30 PM Finish time 08:52 AM Hours worked…" at bounding box center [582, 313] width 1165 height 627
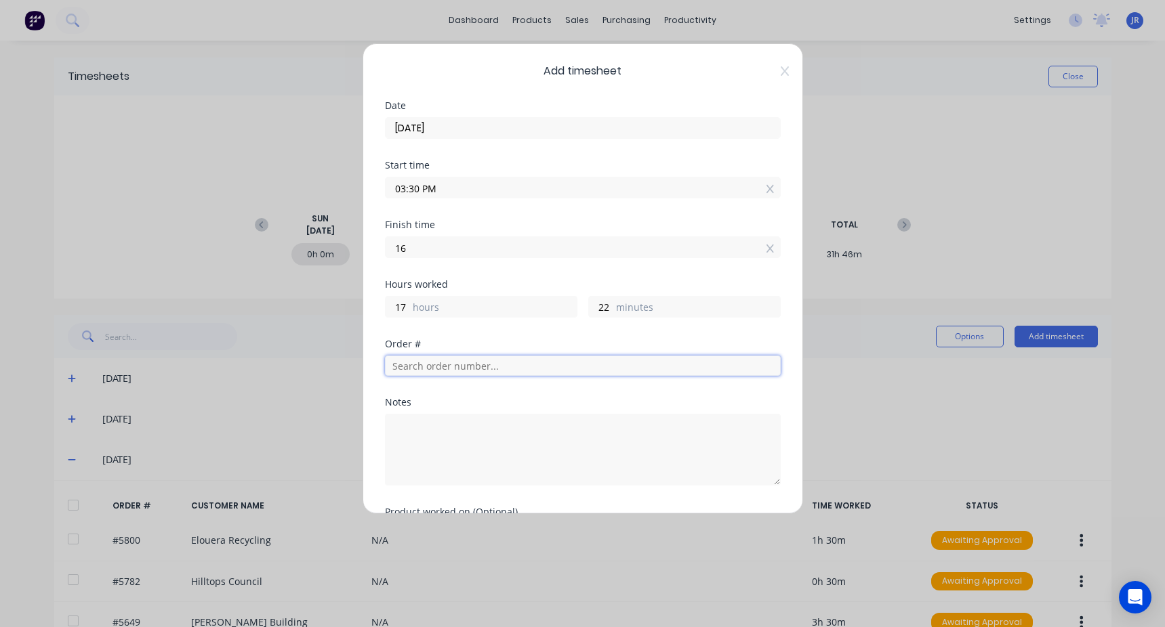
type input "04:00 PM"
type input "0"
type input "30"
click at [463, 367] on input "text" at bounding box center [583, 366] width 396 height 20
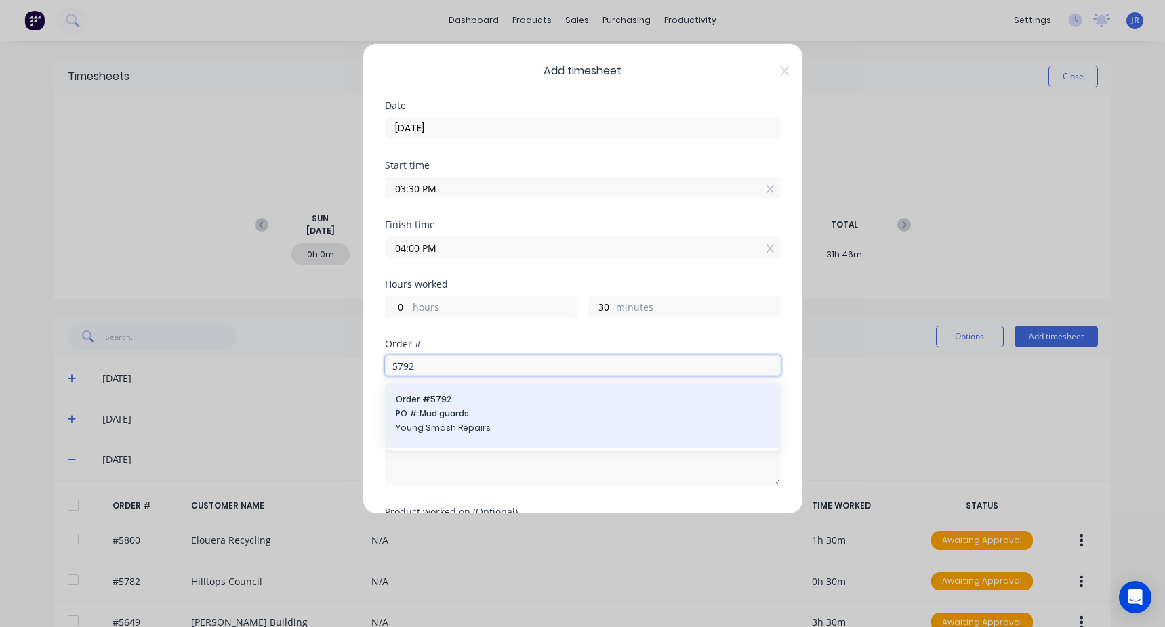
type input "5792"
click at [504, 417] on span "PO #: Mud guards" at bounding box center [583, 414] width 374 height 12
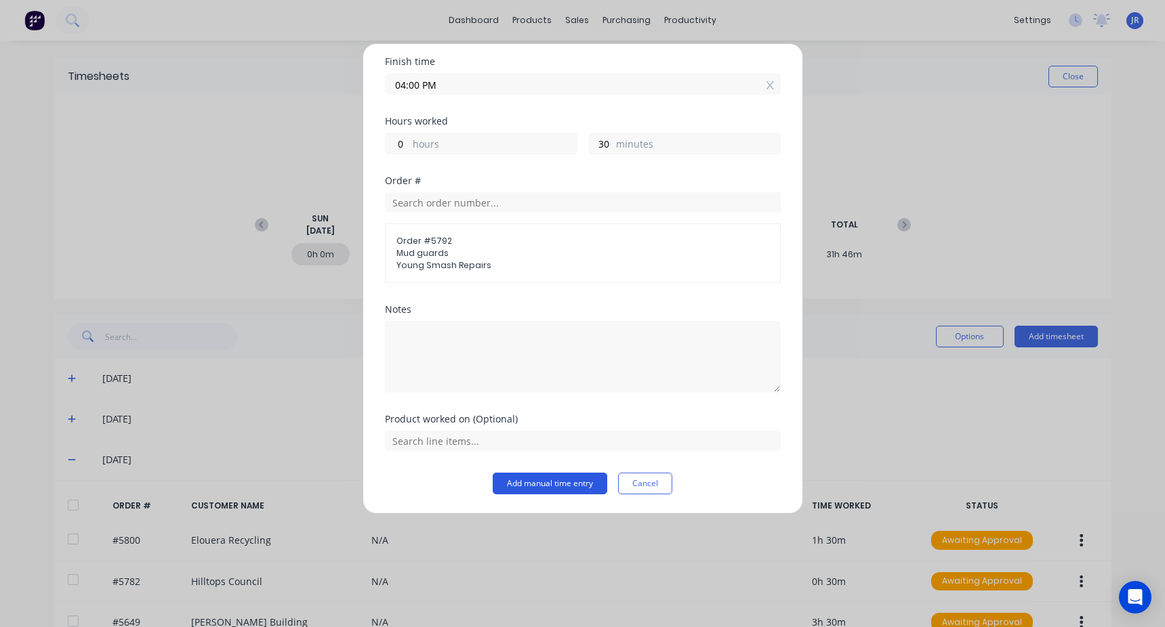
click at [544, 479] on button "Add manual time entry" at bounding box center [550, 484] width 115 height 22
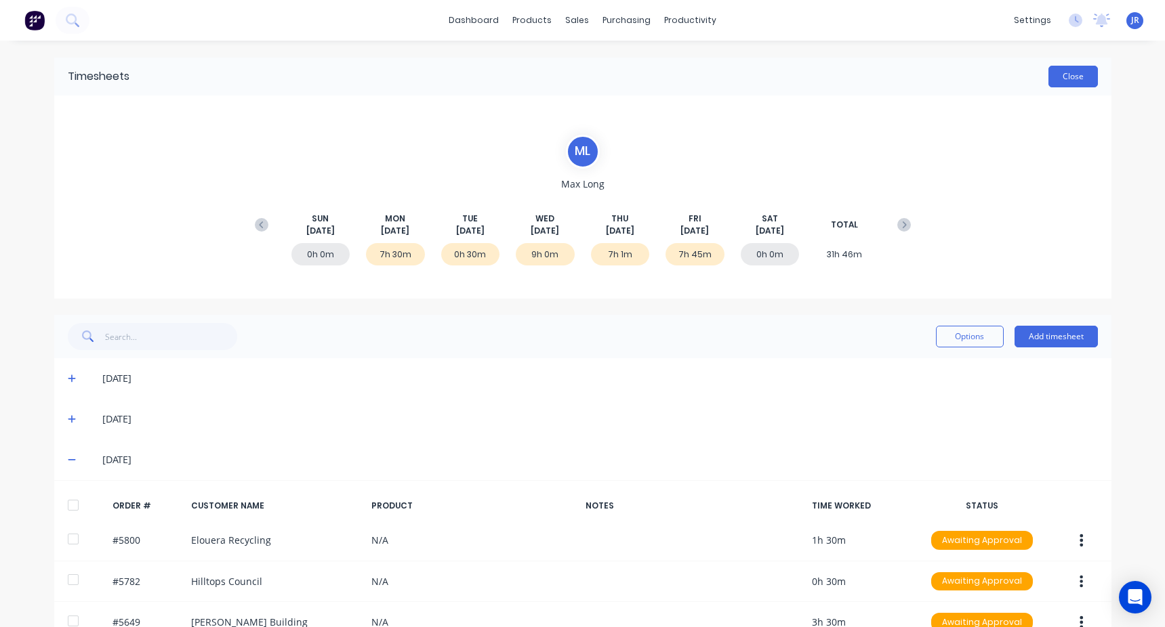
click at [1075, 83] on button "Close" at bounding box center [1072, 77] width 49 height 22
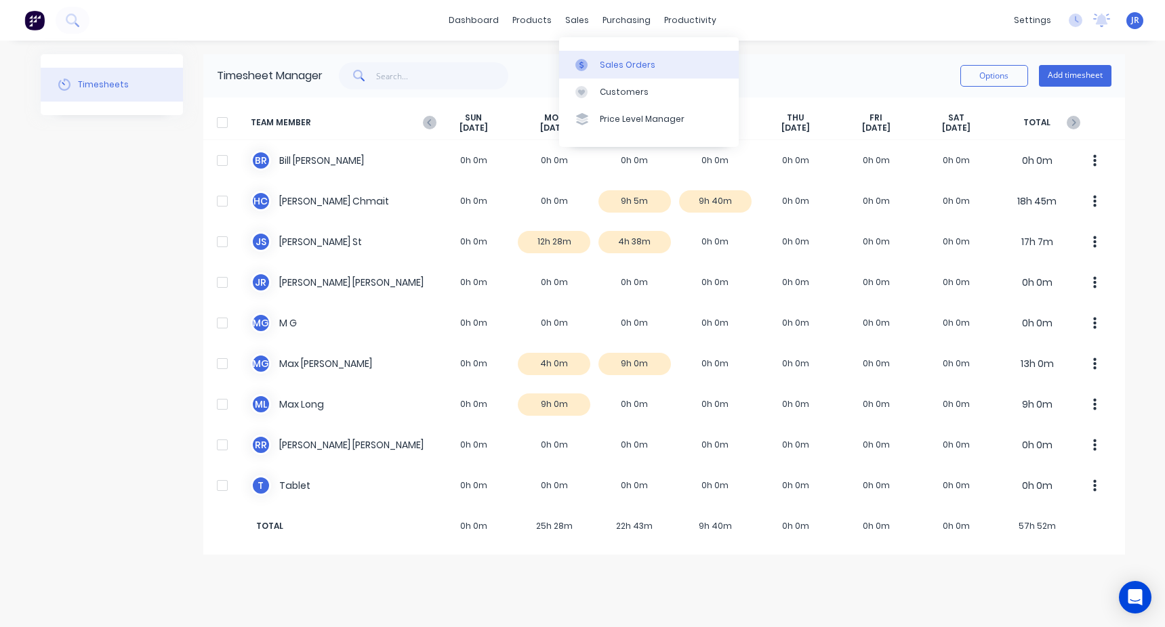
click at [616, 59] on div "Sales Orders" at bounding box center [628, 65] width 56 height 12
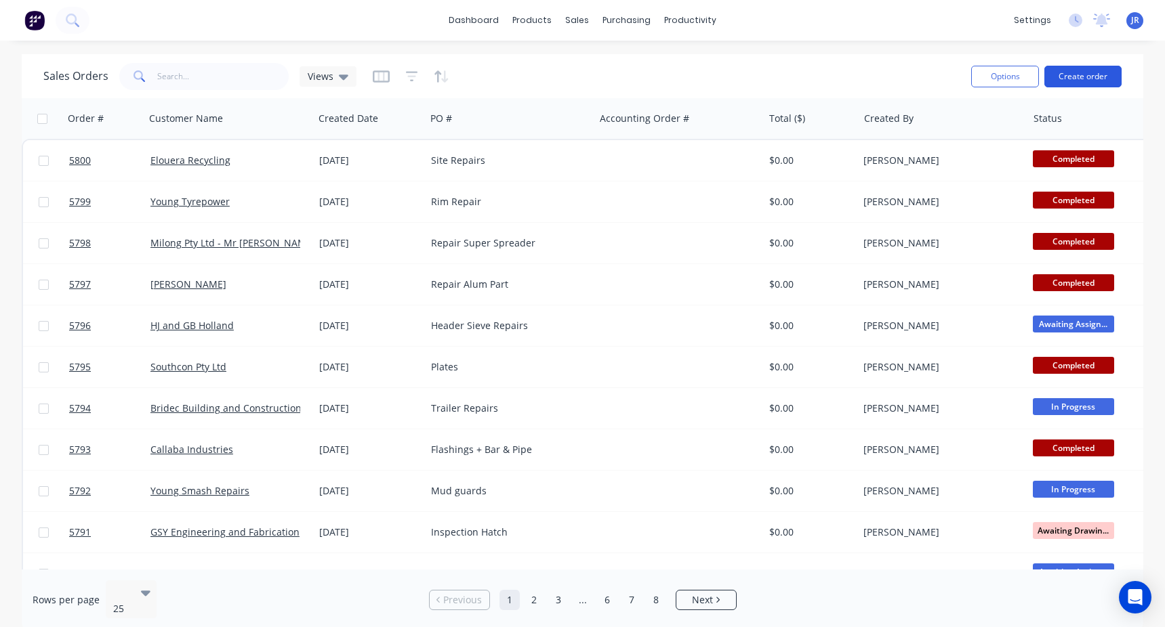
click at [1084, 75] on button "Create order" at bounding box center [1082, 77] width 77 height 22
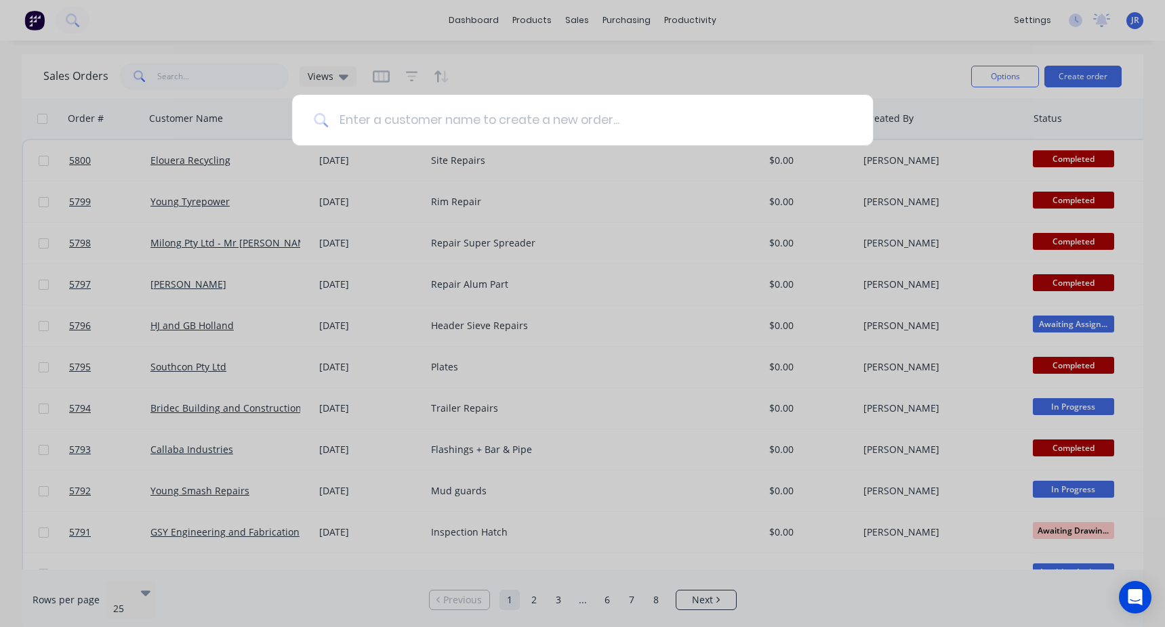
click at [438, 127] on input at bounding box center [589, 120] width 523 height 51
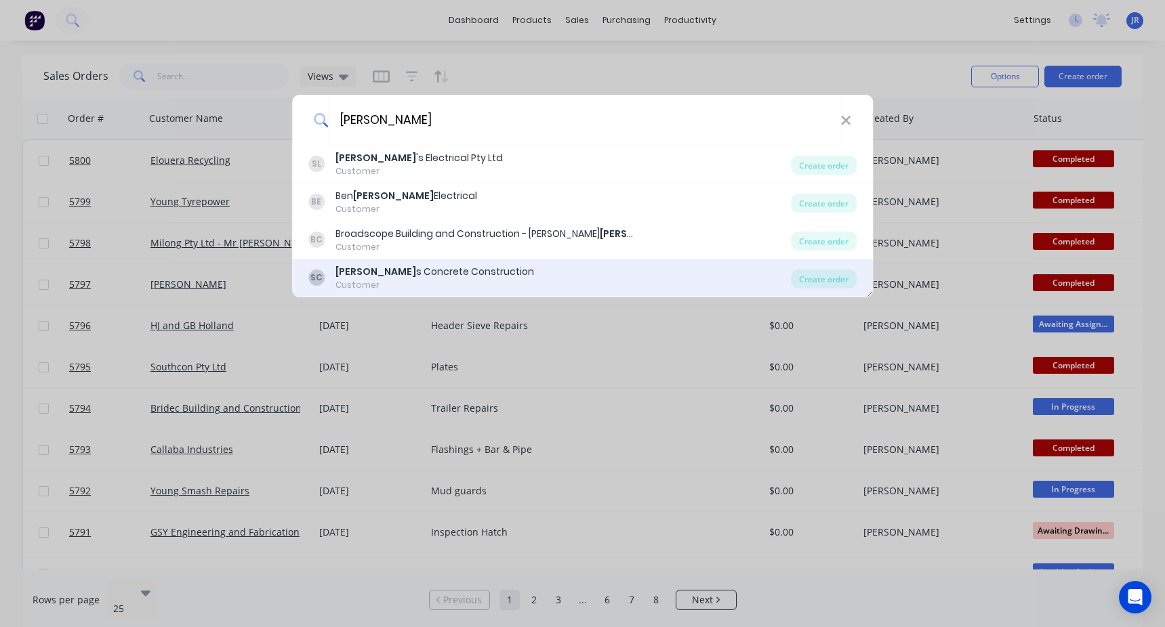
type input "[PERSON_NAME]"
click at [426, 283] on div "Customer" at bounding box center [434, 285] width 199 height 12
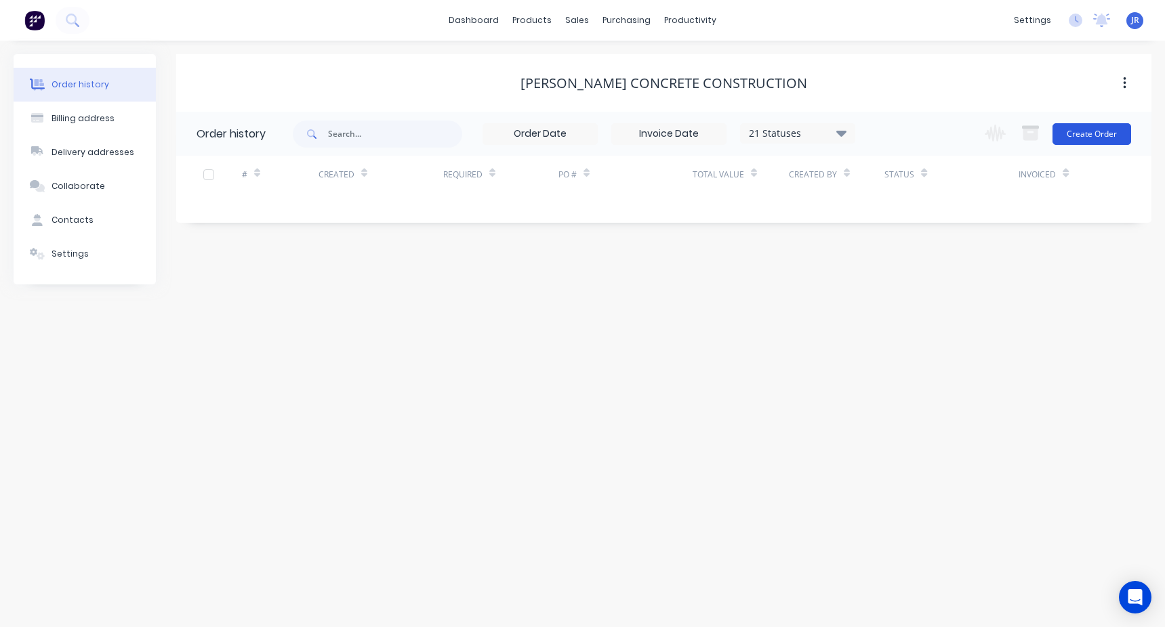
click at [1112, 136] on button "Create Order" at bounding box center [1091, 134] width 79 height 22
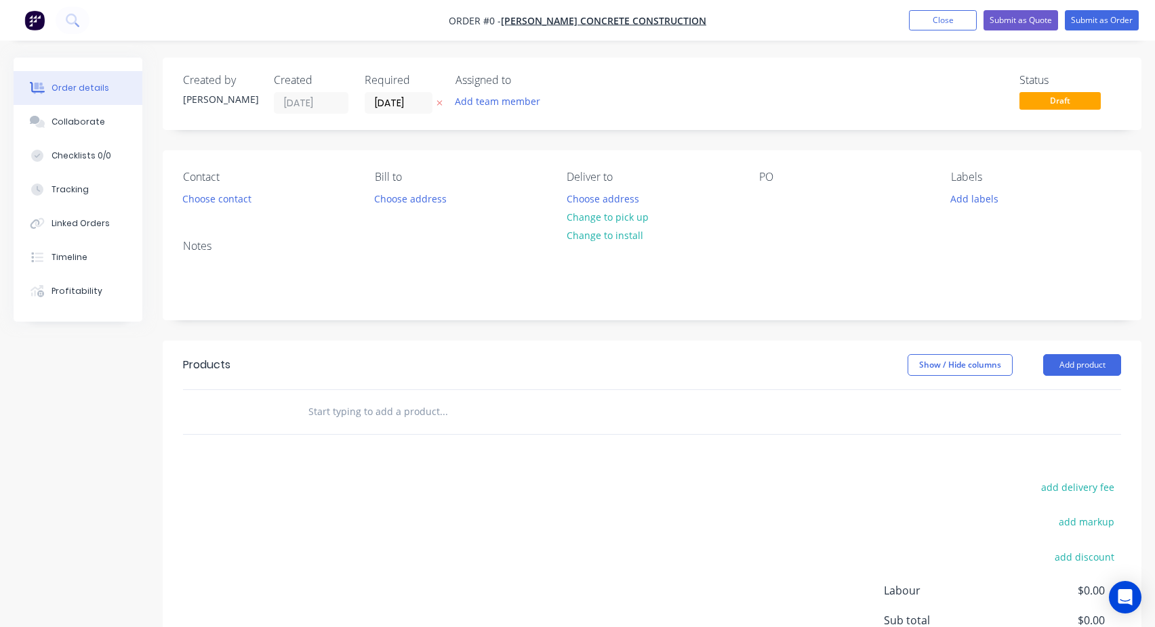
click at [321, 416] on input "text" at bounding box center [443, 411] width 271 height 27
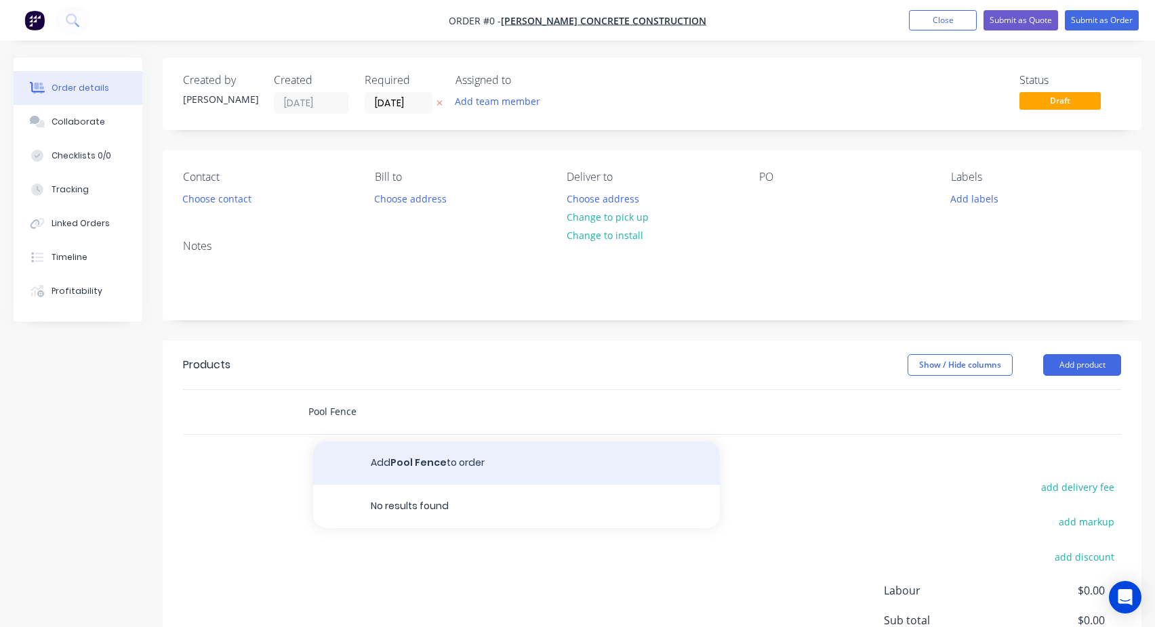
type input "Pool Fence"
click at [415, 464] on button "Add Pool Fence to order" at bounding box center [516, 463] width 407 height 43
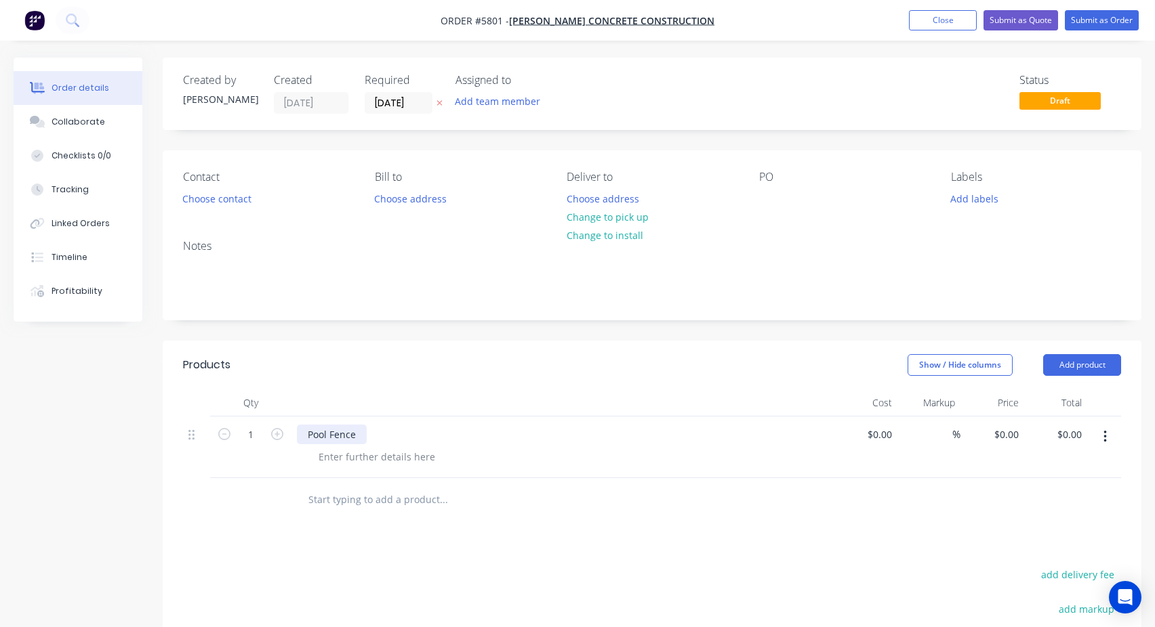
click at [327, 442] on div "Pool Fence" at bounding box center [332, 435] width 70 height 20
click at [768, 196] on div at bounding box center [770, 199] width 22 height 20
paste div
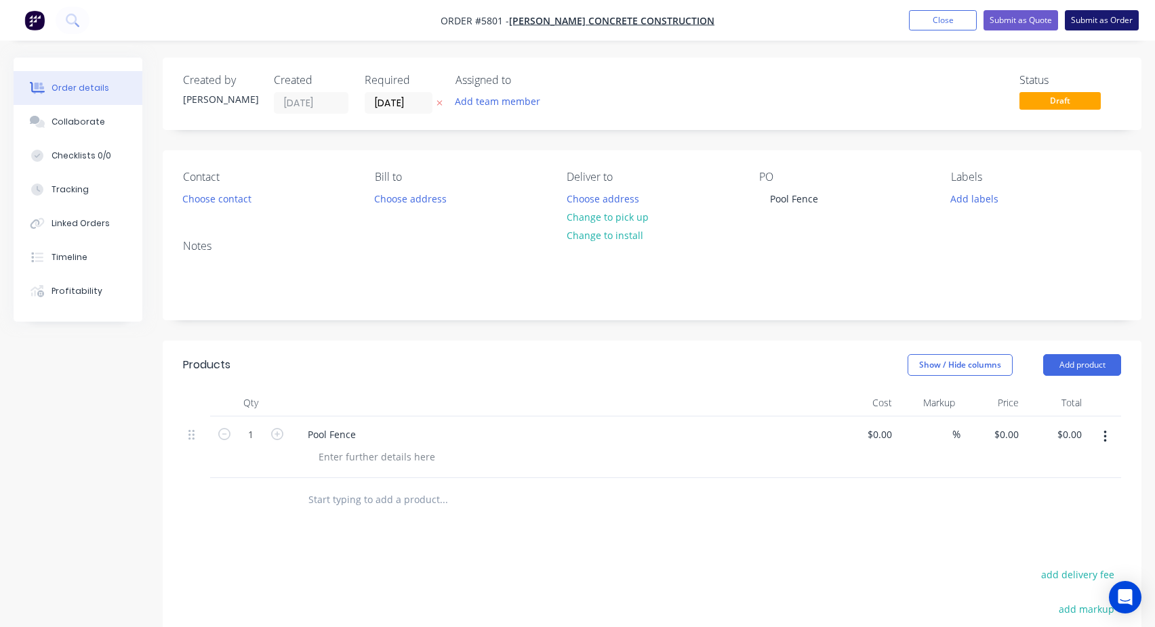
click at [1088, 15] on button "Submit as Order" at bounding box center [1102, 20] width 74 height 20
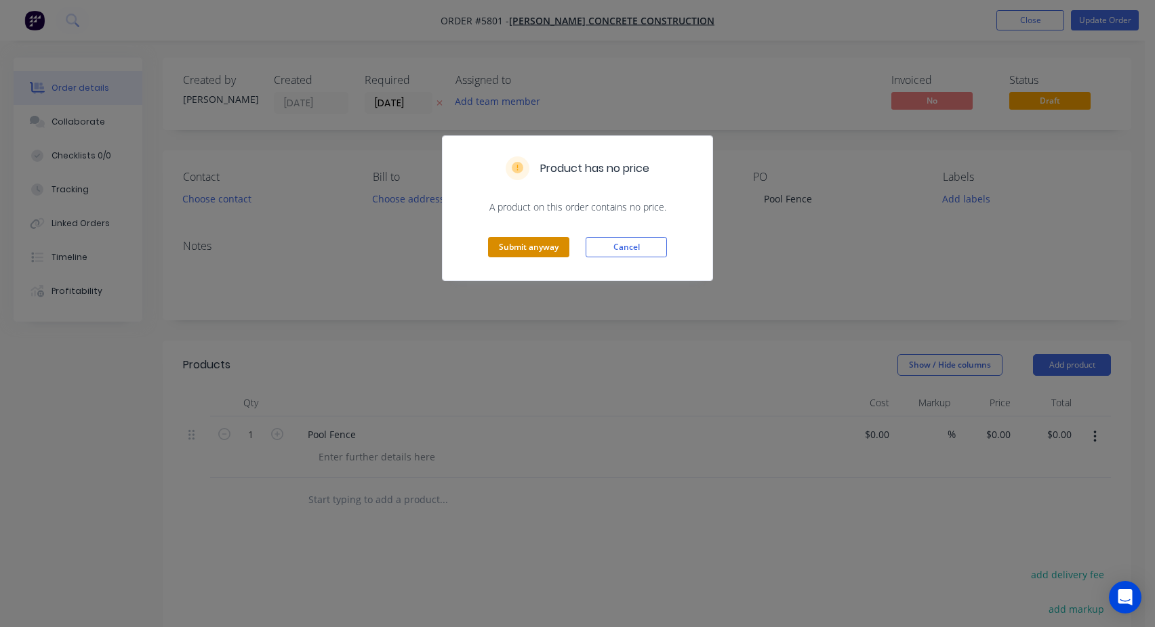
click at [537, 233] on div "Submit anyway Cancel" at bounding box center [577, 247] width 270 height 66
click at [527, 251] on button "Submit anyway" at bounding box center [528, 247] width 81 height 20
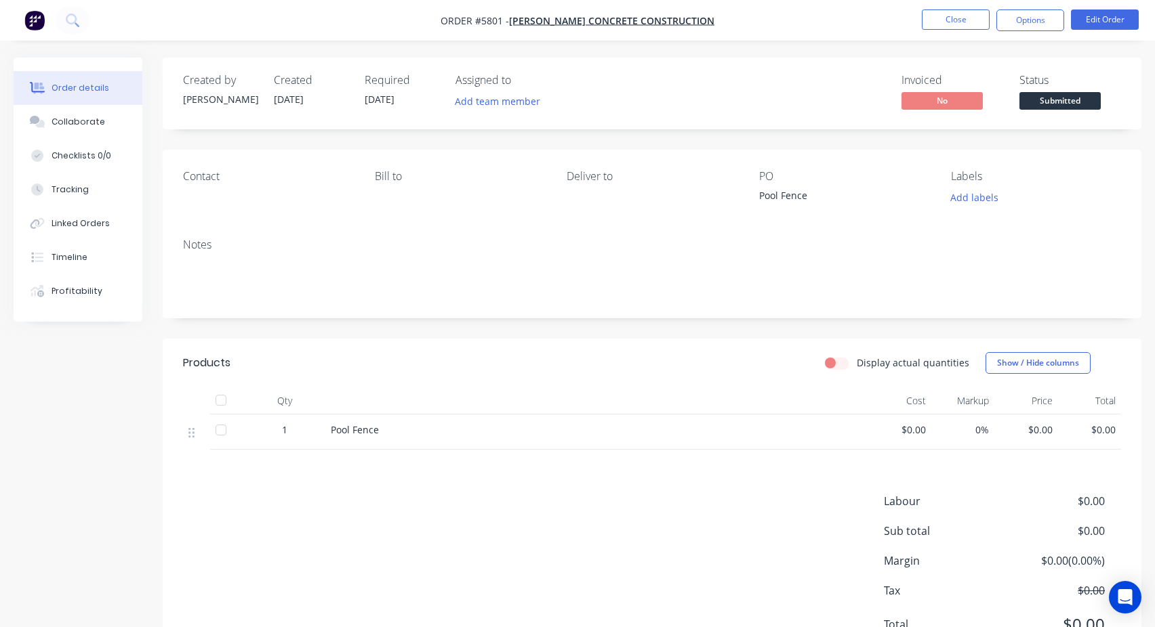
click at [1061, 107] on span "Submitted" at bounding box center [1059, 100] width 81 height 17
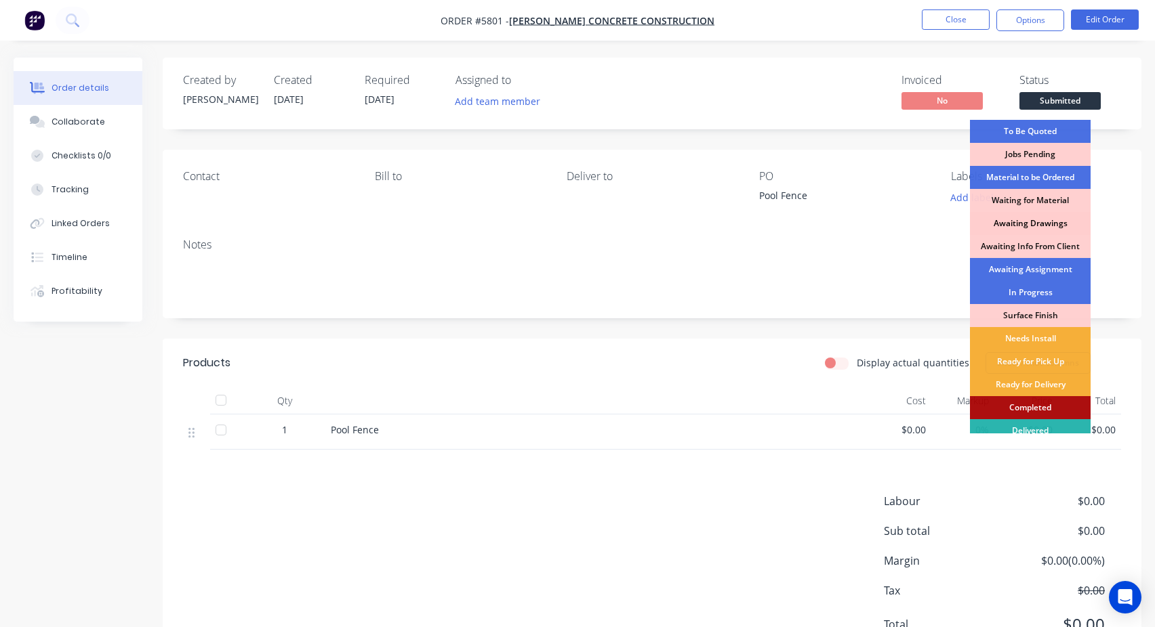
click at [1027, 220] on div "Awaiting Drawings" at bounding box center [1030, 223] width 121 height 23
